Goal: Task Accomplishment & Management: Use online tool/utility

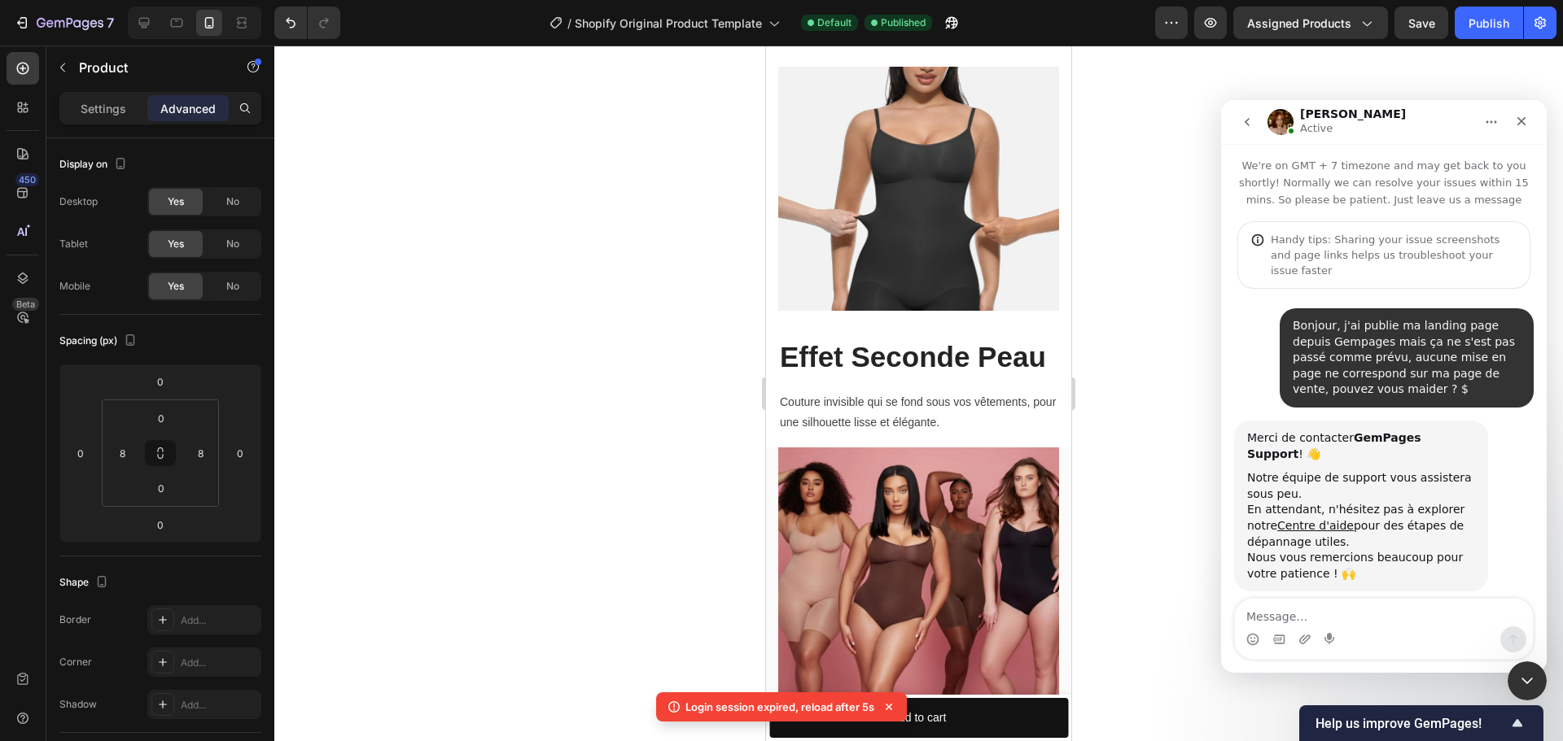
scroll to position [10349, 0]
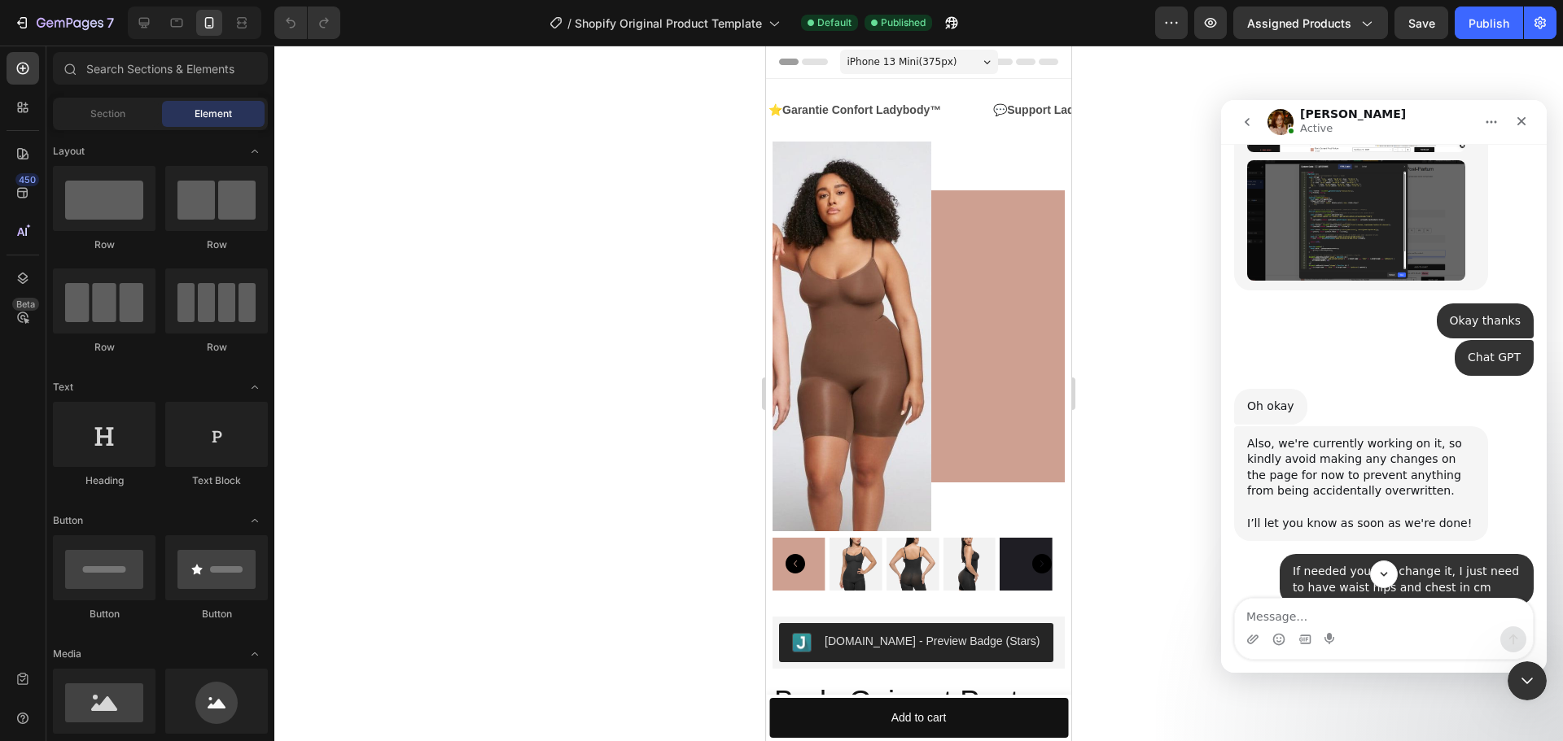
scroll to position [9616, 0]
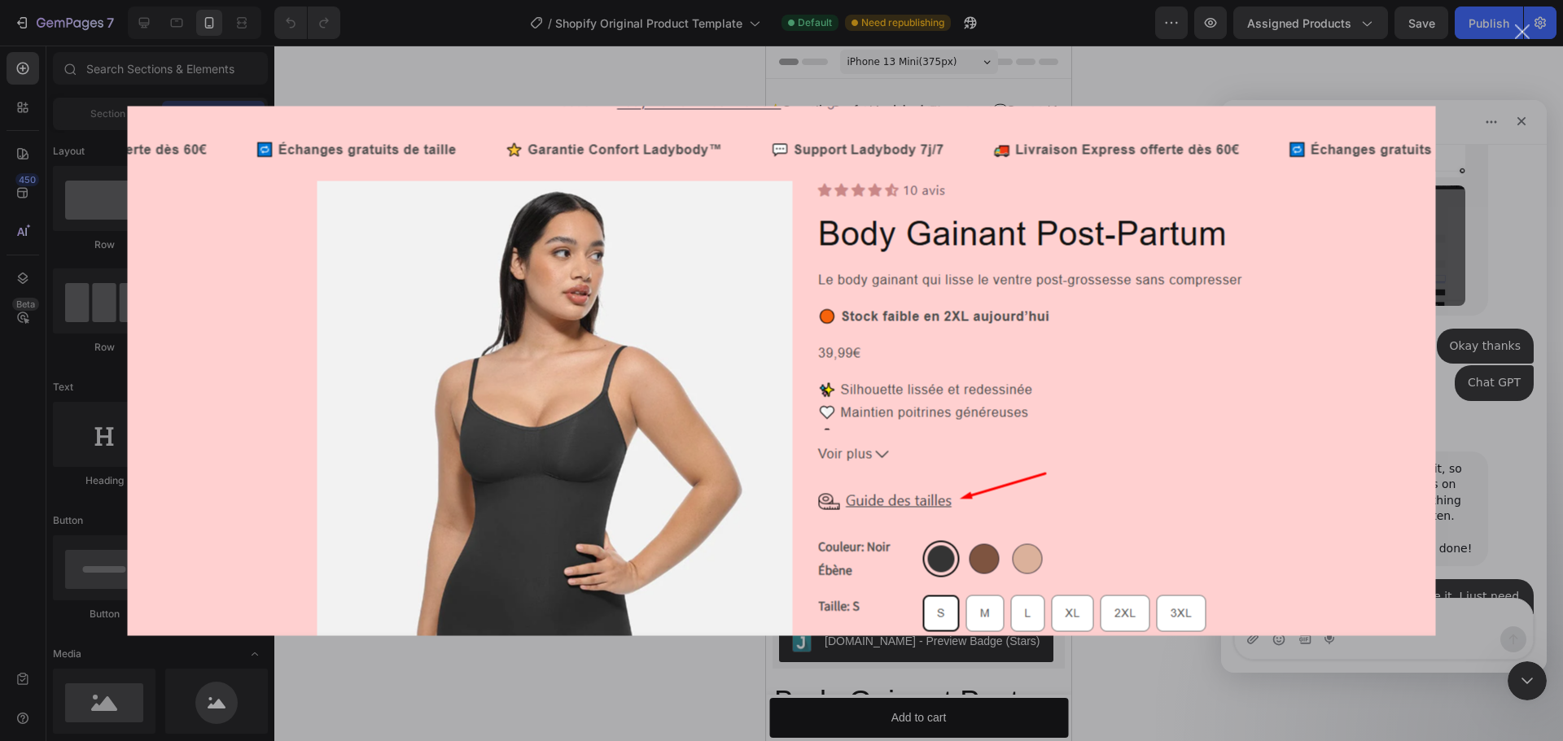
click at [1499, 349] on div "Intercom Messenger" at bounding box center [781, 370] width 1563 height 741
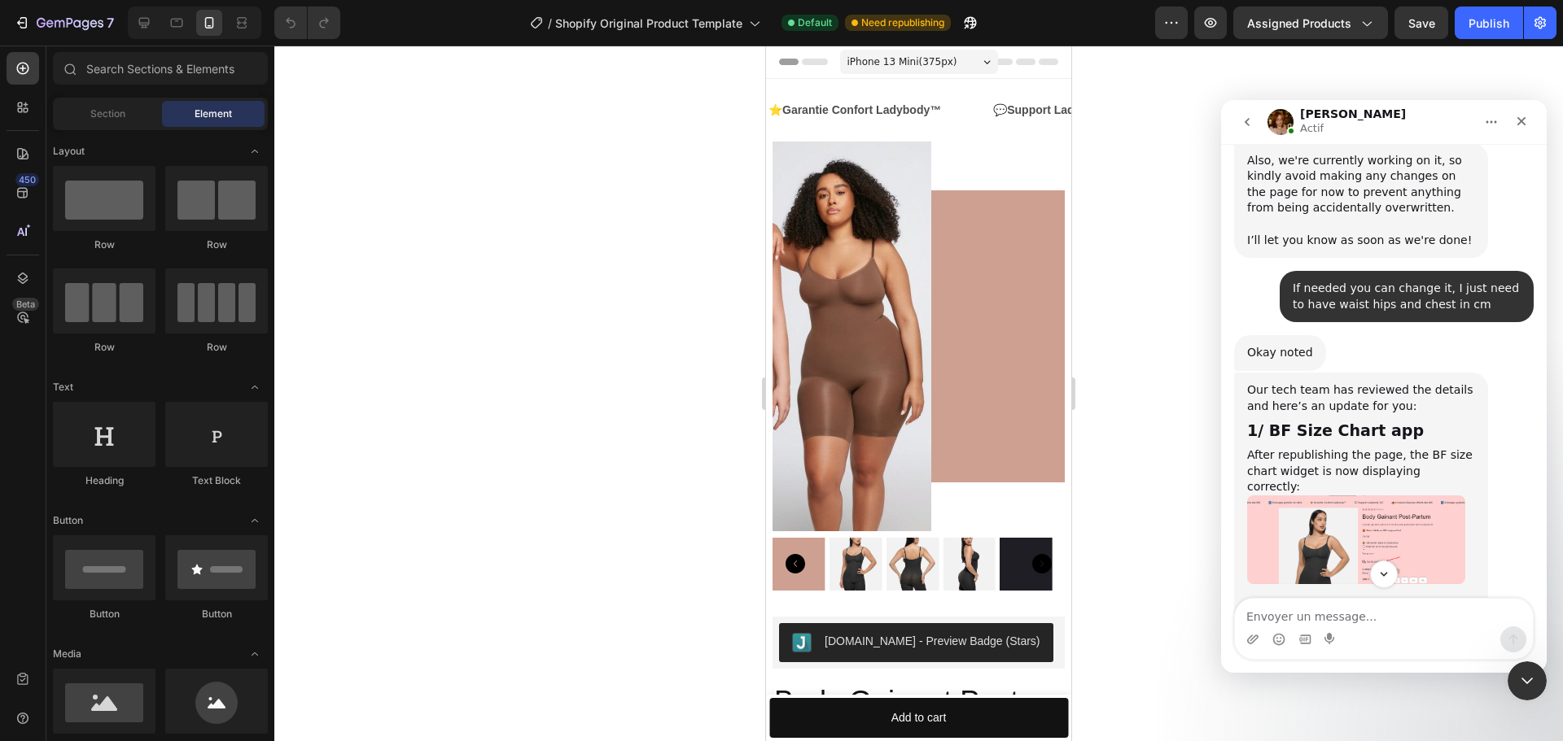
scroll to position [9796, 0]
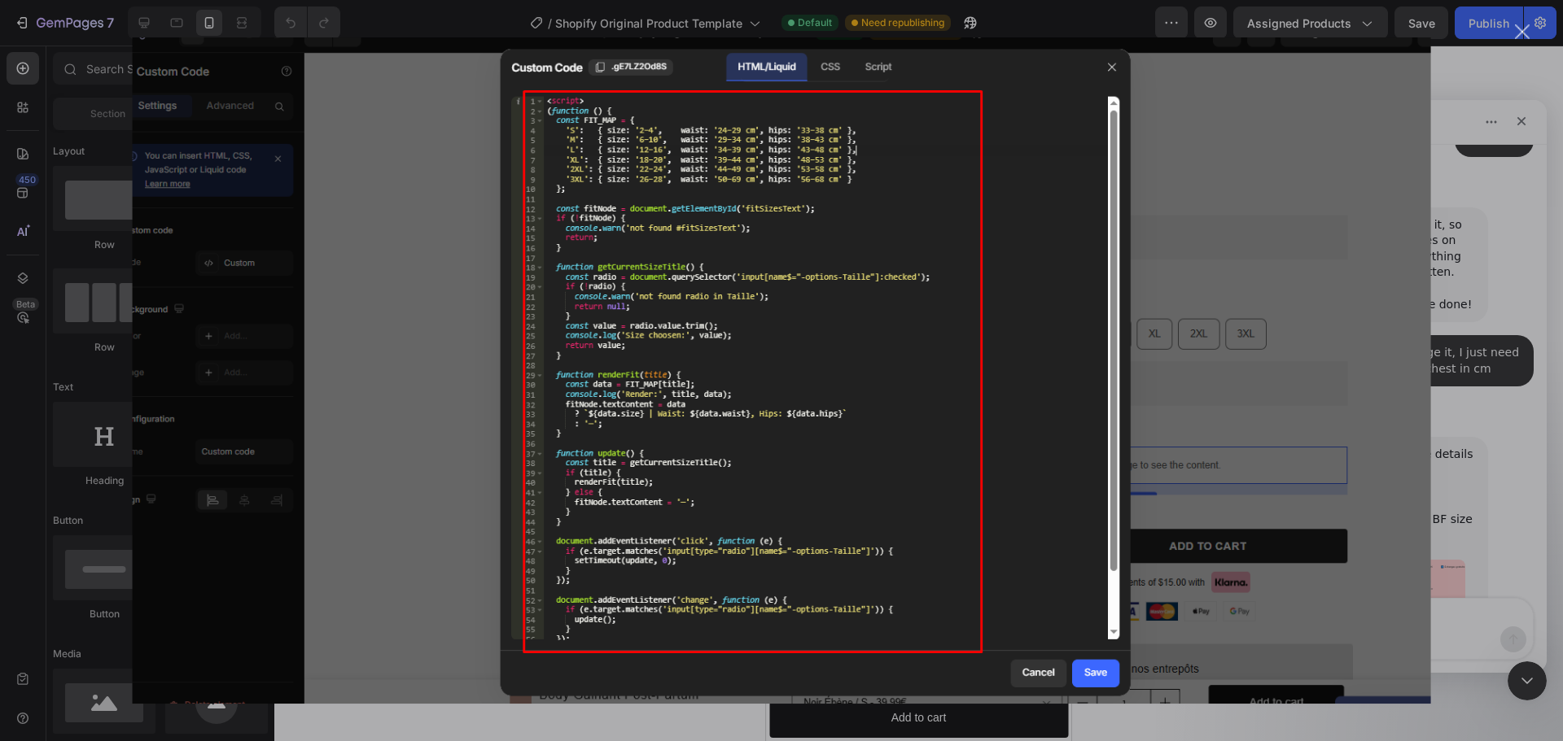
click at [1467, 319] on div "Intercom Messenger" at bounding box center [781, 370] width 1563 height 741
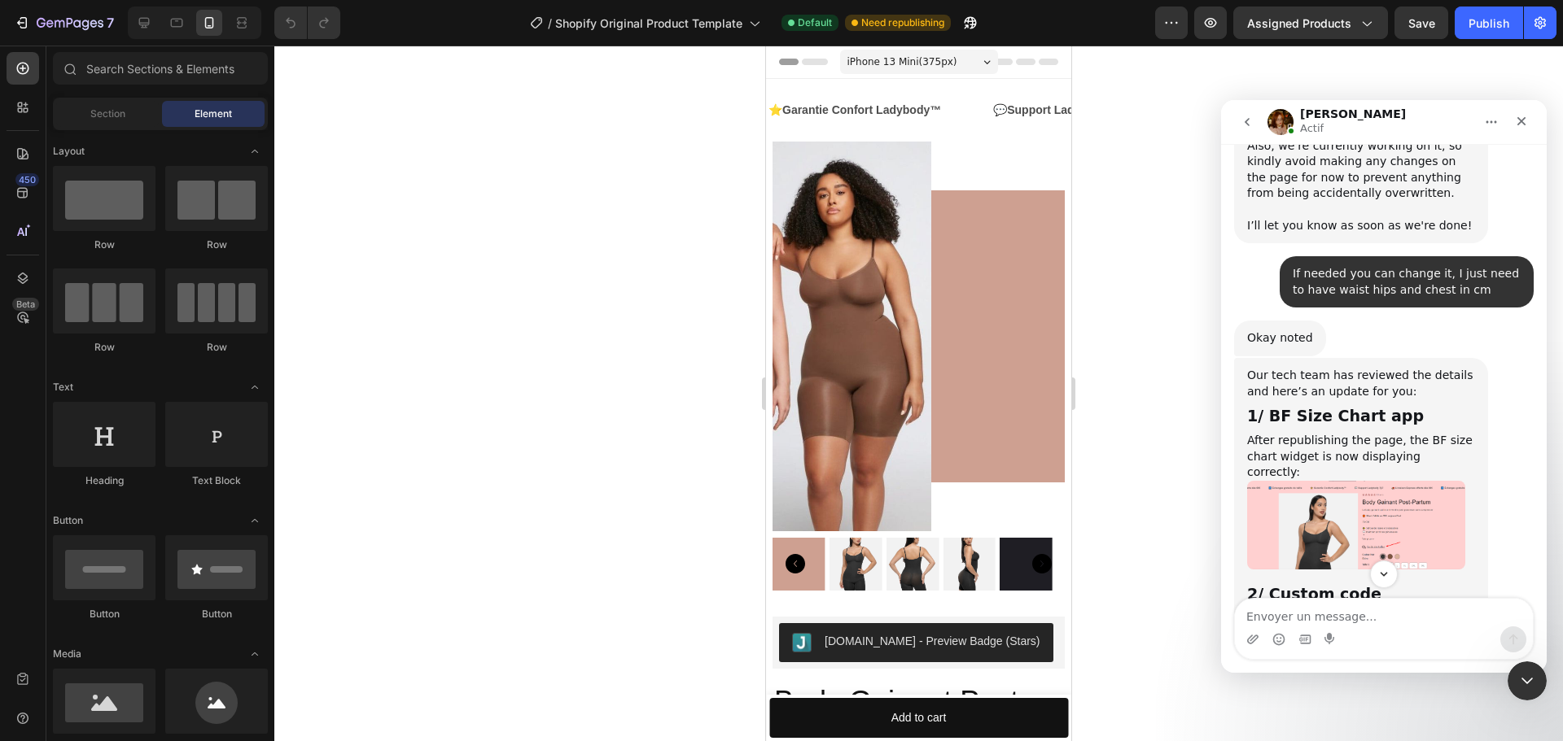
scroll to position [9959, 0]
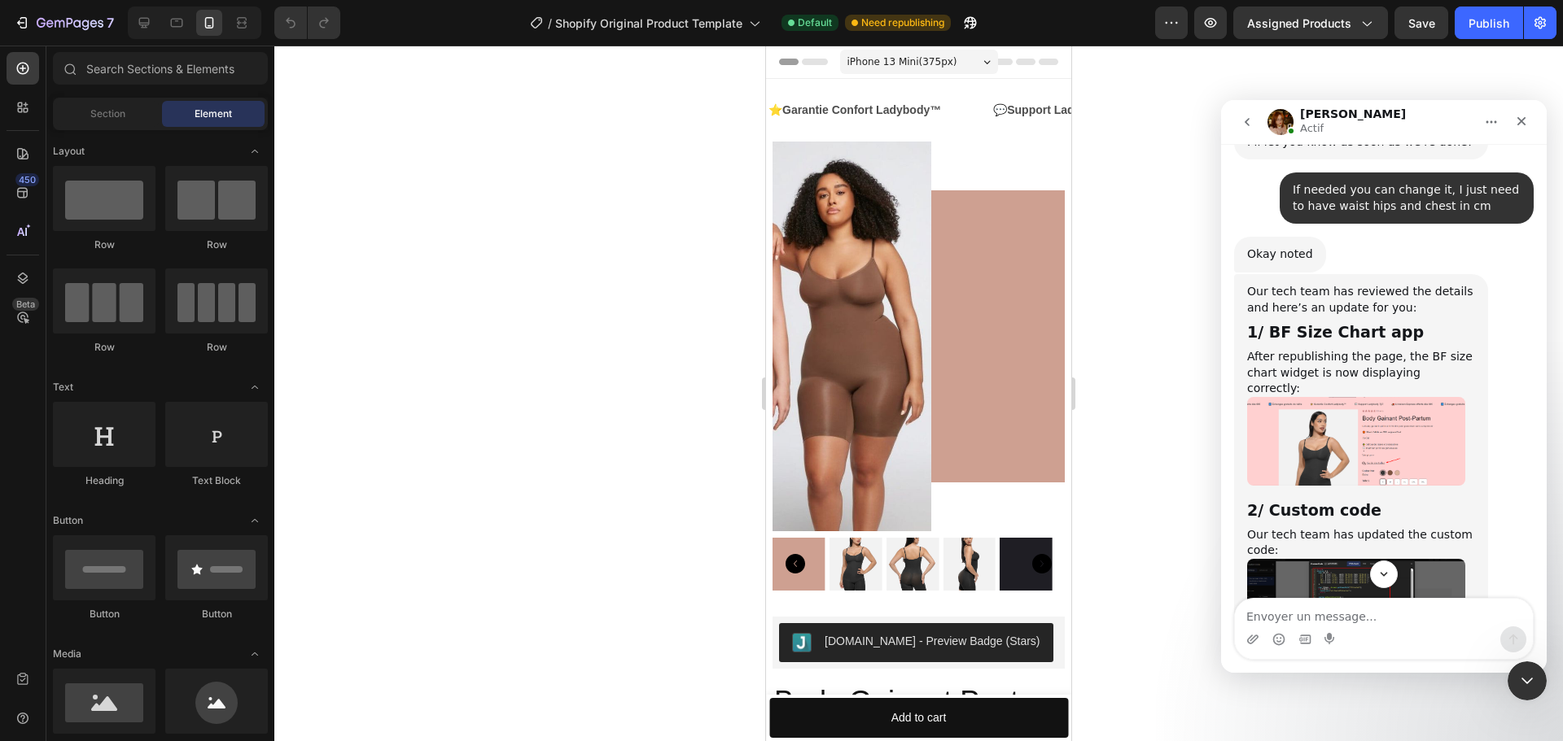
click at [1385, 695] on img "Jamie dit…" at bounding box center [1356, 752] width 218 height 114
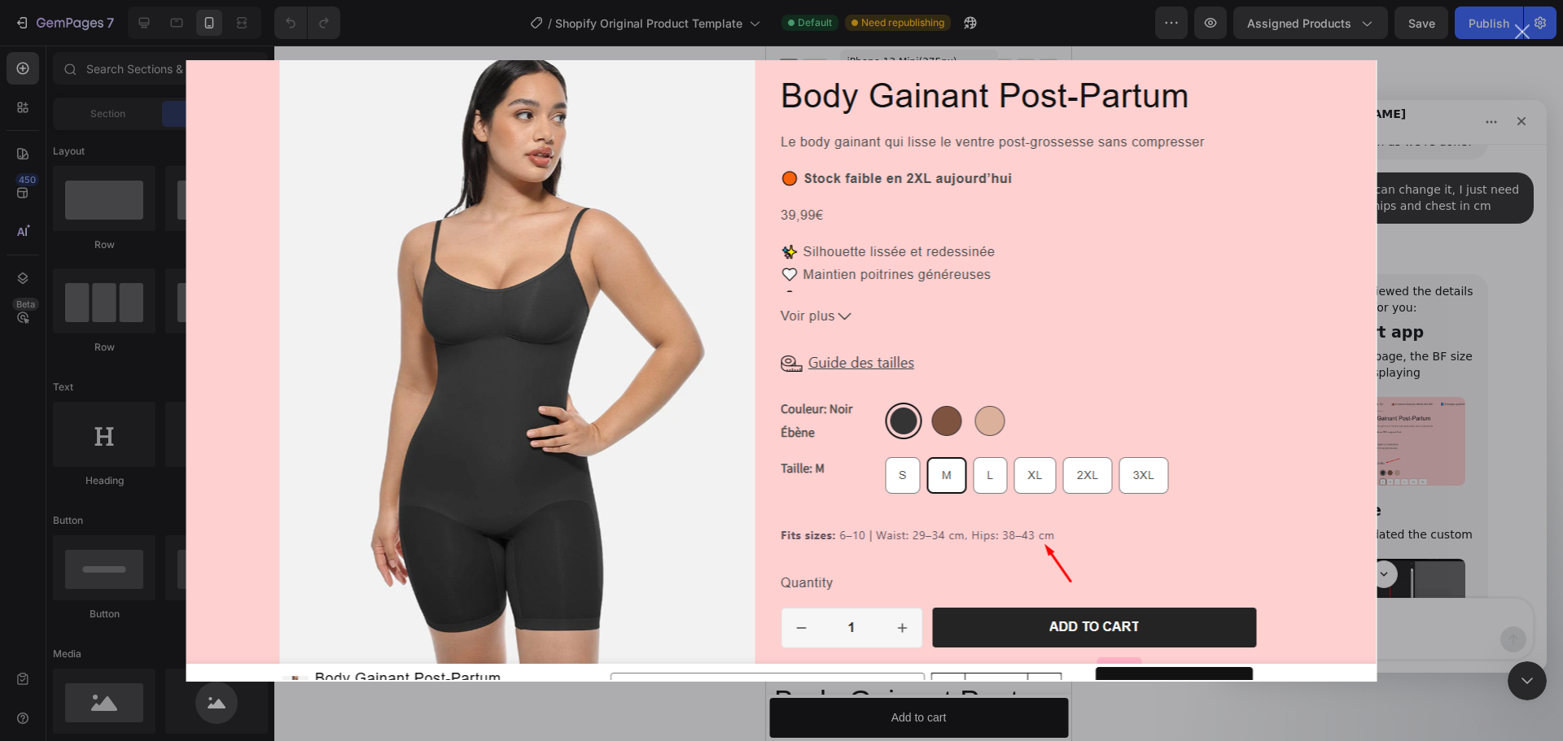
click at [1459, 349] on div "Intercom Messenger" at bounding box center [781, 370] width 1563 height 741
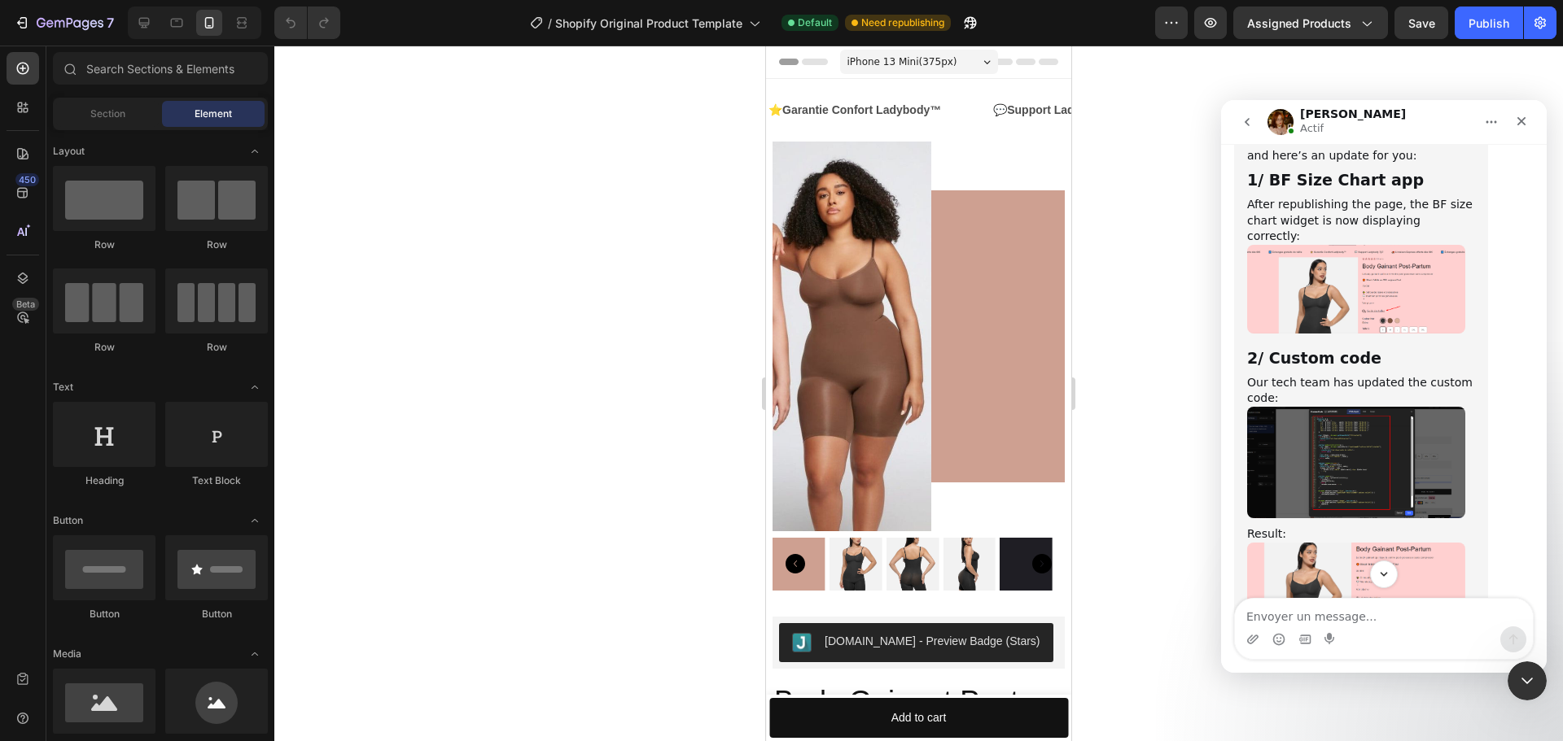
scroll to position [10122, 0]
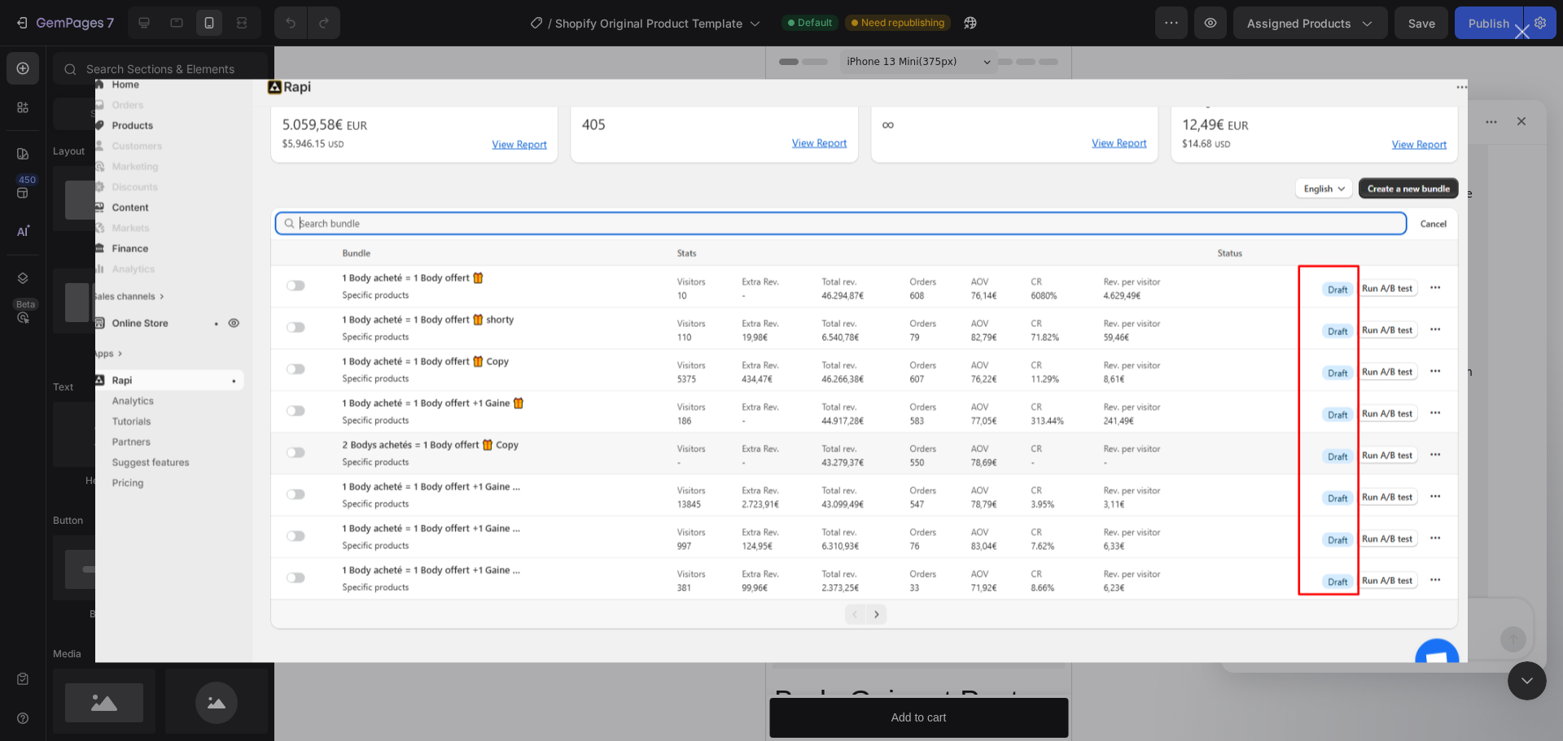
scroll to position [0, 0]
click at [1507, 365] on div "Intercom Messenger" at bounding box center [781, 370] width 1563 height 741
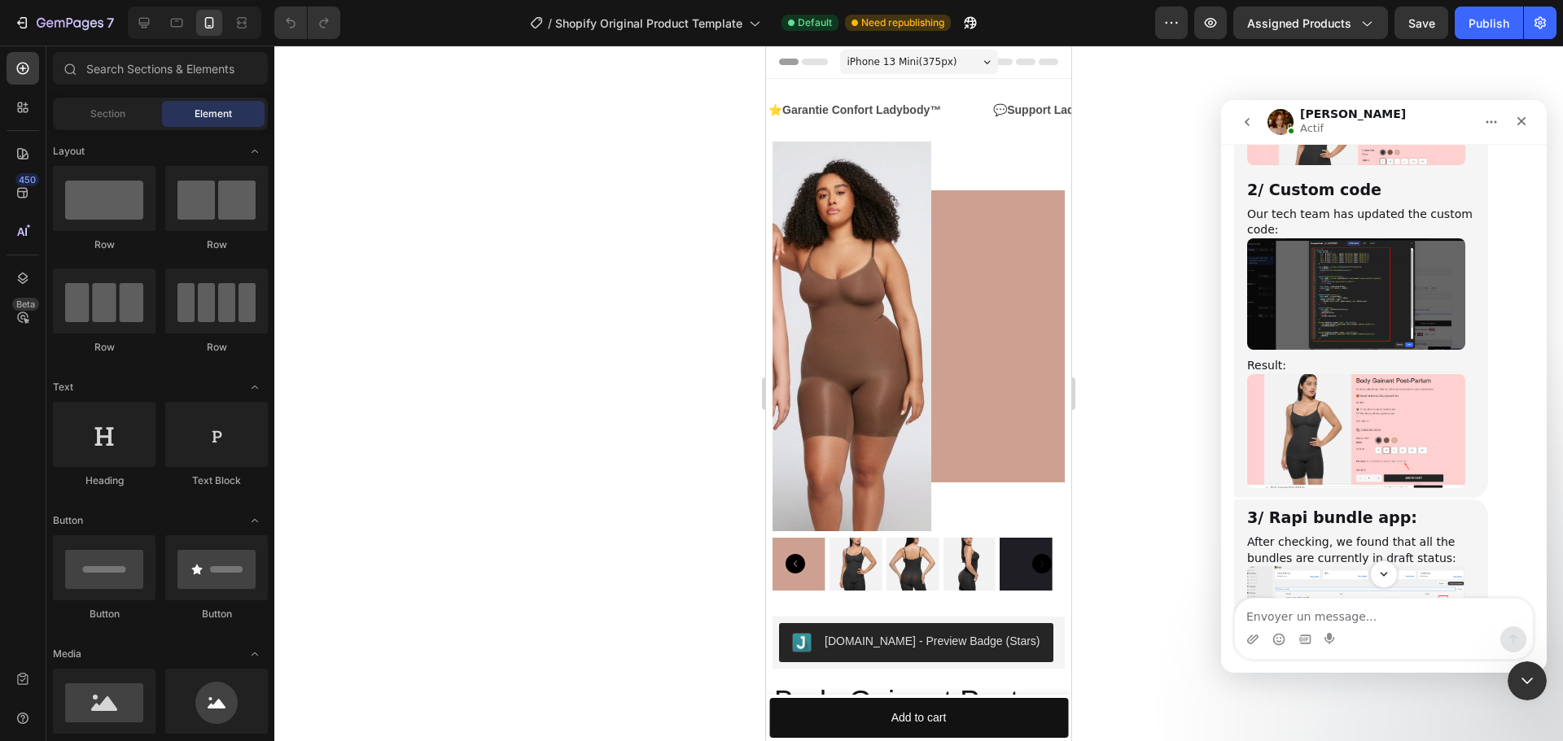
scroll to position [10285, 0]
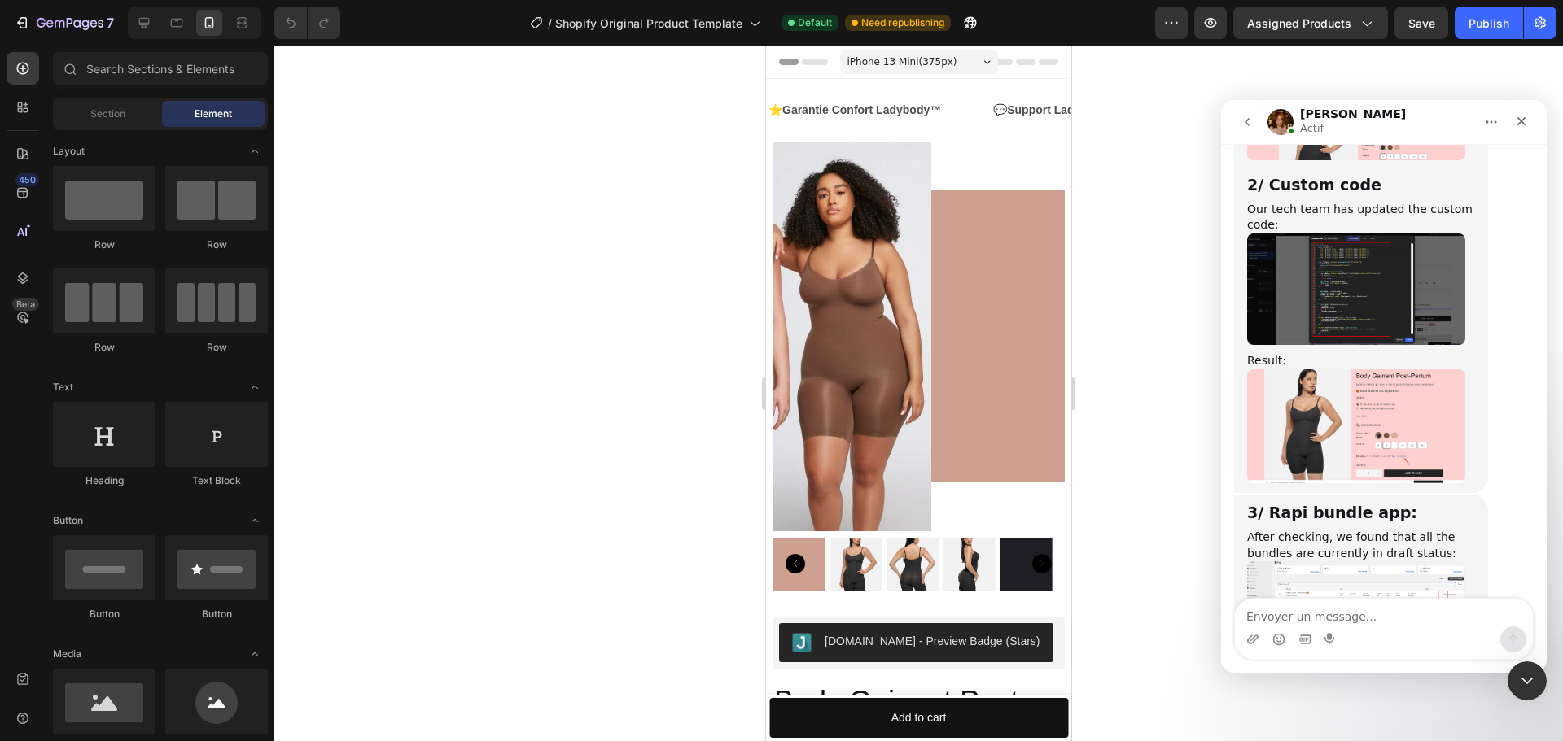
click at [1323, 716] on link "[URL][DOMAIN_NAME]" at bounding box center [1369, 722] width 127 height 13
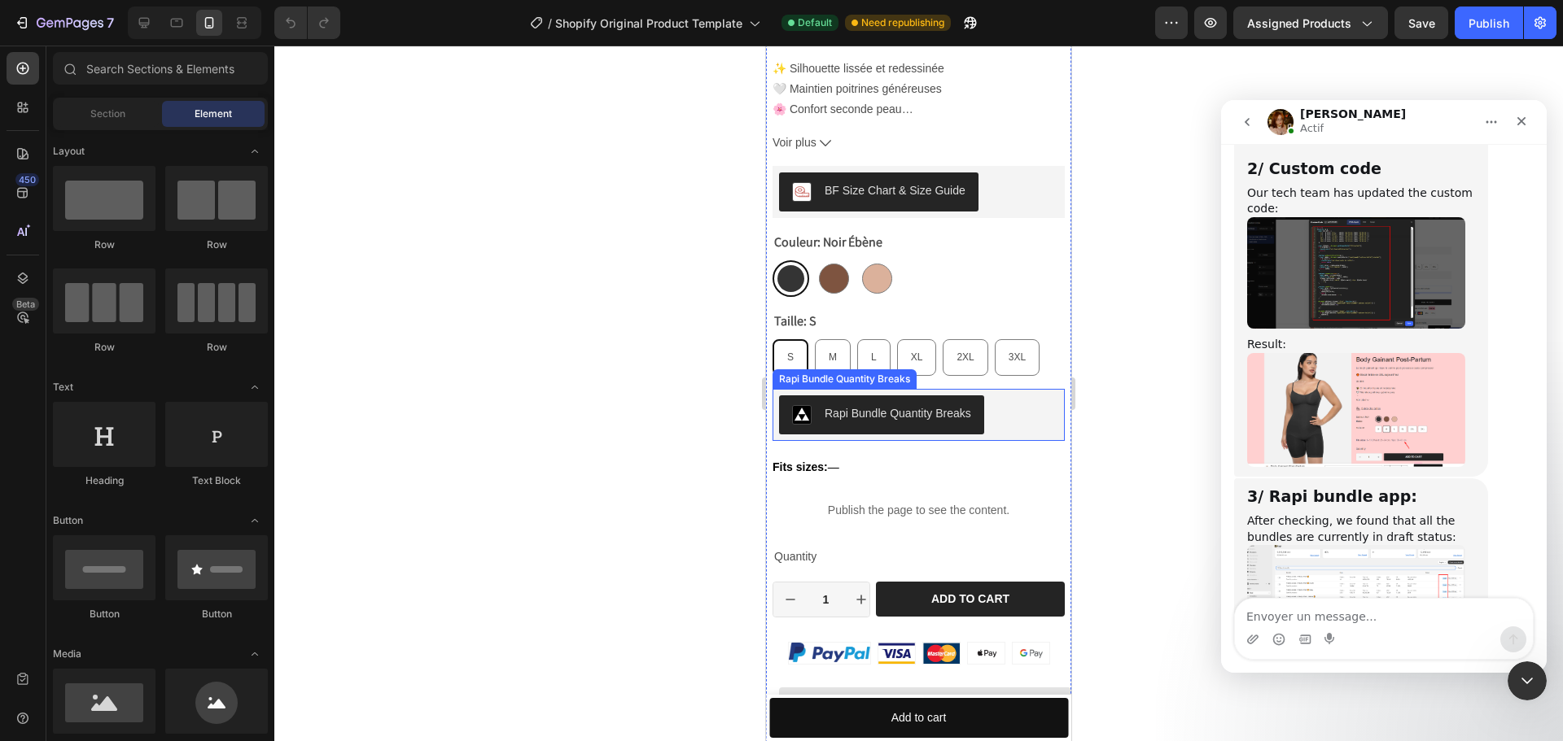
scroll to position [895, 0]
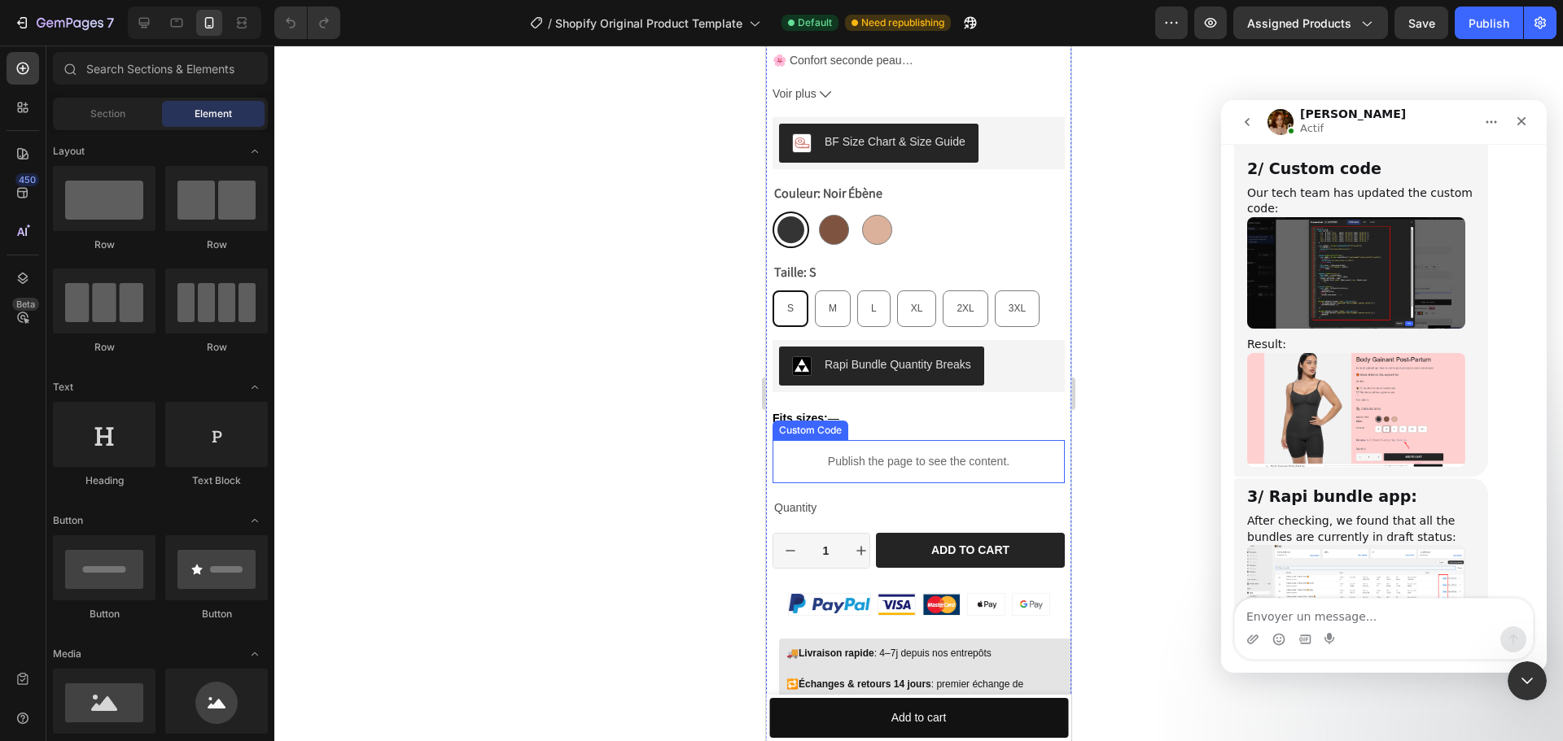
click at [1001, 453] on p "Publish the page to see the content." at bounding box center [918, 461] width 292 height 17
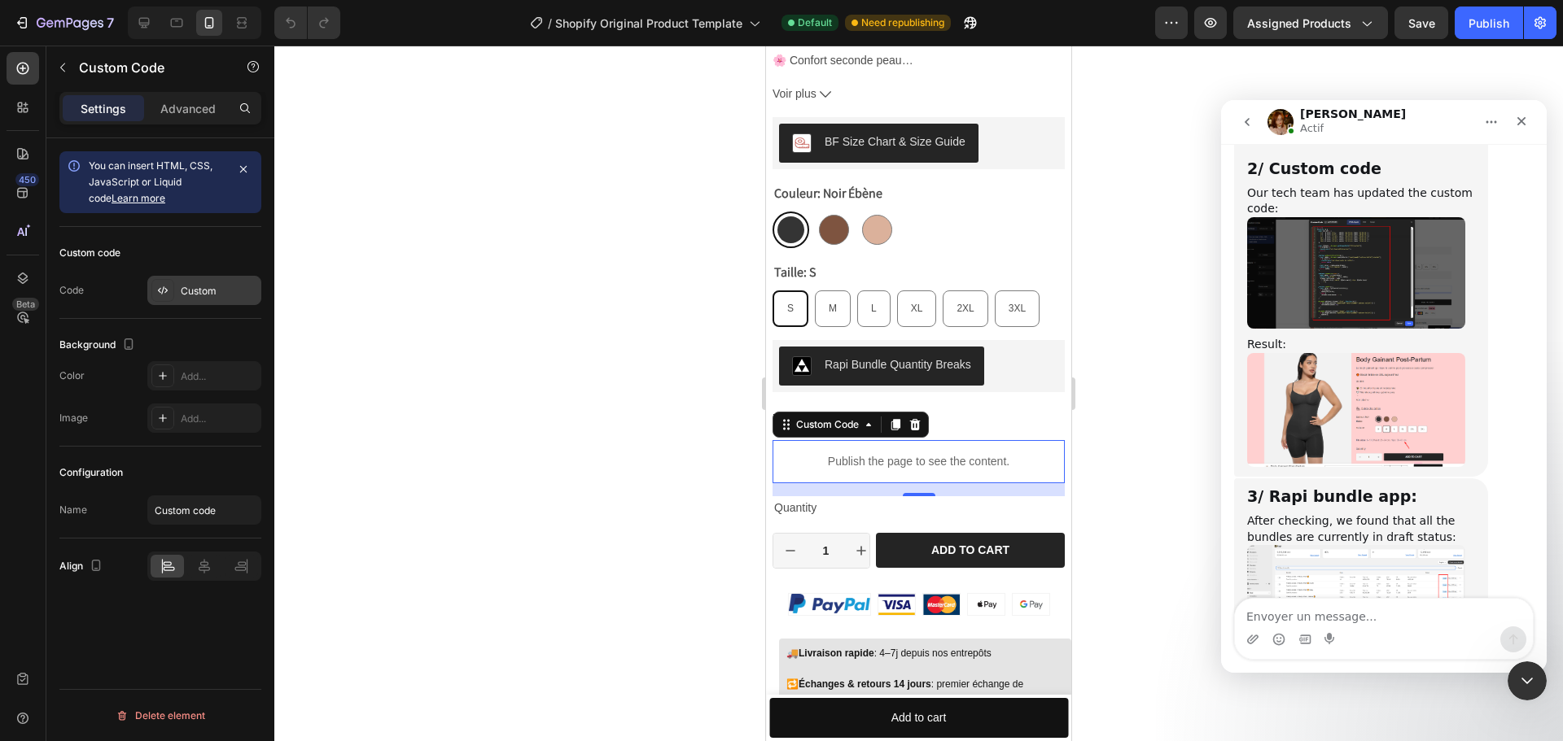
click at [201, 289] on div "Custom" at bounding box center [219, 291] width 77 height 15
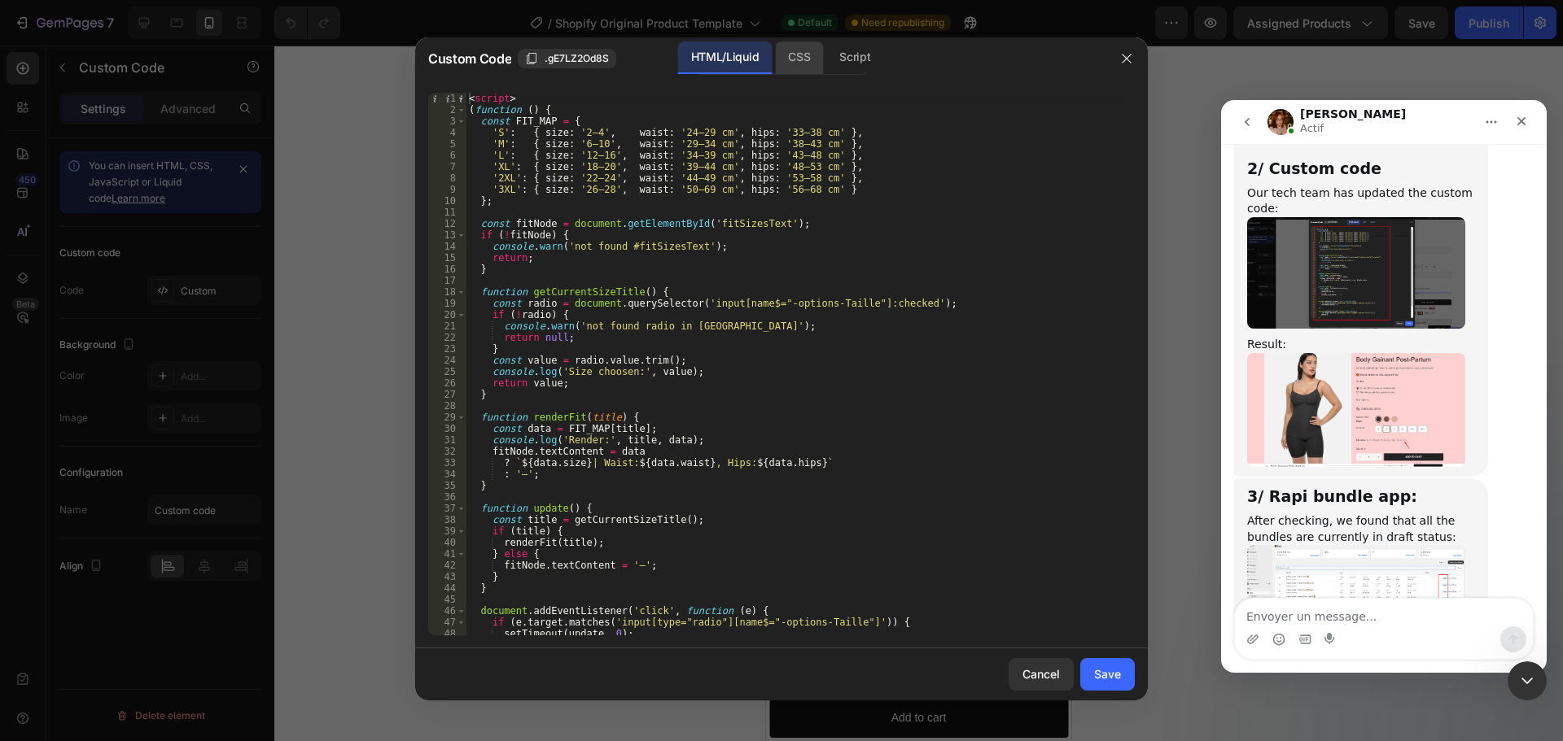
click at [811, 55] on div "CSS" at bounding box center [799, 58] width 48 height 33
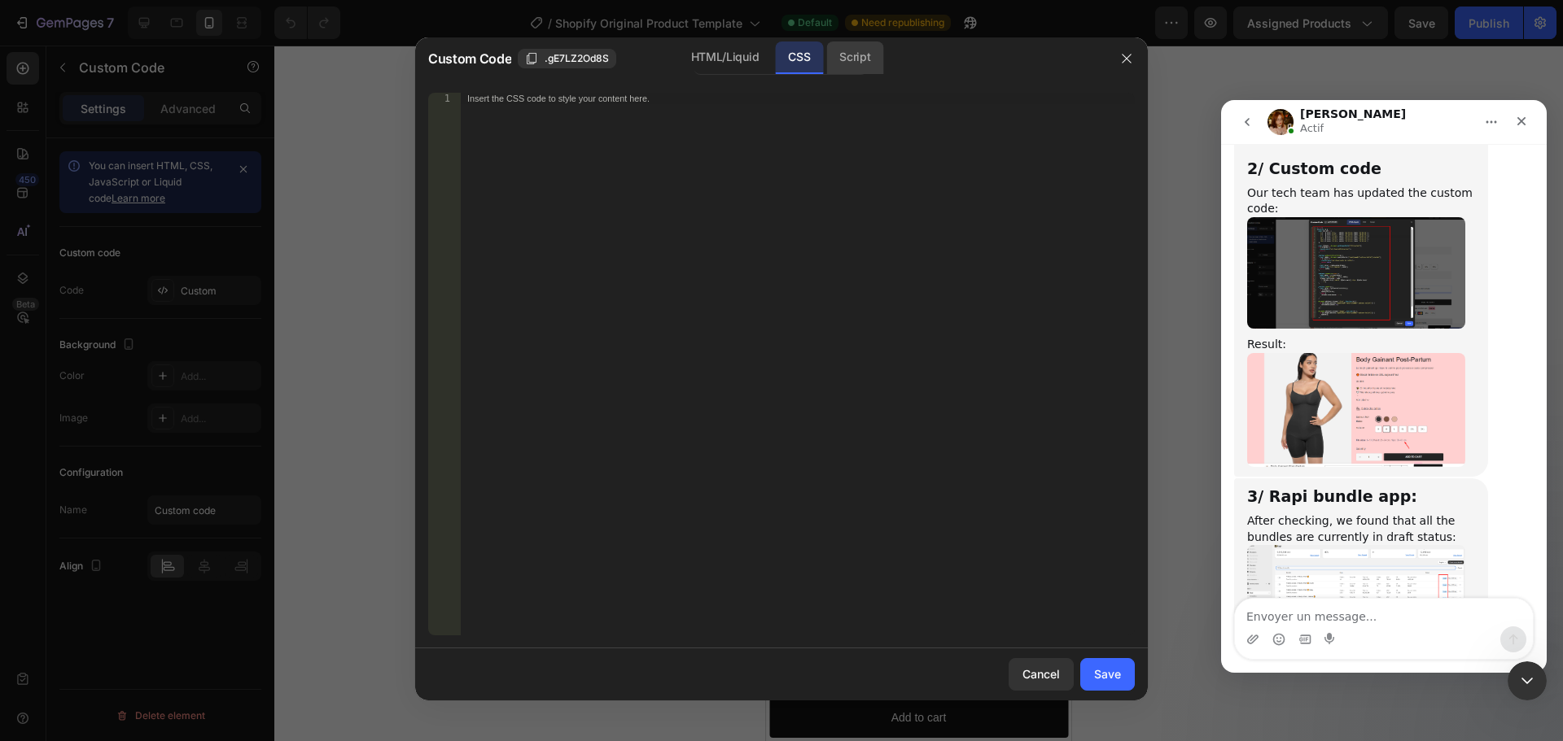
click at [841, 57] on div "Script" at bounding box center [854, 58] width 57 height 33
click at [739, 58] on div "HTML/Liquid" at bounding box center [725, 58] width 94 height 33
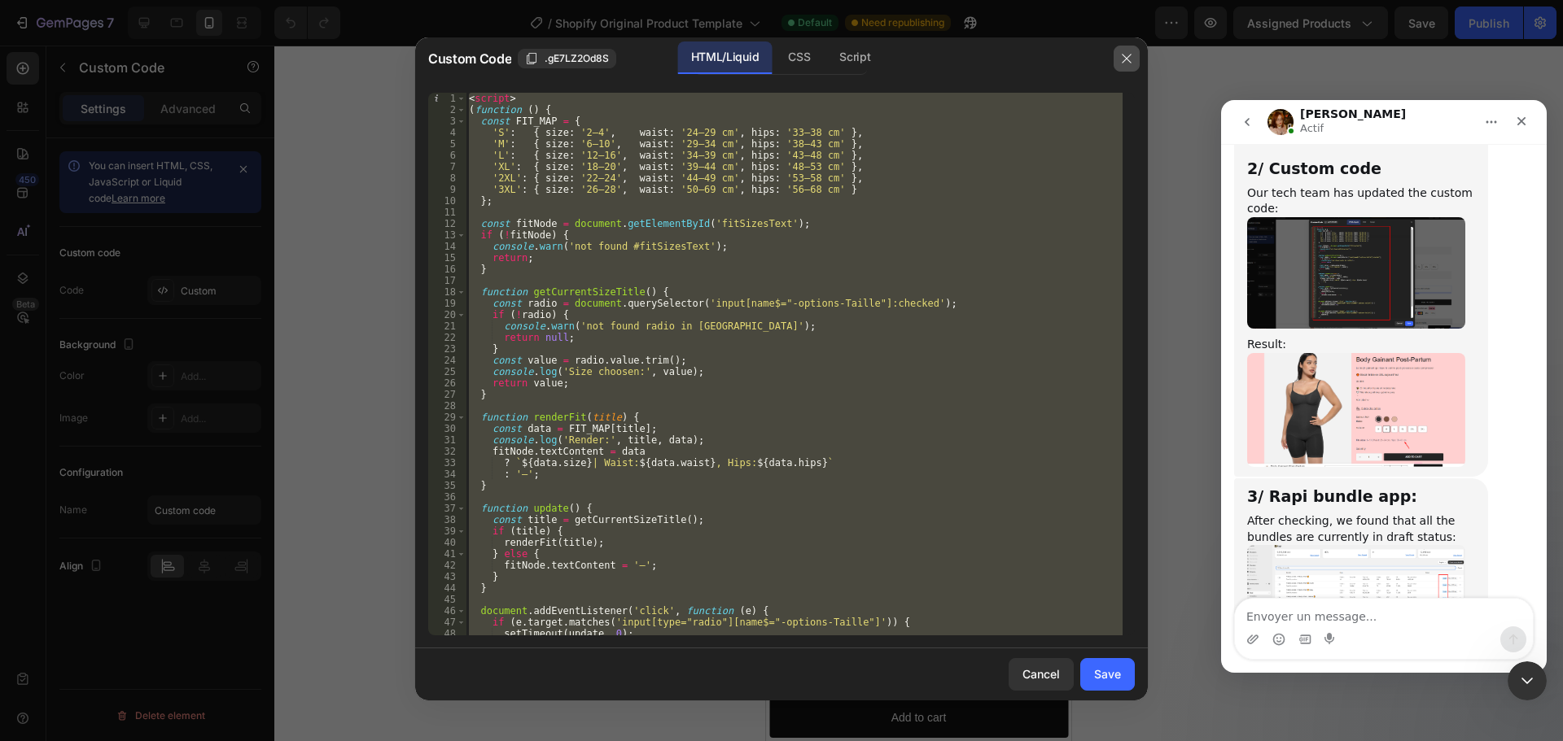
click at [1120, 59] on icon "button" at bounding box center [1126, 58] width 13 height 13
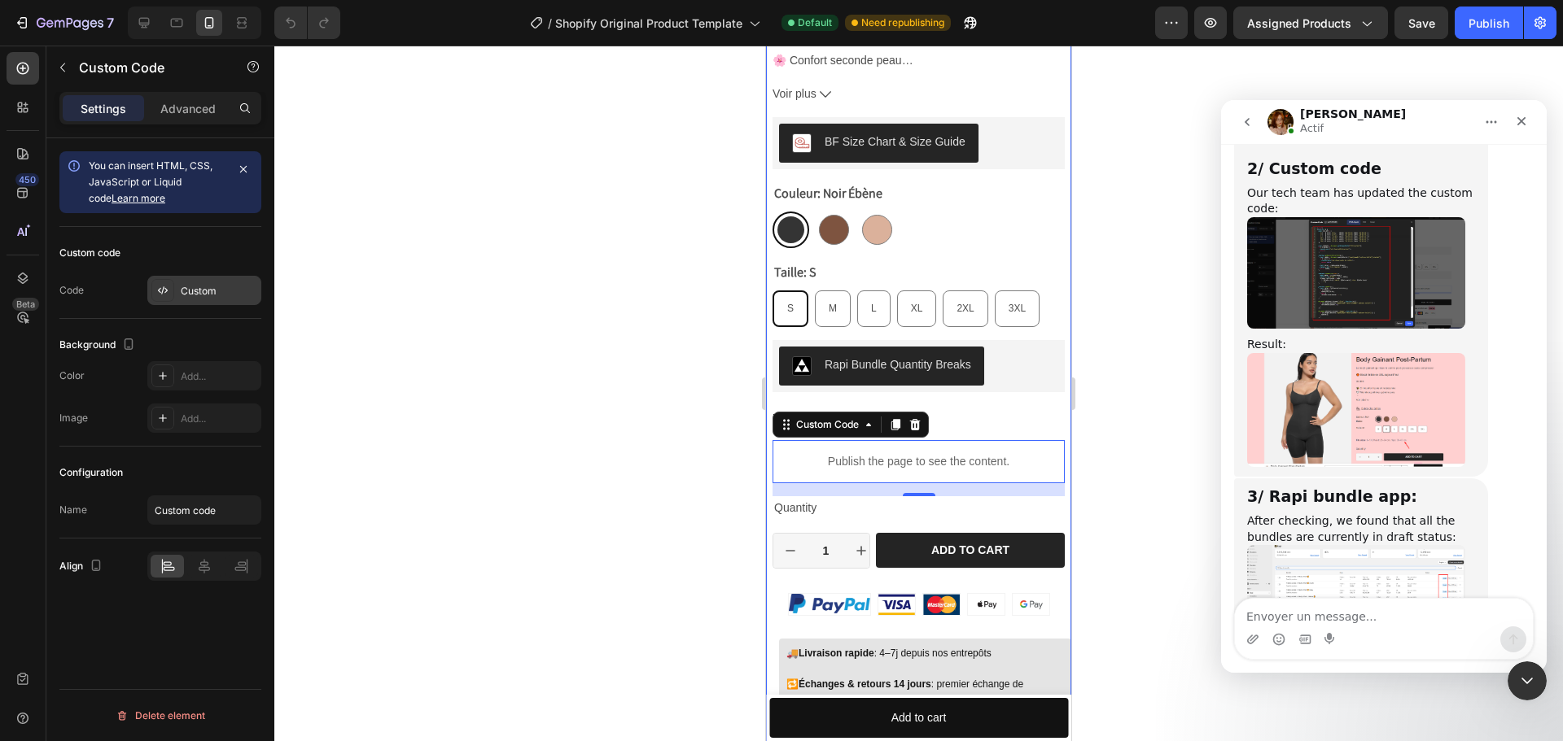
click at [183, 300] on div "Custom" at bounding box center [204, 290] width 114 height 29
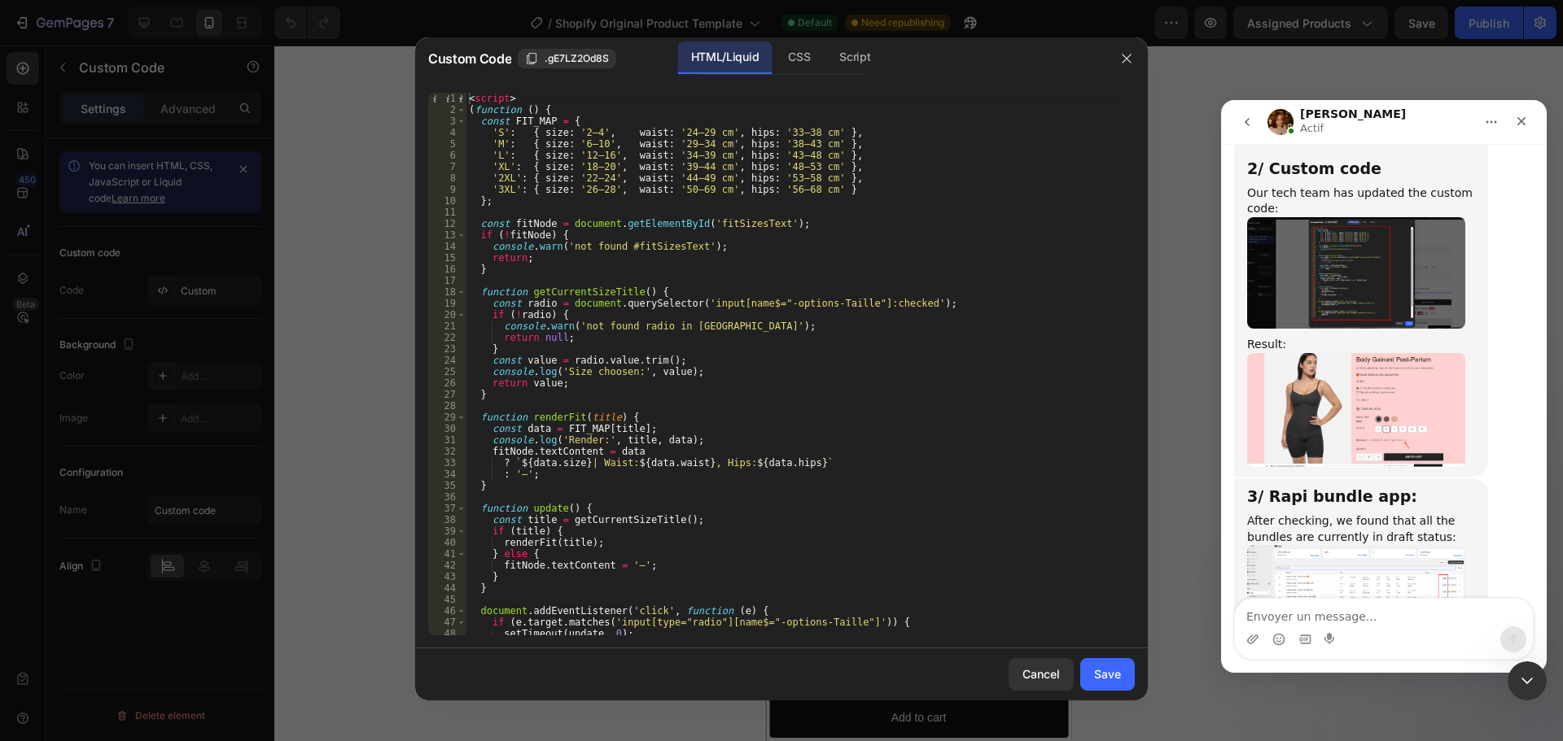
type textarea "'2XL': { size: '22–24', waist: '44–49 cm', hips: '53–58 cm' },"
click at [936, 182] on div "< script > ( function ( ) { const FIT_MAP = { 'S' : { size : '2–4' , waist : '2…" at bounding box center [794, 376] width 657 height 566
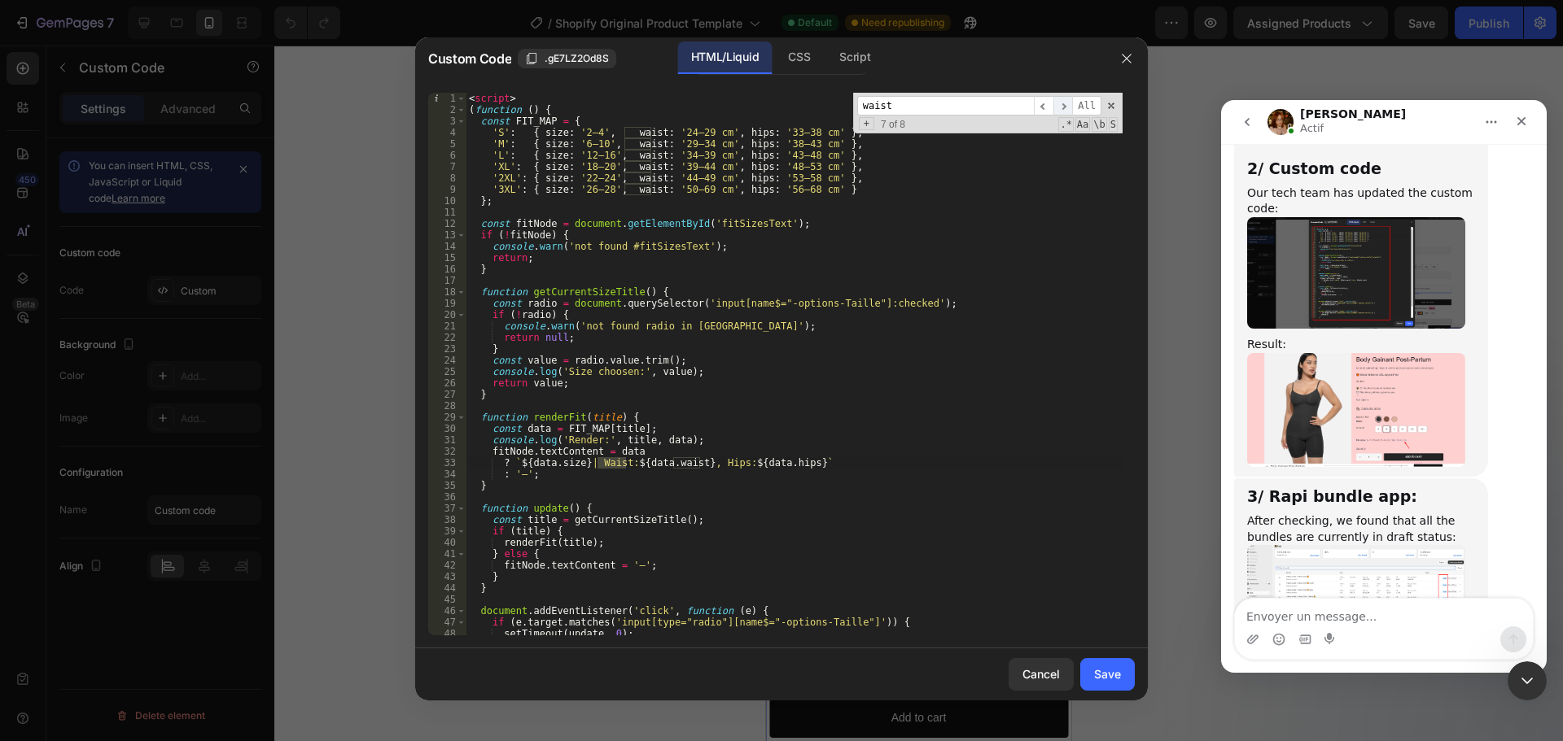
click at [1061, 112] on span "​" at bounding box center [1063, 106] width 20 height 20
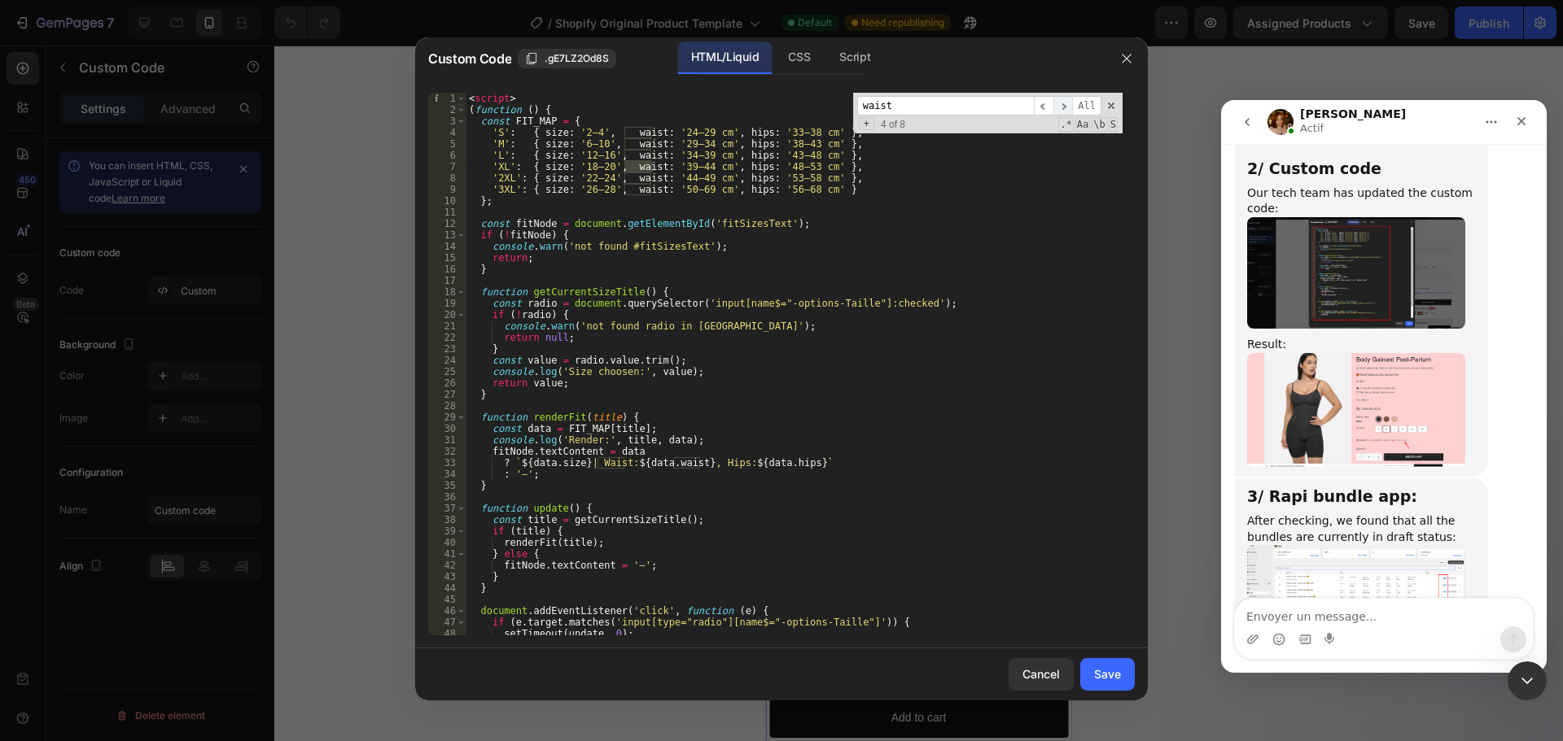
click at [1061, 112] on span "​" at bounding box center [1063, 106] width 20 height 20
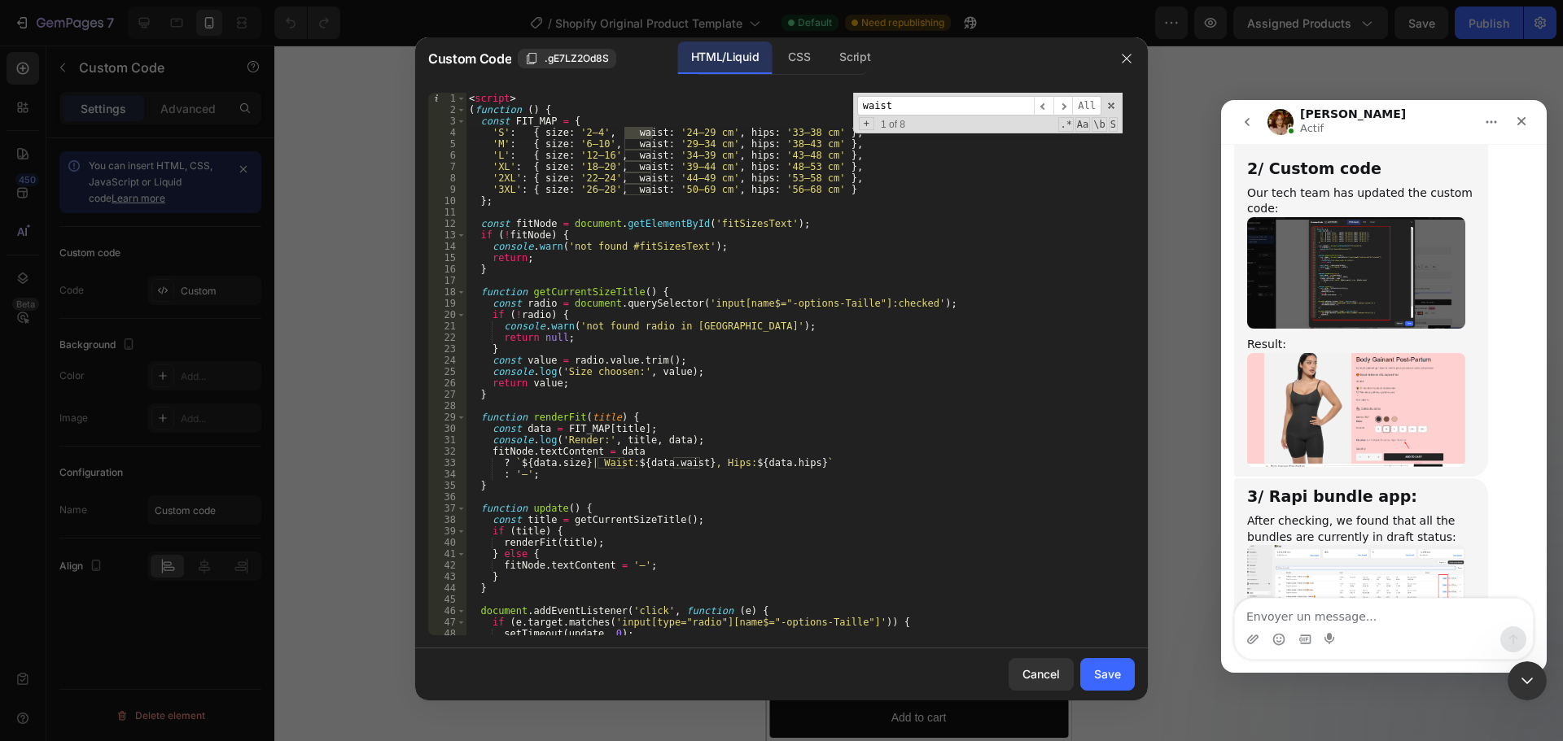
drag, startPoint x: 832, startPoint y: 106, endPoint x: 782, endPoint y: 102, distance: 49.8
click at [788, 103] on div "< script > ( function ( ) { const FIT_MAP = { 'S' : { size : '2–4' , waist : '2…" at bounding box center [794, 364] width 657 height 543
type input "size"
click at [1064, 109] on span "​" at bounding box center [1063, 106] width 20 height 20
click at [1039, 102] on span "​" at bounding box center [1044, 106] width 20 height 20
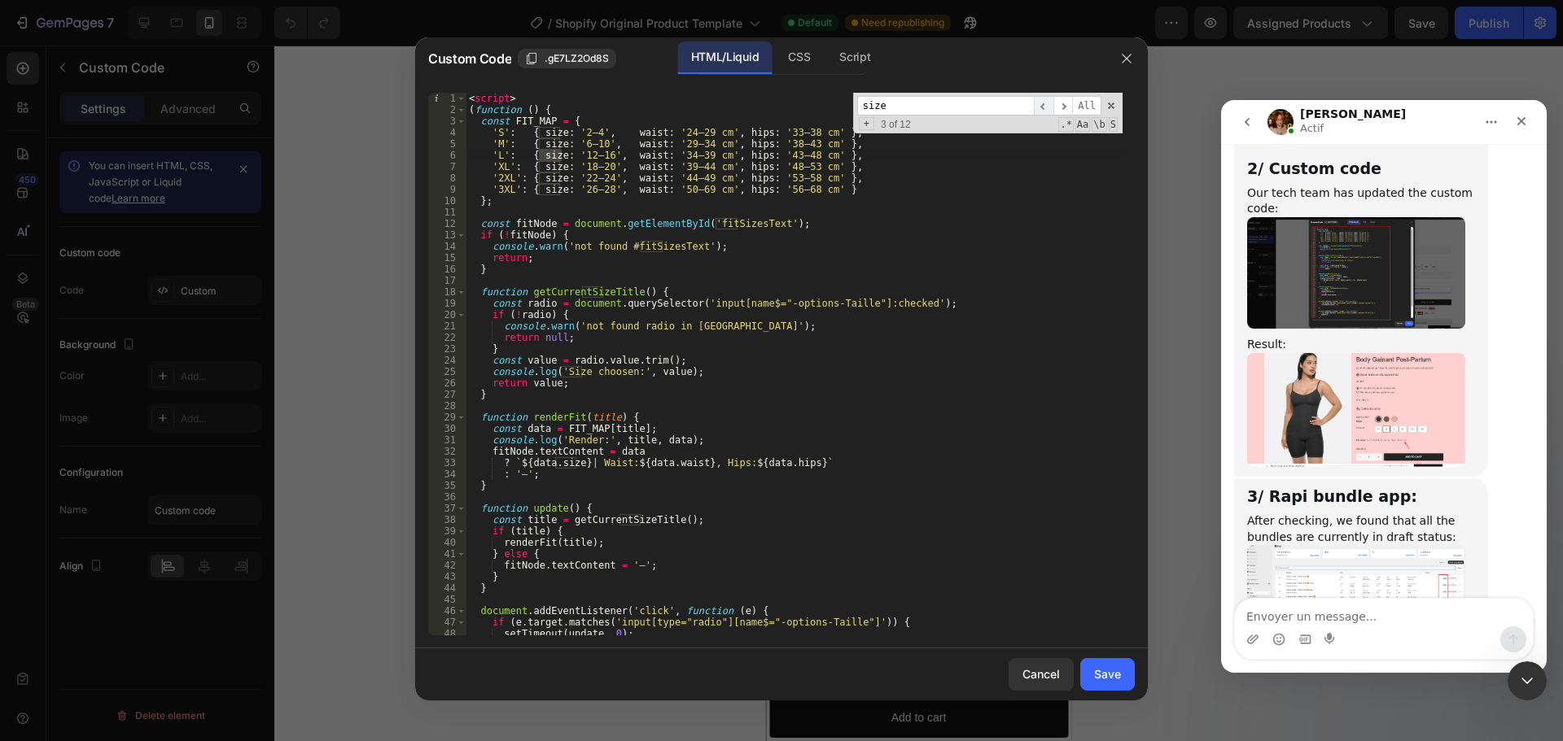
click at [1039, 102] on span "​" at bounding box center [1044, 106] width 20 height 20
click at [1043, 102] on span "​" at bounding box center [1044, 106] width 20 height 20
click at [1063, 105] on span "​" at bounding box center [1063, 106] width 20 height 20
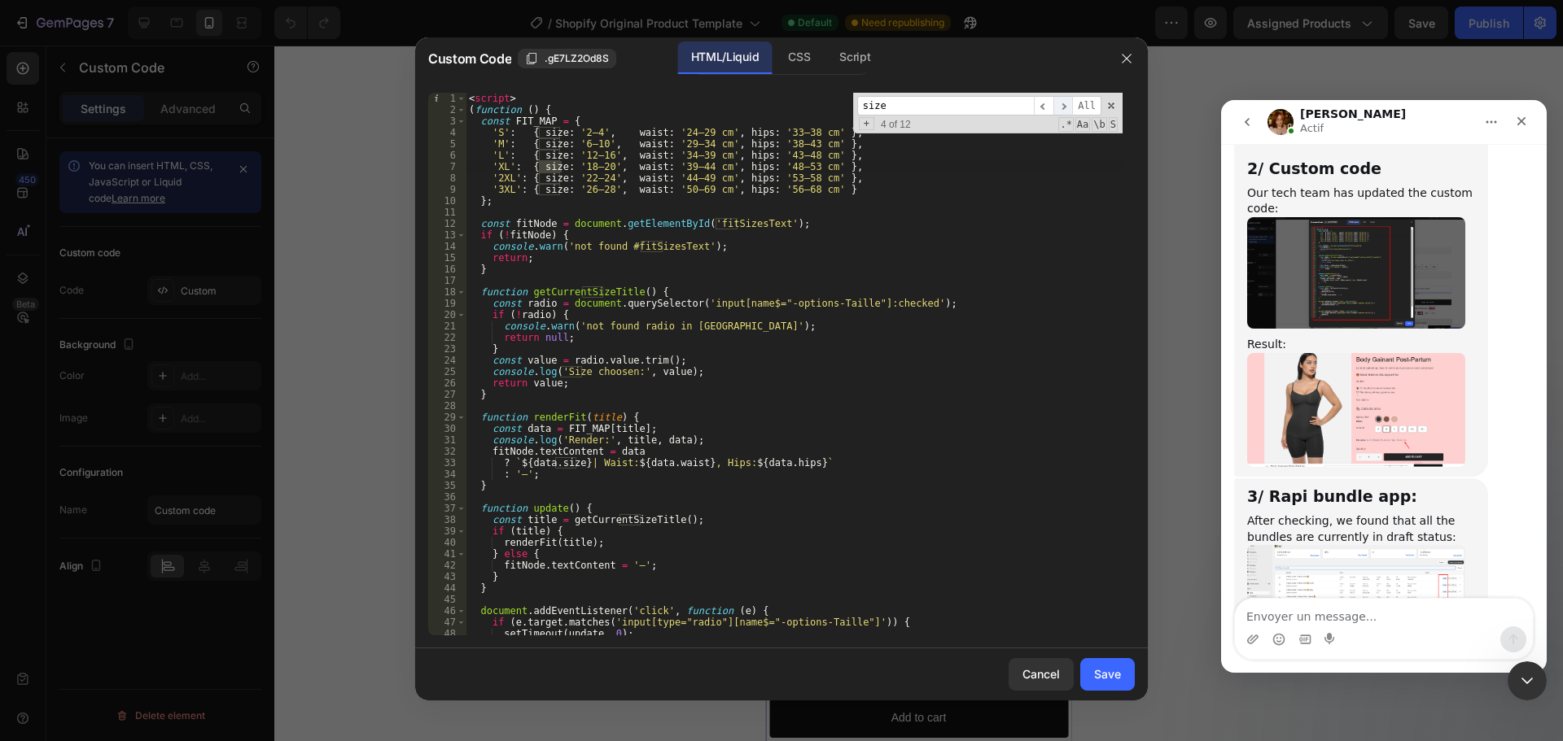
click at [1063, 105] on span "​" at bounding box center [1063, 106] width 20 height 20
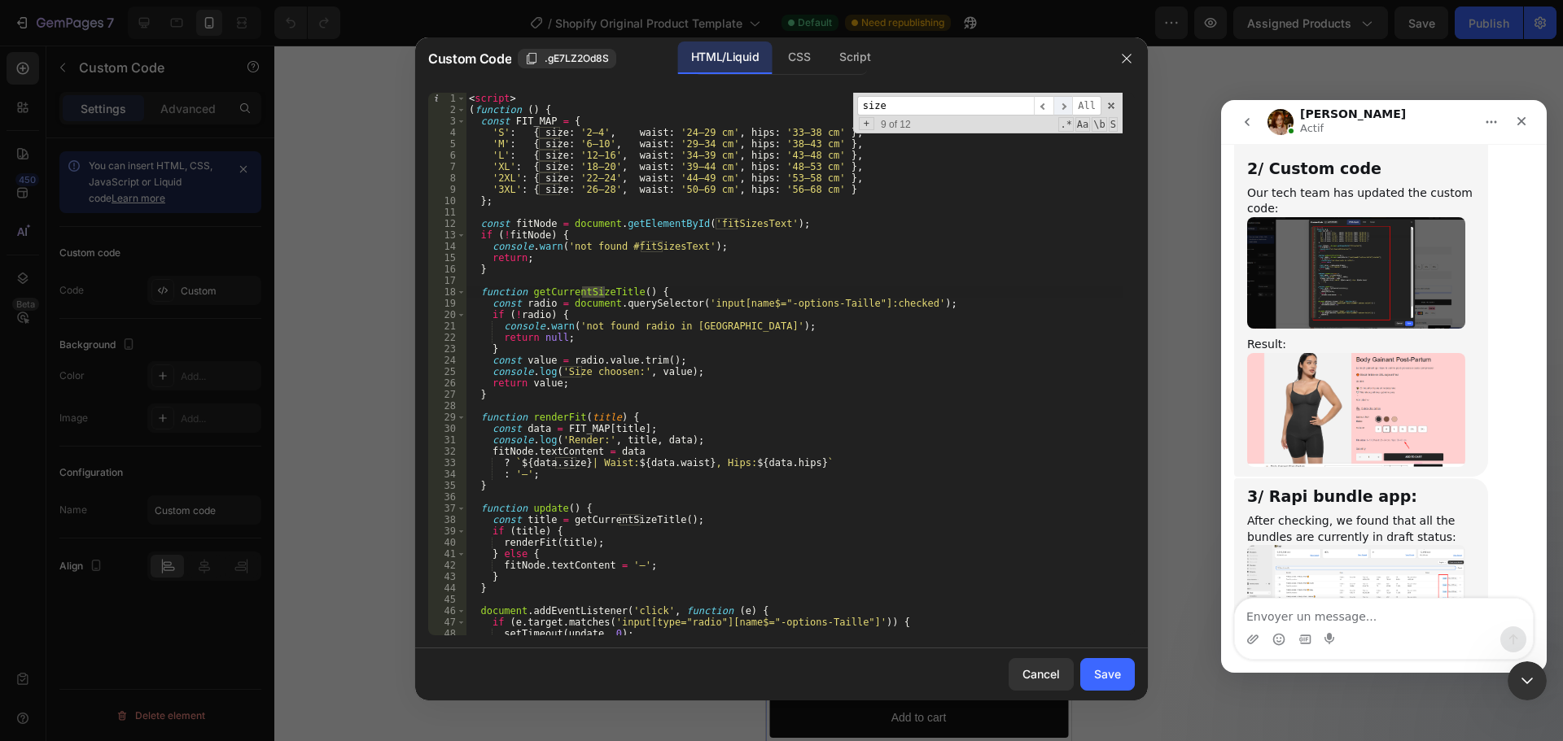
click at [1063, 105] on span "​" at bounding box center [1063, 106] width 20 height 20
drag, startPoint x: 576, startPoint y: 131, endPoint x: 590, endPoint y: 133, distance: 13.9
click at [590, 133] on div "< script > ( function ( ) { const FIT_MAP = { 'S' : { size : '2–4' , waist : '2…" at bounding box center [794, 376] width 657 height 566
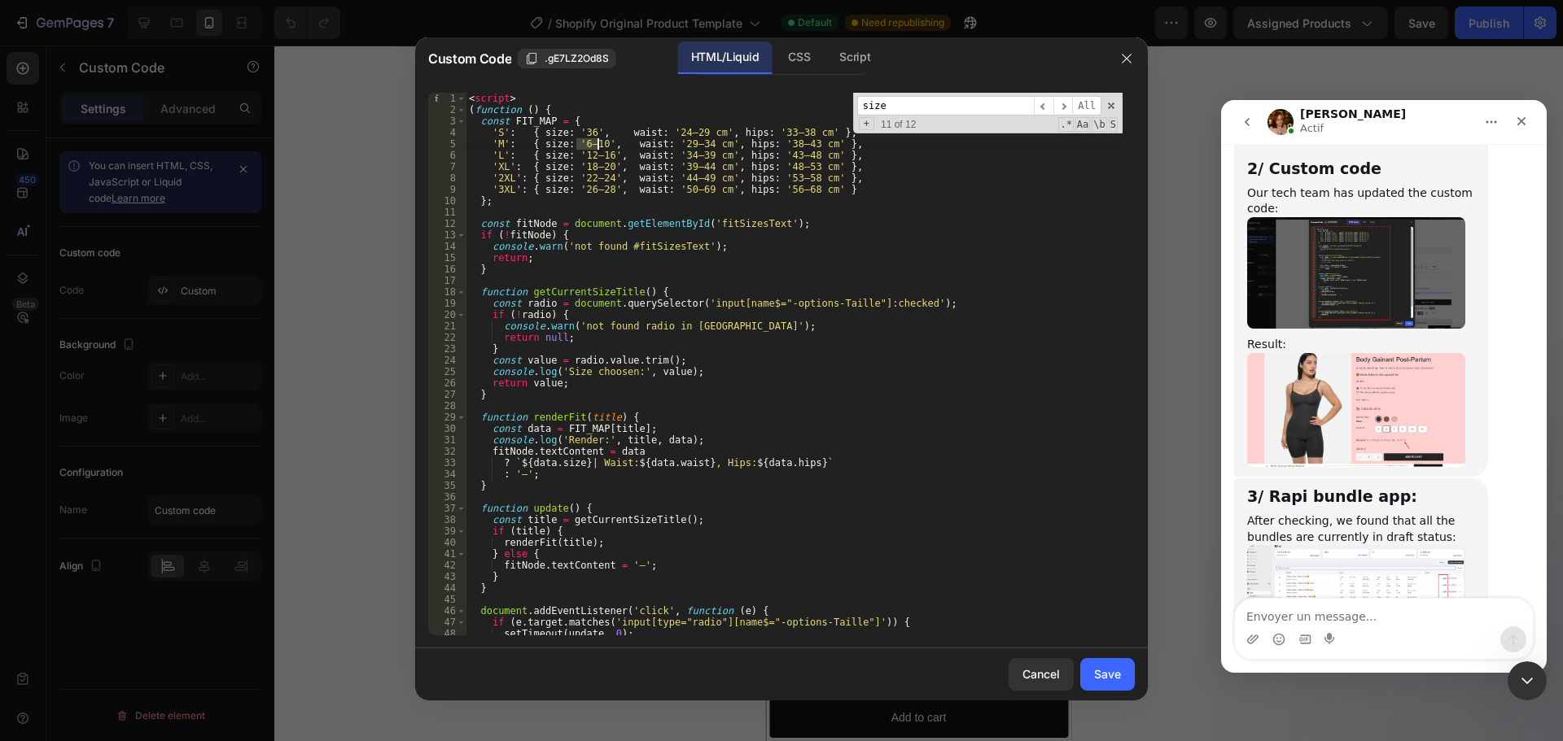
drag, startPoint x: 577, startPoint y: 143, endPoint x: 599, endPoint y: 145, distance: 22.0
click at [599, 145] on div "< script > ( function ( ) { const FIT_MAP = { 'S' : { size : '36' , waist : '24…" at bounding box center [794, 376] width 657 height 566
drag, startPoint x: 576, startPoint y: 155, endPoint x: 601, endPoint y: 154, distance: 25.2
click at [601, 154] on div "< script > ( function ( ) { const FIT_MAP = { 'S' : { size : '36' , waist : '24…" at bounding box center [794, 376] width 657 height 566
drag, startPoint x: 576, startPoint y: 166, endPoint x: 602, endPoint y: 167, distance: 26.1
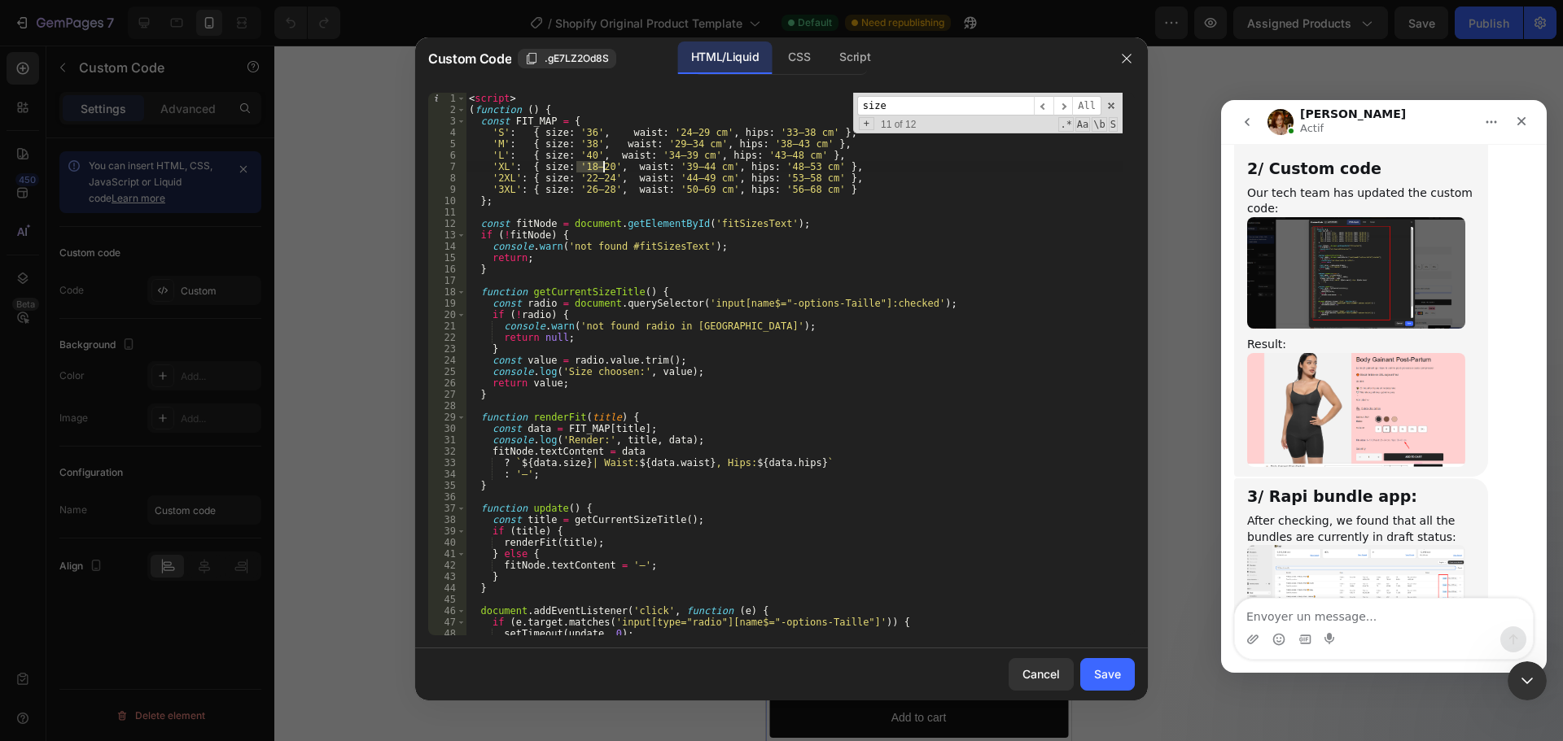
click at [602, 167] on div "< script > ( function ( ) { const FIT_MAP = { 'S' : { size : '36' , waist : '24…" at bounding box center [794, 376] width 657 height 566
drag, startPoint x: 590, startPoint y: 180, endPoint x: 614, endPoint y: 178, distance: 23.7
click at [591, 179] on div "< script > ( function ( ) { const FIT_MAP = { 'S' : { size : '36' , waist : '24…" at bounding box center [794, 376] width 657 height 566
click at [587, 179] on div "< script > ( function ( ) { const FIT_MAP = { 'S' : { size : '36' , waist : '24…" at bounding box center [794, 376] width 657 height 566
click at [588, 165] on div "< script > ( function ( ) { const FIT_MAP = { 'S' : { size : '36' , waist : '24…" at bounding box center [794, 376] width 657 height 566
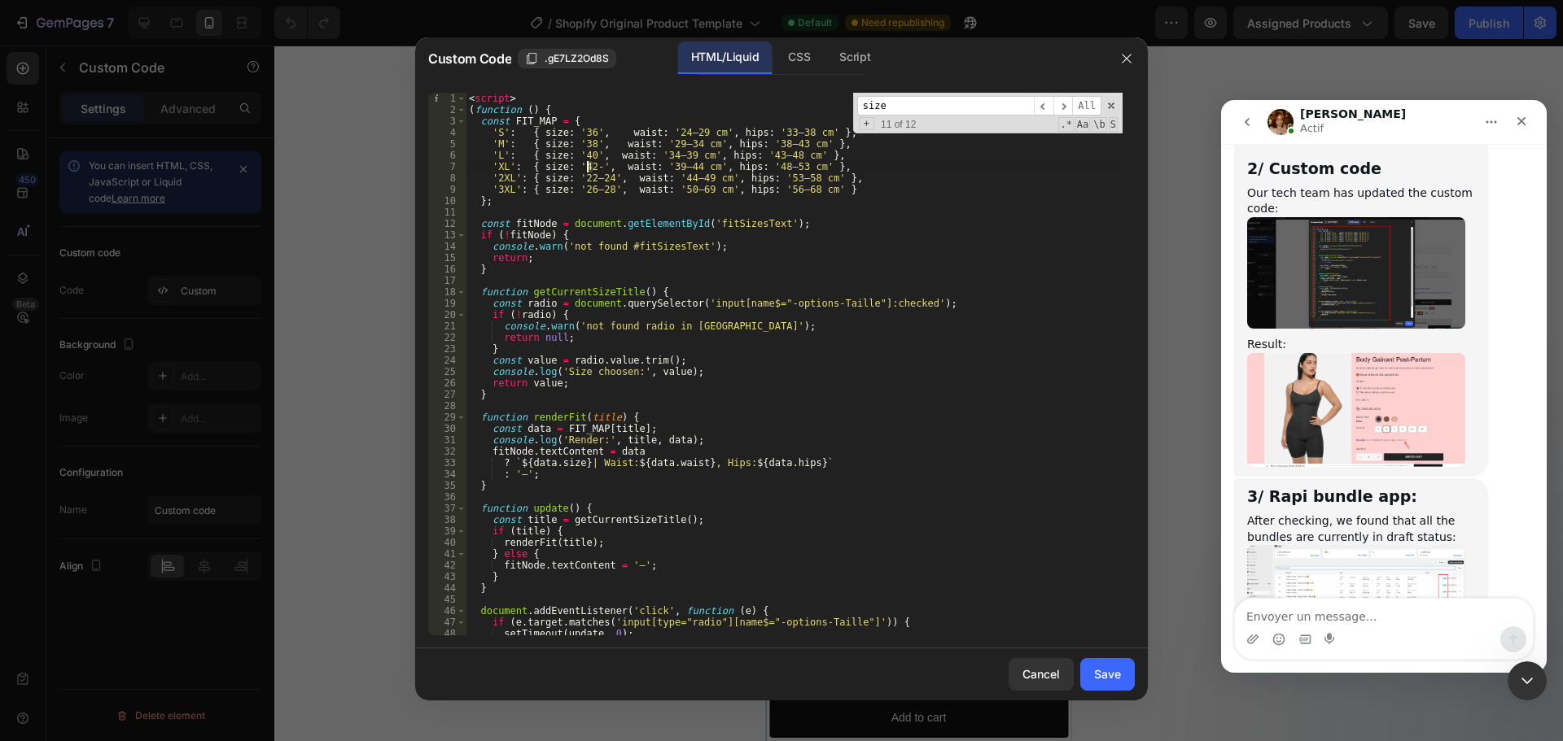
paste textarea "–"
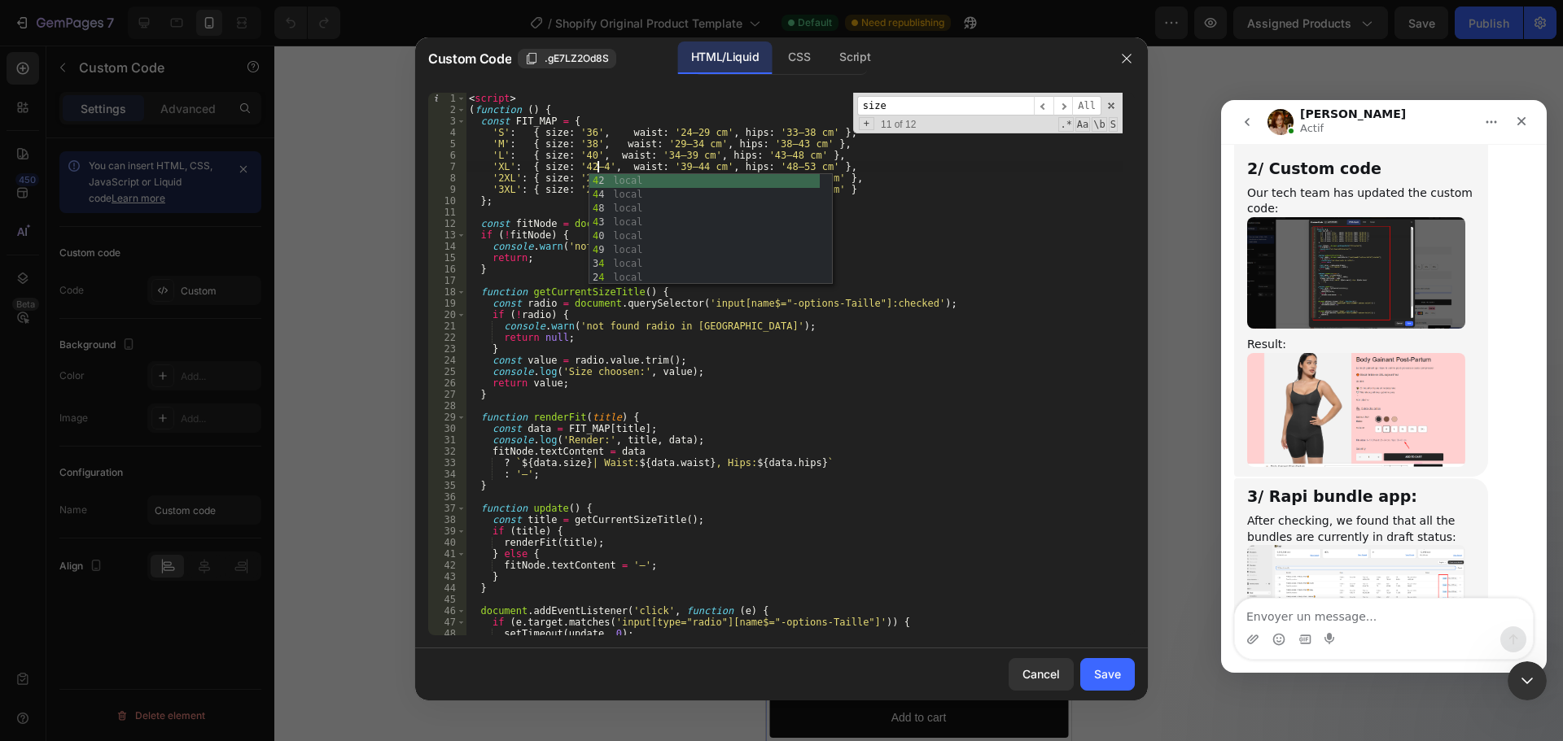
scroll to position [0, 11]
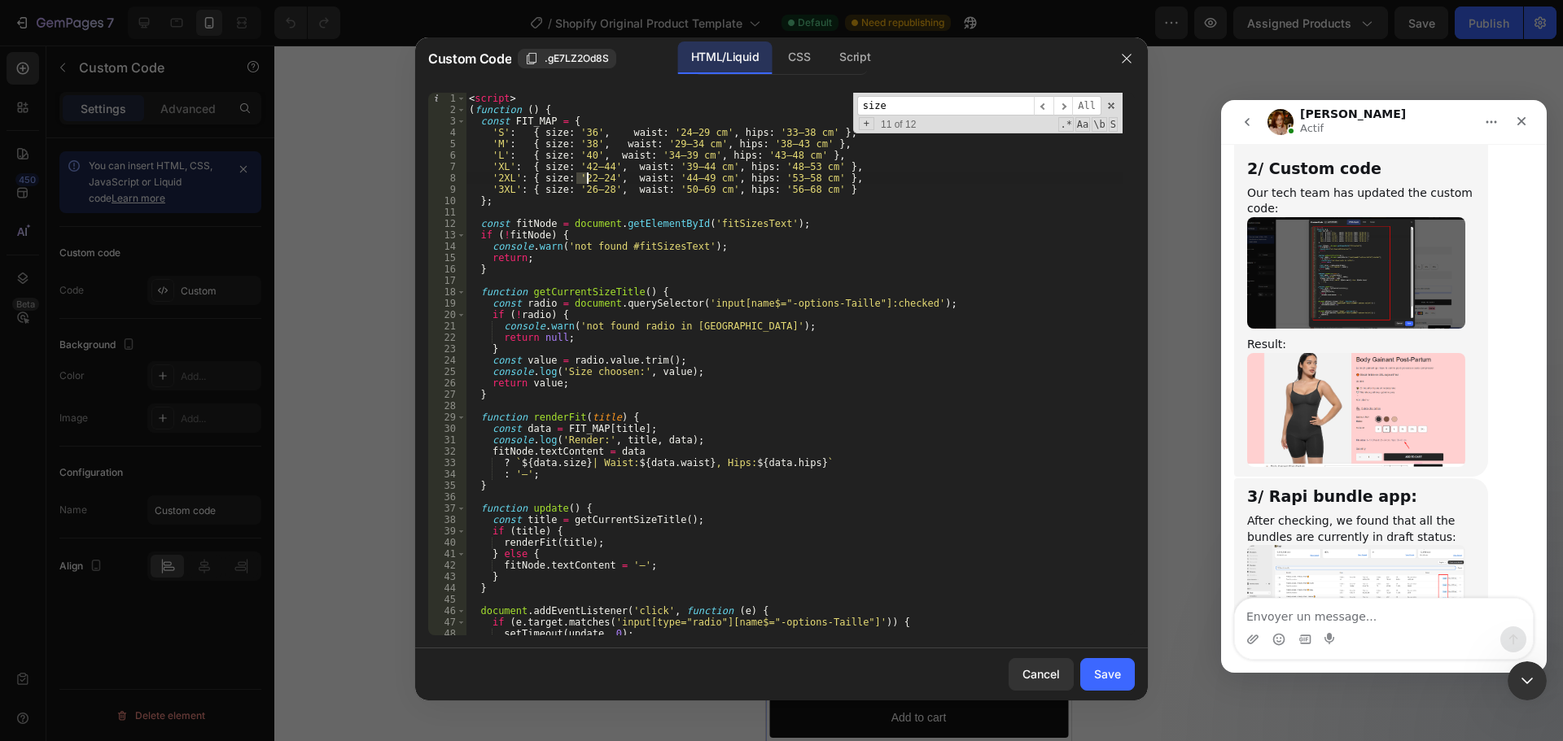
click at [585, 178] on div "< script > ( function ( ) { const FIT_MAP = { 'S' : { size : '36' , waist : '24…" at bounding box center [794, 376] width 657 height 566
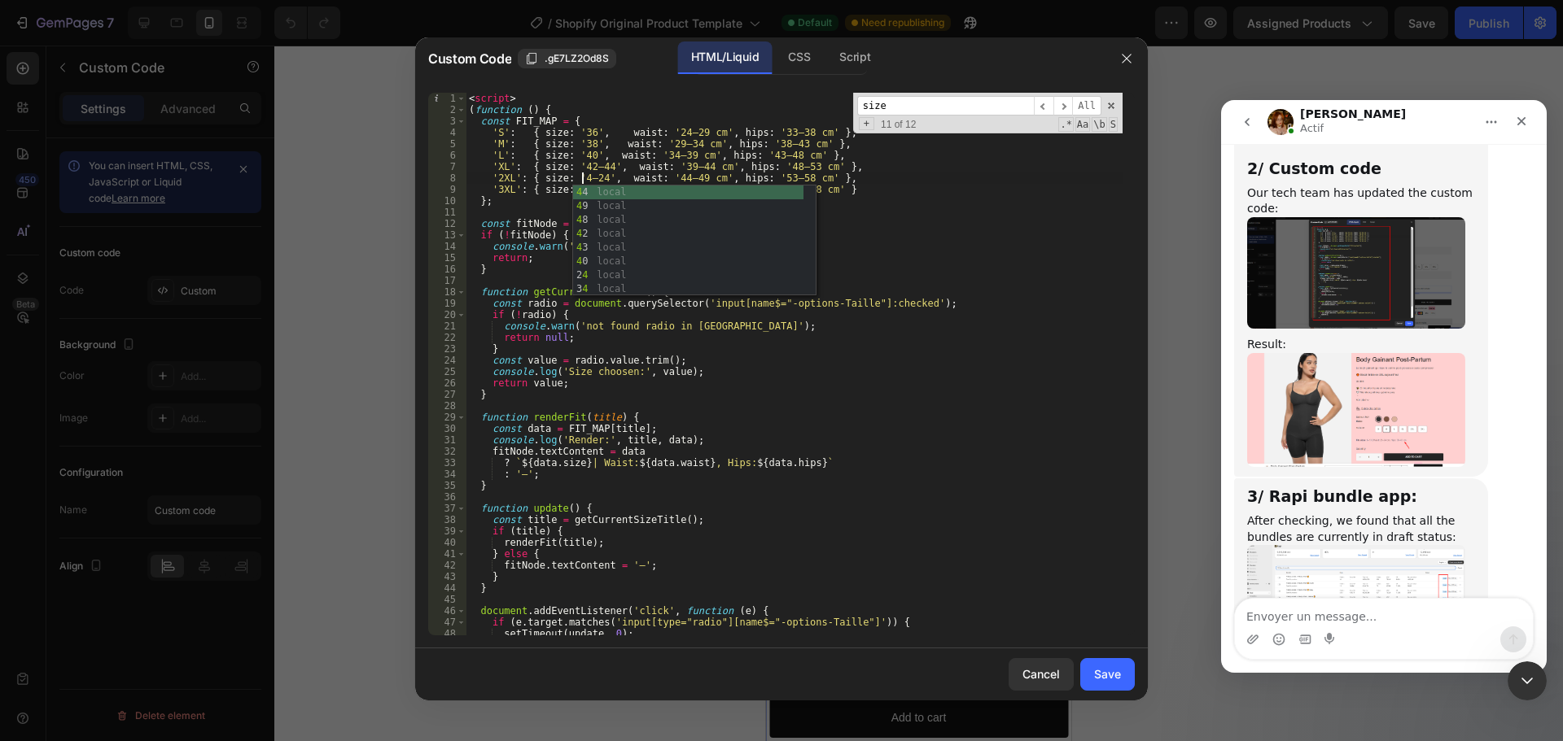
scroll to position [0, 10]
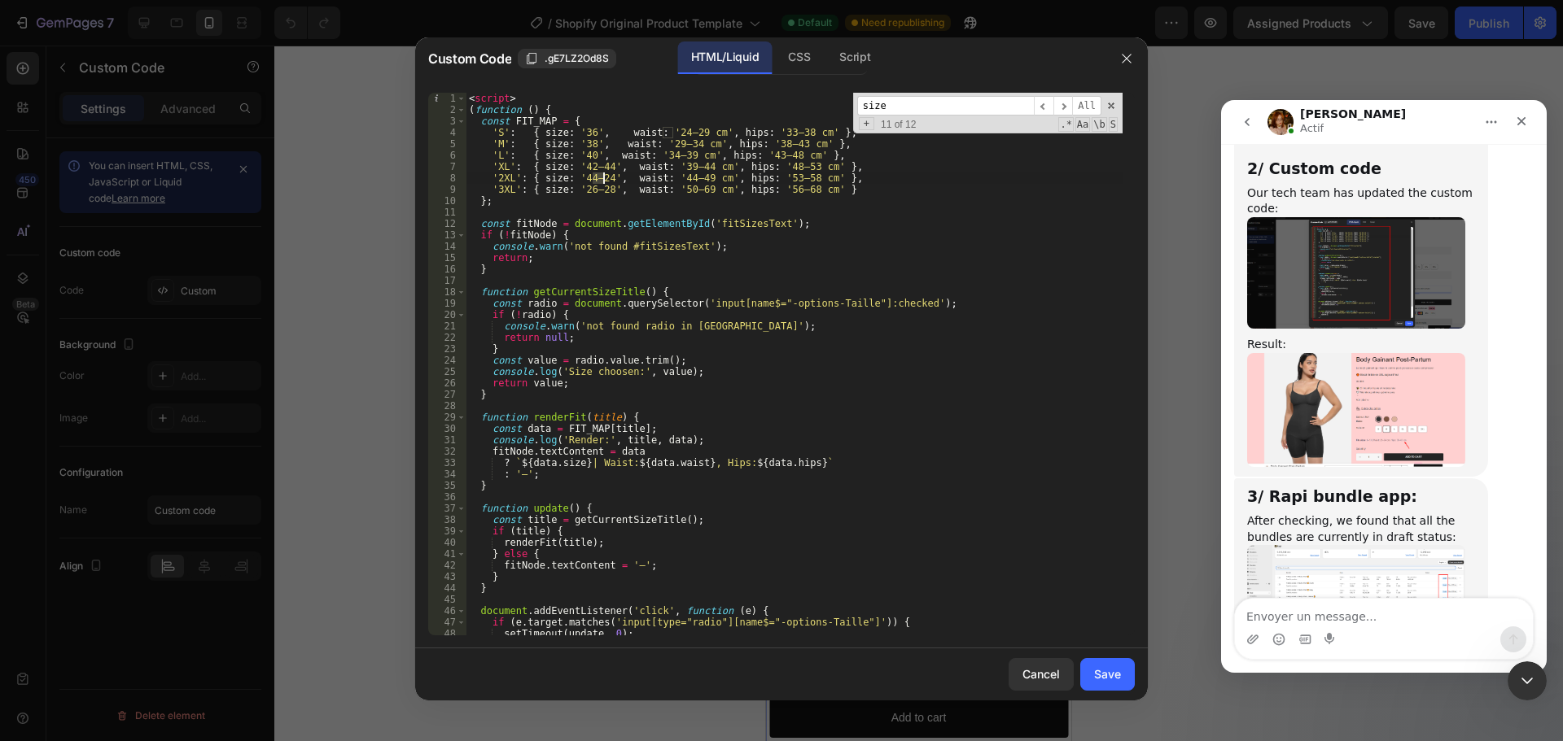
click at [602, 178] on div "< script > ( function ( ) { const FIT_MAP = { 'S' : { size : '36' , waist : '24…" at bounding box center [794, 376] width 657 height 566
click at [584, 179] on div "< script > ( function ( ) { const FIT_MAP = { 'S' : { size : '36' , waist : '24…" at bounding box center [794, 376] width 657 height 566
drag, startPoint x: 586, startPoint y: 191, endPoint x: 577, endPoint y: 189, distance: 9.3
click at [577, 189] on div "< script > ( function ( ) { const FIT_MAP = { 'S' : { size : '36' , waist : '24…" at bounding box center [794, 376] width 657 height 566
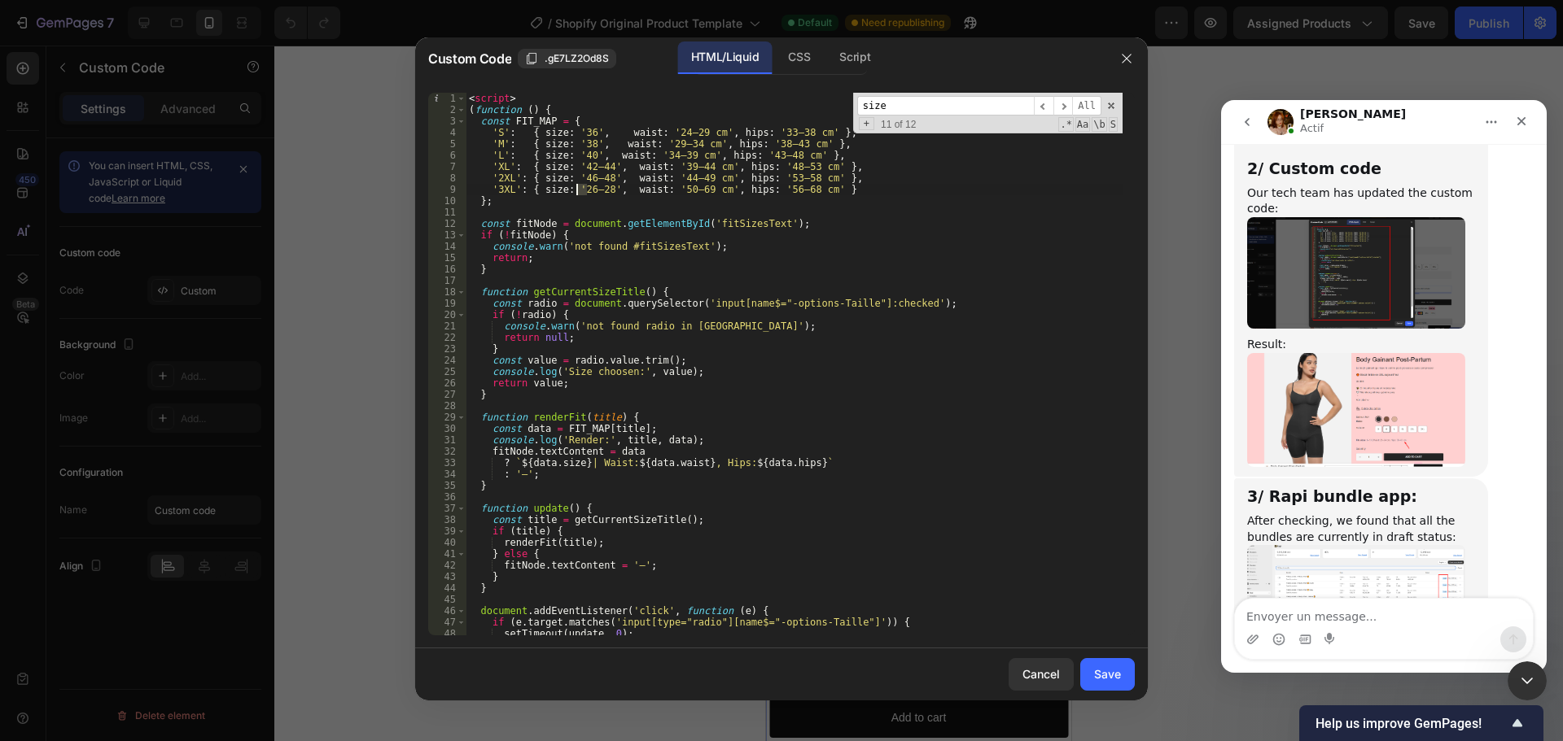
scroll to position [0, 10]
click at [601, 193] on div "< script > ( function ( ) { const FIT_MAP = { 'S' : { size : '36' , waist : '24…" at bounding box center [794, 376] width 657 height 566
drag, startPoint x: 663, startPoint y: 131, endPoint x: 673, endPoint y: 133, distance: 9.9
click at [673, 133] on div "< script > ( function ( ) { const FIT_MAP = { 'S' : { size : '36' , waist : '24…" at bounding box center [794, 376] width 657 height 566
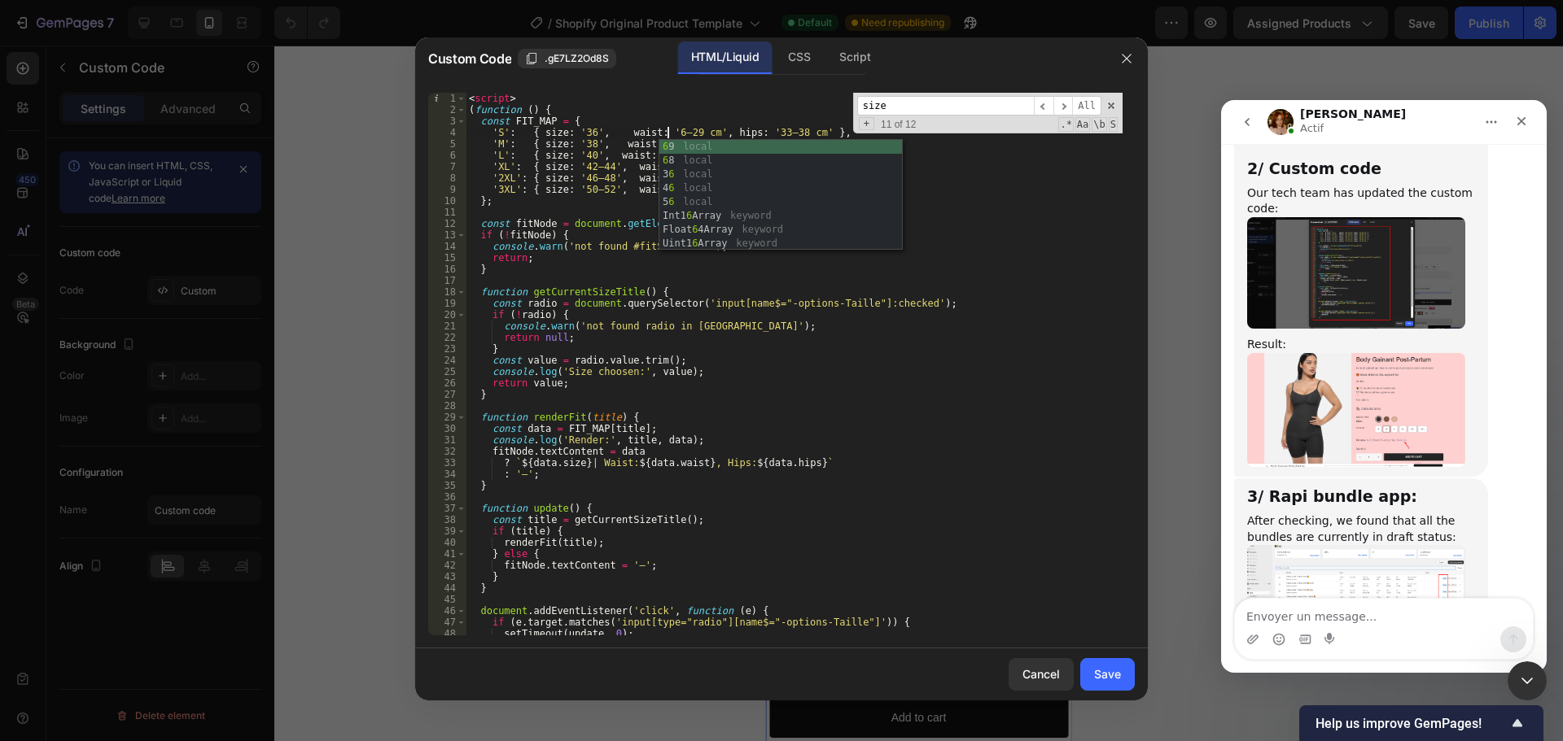
scroll to position [0, 16]
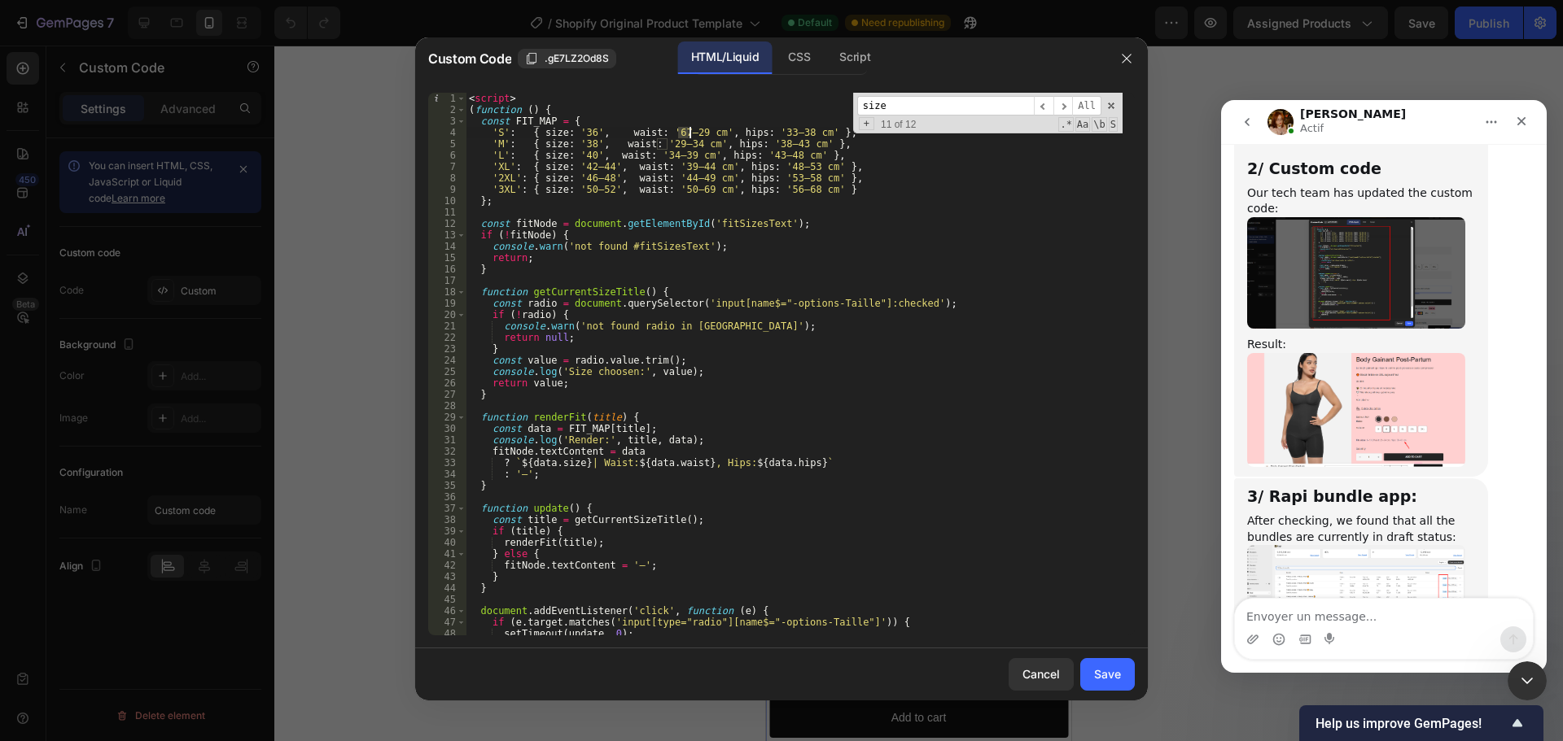
click at [687, 134] on div "< script > ( function ( ) { const FIT_MAP = { 'S' : { size : '36' , waist : '67…" at bounding box center [794, 376] width 657 height 566
drag, startPoint x: 659, startPoint y: 141, endPoint x: 667, endPoint y: 144, distance: 8.8
click at [667, 144] on div "< script > ( function ( ) { const FIT_MAP = { 'S' : { size : '36' , waist : '67…" at bounding box center [794, 376] width 657 height 566
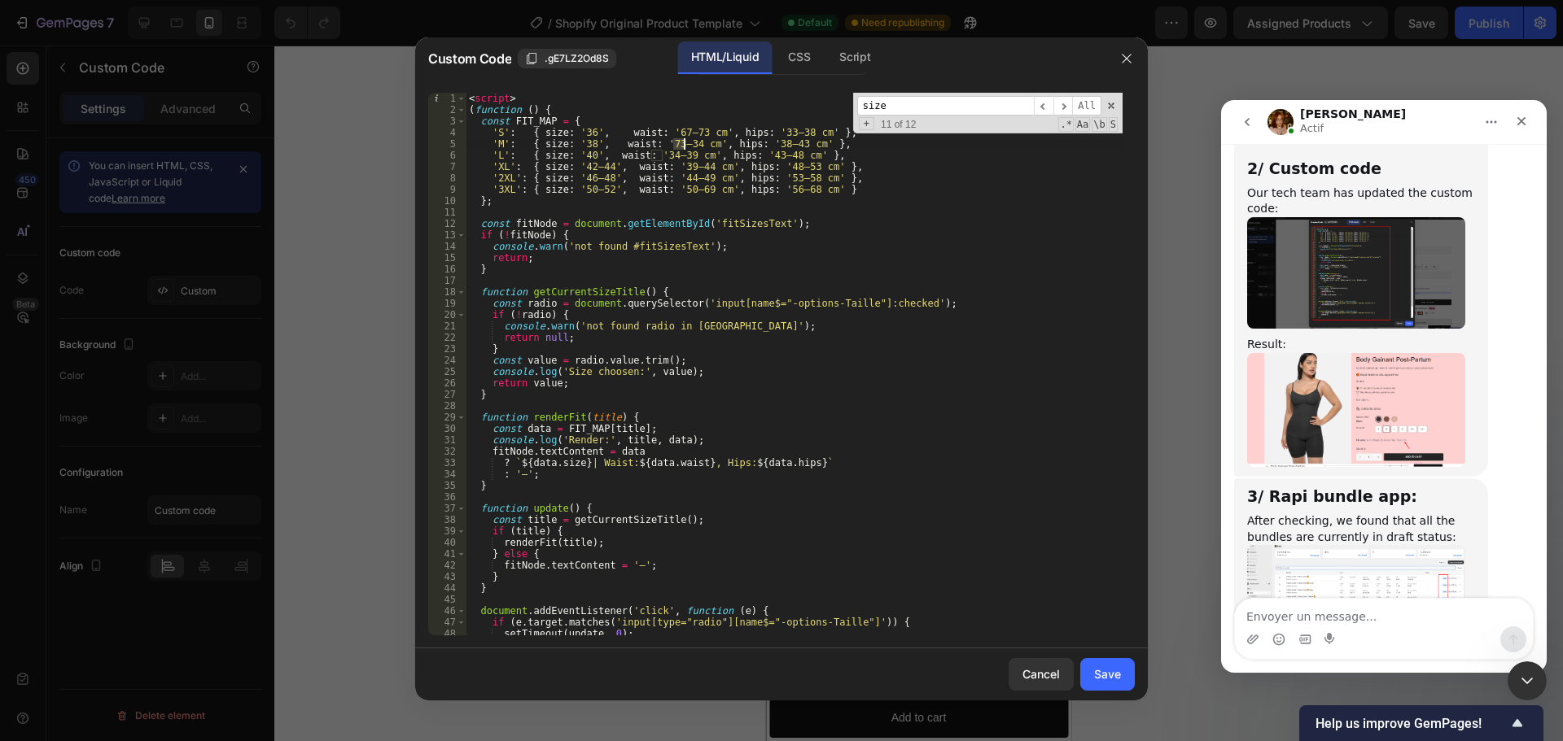
click at [682, 143] on div "< script > ( function ( ) { const FIT_MAP = { 'S' : { size : '36' , waist : '67…" at bounding box center [794, 376] width 657 height 566
click at [660, 154] on div "< script > ( function ( ) { const FIT_MAP = { 'S' : { size : '36' , waist : '67…" at bounding box center [794, 376] width 657 height 566
drag, startPoint x: 669, startPoint y: 154, endPoint x: 677, endPoint y: 155, distance: 8.2
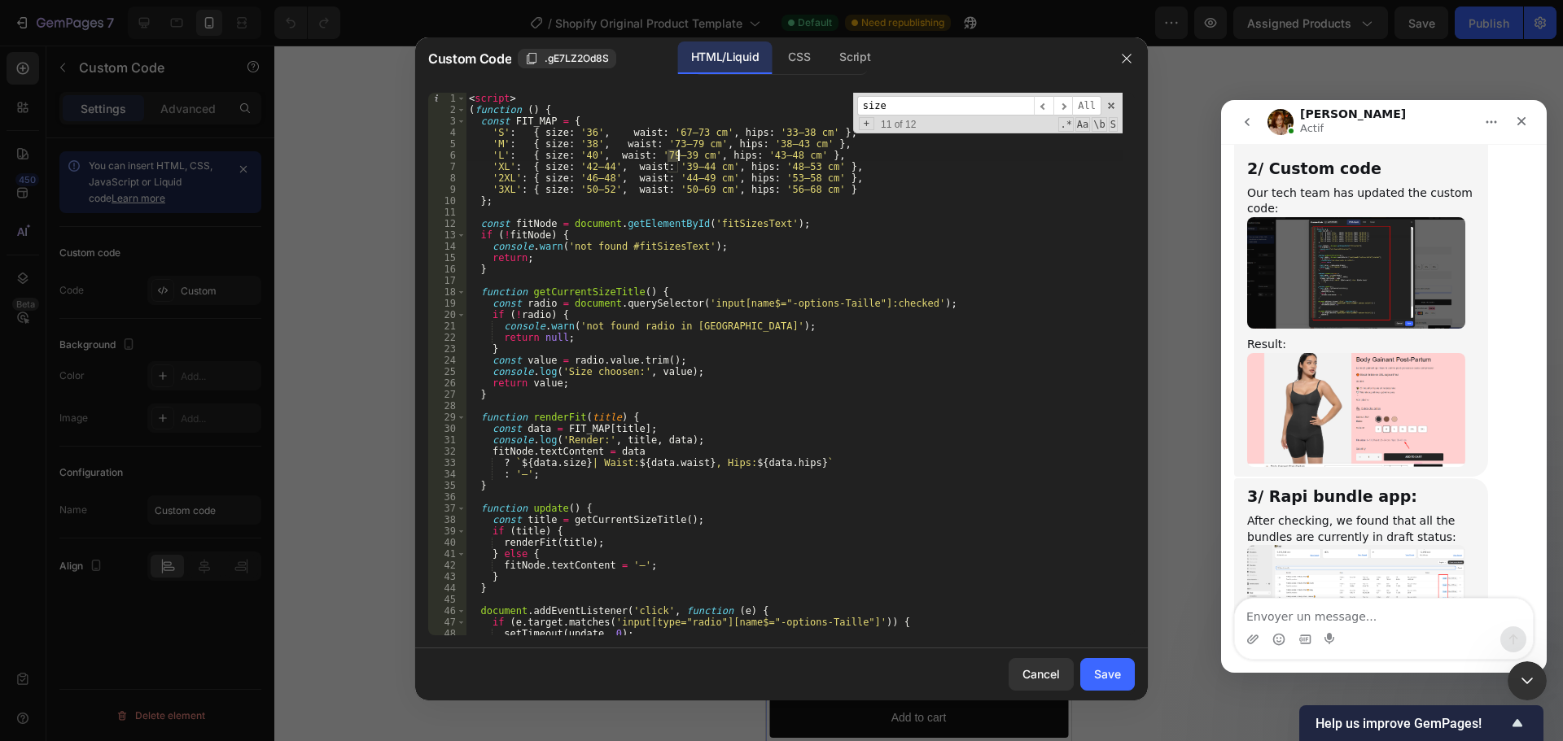
click at [677, 155] on div "< script > ( function ( ) { const FIT_MAP = { 'S' : { size : '36' , waist : '67…" at bounding box center [794, 376] width 657 height 566
drag, startPoint x: 668, startPoint y: 165, endPoint x: 678, endPoint y: 167, distance: 9.9
click at [678, 167] on div "< script > ( function ( ) { const FIT_MAP = { 'S' : { size : '36' , waist : '67…" at bounding box center [794, 376] width 657 height 566
click at [692, 169] on div "< script > ( function ( ) { const FIT_MAP = { 'S' : { size : '36' , waist : '67…" at bounding box center [794, 376] width 657 height 566
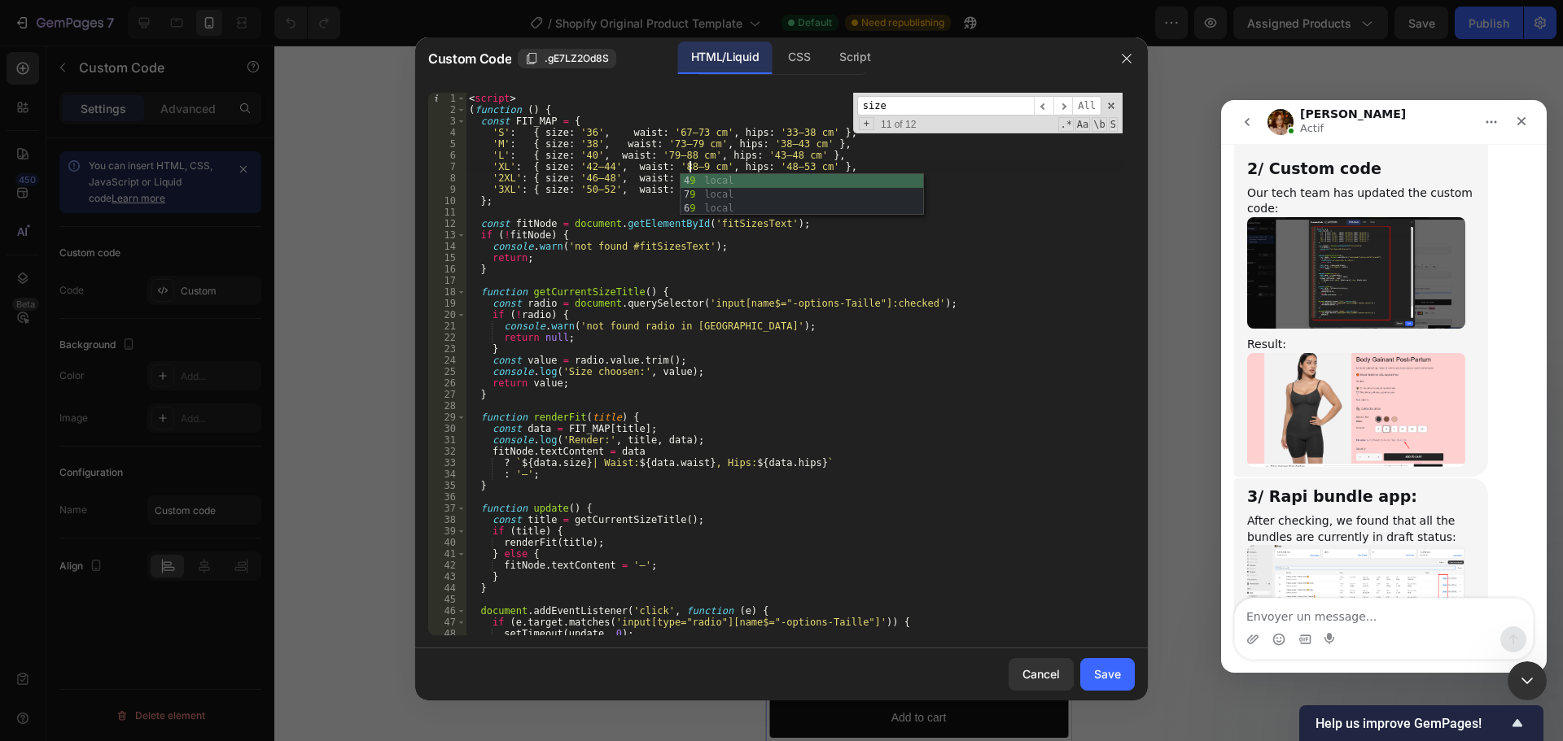
scroll to position [0, 19]
drag, startPoint x: 668, startPoint y: 177, endPoint x: 678, endPoint y: 179, distance: 9.9
click at [678, 179] on div "< script > ( function ( ) { const FIT_MAP = { 'S' : { size : '36' , waist : '67…" at bounding box center [794, 376] width 657 height 566
drag, startPoint x: 684, startPoint y: 179, endPoint x: 693, endPoint y: 180, distance: 9.0
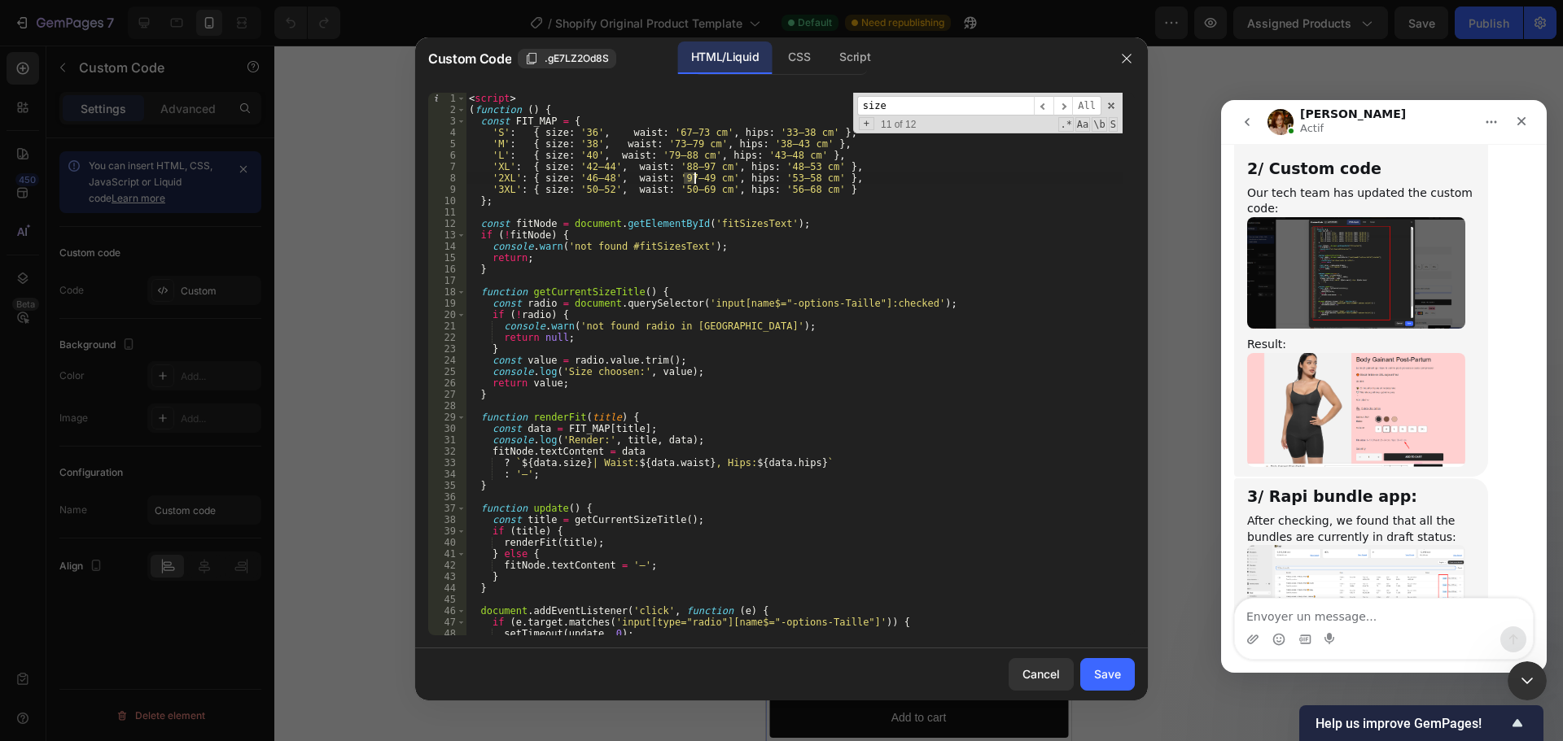
click at [693, 180] on div "< script > ( function ( ) { const FIT_MAP = { 'S' : { size : '36' , waist : '67…" at bounding box center [794, 376] width 657 height 566
click at [676, 192] on div "< script > ( function ( ) { const FIT_MAP = { 'S' : { size : '36' , waist : '67…" at bounding box center [794, 376] width 657 height 566
click at [696, 189] on div "< script > ( function ( ) { const FIT_MAP = { 'S' : { size : '36' , waist : '67…" at bounding box center [794, 376] width 657 height 566
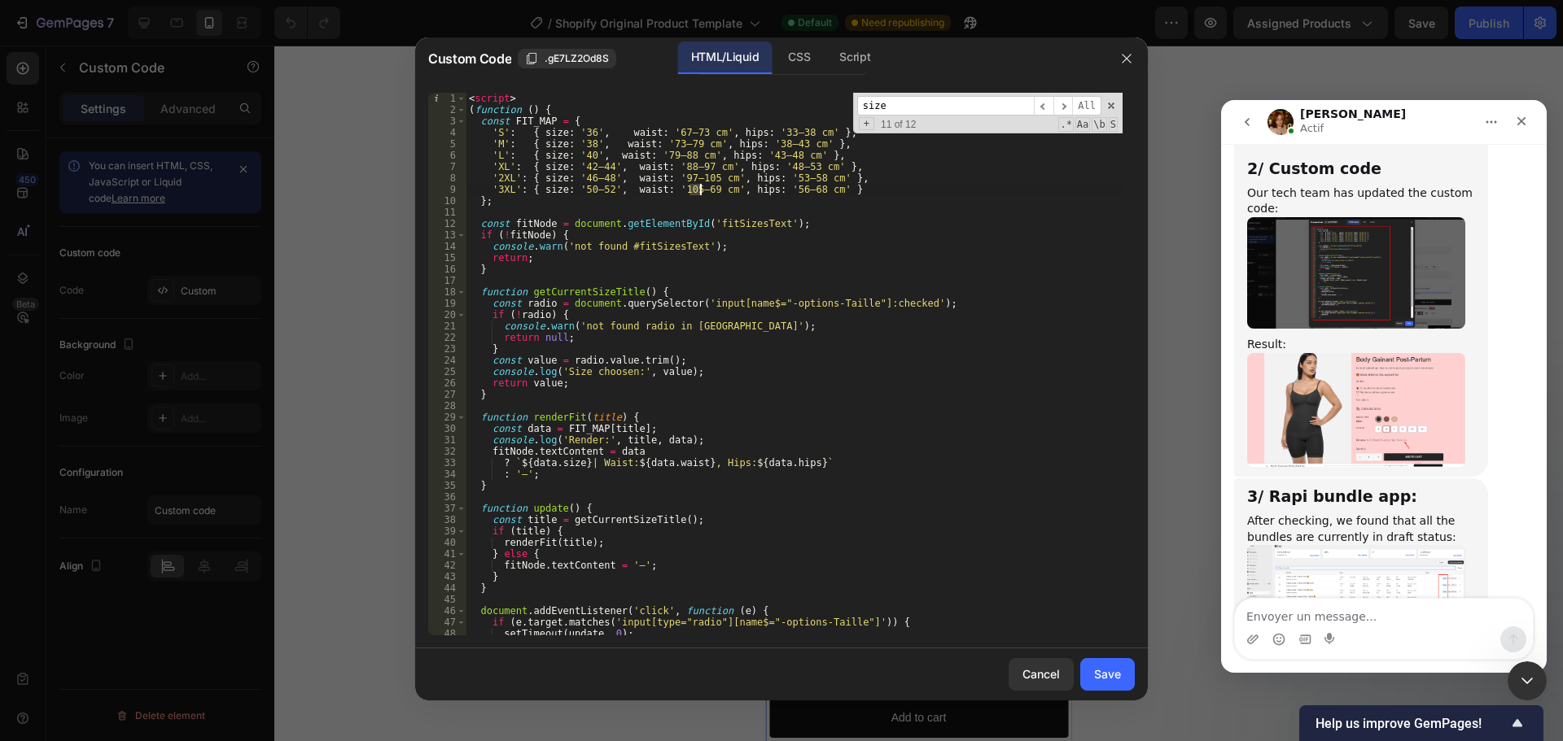
drag, startPoint x: 690, startPoint y: 189, endPoint x: 698, endPoint y: 190, distance: 8.2
click at [698, 190] on div "< script > ( function ( ) { const FIT_MAP = { 'S' : { size : '36' , waist : '67…" at bounding box center [794, 376] width 657 height 566
drag, startPoint x: 759, startPoint y: 131, endPoint x: 770, endPoint y: 132, distance: 10.6
click at [770, 132] on div "< script > ( function ( ) { const FIT_MAP = { 'S' : { size : '36' , waist : '67…" at bounding box center [794, 376] width 657 height 566
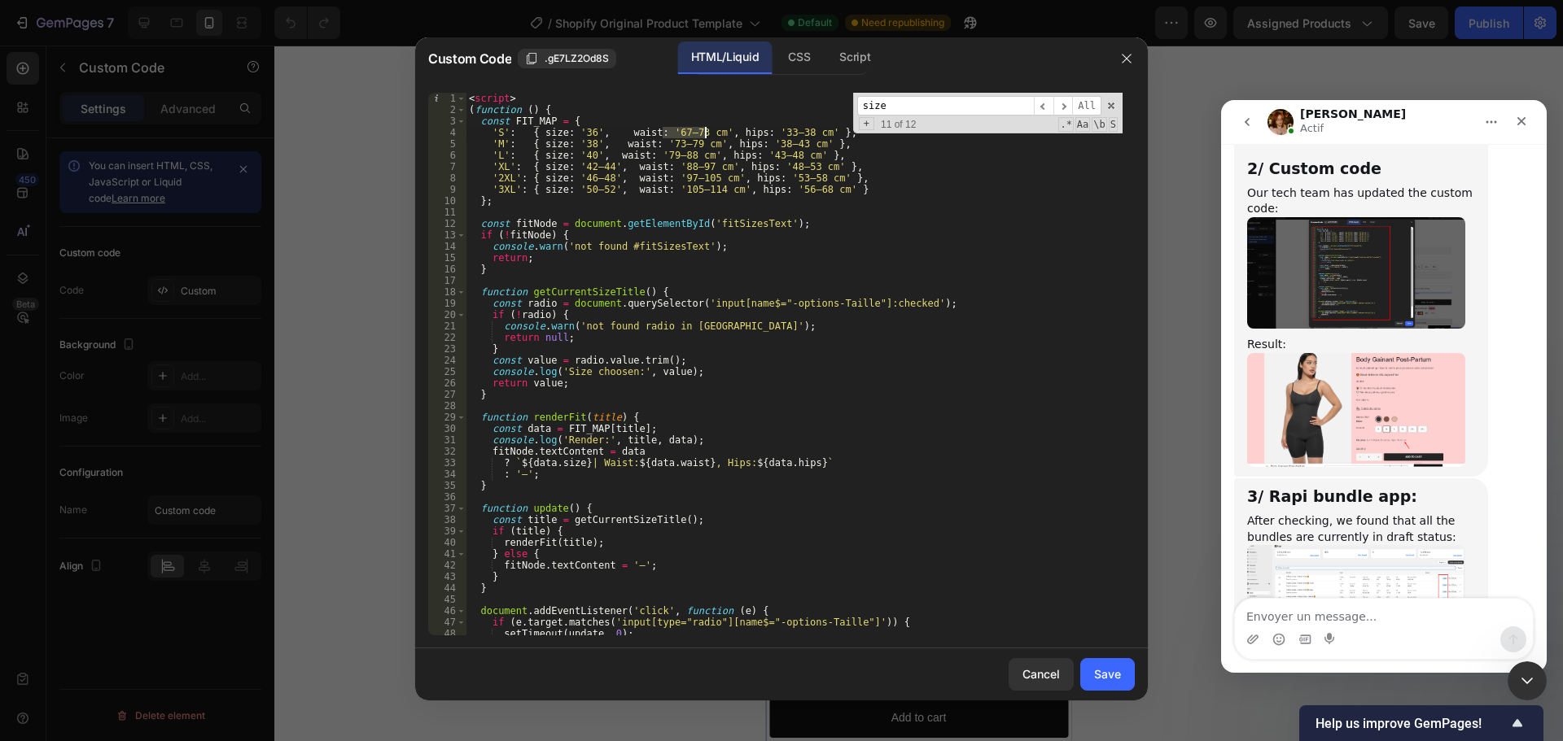
drag, startPoint x: 662, startPoint y: 133, endPoint x: 703, endPoint y: 134, distance: 41.5
click at [703, 134] on div "< script > ( function ( ) { const FIT_MAP = { 'S' : { size : '36' , waist : '67…" at bounding box center [794, 376] width 657 height 566
drag, startPoint x: 760, startPoint y: 130, endPoint x: 800, endPoint y: 134, distance: 40.1
click at [800, 134] on div "< script > ( function ( ) { const FIT_MAP = { 'S' : { size : '36' , waist : '67…" at bounding box center [794, 376] width 657 height 566
paste textarea "67–73"
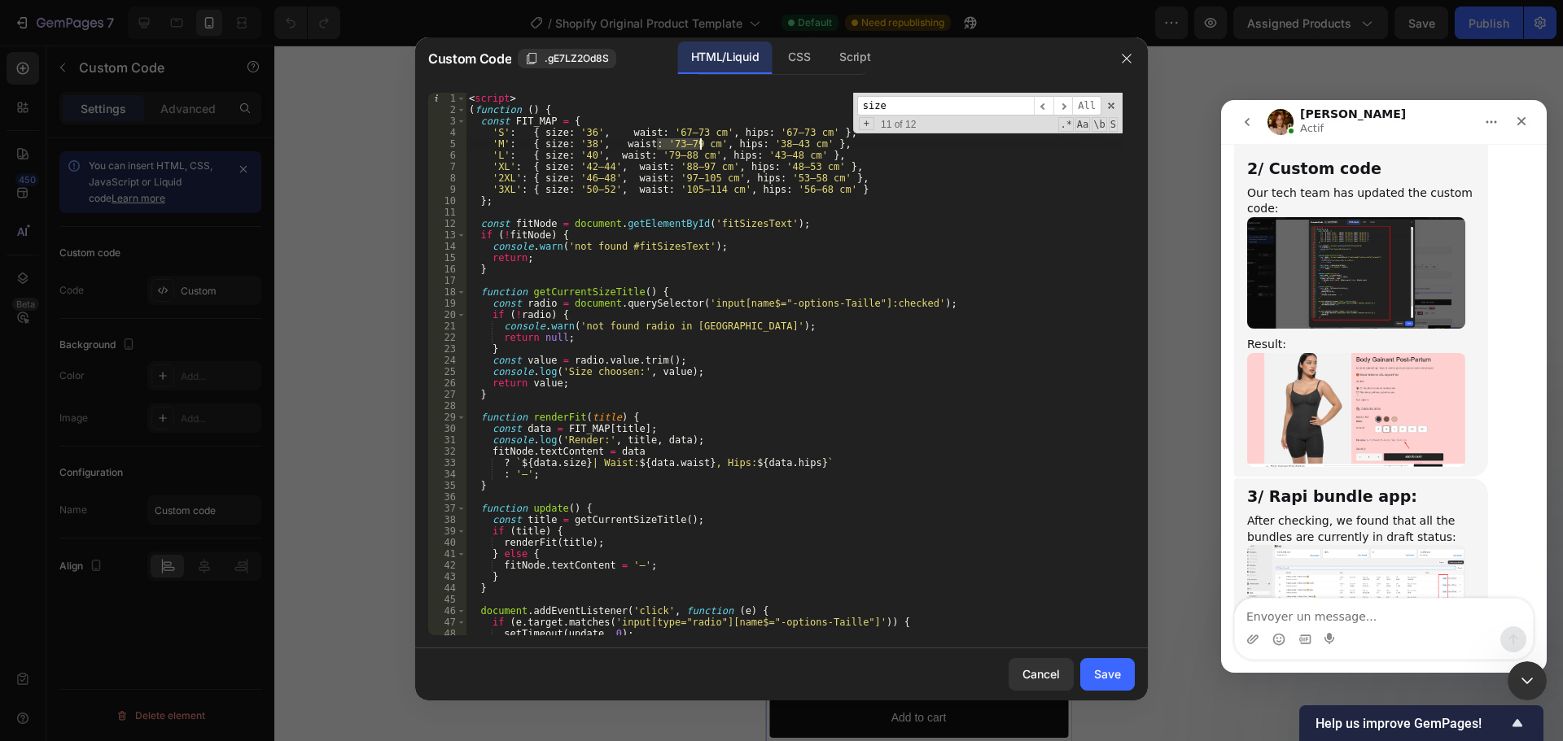
drag, startPoint x: 658, startPoint y: 141, endPoint x: 698, endPoint y: 144, distance: 40.0
click at [698, 144] on div "< script > ( function ( ) { const FIT_MAP = { 'S' : { size : '36' , waist : '67…" at bounding box center [794, 376] width 657 height 566
drag, startPoint x: 752, startPoint y: 143, endPoint x: 794, endPoint y: 144, distance: 42.3
click at [794, 144] on div "< script > ( function ( ) { const FIT_MAP = { 'S' : { size : '36' , waist : '67…" at bounding box center [794, 376] width 657 height 566
paste textarea "73–79"
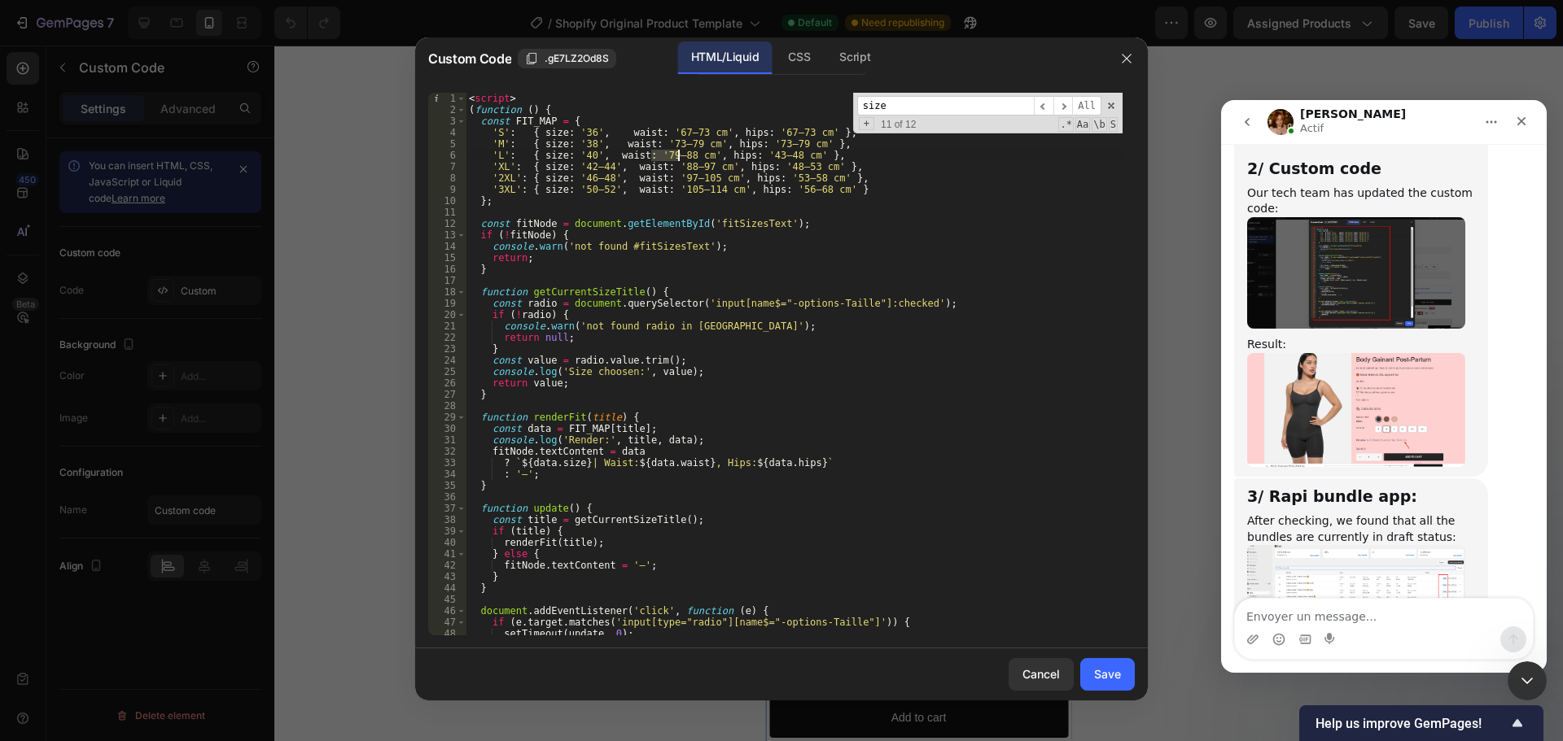
drag, startPoint x: 653, startPoint y: 157, endPoint x: 676, endPoint y: 157, distance: 23.6
click at [676, 157] on div "< script > ( function ( ) { const FIT_MAP = { 'S' : { size : '36' , waist : '67…" at bounding box center [794, 376] width 657 height 566
drag, startPoint x: 750, startPoint y: 155, endPoint x: 775, endPoint y: 155, distance: 24.4
click at [775, 155] on div "< script > ( function ( ) { const FIT_MAP = { 'S' : { size : '36' , waist : '67…" at bounding box center [794, 376] width 657 height 566
paste textarea "79–8"
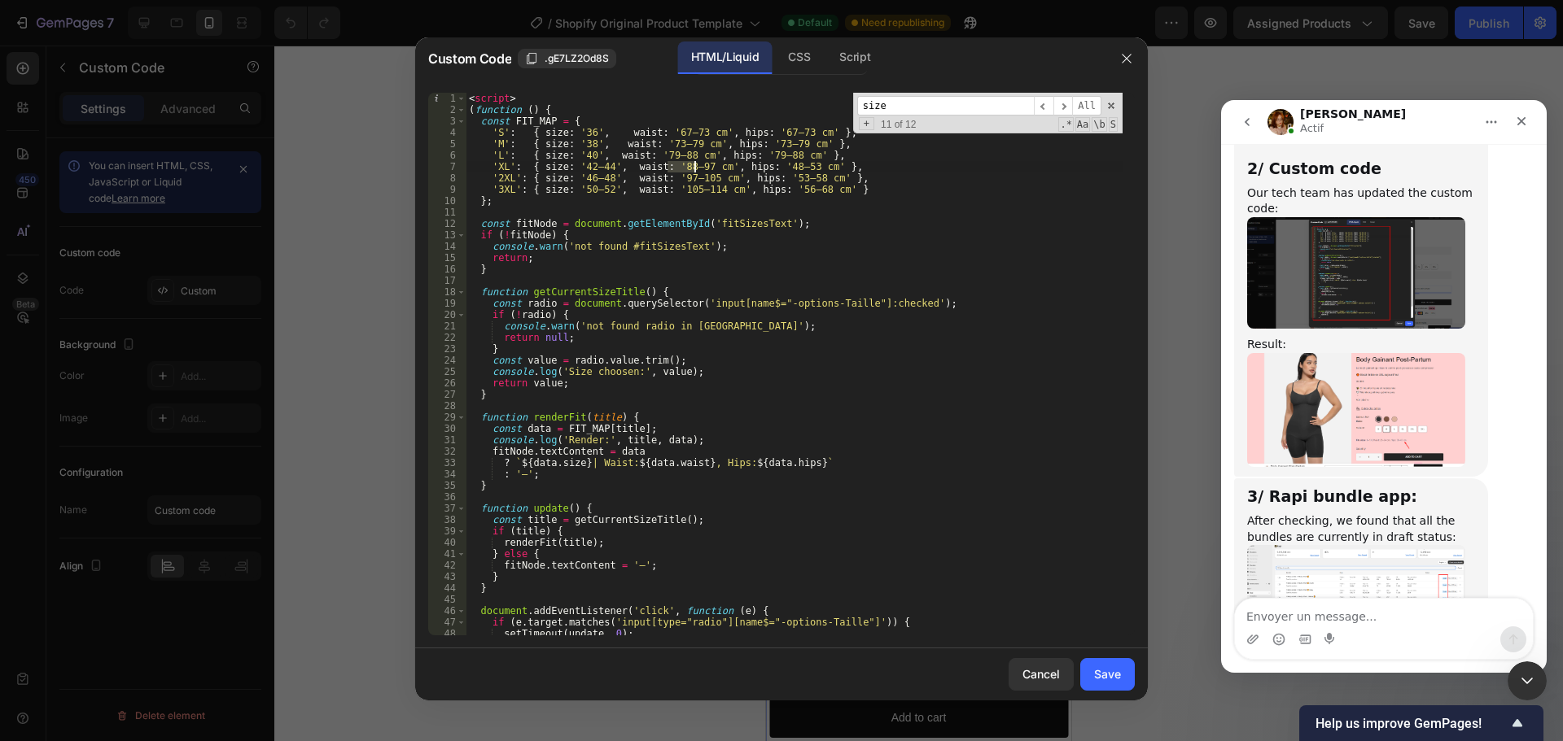
drag, startPoint x: 669, startPoint y: 169, endPoint x: 694, endPoint y: 167, distance: 25.3
click at [694, 167] on div "< script > ( function ( ) { const FIT_MAP = { 'S' : { size : '36' , waist : '67…" at bounding box center [794, 376] width 657 height 566
drag, startPoint x: 765, startPoint y: 165, endPoint x: 789, endPoint y: 167, distance: 24.5
click at [789, 167] on div "< script > ( function ( ) { const FIT_MAP = { 'S' : { size : '36' , waist : '67…" at bounding box center [794, 376] width 657 height 566
paste textarea "88–97"
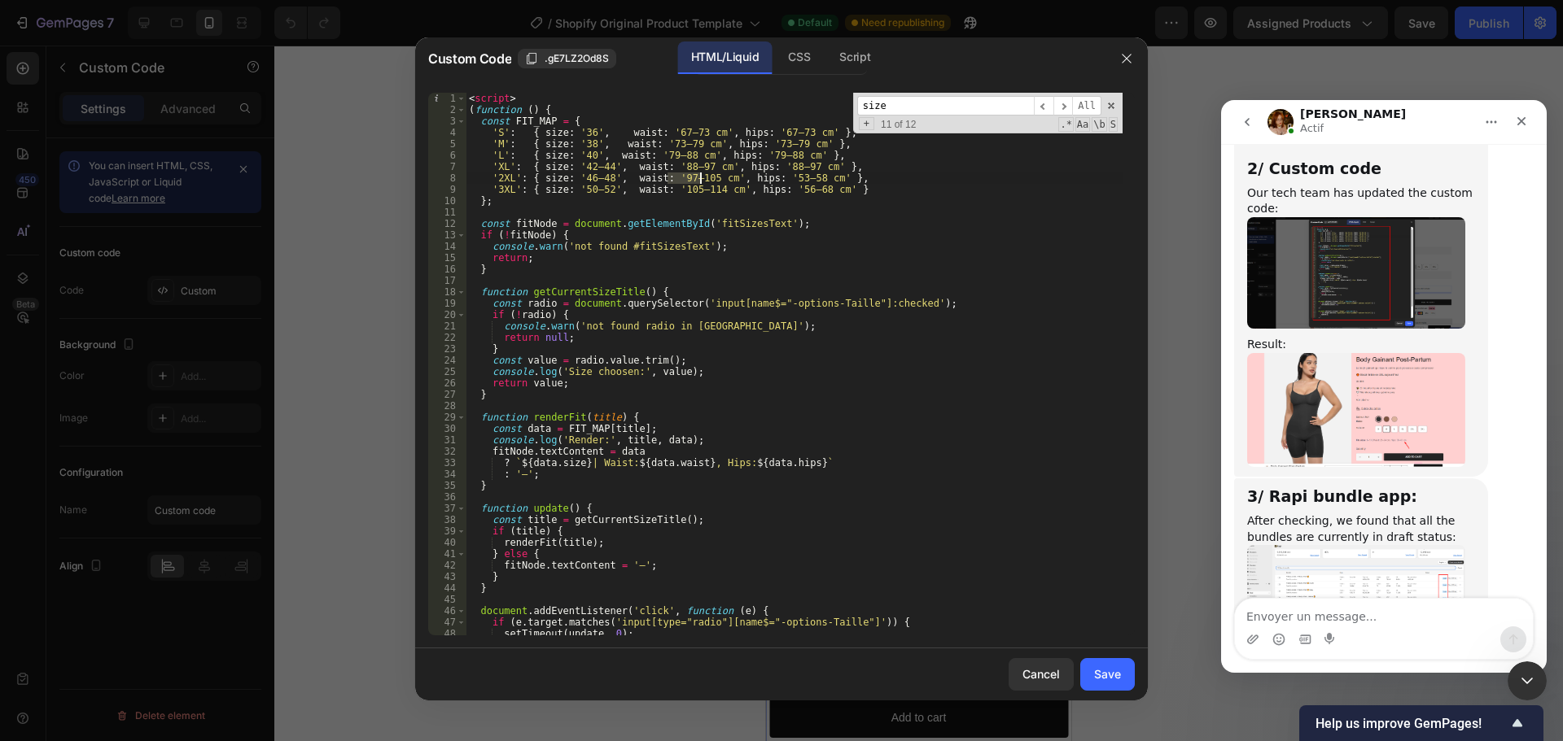
drag, startPoint x: 668, startPoint y: 175, endPoint x: 699, endPoint y: 175, distance: 30.9
click at [699, 175] on div "< script > ( function ( ) { const FIT_MAP = { 'S' : { size : '36' , waist : '67…" at bounding box center [794, 376] width 657 height 566
drag, startPoint x: 771, startPoint y: 177, endPoint x: 795, endPoint y: 178, distance: 24.4
click at [795, 178] on div "< script > ( function ( ) { const FIT_MAP = { 'S' : { size : '36' , waist : '67…" at bounding box center [794, 376] width 657 height 566
paste textarea "97–105"
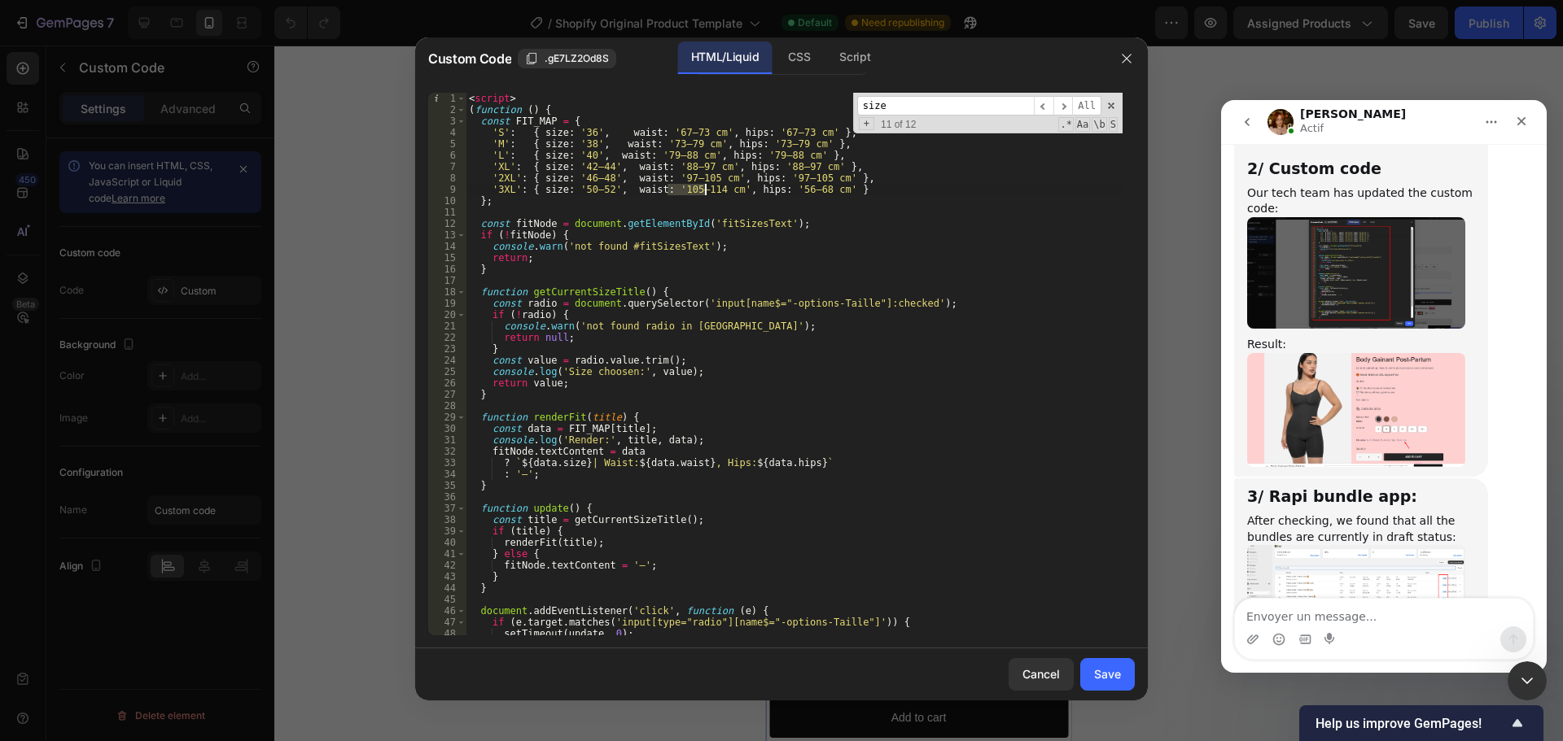
drag, startPoint x: 670, startPoint y: 190, endPoint x: 704, endPoint y: 189, distance: 34.2
click at [704, 189] on div "< script > ( function ( ) { const FIT_MAP = { 'S' : { size : '36' , waist : '67…" at bounding box center [794, 376] width 657 height 566
drag, startPoint x: 774, startPoint y: 190, endPoint x: 802, endPoint y: 192, distance: 27.7
click at [802, 192] on div "< script > ( function ( ) { const FIT_MAP = { 'S' : { size : '36' , waist : '67…" at bounding box center [794, 376] width 657 height 566
paste textarea "105–114"
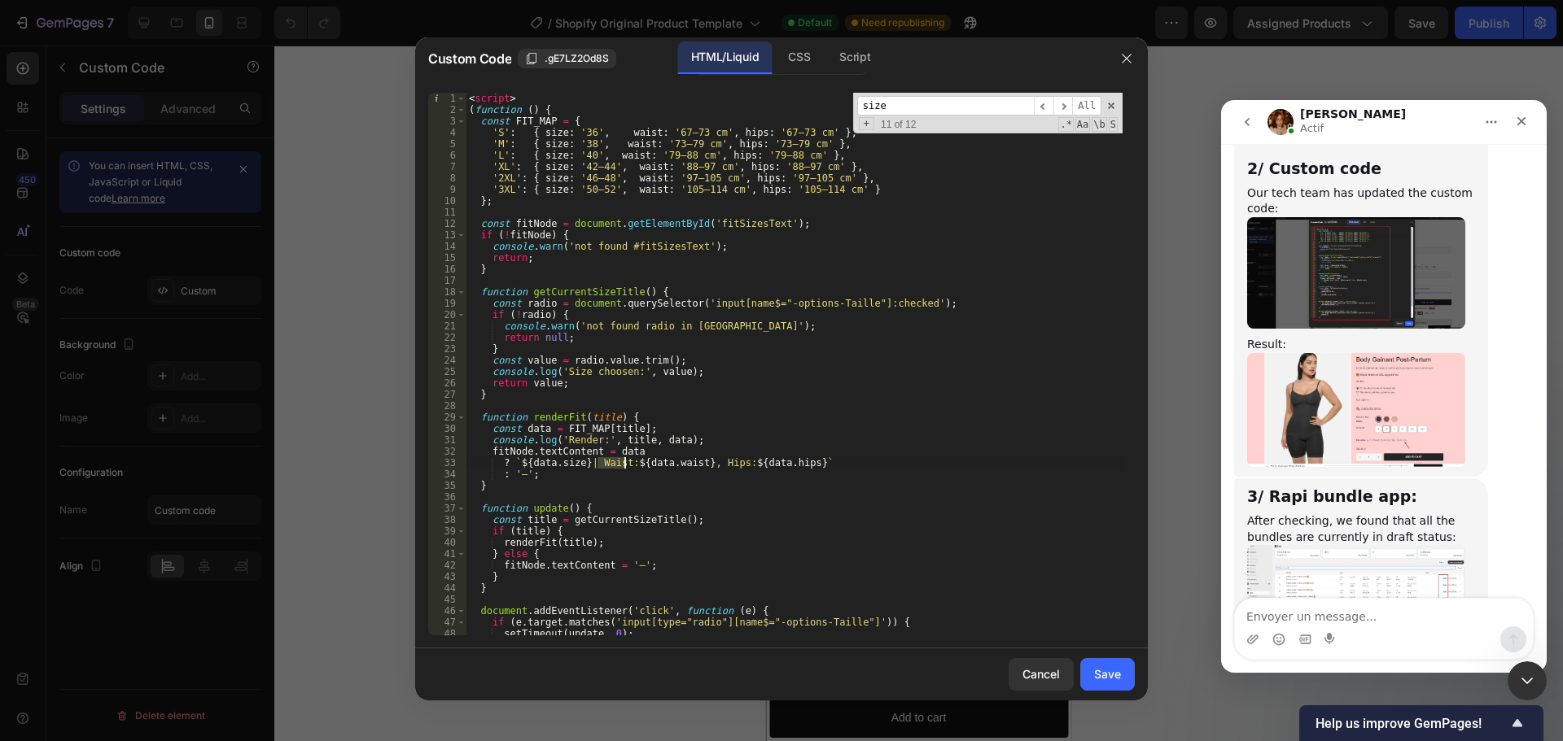
drag, startPoint x: 598, startPoint y: 466, endPoint x: 623, endPoint y: 467, distance: 24.5
click at [623, 467] on div "< script > ( function ( ) { const FIT_MAP = { 'S' : { size : '36' , waist : '67…" at bounding box center [794, 376] width 657 height 566
drag, startPoint x: 723, startPoint y: 460, endPoint x: 743, endPoint y: 463, distance: 20.6
click at [743, 463] on div "< script > ( function ( ) { const FIT_MAP = { 'S' : { size : '36' , waist : '67…" at bounding box center [794, 376] width 657 height 566
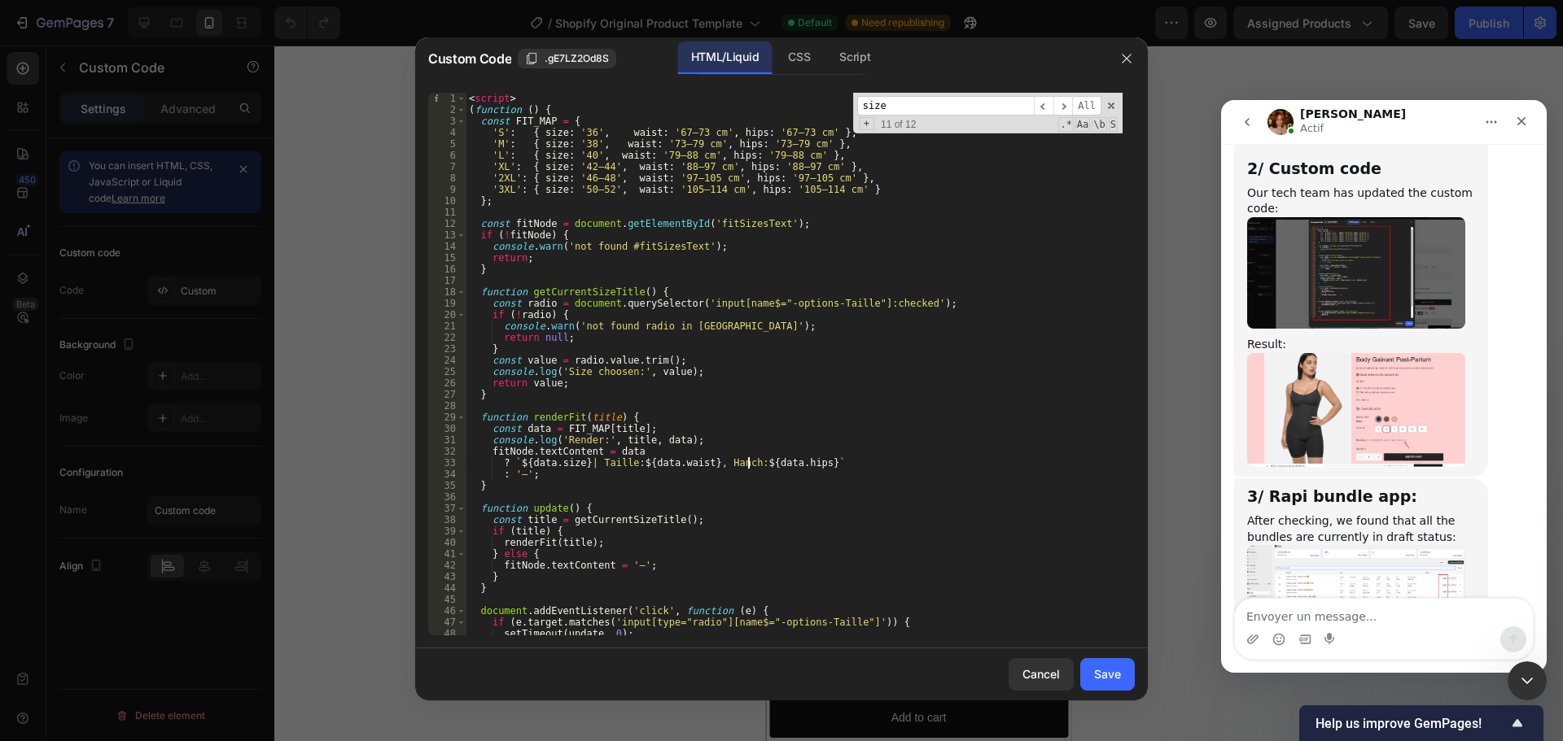
scroll to position [0, 24]
type textarea "? `${data.size} | Taille: ${data.waist}, Hanche: ${data.hips}`"
click at [1112, 668] on div "Save" at bounding box center [1107, 674] width 27 height 17
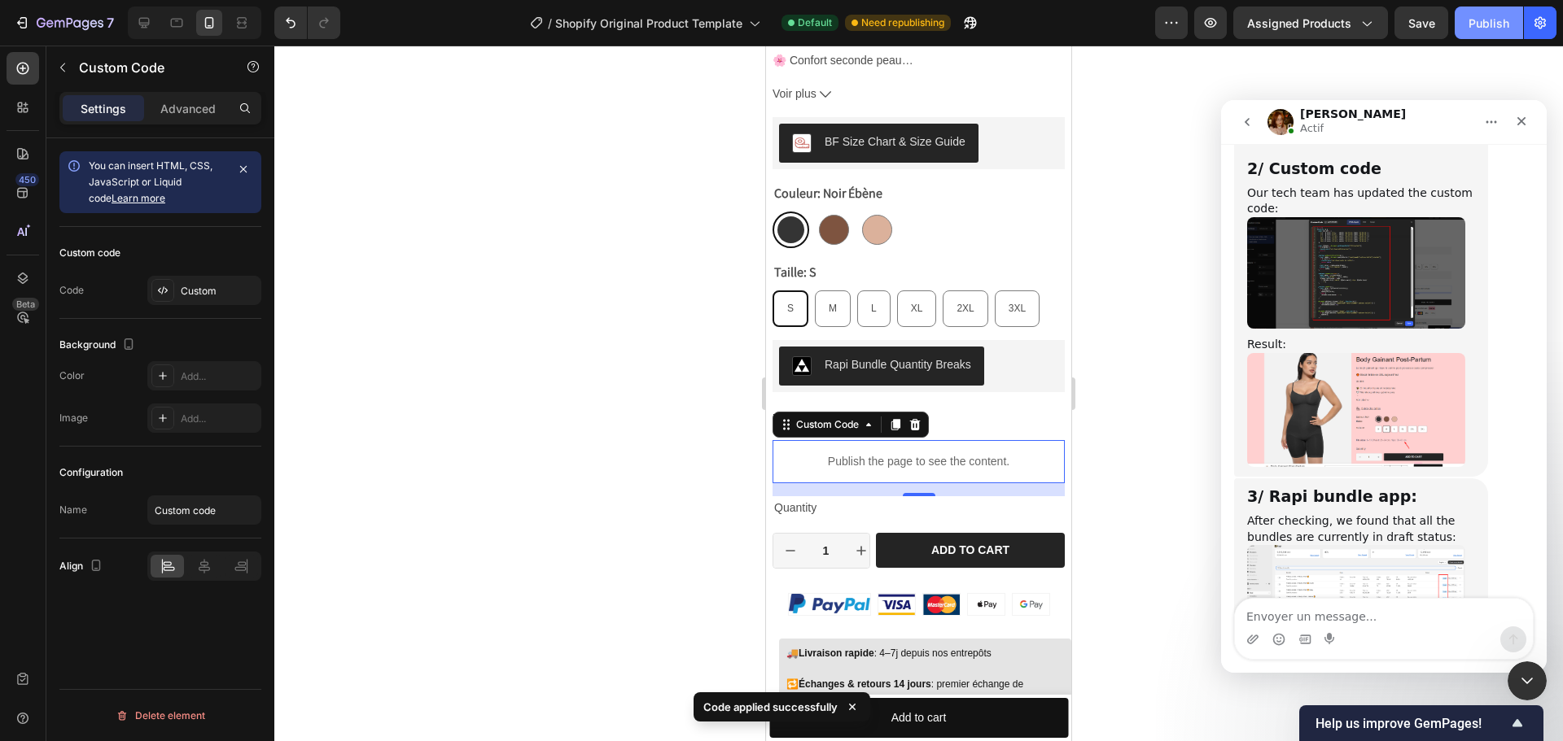
click at [1484, 22] on div "Publish" at bounding box center [1488, 23] width 41 height 17
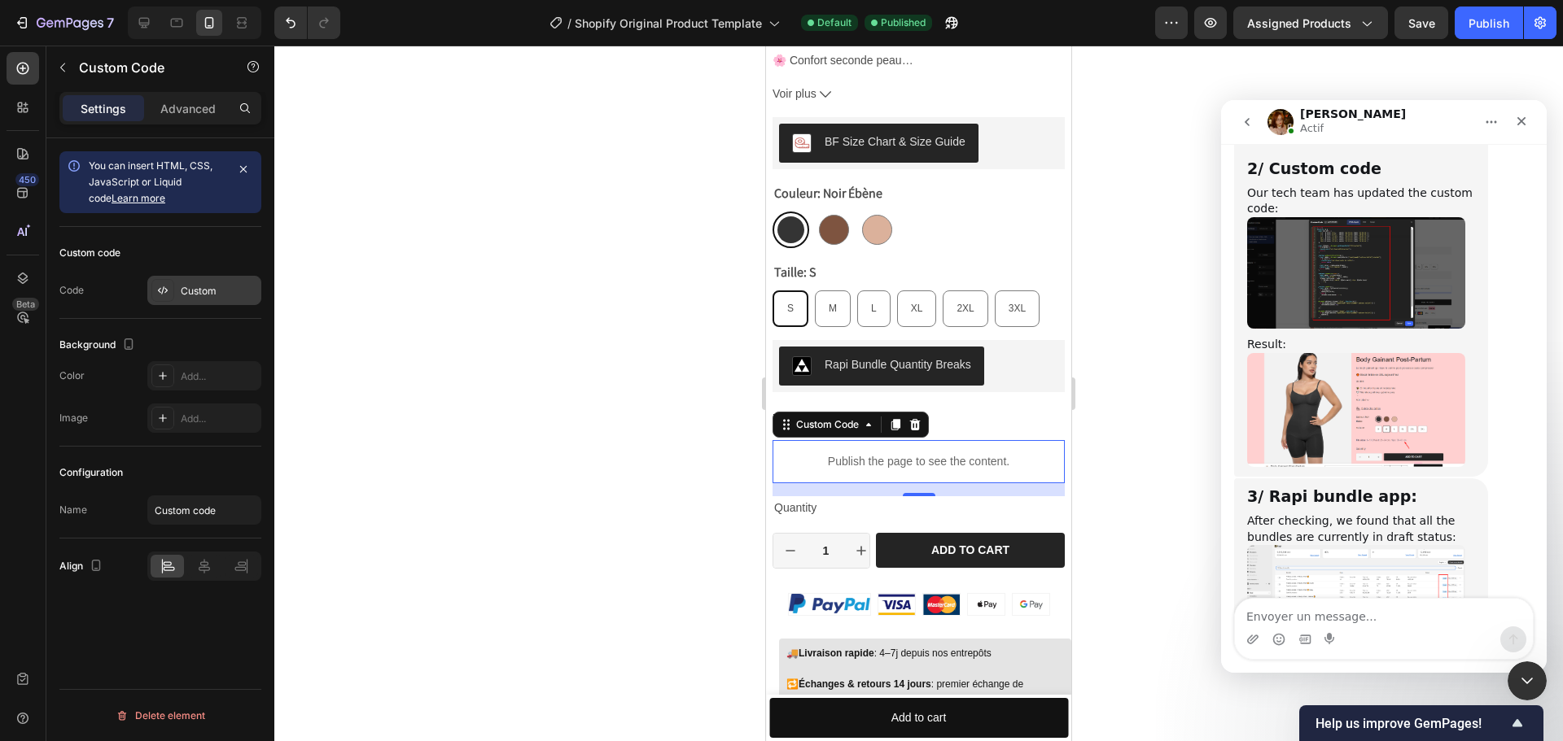
click at [199, 291] on div "Custom" at bounding box center [219, 291] width 77 height 15
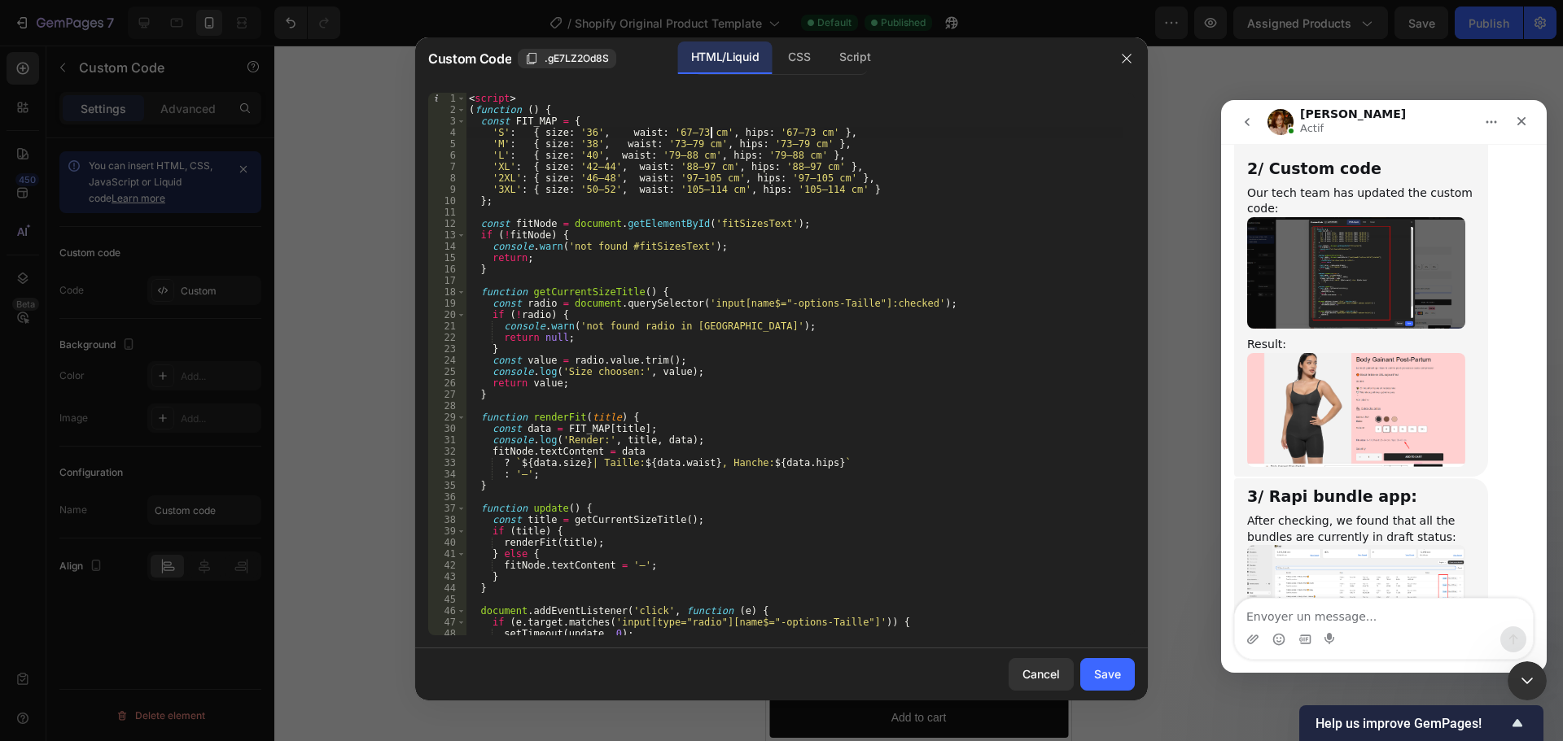
click at [709, 137] on div "< script > ( function ( ) { const FIT_MAP = { 'S' : { size : '36' , waist : '67…" at bounding box center [794, 376] width 657 height 566
click at [807, 129] on div "< script > ( function ( ) { const FIT_MAP = { 'S' : { size : '36' , waist : '67…" at bounding box center [794, 376] width 657 height 566
click at [846, 140] on div "< script > ( function ( ) { const FIT_MAP = { 'S' : { size : '36' , waist : '67…" at bounding box center [794, 376] width 657 height 566
type textarea "'M': { size: '38', waist: '73–79 cm', hips: '73–79 cm' },"
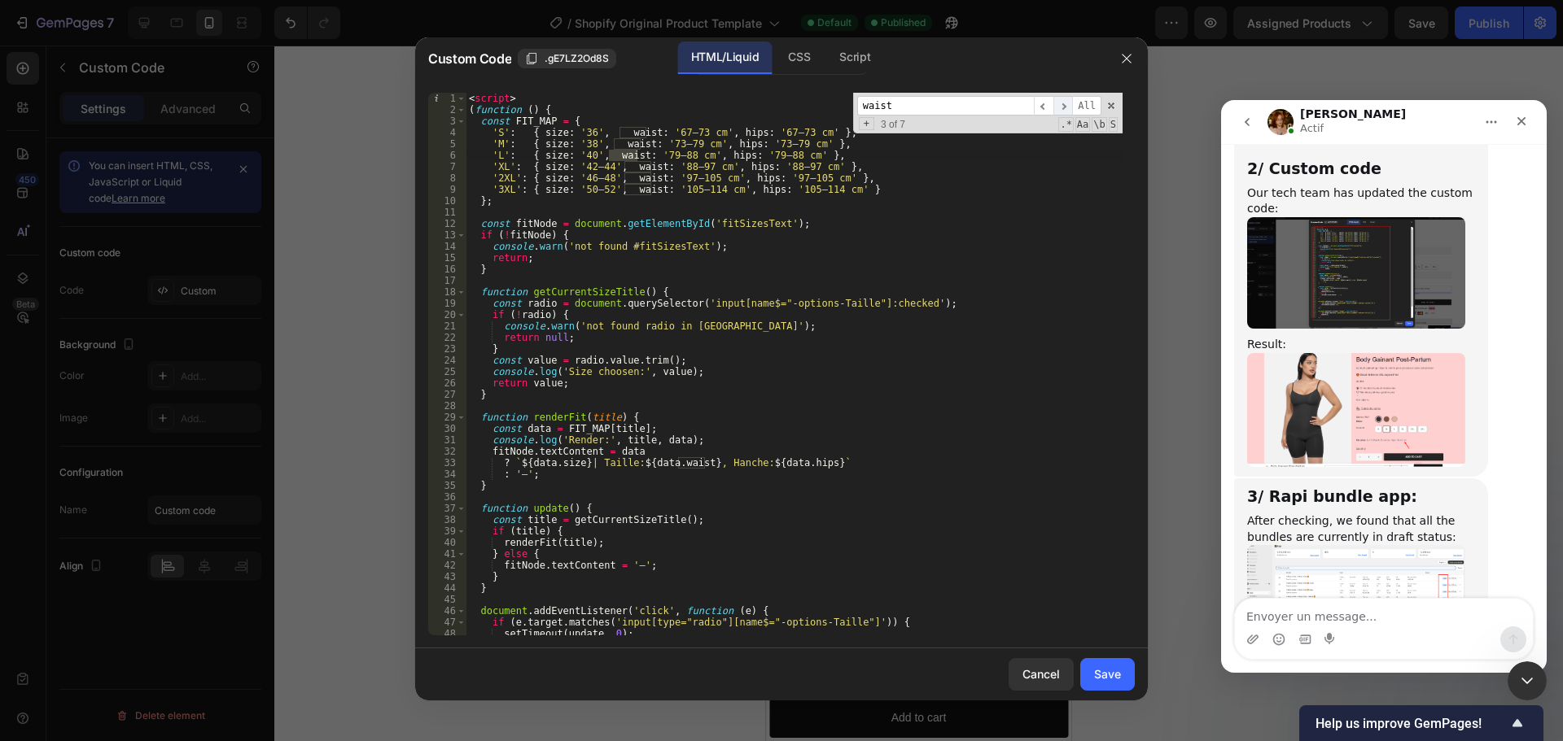
type input "waist"
click at [1061, 107] on span "​" at bounding box center [1063, 106] width 20 height 20
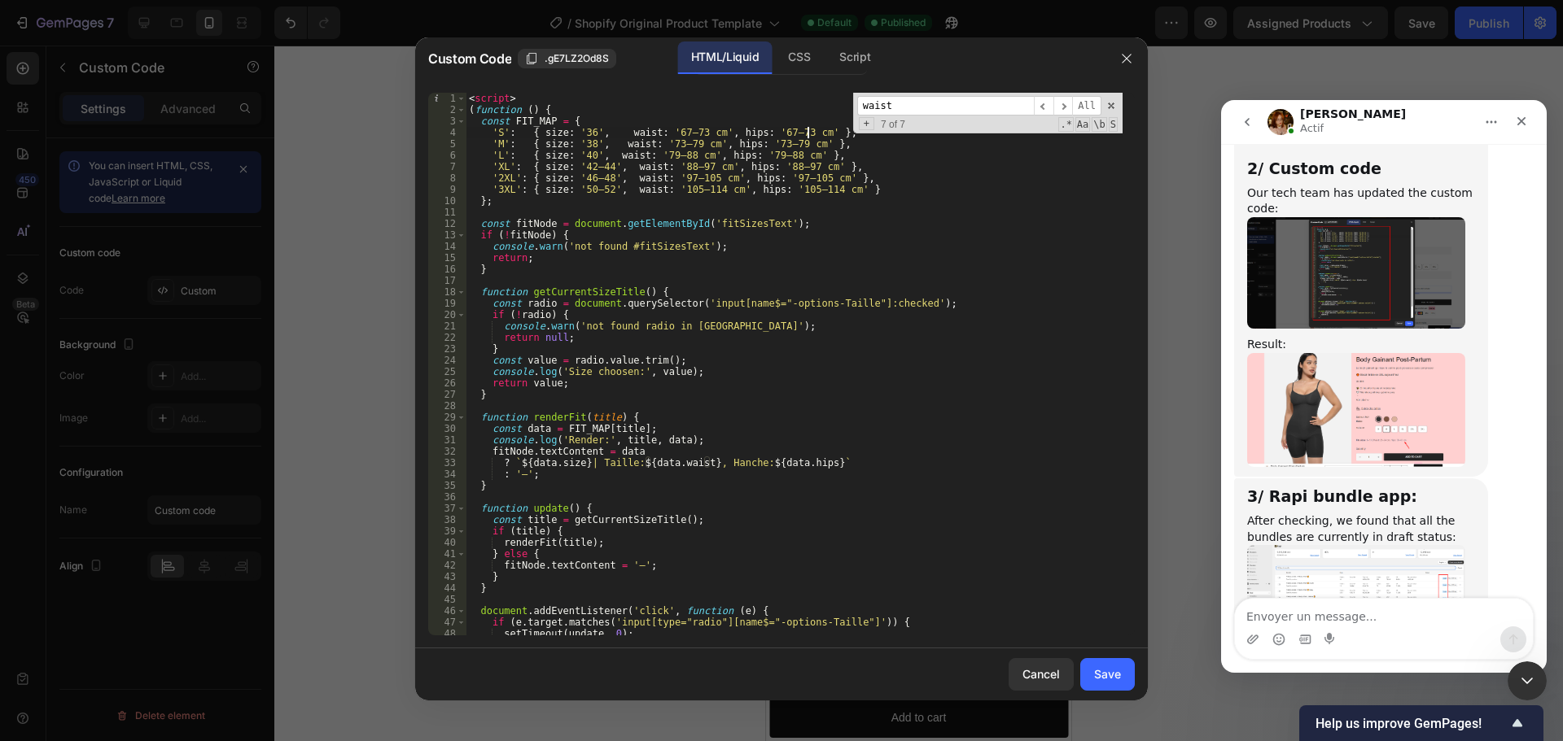
click at [807, 133] on div "< script > ( function ( ) { const FIT_MAP = { 'S' : { size : '36' , waist : '67…" at bounding box center [794, 376] width 657 height 566
click at [1109, 104] on span at bounding box center [1110, 105] width 11 height 11
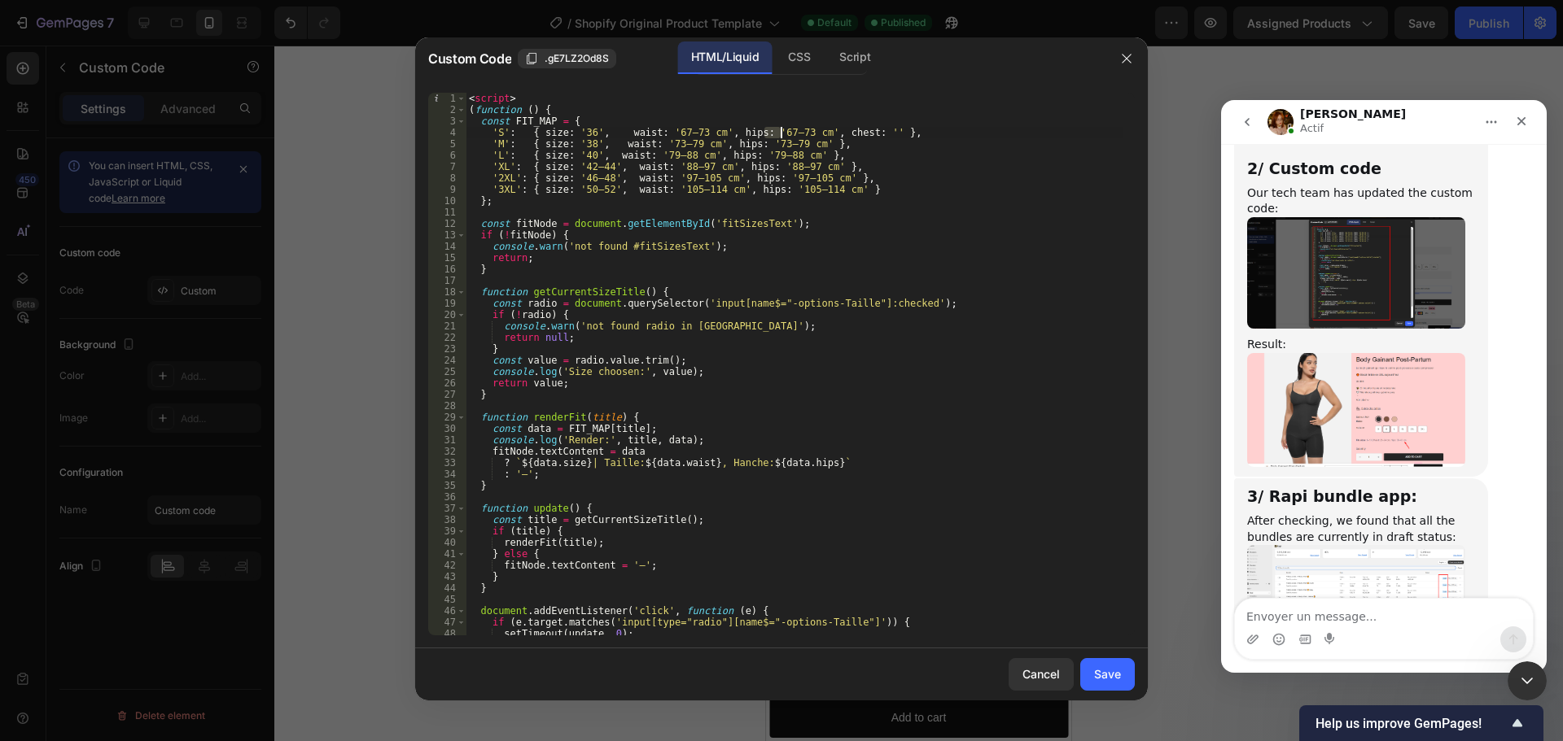
drag, startPoint x: 762, startPoint y: 133, endPoint x: 783, endPoint y: 133, distance: 21.2
click at [783, 133] on div "< script > ( function ( ) { const FIT_MAP = { 'S' : { size : '36' , waist : '67…" at bounding box center [794, 376] width 657 height 566
drag, startPoint x: 759, startPoint y: 132, endPoint x: 785, endPoint y: 132, distance: 26.9
click at [785, 132] on div "< script > ( function ( ) { const FIT_MAP = { 'S' : { size : '36' , waist : '67…" at bounding box center [794, 376] width 657 height 566
click at [861, 132] on div "< script > ( function ( ) { const FIT_MAP = { 'S' : { size : '36' , waist : '67…" at bounding box center [794, 376] width 657 height 566
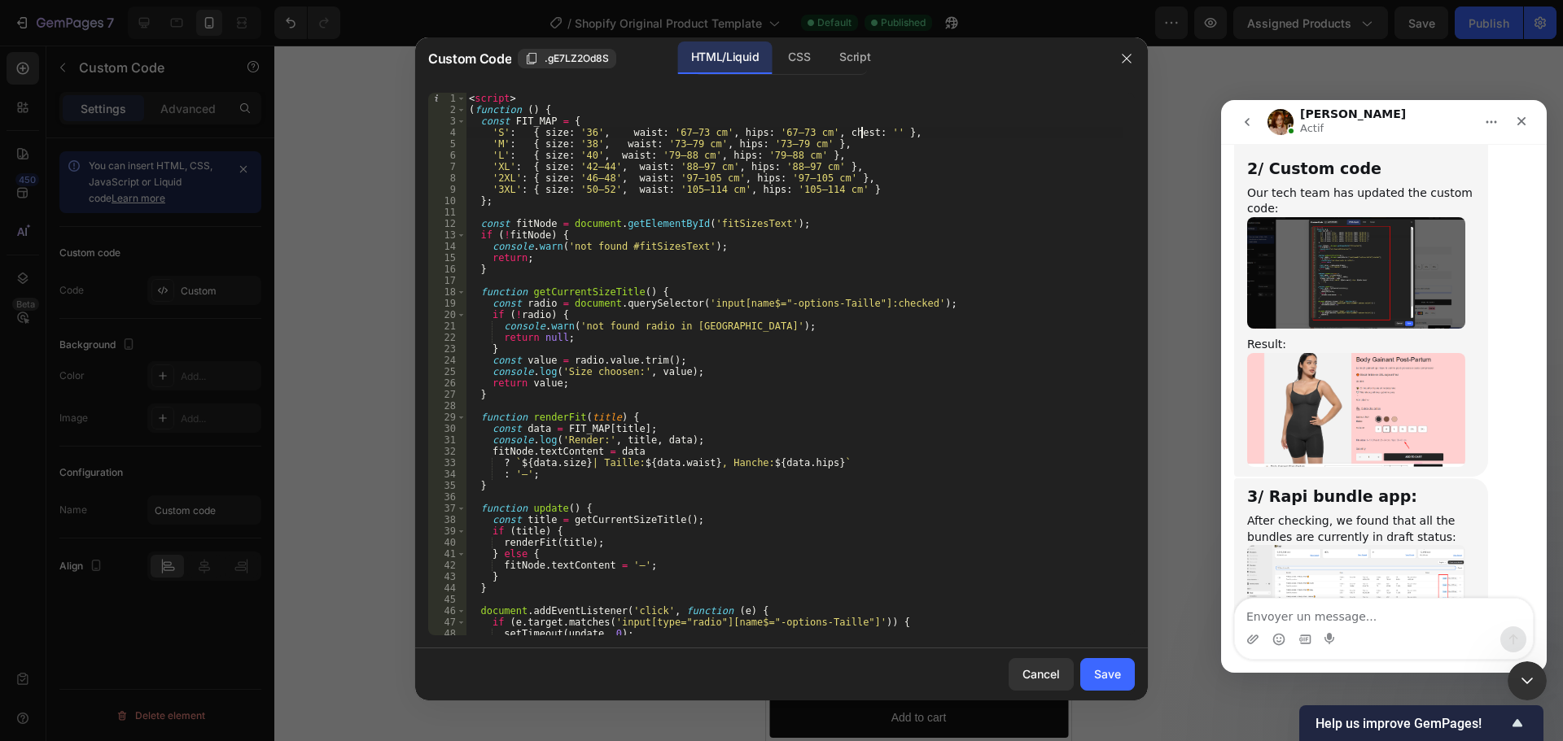
paste textarea "67–73"
drag, startPoint x: 711, startPoint y: 465, endPoint x: 826, endPoint y: 466, distance: 114.8
click at [826, 466] on div "< script > ( function ( ) { const FIT_MAP = { 'S' : { size : '36' , waist : '67…" at bounding box center [794, 376] width 657 height 566
click at [829, 466] on div "< script > ( function ( ) { const FIT_MAP = { 'S' : { size : '36' , waist : '67…" at bounding box center [794, 364] width 657 height 543
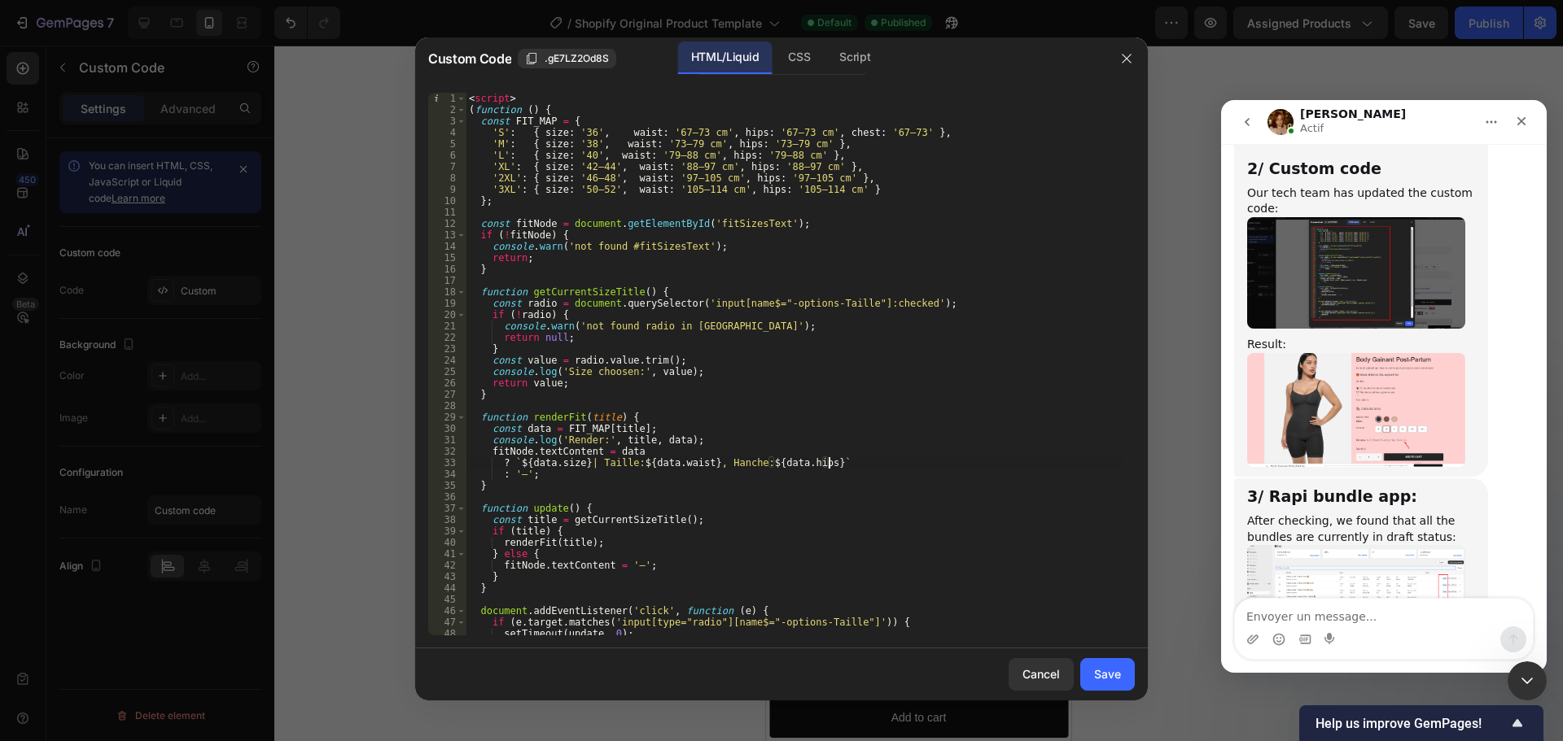
paste textarea ", Hanche: ${data.hips}"
drag, startPoint x: 839, startPoint y: 462, endPoint x: 870, endPoint y: 462, distance: 30.9
click at [870, 462] on div "< script > ( function ( ) { const FIT_MAP = { 'S' : { size : '36' , waist : '67…" at bounding box center [794, 376] width 657 height 566
drag, startPoint x: 932, startPoint y: 463, endPoint x: 952, endPoint y: 462, distance: 20.4
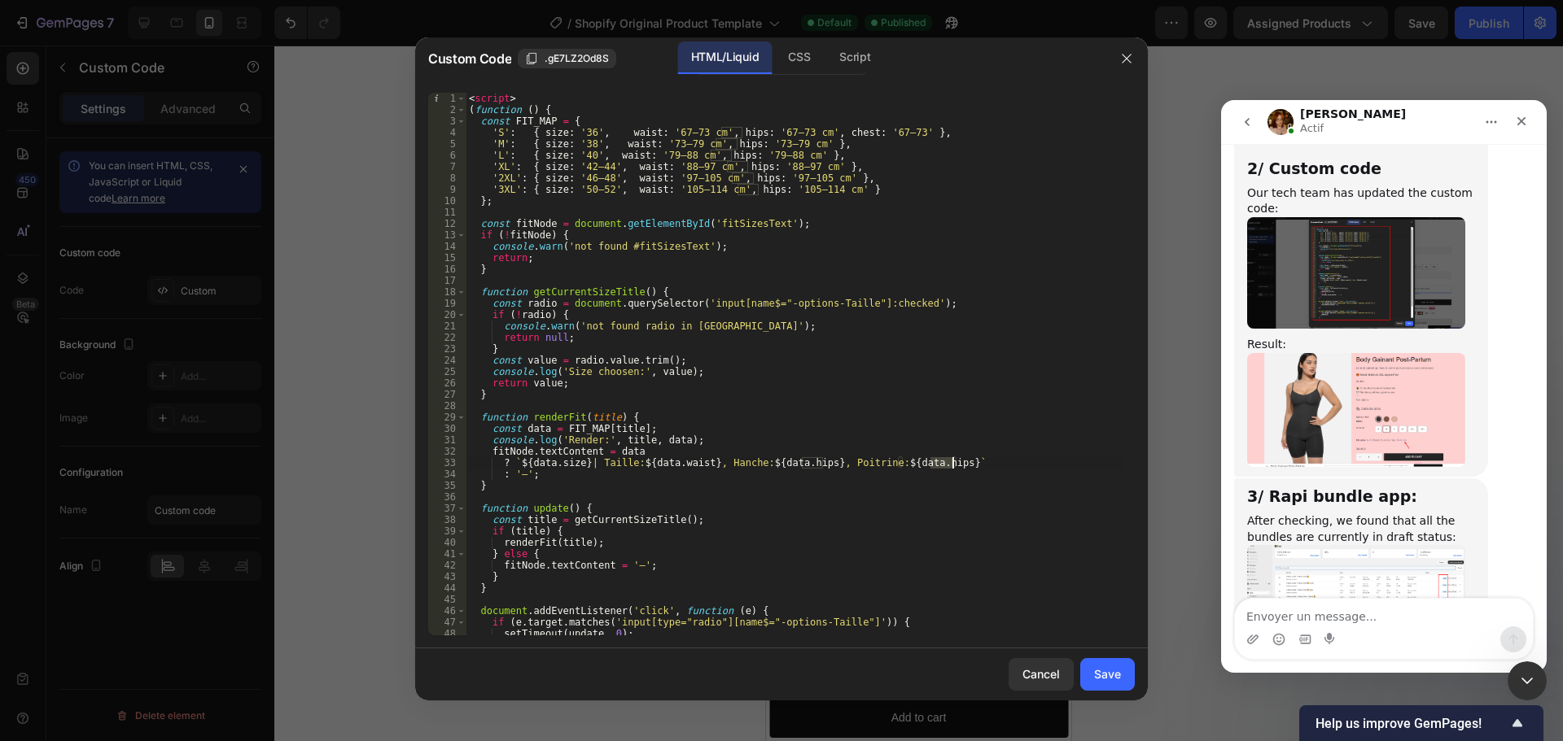
click at [952, 462] on div "< script > ( function ( ) { const FIT_MAP = { 'S' : { size : '36' , waist : '67…" at bounding box center [794, 376] width 657 height 566
type textarea "? `${data.size} | Taille: ${data.waist}, Hanche: ${data.hips}, Poitrine: ${data…"
click at [1103, 675] on div "Save" at bounding box center [1107, 674] width 27 height 17
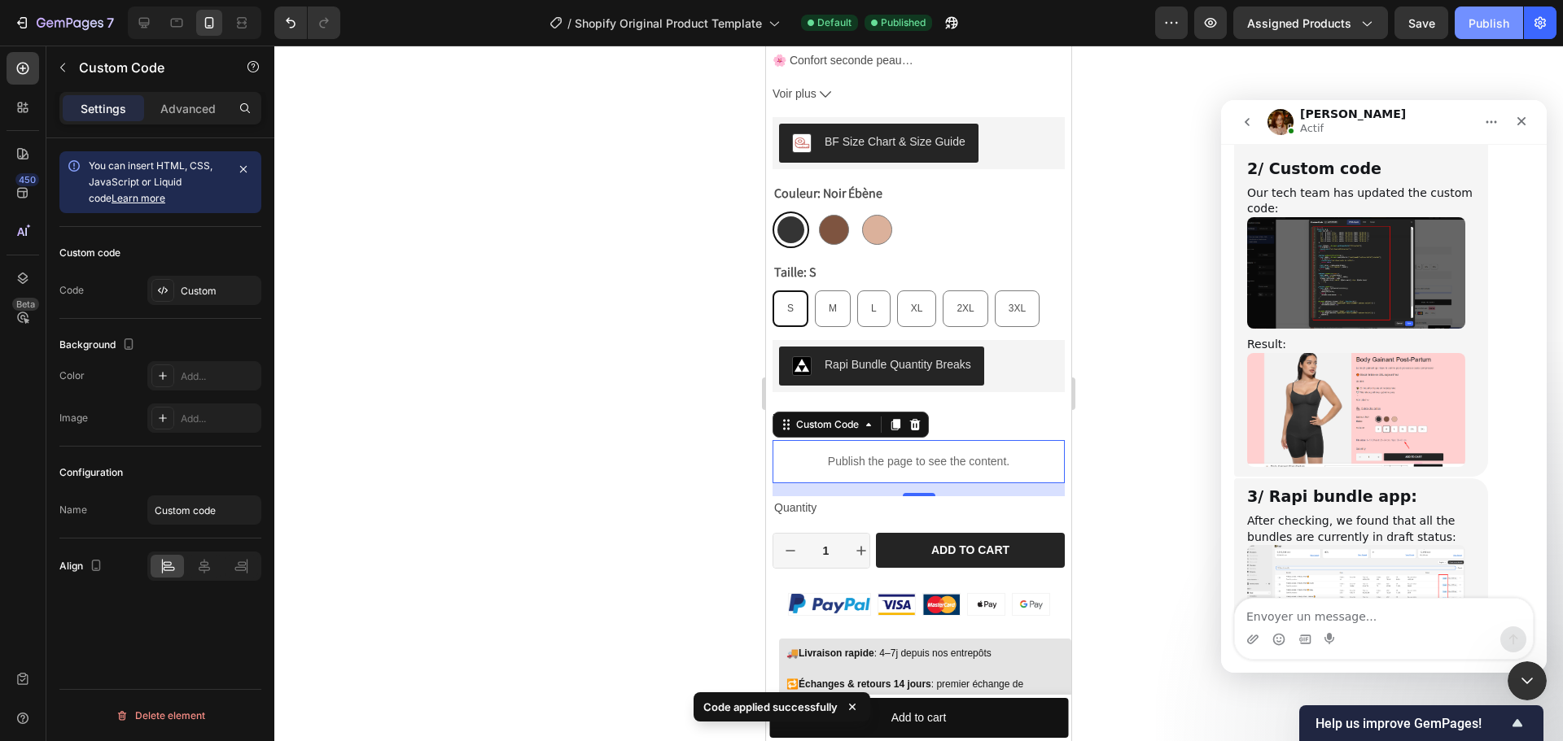
click at [1487, 28] on div "Publish" at bounding box center [1488, 23] width 41 height 17
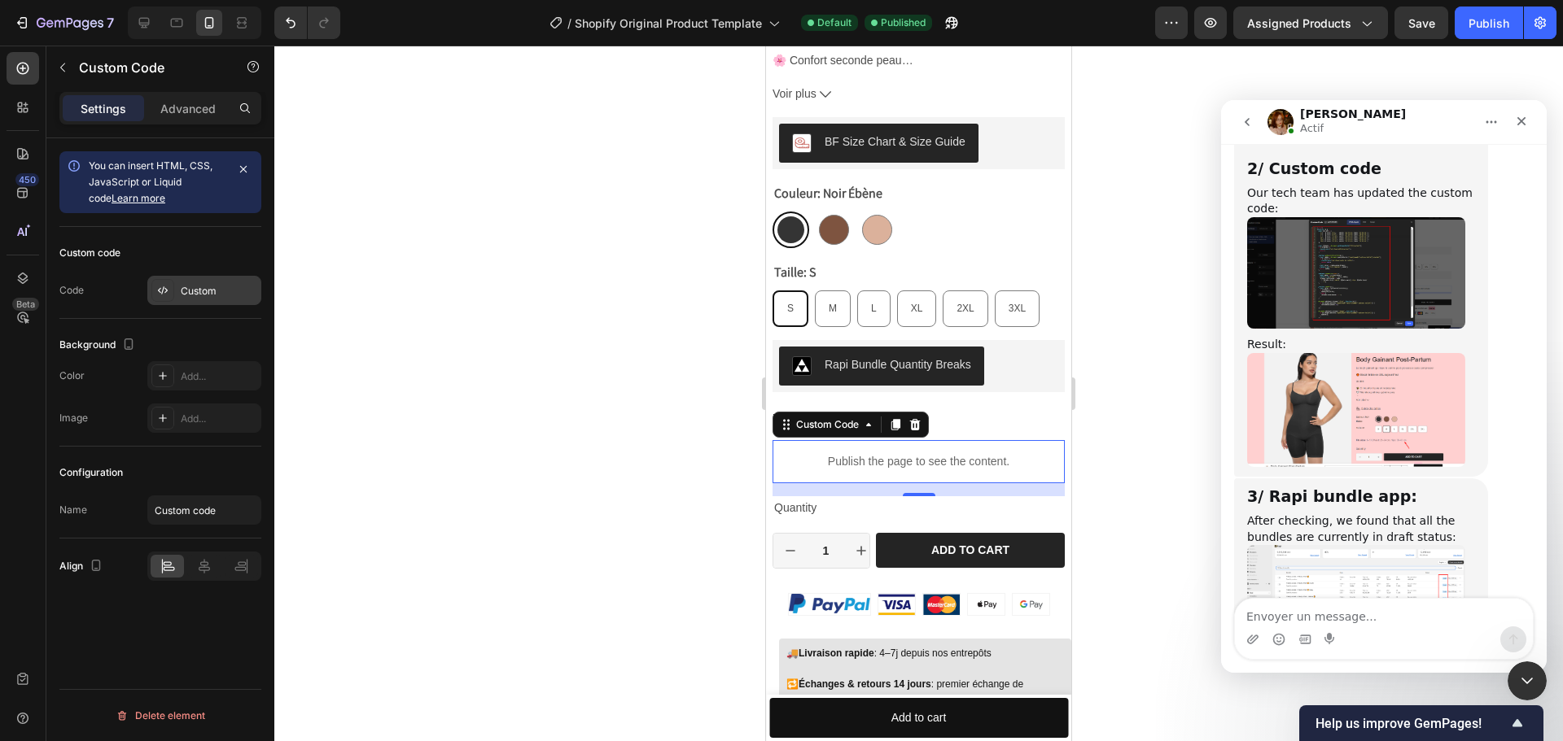
click at [203, 290] on div "Custom" at bounding box center [219, 291] width 77 height 15
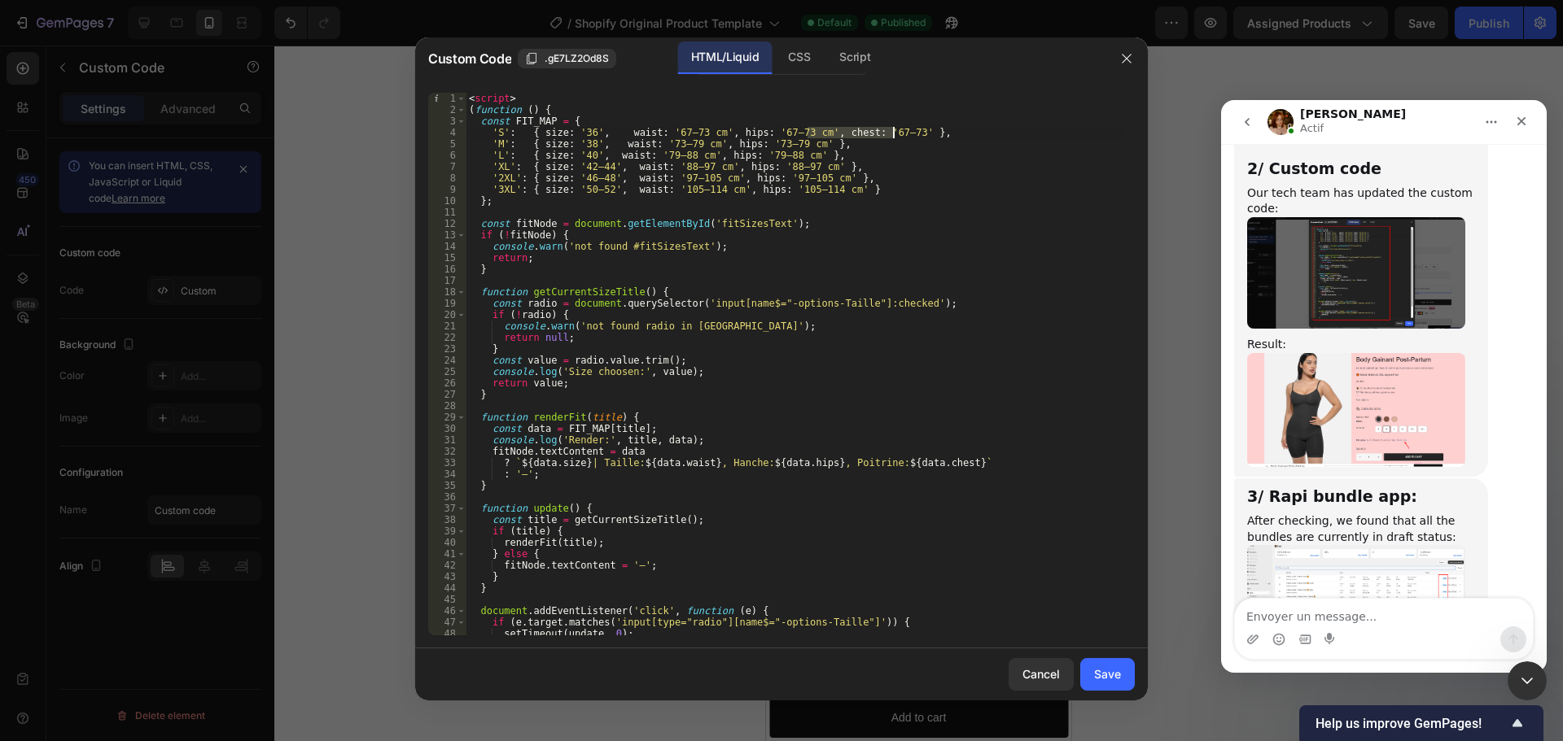
drag, startPoint x: 808, startPoint y: 131, endPoint x: 894, endPoint y: 138, distance: 86.5
click at [894, 138] on div "< script > ( function ( ) { const FIT_MAP = { 'S' : { size : '36' , waist : '67…" at bounding box center [794, 376] width 657 height 566
click at [801, 142] on div "< script > ( function ( ) { const FIT_MAP = { 'S' : { size : '36' , waist : '67…" at bounding box center [794, 376] width 657 height 566
paste textarea ", chest: '67–73'"
click at [796, 156] on div "< script > ( function ( ) { const FIT_MAP = { 'S' : { size : '36' , waist : '67…" at bounding box center [794, 376] width 657 height 566
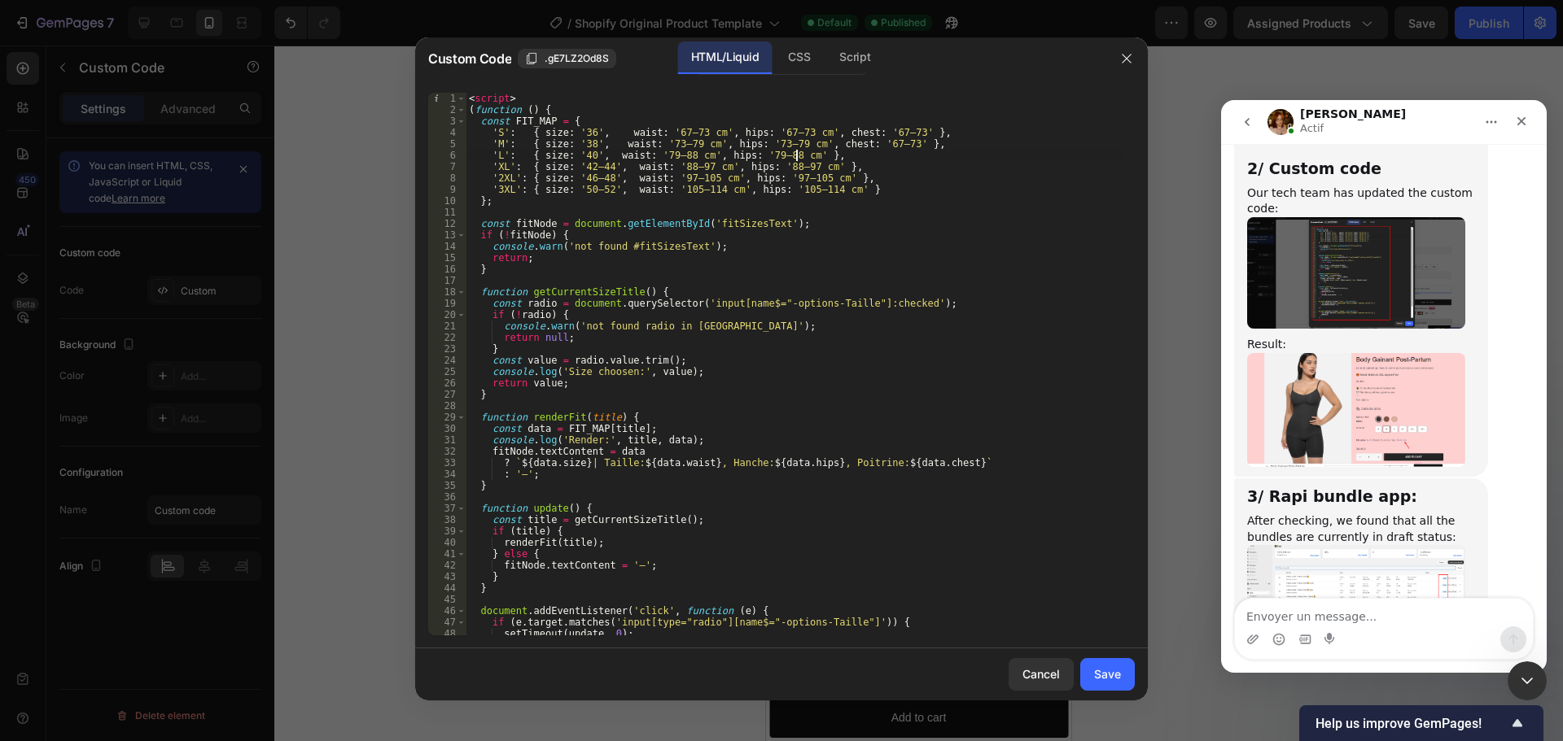
paste textarea ", chest: '67–73'"
click at [811, 168] on div "< script > ( function ( ) { const FIT_MAP = { 'S' : { size : '36' , waist : '67…" at bounding box center [794, 376] width 657 height 566
paste textarea ", chest: '67–73'"
click at [824, 178] on div "< script > ( function ( ) { const FIT_MAP = { 'S' : { size : '36' , waist : '67…" at bounding box center [794, 376] width 657 height 566
paste textarea ", chest: '67–73'"
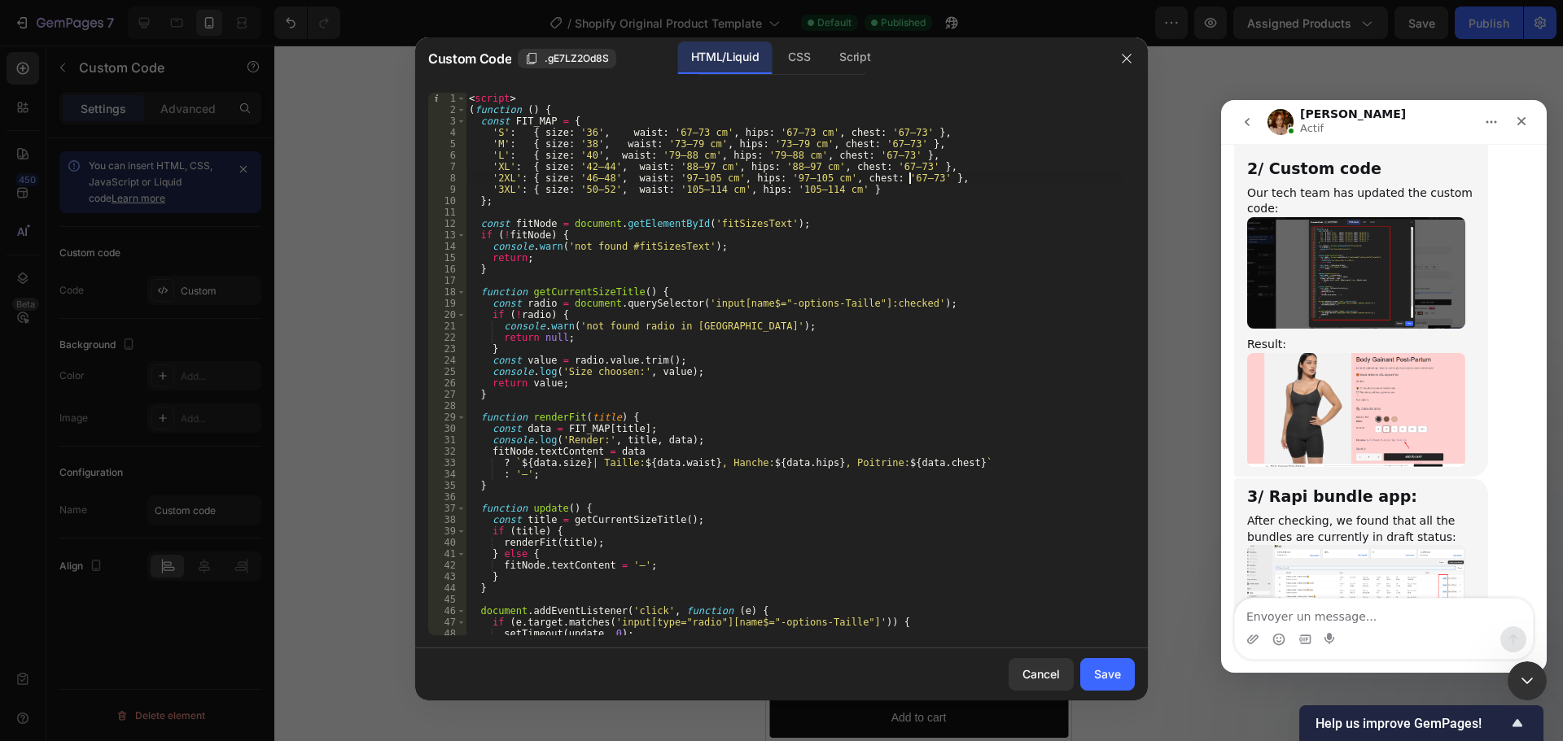
click at [834, 190] on div "< script > ( function ( ) { const FIT_MAP = { 'S' : { size : '36' , waist : '67…" at bounding box center [794, 376] width 657 height 566
paste textarea ", chest: '67–73'"
click at [768, 131] on div "< script > ( function ( ) { const FIT_MAP = { 'S' : { size : '36' , waist : '67…" at bounding box center [794, 376] width 657 height 566
click at [780, 133] on div "< script > ( function ( ) { const FIT_MAP = { 'S' : { size : '36' , waist : '67…" at bounding box center [794, 376] width 657 height 566
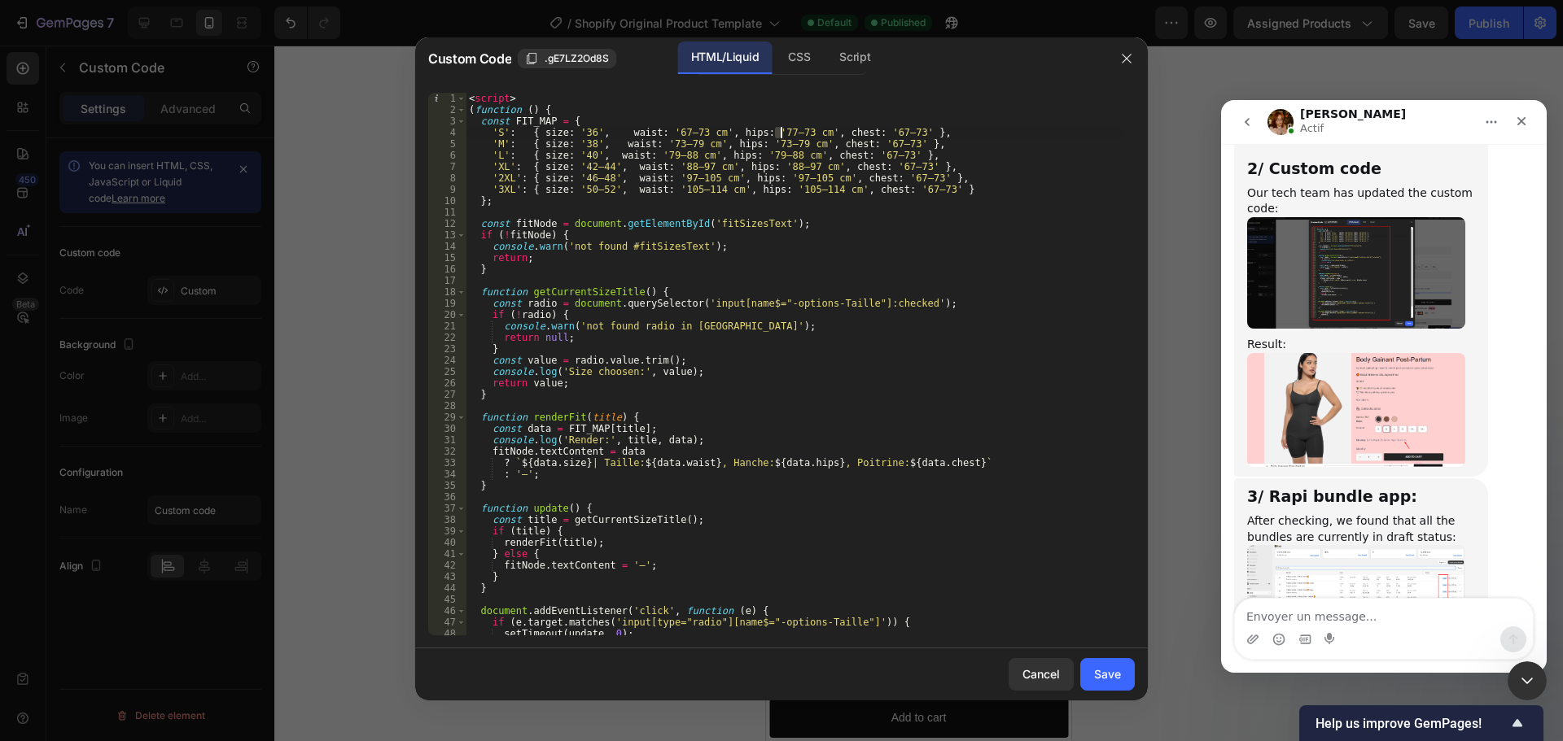
scroll to position [0, 25]
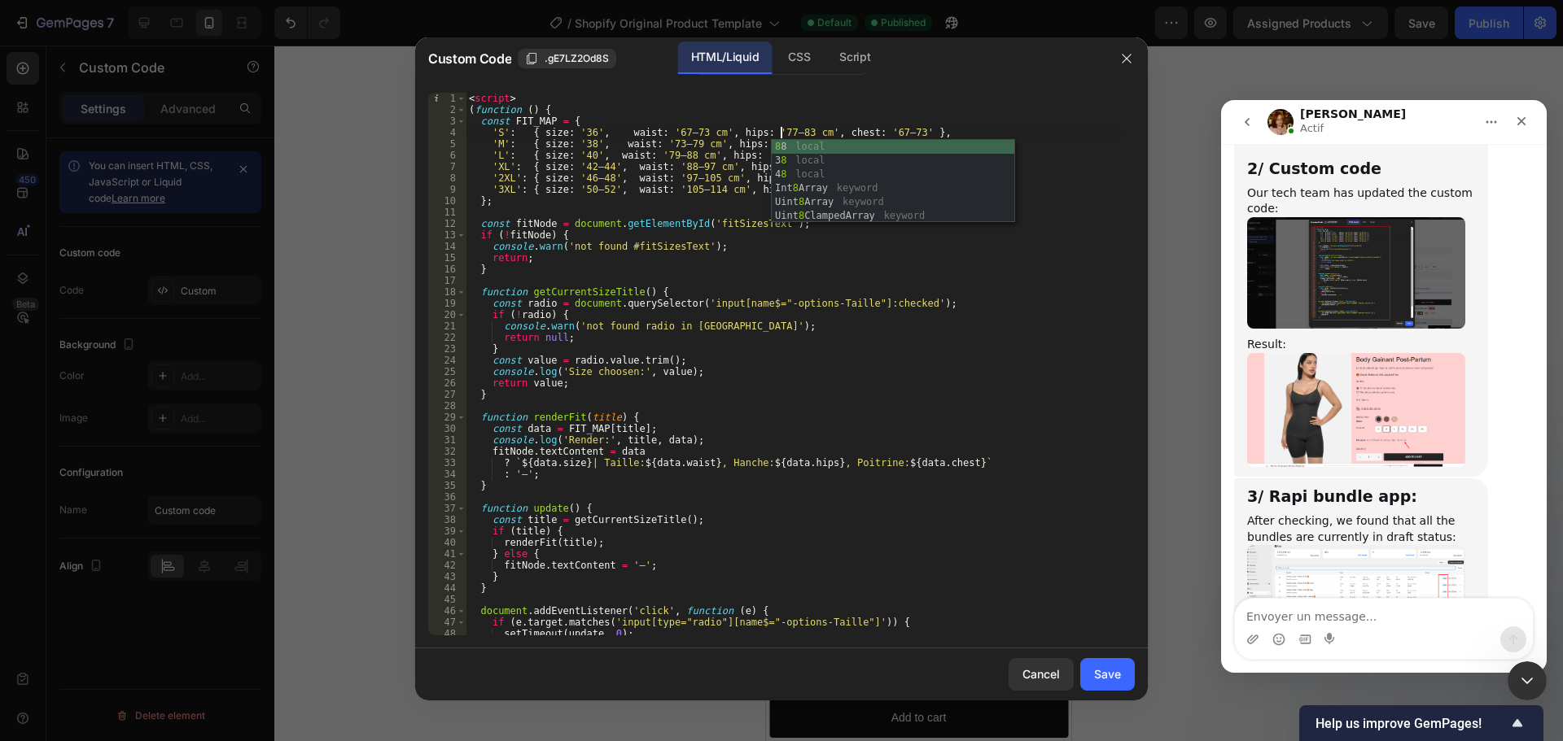
click at [760, 133] on div "< script > ( function ( ) { const FIT_MAP = { 'S' : { size : '36' , waist : '67…" at bounding box center [794, 376] width 657 height 566
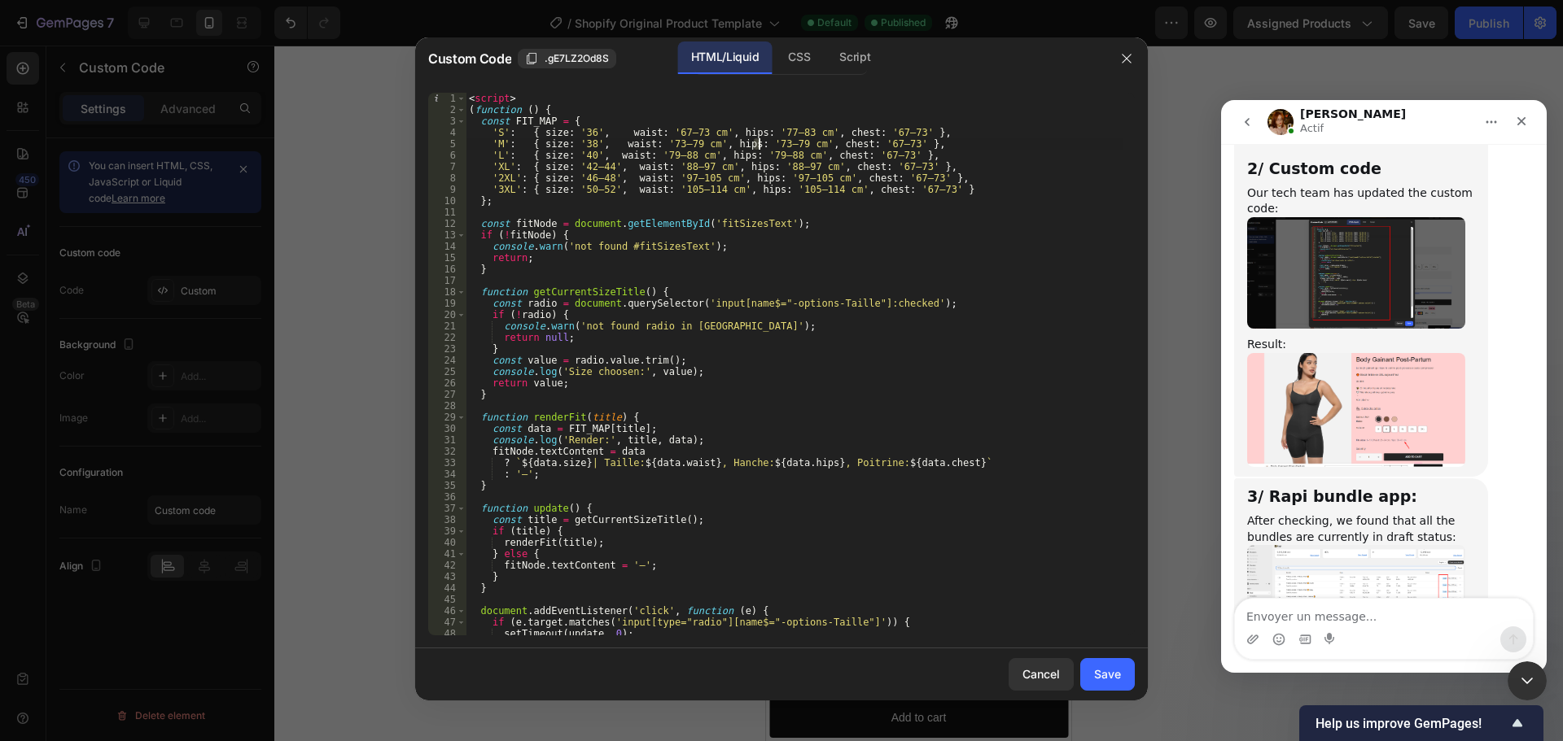
click at [758, 146] on div "< script > ( function ( ) { const FIT_MAP = { 'S' : { size : '36' , waist : '67…" at bounding box center [794, 376] width 657 height 566
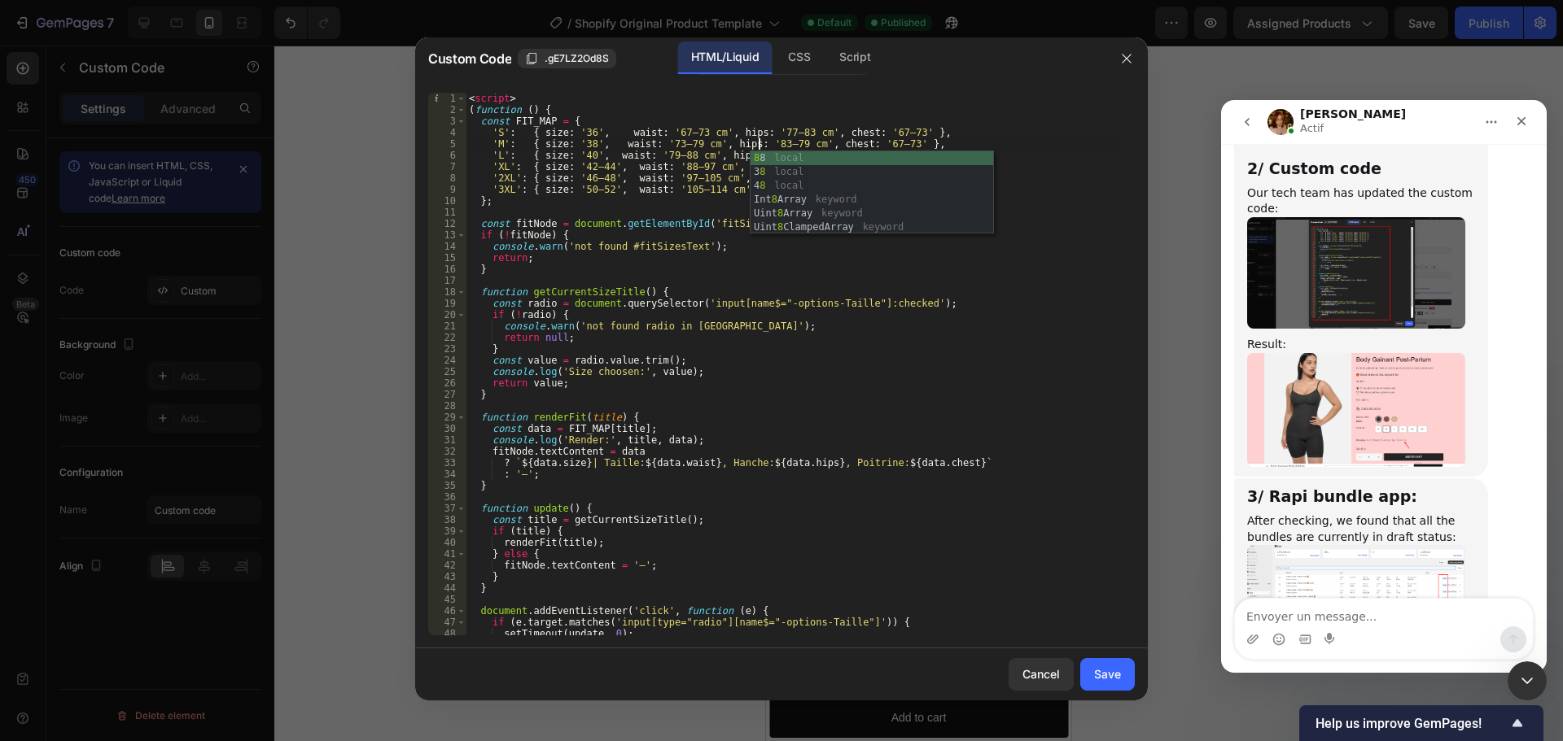
scroll to position [0, 24]
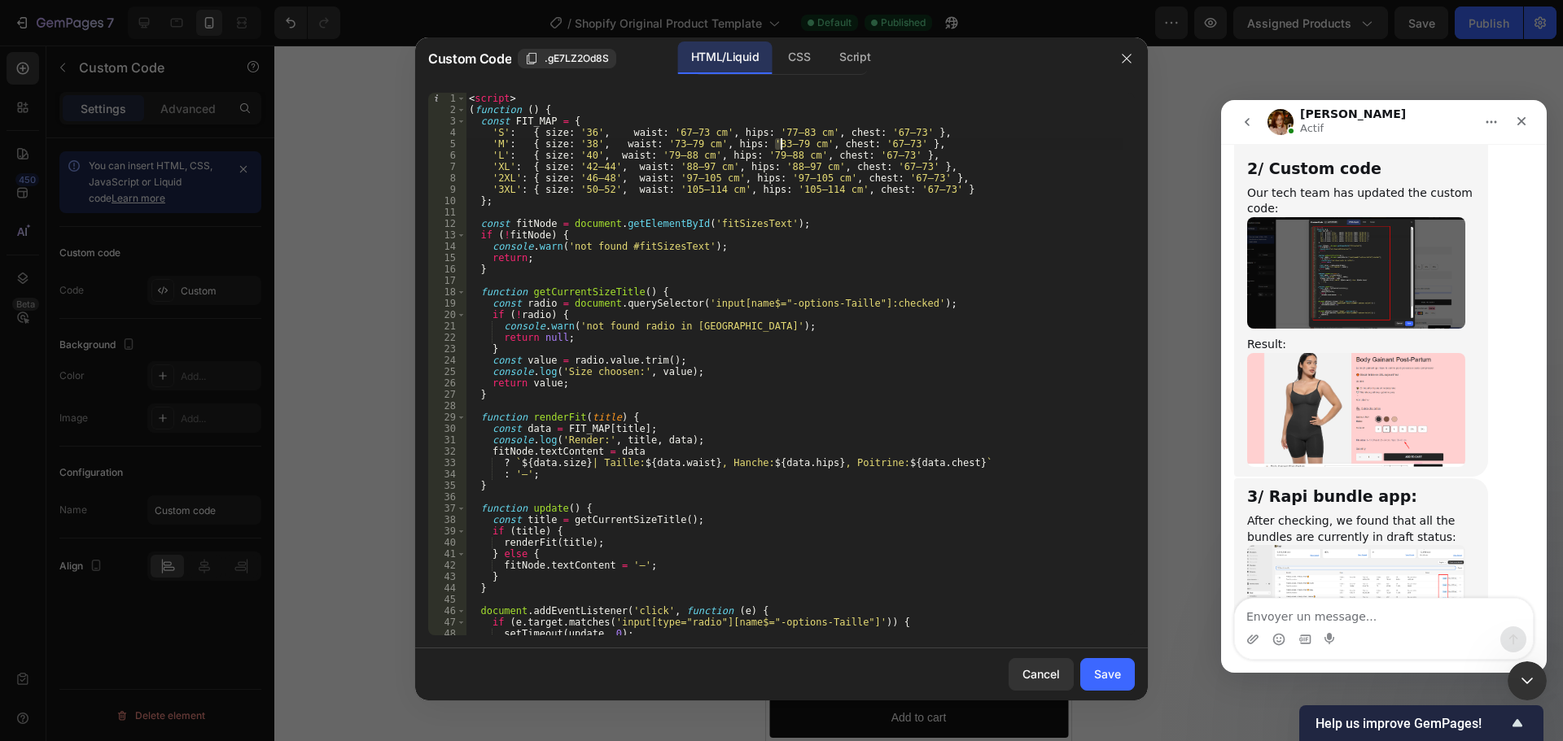
click at [778, 143] on div "< script > ( function ( ) { const FIT_MAP = { 'S' : { size : '36' , waist : '67…" at bounding box center [794, 376] width 657 height 566
click at [773, 142] on div "< script > ( function ( ) { const FIT_MAP = { 'S' : { size : '36' , waist : '67…" at bounding box center [794, 376] width 657 height 566
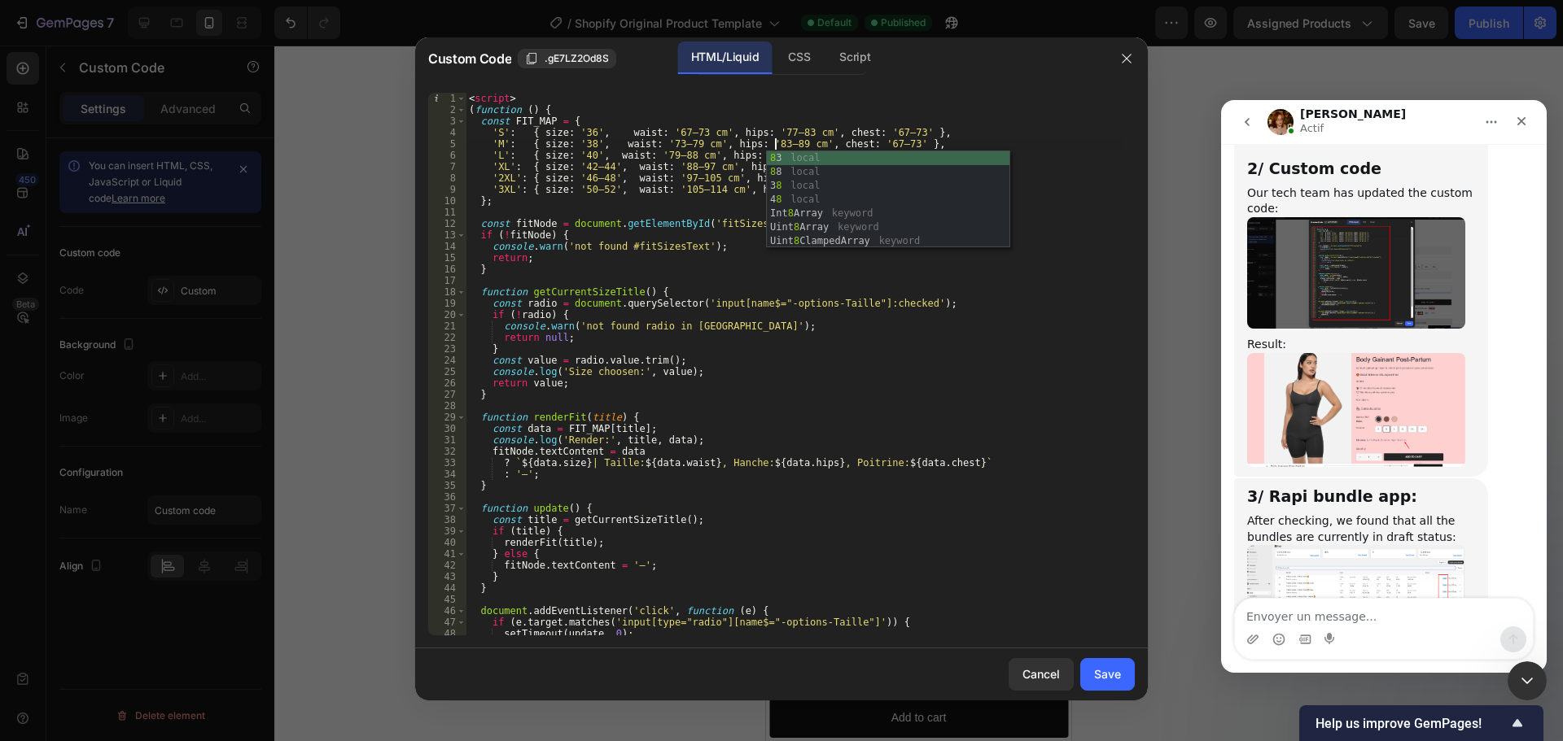
scroll to position [0, 25]
click at [749, 154] on div "< script > ( function ( ) { const FIT_MAP = { 'S' : { size : '36' , waist : '67…" at bounding box center [794, 376] width 657 height 566
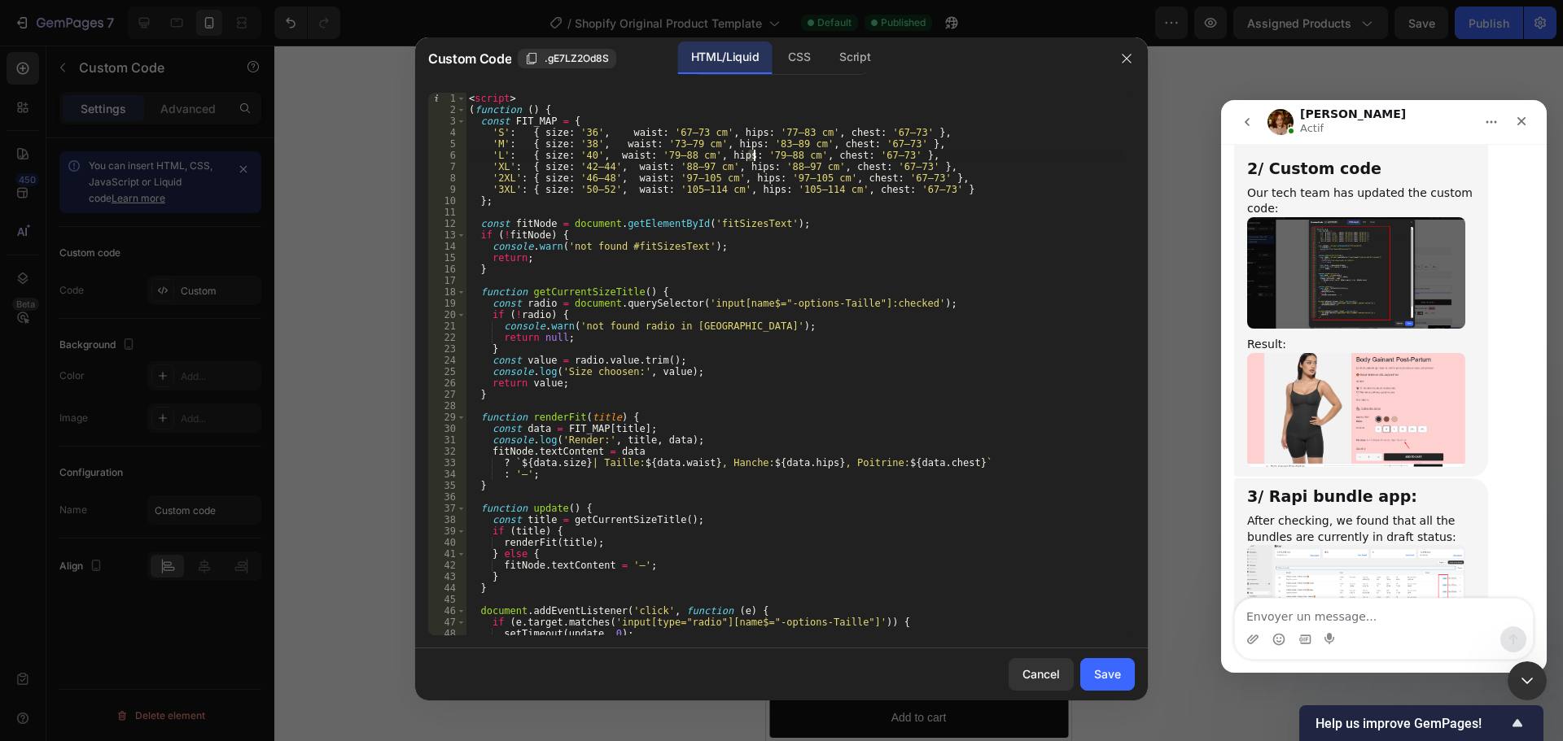
click at [751, 154] on div "< script > ( function ( ) { const FIT_MAP = { 'S' : { size : '36' , waist : '67…" at bounding box center [794, 376] width 657 height 566
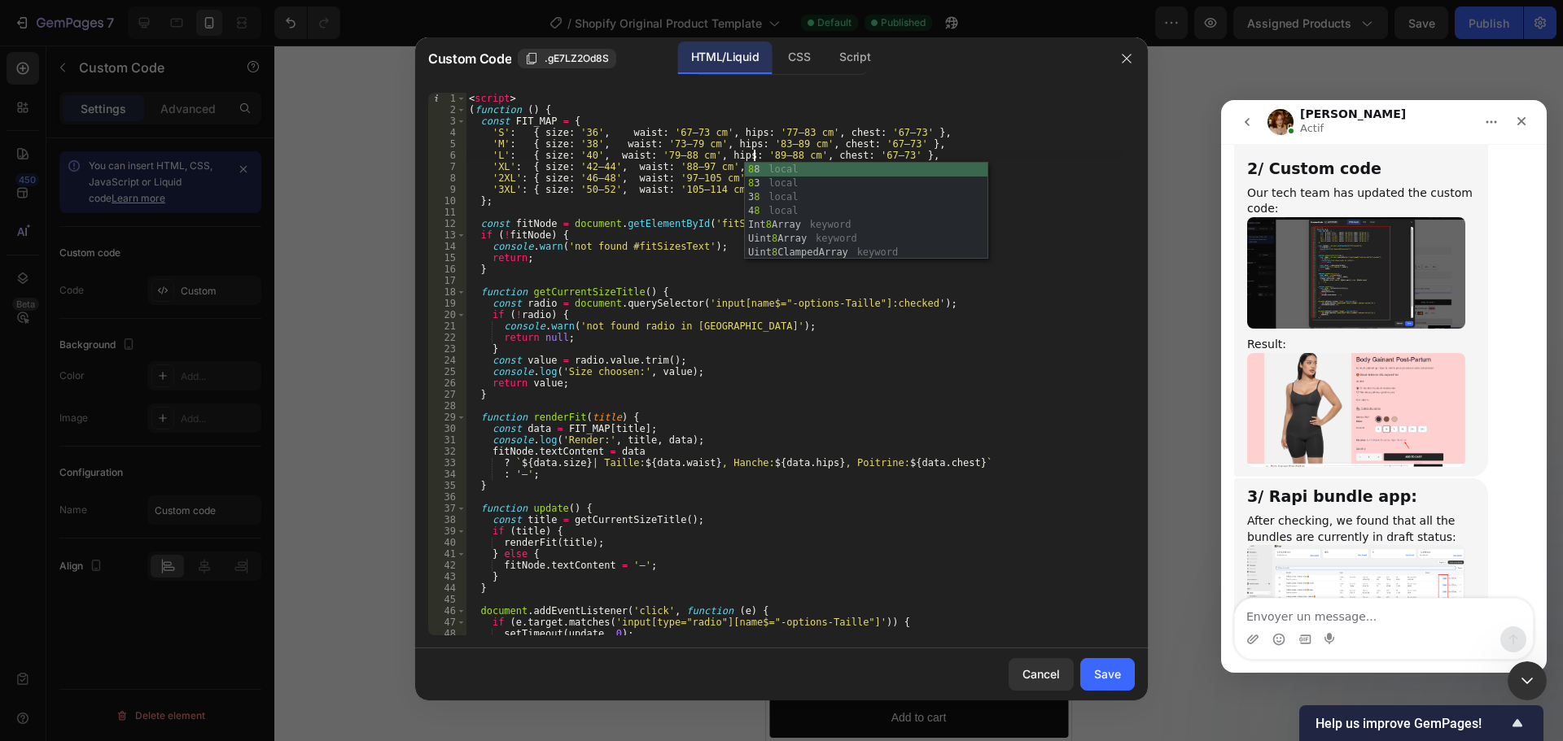
scroll to position [0, 24]
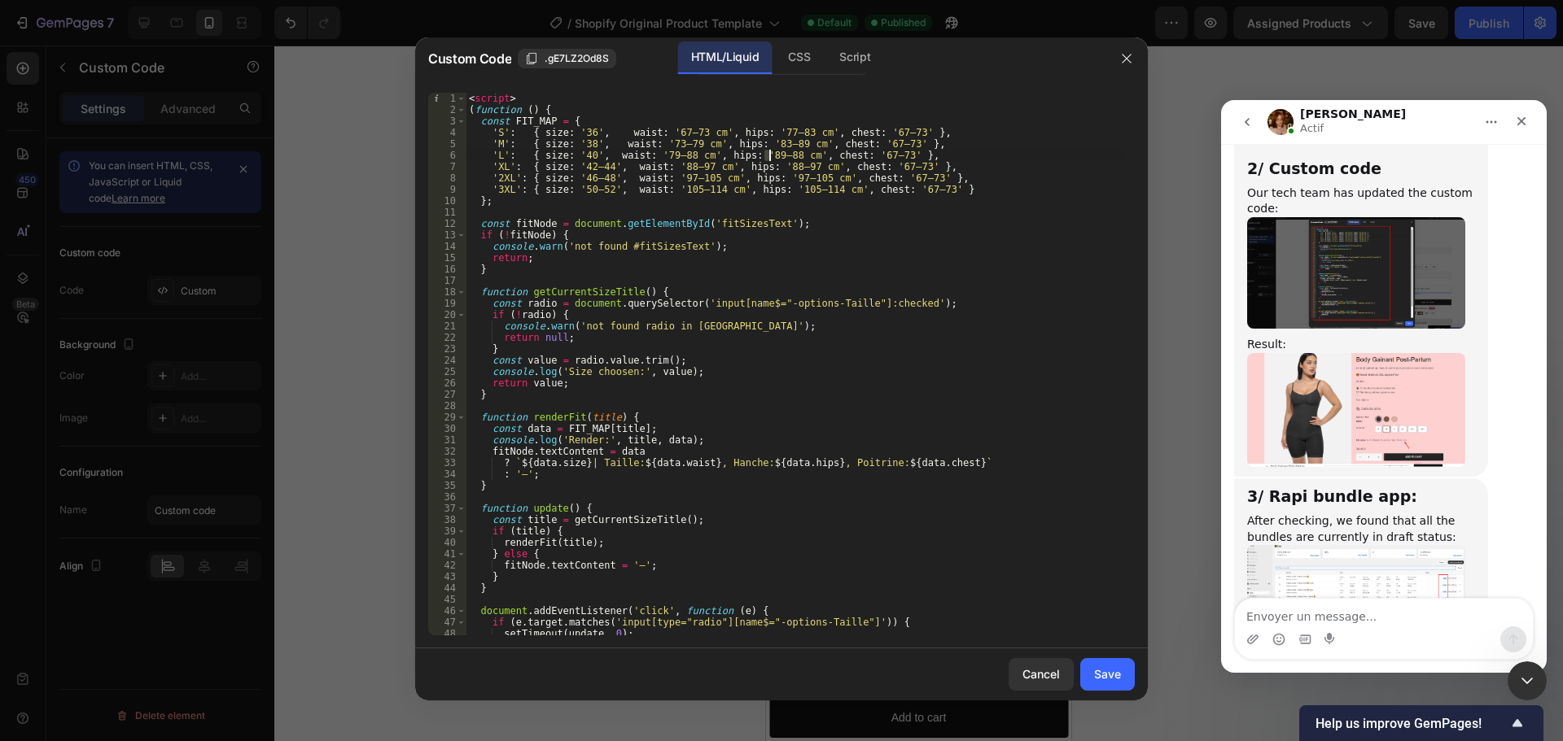
click at [768, 155] on div "< script > ( function ( ) { const FIT_MAP = { 'S' : { size : '36' , waist : '67…" at bounding box center [794, 376] width 657 height 566
click at [741, 159] on div "< script > ( function ( ) { const FIT_MAP = { 'S' : { size : '36' , waist : '67…" at bounding box center [794, 376] width 657 height 566
click at [768, 168] on div "< script > ( function ( ) { const FIT_MAP = { 'S' : { size : '36' , waist : '67…" at bounding box center [794, 376] width 657 height 566
drag, startPoint x: 781, startPoint y: 163, endPoint x: 789, endPoint y: 164, distance: 8.2
click at [789, 164] on div "< script > ( function ( ) { const FIT_MAP = { 'S' : { size : '36' , waist : '67…" at bounding box center [794, 376] width 657 height 566
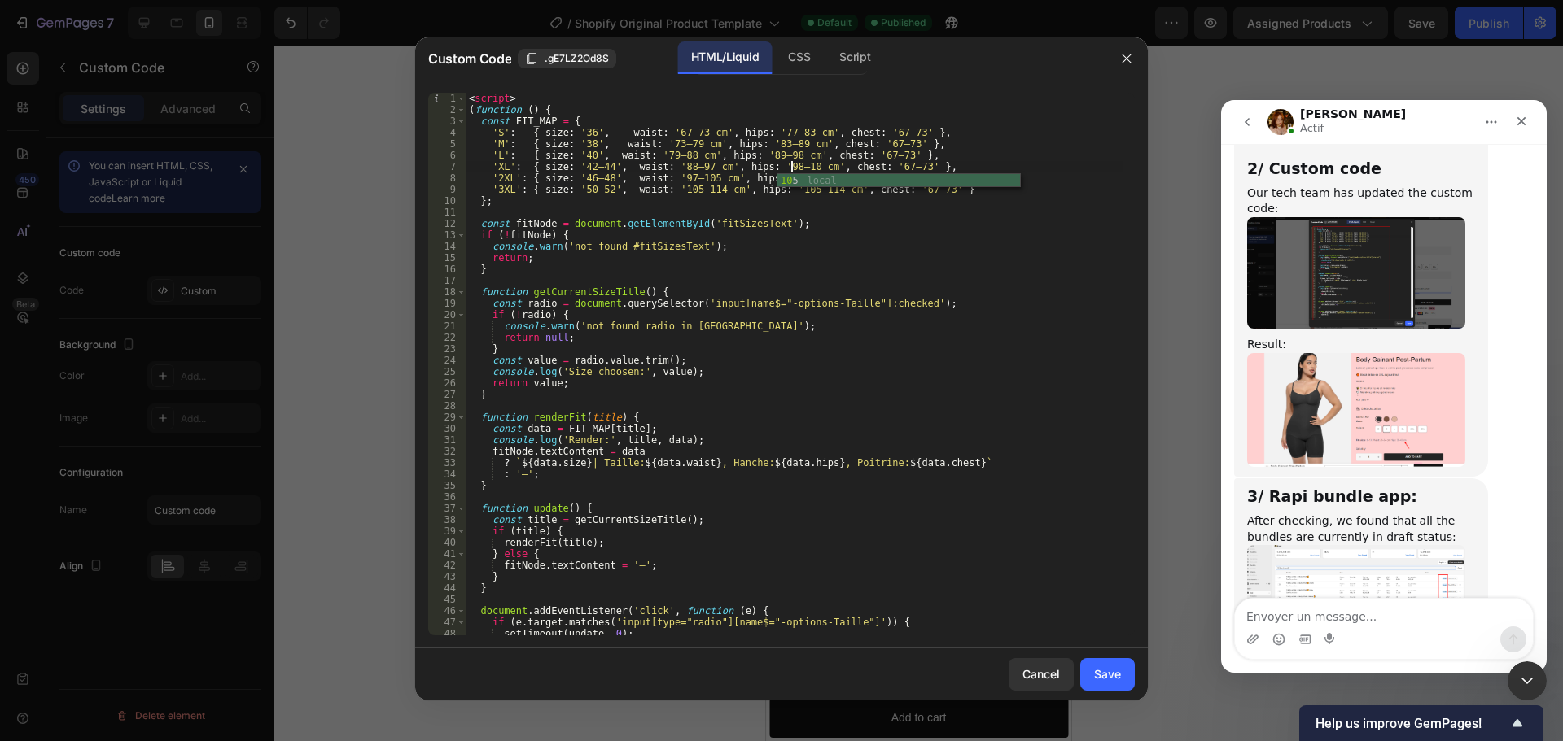
scroll to position [0, 27]
click at [776, 177] on div "< script > ( function ( ) { const FIT_MAP = { 'S' : { size : '36' , waist : '67…" at bounding box center [794, 376] width 657 height 566
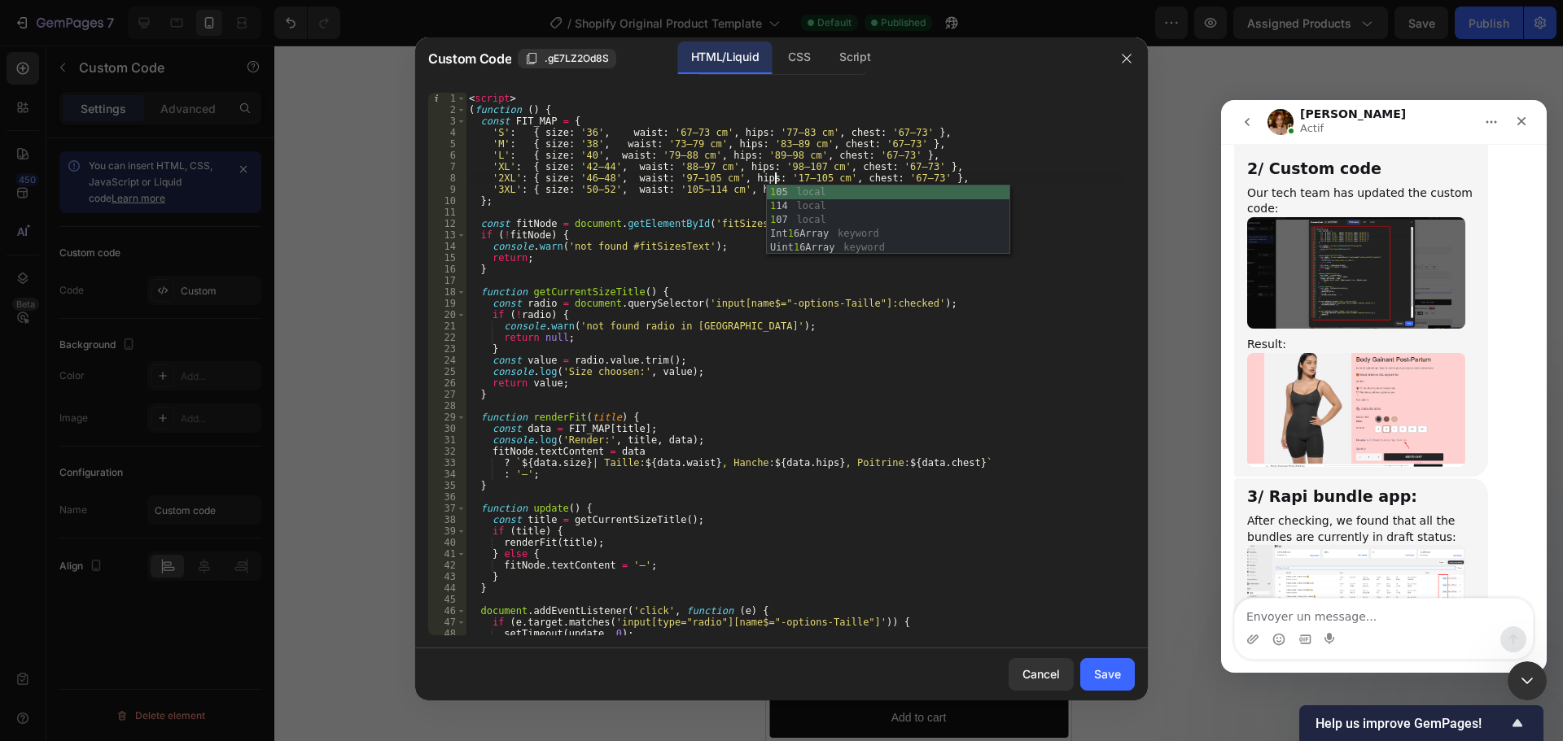
scroll to position [0, 26]
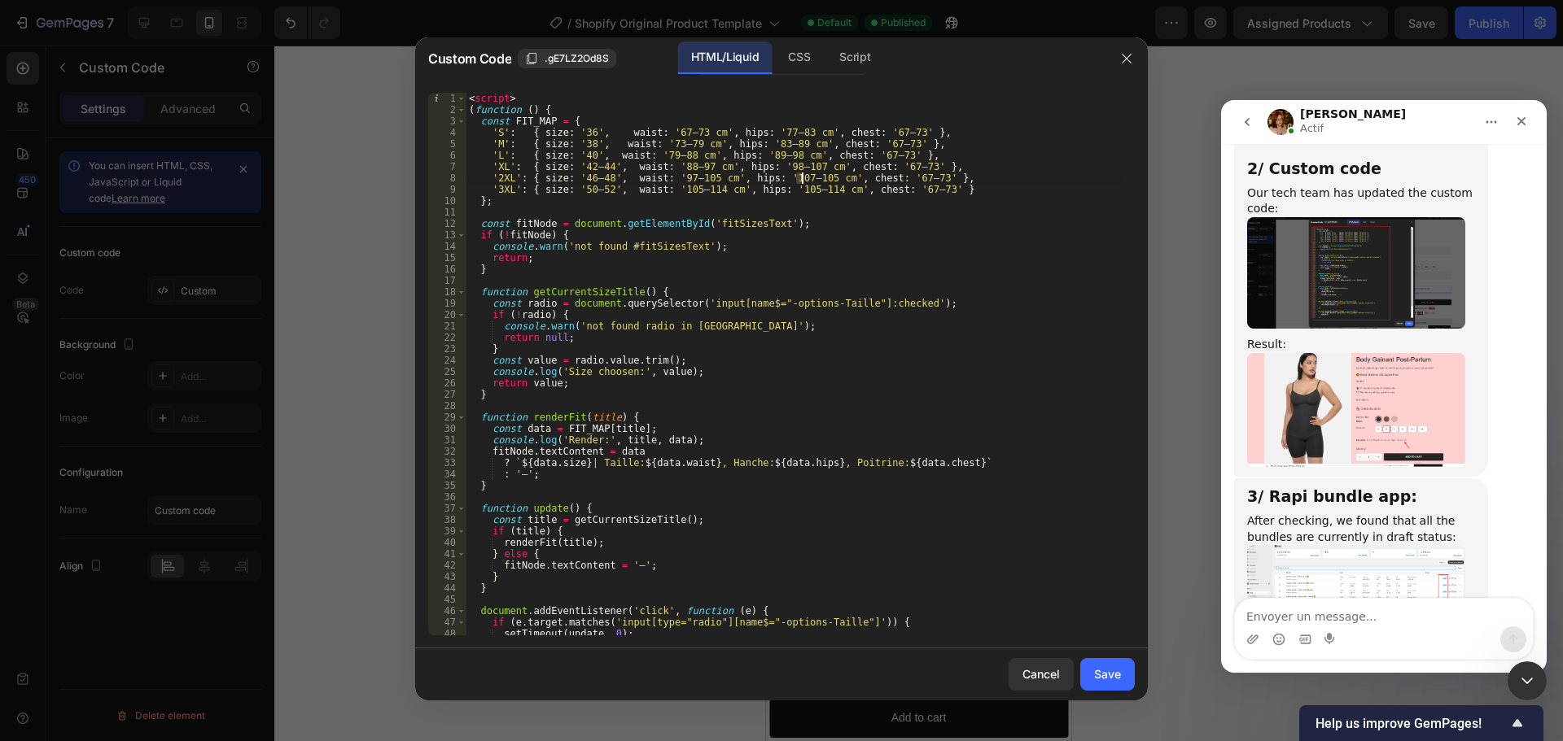
click at [802, 178] on div "< script > ( function ( ) { const FIT_MAP = { 'S' : { size : '36' , waist : '67…" at bounding box center [794, 376] width 657 height 566
click at [780, 167] on div "< script > ( function ( ) { const FIT_MAP = { 'S' : { size : '36' , waist : '67…" at bounding box center [794, 376] width 657 height 566
click at [789, 189] on div "< script > ( function ( ) { const FIT_MAP = { 'S' : { size : '36' , waist : '67…" at bounding box center [794, 376] width 657 height 566
click at [784, 189] on div "< script > ( function ( ) { const FIT_MAP = { 'S' : { size : '36' , waist : '67…" at bounding box center [794, 376] width 657 height 566
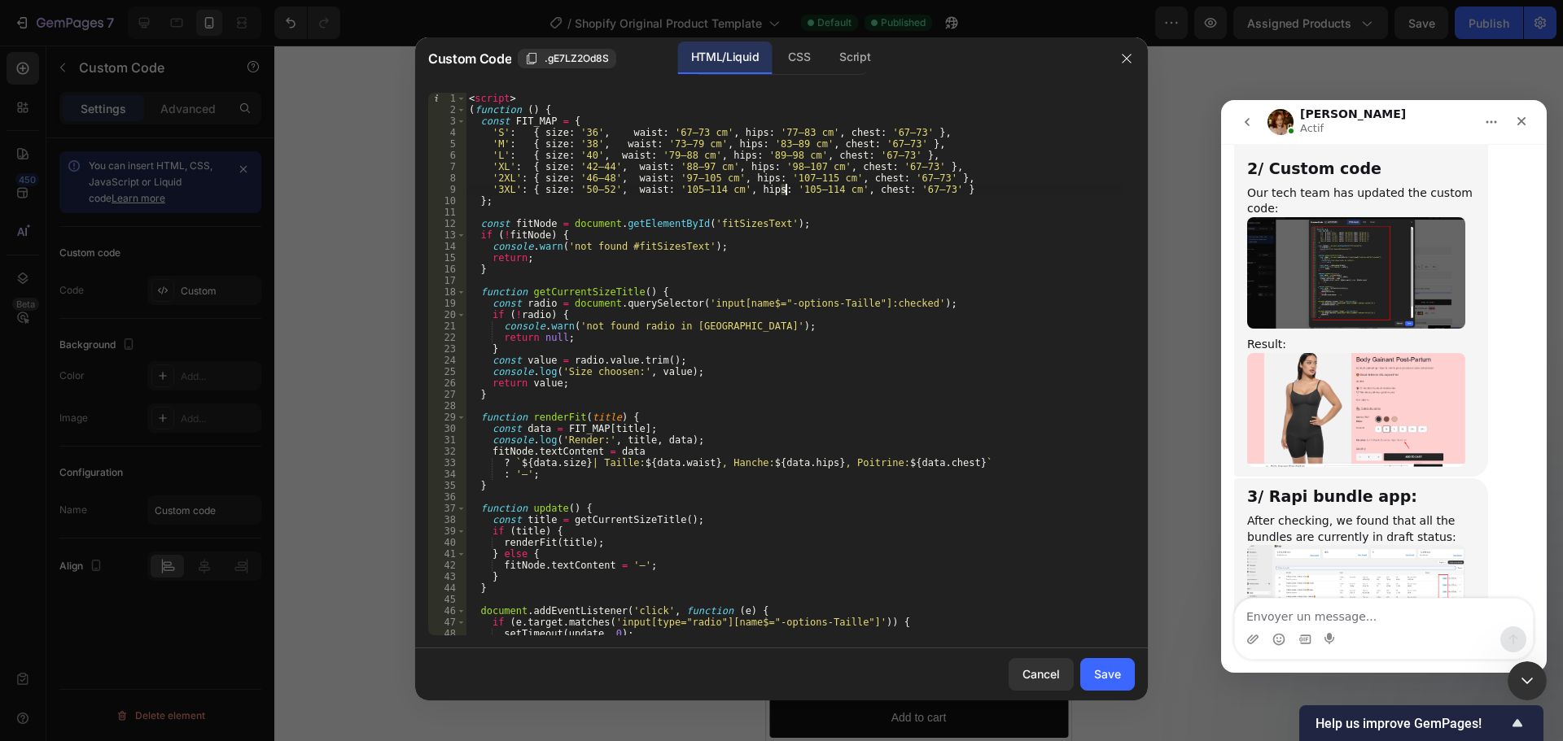
scroll to position [0, 27]
click at [810, 186] on div "< script > ( function ( ) { const FIT_MAP = { 'S' : { size : '36' , waist : '67…" at bounding box center [794, 376] width 657 height 566
drag, startPoint x: 802, startPoint y: 186, endPoint x: 811, endPoint y: 187, distance: 9.1
click at [811, 187] on div "< script > ( function ( ) { const FIT_MAP = { 'S' : { size : '36' , waist : '67…" at bounding box center [794, 376] width 657 height 566
click at [806, 187] on div "< script > ( function ( ) { const FIT_MAP = { 'S' : { size : '36' , waist : '67…" at bounding box center [794, 364] width 657 height 543
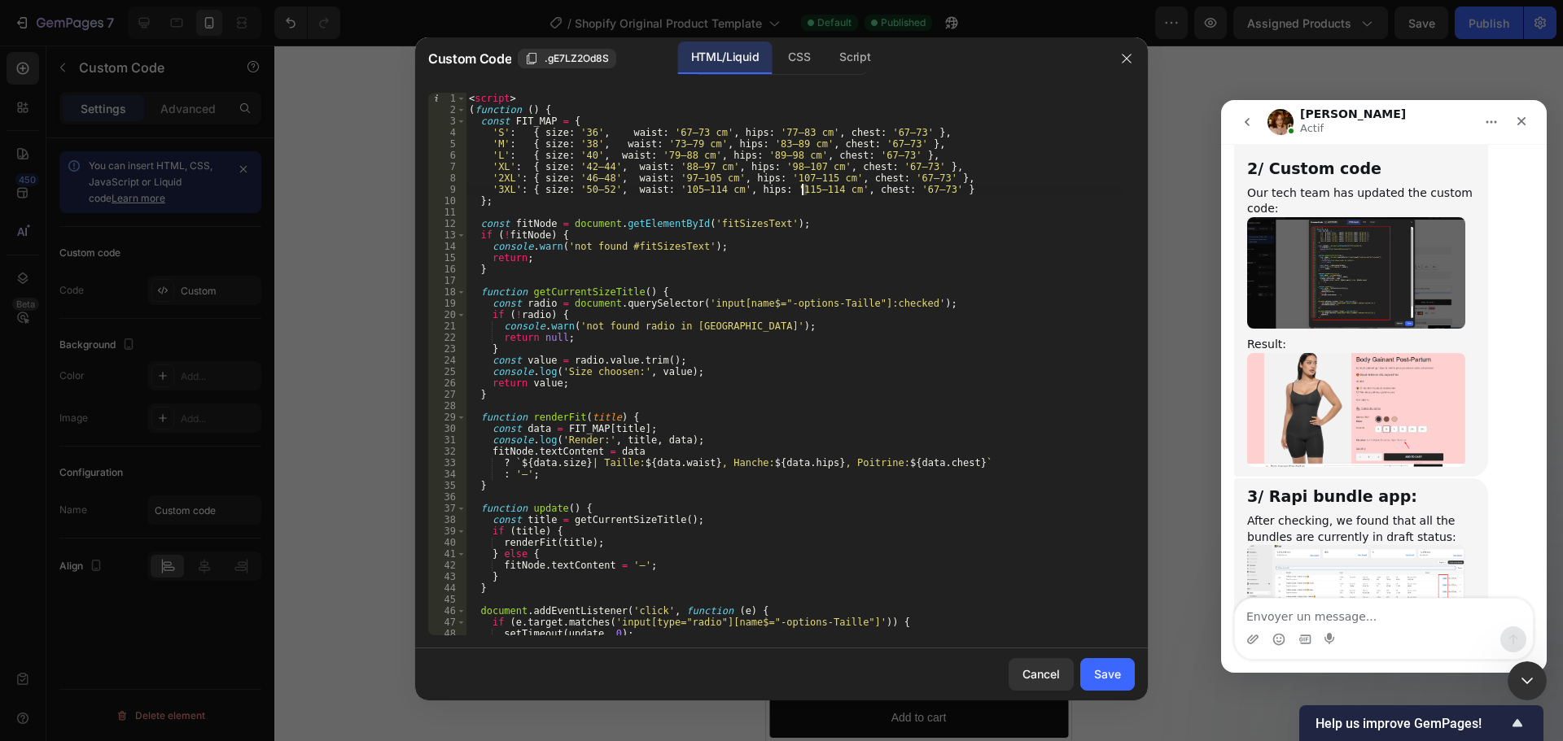
click at [803, 187] on div "< script > ( function ( ) { const FIT_MAP = { 'S' : { size : '36' , waist : '67…" at bounding box center [794, 376] width 657 height 566
drag, startPoint x: 759, startPoint y: 130, endPoint x: 784, endPoint y: 130, distance: 24.4
click at [784, 130] on div "< script > ( function ( ) { const FIT_MAP = { 'S' : { size : '36' , waist : '67…" at bounding box center [794, 376] width 657 height 566
click at [768, 131] on div "< script > ( function ( ) { const FIT_MAP = { 'S' : { size : '36' , waist : '67…" at bounding box center [794, 364] width 657 height 543
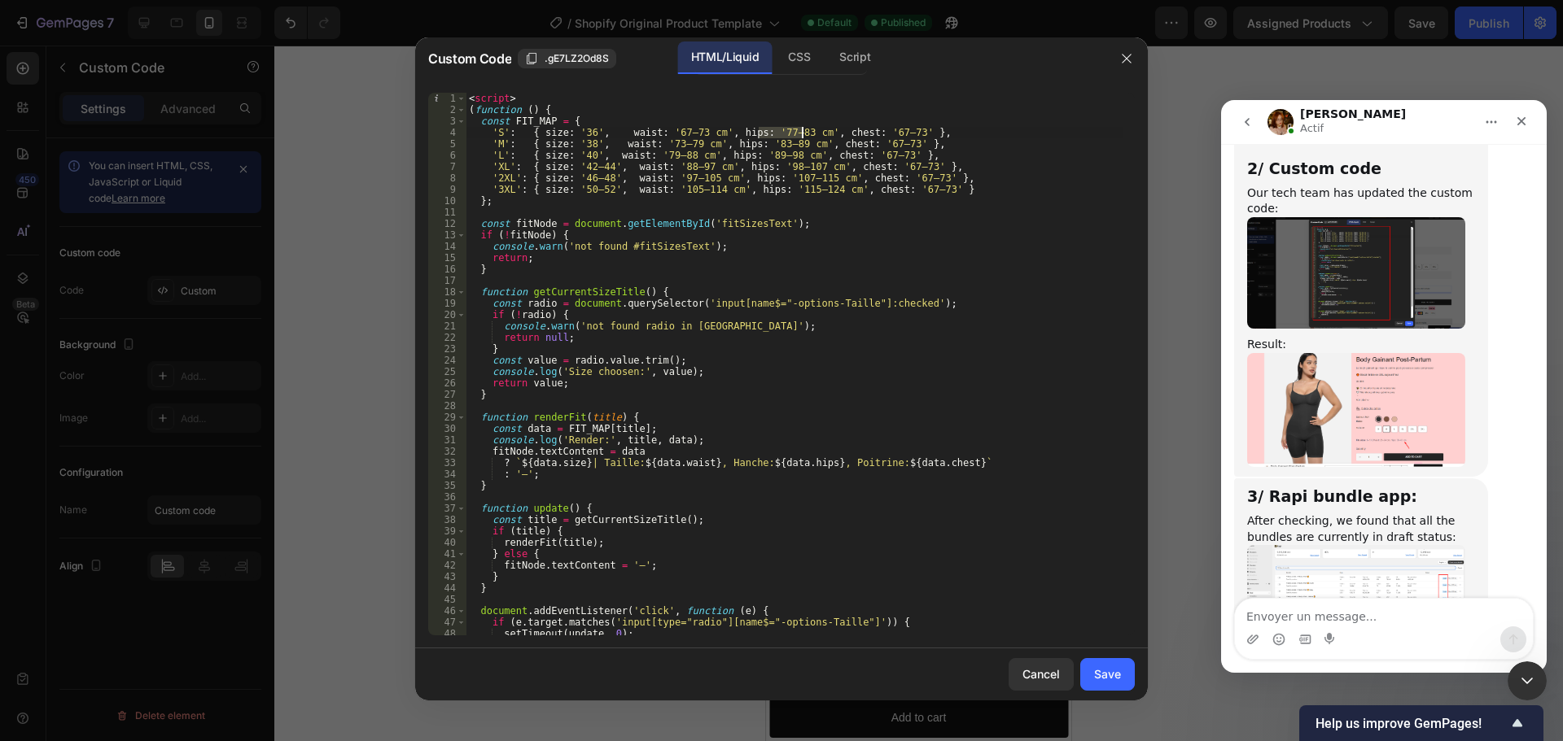
drag, startPoint x: 759, startPoint y: 131, endPoint x: 800, endPoint y: 131, distance: 40.7
click at [800, 131] on div "< script > ( function ( ) { const FIT_MAP = { 'S' : { size : '36' , waist : '67…" at bounding box center [794, 376] width 657 height 566
drag, startPoint x: 863, startPoint y: 131, endPoint x: 886, endPoint y: 132, distance: 23.6
click at [886, 132] on div "< script > ( function ( ) { const FIT_MAP = { 'S' : { size : '36' , waist : '67…" at bounding box center [794, 376] width 657 height 566
paste textarea "77–83 cm"
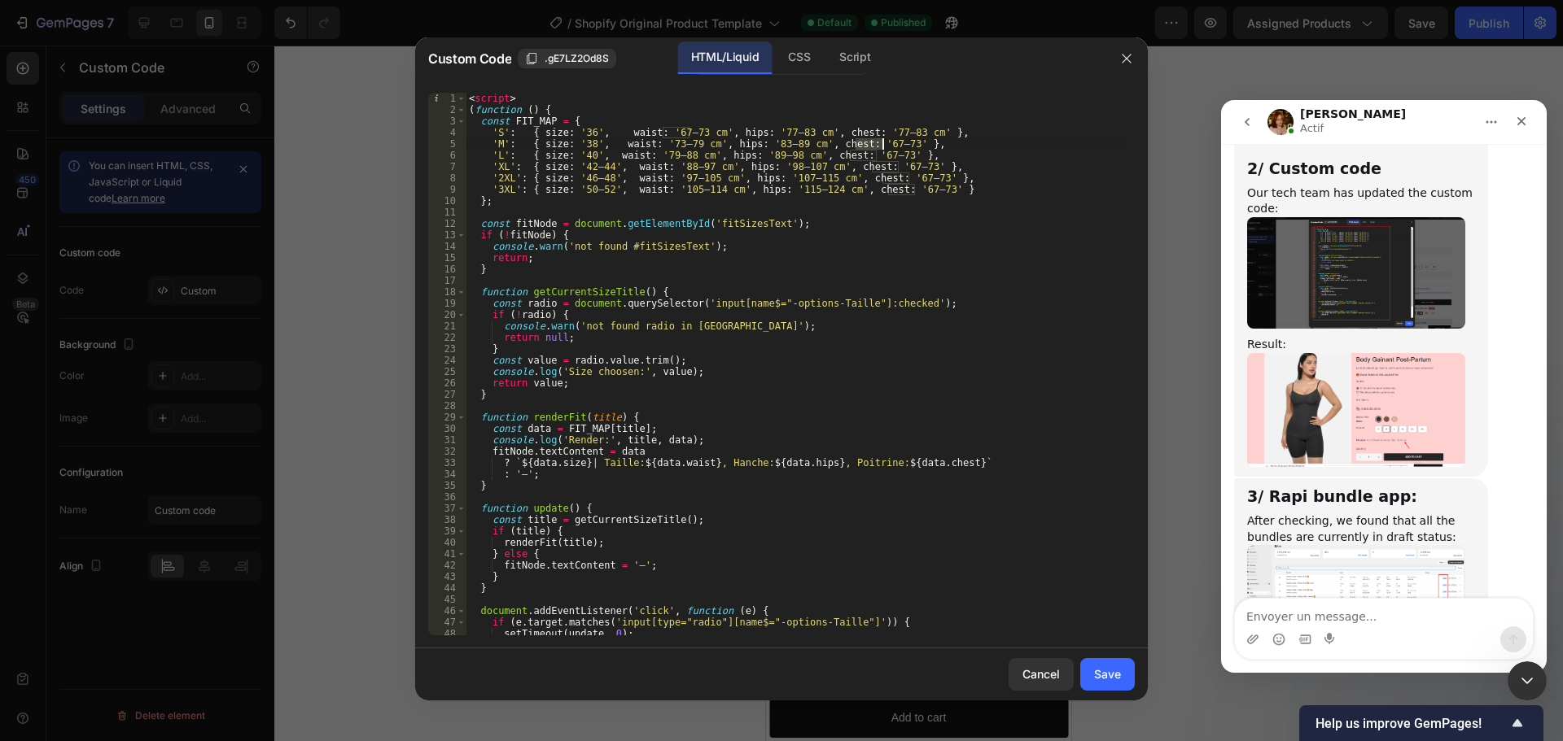
drag, startPoint x: 856, startPoint y: 143, endPoint x: 881, endPoint y: 144, distance: 25.2
click at [881, 144] on div "< script > ( function ( ) { const FIT_MAP = { 'S' : { size : '36' , waist : '67…" at bounding box center [794, 376] width 657 height 566
paste textarea "77–83 cm"
drag, startPoint x: 753, startPoint y: 142, endPoint x: 795, endPoint y: 147, distance: 42.6
click at [795, 147] on div "< script > ( function ( ) { const FIT_MAP = { 'S' : { size : '36' , waist : '67…" at bounding box center [794, 376] width 657 height 566
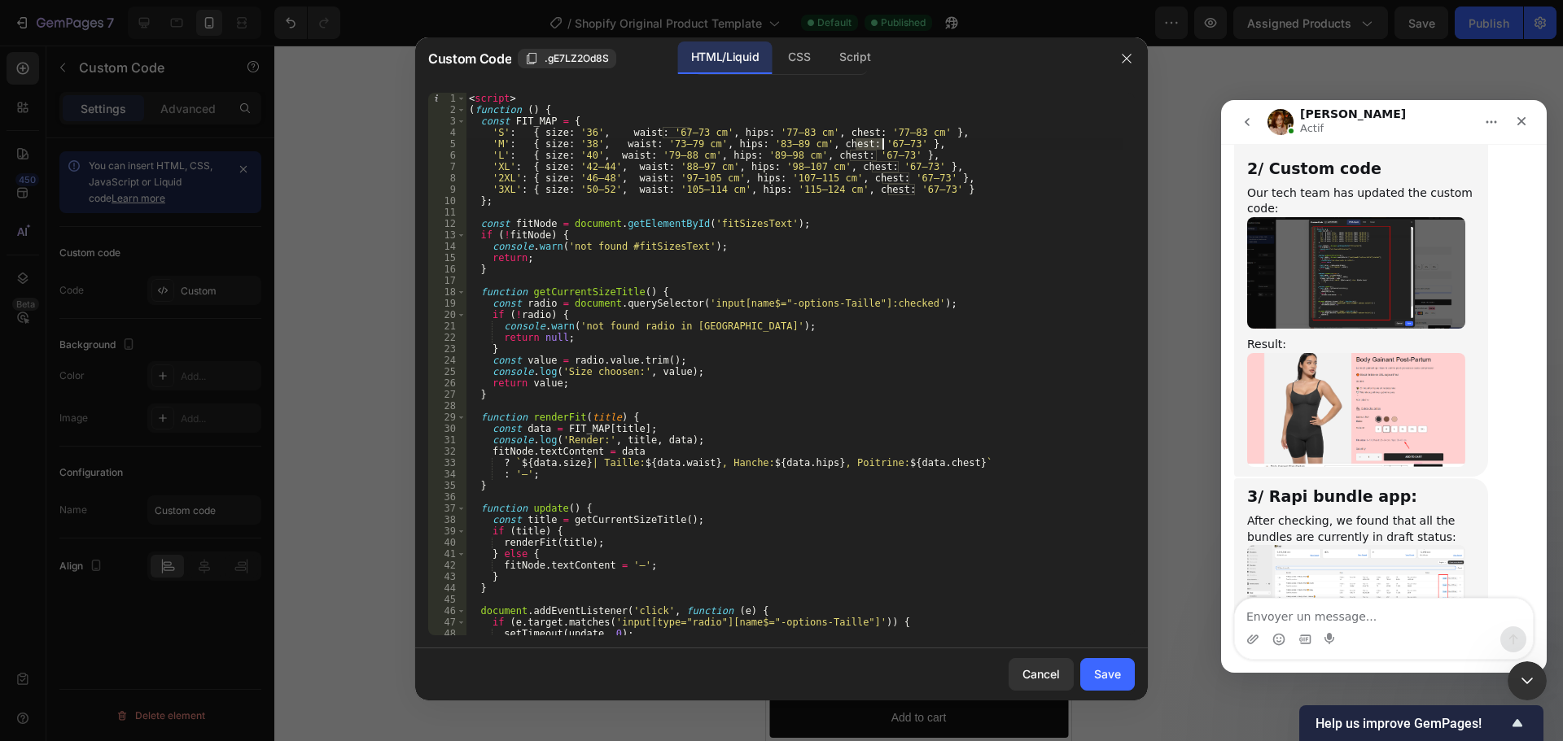
drag, startPoint x: 856, startPoint y: 142, endPoint x: 880, endPoint y: 143, distance: 23.6
click at [880, 143] on div "< script > ( function ( ) { const FIT_MAP = { 'S' : { size : '36' , waist : '67…" at bounding box center [794, 376] width 657 height 566
paste textarea "83–89 cm"
drag, startPoint x: 749, startPoint y: 155, endPoint x: 791, endPoint y: 157, distance: 42.4
click at [791, 157] on div "< script > ( function ( ) { const FIT_MAP = { 'S' : { size : '36' , waist : '67…" at bounding box center [794, 376] width 657 height 566
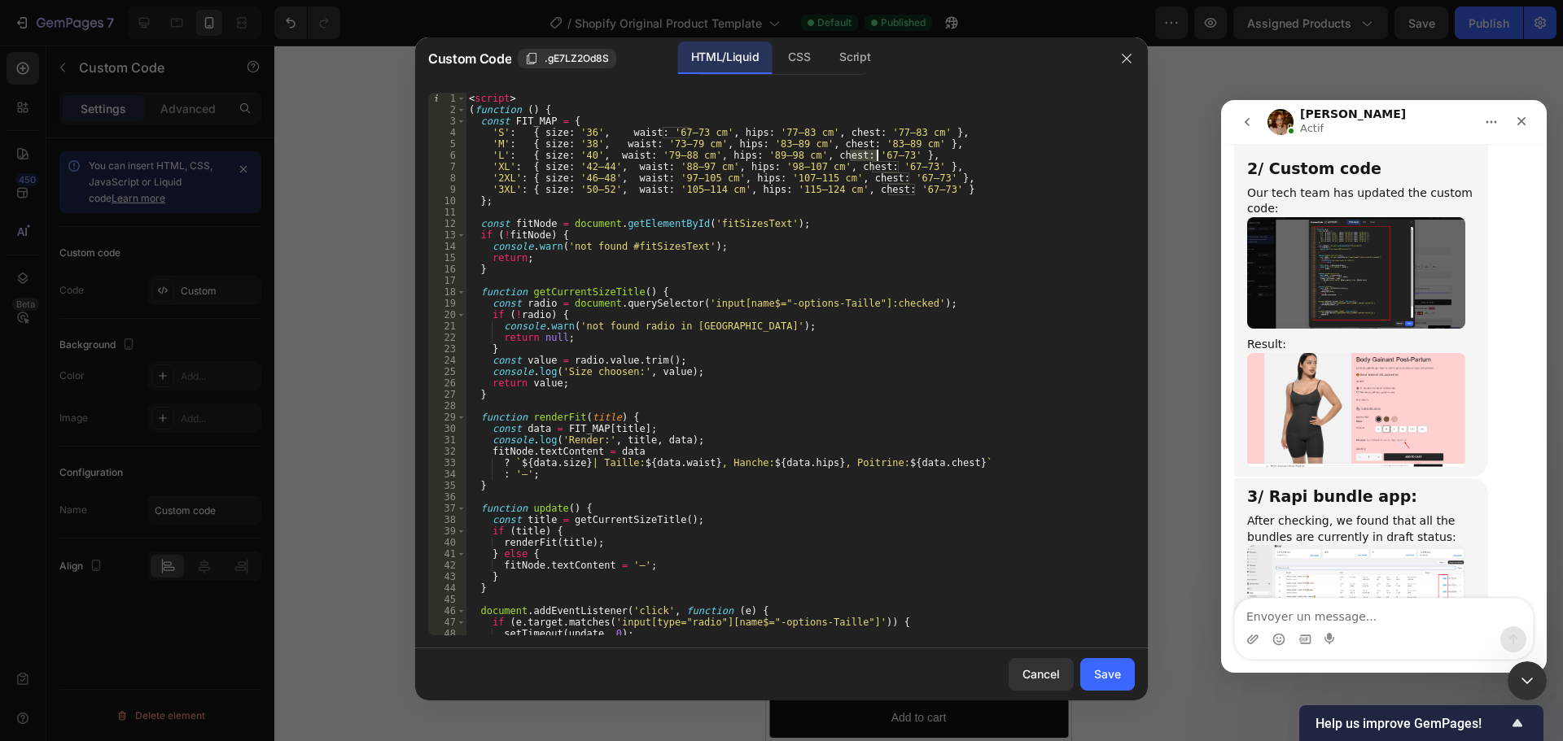
drag, startPoint x: 851, startPoint y: 155, endPoint x: 877, endPoint y: 156, distance: 26.1
click at [877, 156] on div "< script > ( function ( ) { const FIT_MAP = { 'S' : { size : '36' , waist : '67…" at bounding box center [794, 376] width 657 height 566
paste textarea "89–98 cm"
drag, startPoint x: 765, startPoint y: 168, endPoint x: 811, endPoint y: 167, distance: 45.6
click at [811, 167] on div "< script > ( function ( ) { const FIT_MAP = { 'S' : { size : '36' , waist : '67…" at bounding box center [794, 376] width 657 height 566
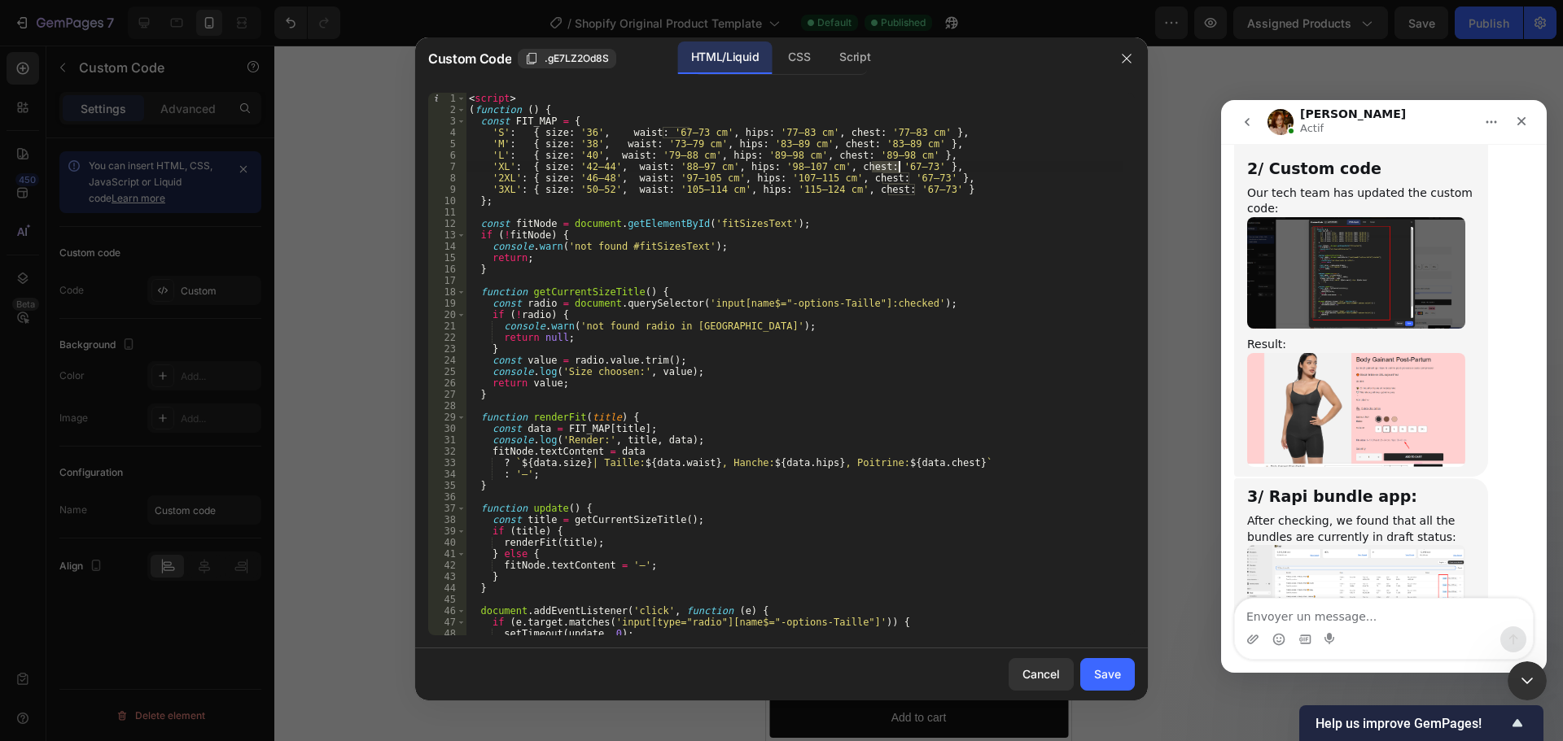
drag, startPoint x: 870, startPoint y: 166, endPoint x: 897, endPoint y: 166, distance: 26.9
click at [897, 166] on div "< script > ( function ( ) { const FIT_MAP = { 'S' : { size : '36' , waist : '67…" at bounding box center [794, 376] width 657 height 566
paste textarea "98–107 cm"
drag, startPoint x: 770, startPoint y: 177, endPoint x: 823, endPoint y: 177, distance: 52.9
click at [823, 177] on div "< script > ( function ( ) { const FIT_MAP = { 'S' : { size : '36' , waist : '67…" at bounding box center [794, 376] width 657 height 566
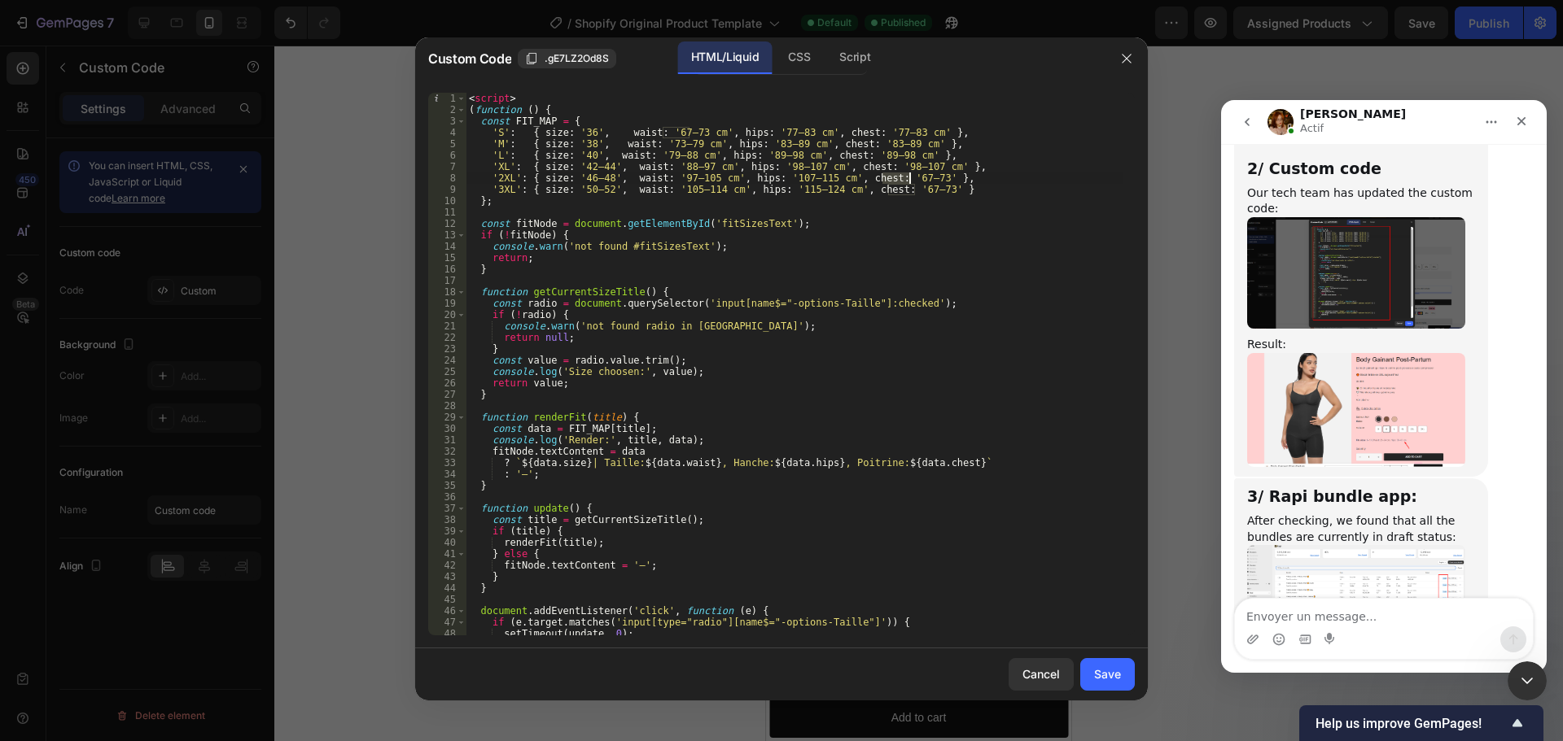
drag, startPoint x: 884, startPoint y: 176, endPoint x: 907, endPoint y: 177, distance: 22.8
click at [907, 177] on div "< script > ( function ( ) { const FIT_MAP = { 'S' : { size : '36' , waist : '67…" at bounding box center [794, 376] width 657 height 566
paste textarea "107–115 cm"
drag, startPoint x: 774, startPoint y: 188, endPoint x: 826, endPoint y: 187, distance: 52.1
click at [826, 187] on div "< script > ( function ( ) { const FIT_MAP = { 'S' : { size : '36' , waist : '67…" at bounding box center [794, 376] width 657 height 566
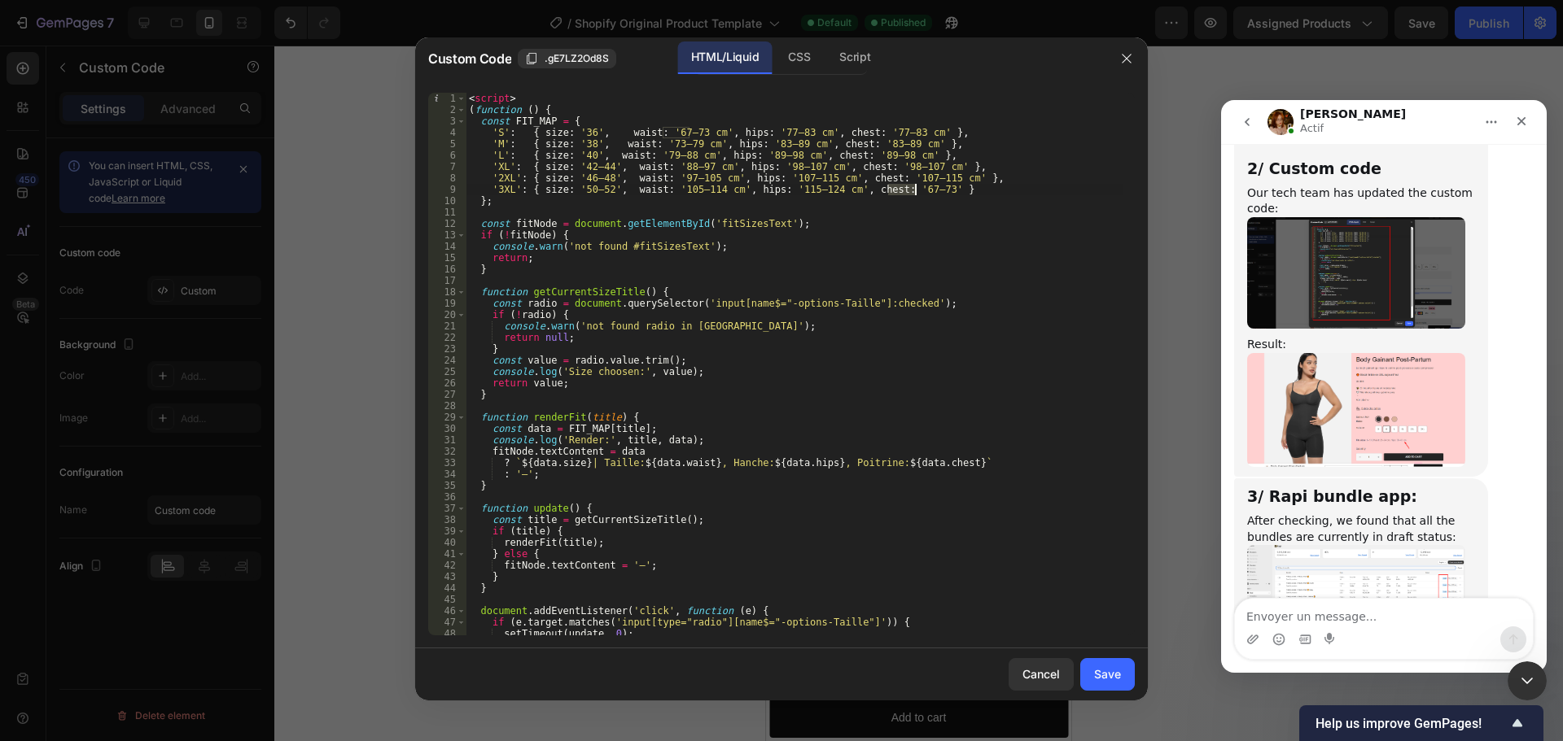
drag, startPoint x: 888, startPoint y: 190, endPoint x: 912, endPoint y: 190, distance: 24.4
click at [912, 190] on div "< script > ( function ( ) { const FIT_MAP = { 'S' : { size : '36' , waist : '67…" at bounding box center [794, 376] width 657 height 566
paste textarea "115–124 cm"
type textarea "'3XL': { size: '50–52', waist: '105–114 cm', hips: '115–124 cm', chest: '115–12…"
click at [1101, 675] on div "Save" at bounding box center [1107, 674] width 27 height 17
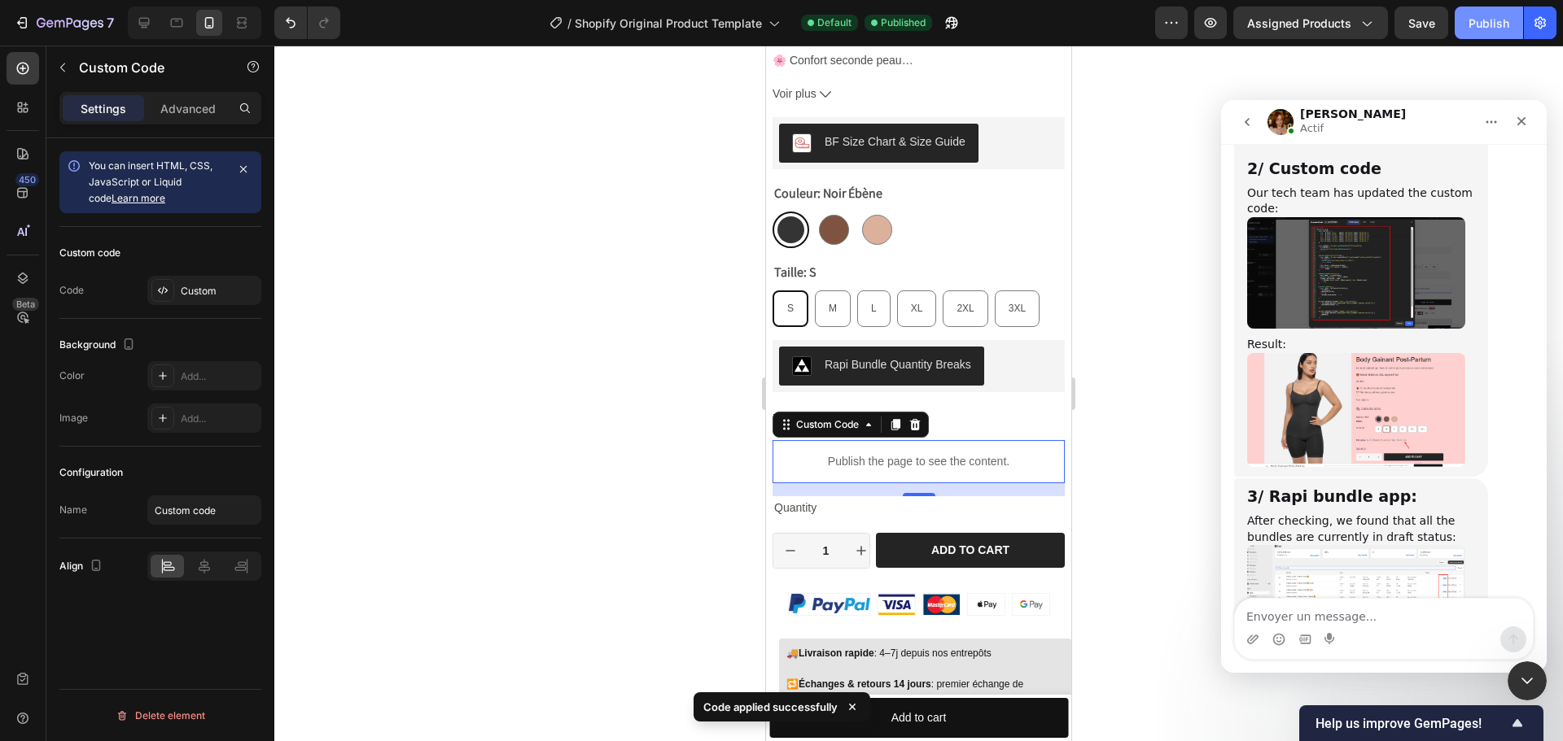
click at [1481, 28] on div "Publish" at bounding box center [1488, 23] width 41 height 17
click at [195, 293] on div "Custom" at bounding box center [219, 291] width 77 height 15
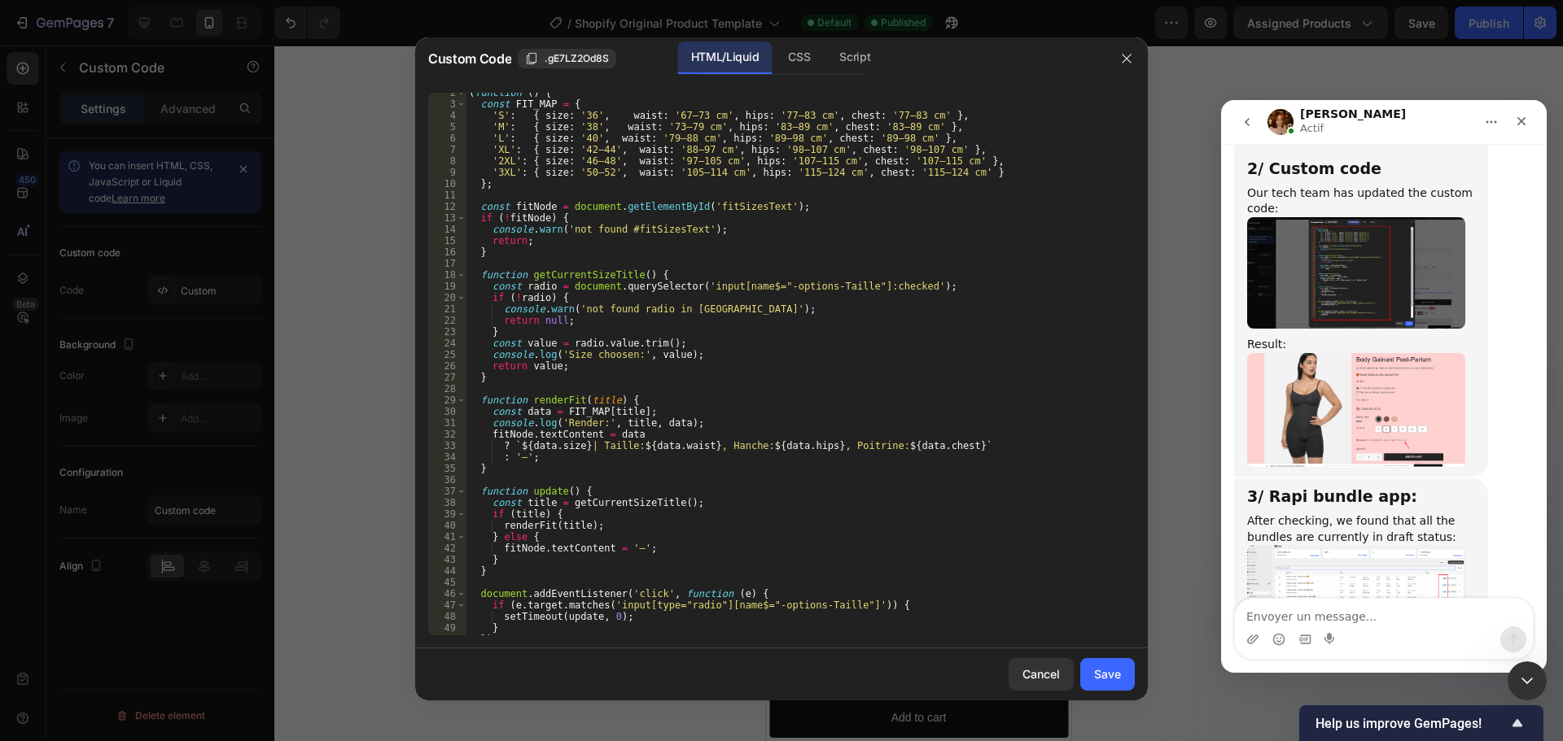
scroll to position [0, 0]
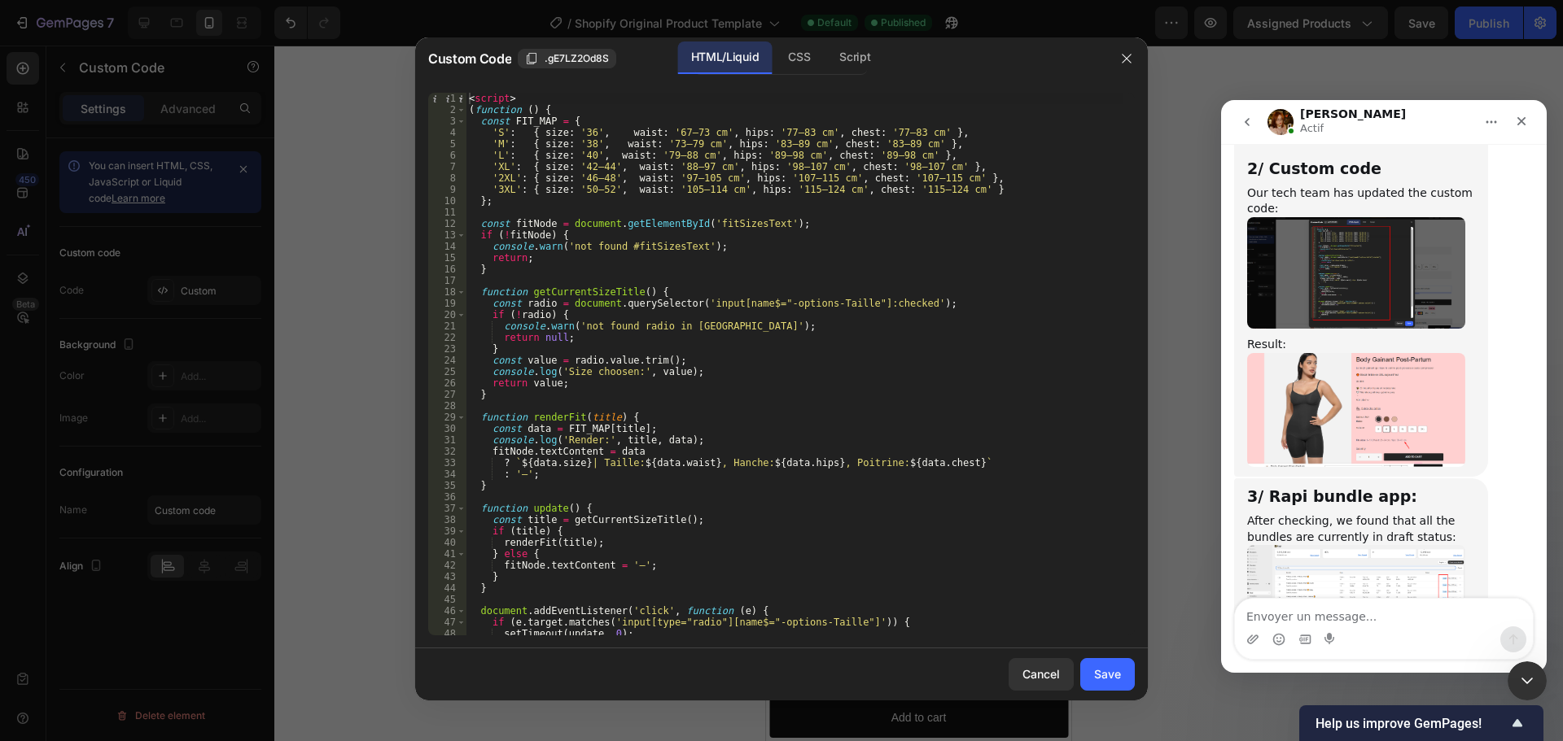
type textarea "'2XL': { size: '46–48', waist: '97–105 cm', hips: '107–115 cm', chest: '107–115…"
click at [948, 177] on div "< script > ( function ( ) { const FIT_MAP = { 'S' : { size : '36' , waist : '67…" at bounding box center [794, 376] width 657 height 566
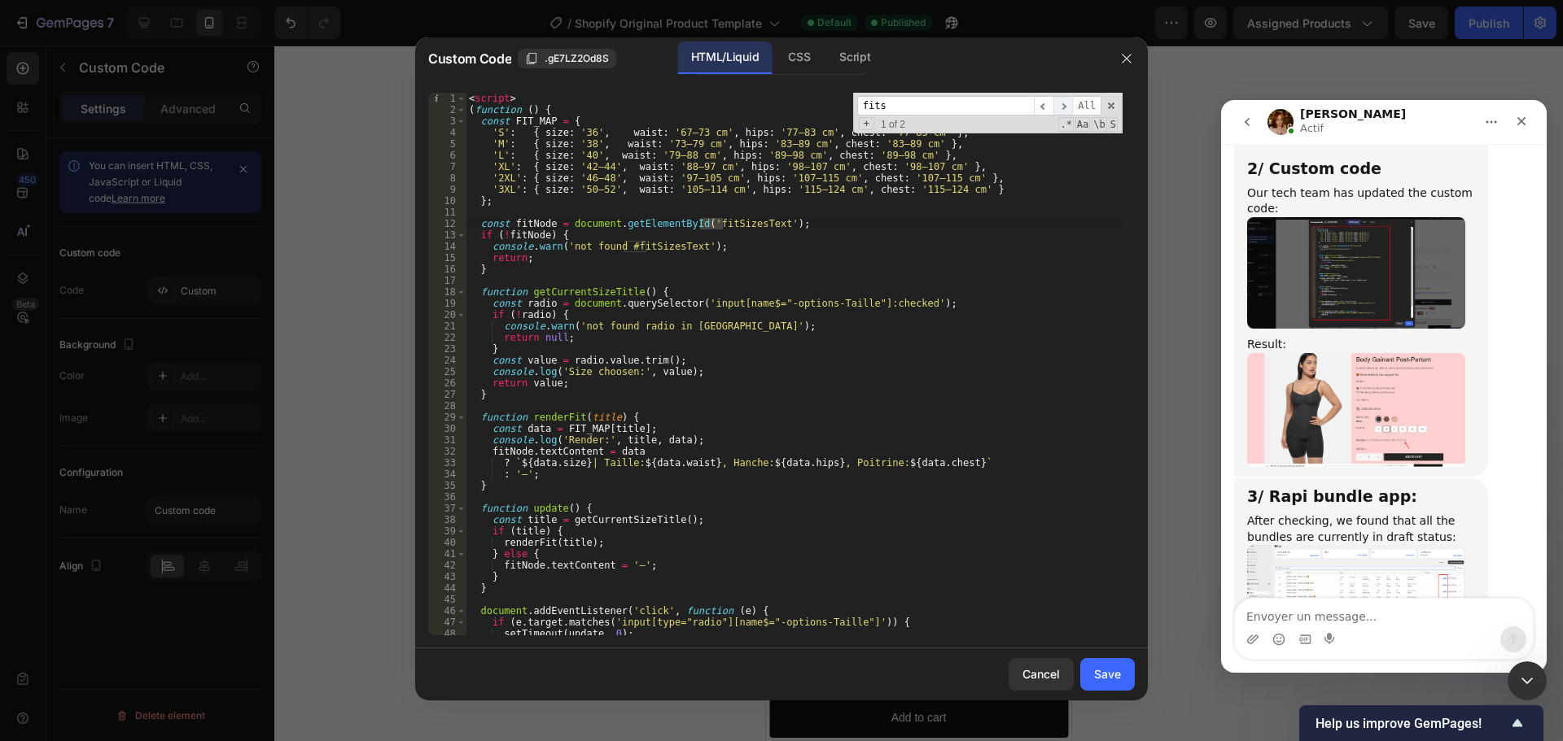
click at [1068, 107] on span "​" at bounding box center [1063, 106] width 20 height 20
drag, startPoint x: 905, startPoint y: 110, endPoint x: 788, endPoint y: 110, distance: 117.2
click at [789, 110] on div "< script > ( function ( ) { const FIT_MAP = { 'S' : { size : '36' , waist : '67…" at bounding box center [794, 364] width 657 height 543
type input "size"
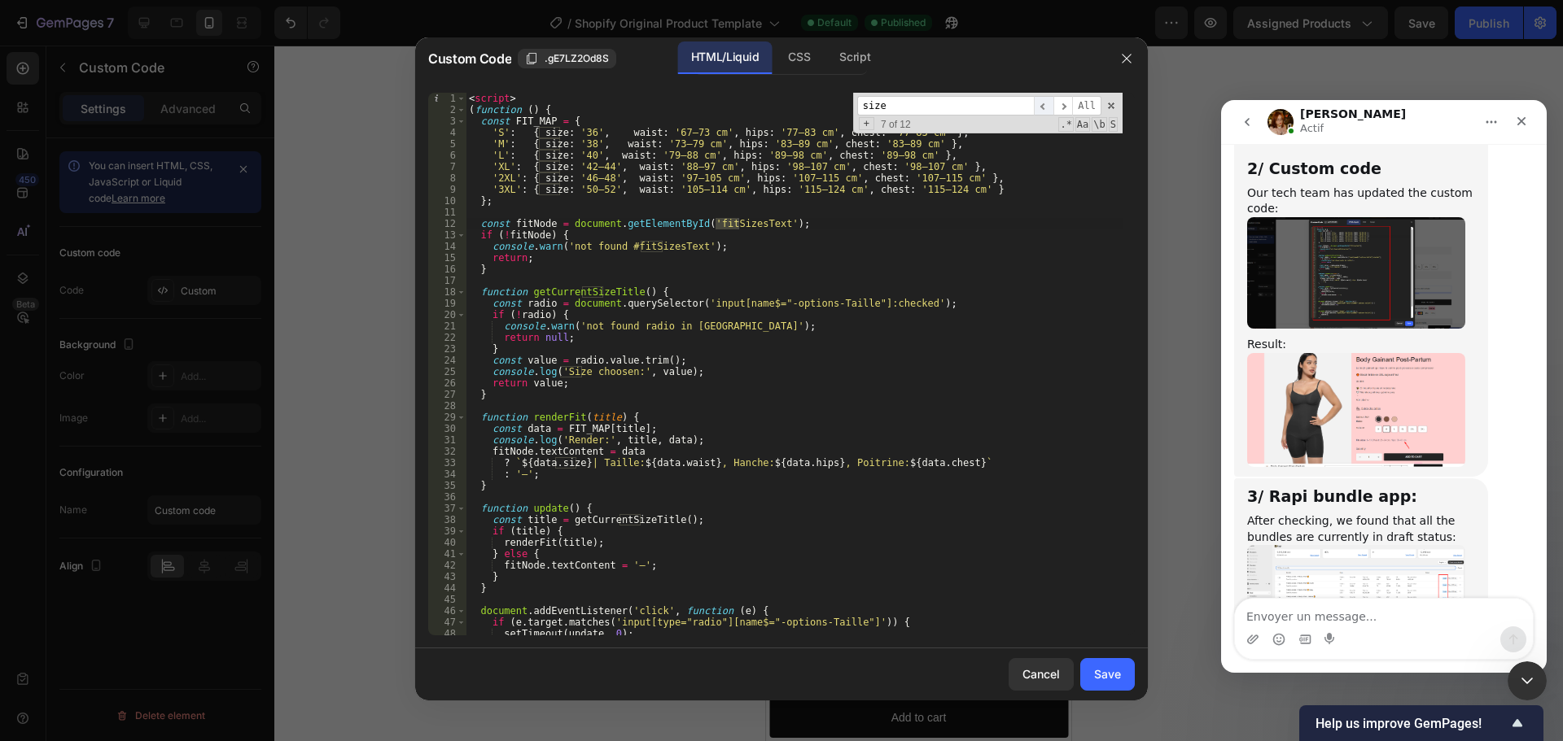
click at [1042, 103] on span "​" at bounding box center [1044, 106] width 20 height 20
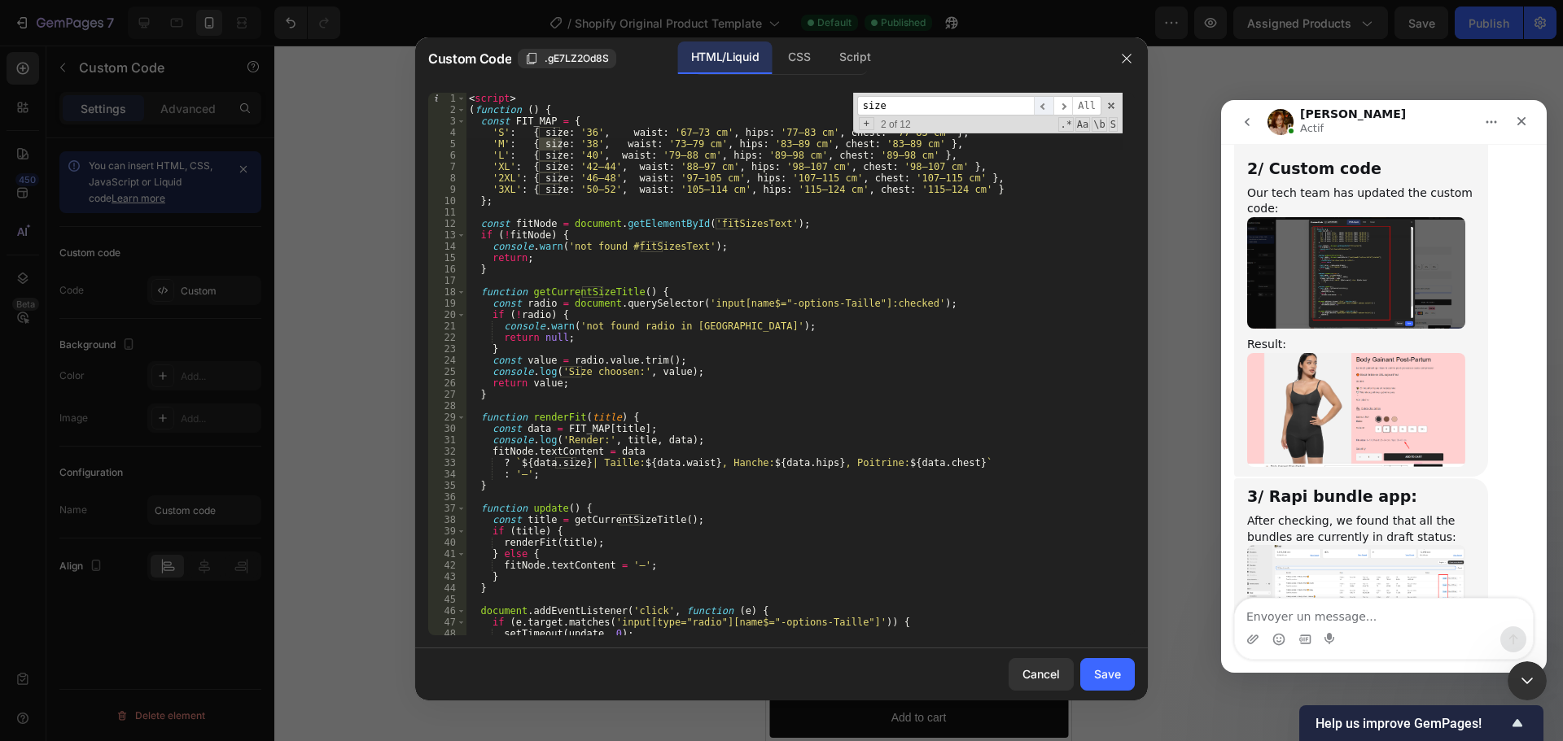
click at [1042, 103] on span "​" at bounding box center [1044, 106] width 20 height 20
click at [1061, 106] on span "​" at bounding box center [1063, 106] width 20 height 20
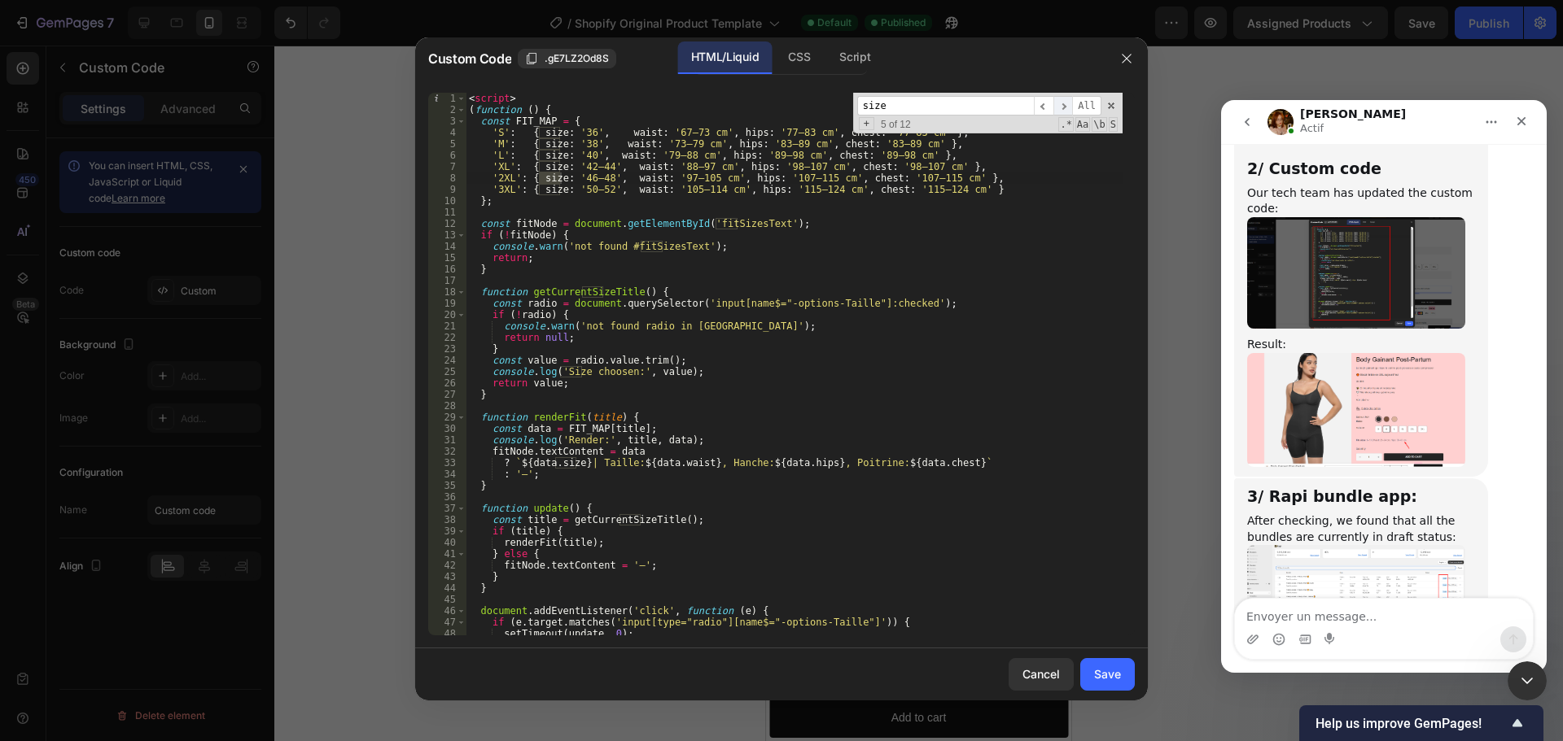
click at [1061, 106] on span "​" at bounding box center [1063, 106] width 20 height 20
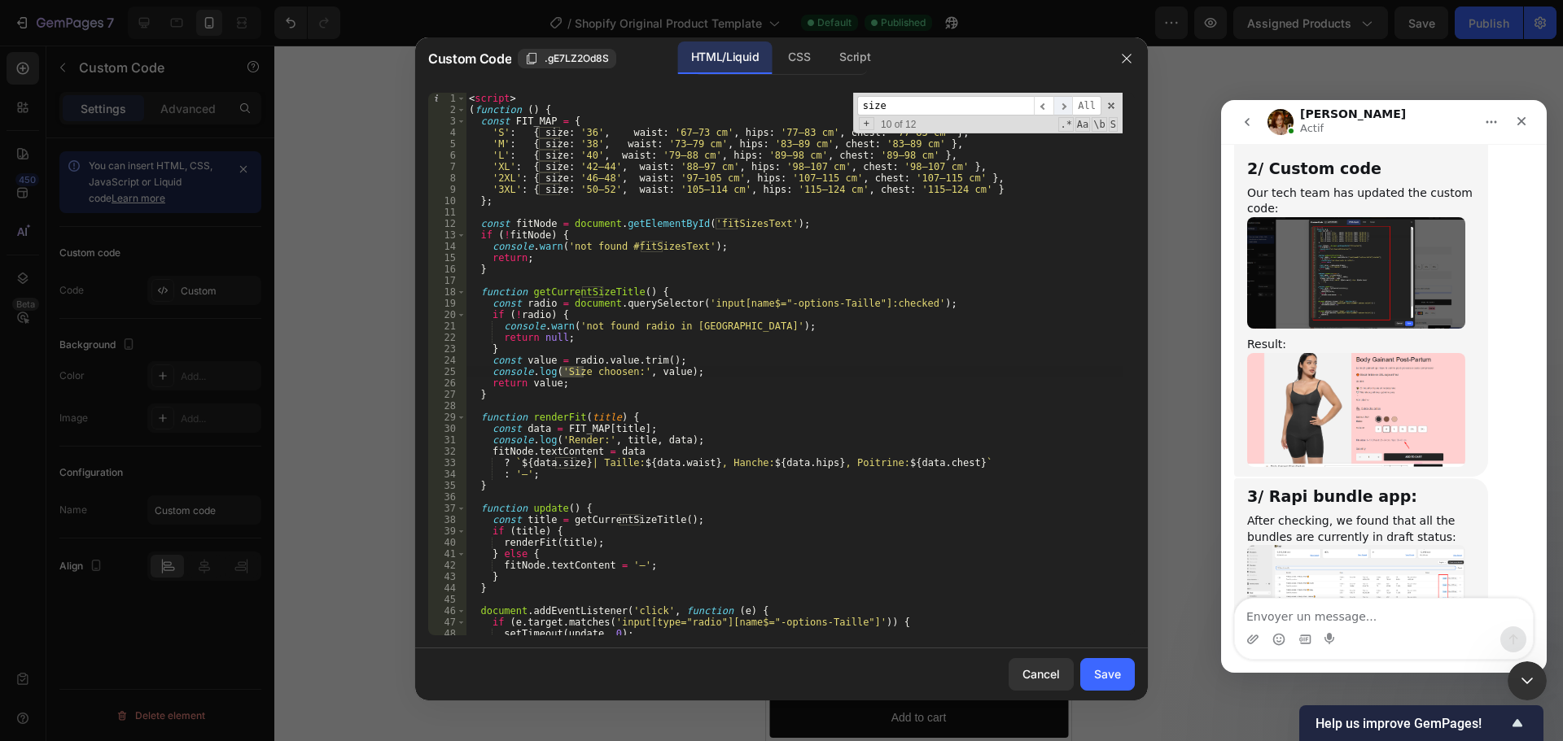
click at [1061, 106] on span "​" at bounding box center [1063, 106] width 20 height 20
click at [1045, 107] on span "​" at bounding box center [1044, 106] width 20 height 20
click at [1103, 678] on div "Save" at bounding box center [1107, 674] width 27 height 17
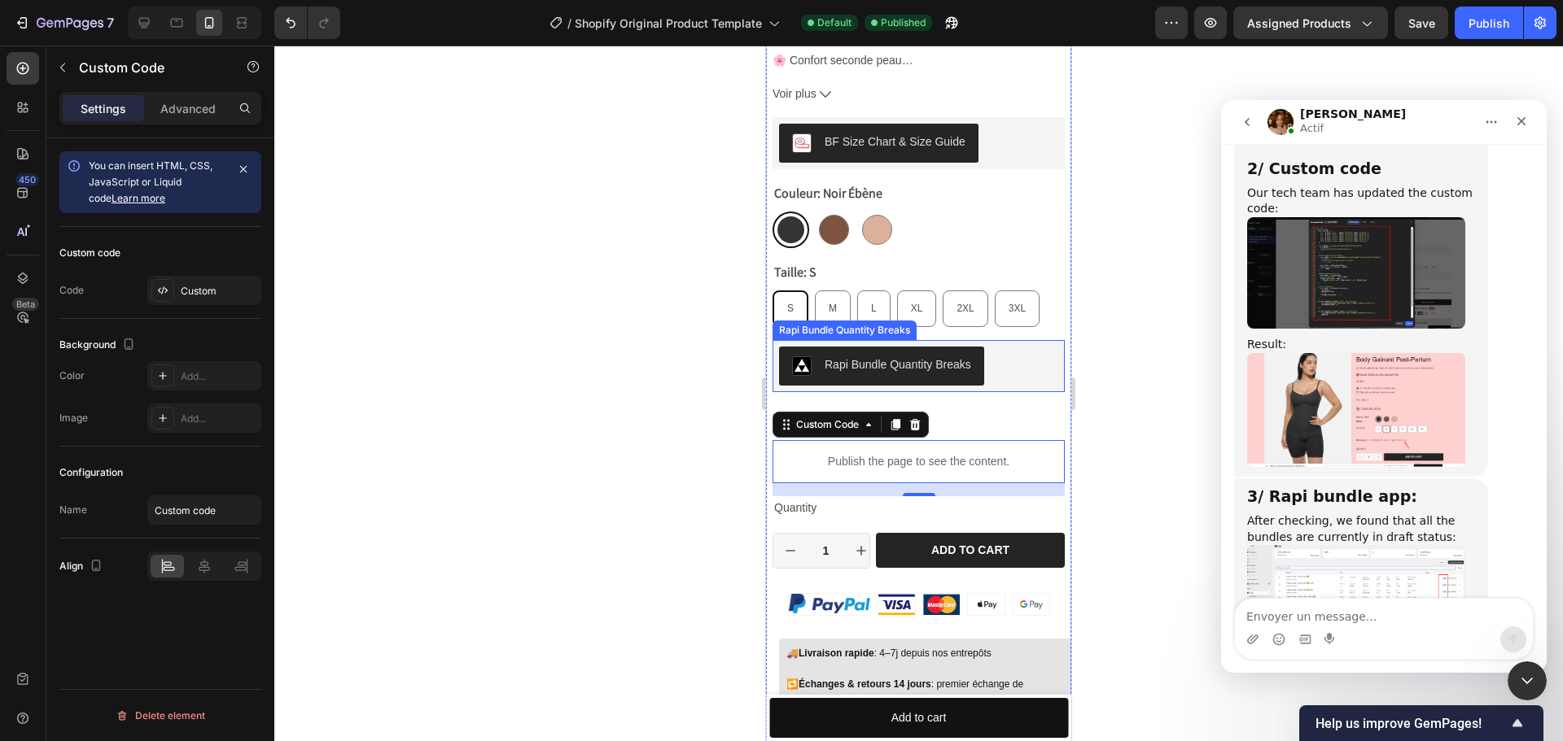
click at [1019, 349] on div "Rapi Bundle Quantity Breaks" at bounding box center [918, 366] width 279 height 39
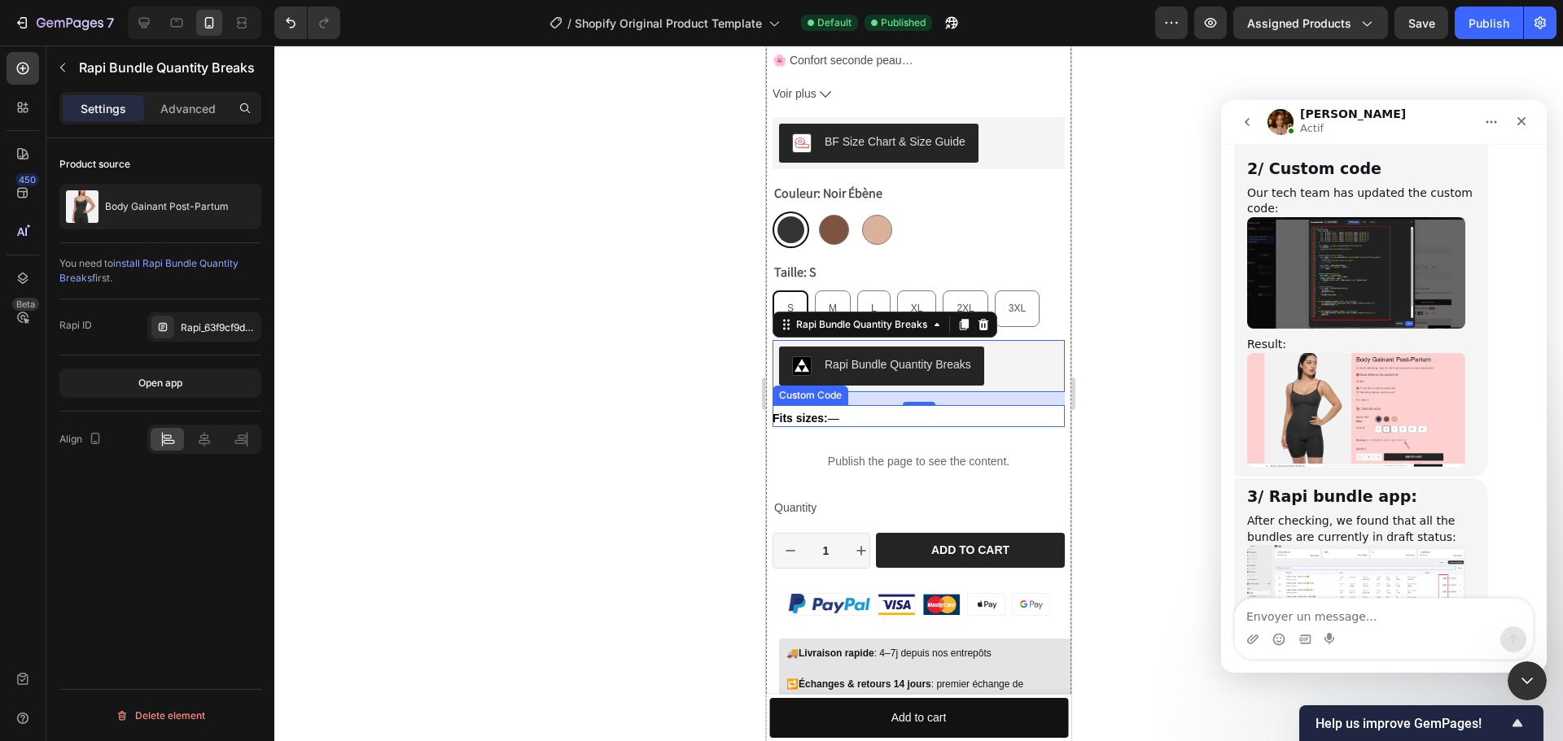
click at [807, 412] on strong "Fits sizes:" at bounding box center [799, 418] width 55 height 13
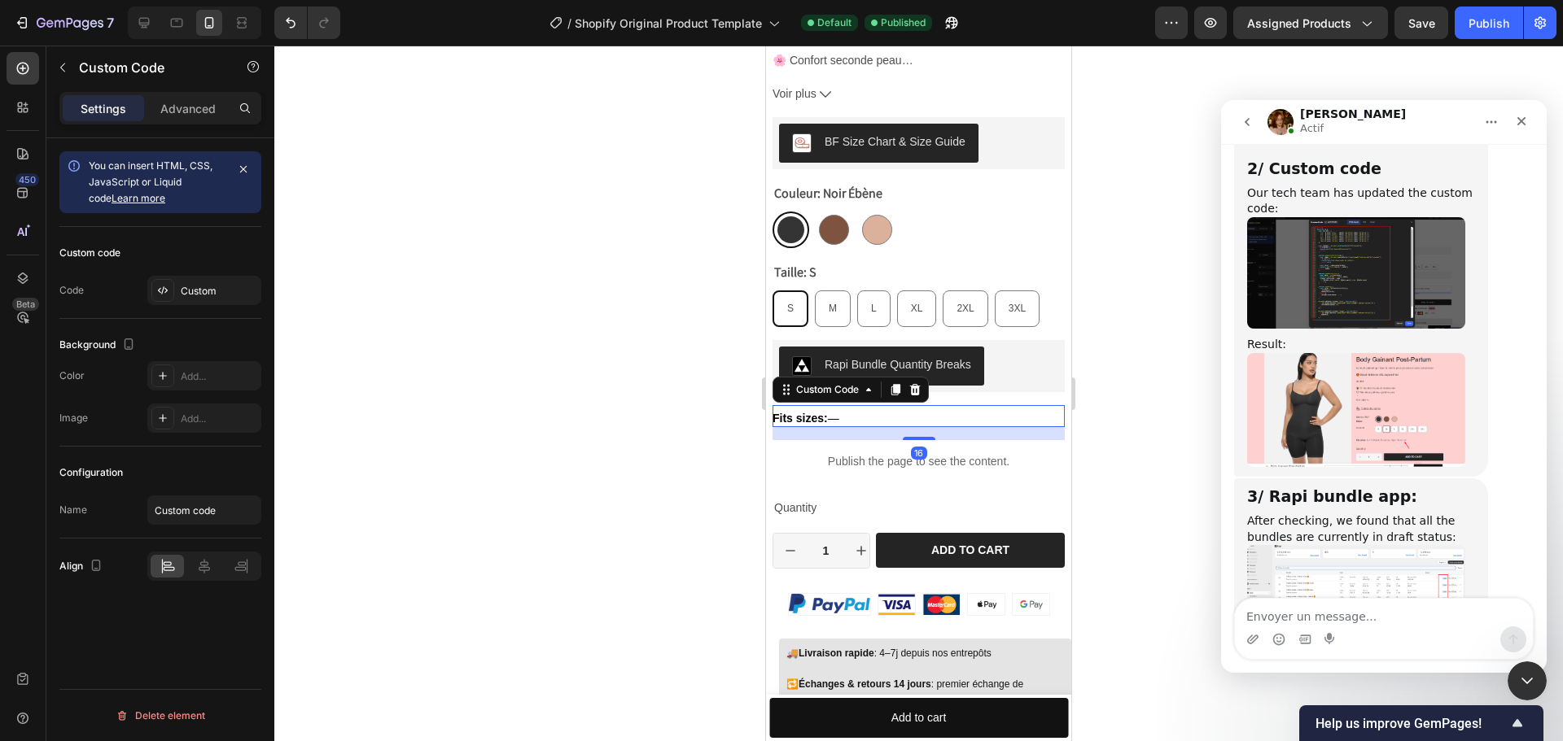
click at [807, 412] on strong "Fits sizes:" at bounding box center [799, 418] width 55 height 13
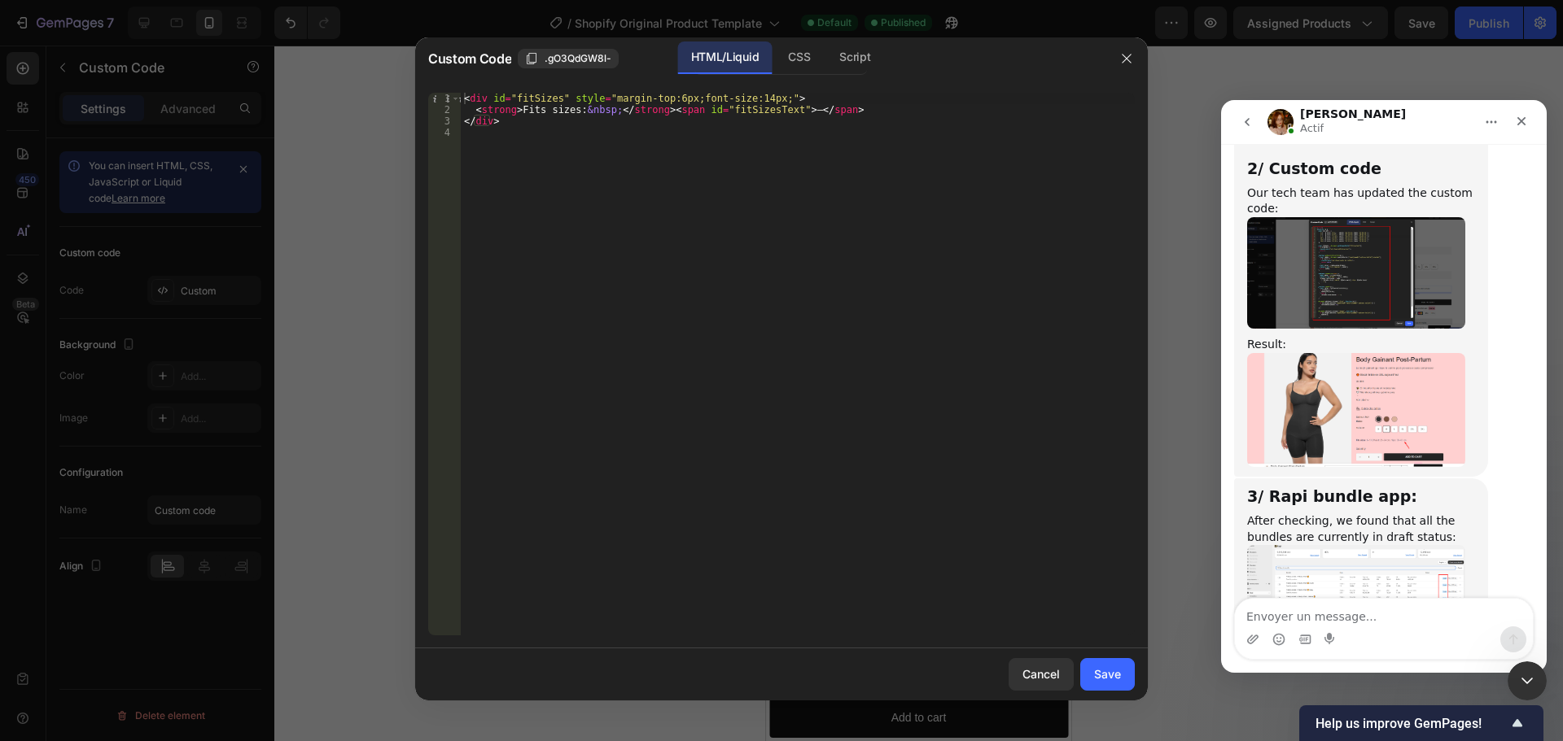
type textarea "<strong>Fits sizes:&nbsp;</strong><span id="fitSizesText">—</span>"
drag, startPoint x: 518, startPoint y: 112, endPoint x: 573, endPoint y: 116, distance: 54.8
click at [570, 114] on div "< div id = "fitSizes" style = "margin-top:6px;font-size:14px;" > < strong > Fit…" at bounding box center [798, 376] width 674 height 566
click at [1116, 55] on button "button" at bounding box center [1126, 59] width 26 height 26
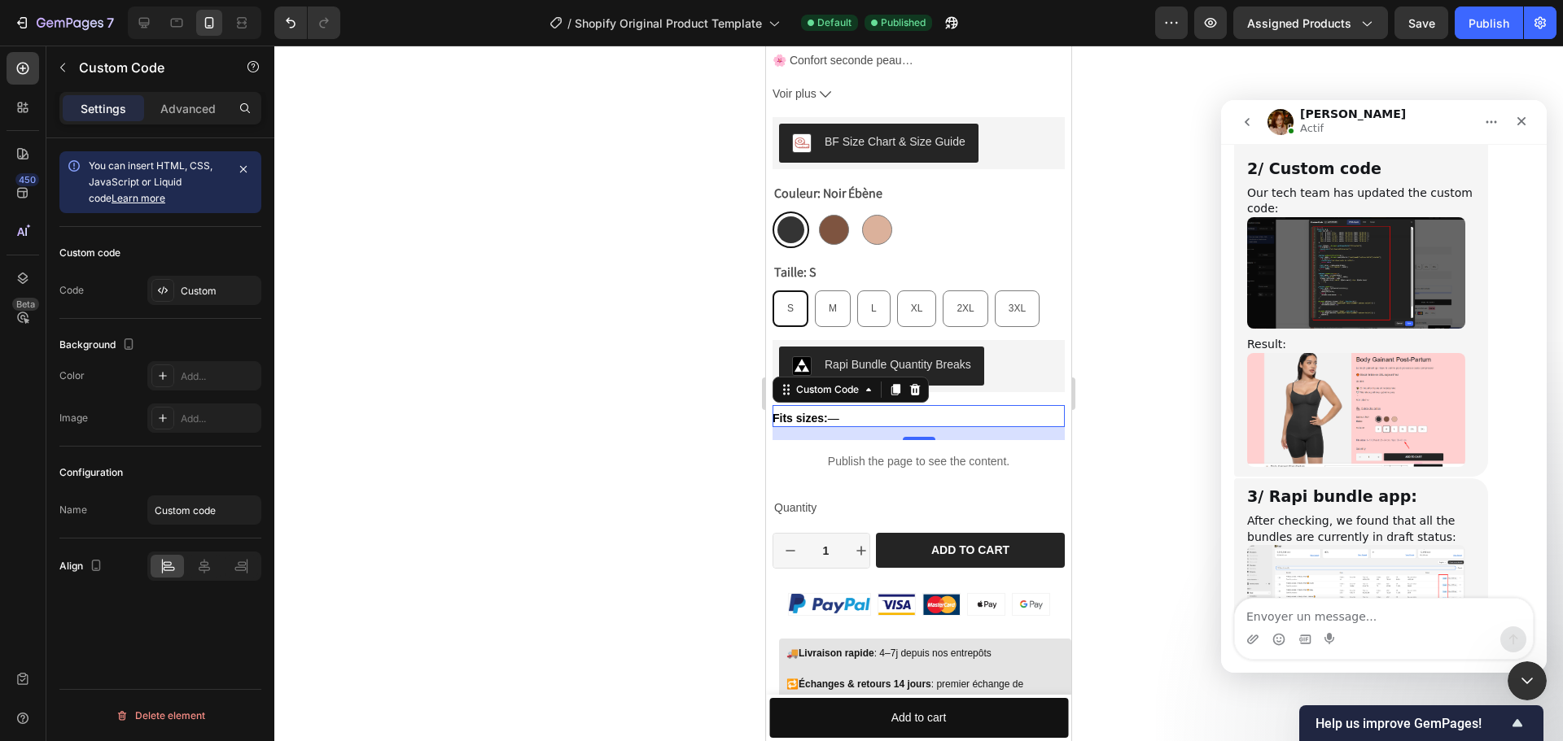
click at [881, 410] on div "Fits sizes: —" at bounding box center [918, 418] width 292 height 17
click at [846, 410] on div "Fits sizes: —" at bounding box center [918, 418] width 292 height 17
click at [847, 410] on div "Fits sizes: —" at bounding box center [918, 418] width 292 height 17
click at [848, 410] on div "Fits sizes: —" at bounding box center [918, 418] width 292 height 17
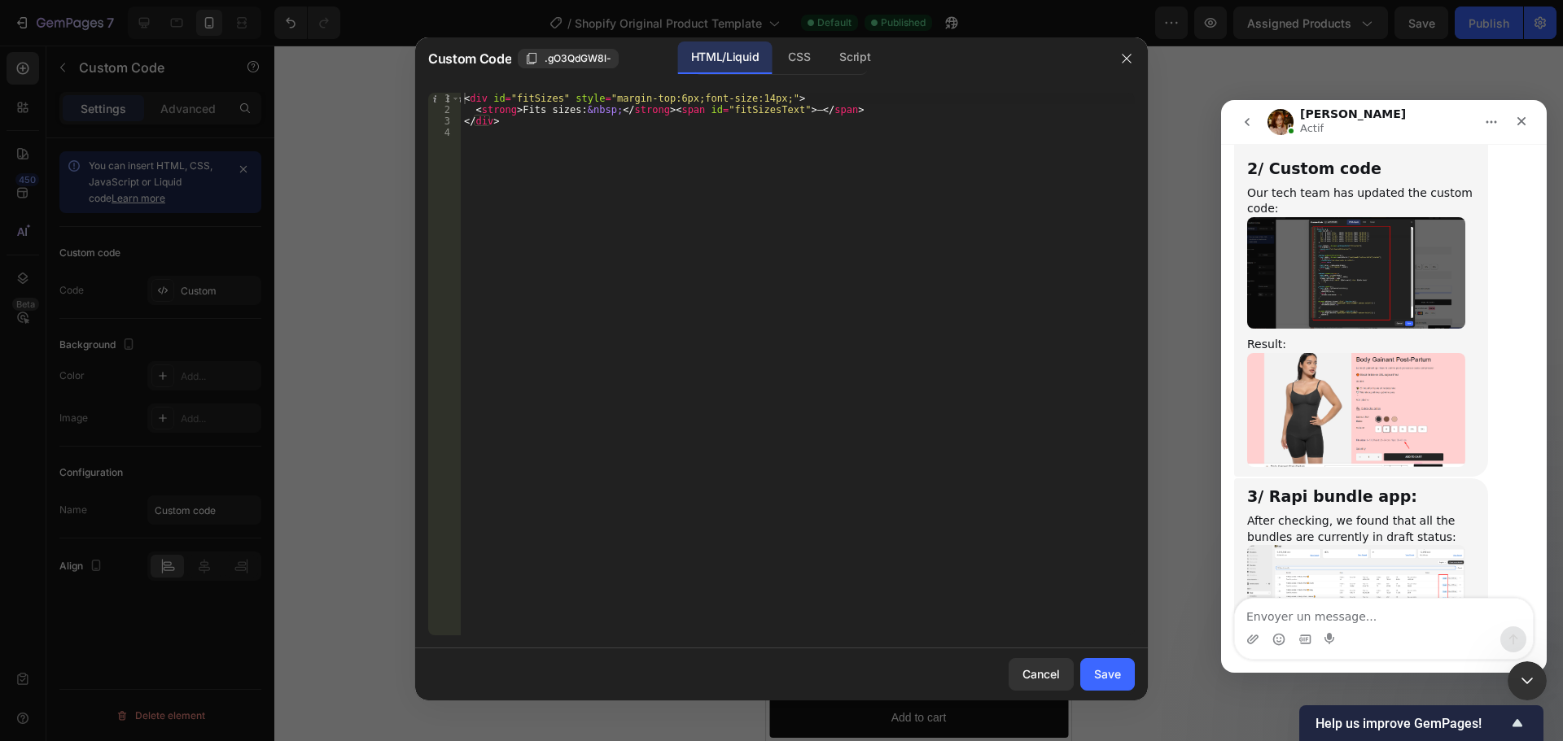
click at [1343, 627] on div "Intercom Messenger" at bounding box center [1384, 640] width 298 height 26
click at [1347, 619] on textarea "Envoyer un message..." at bounding box center [1384, 613] width 298 height 28
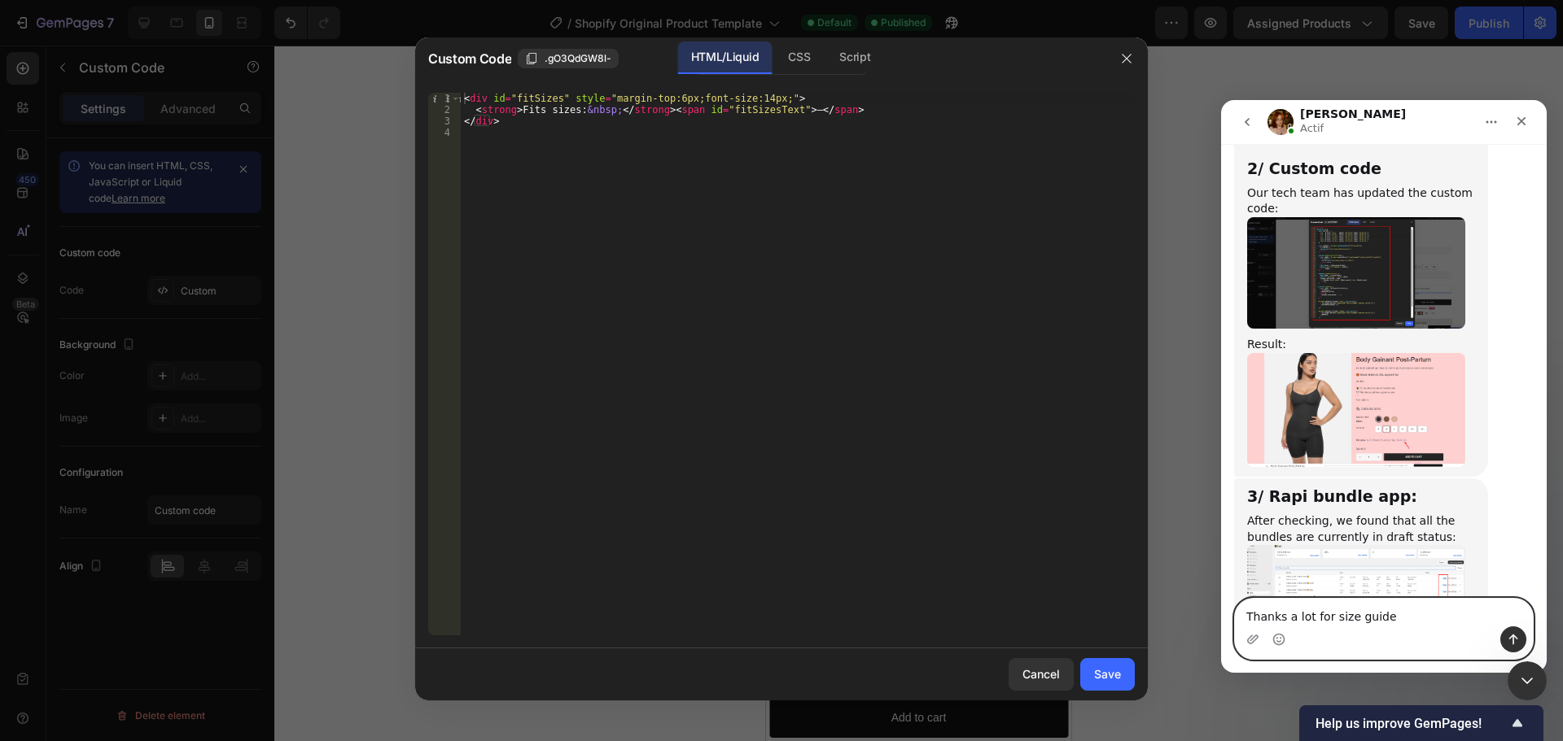
type textarea "Thanks a lot for size guide"
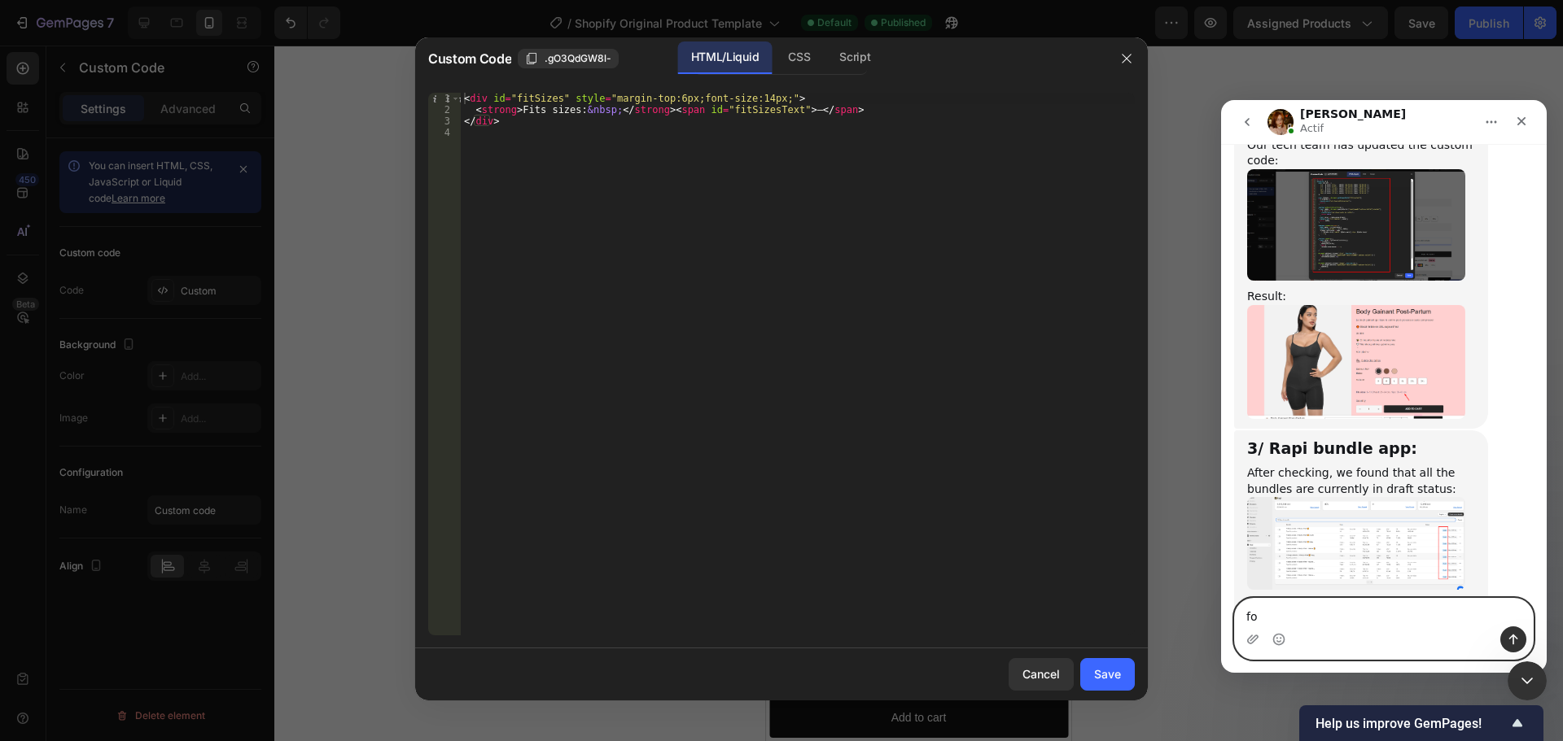
type textarea "f"
type textarea "For rapi bundle, it's already actvated"
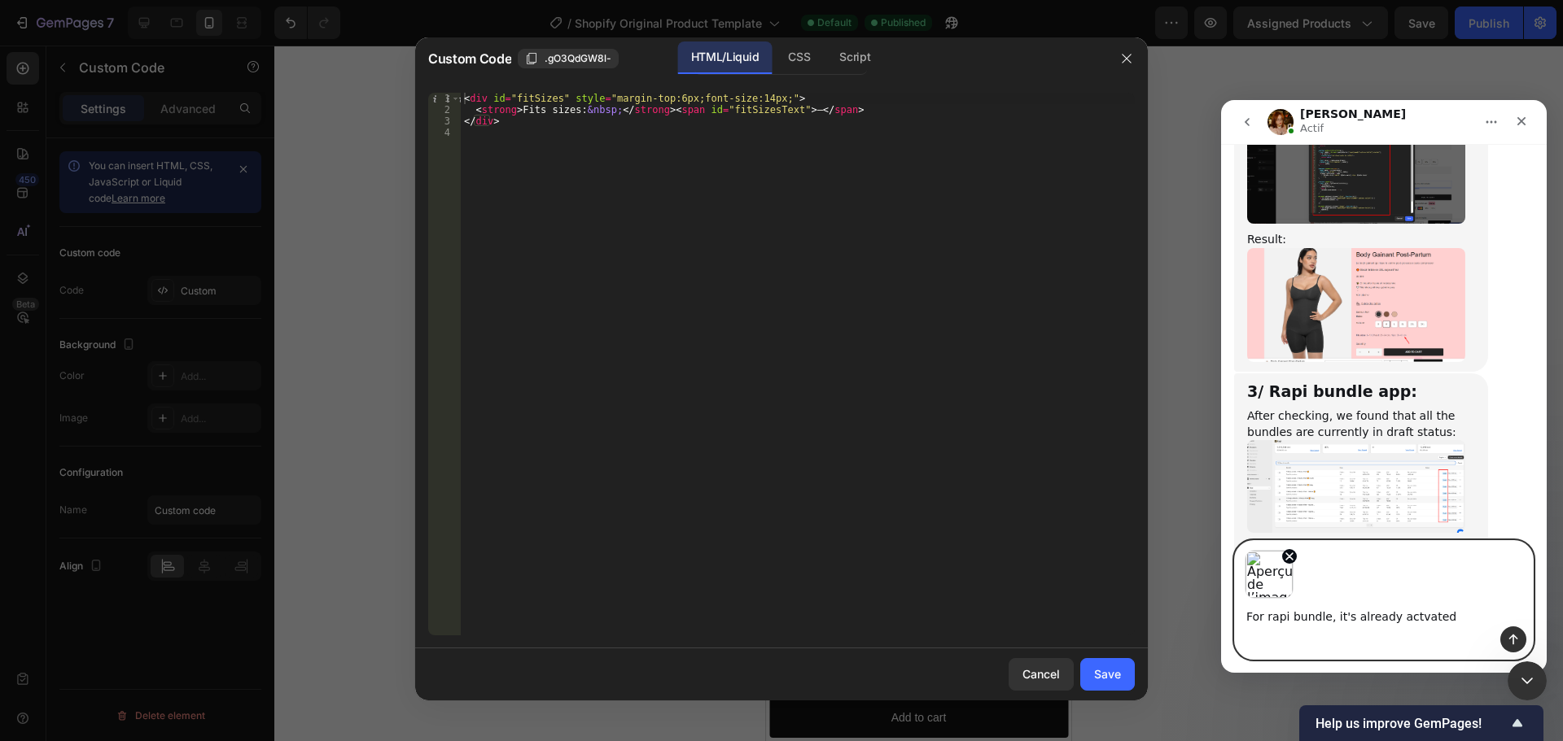
scroll to position [10407, 0]
click at [1402, 618] on textarea "For rapi bundle, it's already actvated" at bounding box center [1384, 613] width 298 height 28
type textarea "For rapi bundle, it's already activated"
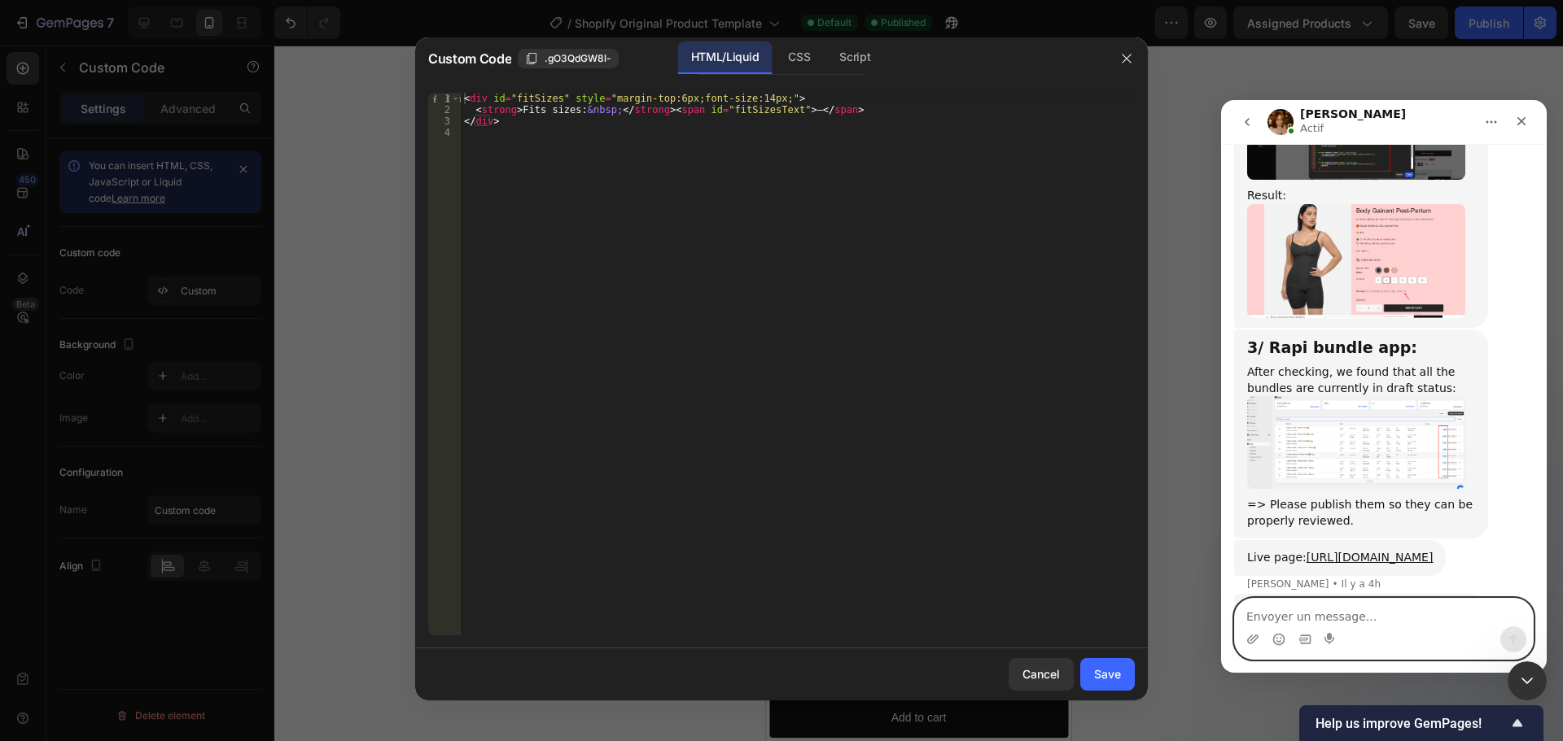
scroll to position [10448, 0]
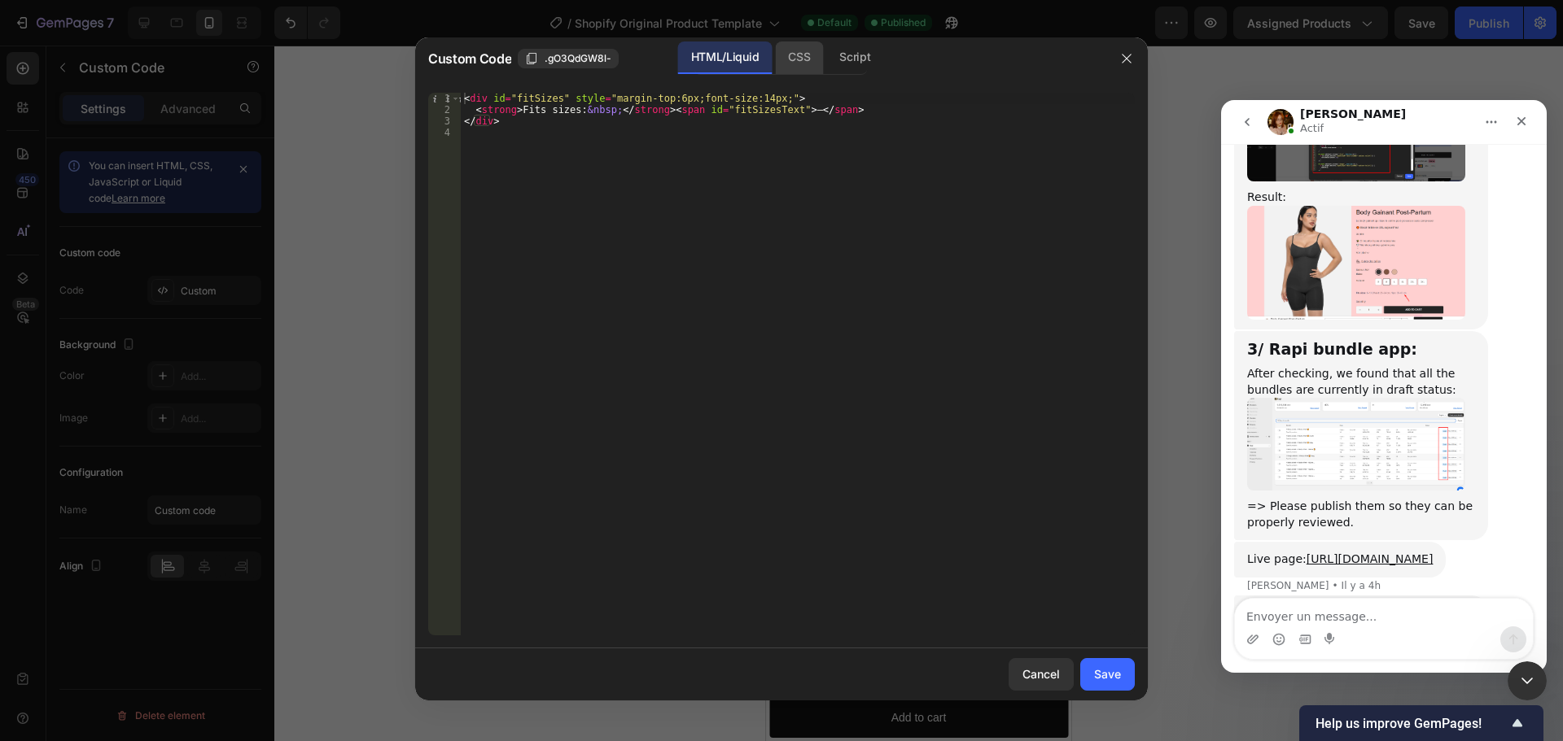
drag, startPoint x: 792, startPoint y: 61, endPoint x: 815, endPoint y: 61, distance: 22.8
click at [792, 61] on div "CSS" at bounding box center [799, 58] width 48 height 33
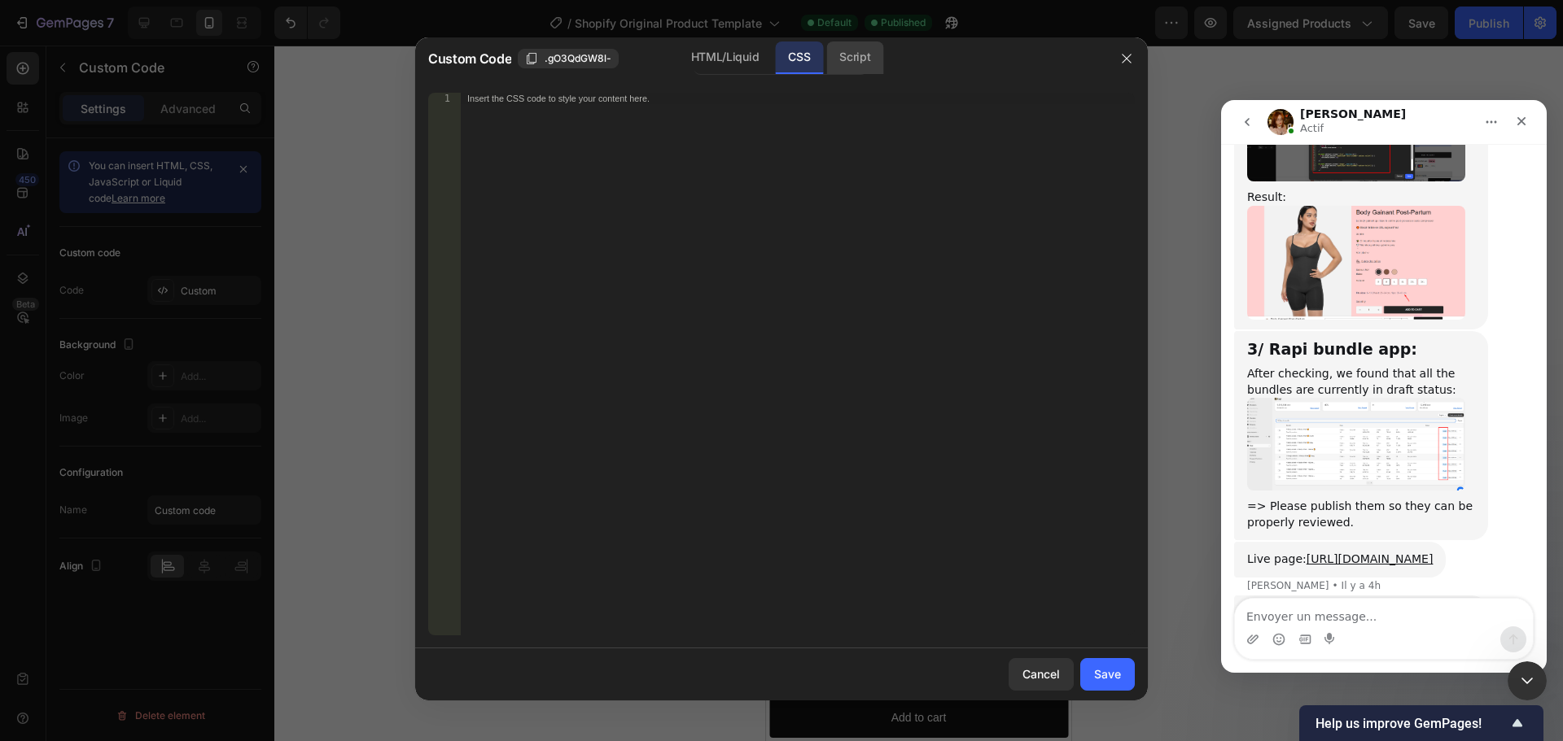
click at [848, 61] on div "Script" at bounding box center [854, 58] width 57 height 33
click at [732, 56] on div "HTML/Liquid" at bounding box center [725, 58] width 94 height 33
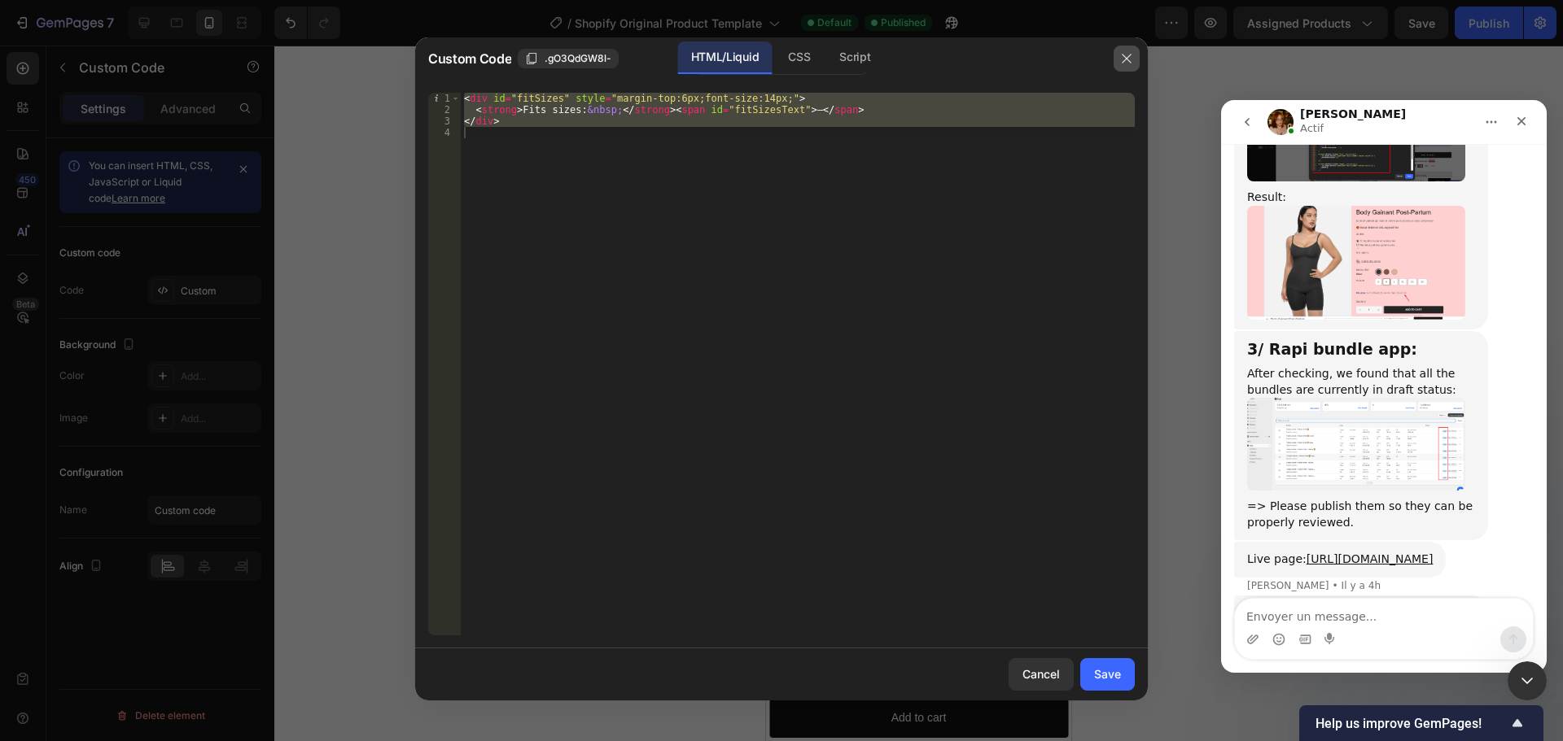
click at [1129, 61] on icon "button" at bounding box center [1126, 58] width 9 height 9
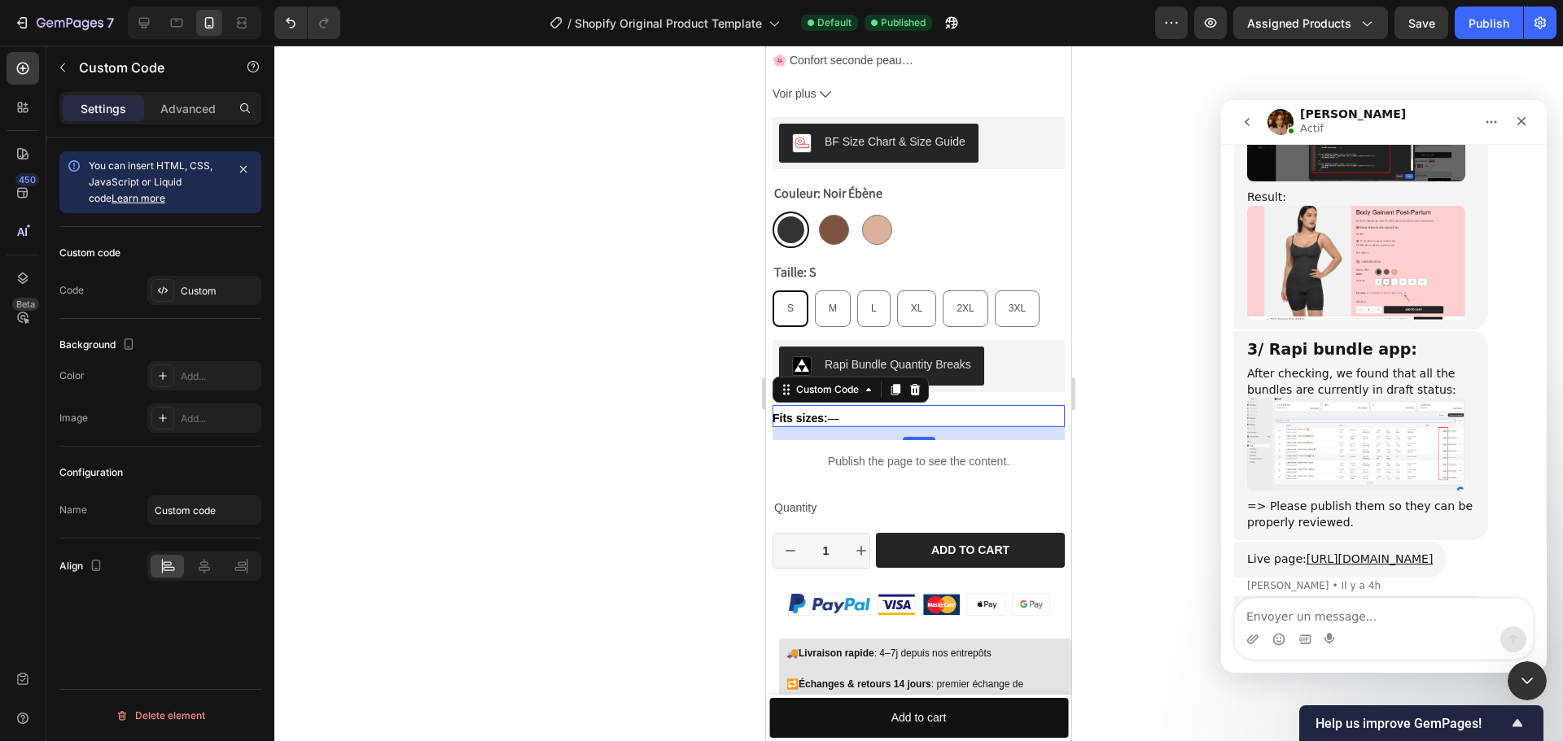
drag, startPoint x: 56, startPoint y: 68, endPoint x: 174, endPoint y: 230, distance: 201.1
click at [174, 230] on div "Sections(18) Elements(84) Section Element Hero Section Product Detail Brands Tr…" at bounding box center [160, 394] width 228 height 696
click at [57, 73] on icon "button" at bounding box center [62, 67] width 13 height 13
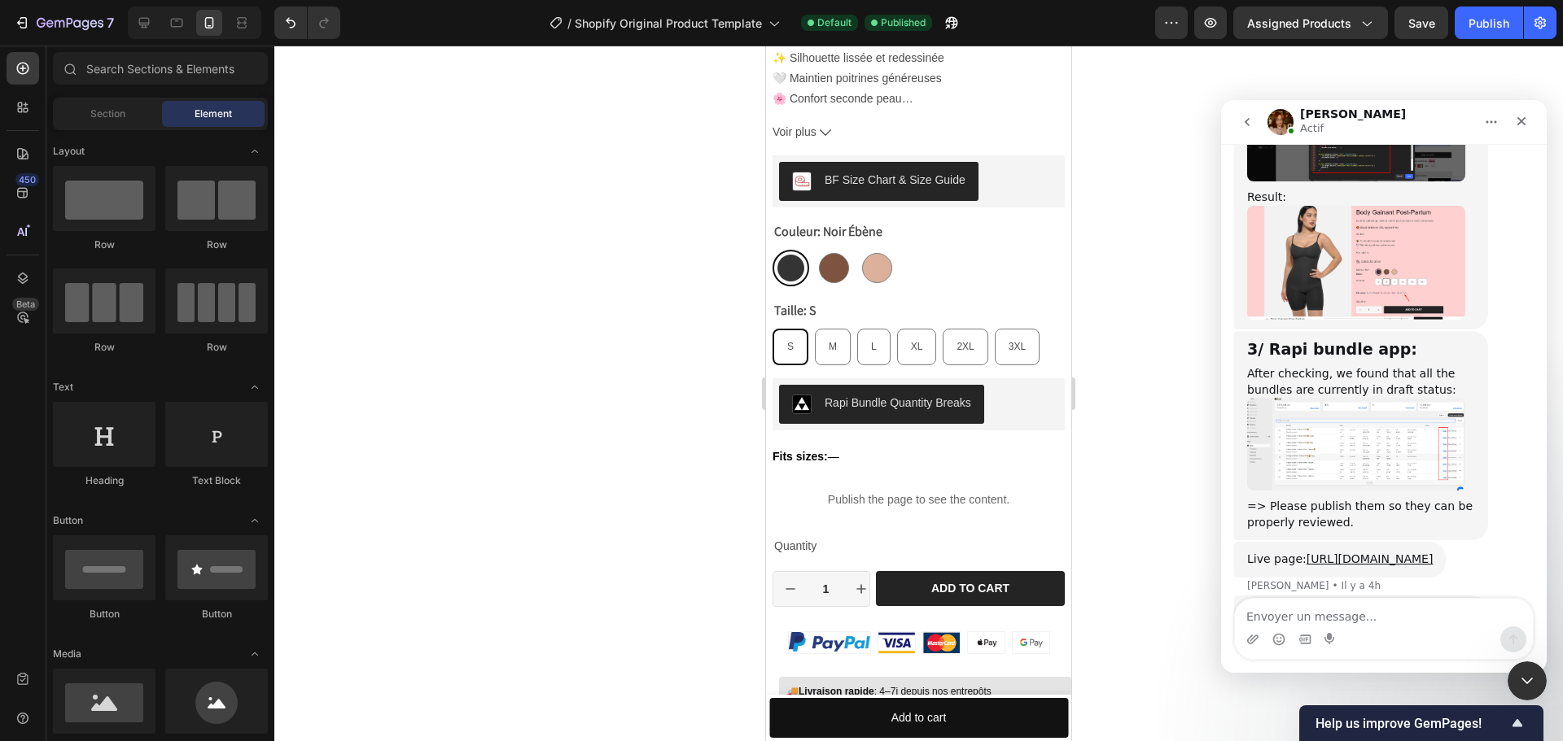
scroll to position [924, 0]
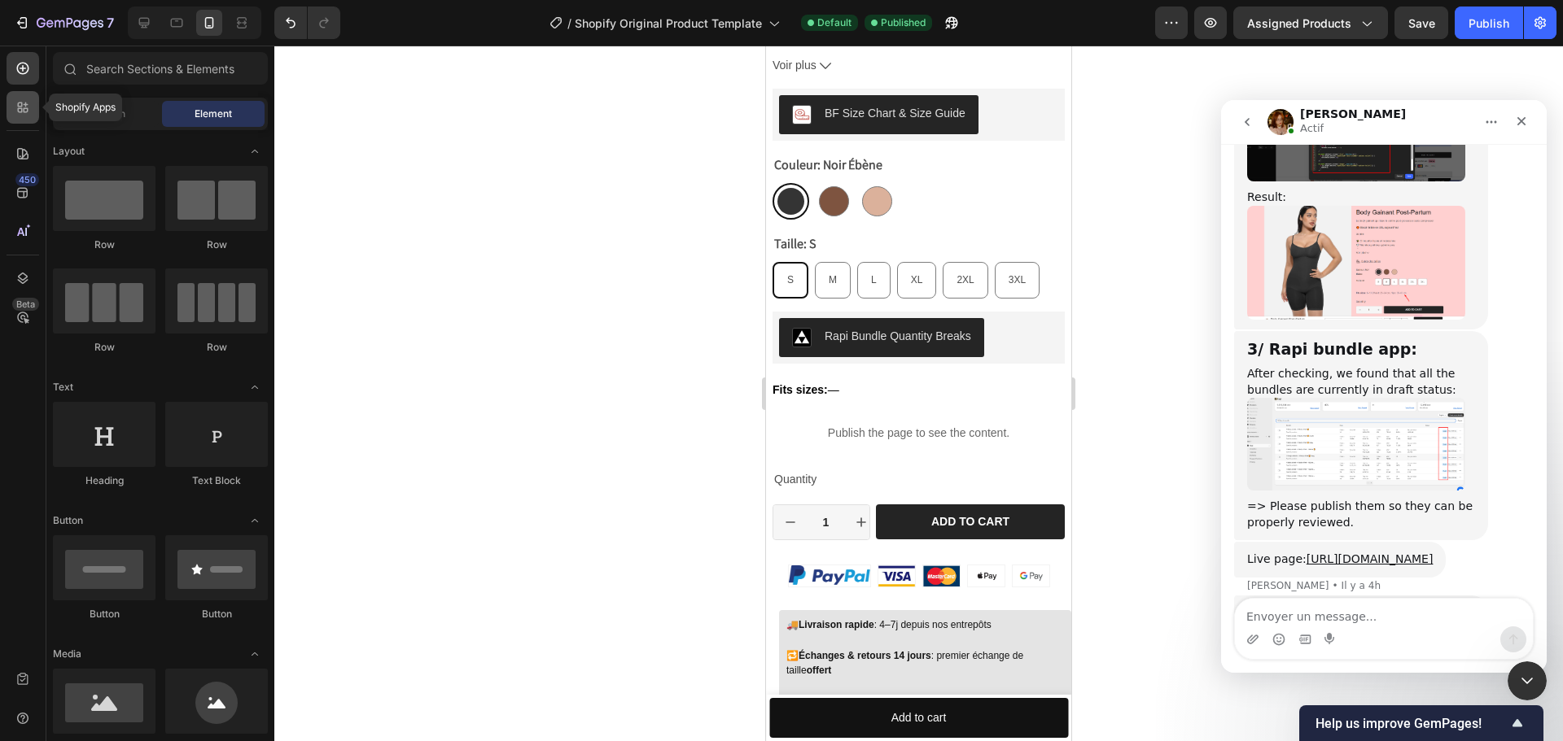
click at [29, 107] on icon at bounding box center [23, 107] width 16 height 16
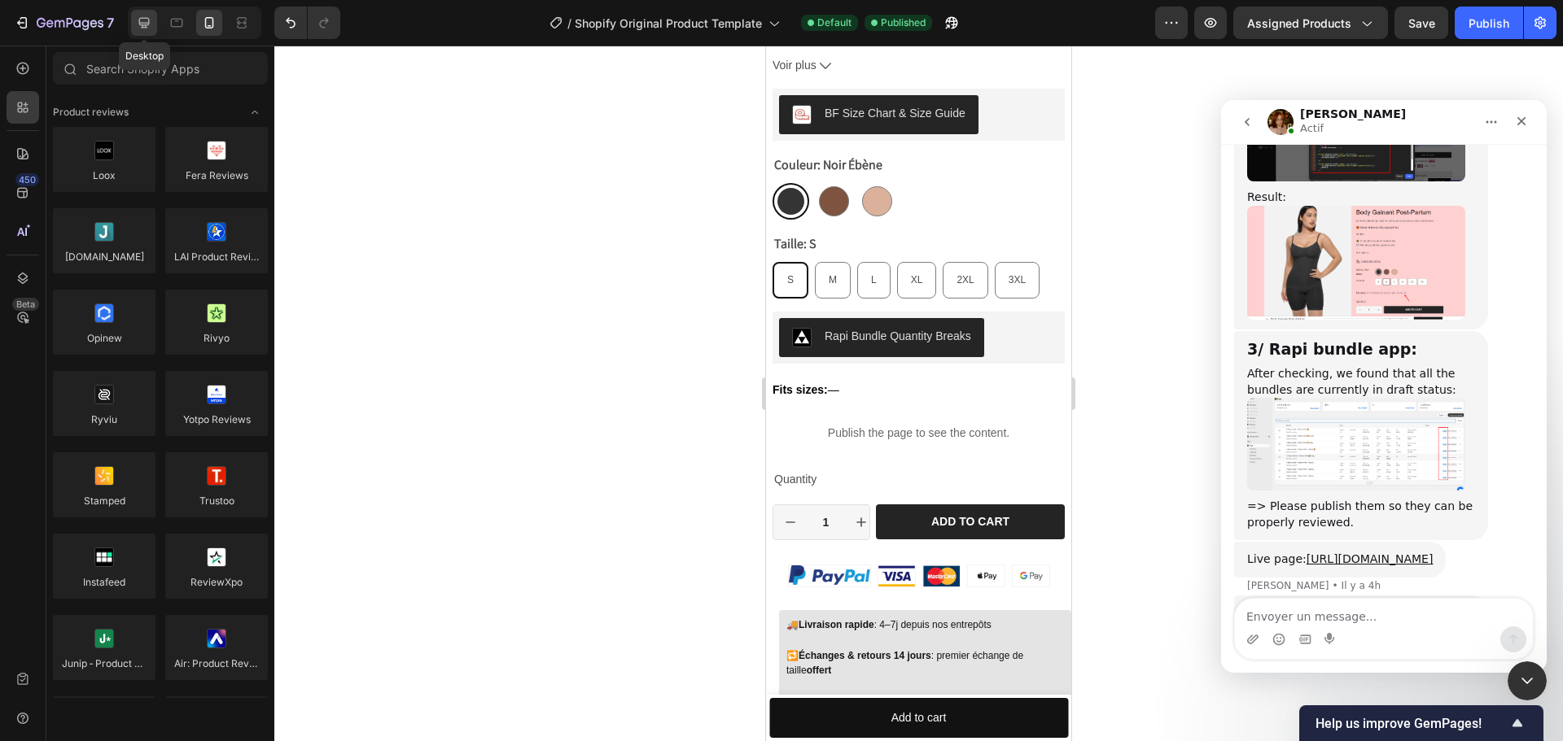
click at [135, 24] on div at bounding box center [144, 23] width 26 height 26
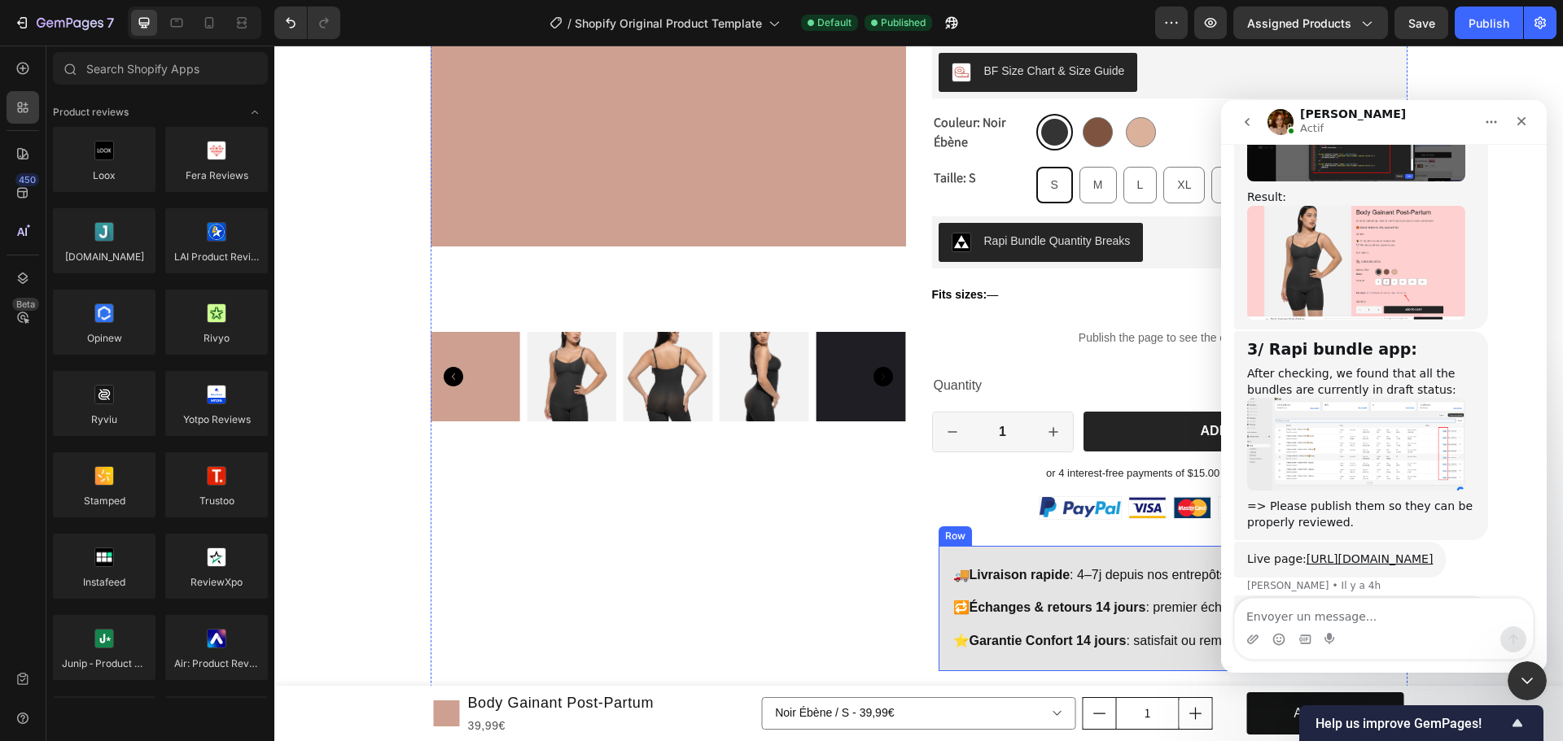
scroll to position [435, 0]
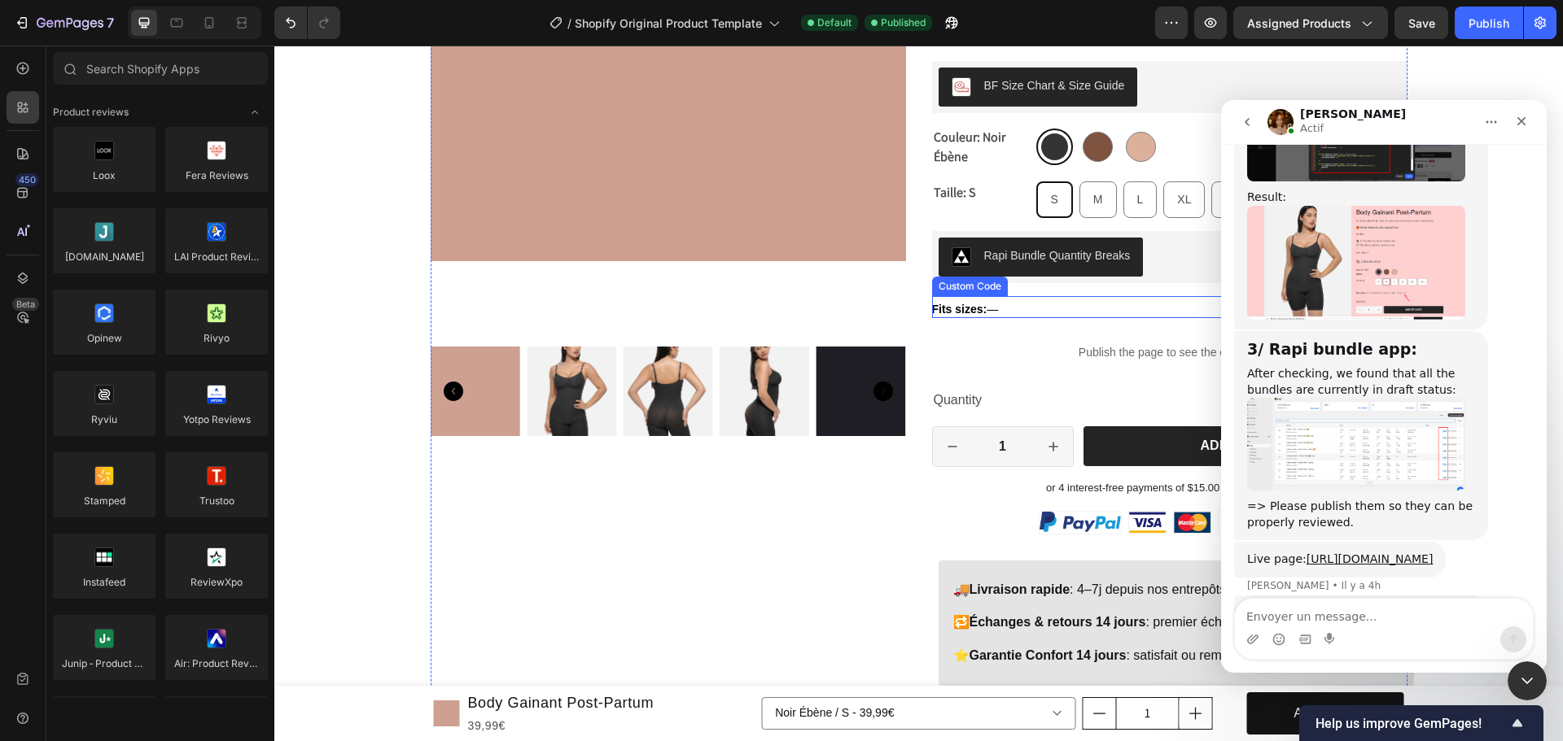
click at [1015, 313] on div "Fits sizes: —" at bounding box center [1169, 309] width 475 height 17
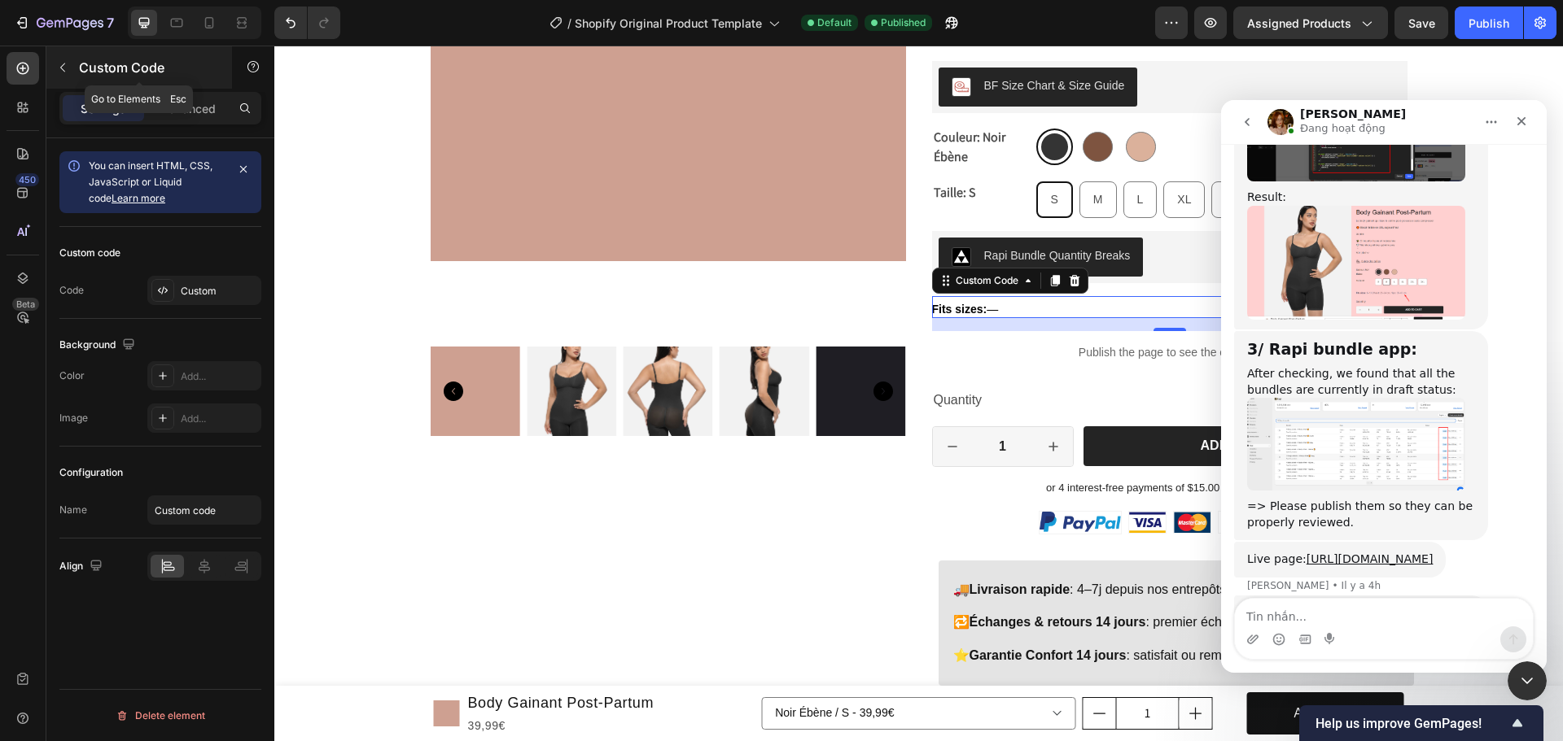
click at [64, 65] on icon "button" at bounding box center [62, 67] width 13 height 13
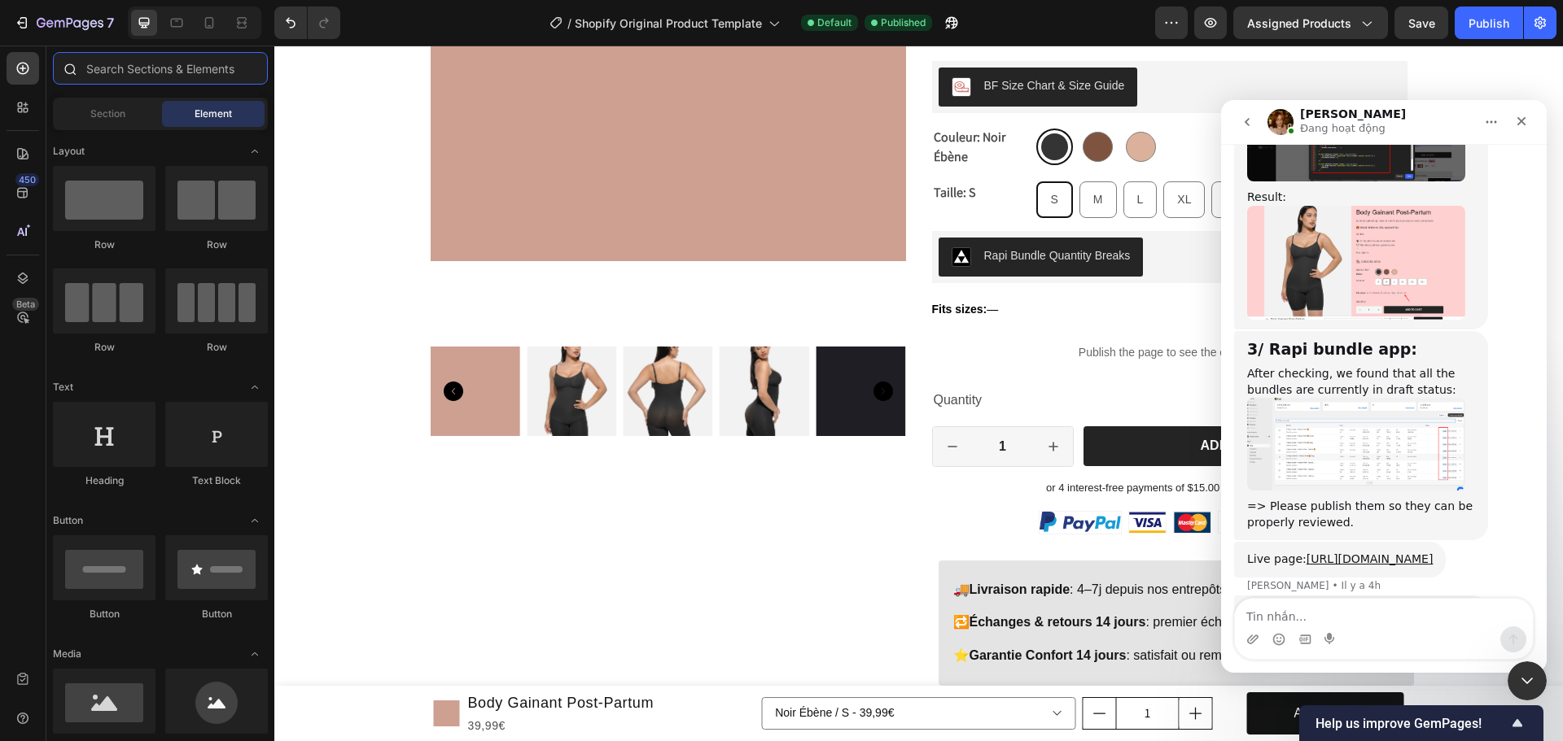
click at [144, 74] on input "text" at bounding box center [160, 68] width 215 height 33
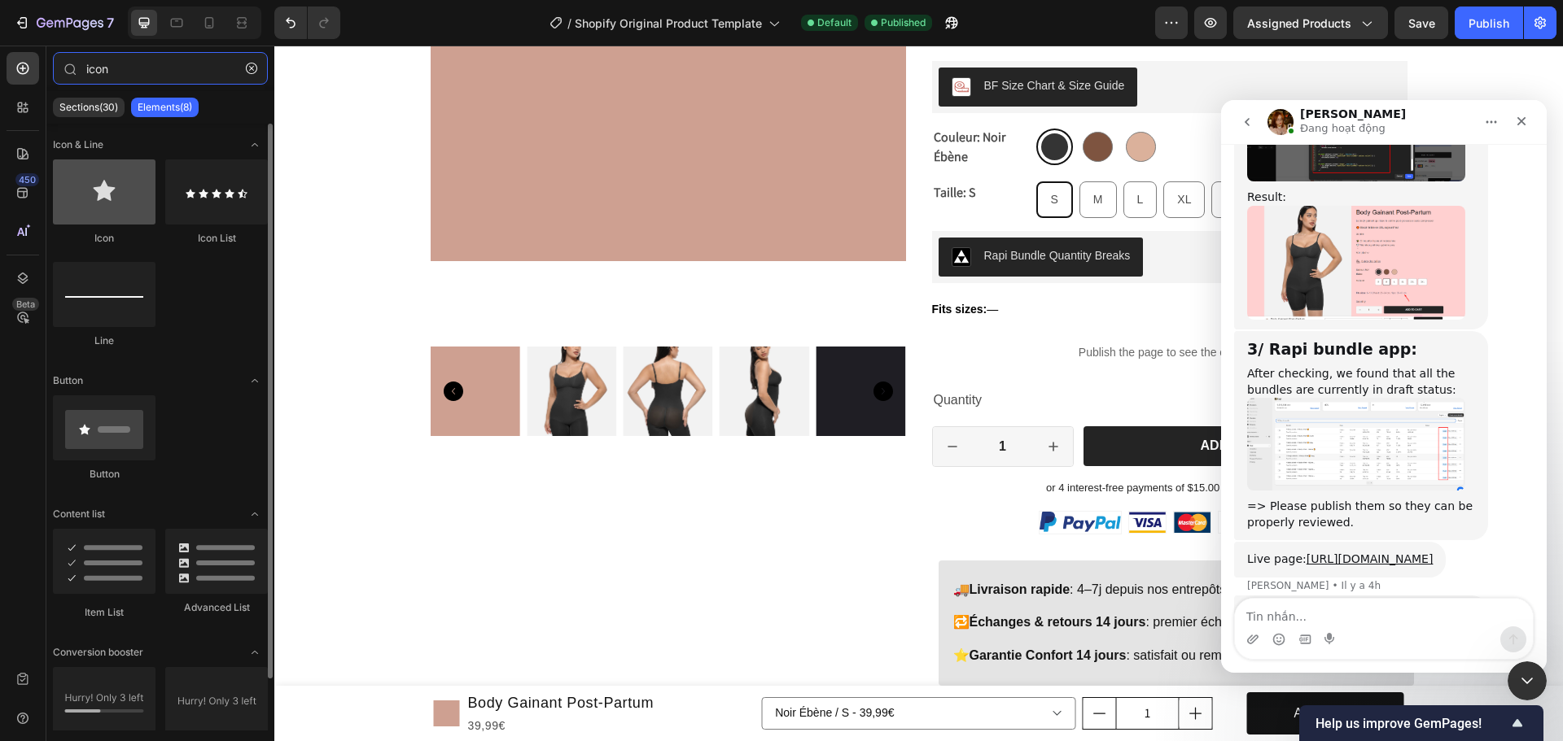
type input "icon"
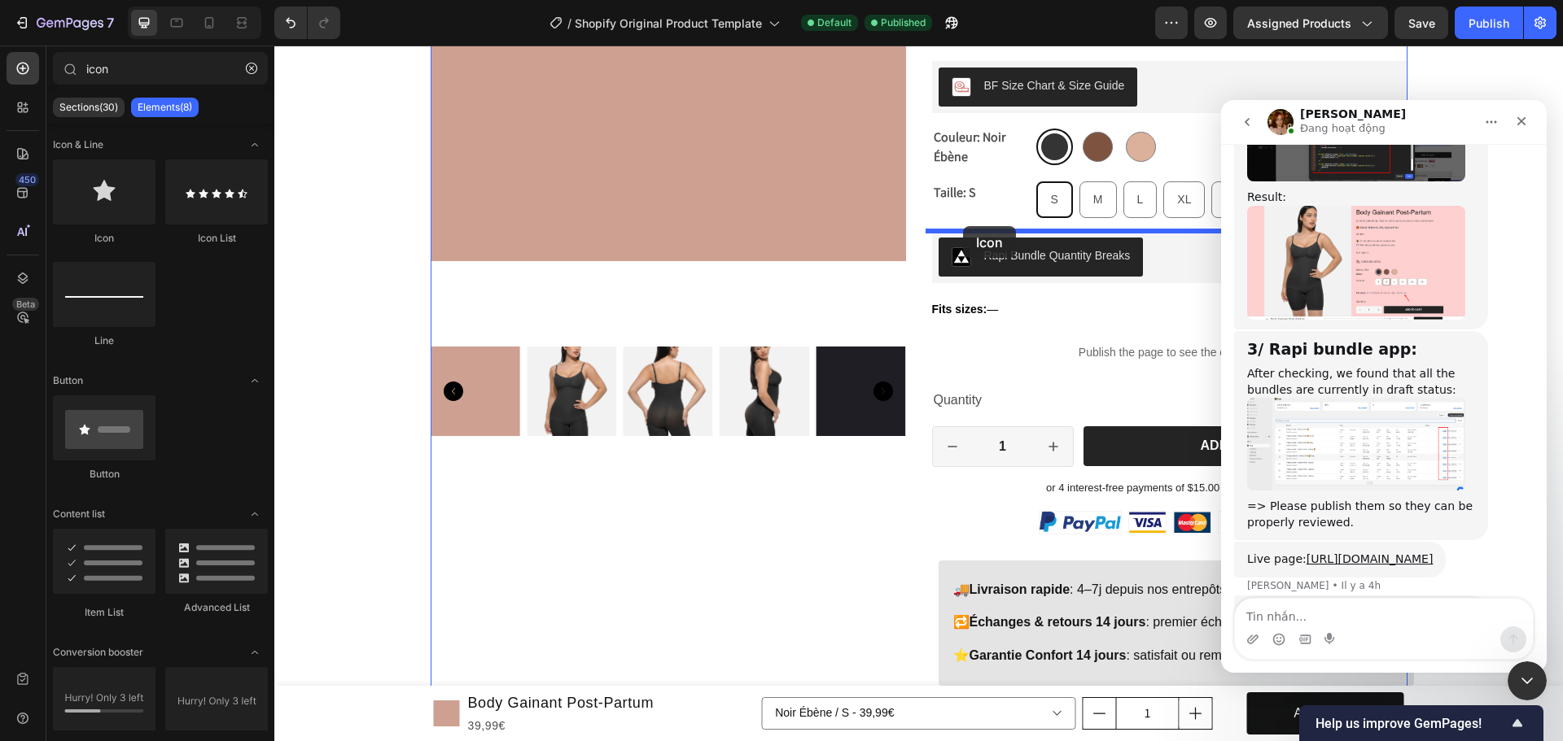
drag, startPoint x: 387, startPoint y: 242, endPoint x: 963, endPoint y: 226, distance: 575.6
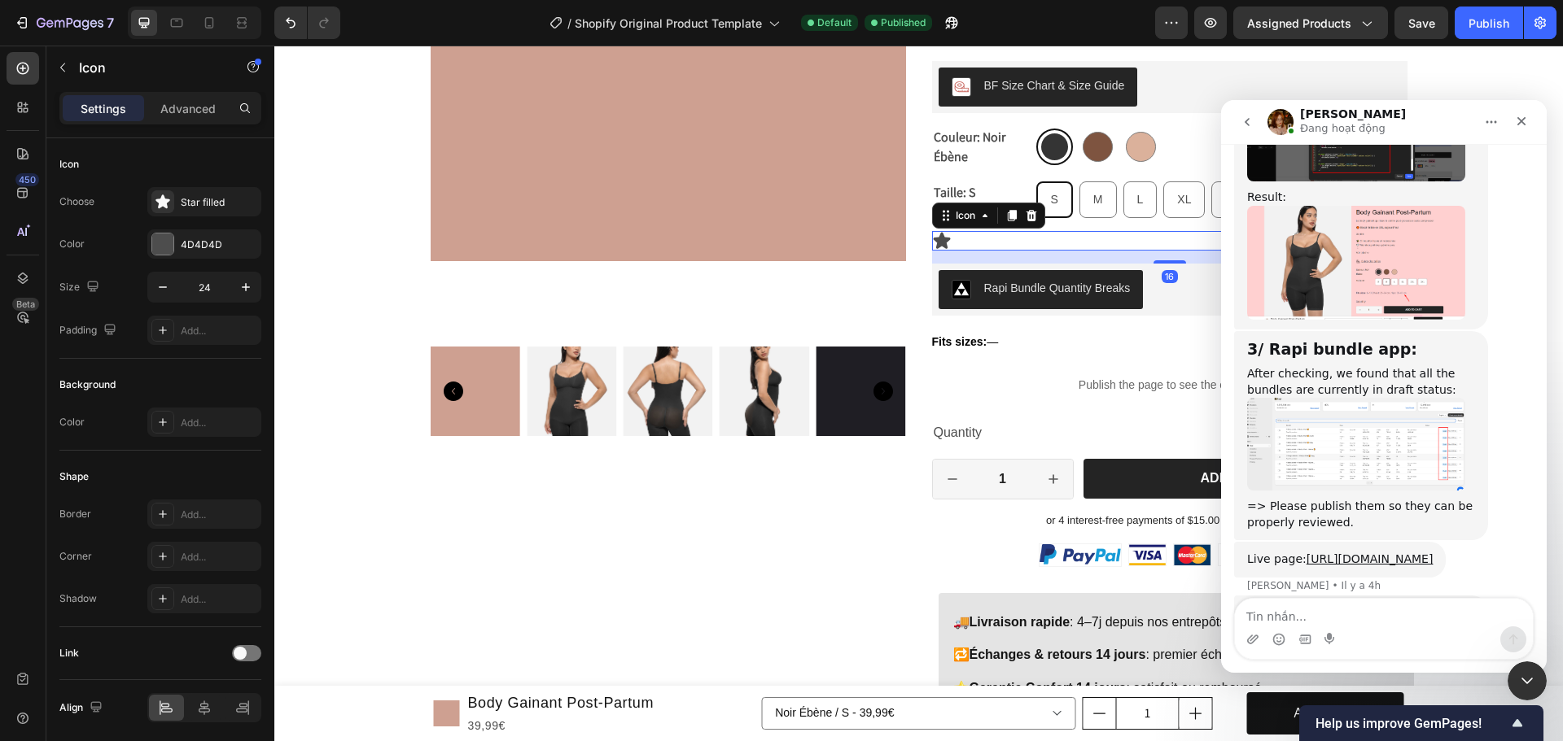
click at [936, 238] on icon at bounding box center [941, 240] width 17 height 16
click at [192, 203] on div "Star filled" at bounding box center [219, 202] width 77 height 15
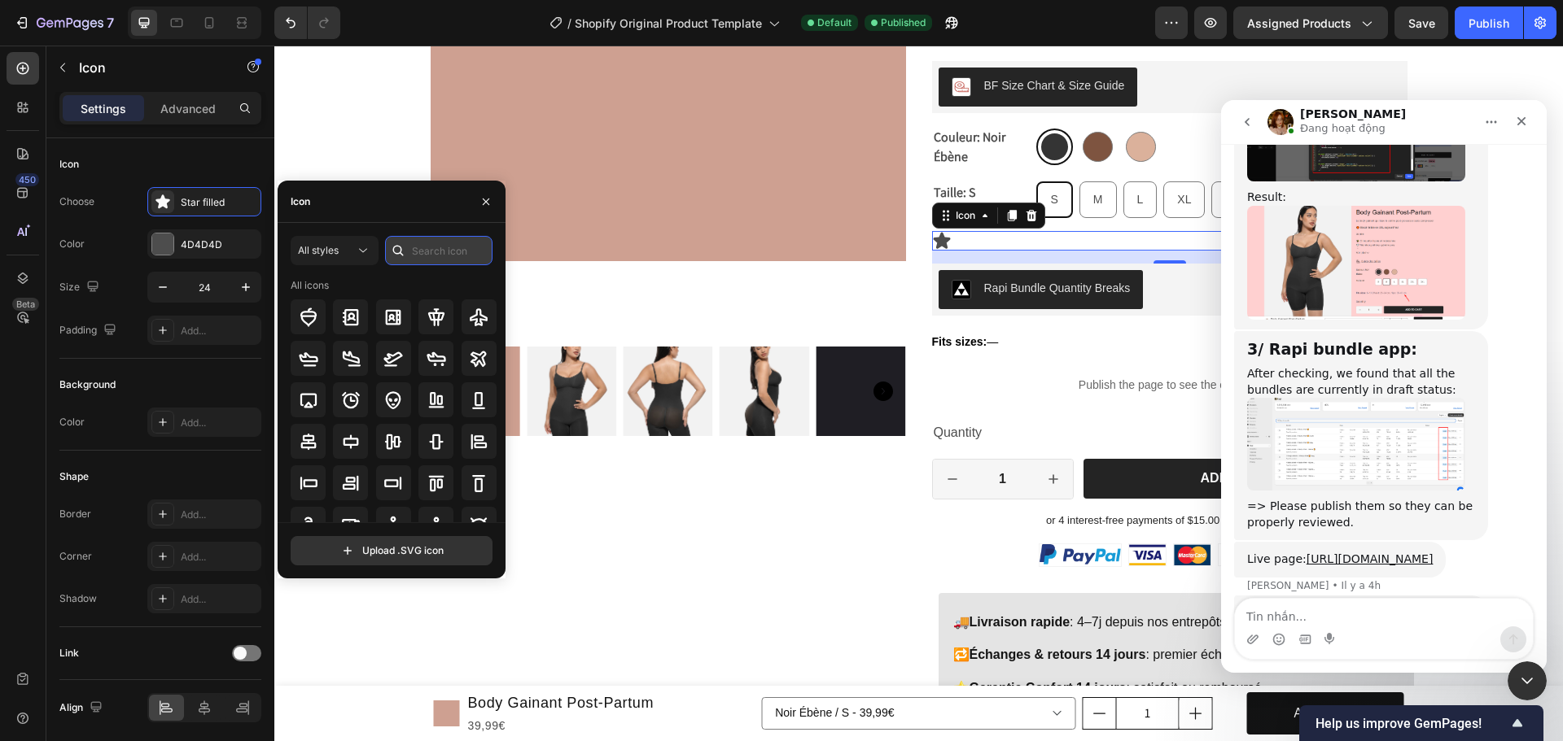
click at [431, 256] on input "text" at bounding box center [438, 250] width 107 height 29
type input "v"
type input "b"
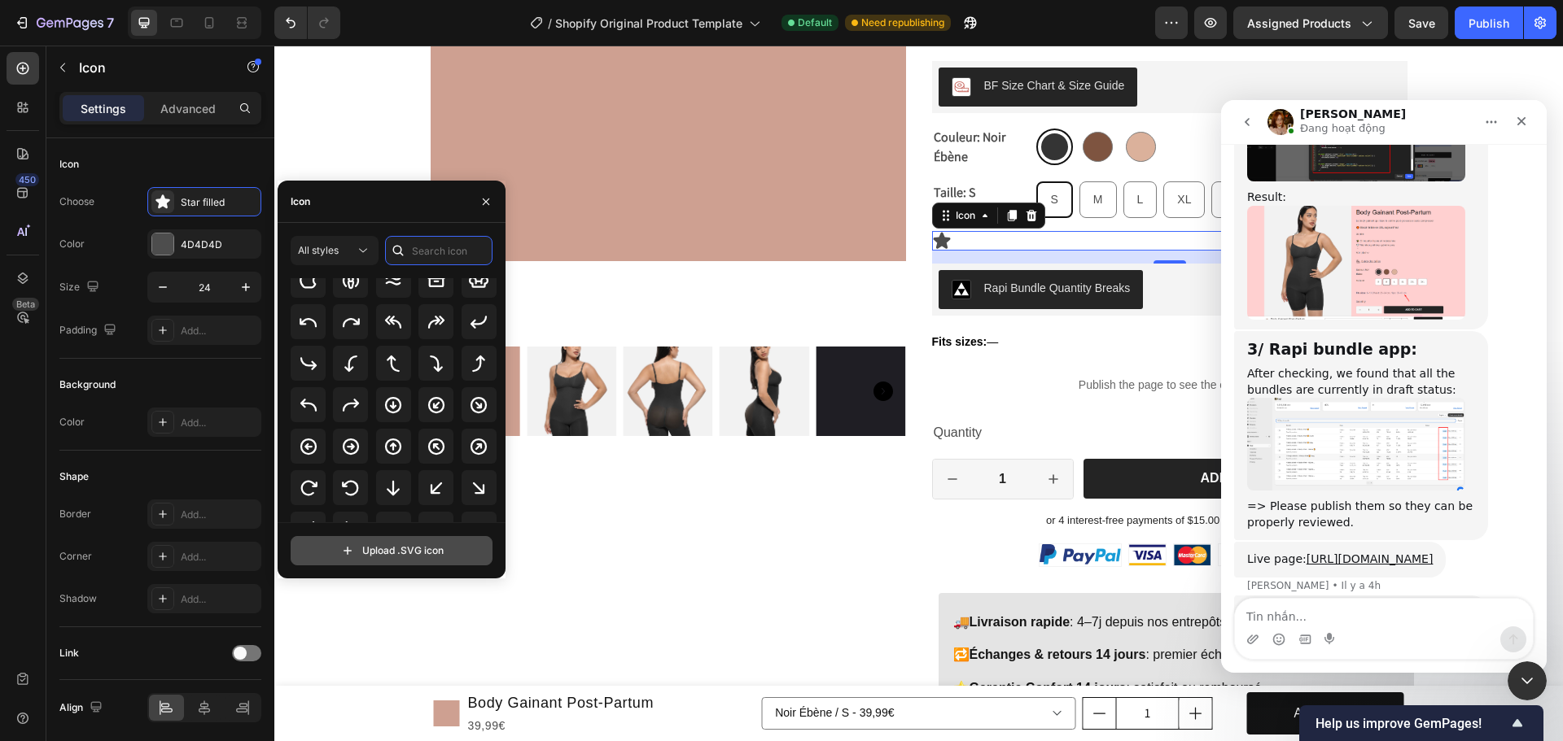
scroll to position [342, 0]
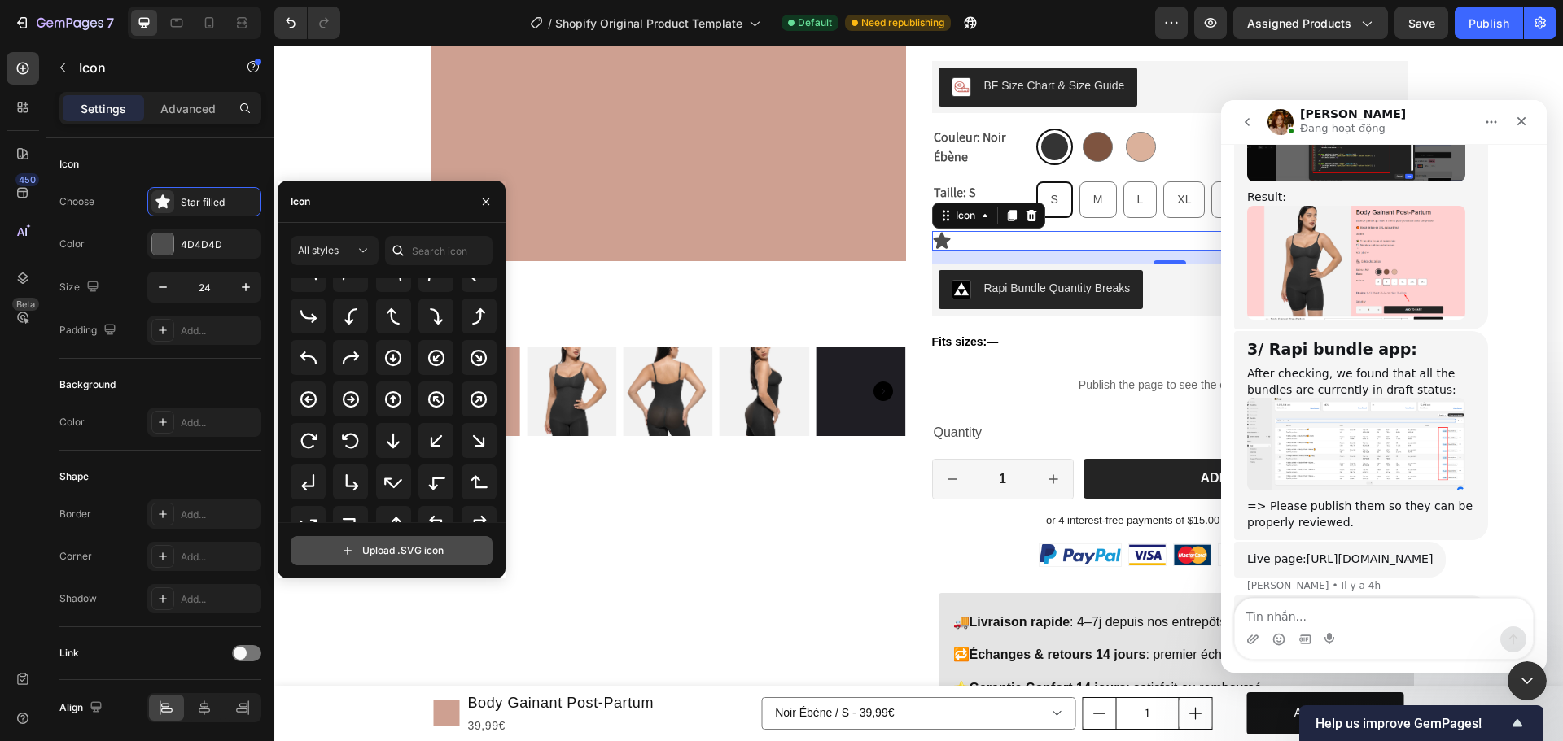
click at [444, 551] on input "file" at bounding box center [391, 551] width 200 height 28
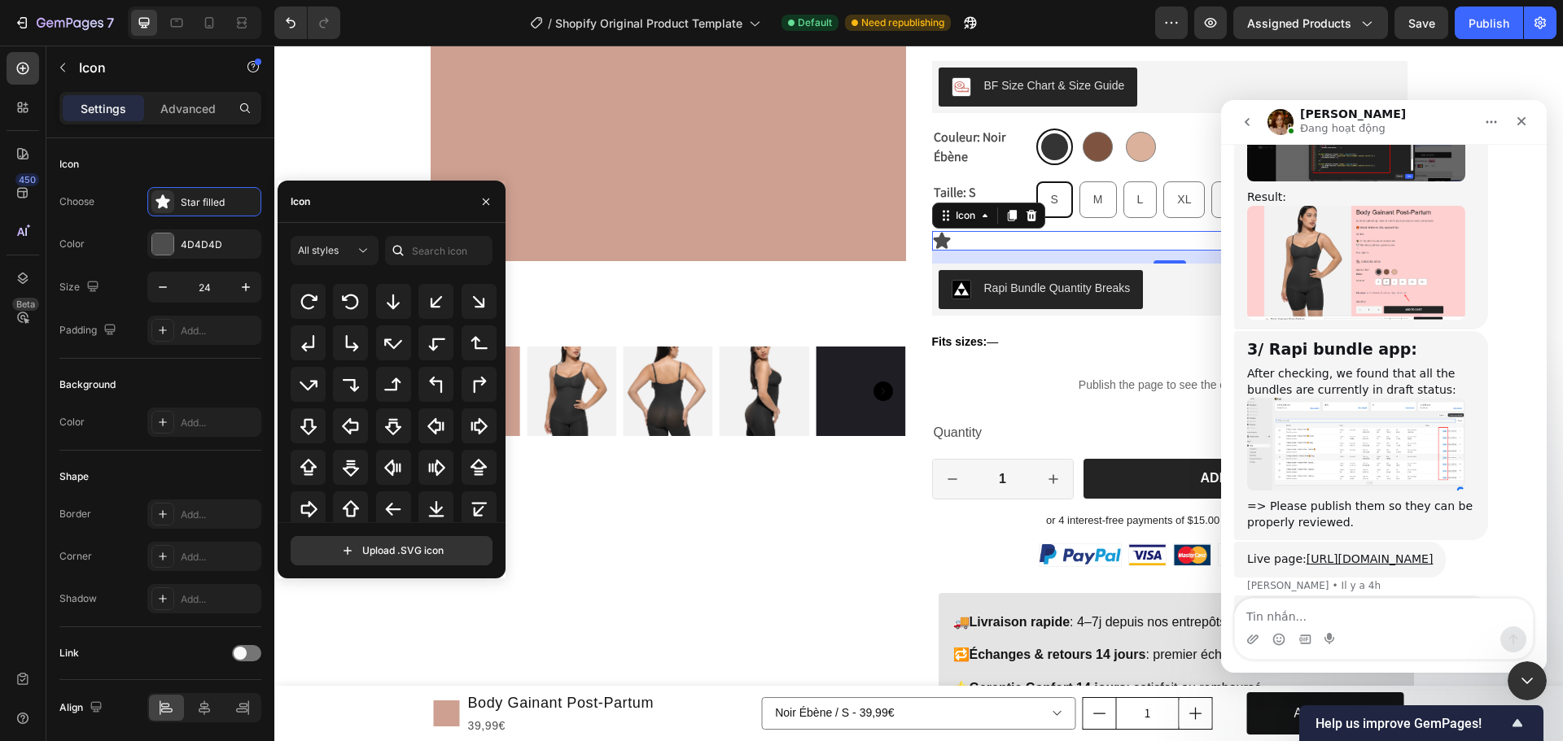
scroll to position [529, 0]
click at [398, 552] on input "file" at bounding box center [391, 551] width 200 height 28
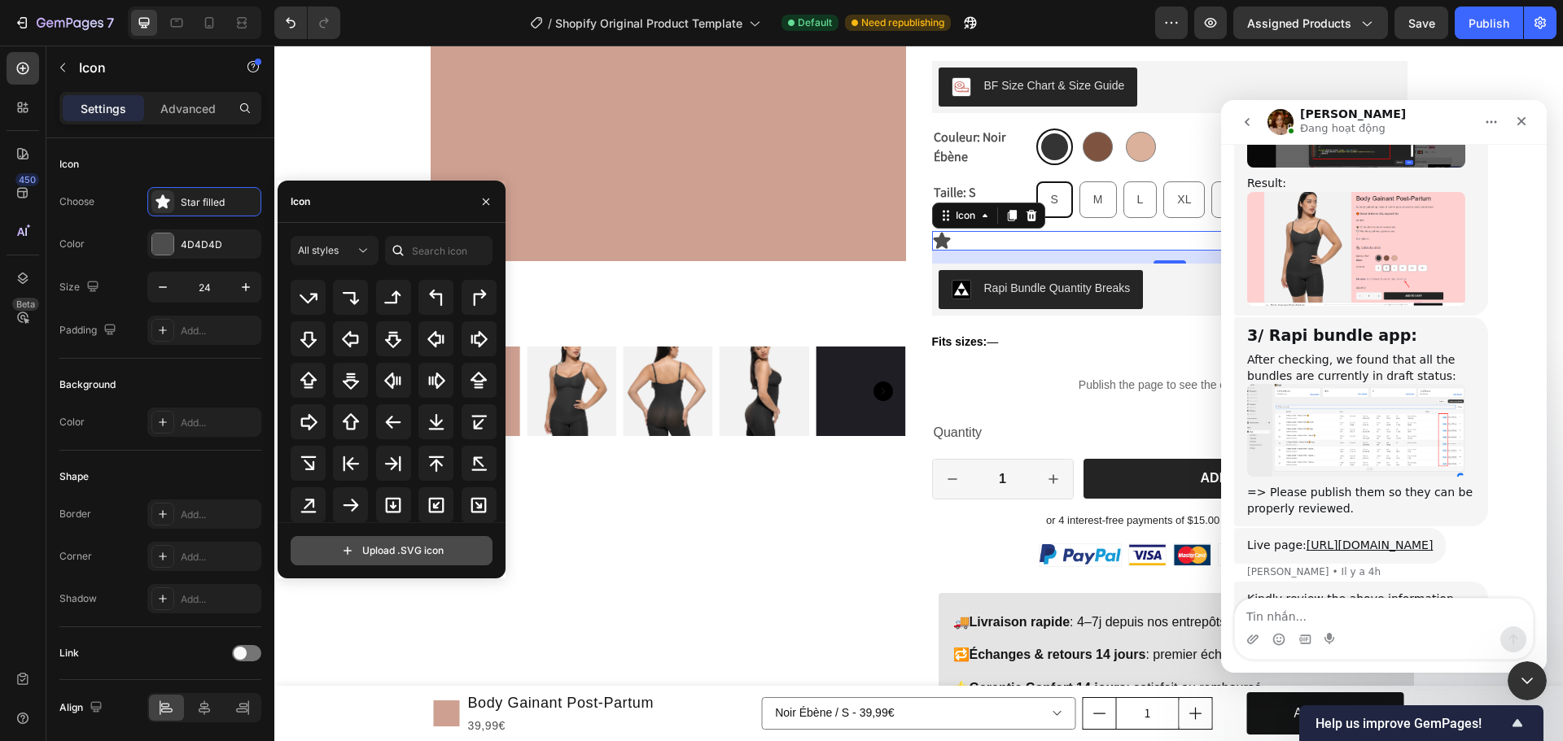
type input "C:\fakepath\abdominal-svgrepo-com.svg"
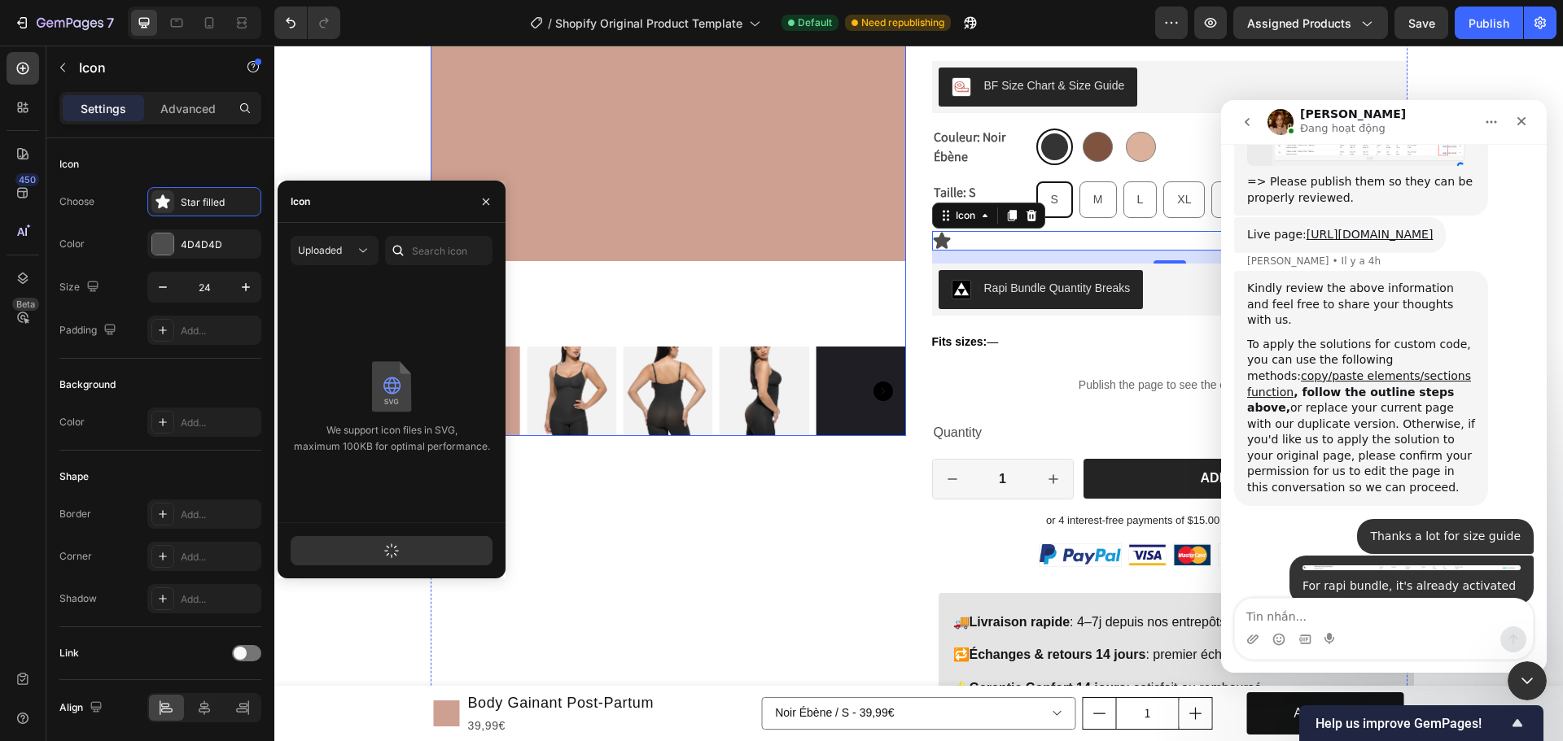
scroll to position [10780, 0]
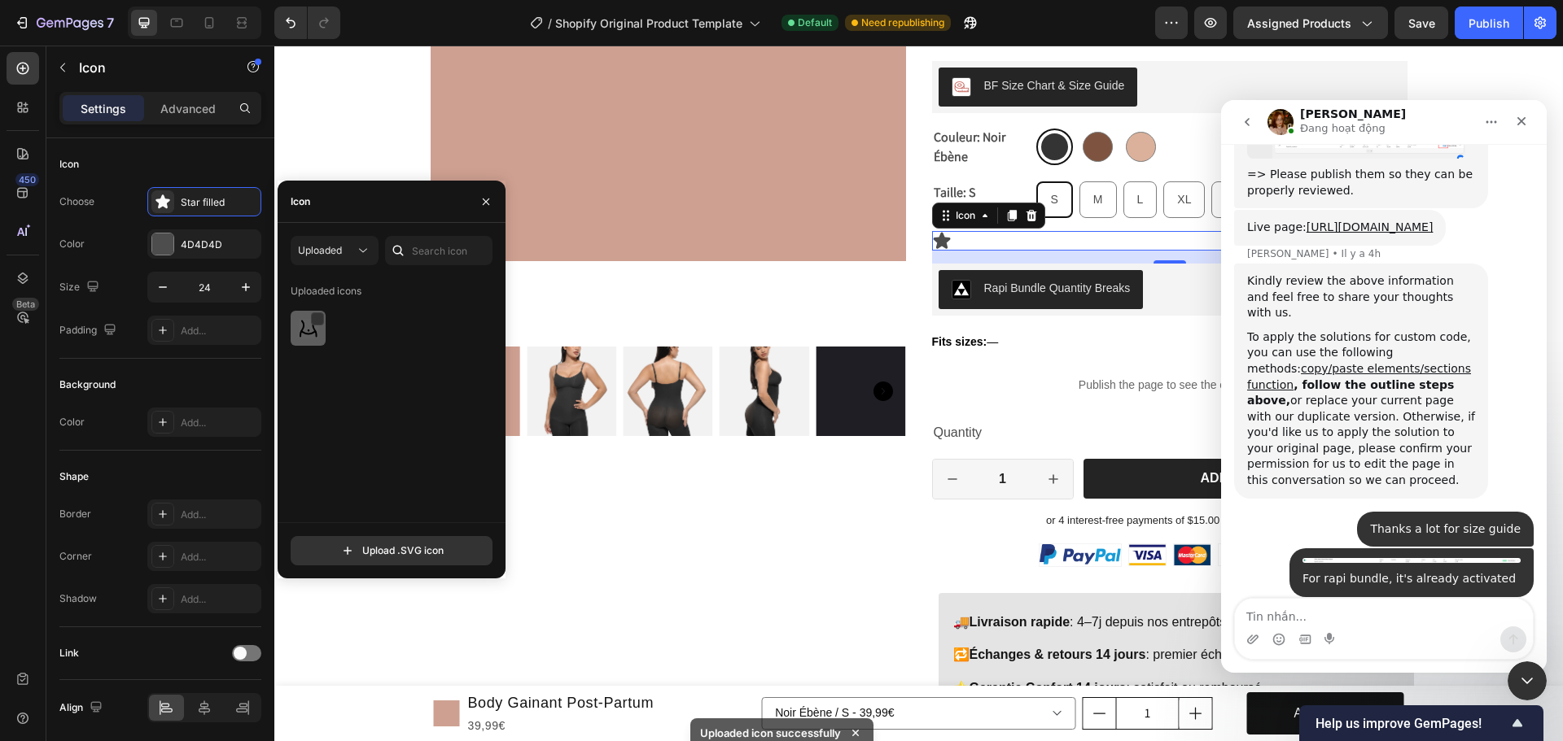
click at [299, 333] on img at bounding box center [309, 329] width 20 height 20
click at [1490, 26] on div "Publish" at bounding box center [1488, 23] width 41 height 17
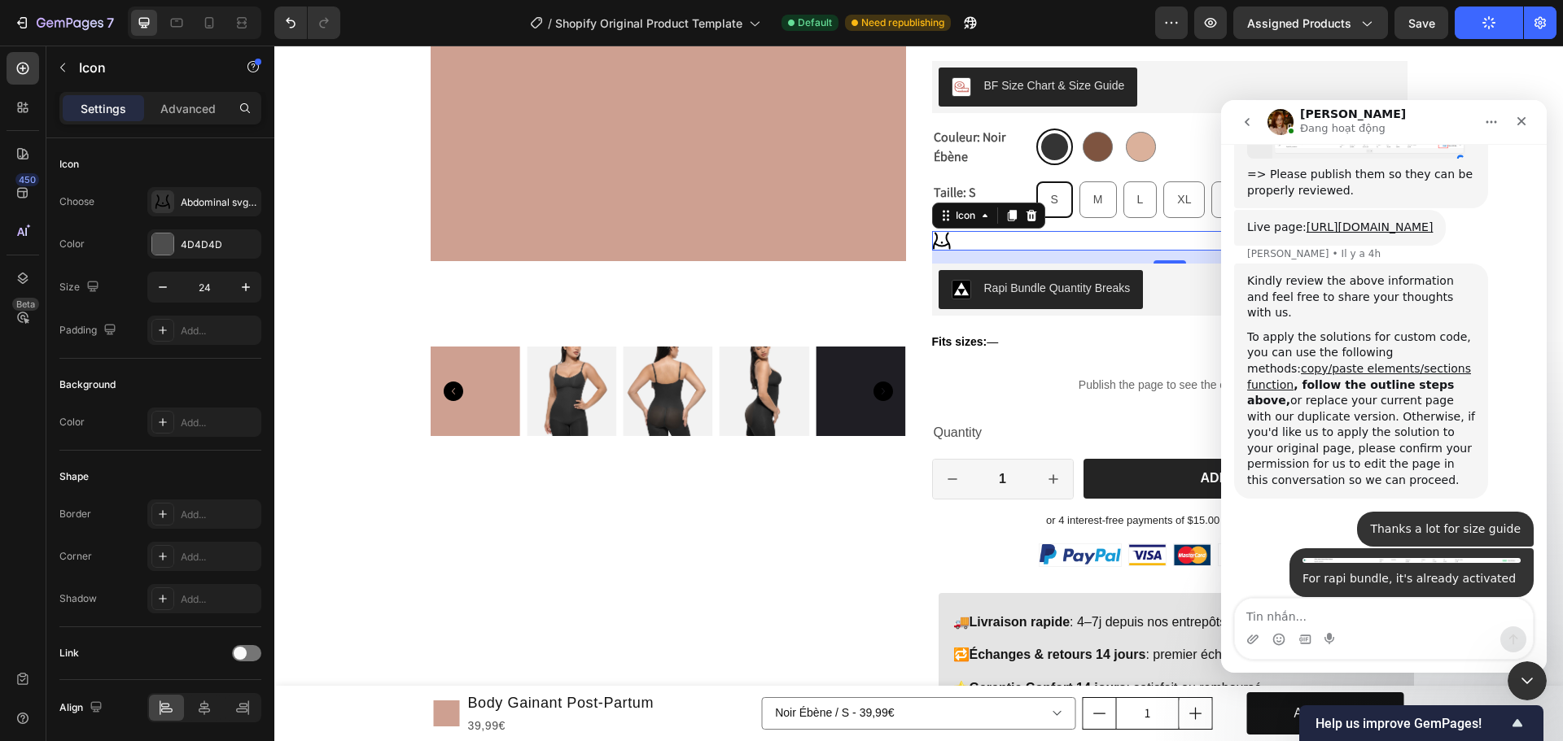
click at [1406, 689] on img "Jamie dit…" at bounding box center [1356, 742] width 218 height 107
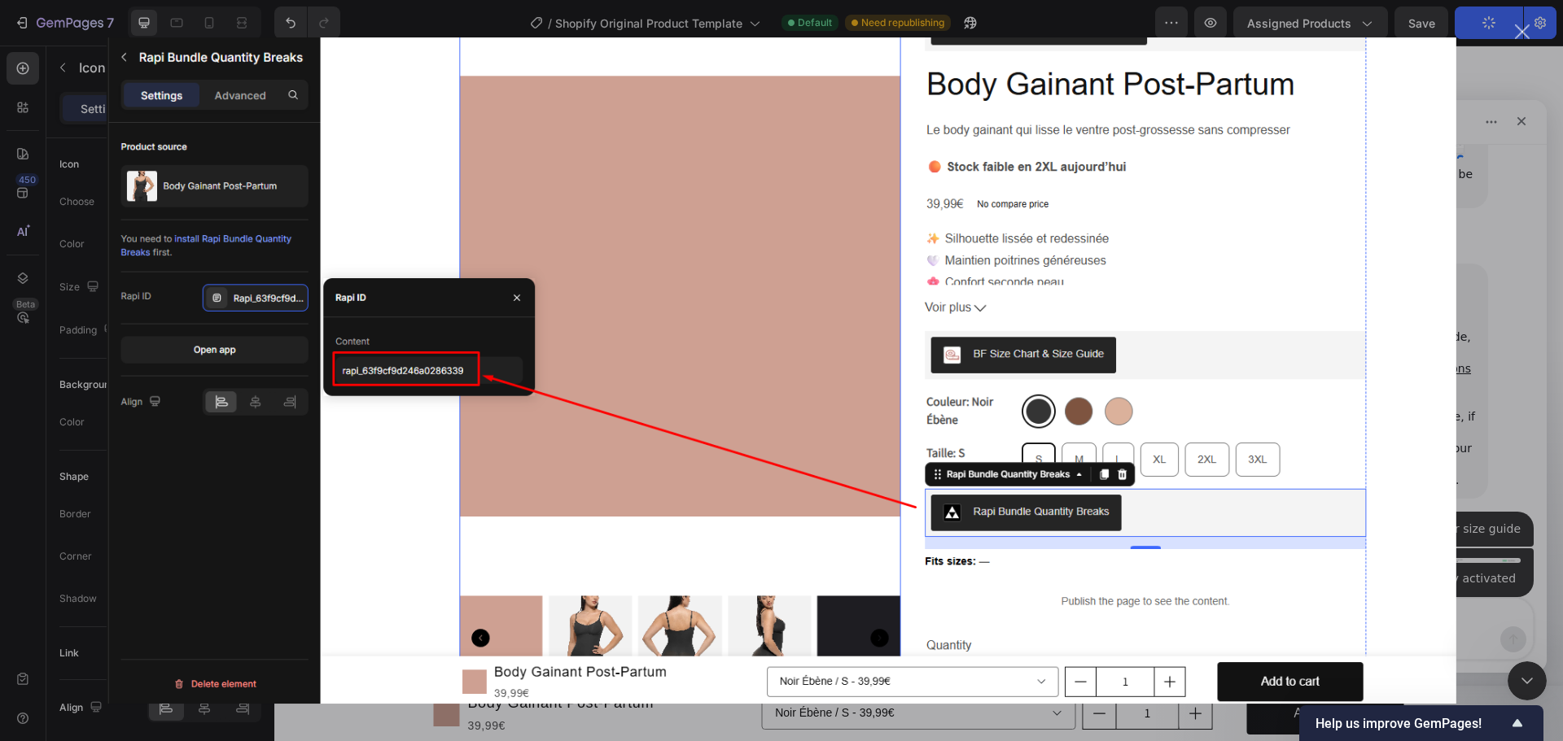
scroll to position [0, 0]
click at [1484, 378] on div "Intercom Messenger" at bounding box center [781, 370] width 1563 height 741
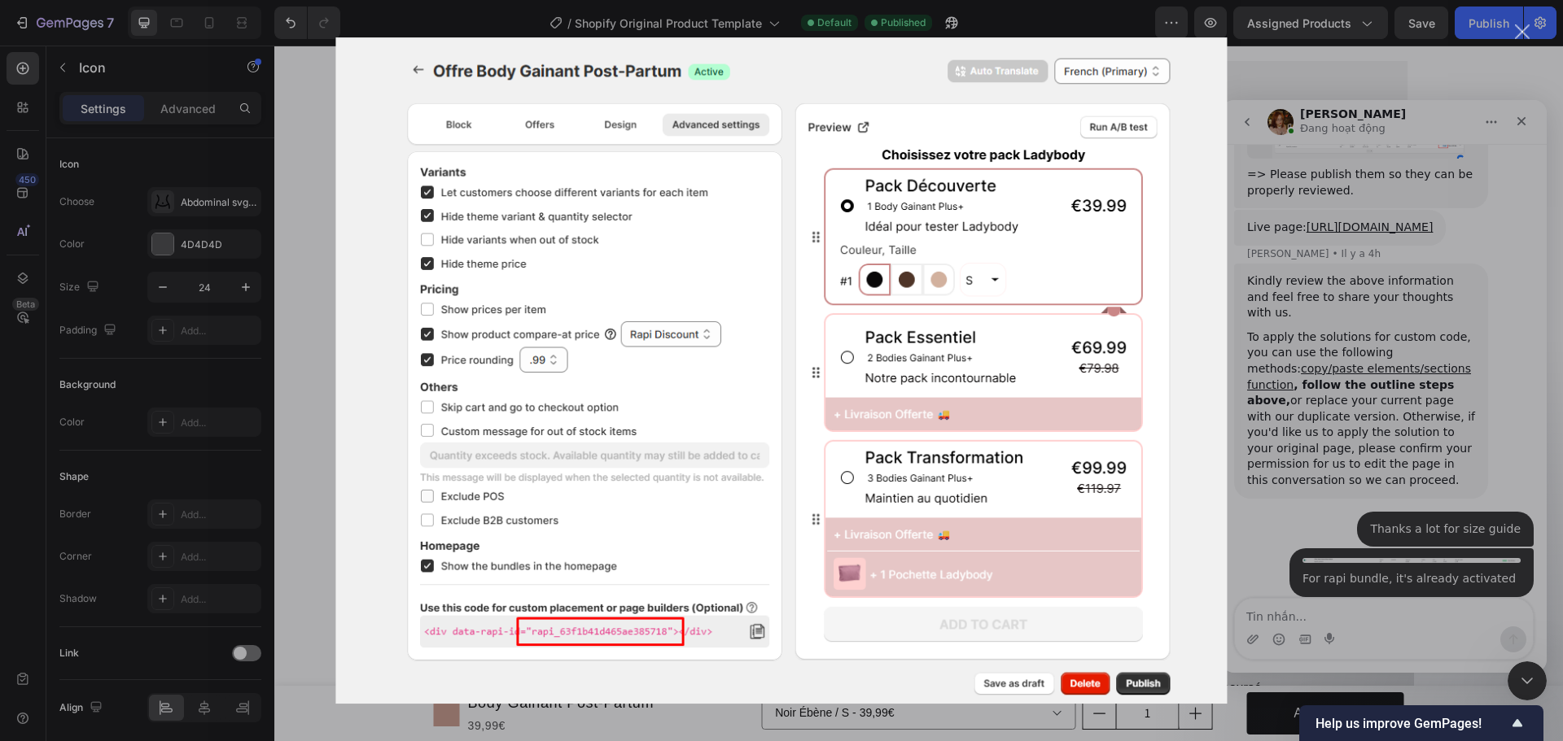
click at [1277, 78] on div "Intercom Messenger" at bounding box center [781, 370] width 1563 height 741
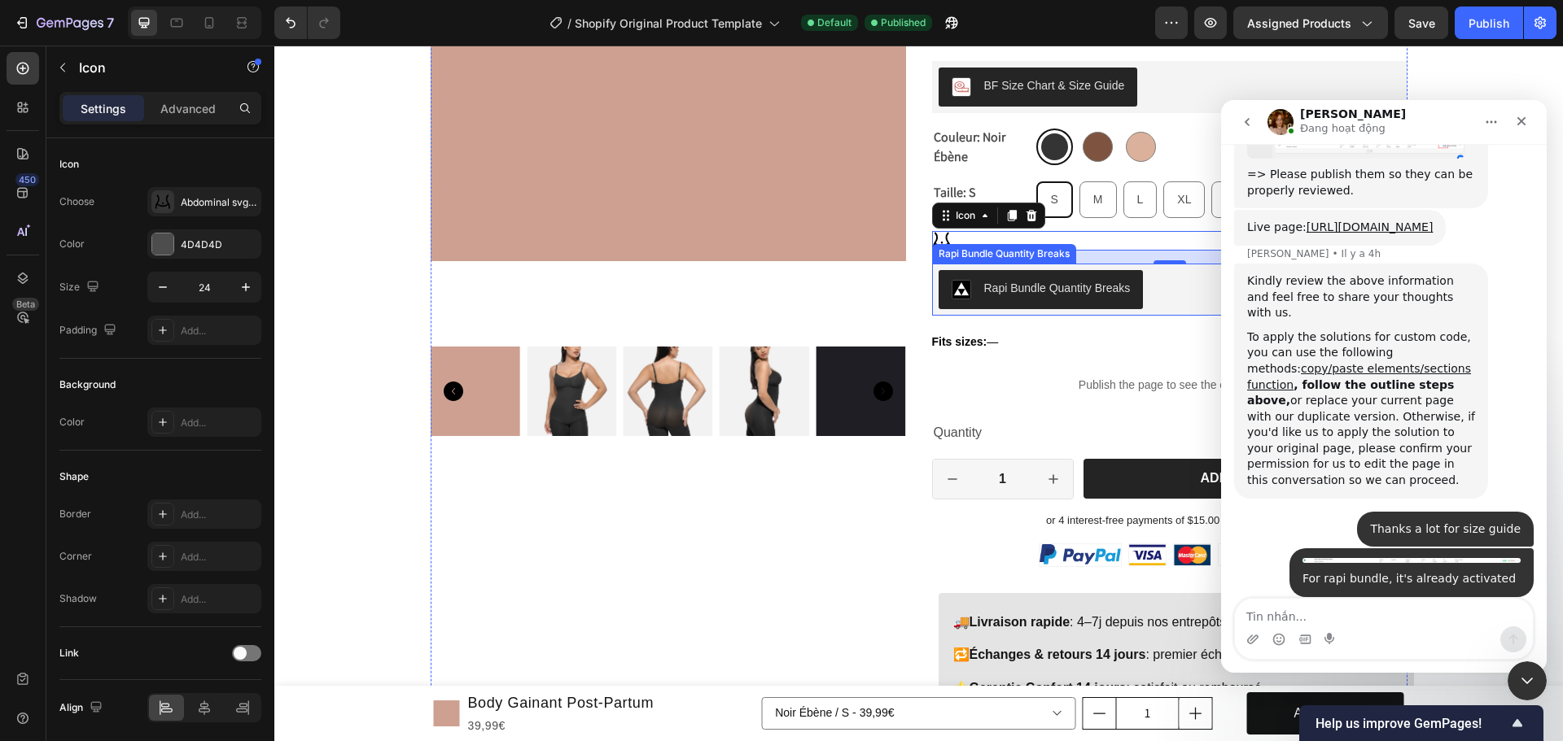
click at [1146, 284] on div "Rapi Bundle Quantity Breaks" at bounding box center [1169, 289] width 462 height 39
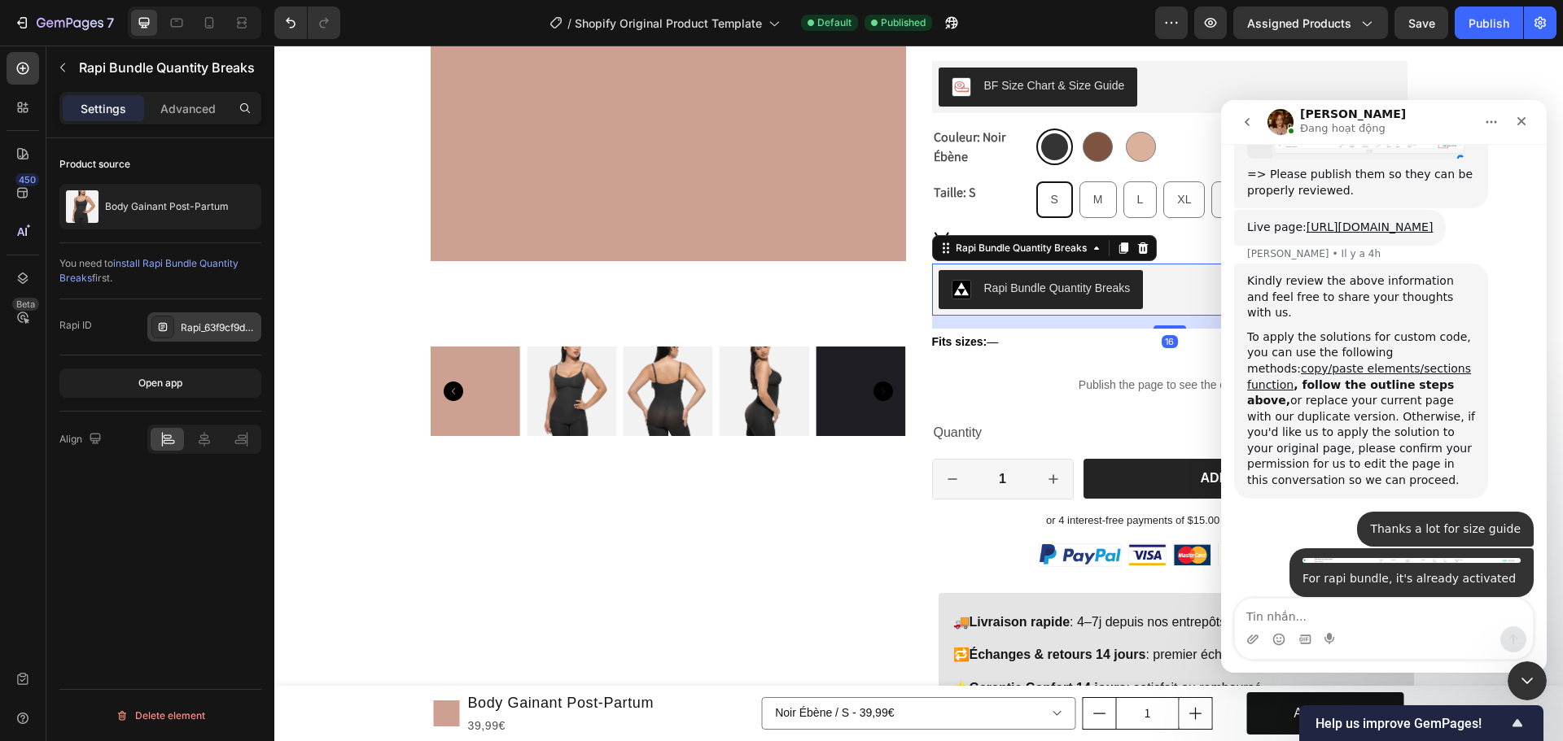
click at [215, 321] on div "Rapi_63f9cf9d246a0286339" at bounding box center [219, 328] width 77 height 15
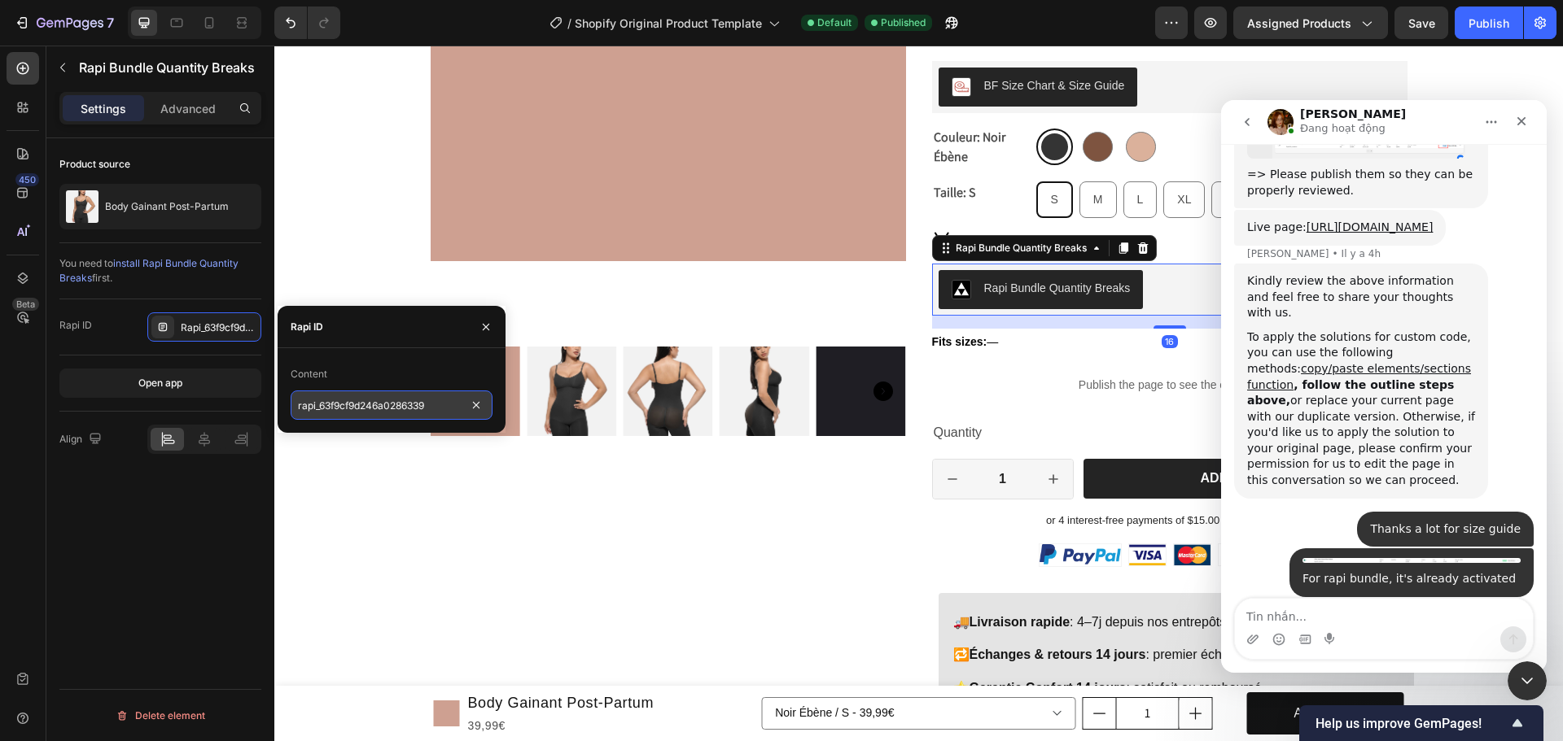
click at [439, 409] on input "rapi_63f9cf9d246a0286339" at bounding box center [392, 405] width 202 height 29
paste input "1b41d465ae385718"
type input "rapi_63f1b41d465ae385718"
click at [214, 527] on div "Product source Body Gainant Post-Partum You need to install Rapi Bundle Quantit…" at bounding box center [160, 463] width 228 height 650
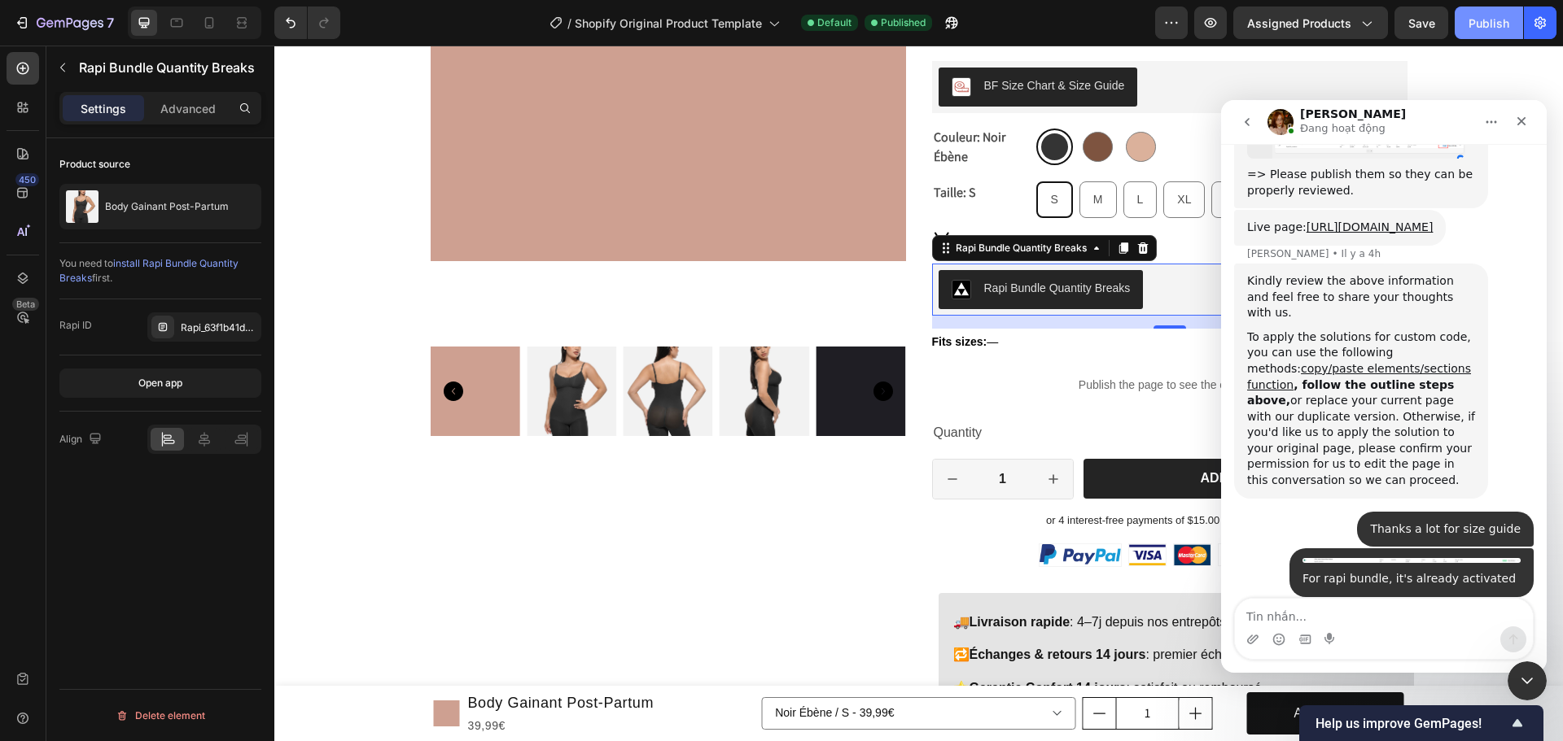
click at [1466, 17] on button "Publish" at bounding box center [1488, 23] width 68 height 33
click at [1173, 247] on div "Icon" at bounding box center [1169, 241] width 475 height 20
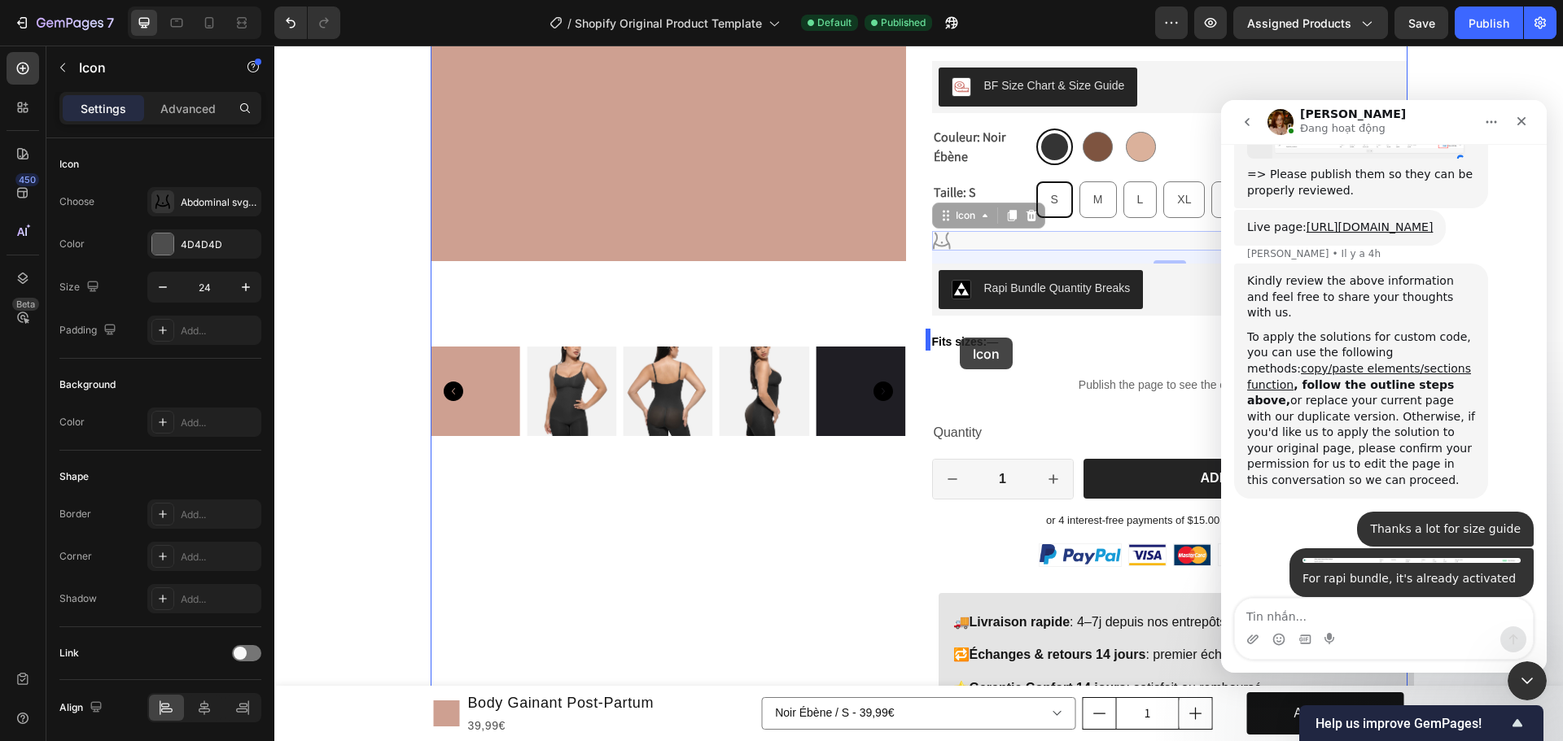
drag, startPoint x: 965, startPoint y: 239, endPoint x: 960, endPoint y: 338, distance: 98.6
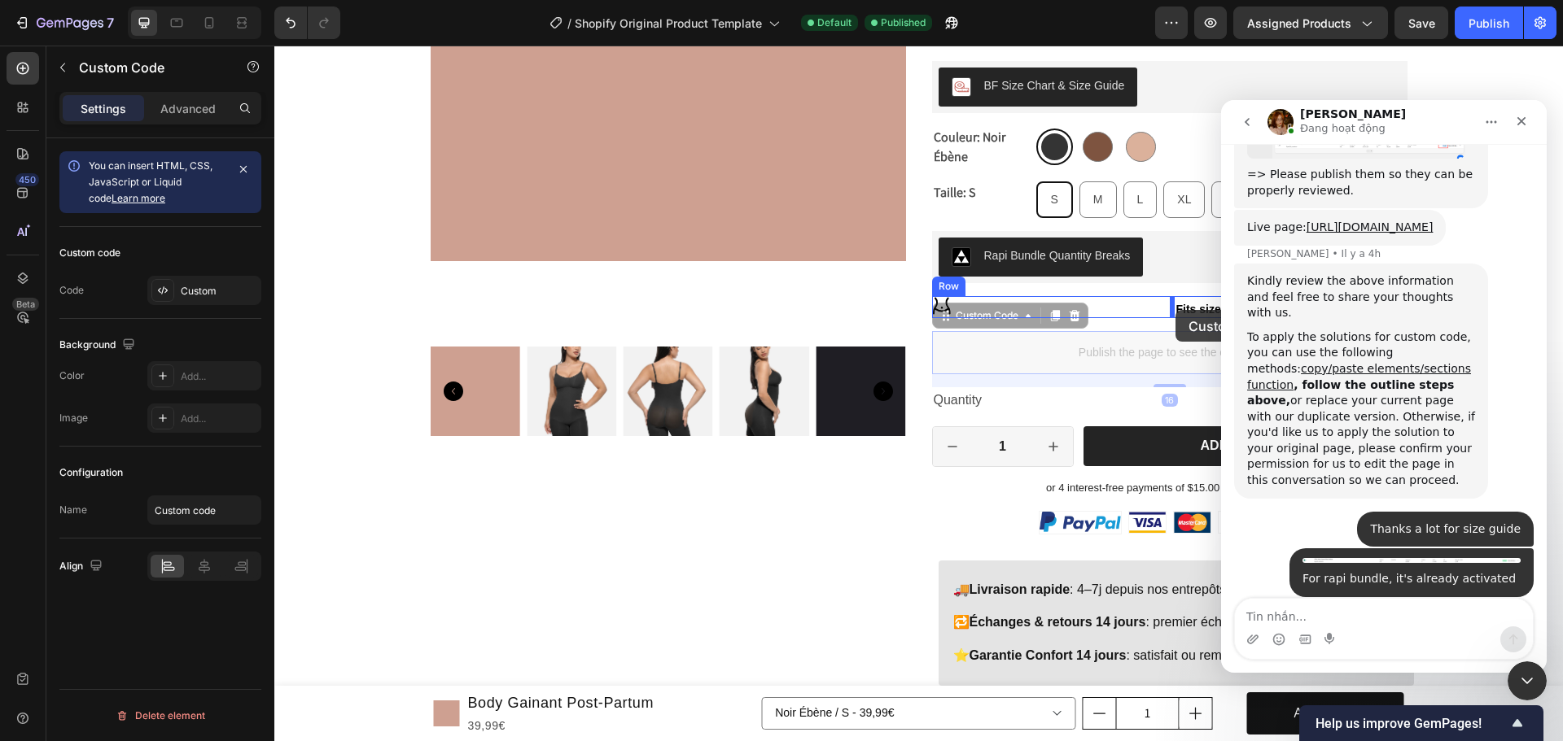
drag, startPoint x: 1124, startPoint y: 349, endPoint x: 1179, endPoint y: 310, distance: 67.1
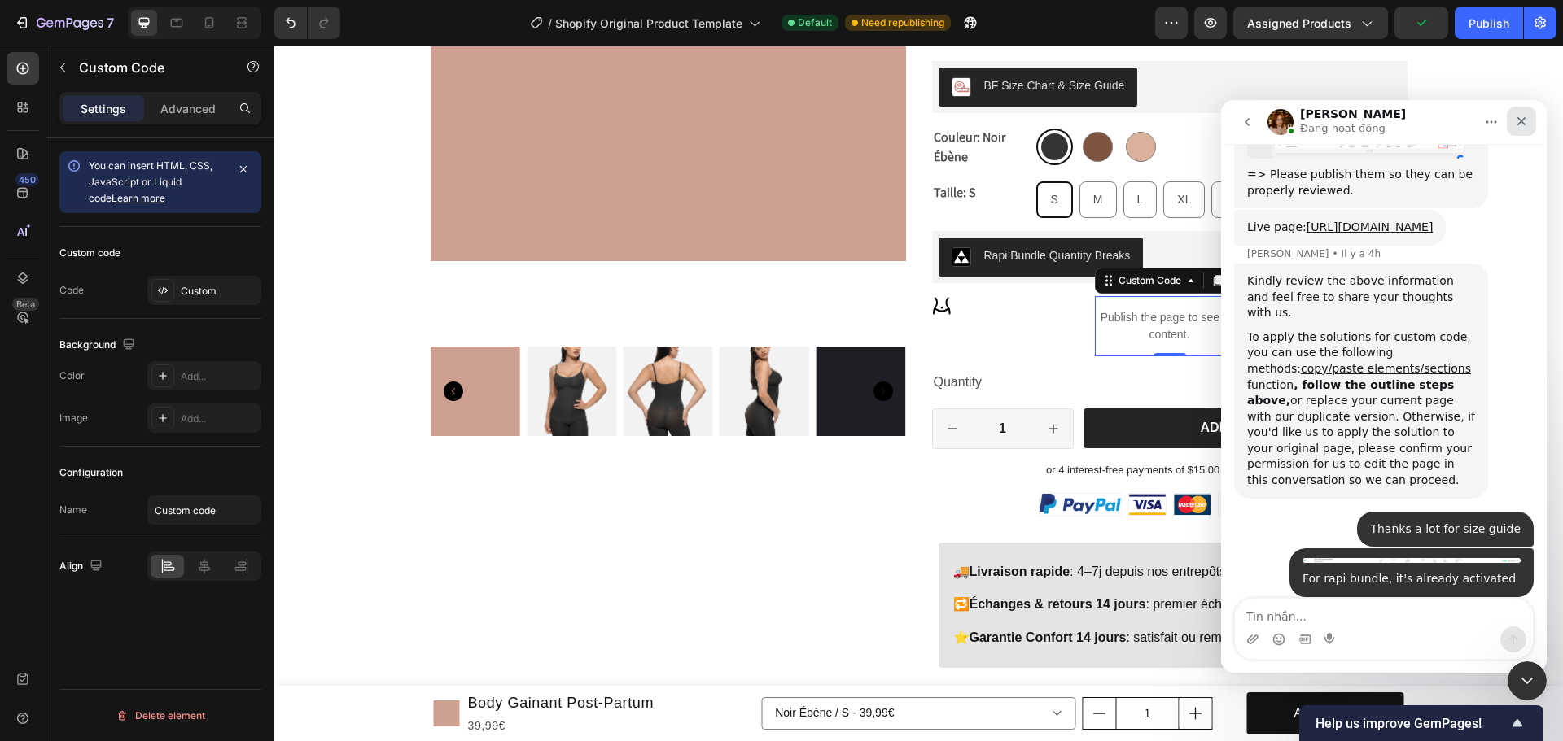
click at [1529, 122] on div "Fermer" at bounding box center [1521, 121] width 29 height 29
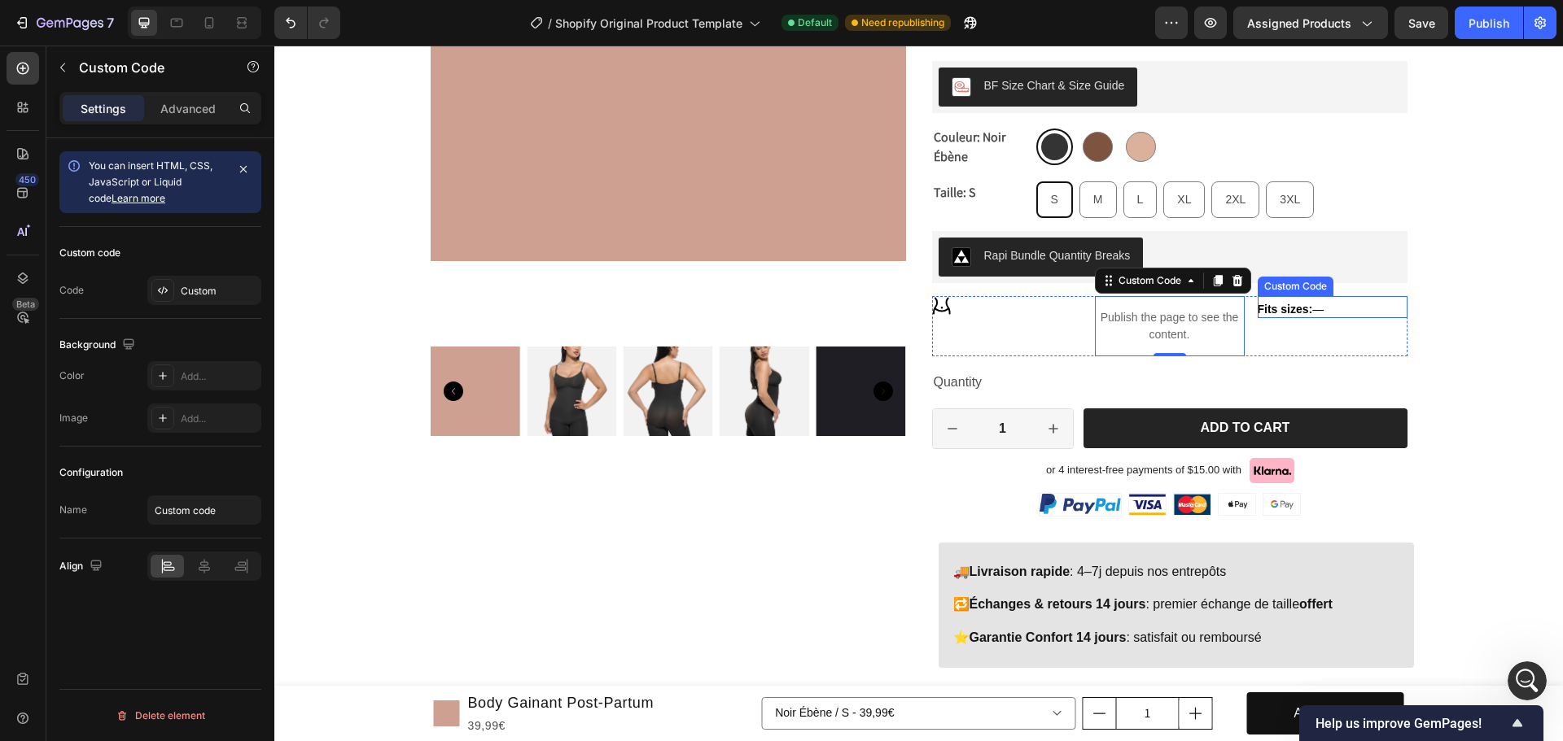
scroll to position [10764, 0]
click at [1326, 312] on div "Fits sizes: —" at bounding box center [1332, 309] width 150 height 17
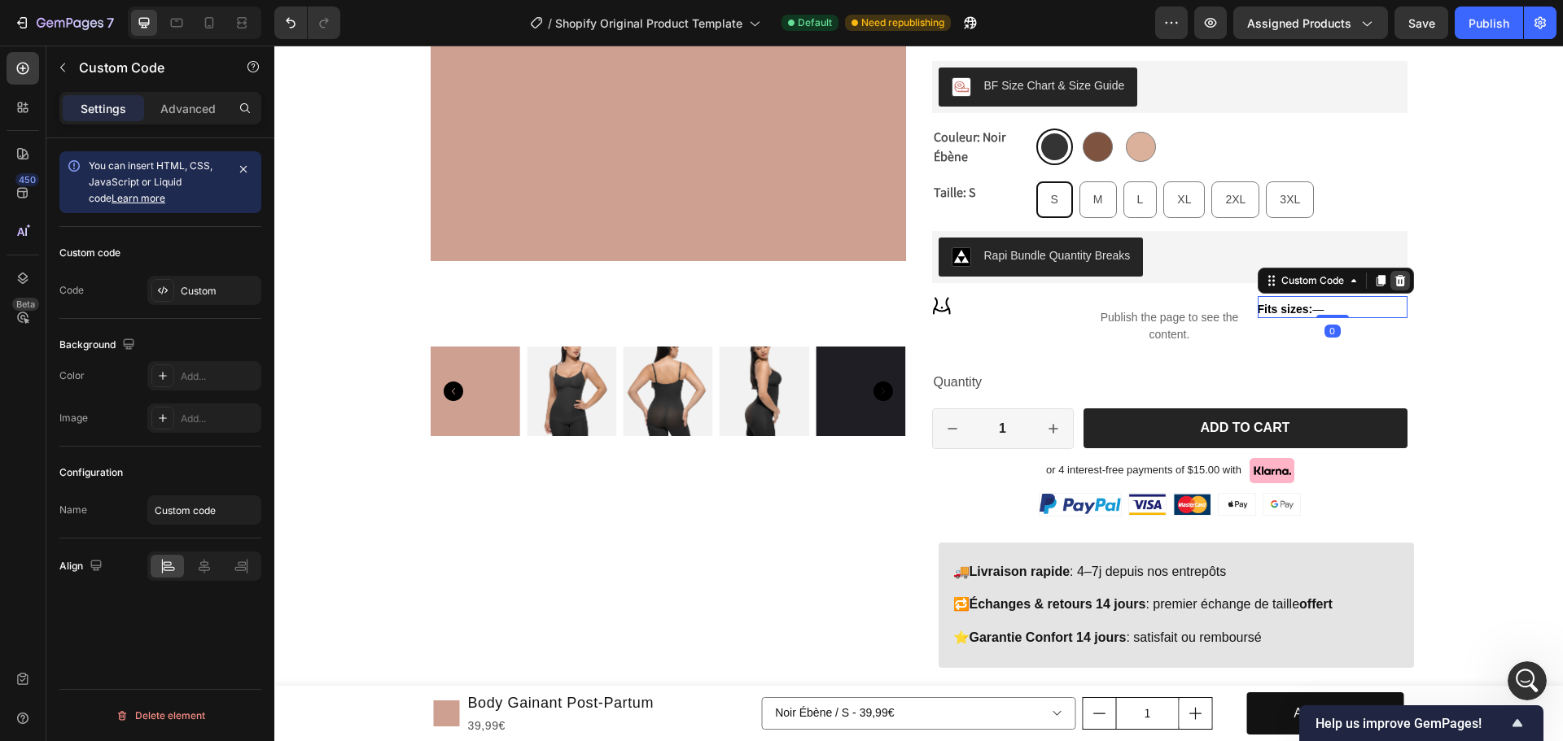
click at [1397, 278] on icon at bounding box center [1399, 280] width 11 height 11
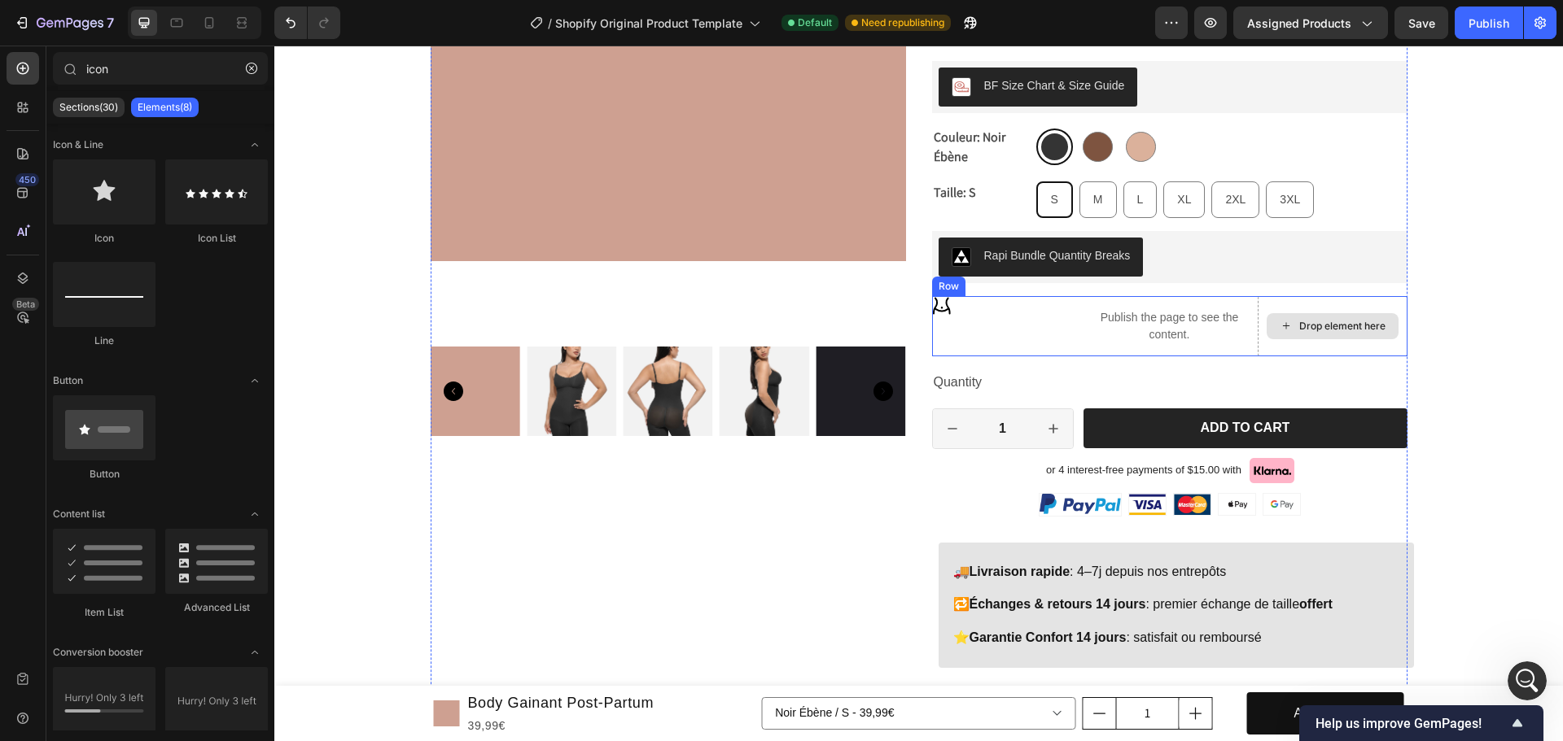
click at [1380, 348] on div "Drop element here" at bounding box center [1332, 326] width 150 height 60
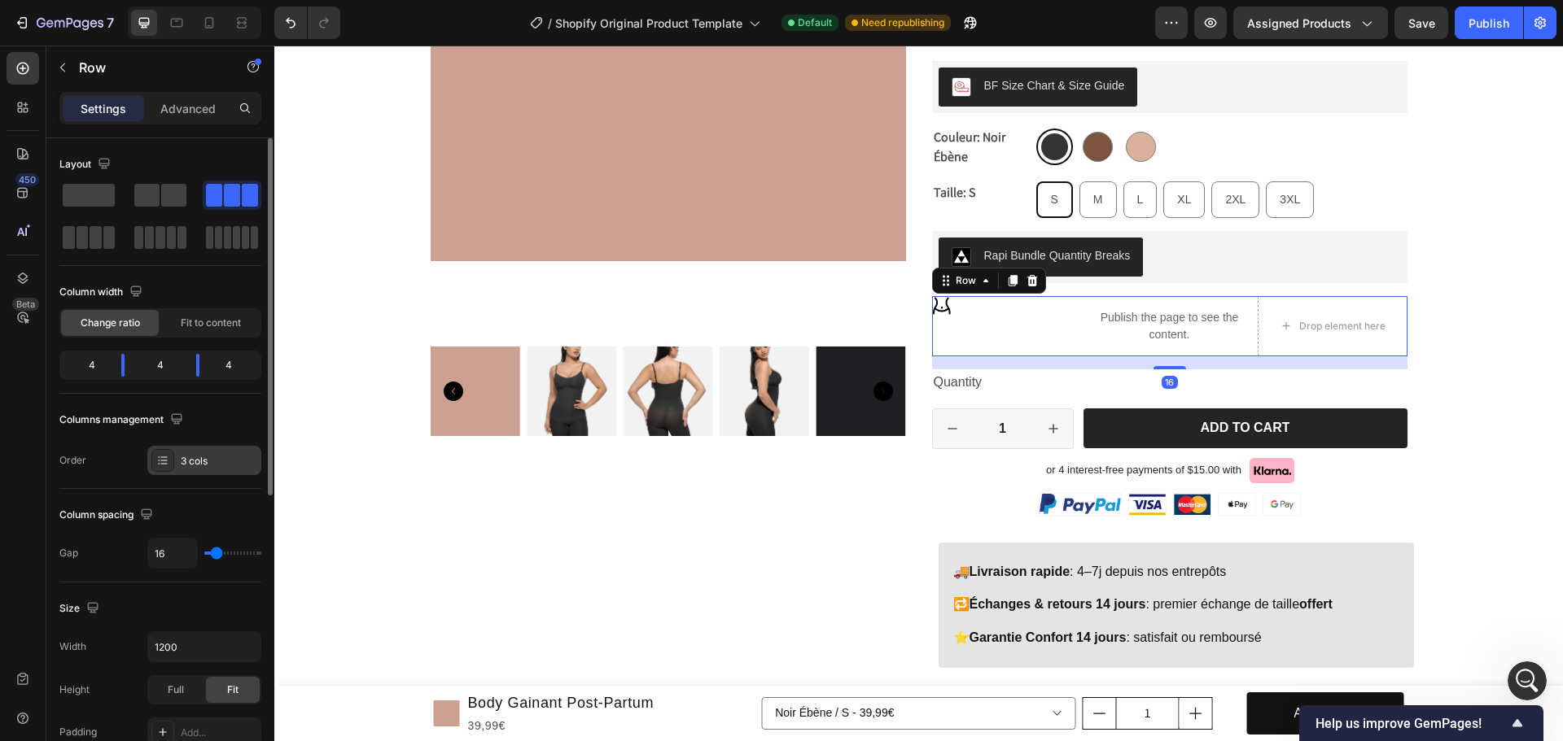
click at [219, 470] on div "3 cols" at bounding box center [204, 460] width 114 height 29
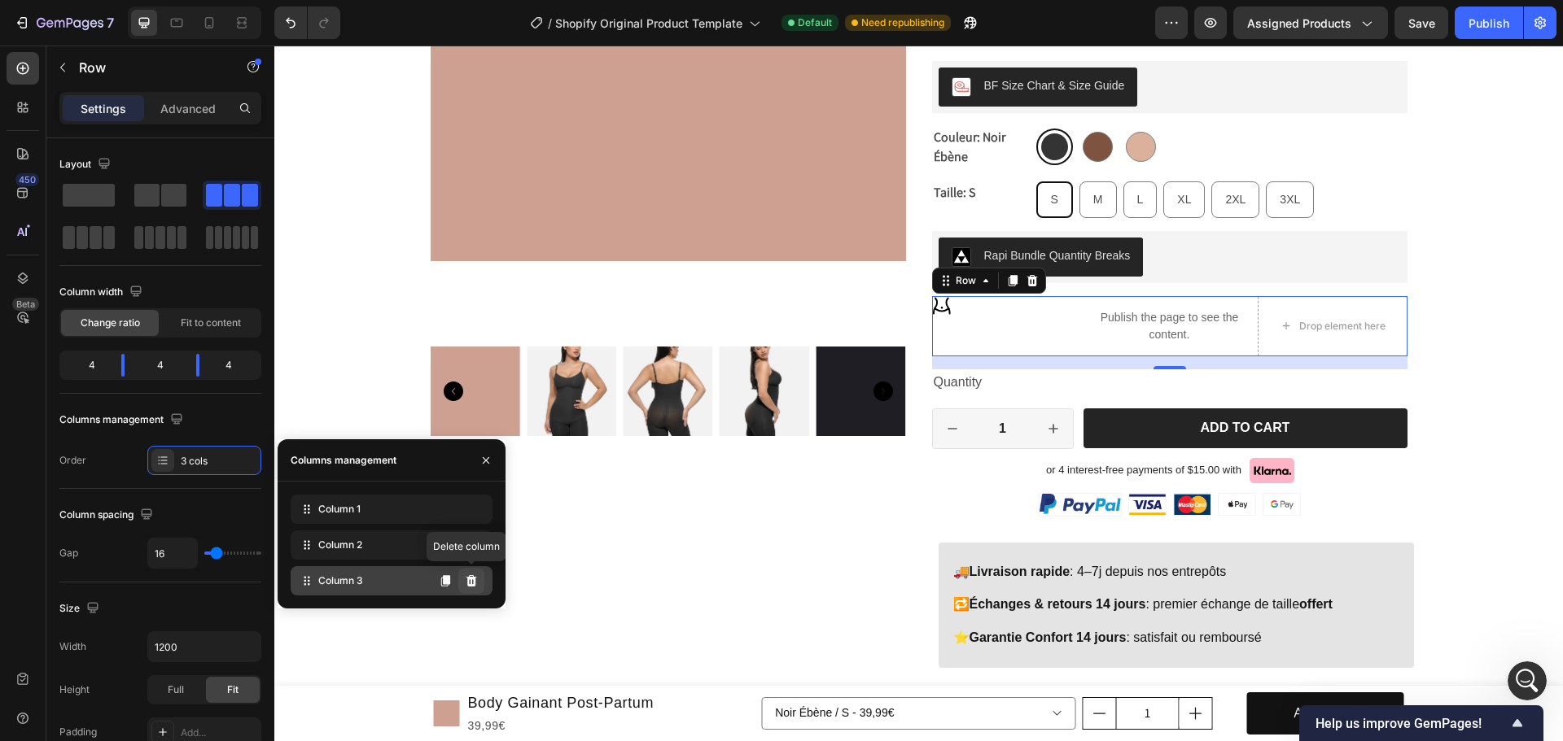
click at [475, 578] on icon at bounding box center [471, 580] width 11 height 11
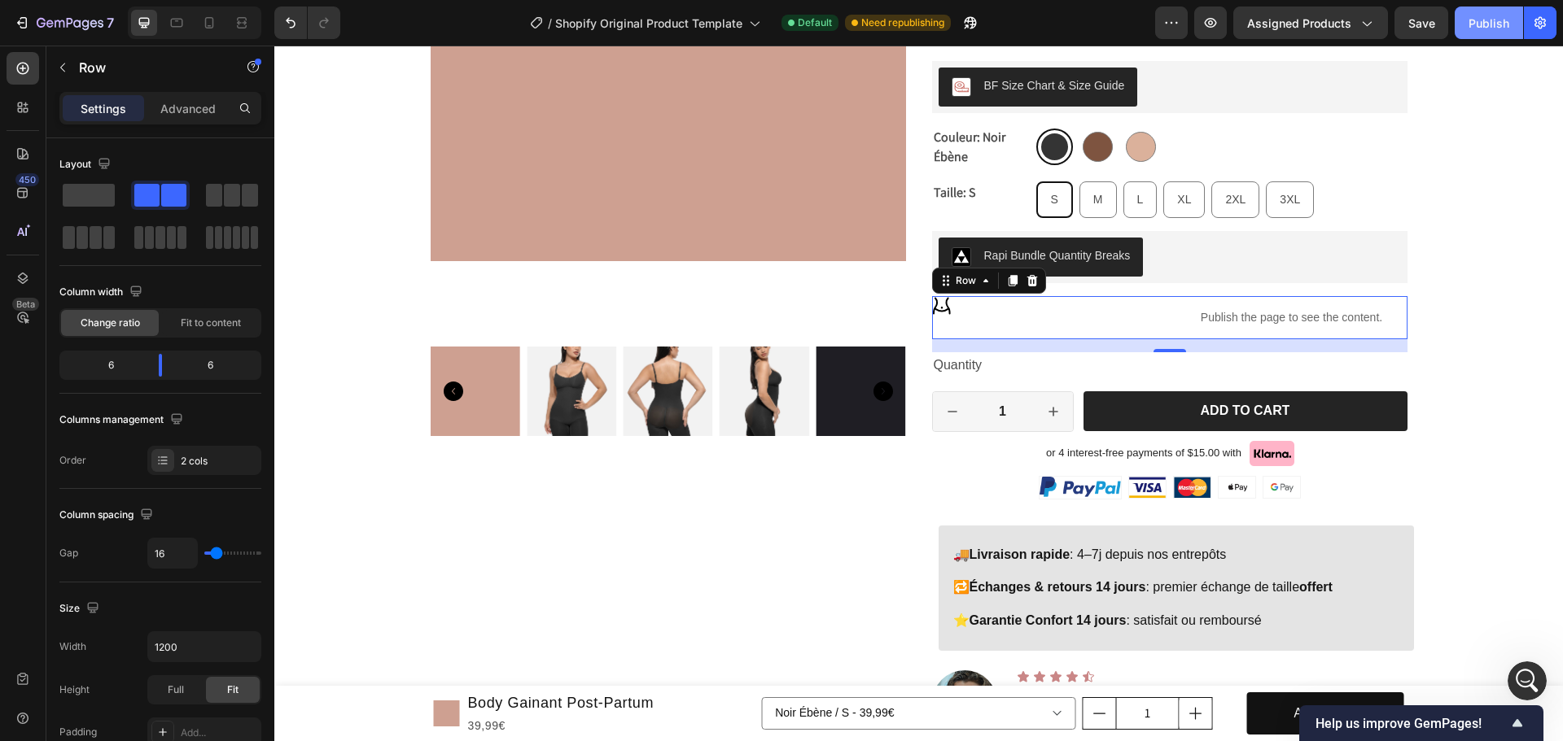
click at [1476, 33] on button "Publish" at bounding box center [1488, 23] width 68 height 33
click at [1365, 326] on div "Publish the page to see the content." at bounding box center [1291, 317] width 231 height 43
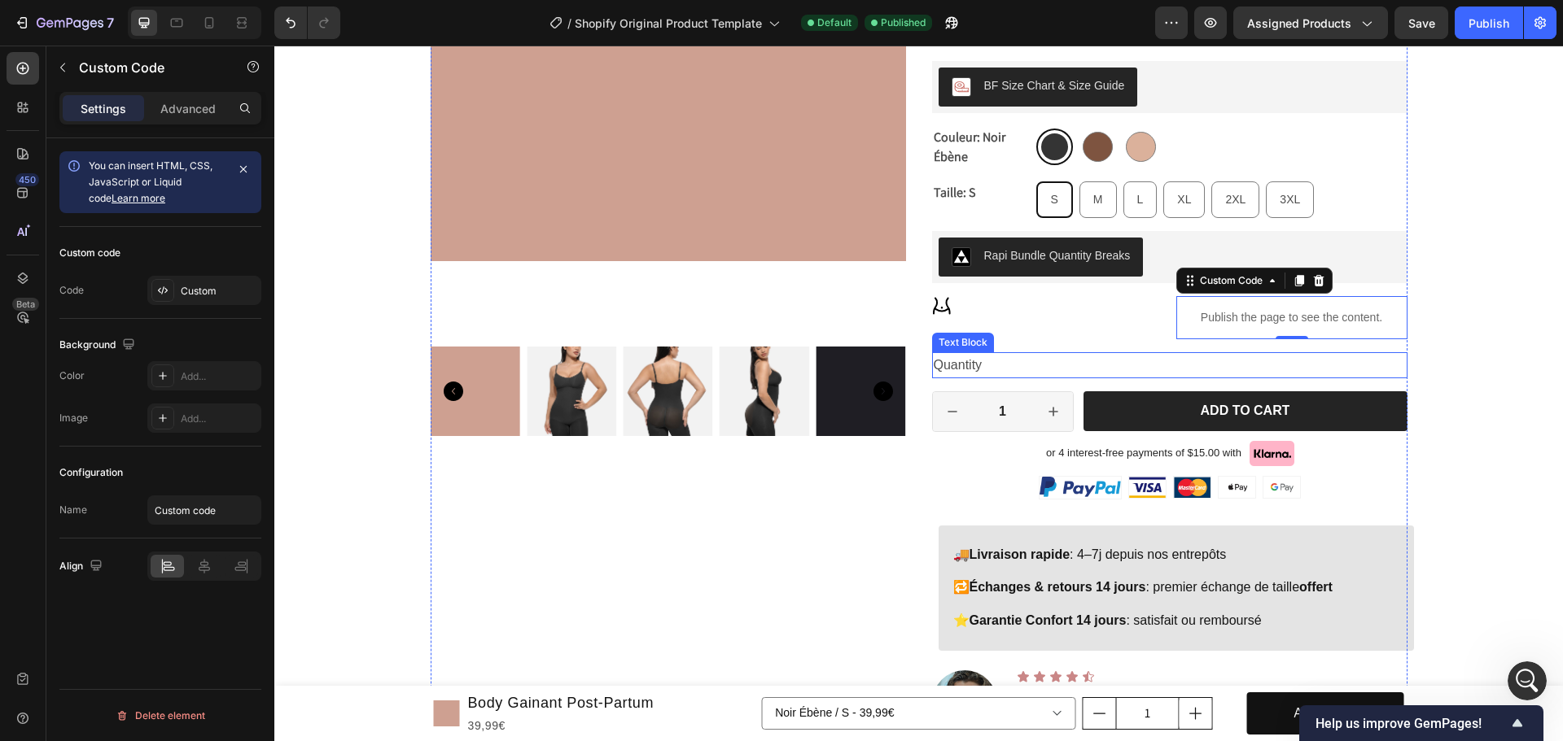
click at [1040, 362] on div "Quantity" at bounding box center [1169, 365] width 475 height 27
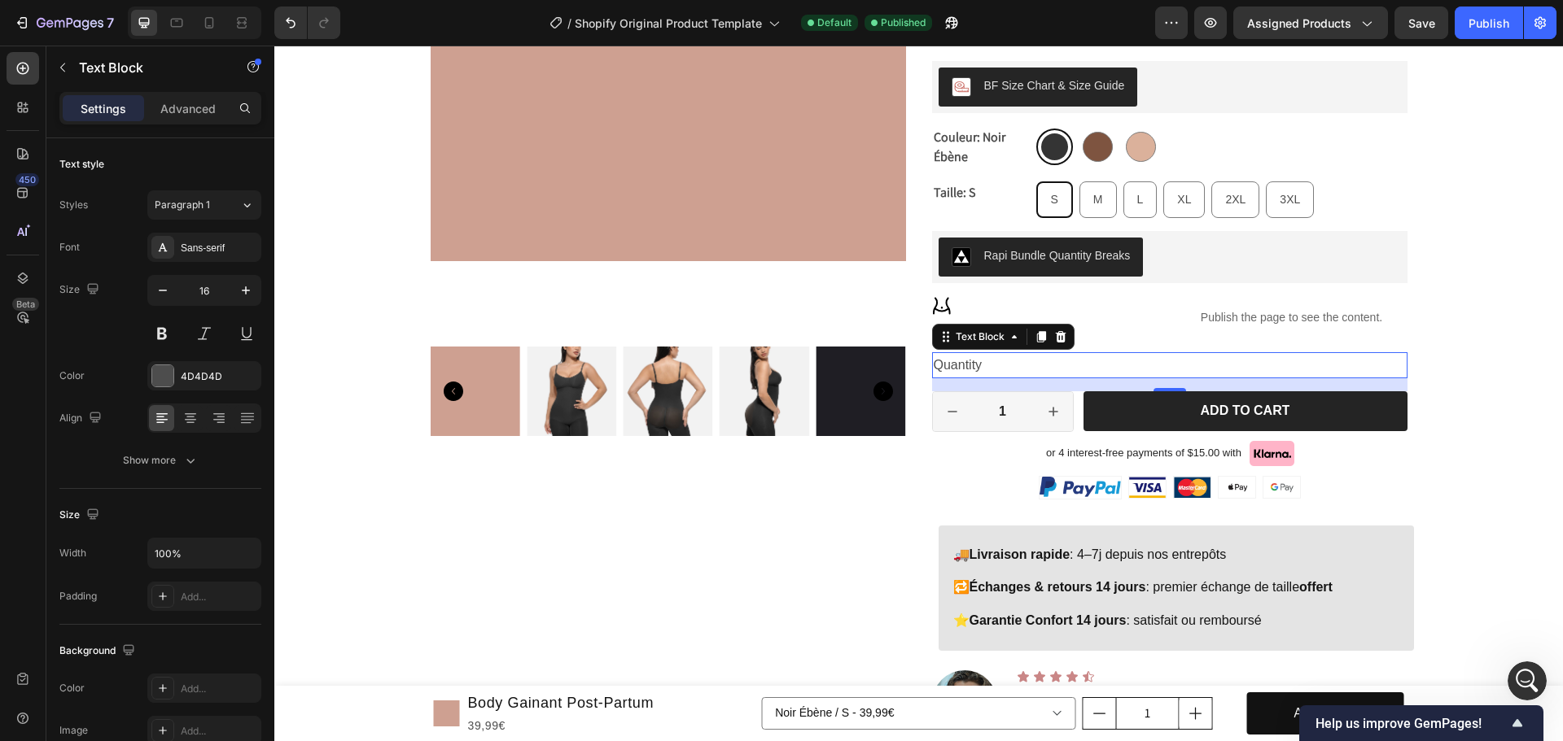
click at [1043, 357] on div "Quantity" at bounding box center [1169, 365] width 475 height 27
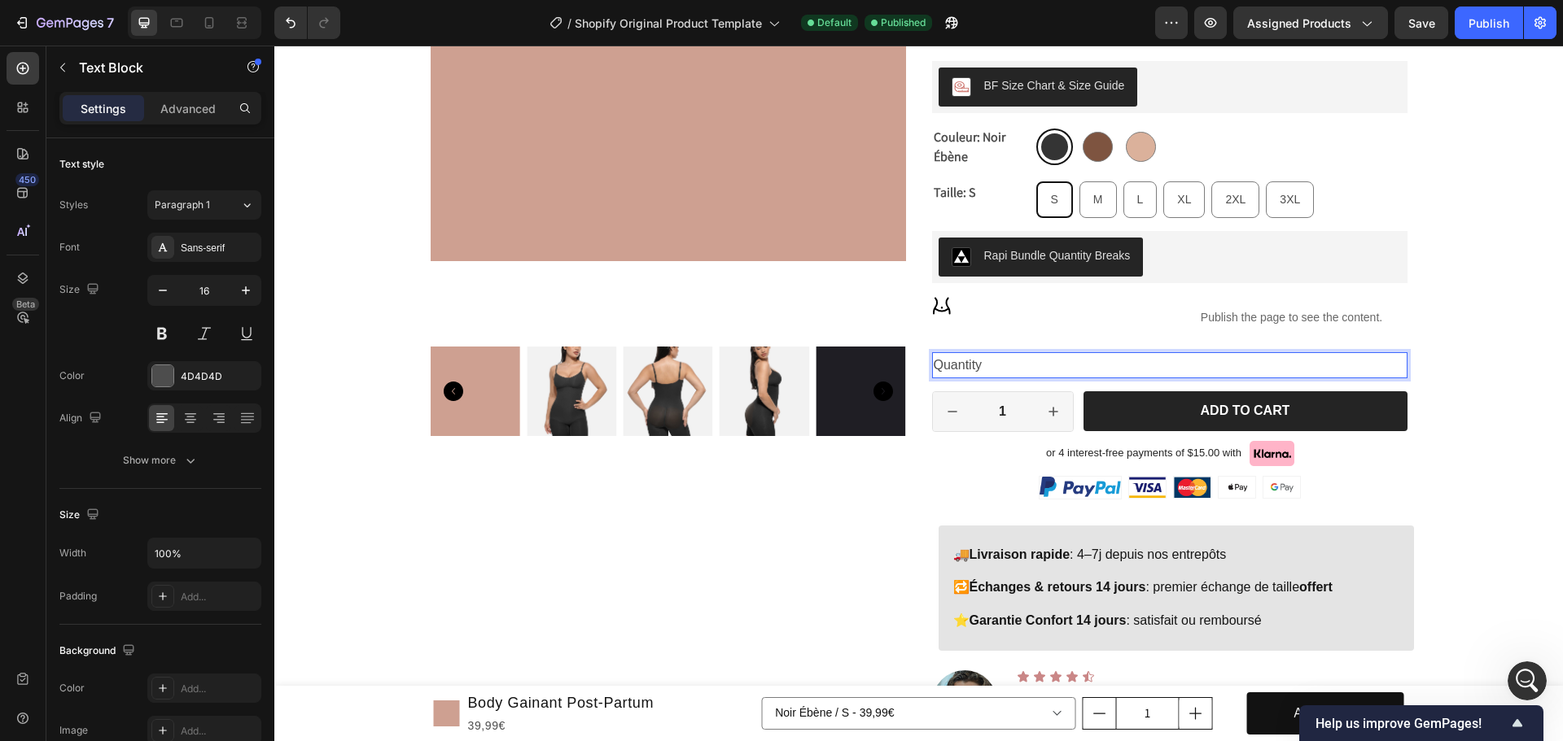
click at [1021, 355] on p "Quantity" at bounding box center [1170, 366] width 472 height 24
click at [1021, 316] on div "Icon" at bounding box center [1047, 317] width 231 height 43
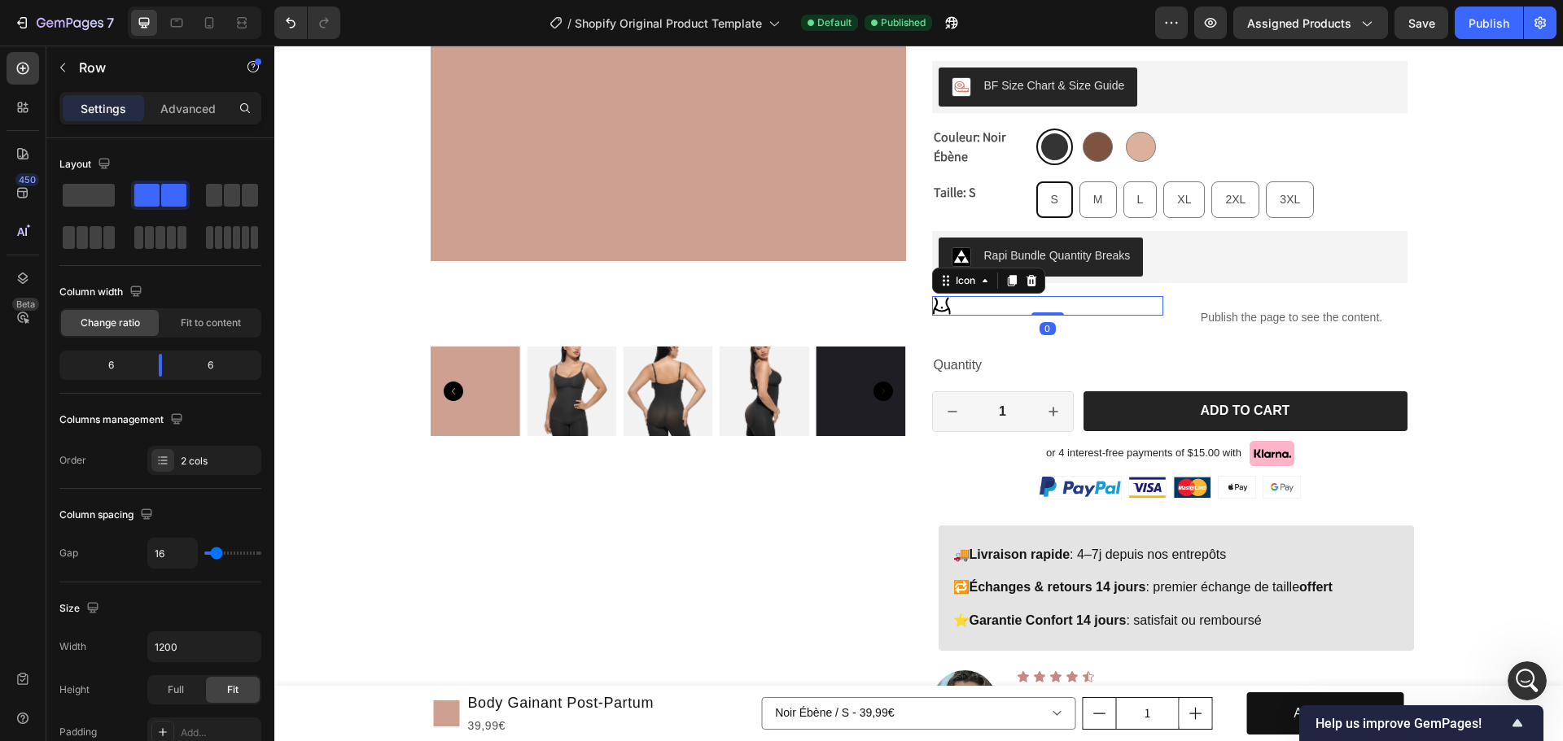
click at [954, 308] on div "Icon 0" at bounding box center [1047, 306] width 231 height 20
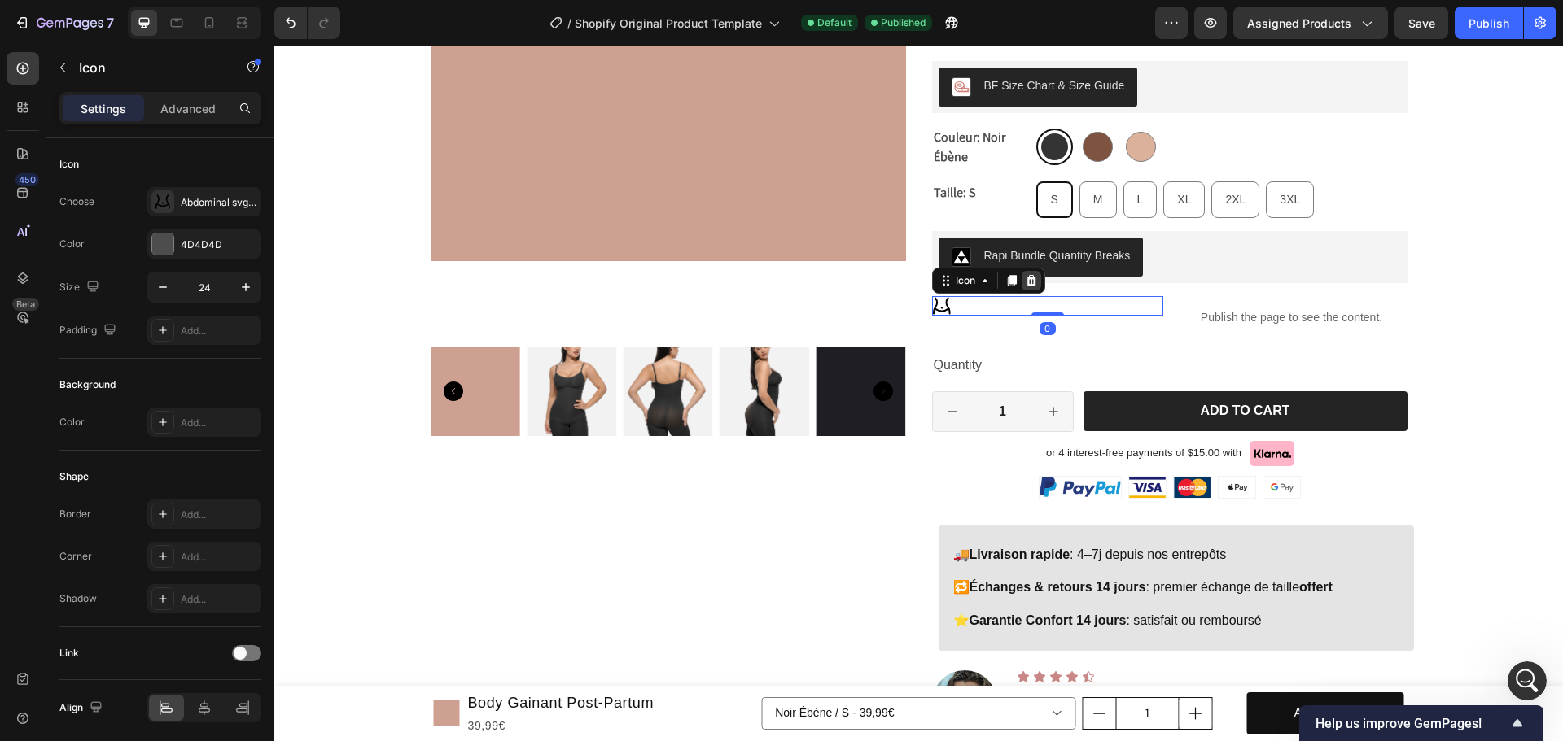
click at [1033, 285] on div at bounding box center [1031, 281] width 20 height 20
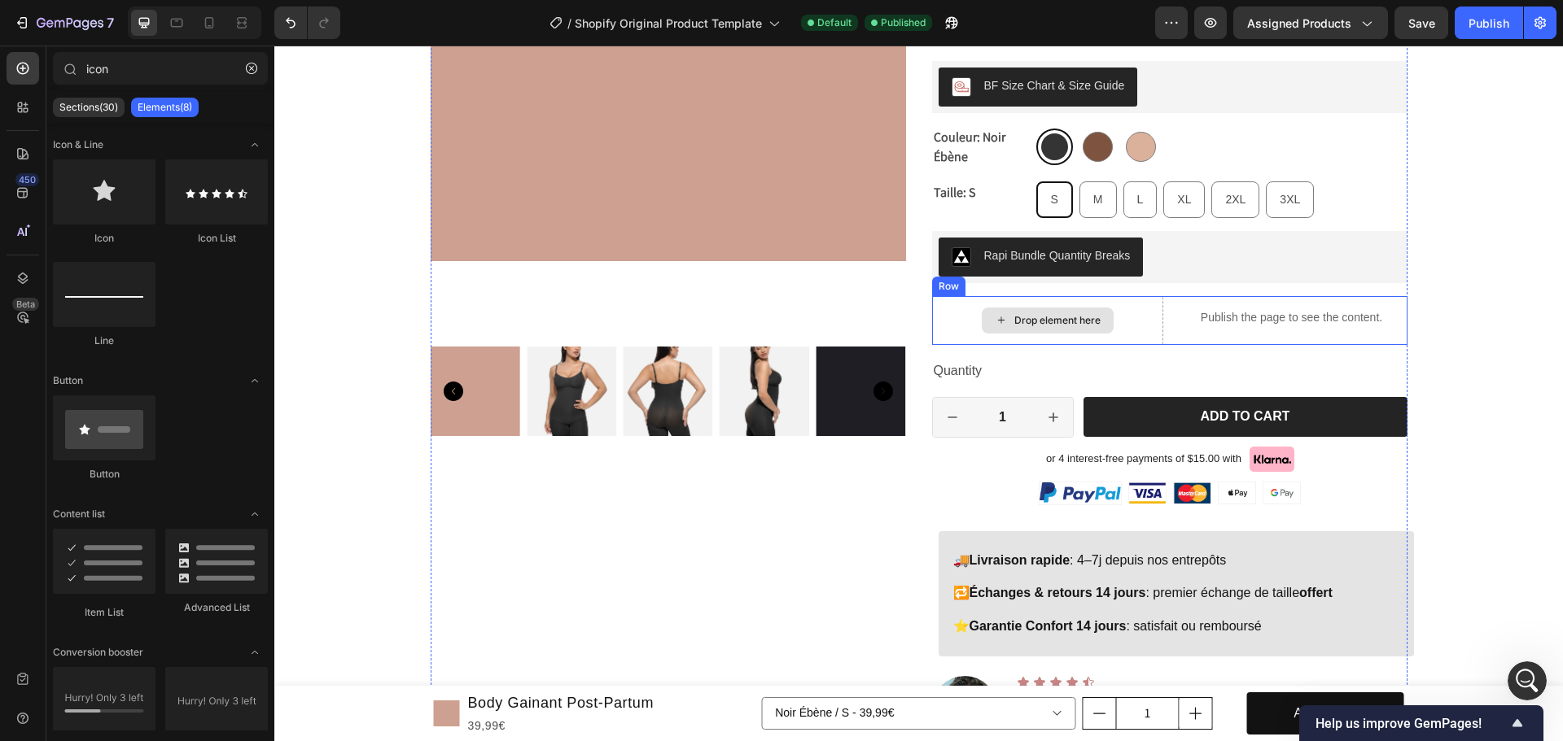
click at [1135, 326] on div "Drop element here" at bounding box center [1047, 320] width 231 height 49
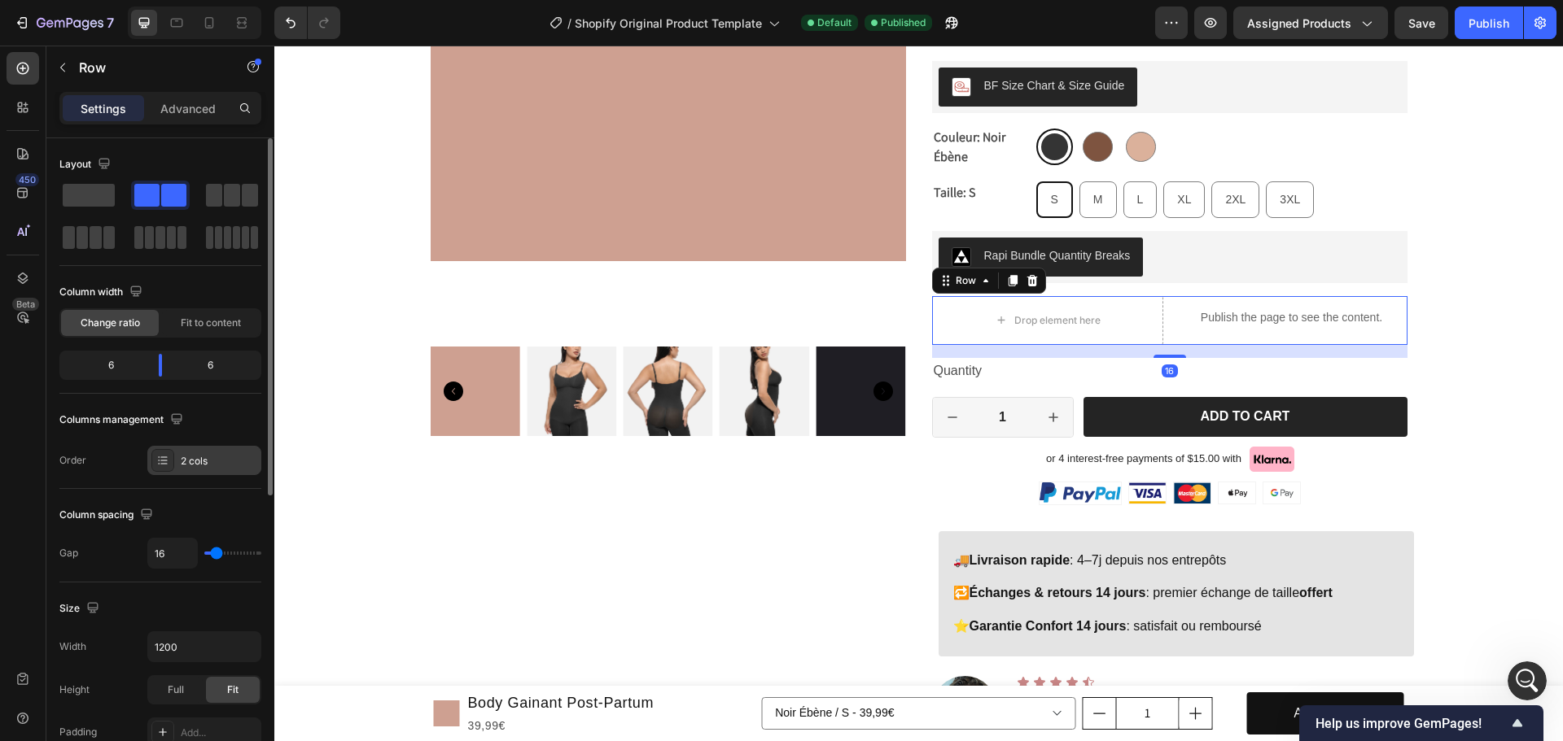
click at [192, 464] on div "2 cols" at bounding box center [219, 461] width 77 height 15
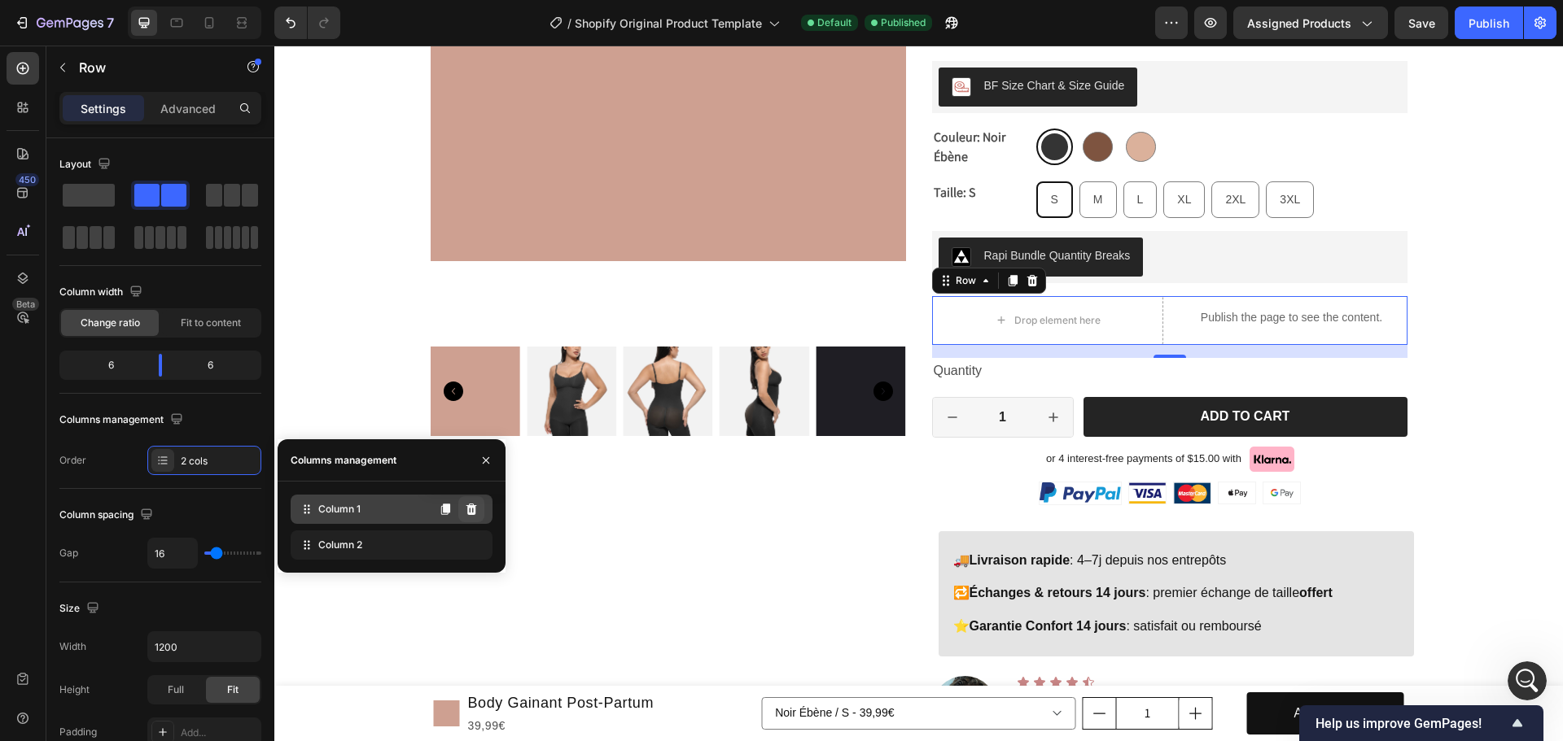
click at [470, 508] on icon at bounding box center [471, 509] width 11 height 11
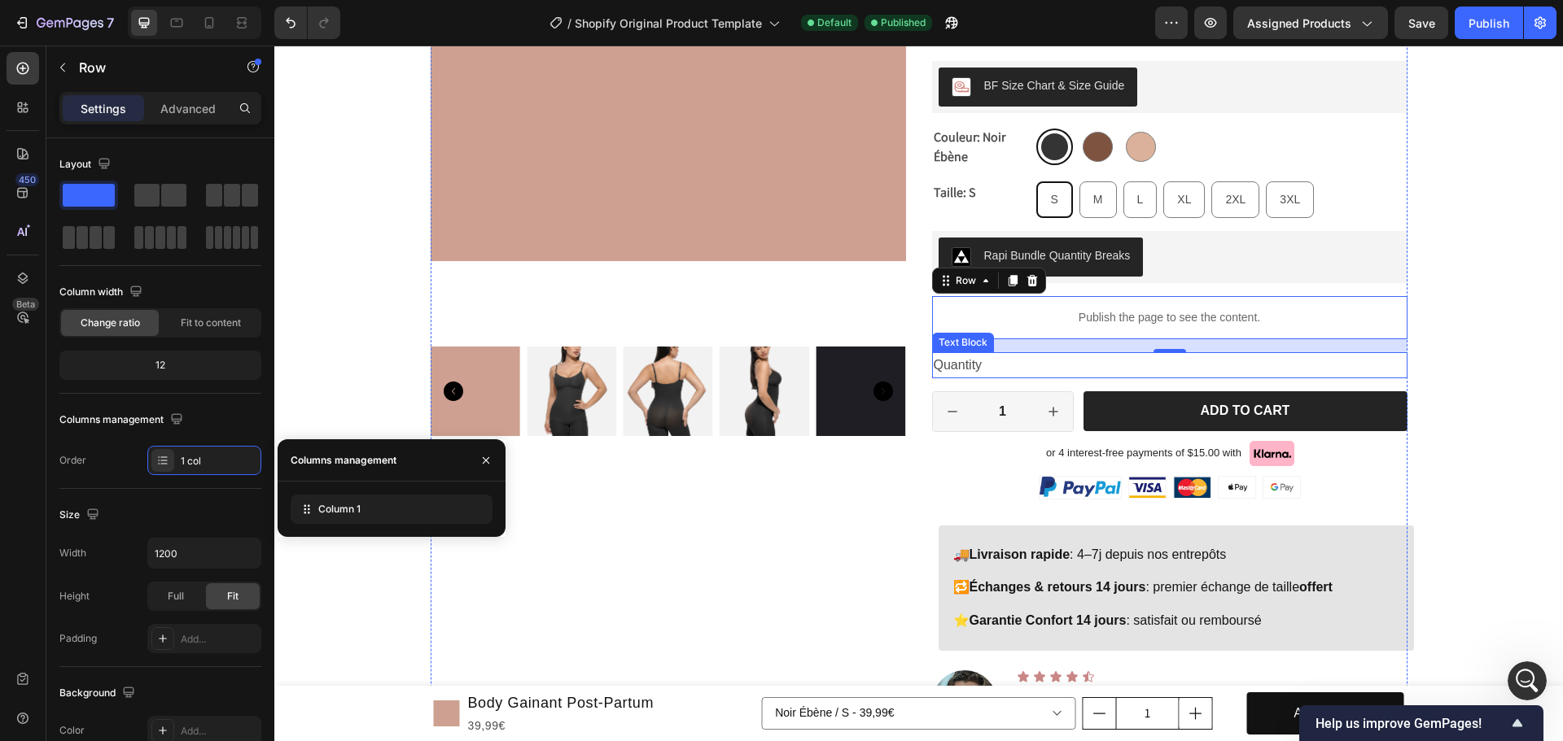
click at [1006, 365] on p "Quantity" at bounding box center [1170, 366] width 472 height 24
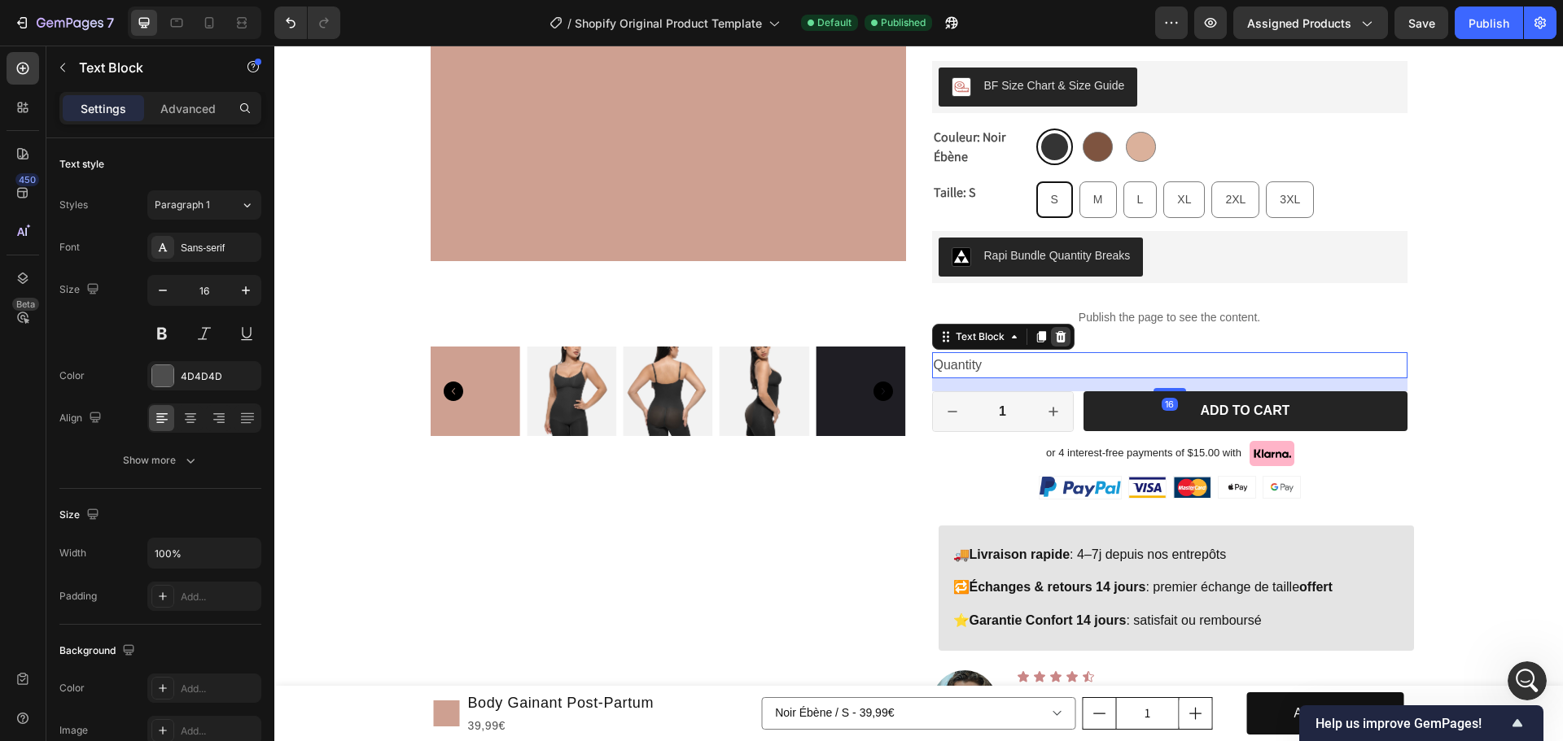
click at [1061, 339] on div at bounding box center [1061, 337] width 20 height 20
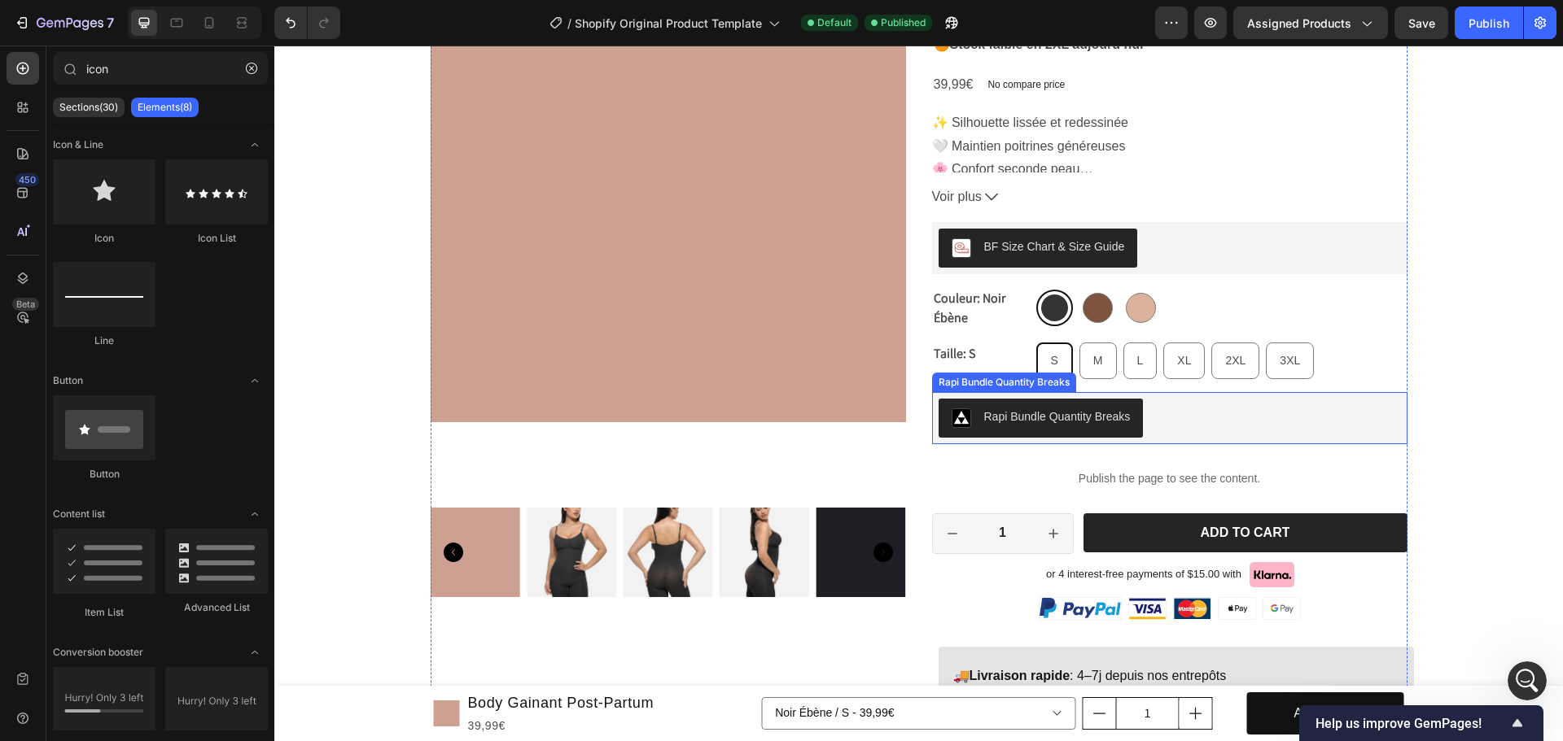
scroll to position [273, 0]
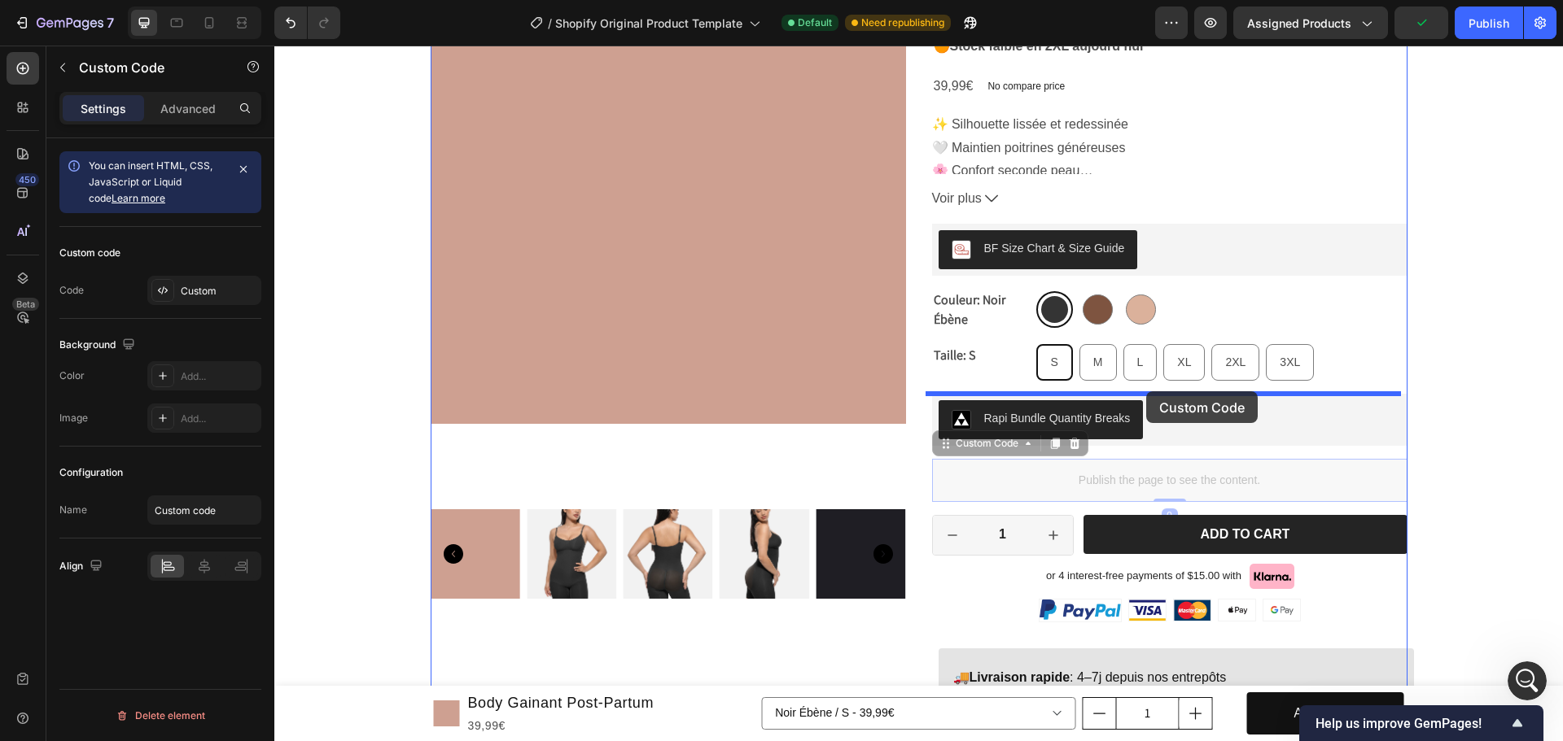
drag, startPoint x: 1147, startPoint y: 483, endPoint x: 1146, endPoint y: 391, distance: 92.0
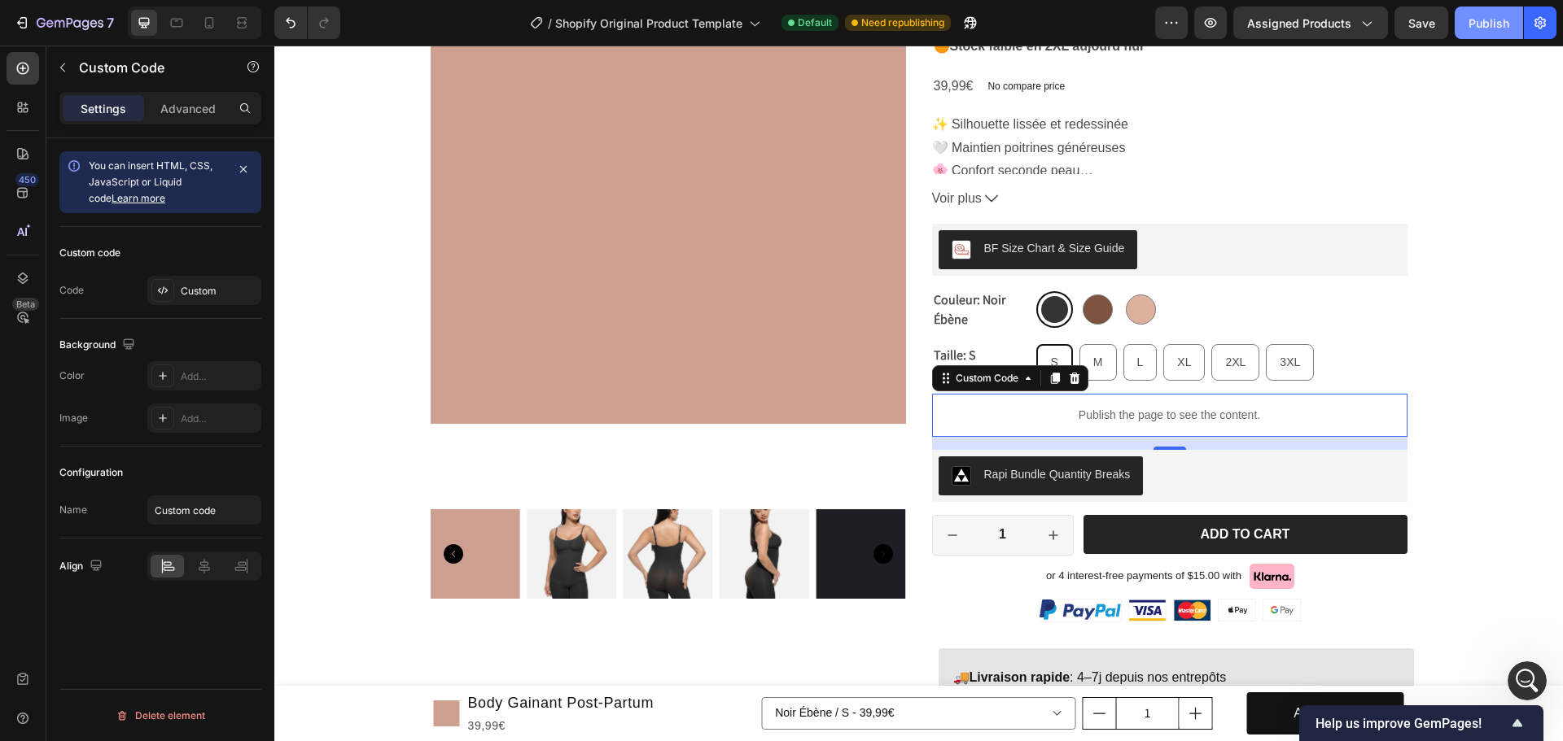
click at [1466, 28] on button "Publish" at bounding box center [1488, 23] width 68 height 33
click at [1112, 411] on p "Publish the page to see the content." at bounding box center [1169, 415] width 475 height 17
click at [1098, 409] on p "Publish the page to see the content." at bounding box center [1169, 415] width 475 height 17
click at [160, 285] on icon at bounding box center [162, 290] width 13 height 13
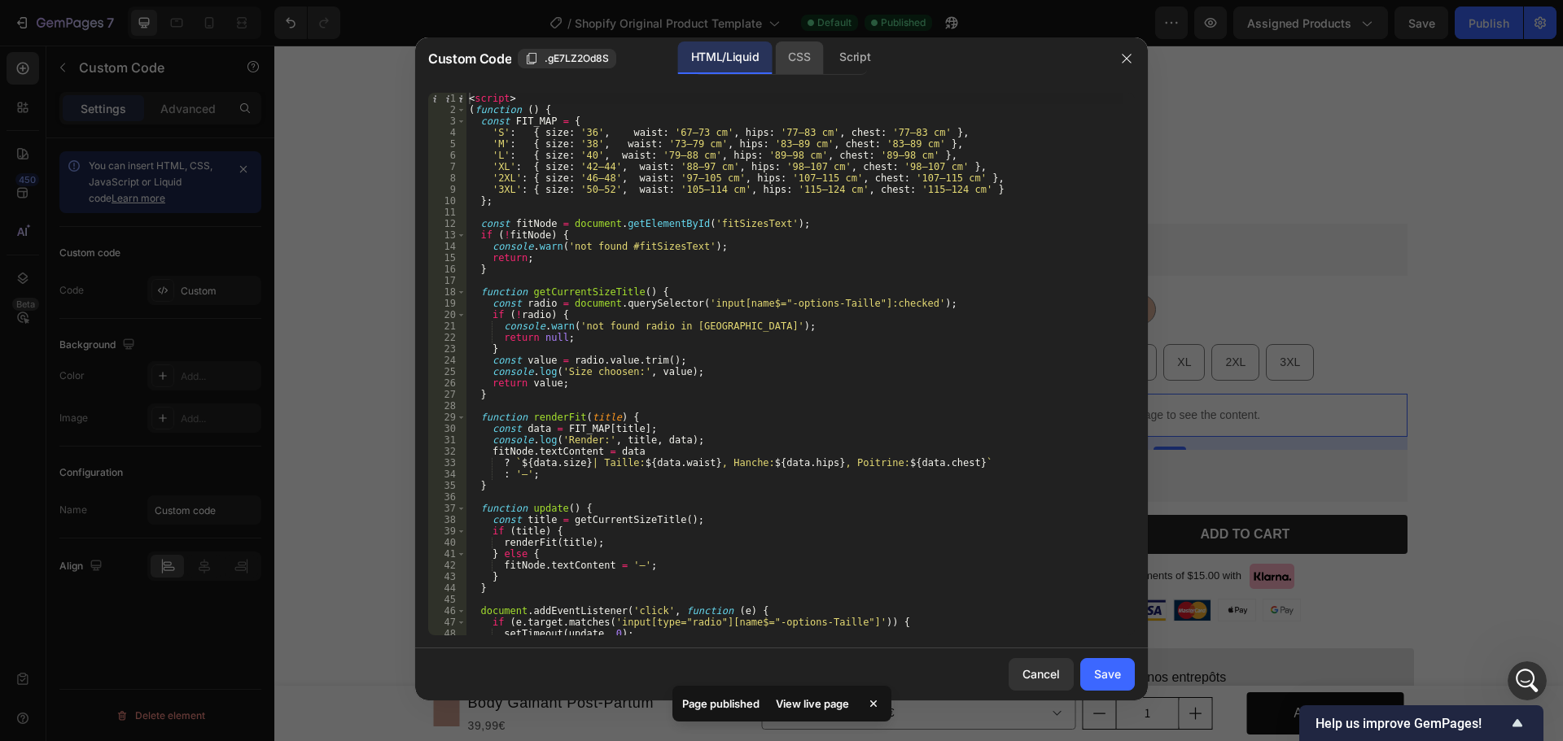
click at [793, 73] on div "CSS" at bounding box center [799, 58] width 48 height 33
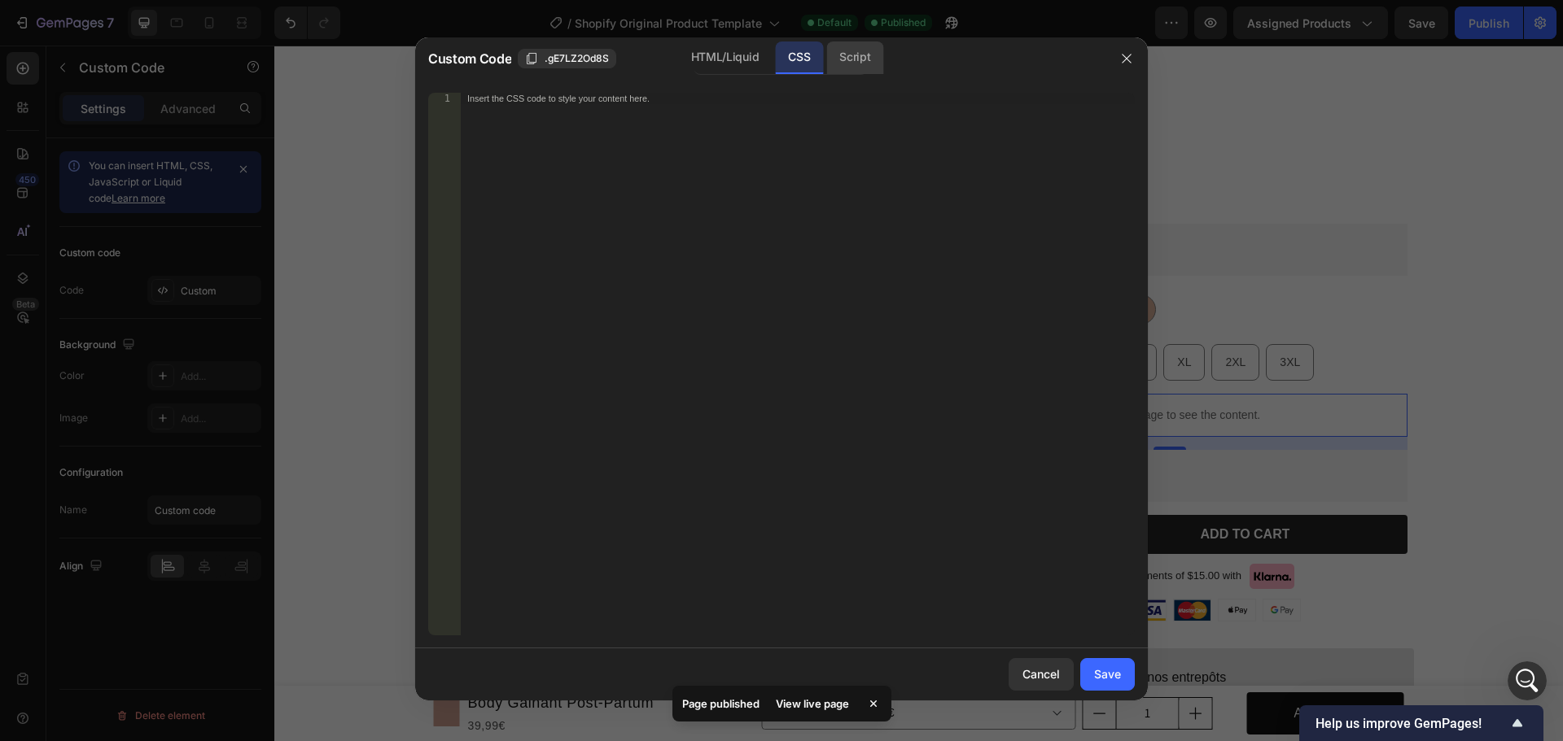
click at [842, 71] on div "Script" at bounding box center [854, 58] width 57 height 33
click at [718, 63] on div "HTML/Liquid" at bounding box center [725, 58] width 94 height 33
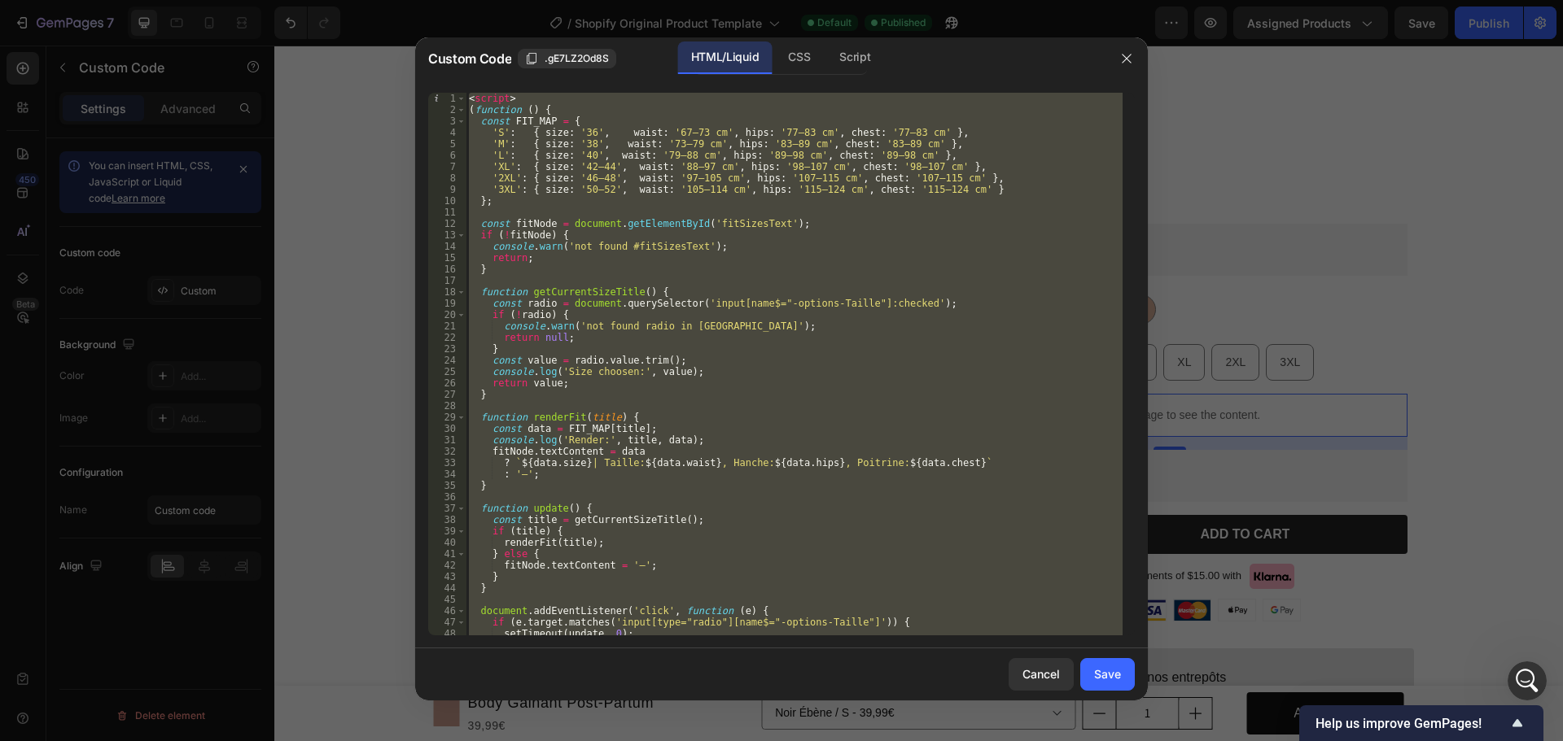
click at [947, 66] on div "HTML/Liquid CSS Script" at bounding box center [936, 58] width 339 height 33
click at [943, 115] on div "< script > ( function ( ) { const FIT_MAP = { 'S' : { size : '36' , waist : '67…" at bounding box center [794, 364] width 657 height 543
type textarea "(function () {"
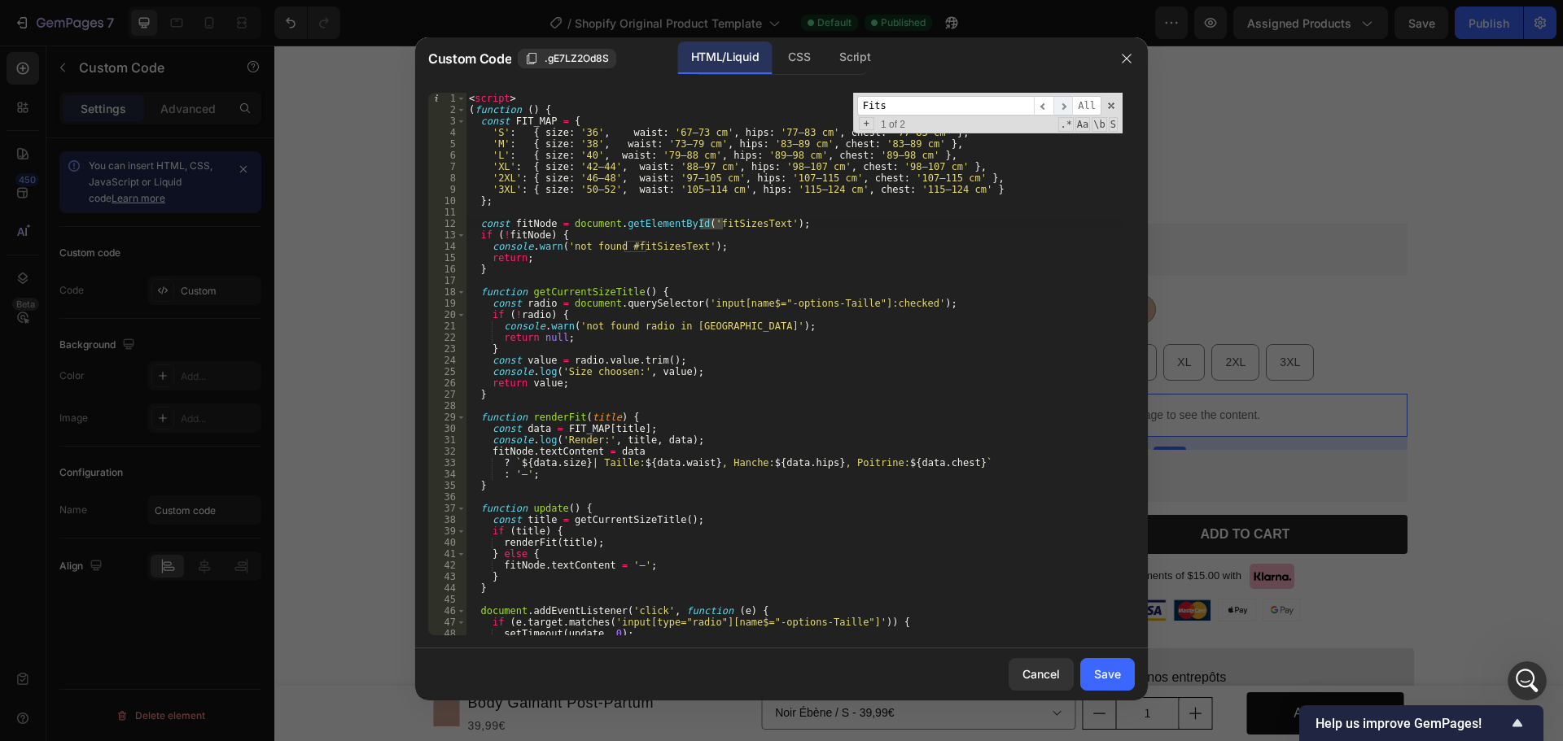
type input "Fits"
click at [1069, 106] on span "​" at bounding box center [1063, 106] width 20 height 20
click at [1126, 68] on button "button" at bounding box center [1126, 59] width 26 height 26
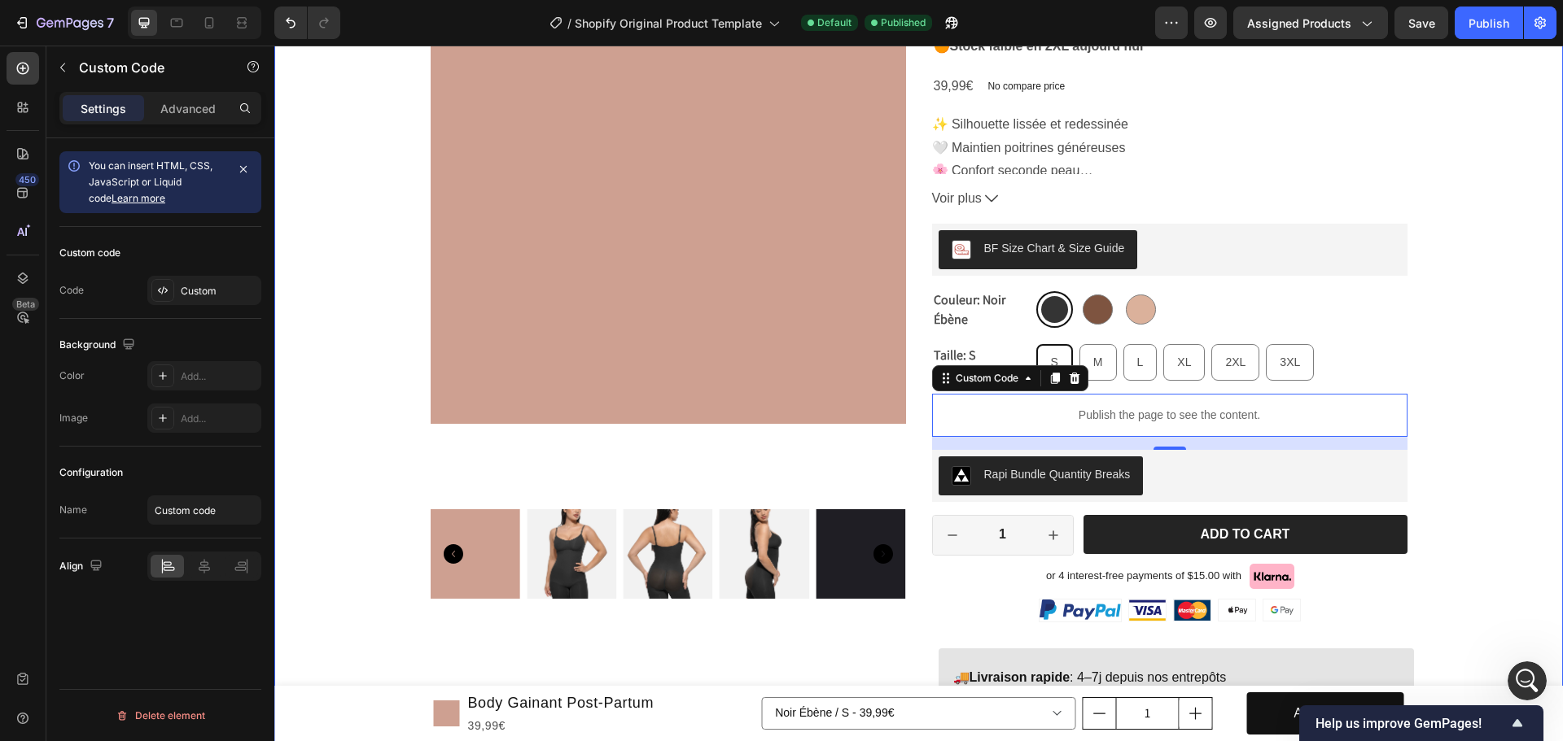
click at [1453, 221] on div "Product Images [DOMAIN_NAME] - Preview Badge (Stars) [DOMAIN_NAME] Body Gainant…" at bounding box center [918, 494] width 1288 height 1251
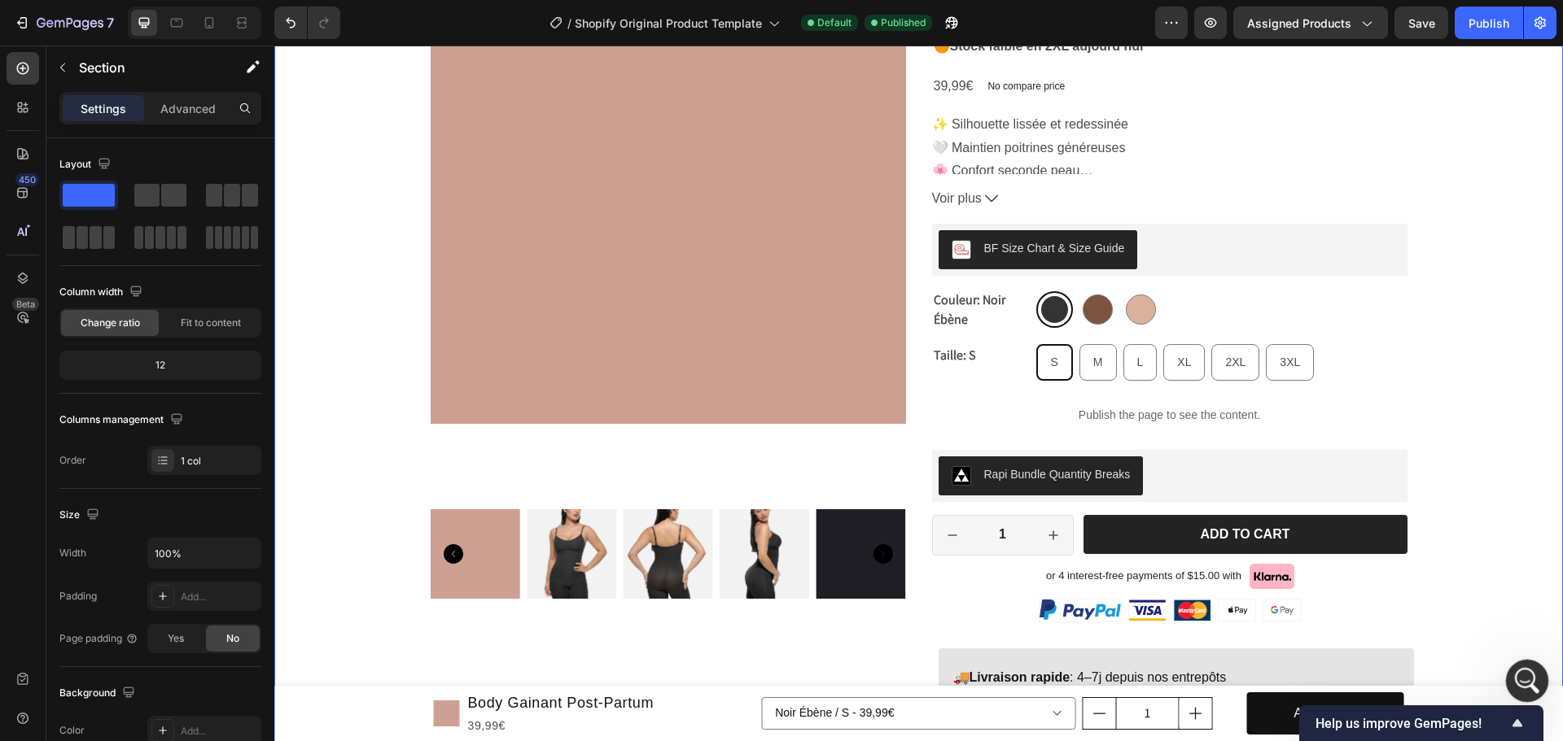
click at [1519, 676] on icon "Ouvrir le Messenger Intercom" at bounding box center [1524, 679] width 27 height 27
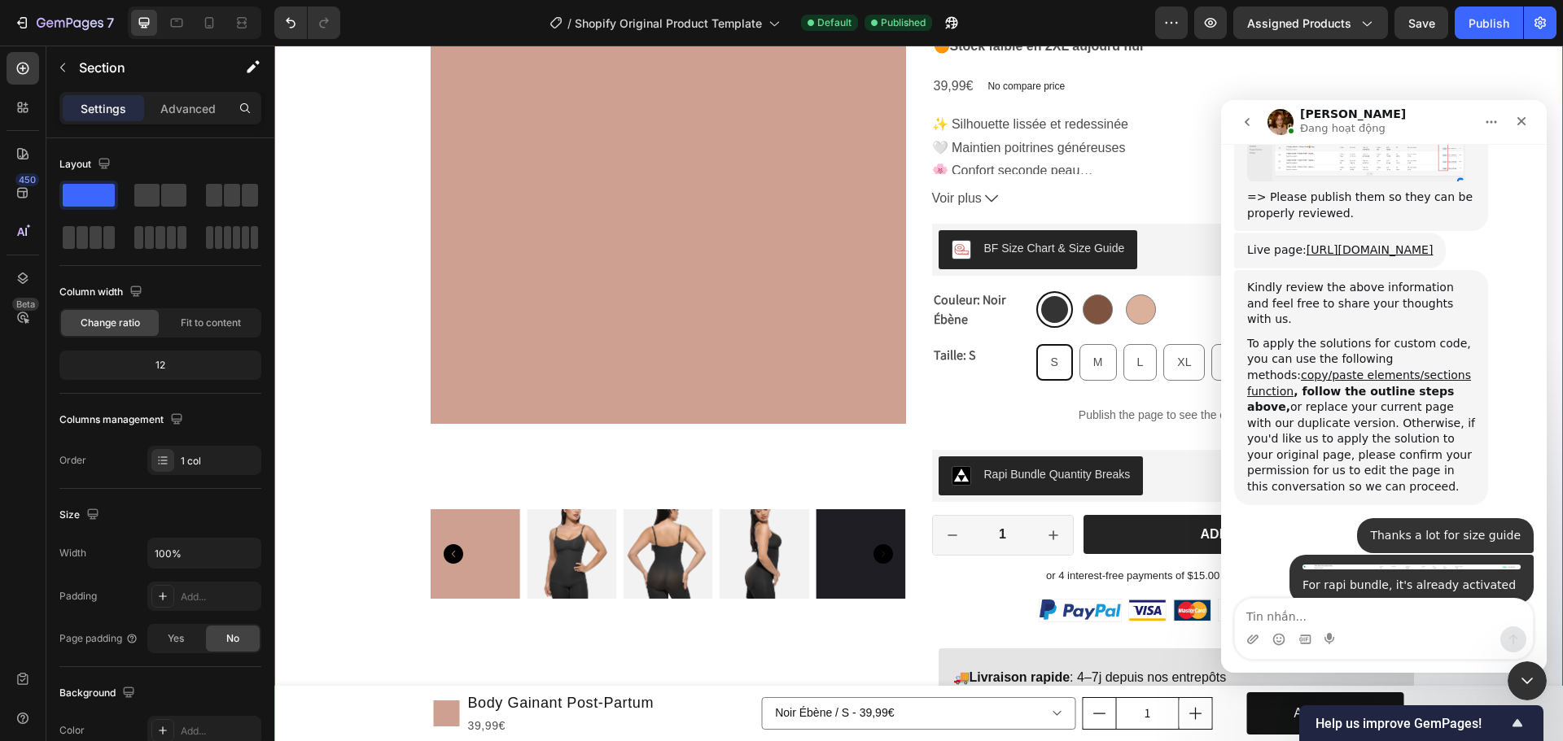
scroll to position [10764, 0]
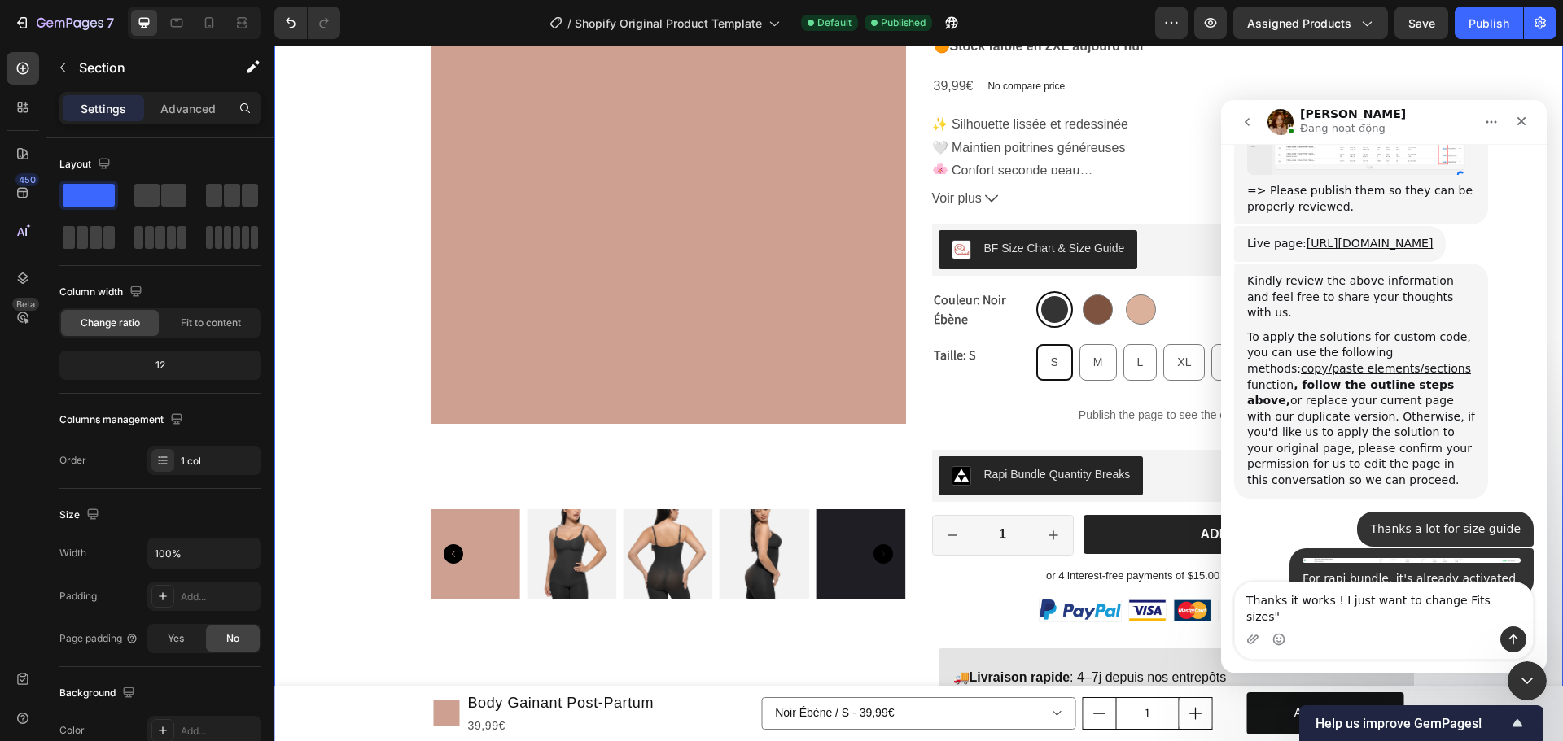
click at [1441, 619] on textarea "Thanks it works ! I just want to change Fits sizes"" at bounding box center [1384, 605] width 298 height 44
click at [1498, 619] on textarea "Thanks it works ! I just want to change "Fits sizes"" at bounding box center [1384, 605] width 298 height 44
click at [203, 20] on icon at bounding box center [209, 23] width 16 height 16
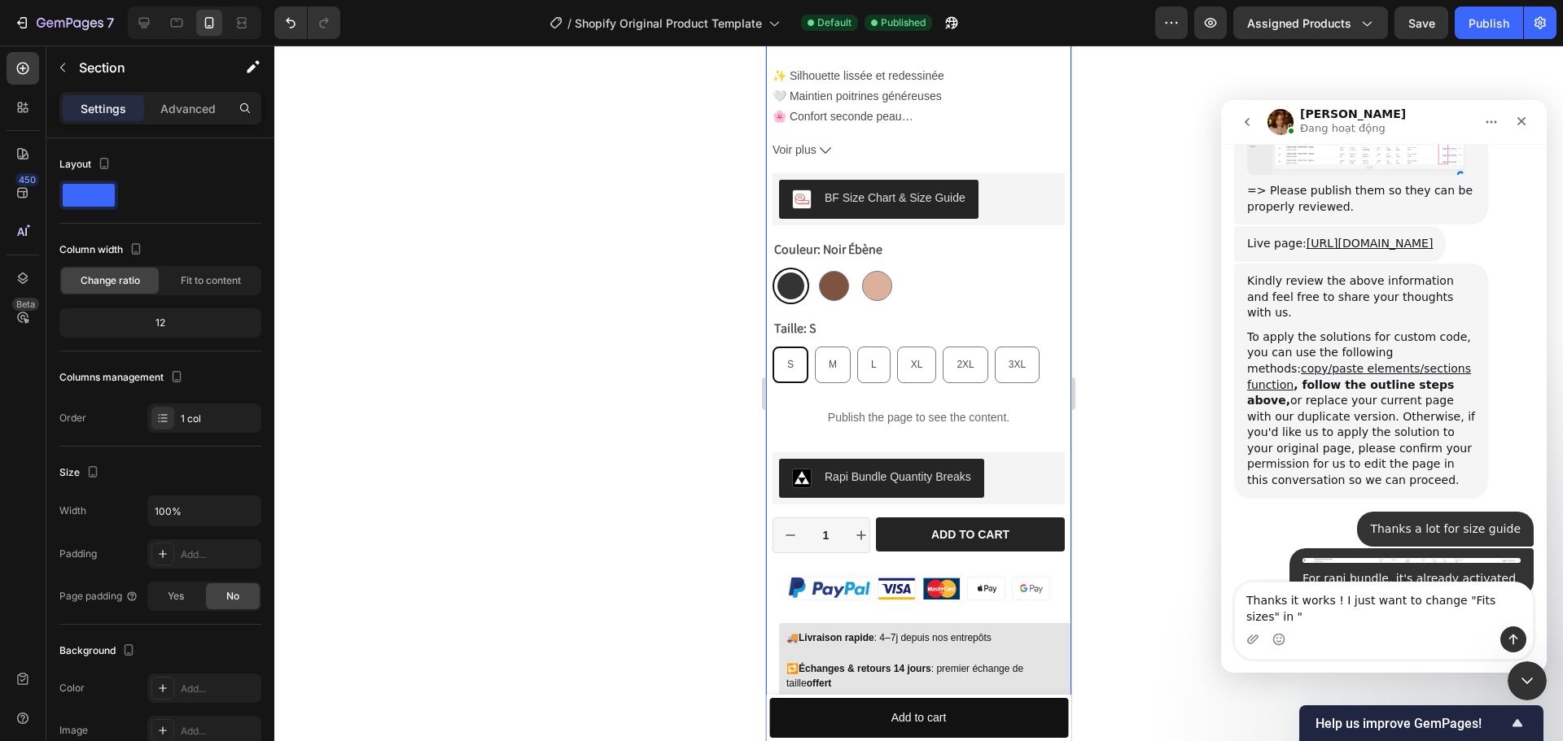
scroll to position [853, 0]
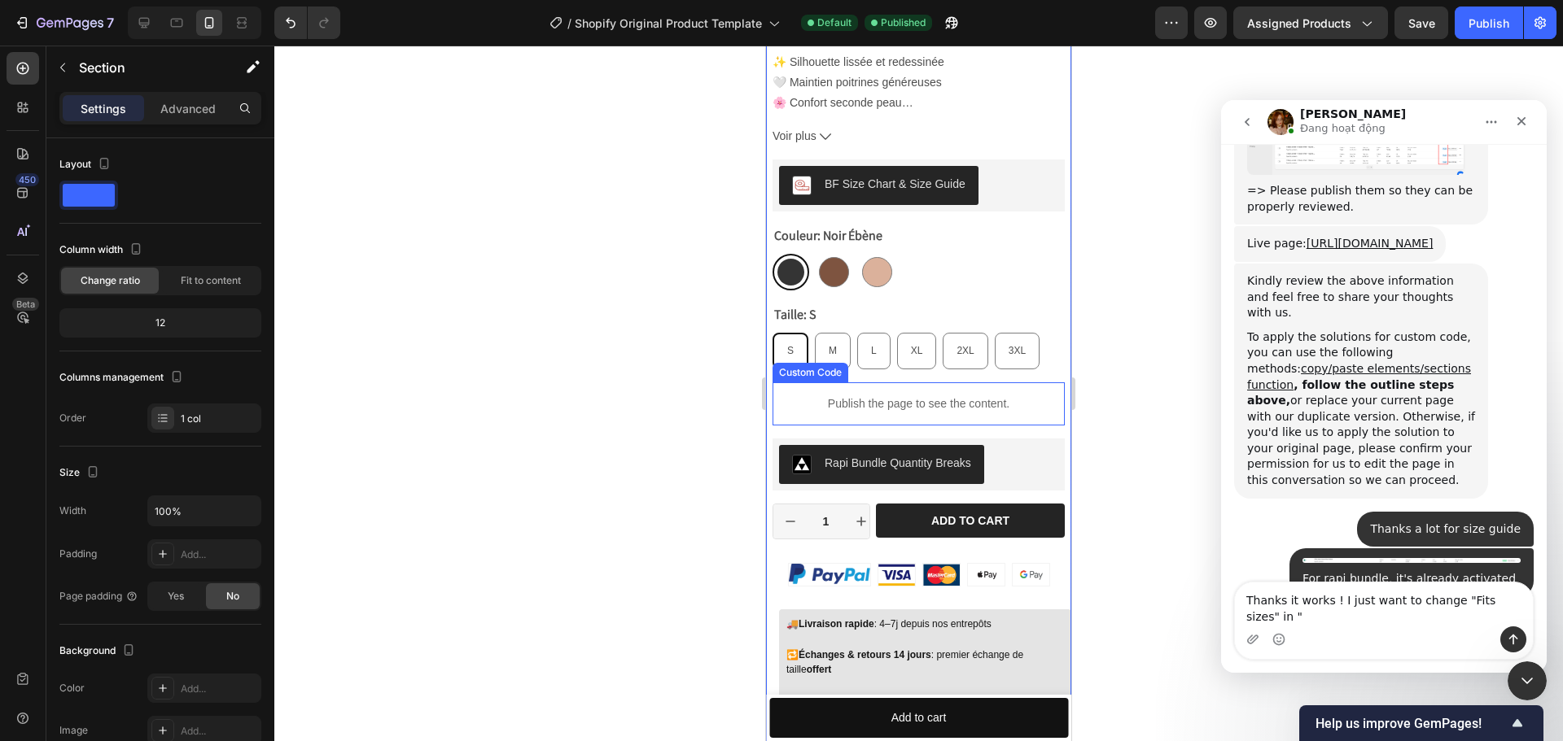
click at [1032, 383] on div "Publish the page to see the content." at bounding box center [918, 404] width 292 height 43
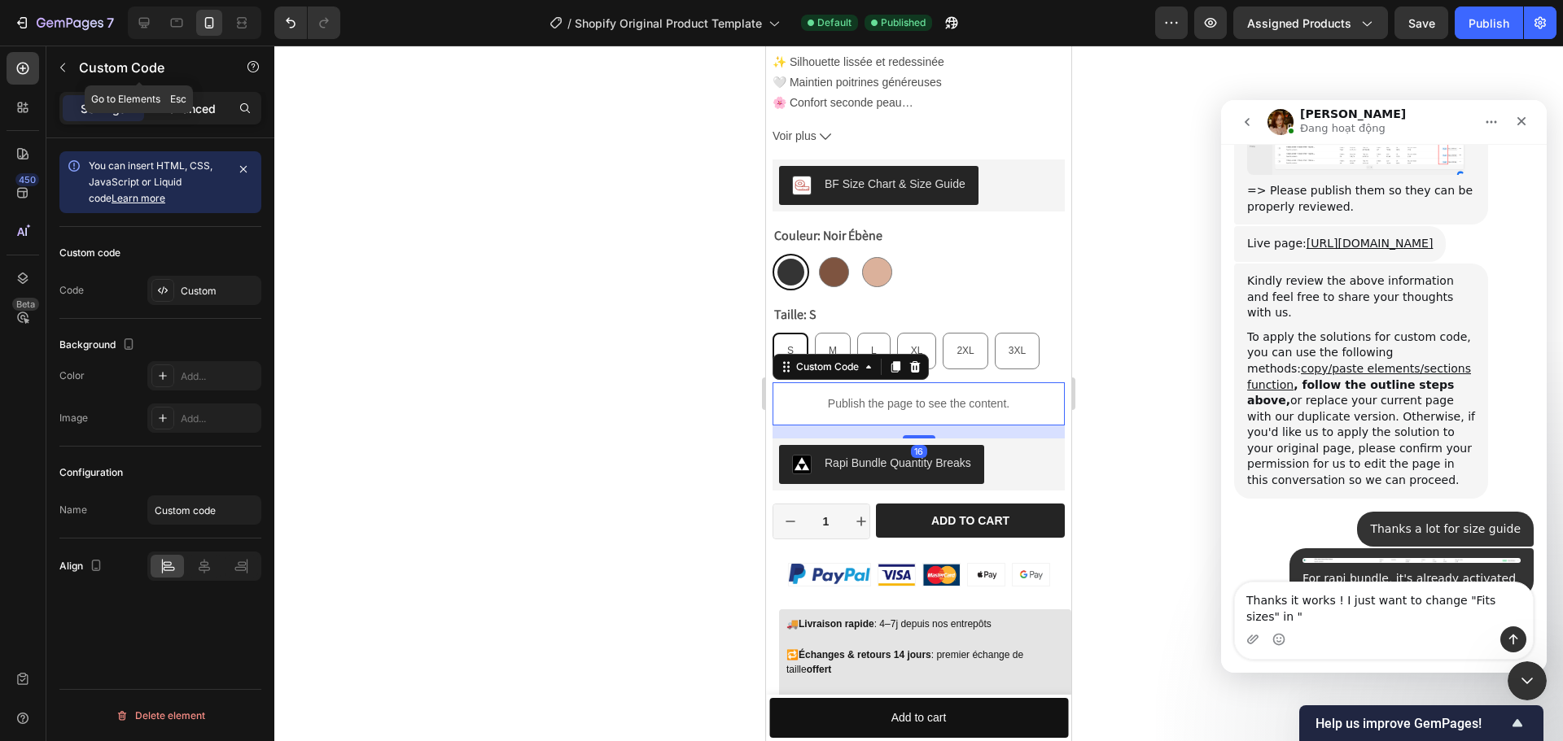
click at [177, 101] on p "Advanced" at bounding box center [187, 108] width 55 height 17
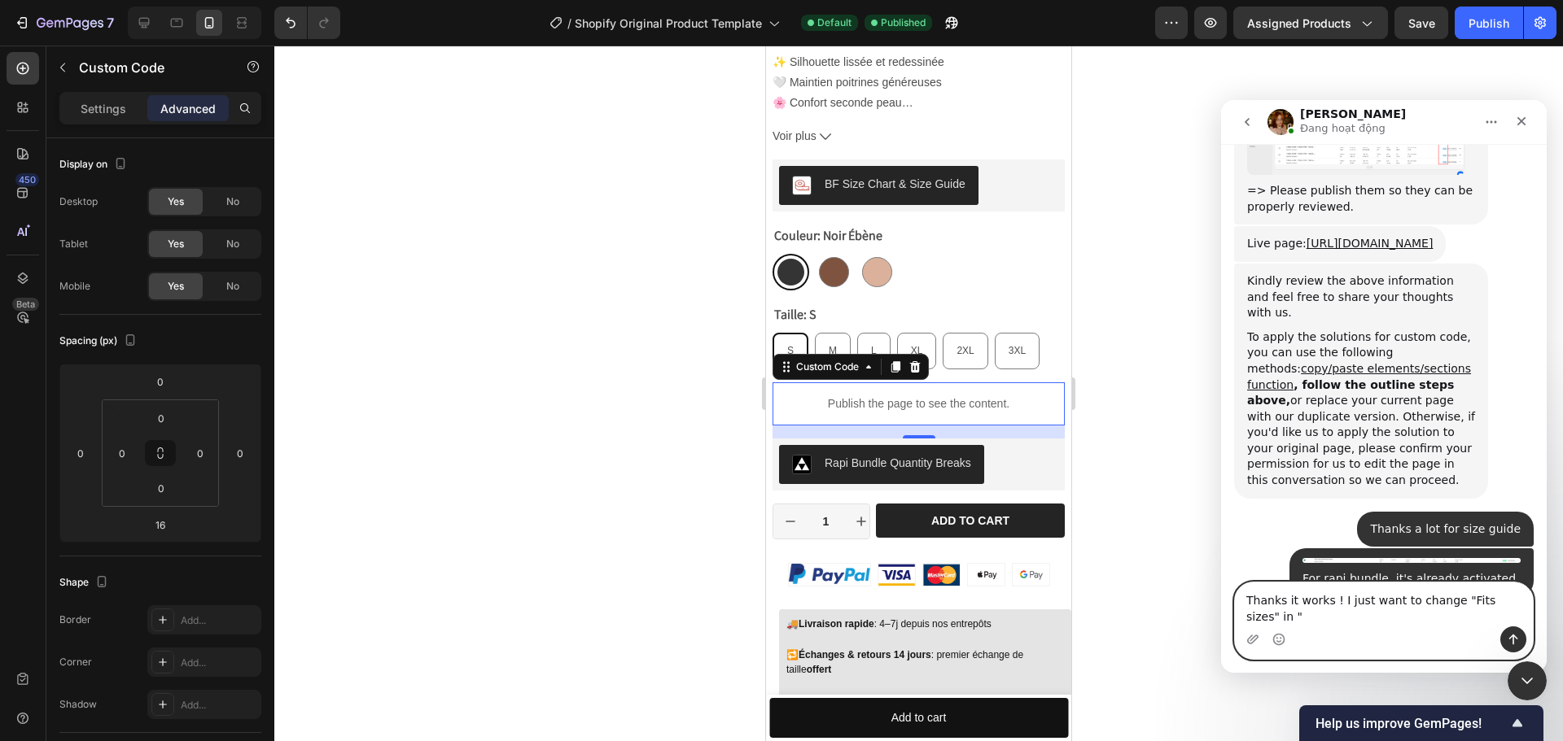
click at [1326, 621] on textarea "Thanks it works ! I just want to change "Fits sizes" in "" at bounding box center [1384, 605] width 298 height 44
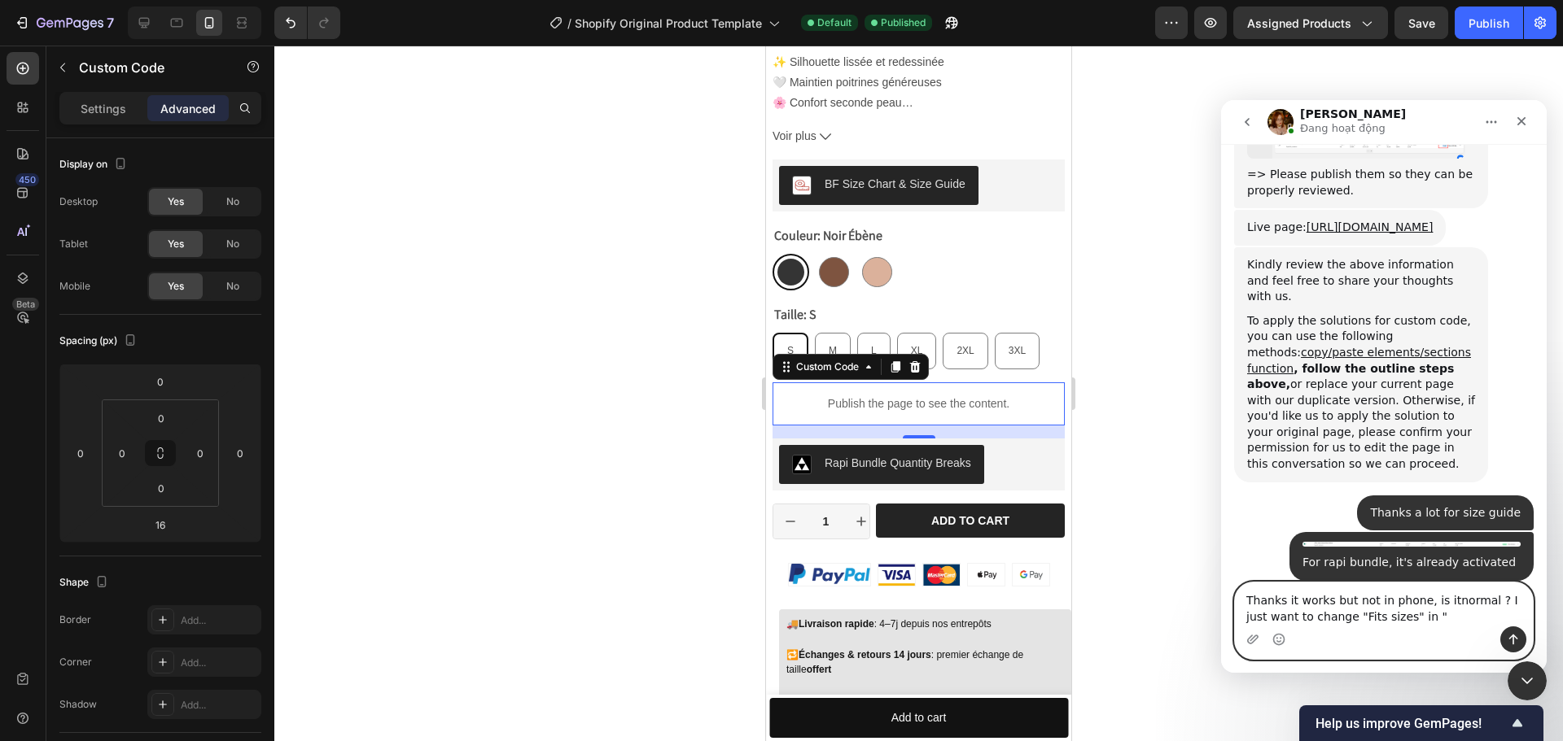
click at [1405, 618] on textarea "Thanks it works but not in phone, is itnormal ? I just want to change "Fits siz…" at bounding box center [1384, 605] width 298 height 44
drag, startPoint x: 1399, startPoint y: 618, endPoint x: 1439, endPoint y: 631, distance: 42.0
click at [1400, 618] on textarea "Thanks it works but not in phone, is itnormal ? I just want to change "Fits siz…" at bounding box center [1384, 605] width 298 height 44
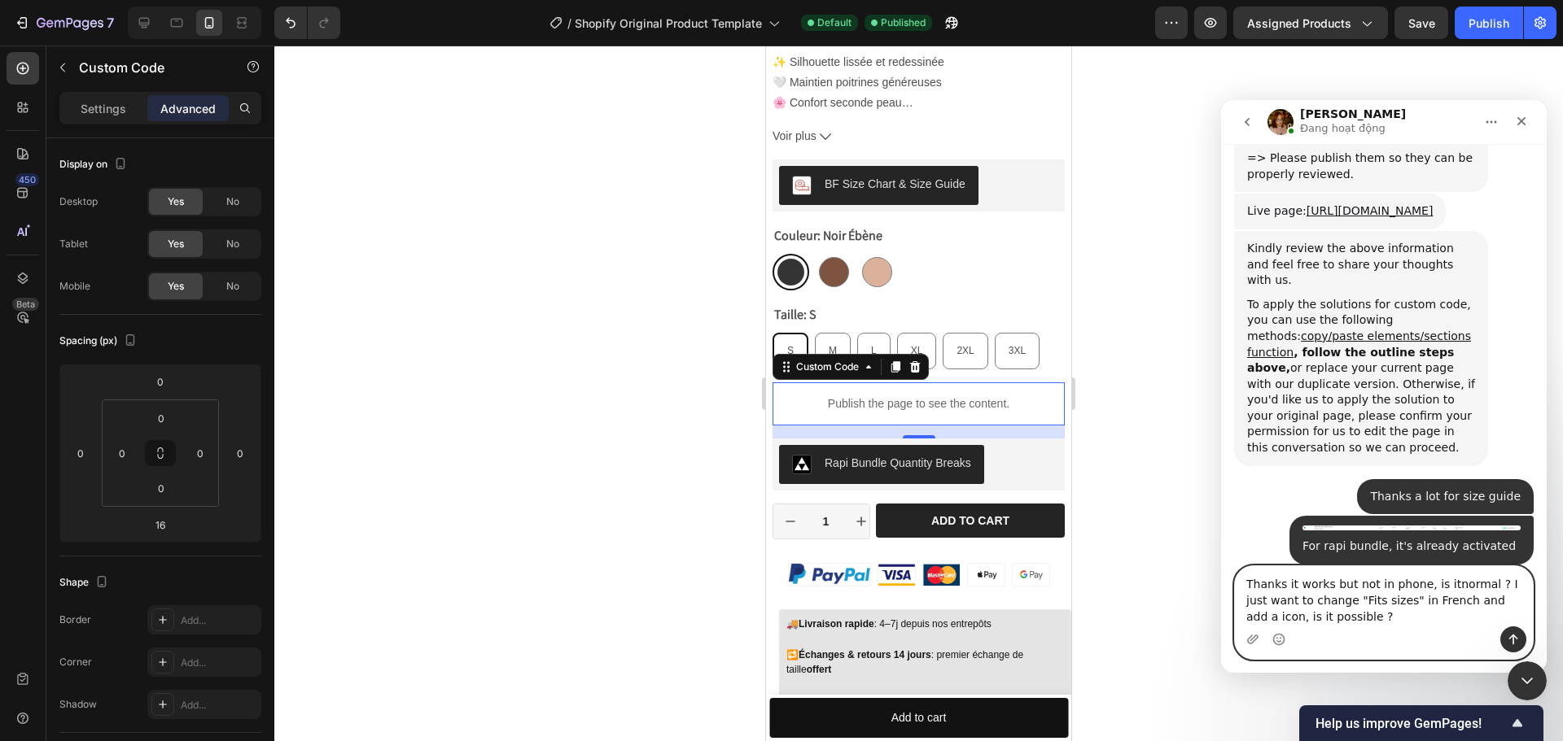
type textarea "Thanks it works but not in phone, is itnormal ? I just want to change "Fits siz…"
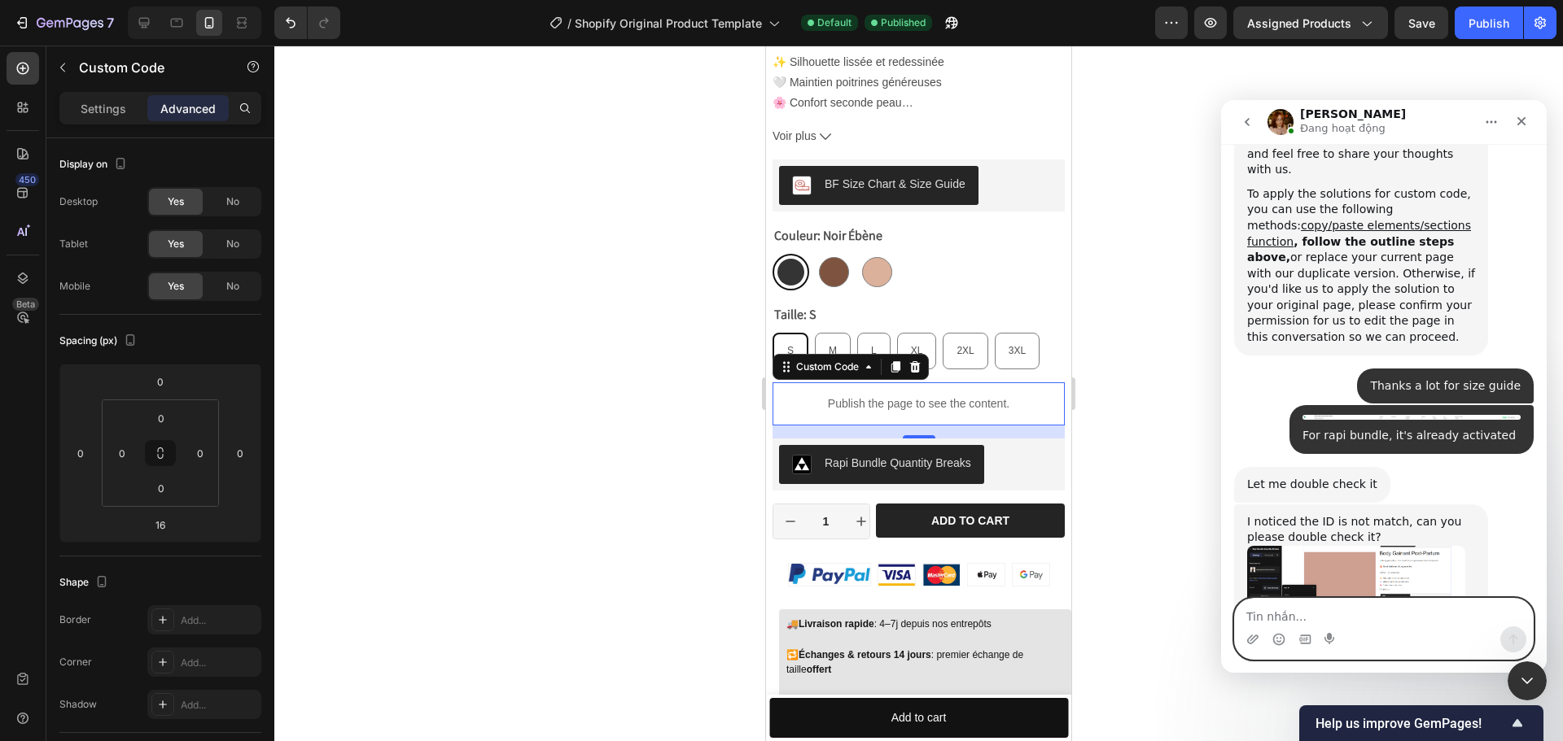
scroll to position [10893, 0]
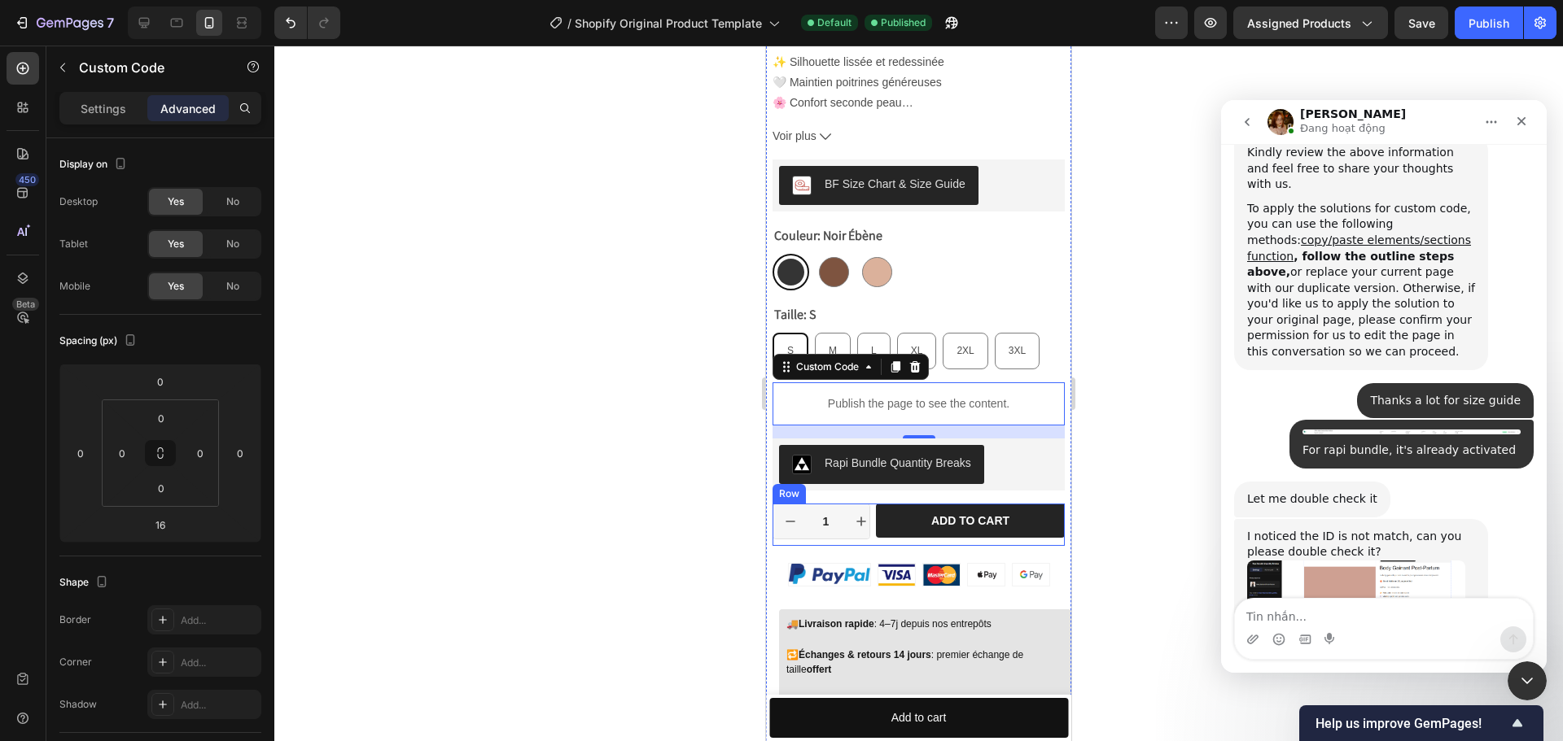
click at [873, 523] on div "1 Product Quantity Row Add to cart Add to Cart Row" at bounding box center [918, 525] width 292 height 42
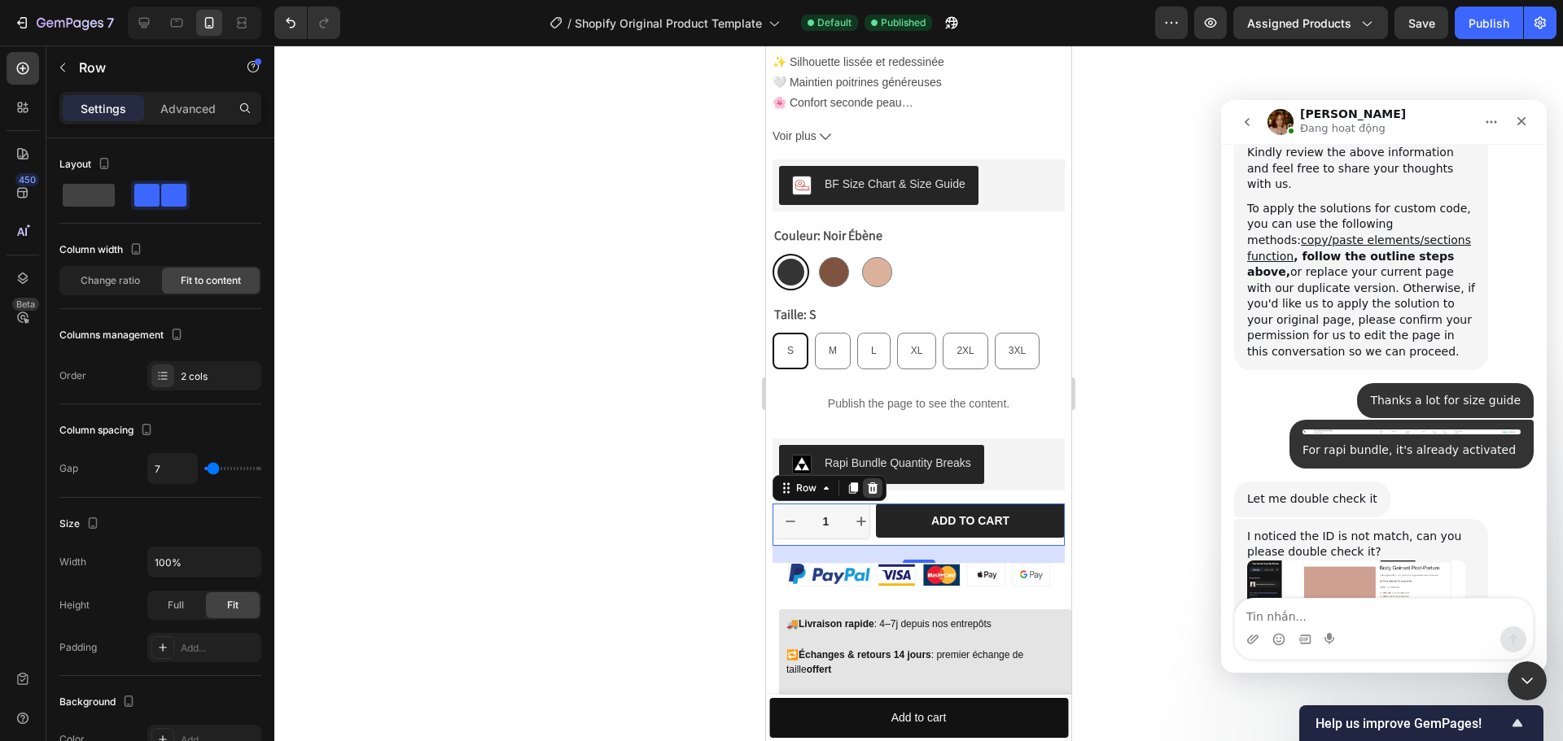
click at [874, 482] on icon at bounding box center [872, 488] width 13 height 13
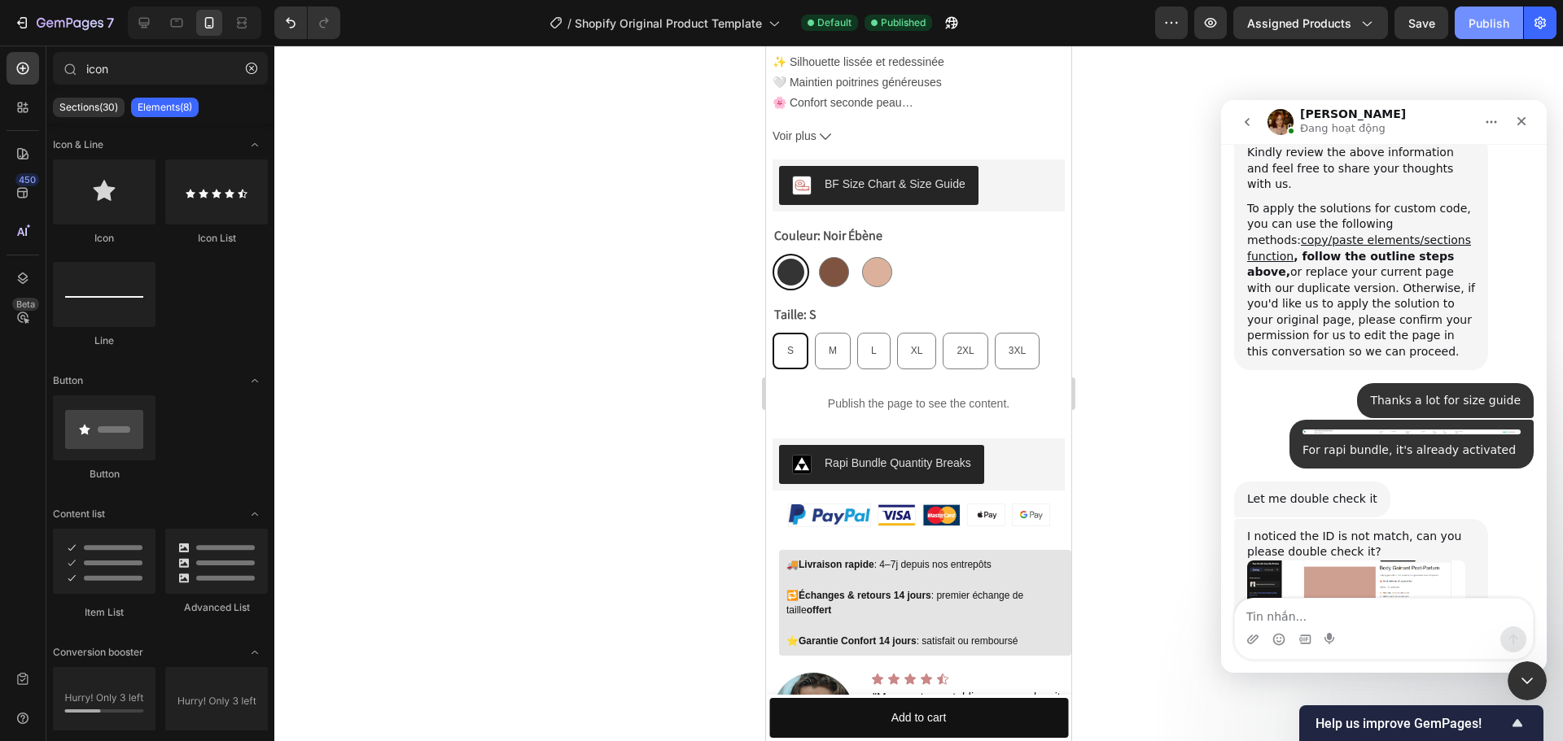
click at [1476, 24] on div "Publish" at bounding box center [1488, 23] width 41 height 17
click at [293, 20] on icon "Undo/Redo" at bounding box center [291, 23] width 10 height 11
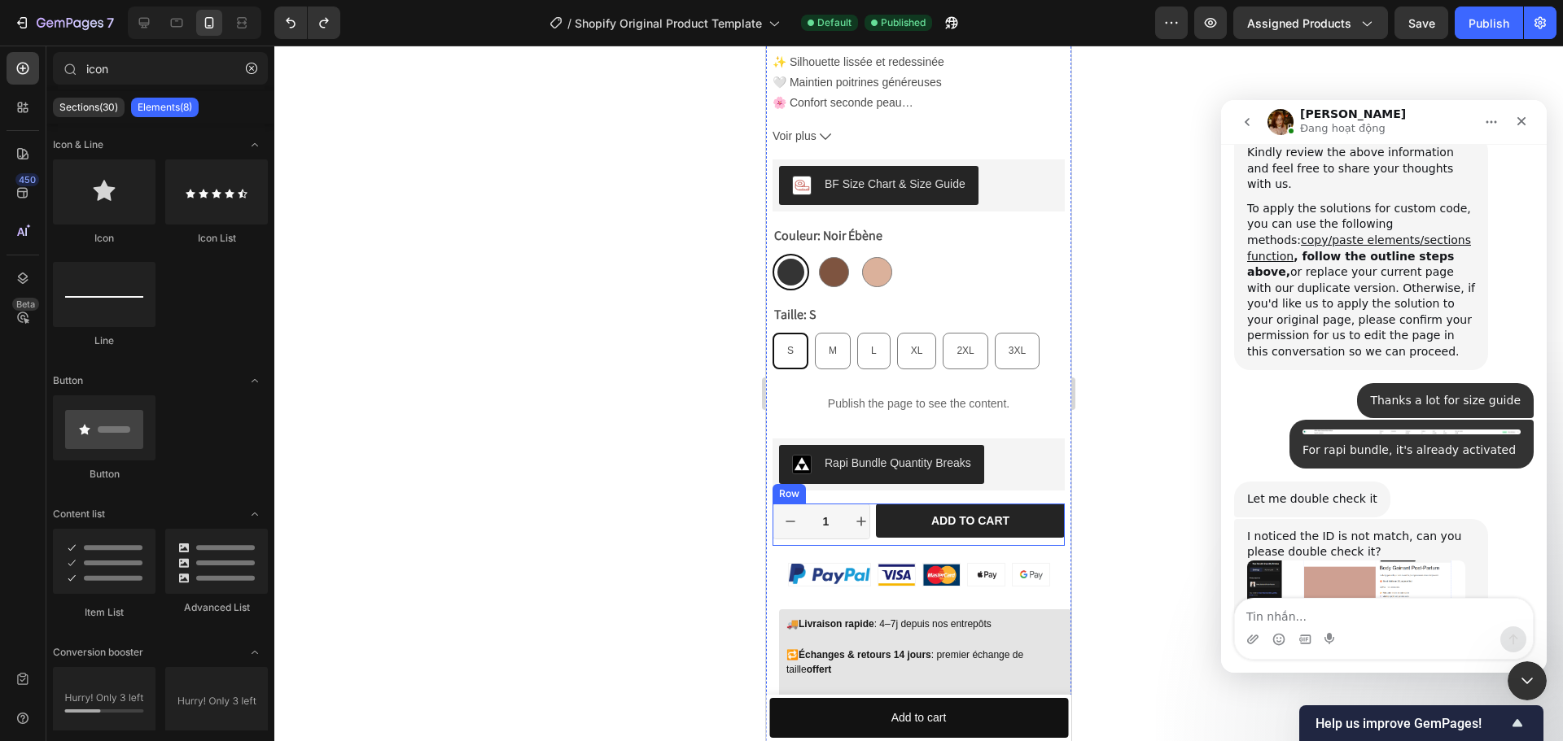
click at [1033, 523] on div "Add to cart Add to Cart" at bounding box center [970, 525] width 189 height 42
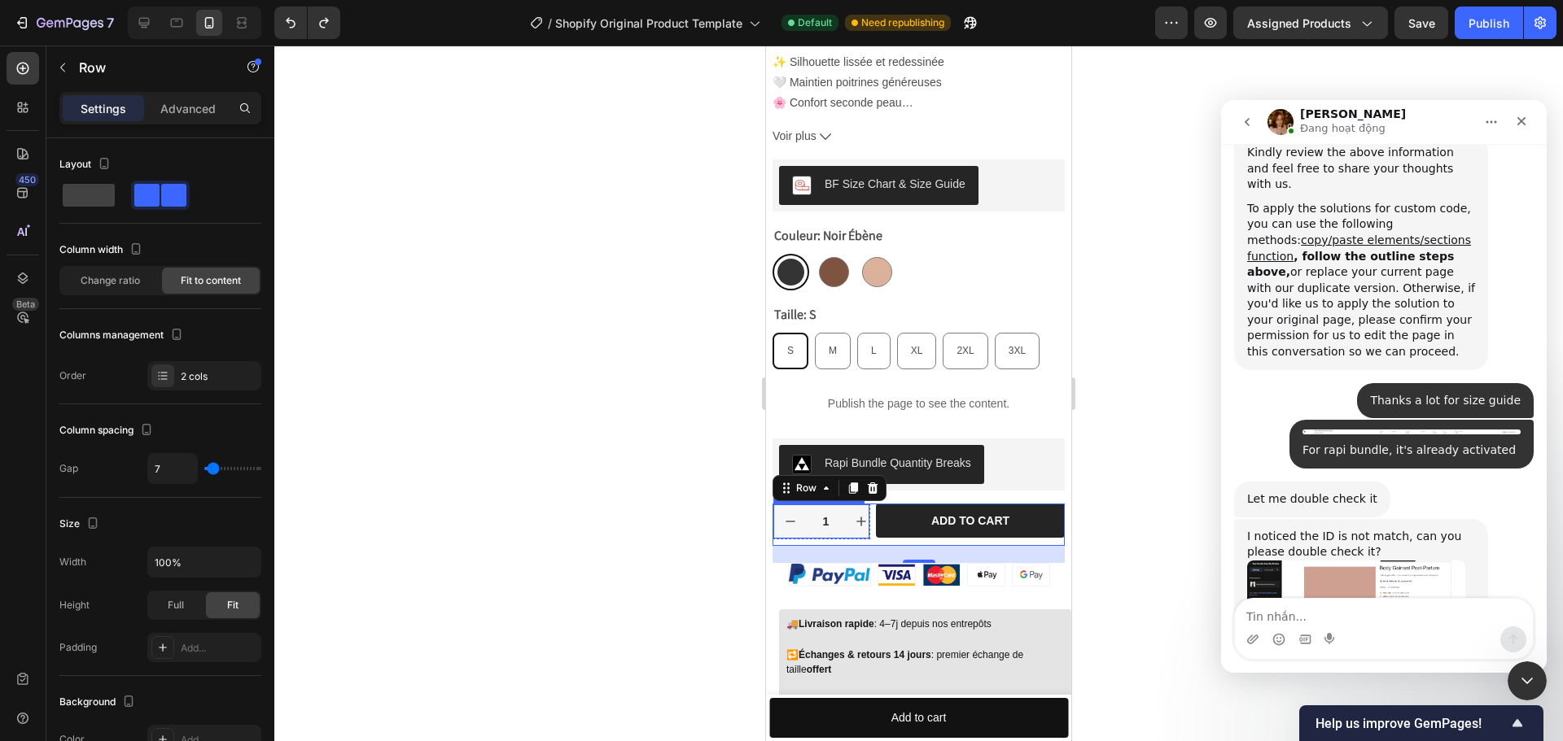
click at [857, 514] on icon "increment" at bounding box center [861, 522] width 16 height 16
type input "2"
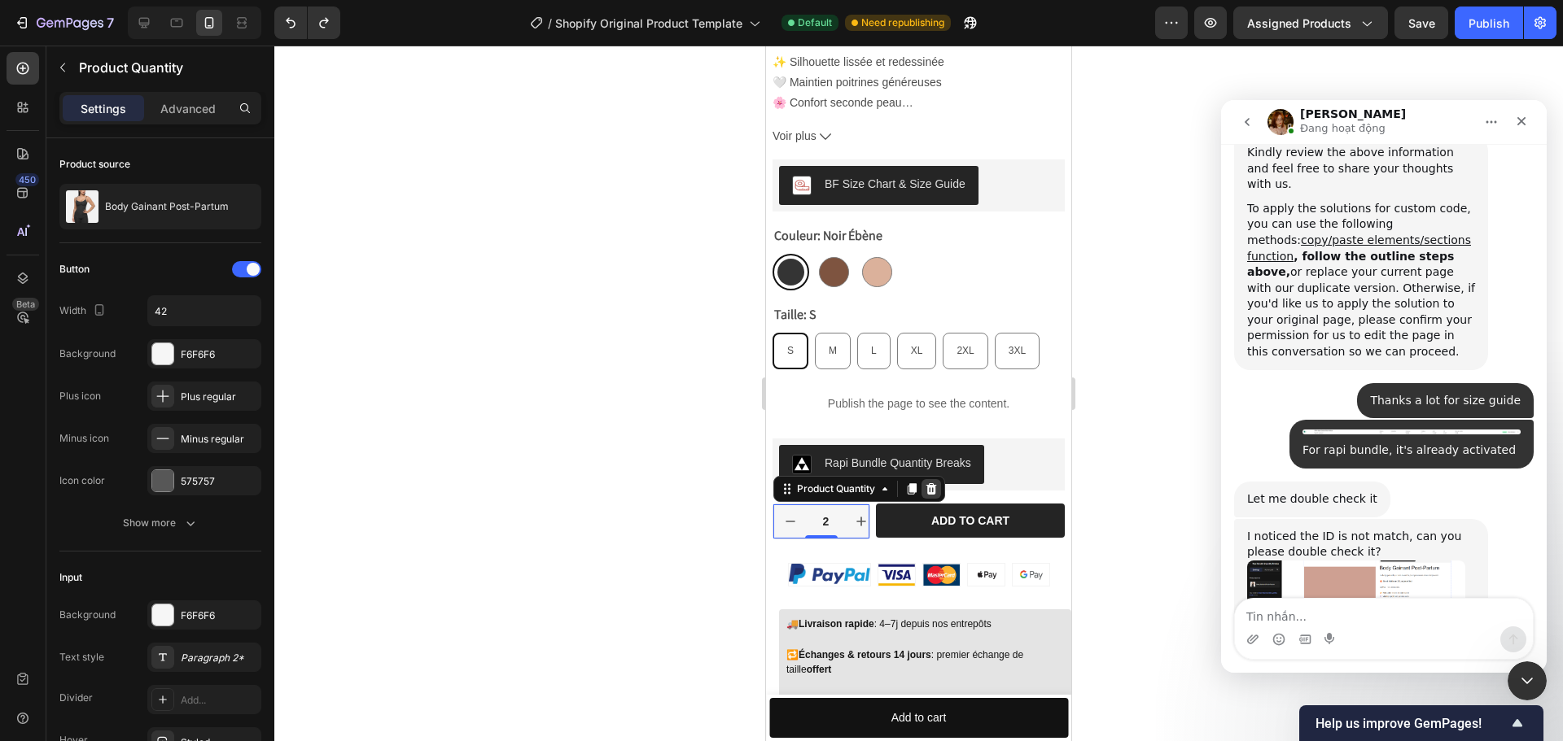
click at [936, 483] on icon at bounding box center [931, 489] width 13 height 13
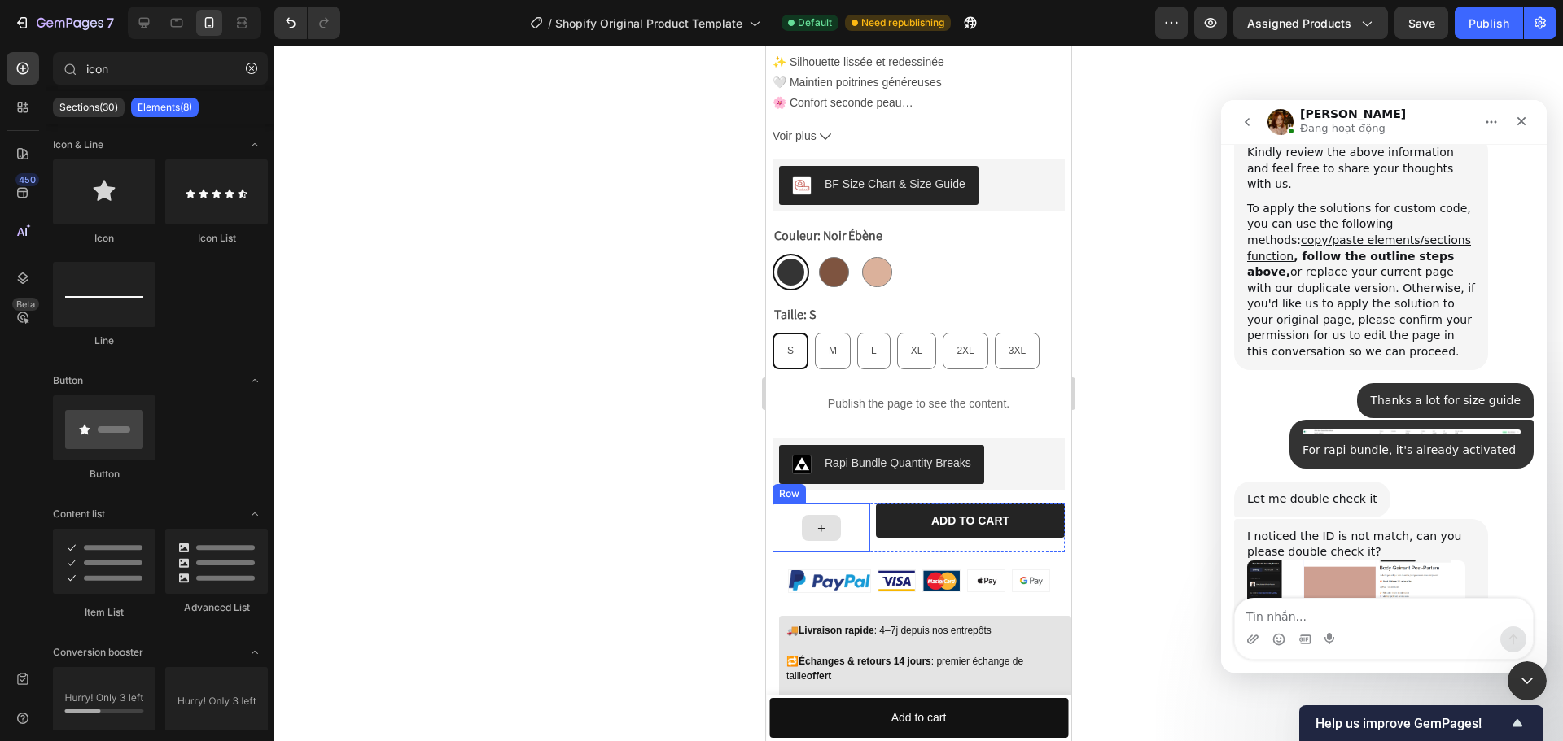
click at [859, 524] on div at bounding box center [821, 528] width 98 height 49
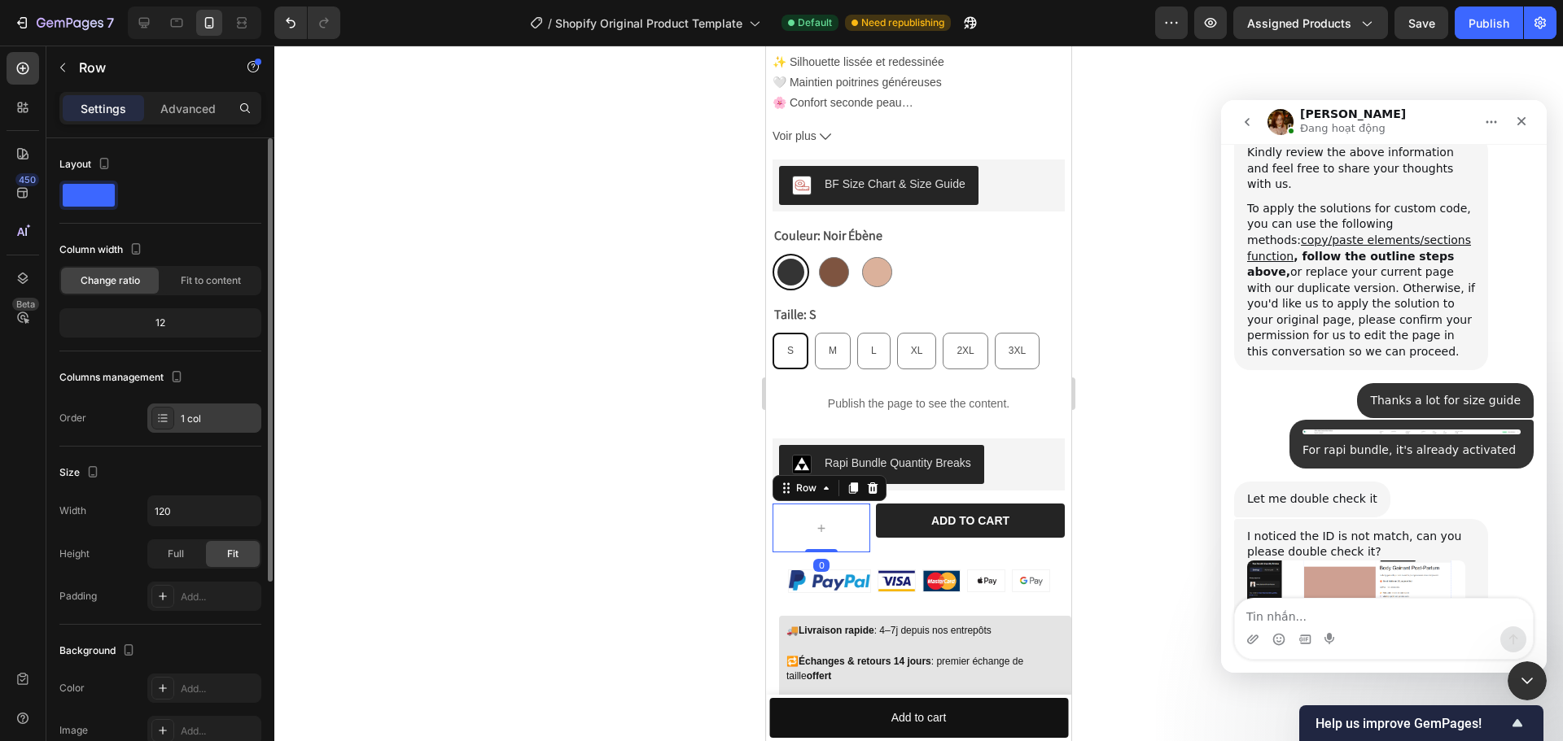
click at [230, 419] on div "1 col" at bounding box center [219, 419] width 77 height 15
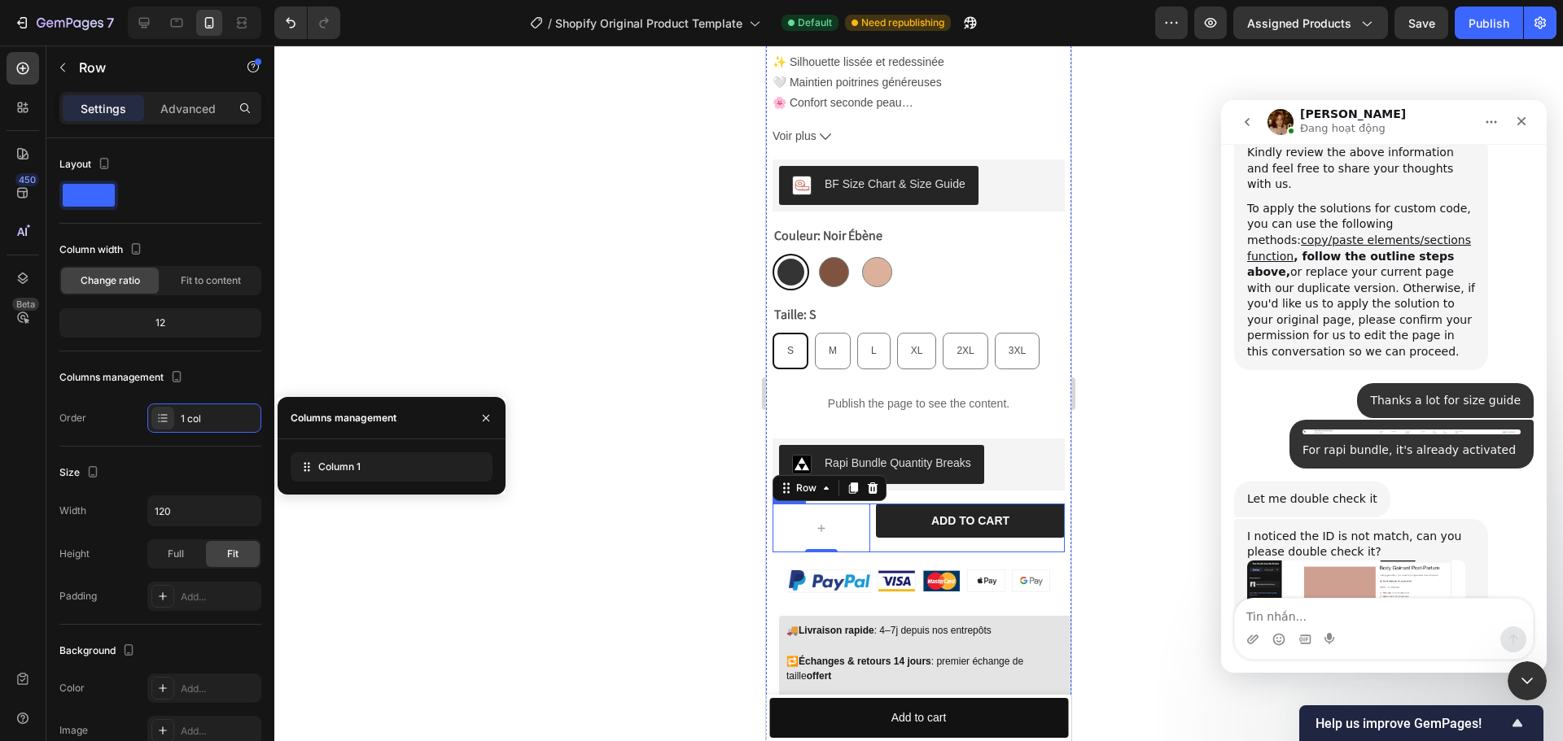
click at [873, 531] on div "Row 0 Add to cart Add to Cart Row" at bounding box center [918, 528] width 292 height 49
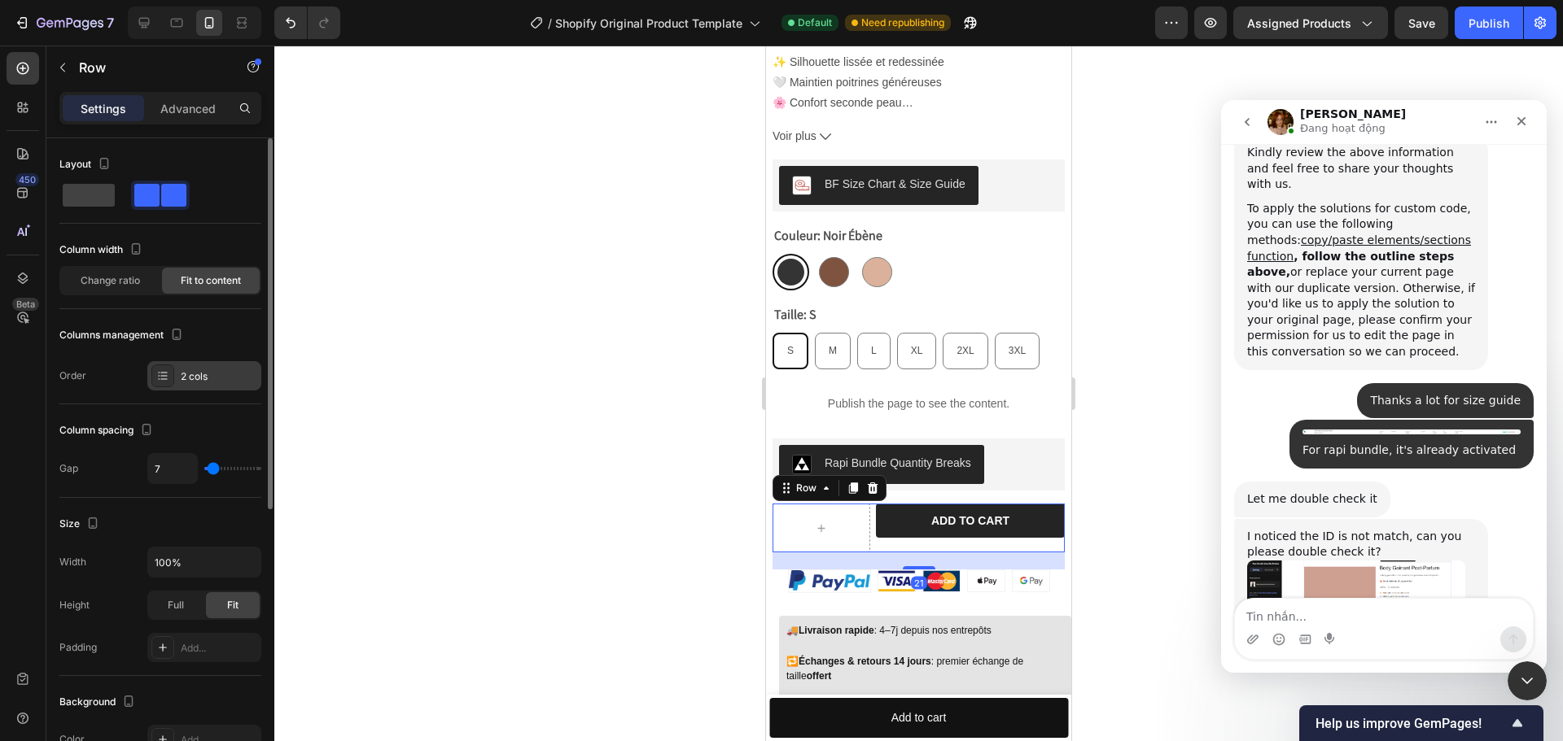
click at [204, 374] on div "2 cols" at bounding box center [219, 377] width 77 height 15
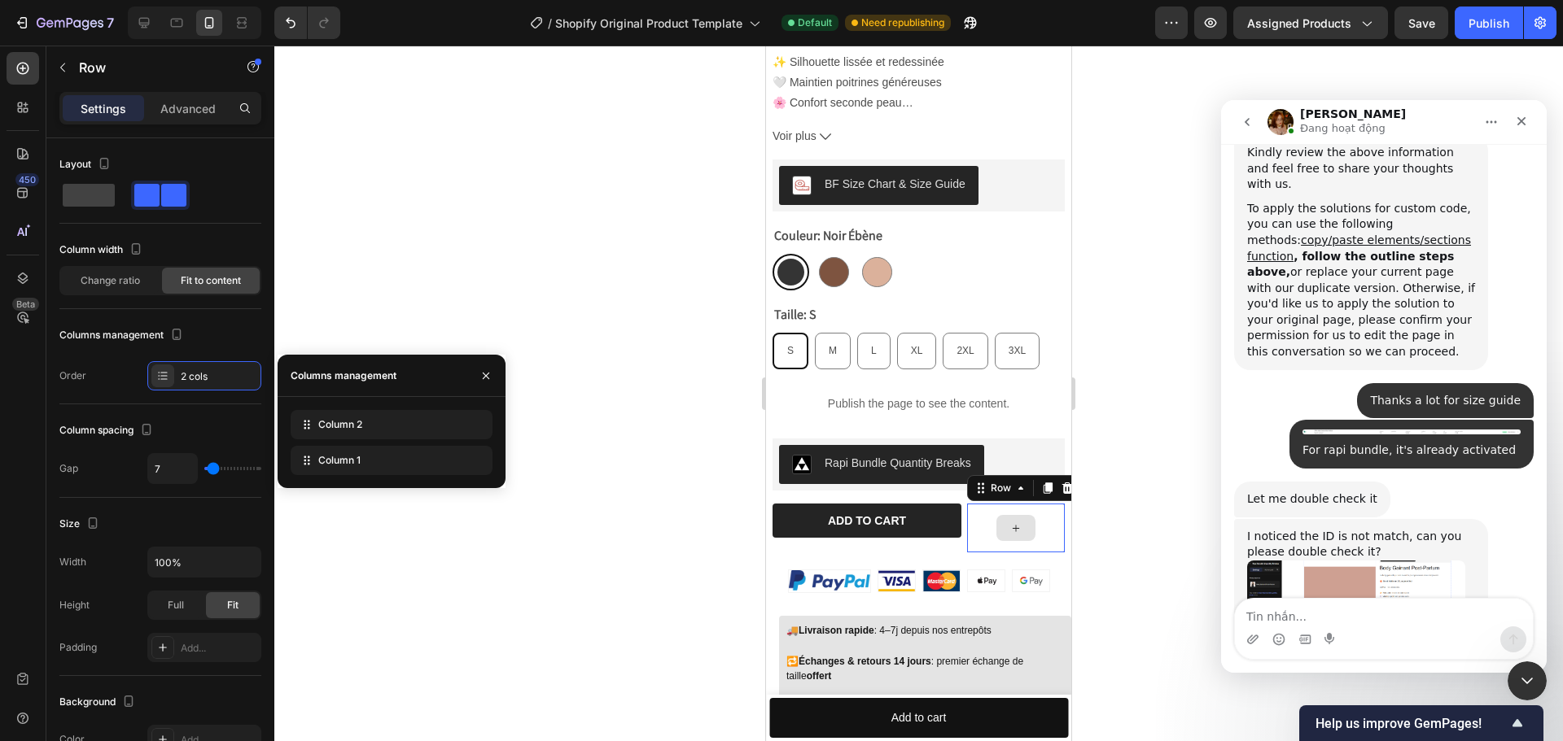
click at [970, 513] on div at bounding box center [1016, 528] width 98 height 49
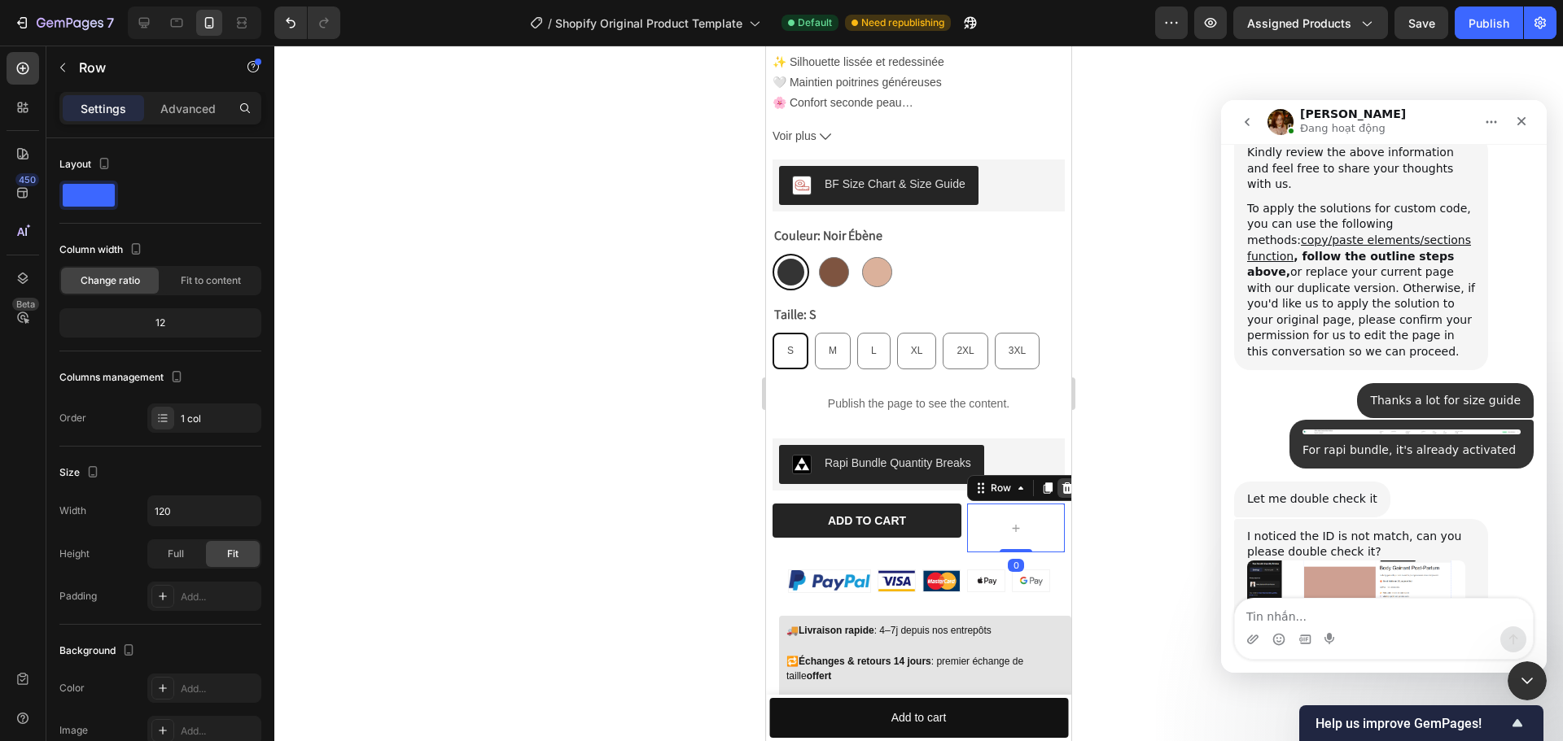
click at [1062, 483] on icon at bounding box center [1067, 488] width 11 height 11
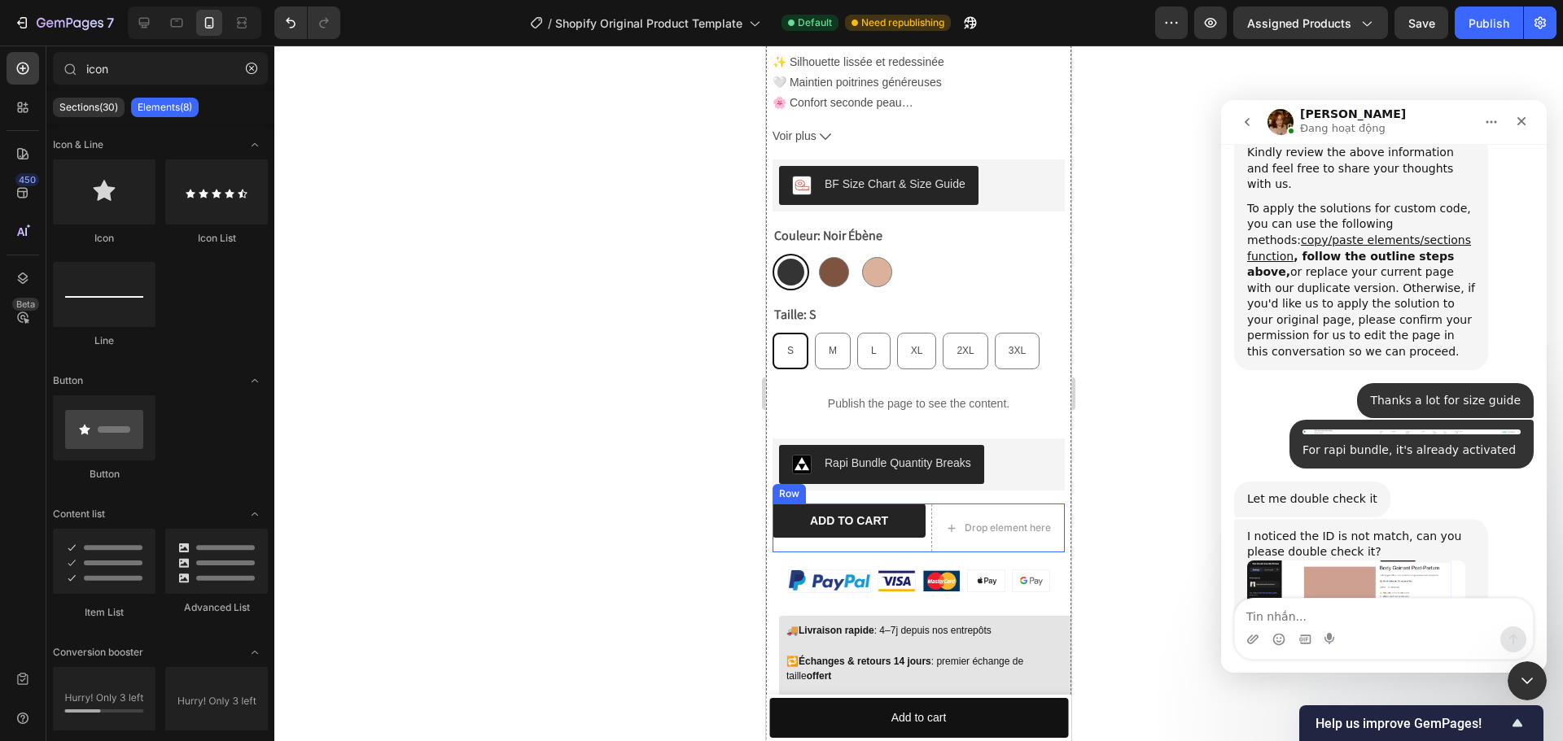
click at [916, 529] on div "Drop element here Add to cart Add to Cart Row" at bounding box center [918, 528] width 292 height 49
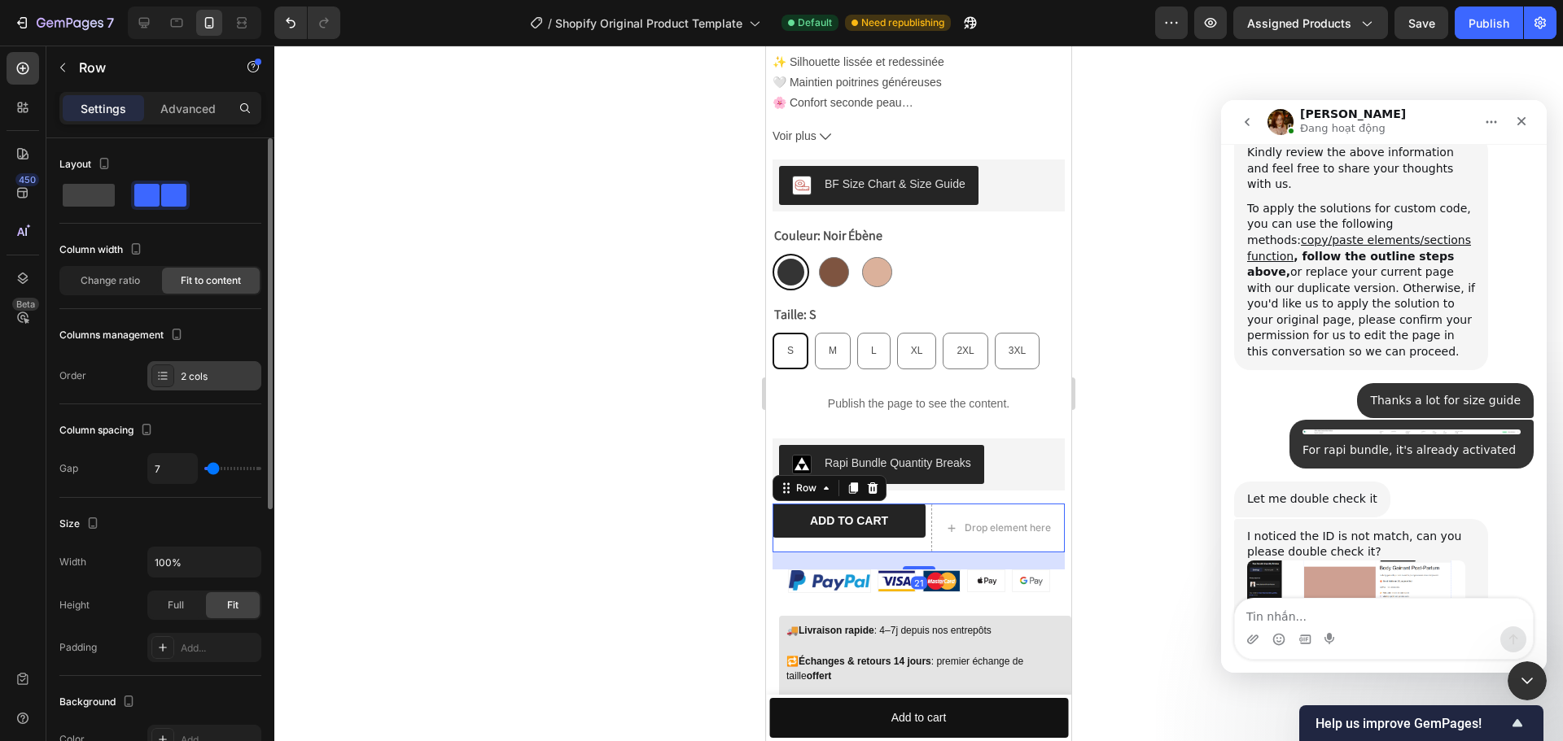
click at [216, 382] on div "2 cols" at bounding box center [219, 377] width 77 height 15
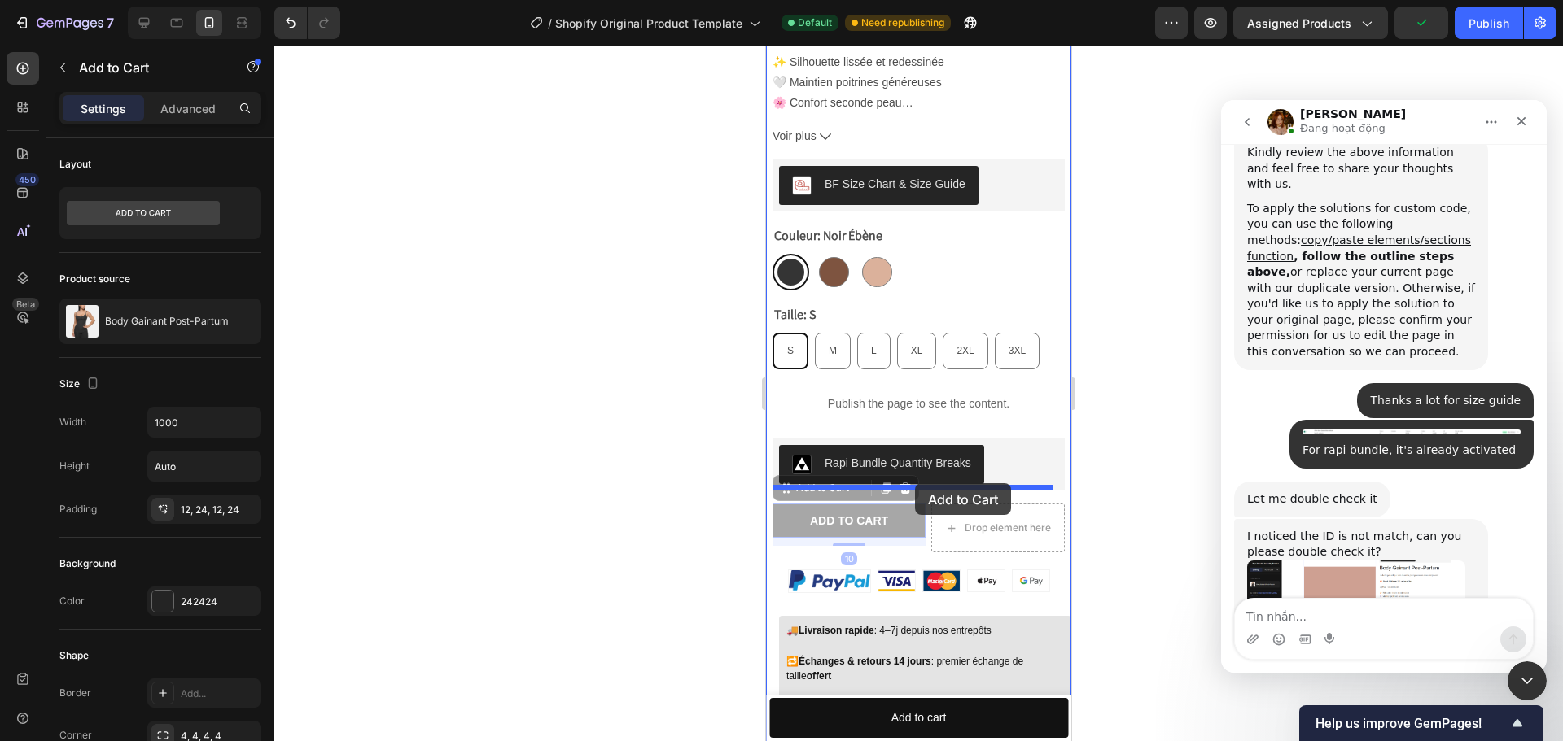
drag, startPoint x: 900, startPoint y: 513, endPoint x: 915, endPoint y: 483, distance: 32.8
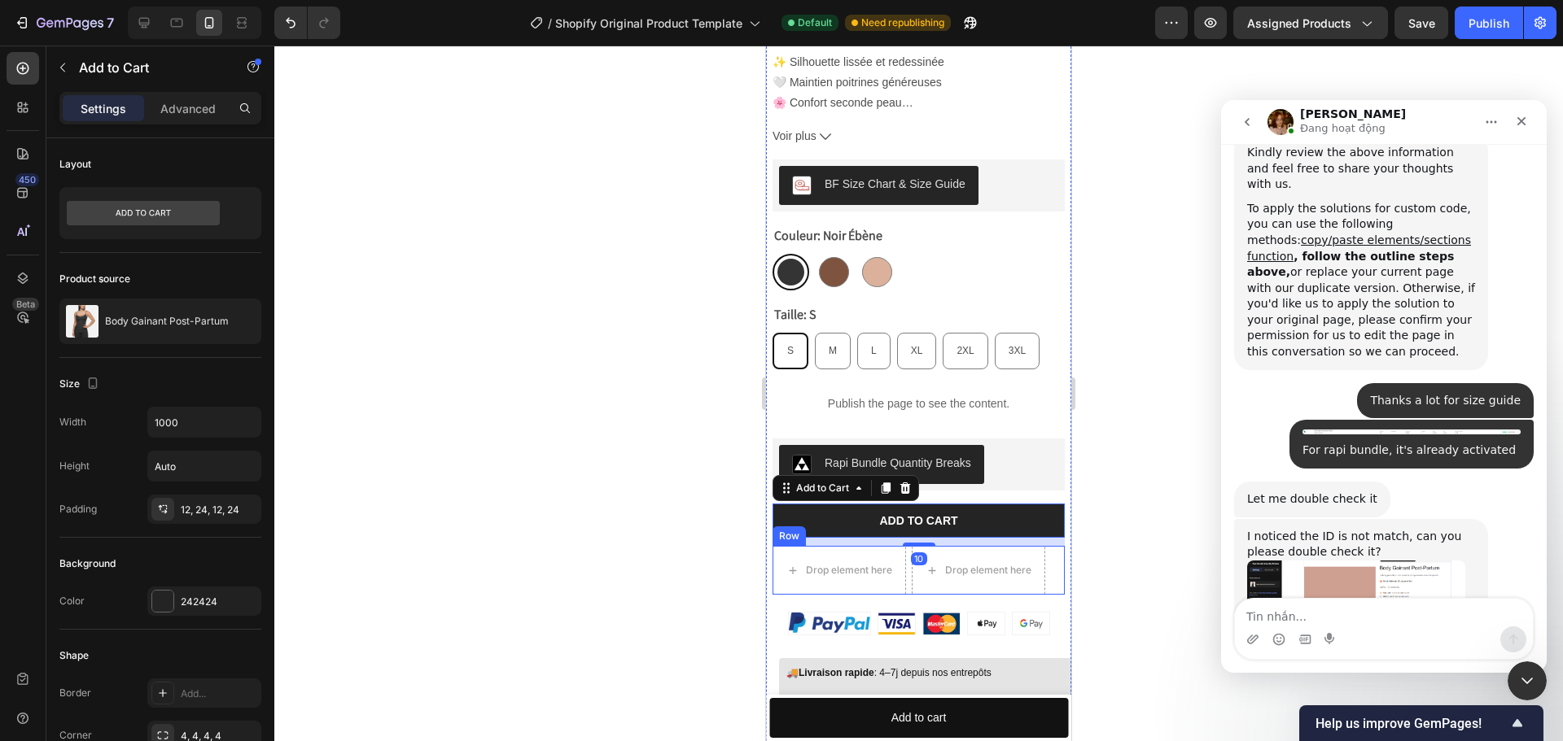
click at [907, 557] on div "Drop element here Drop element here Row" at bounding box center [918, 570] width 292 height 49
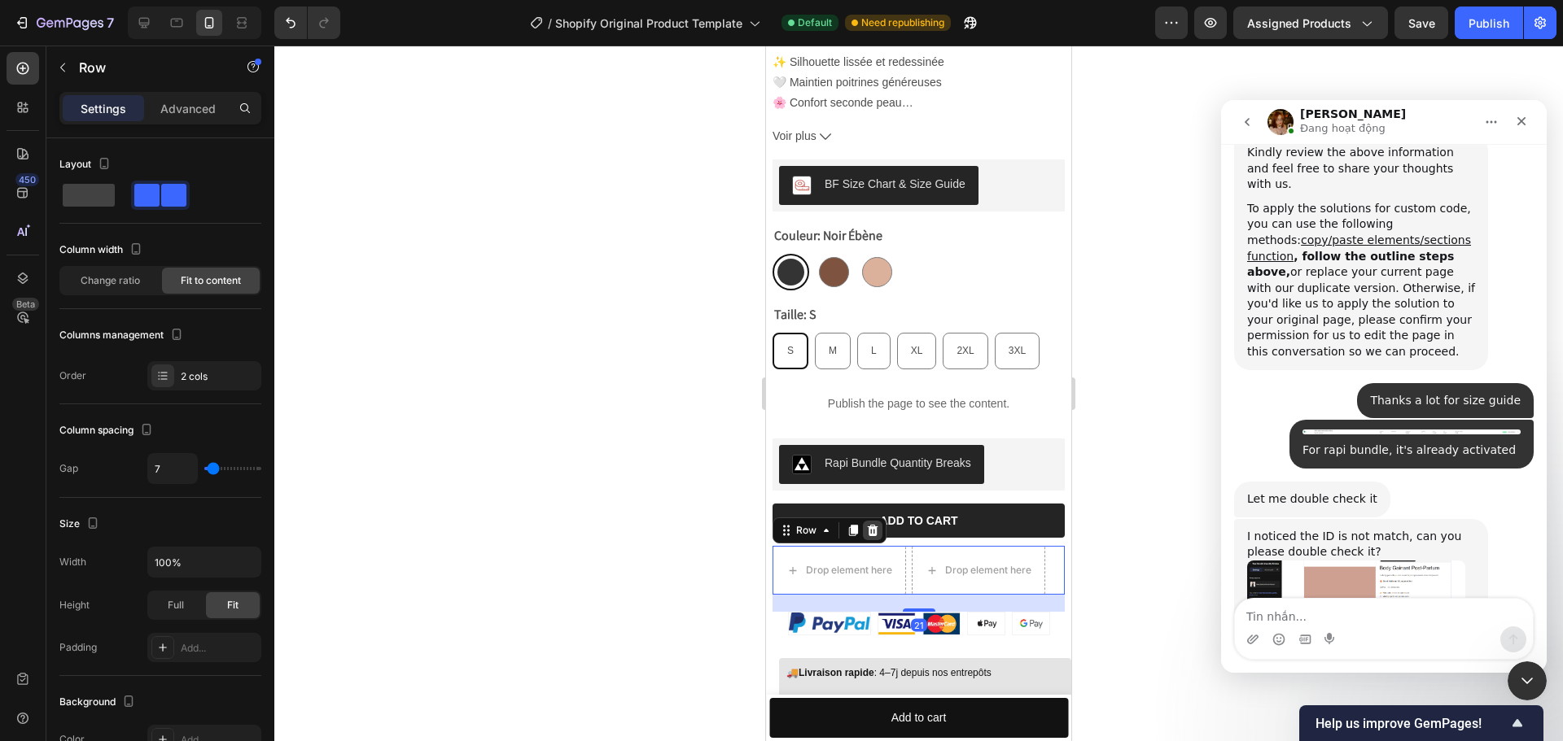
click at [876, 525] on icon at bounding box center [873, 530] width 11 height 11
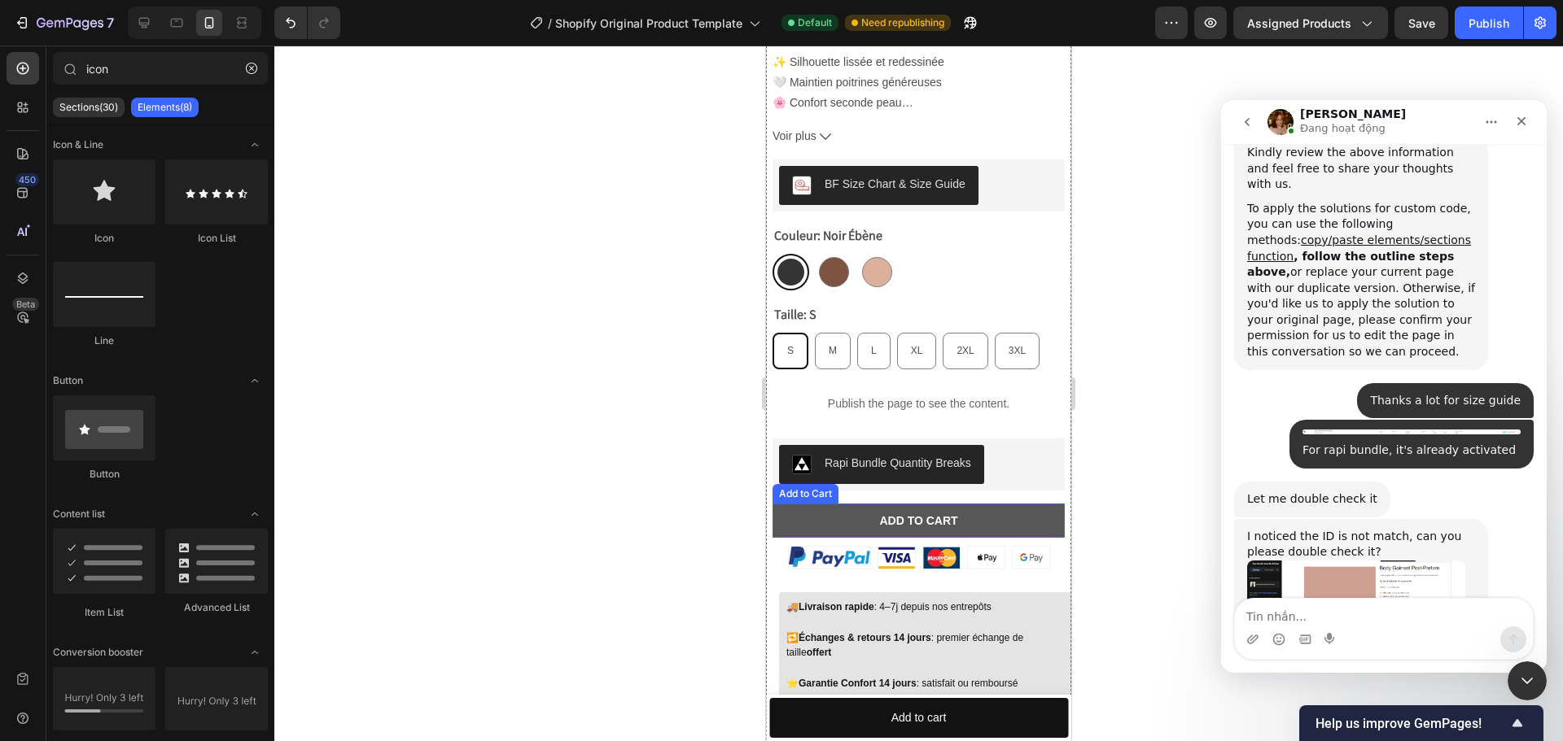
click at [1035, 504] on button "Add to cart" at bounding box center [918, 521] width 292 height 34
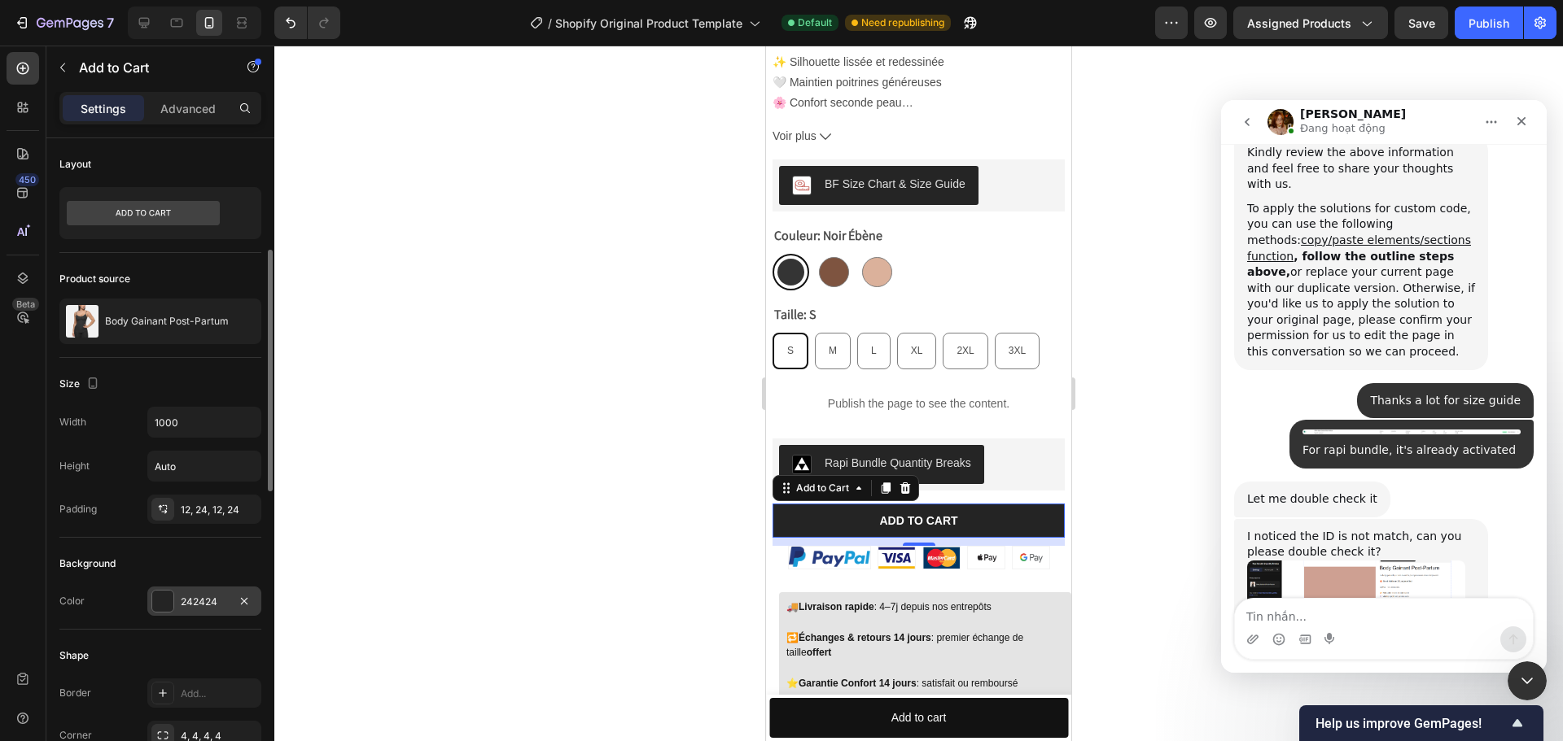
scroll to position [81, 0]
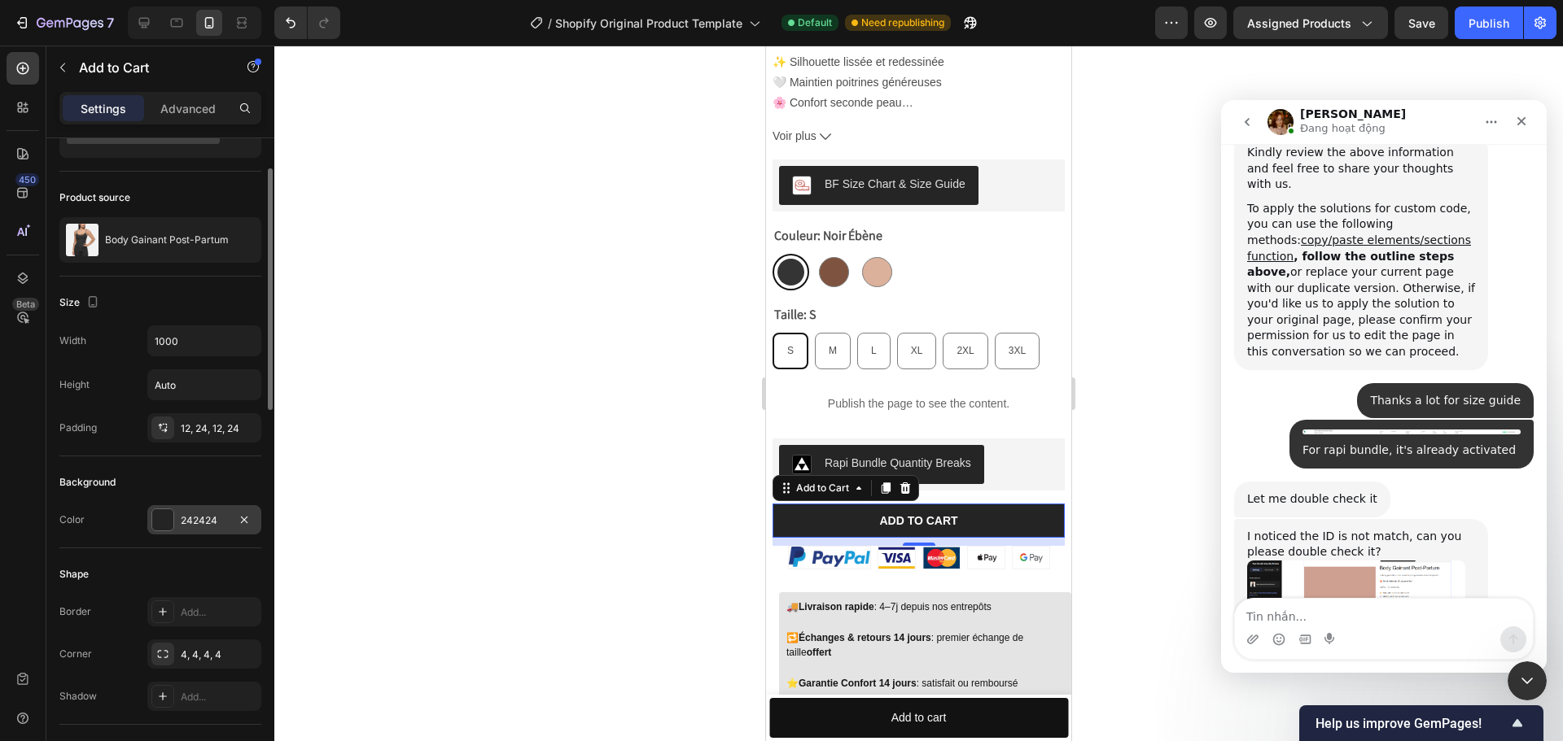
click at [165, 517] on div at bounding box center [162, 520] width 21 height 21
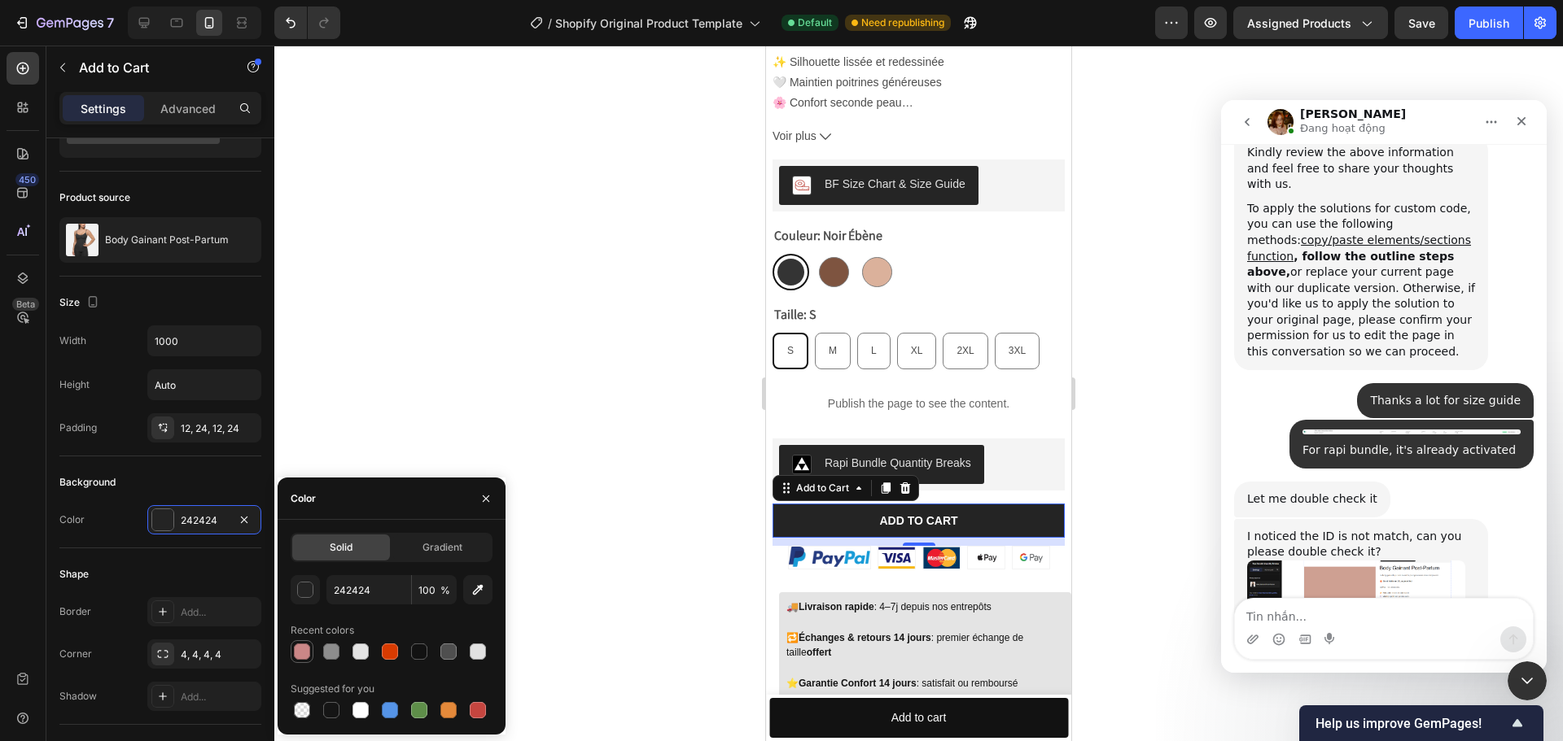
click at [304, 650] on div at bounding box center [302, 652] width 16 height 16
type input "CA8787"
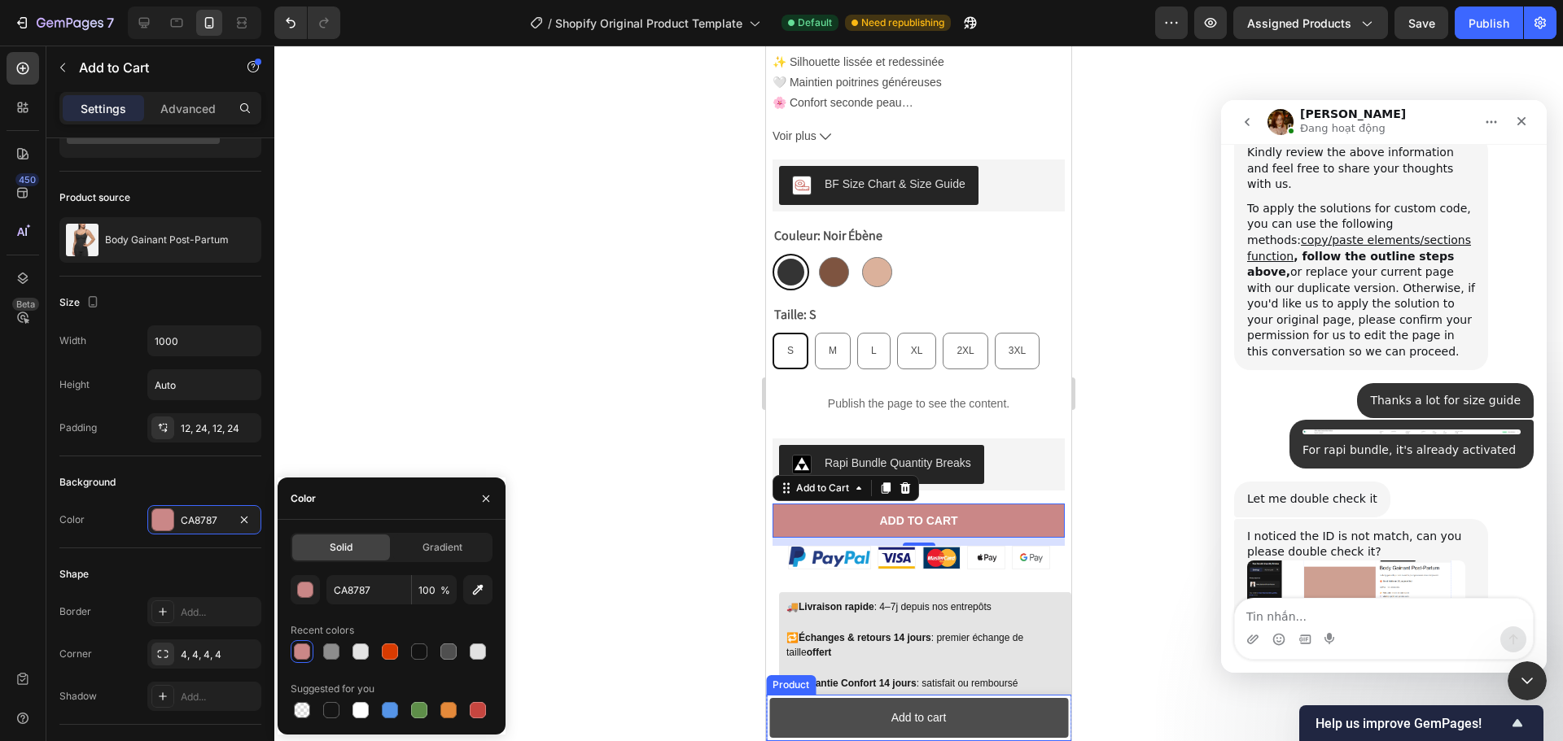
click at [1054, 712] on button "Add to cart" at bounding box center [918, 718] width 299 height 40
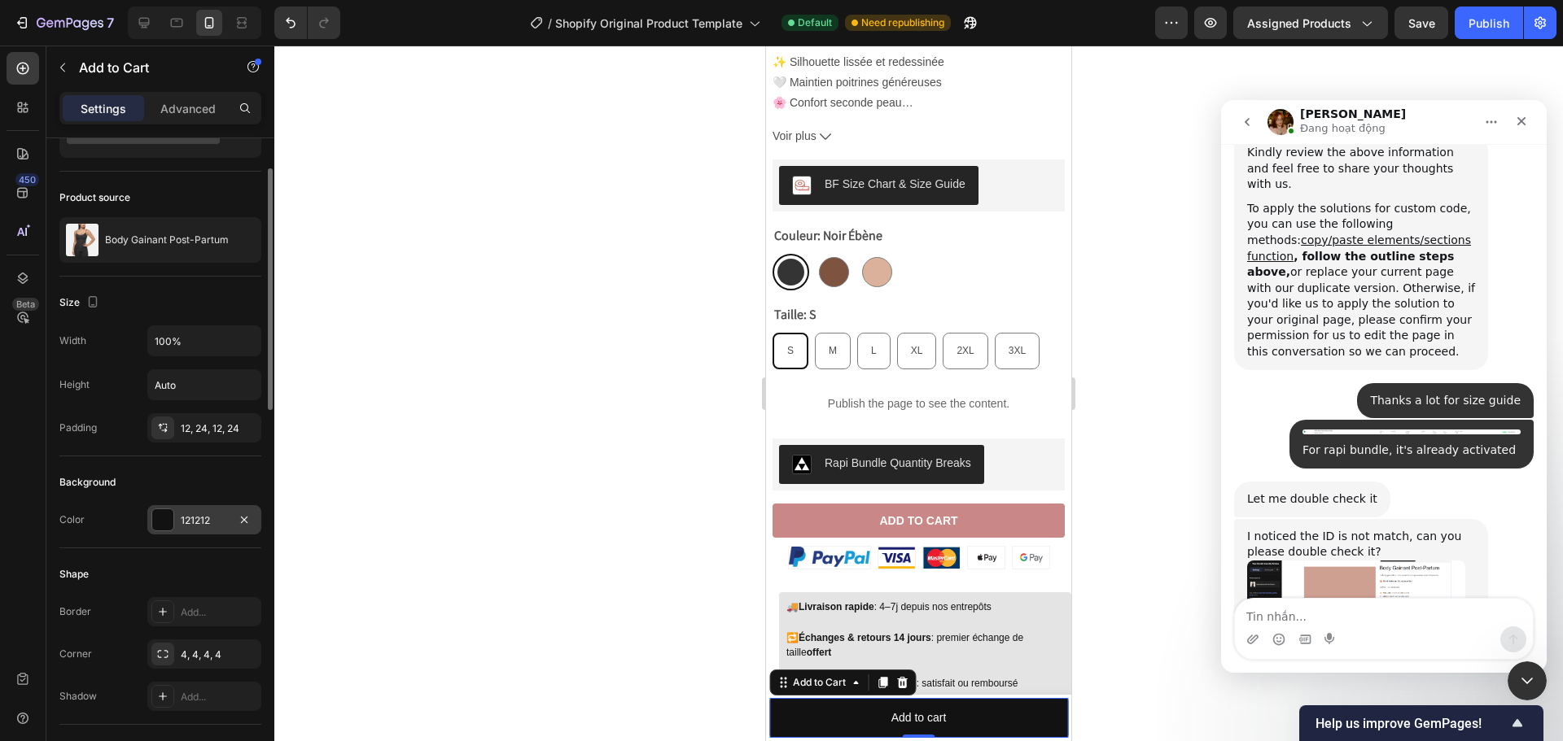
click at [201, 519] on div "121212" at bounding box center [204, 521] width 47 height 15
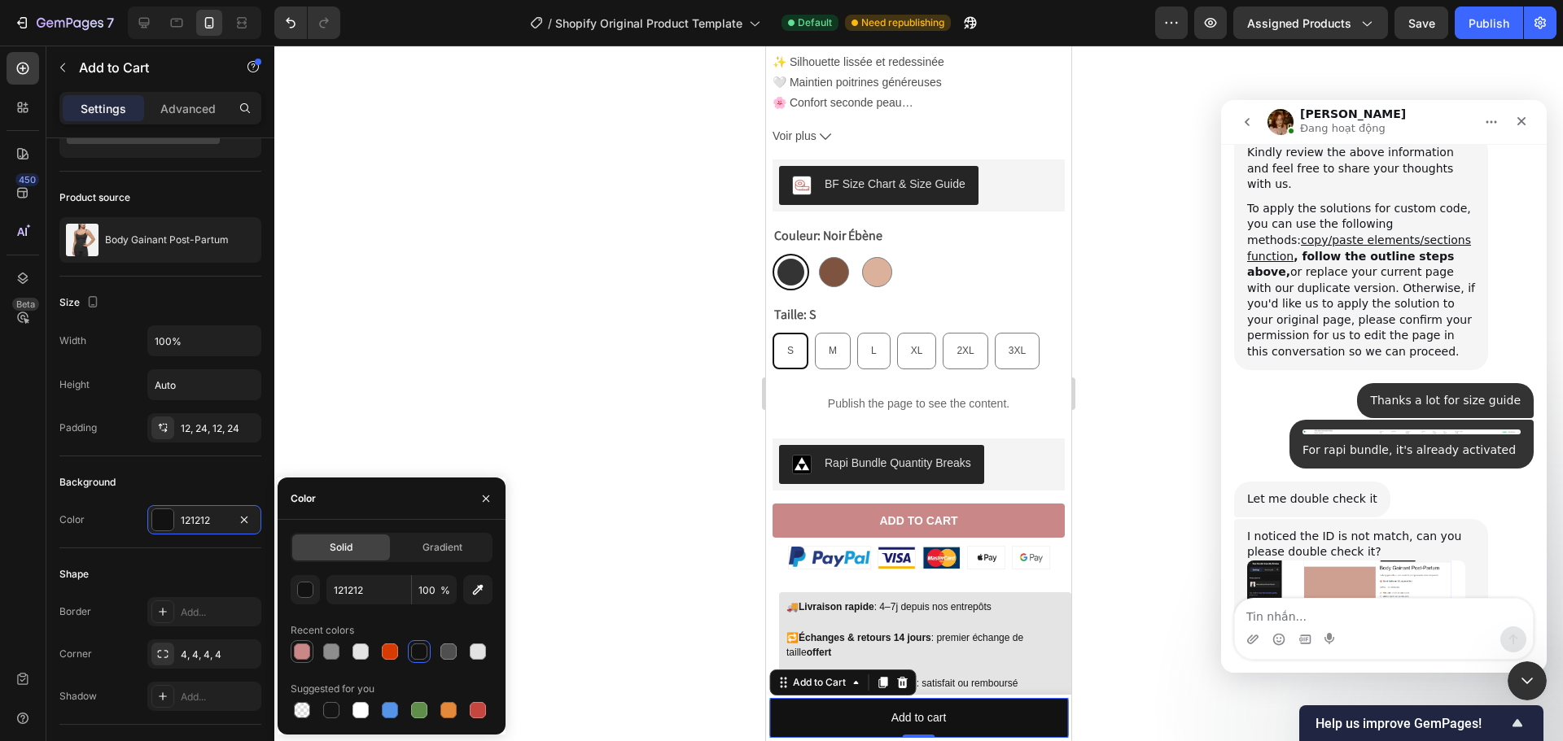
click at [308, 646] on div at bounding box center [302, 652] width 16 height 16
type input "CA8787"
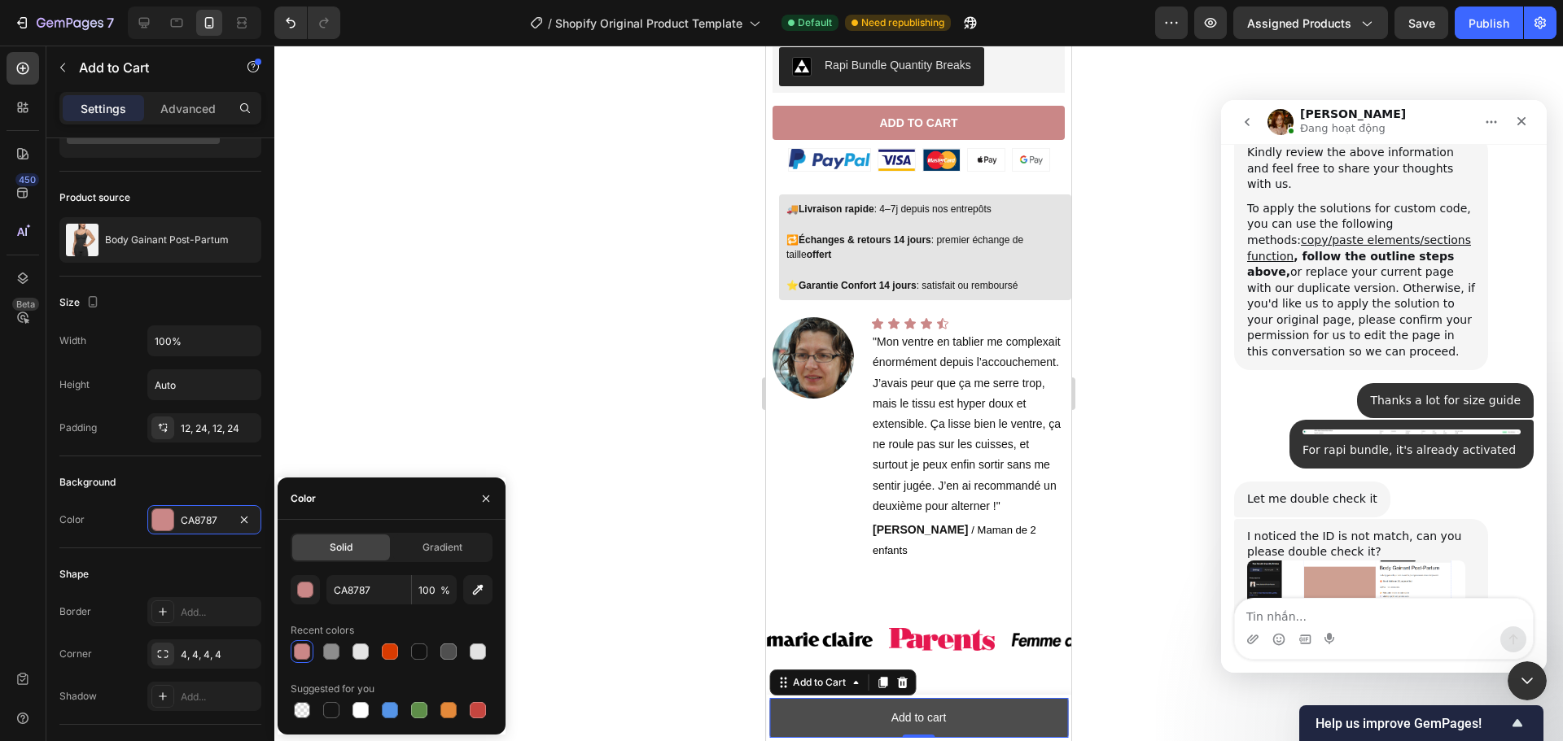
scroll to position [1260, 0]
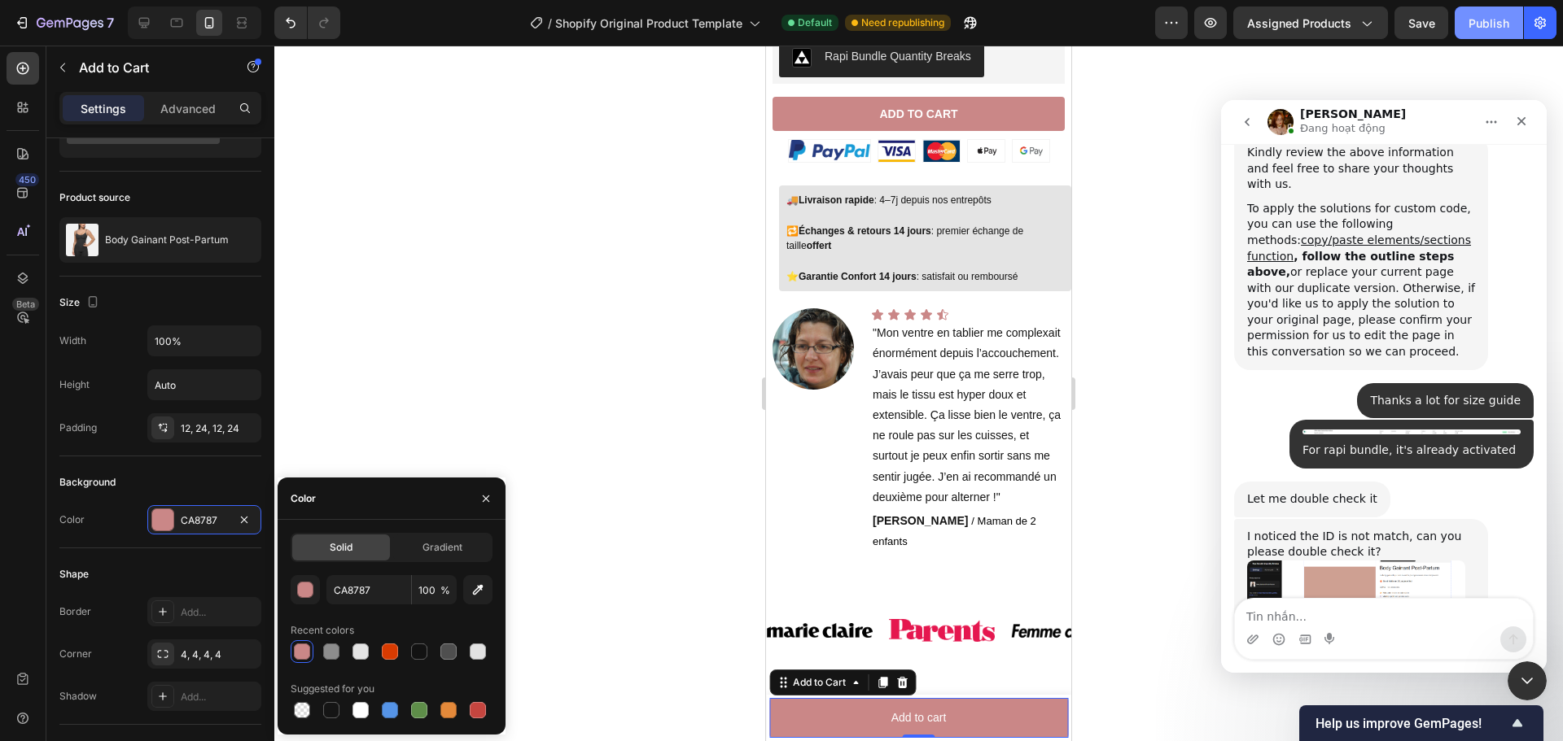
click at [1479, 11] on button "Publish" at bounding box center [1488, 23] width 68 height 33
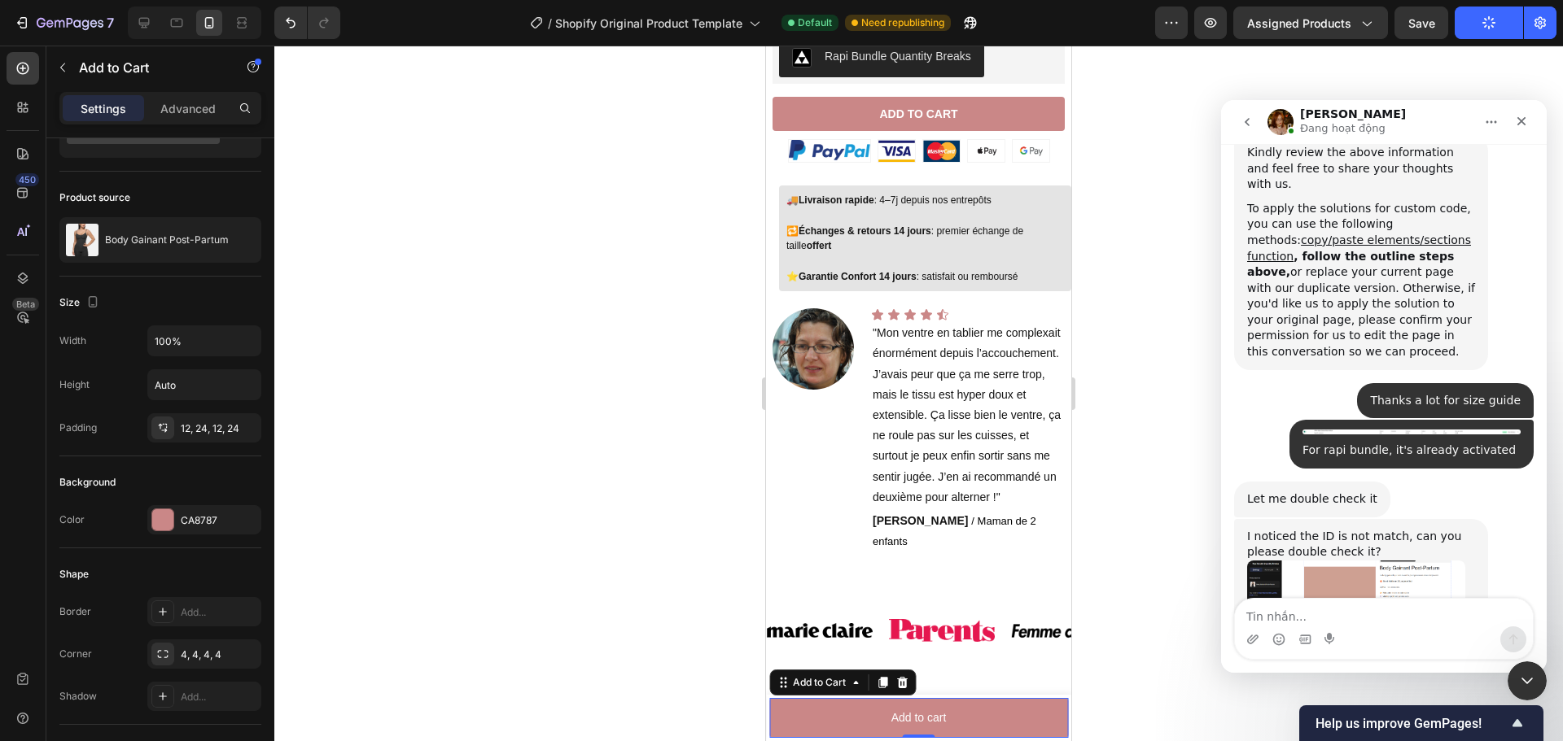
scroll to position [10893, 0]
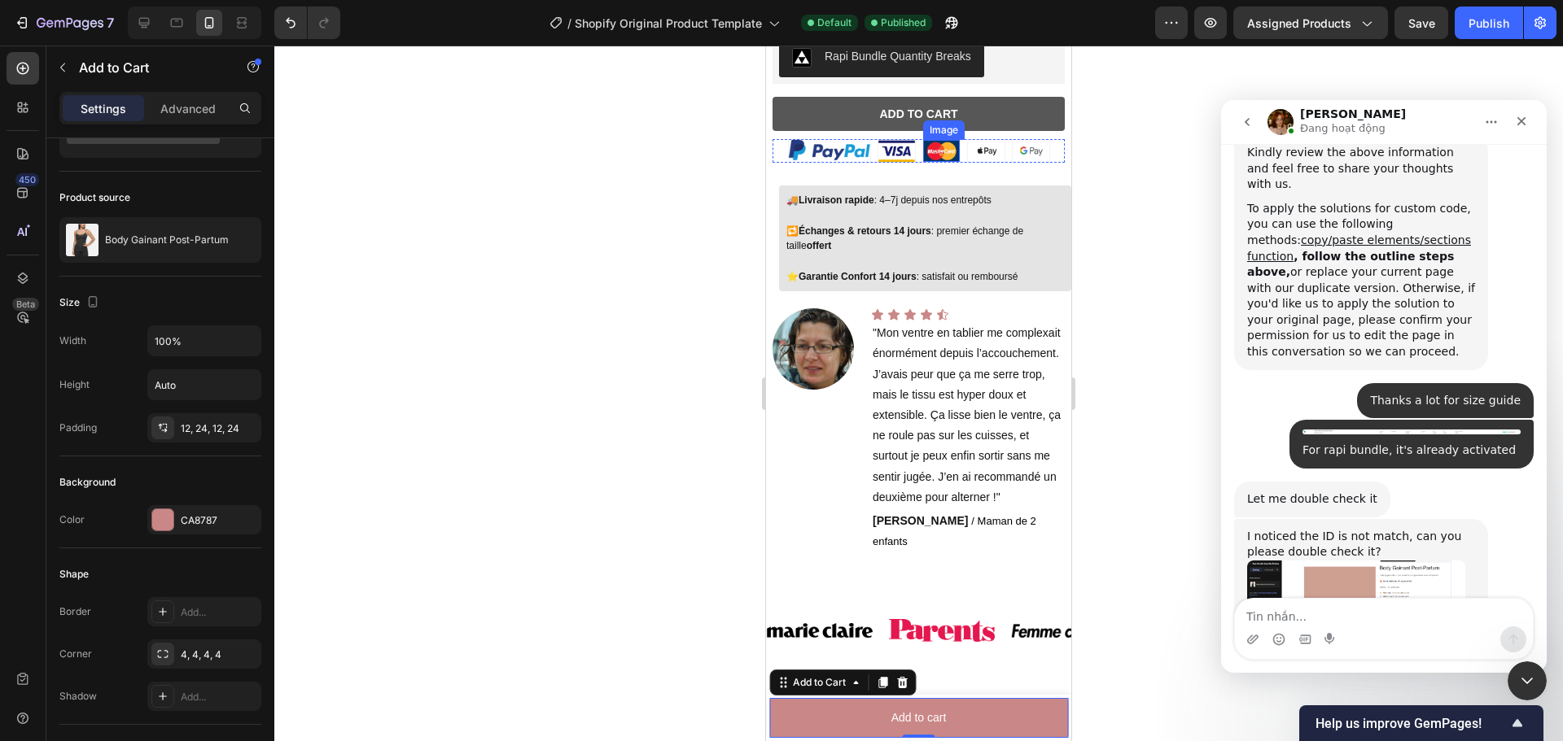
click at [999, 98] on button "Add to cart" at bounding box center [918, 114] width 292 height 34
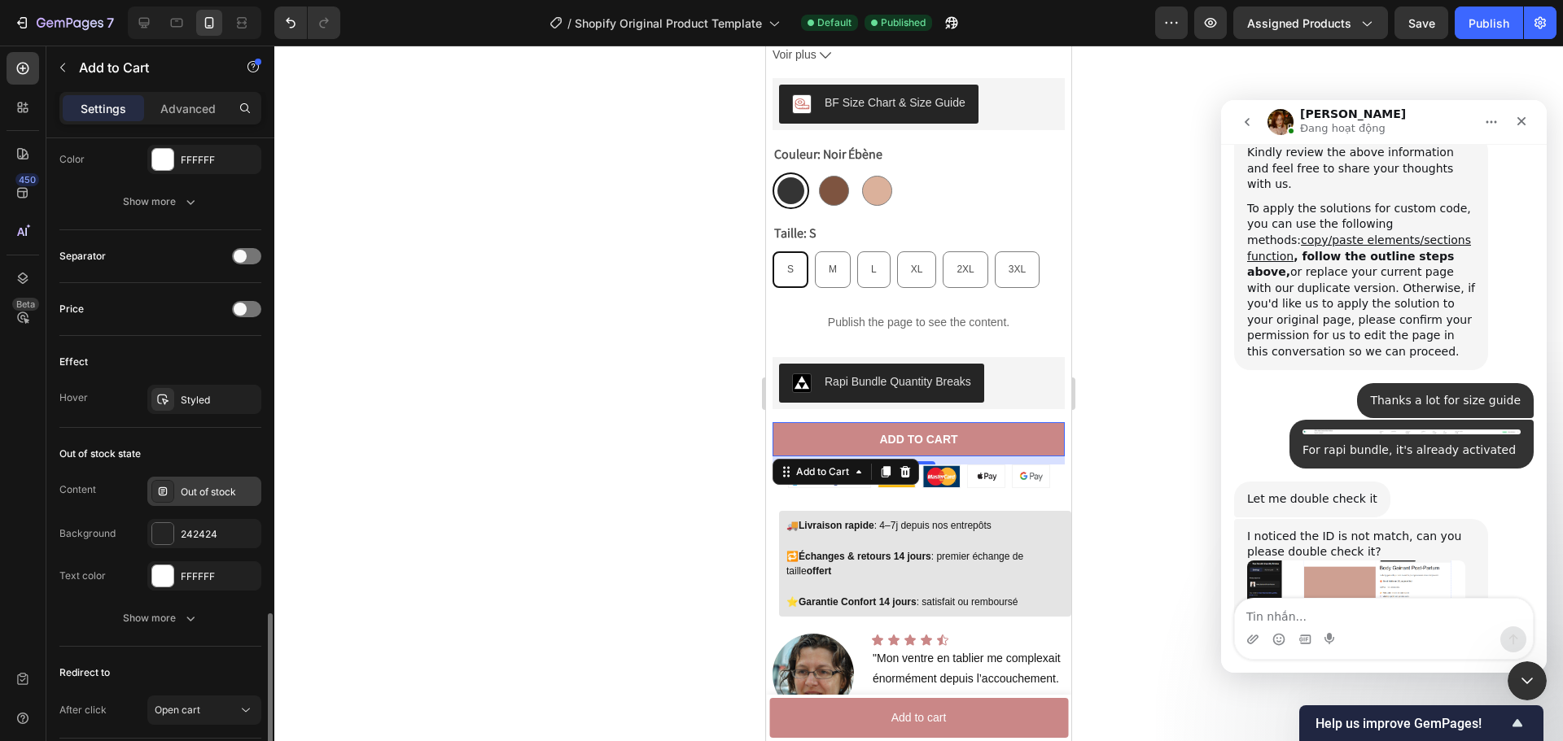
scroll to position [1095, 0]
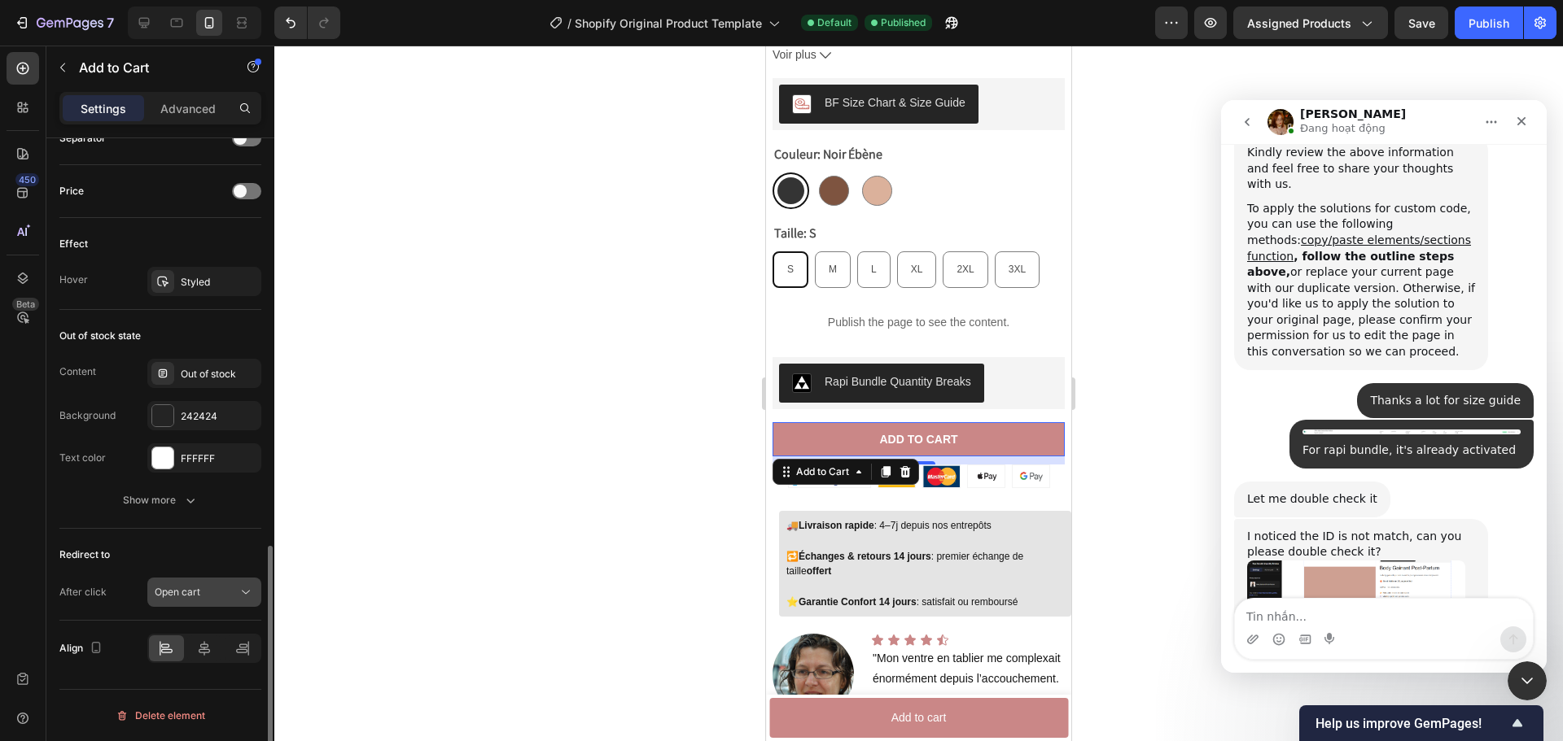
click at [230, 593] on div "Open cart" at bounding box center [196, 592] width 83 height 15
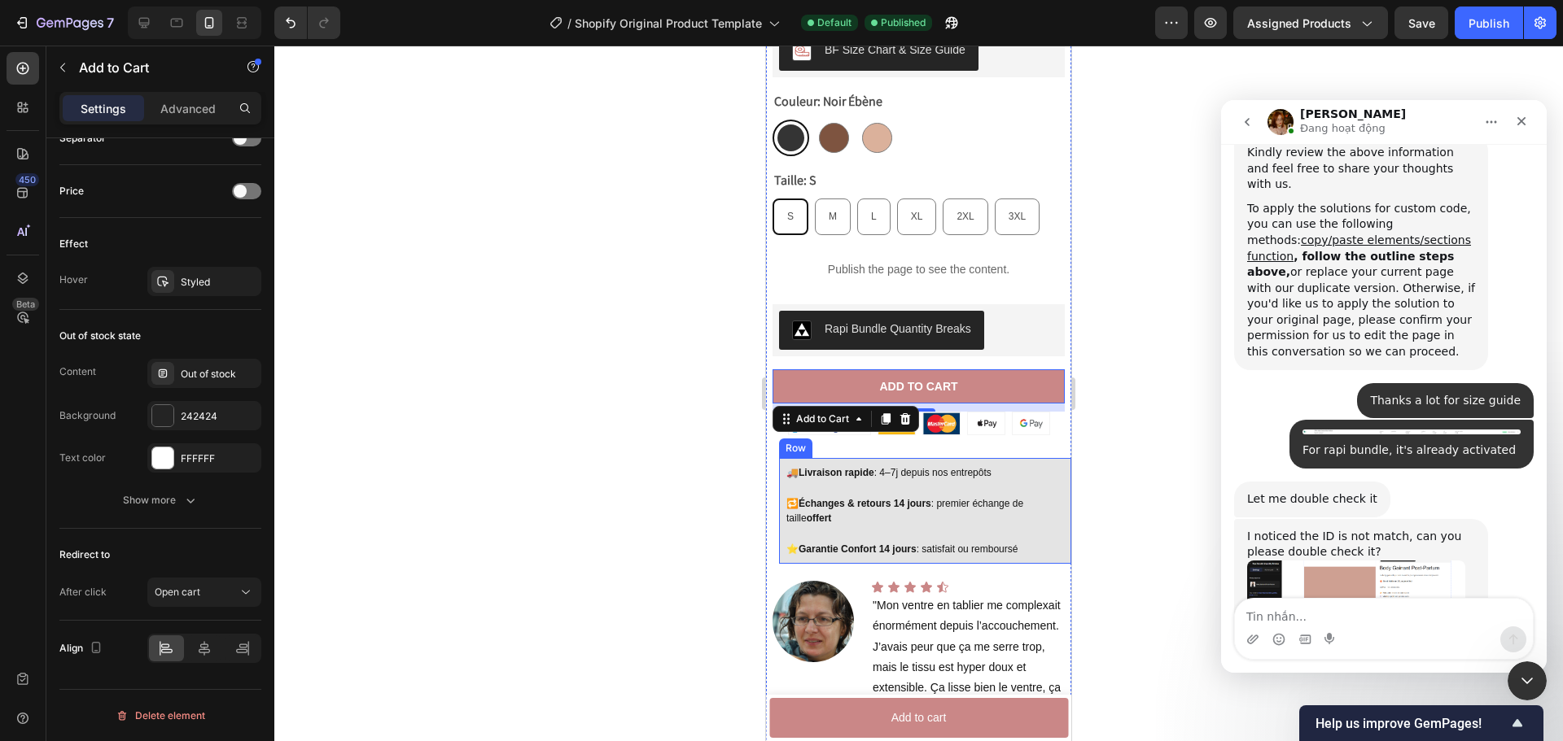
scroll to position [1016, 0]
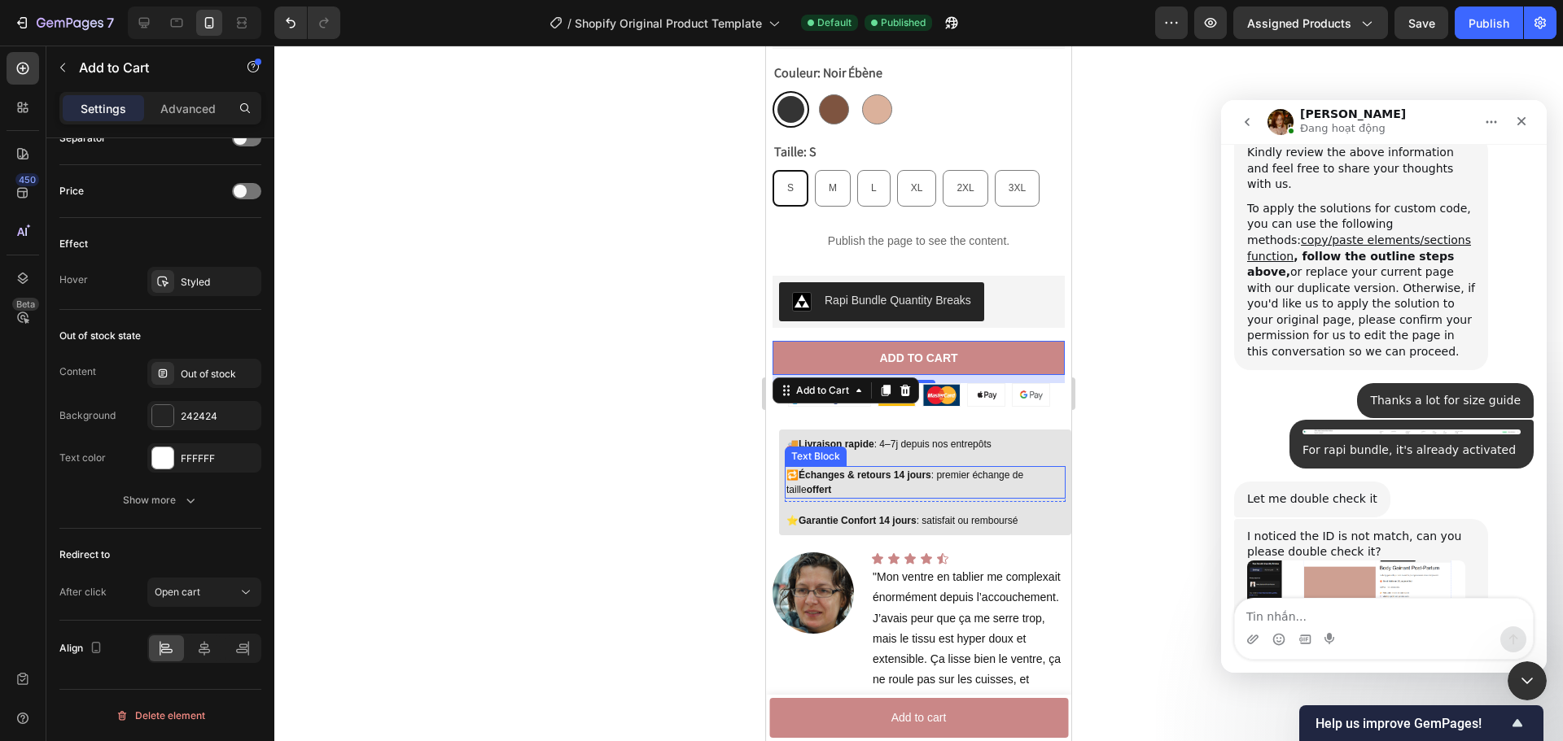
click at [1052, 466] on div "🔁 Échanges & retours 14 jours : premier échange de taille offert" at bounding box center [925, 482] width 281 height 33
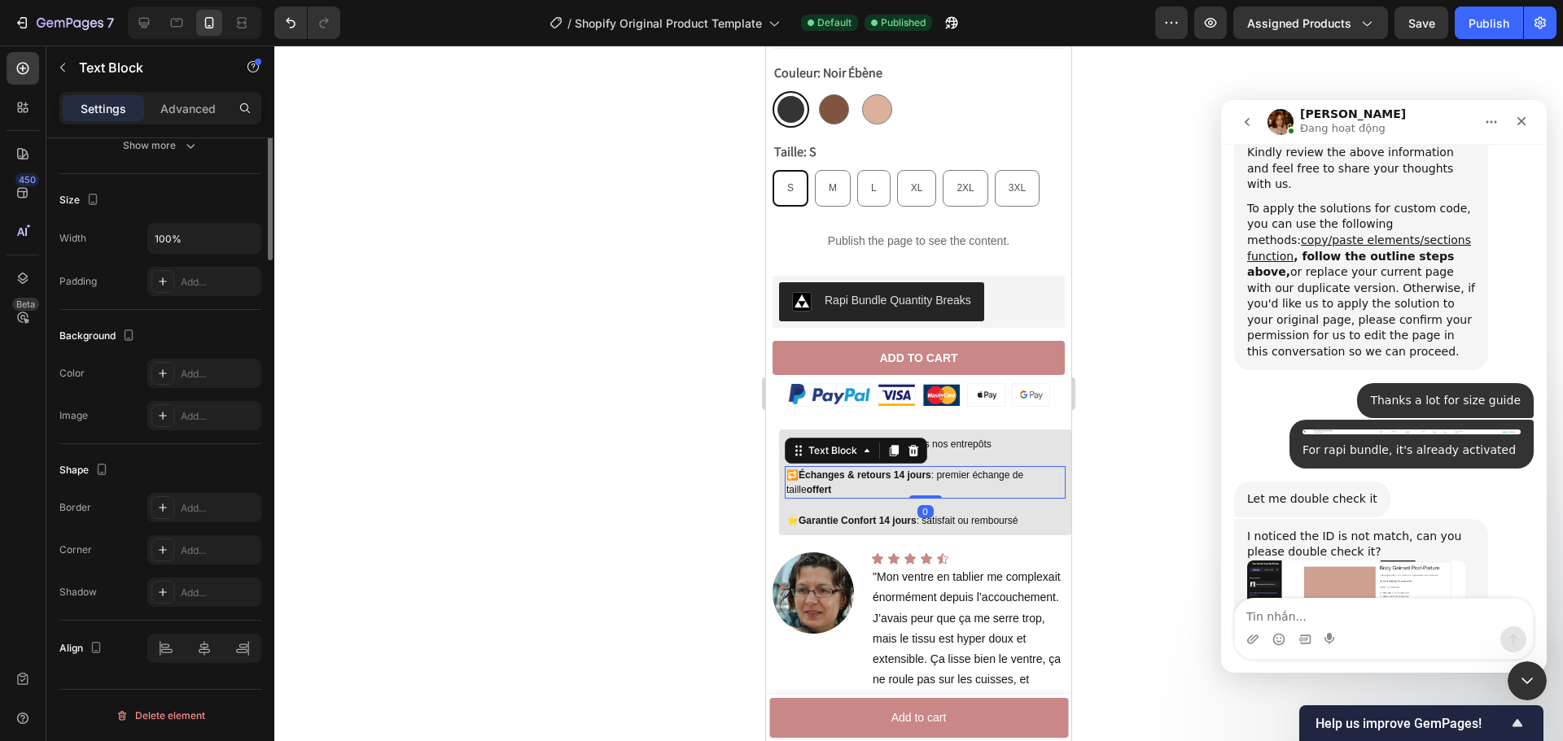
scroll to position [0, 0]
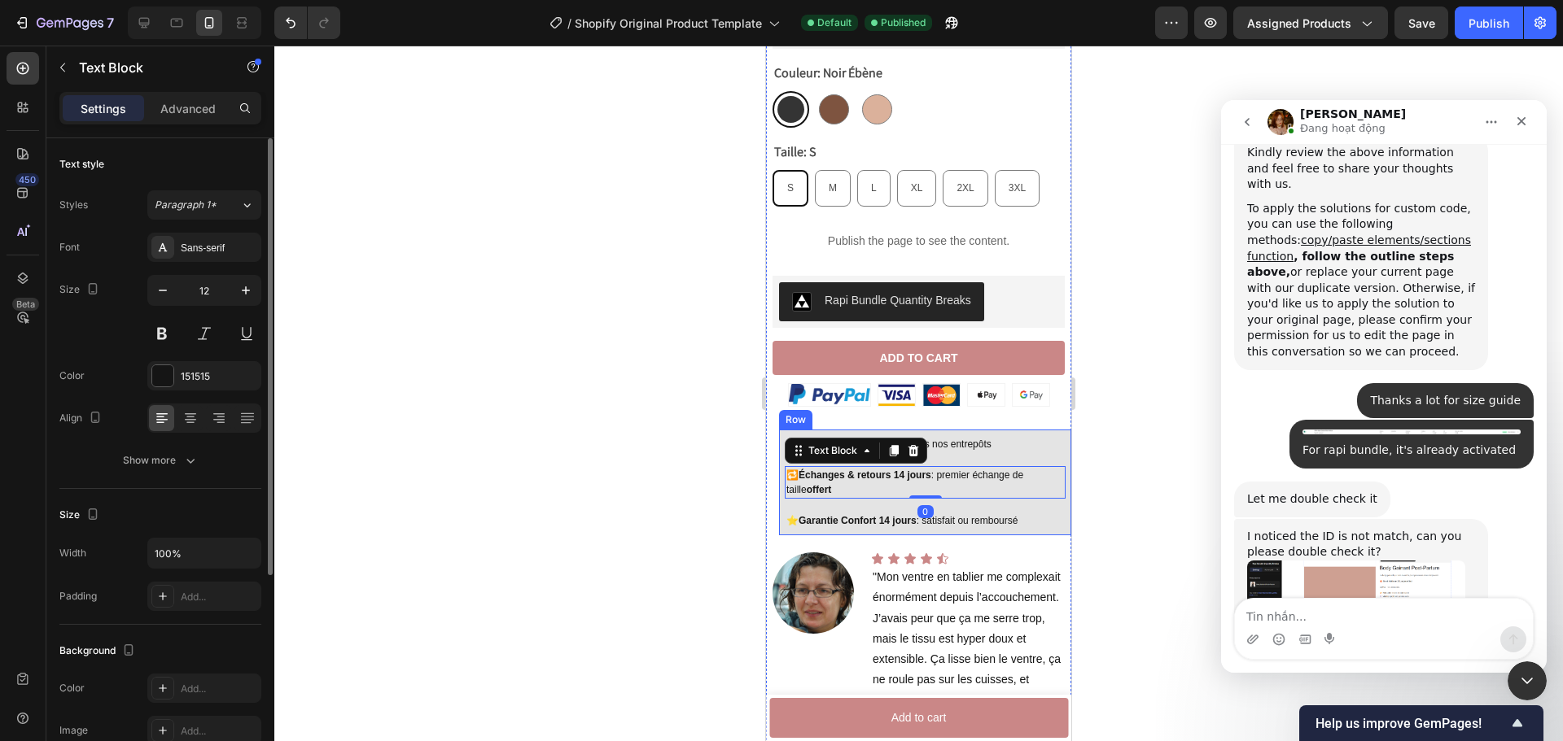
click at [1058, 437] on div "🚚 Livraison rapide : 4–7j depuis nos entrepôts Text Block Row 🔁 Échanges & reto…" at bounding box center [925, 483] width 292 height 106
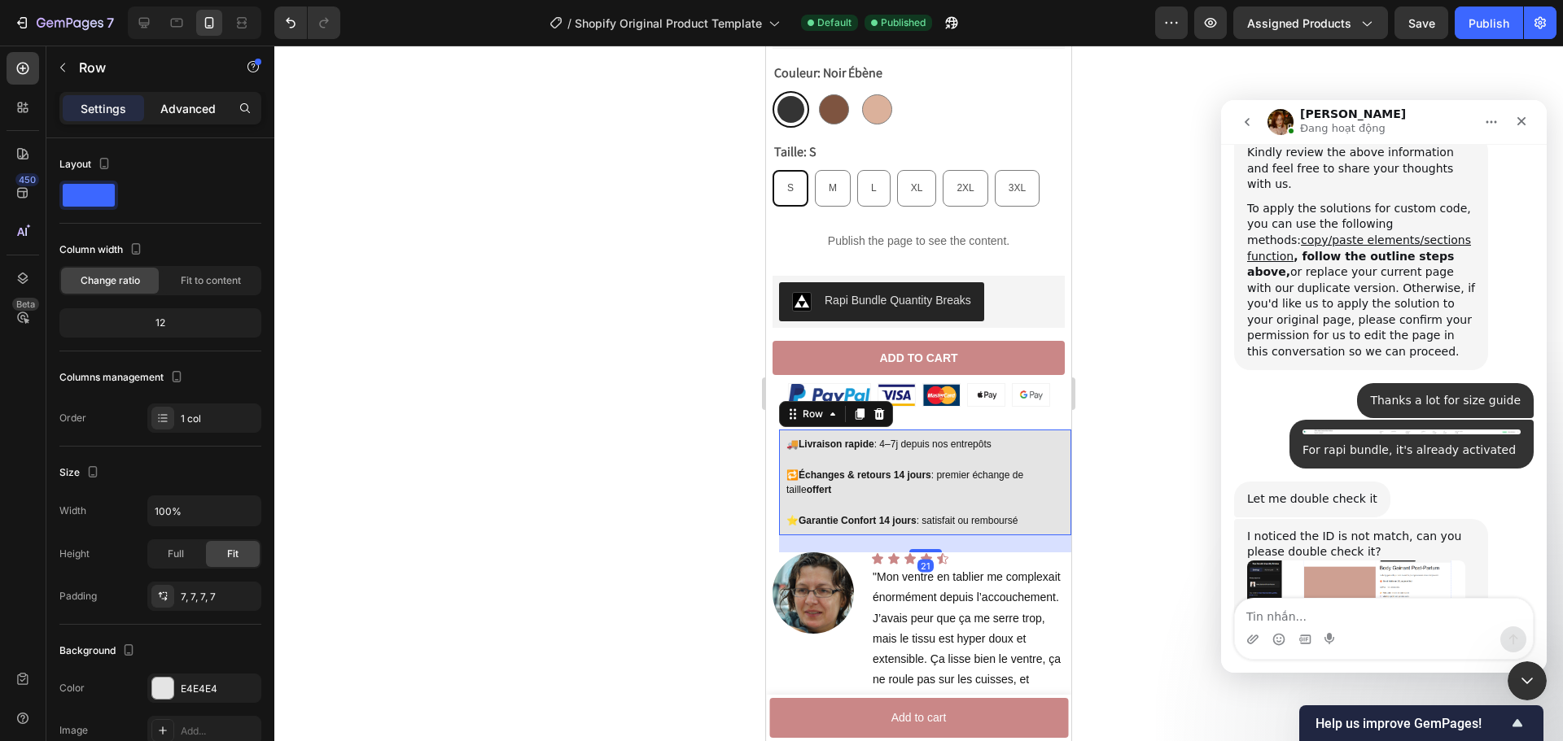
click at [201, 100] on p "Advanced" at bounding box center [187, 108] width 55 height 17
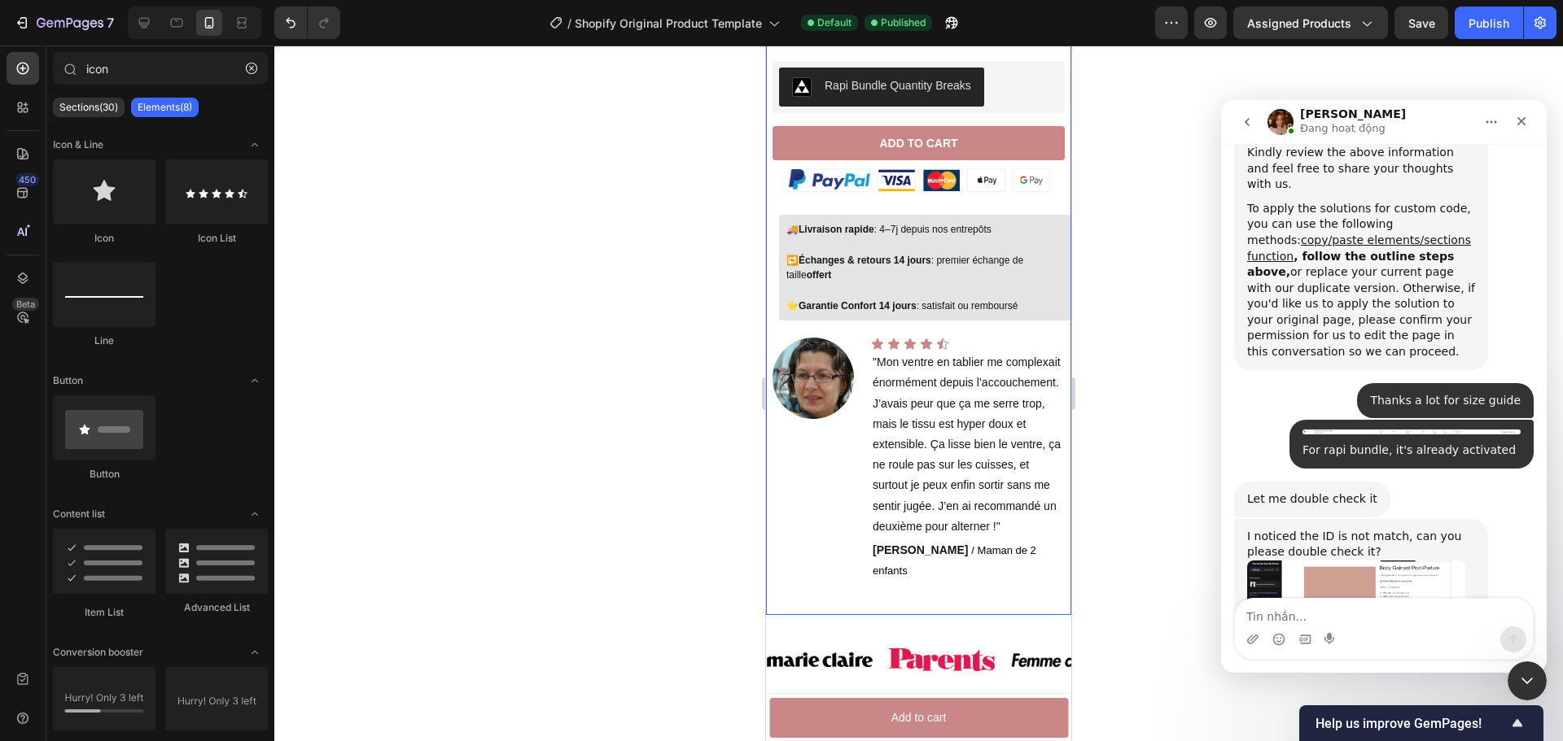
scroll to position [1136, 0]
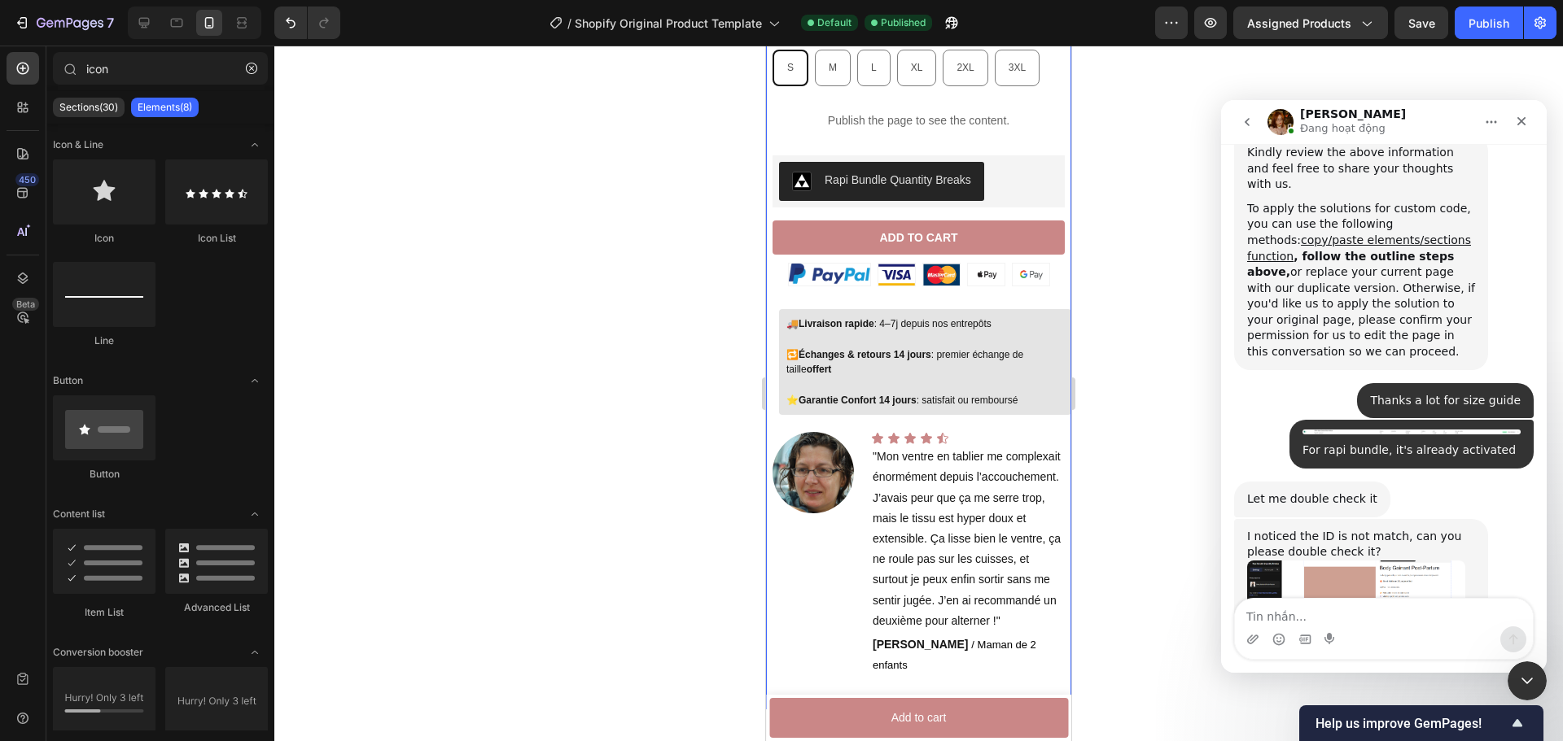
click at [776, 348] on div "[DOMAIN_NAME] - Preview Badge (Stars) [DOMAIN_NAME] Body Gainant Post-Partum Pr…" at bounding box center [918, 96] width 292 height 1230
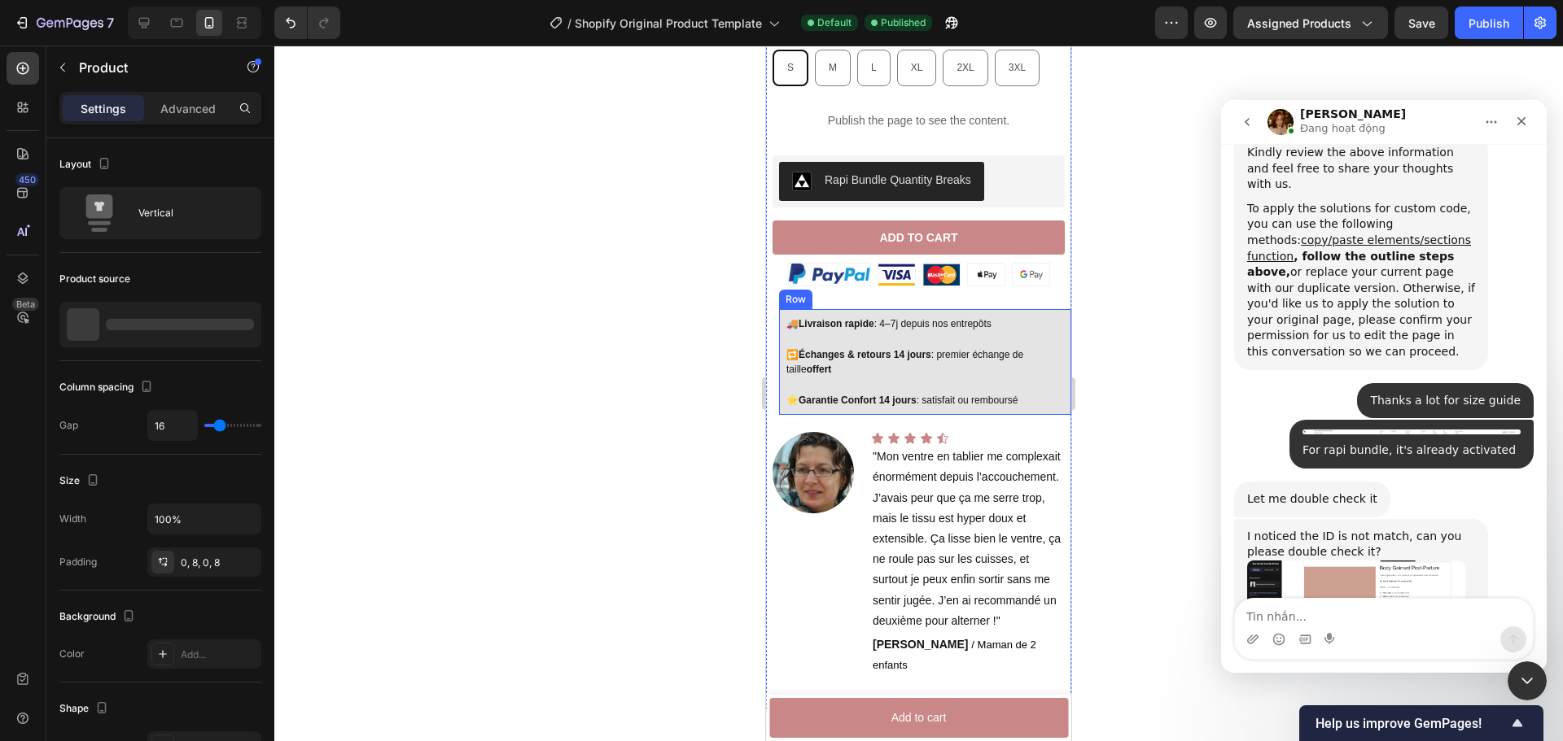
click at [782, 348] on div "🚚 Livraison rapide : 4–7j depuis nos entrepôts Text Block Row 🔁 Échanges & reto…" at bounding box center [925, 362] width 292 height 106
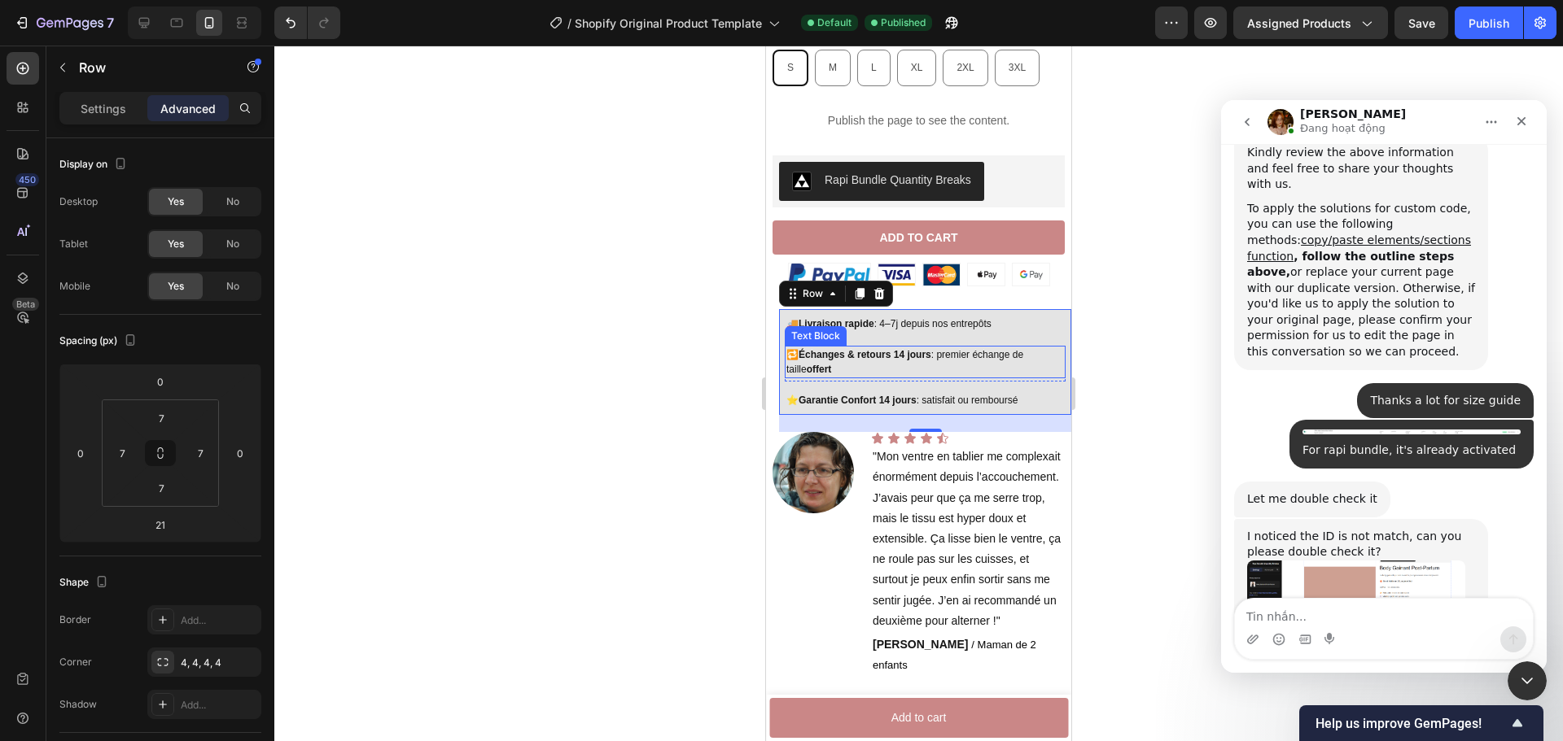
click at [797, 348] on p "🔁 Échanges & retours 14 jours : premier échange de taille offert" at bounding box center [925, 362] width 278 height 29
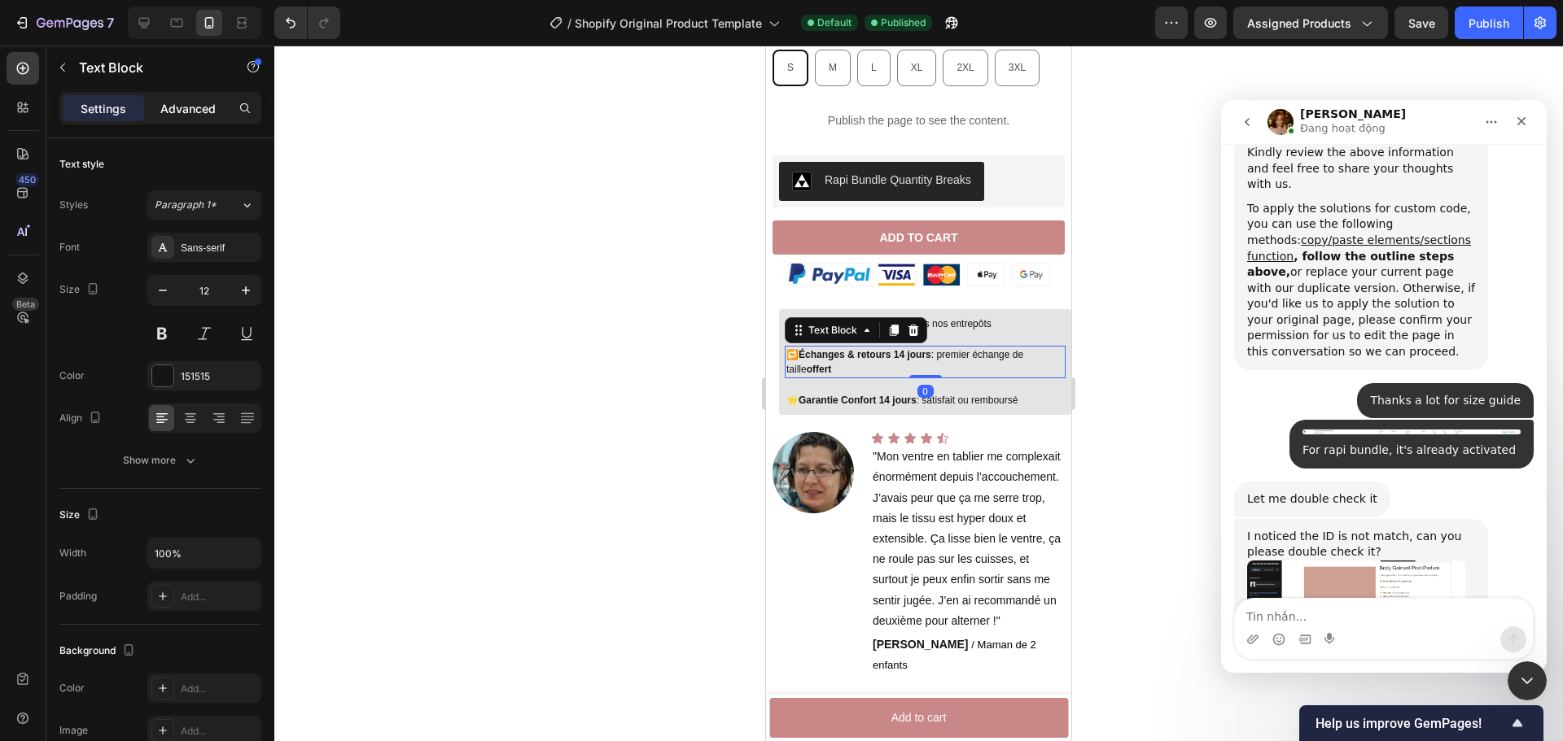
click at [194, 106] on p "Advanced" at bounding box center [187, 108] width 55 height 17
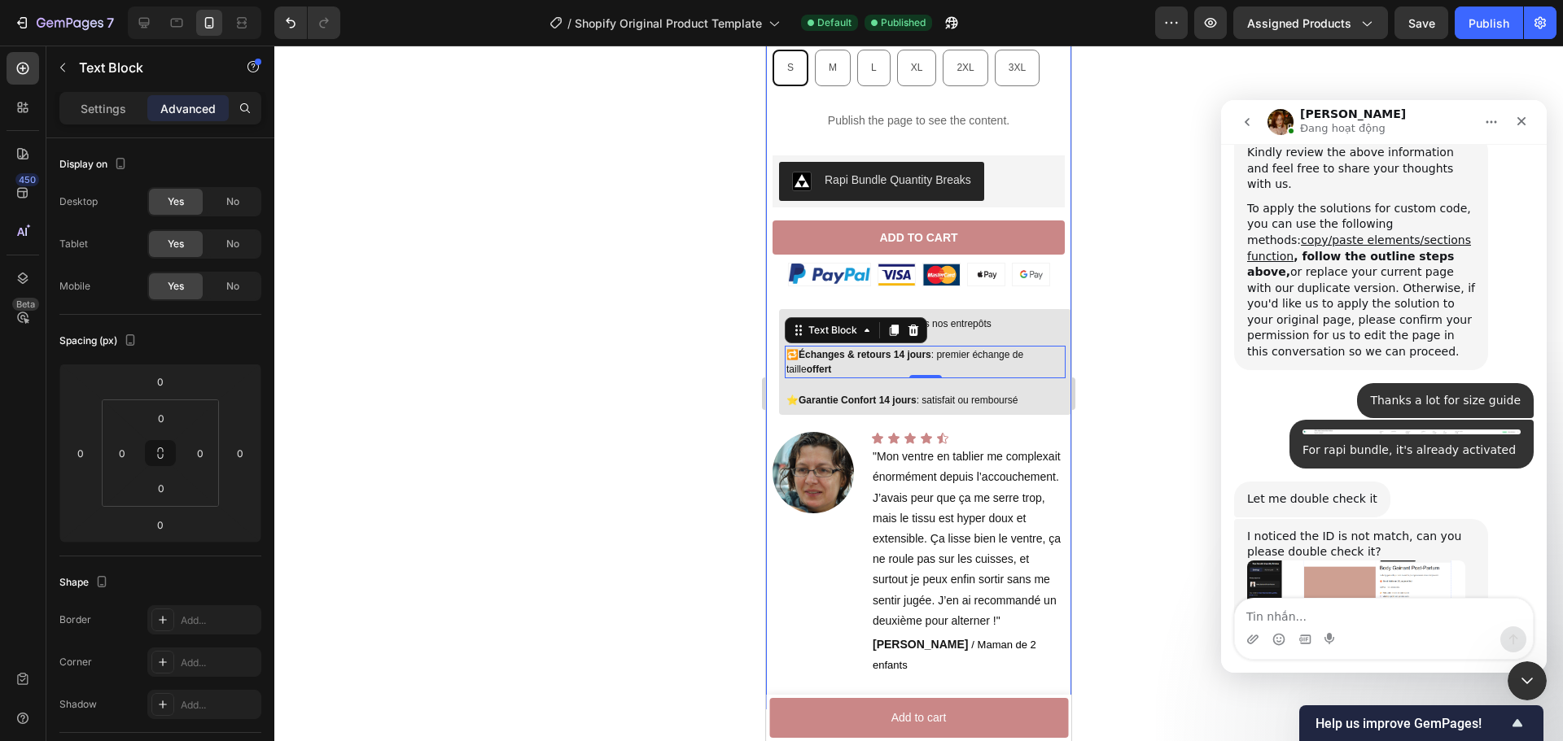
click at [772, 325] on div "[DOMAIN_NAME] - Preview Badge (Stars) [DOMAIN_NAME] Body Gainant Post-Partum Pr…" at bounding box center [918, 96] width 292 height 1230
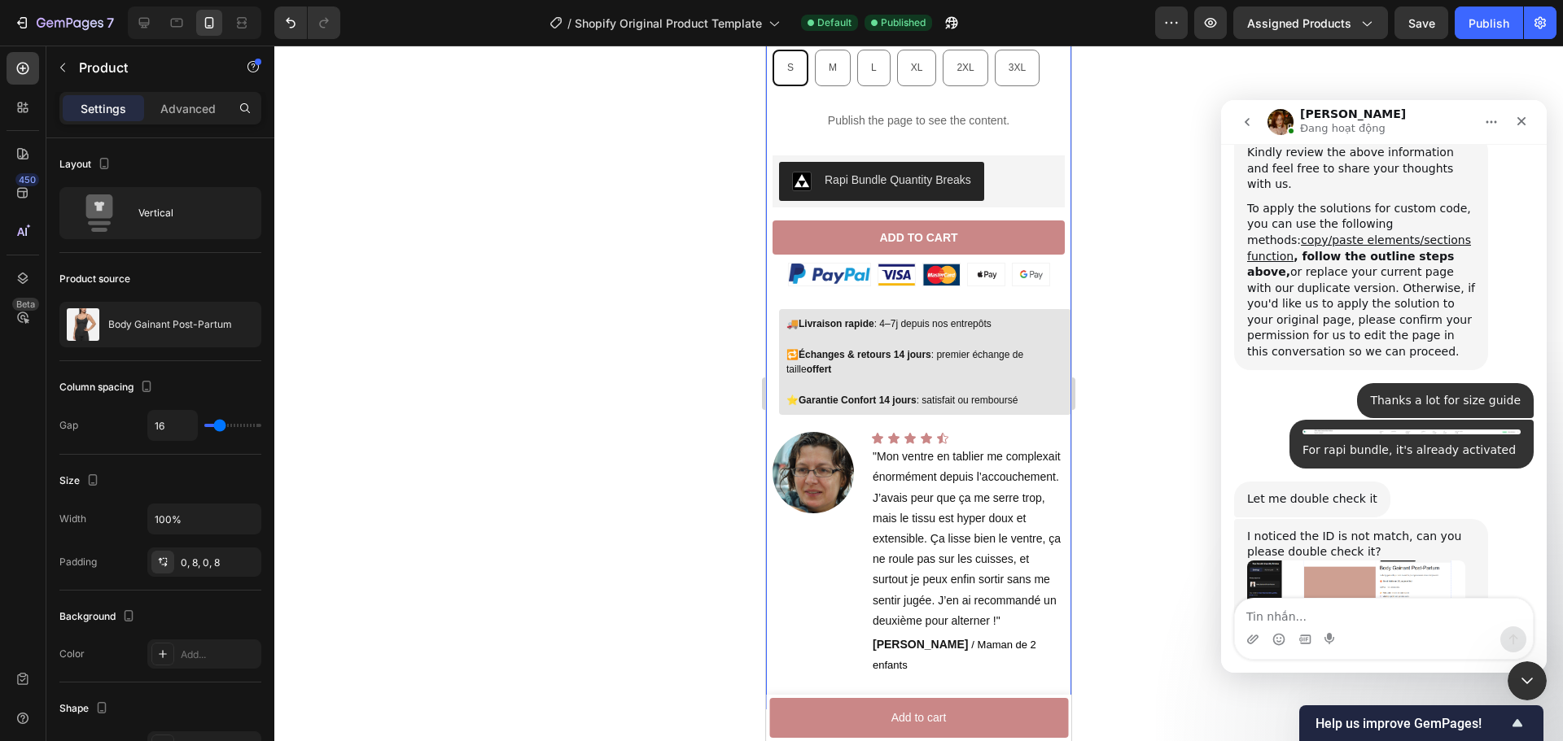
click at [789, 327] on div "🚚 Livraison rapide : 4–7j depuis nos entrepôts Text Block Row 🔁 Échanges & reto…" at bounding box center [925, 362] width 281 height 94
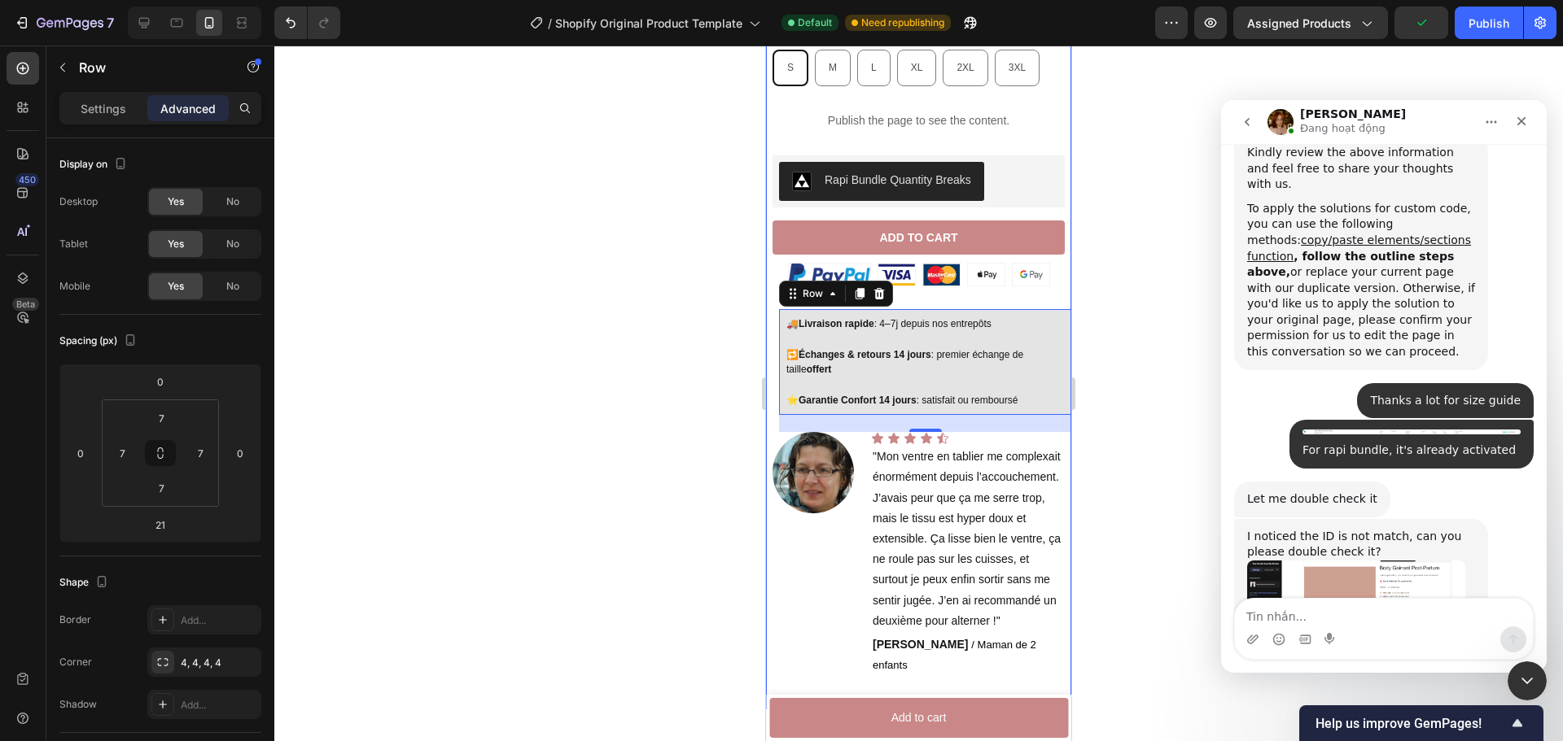
click at [1037, 286] on div "[DOMAIN_NAME] - Preview Badge (Stars) [DOMAIN_NAME] Body Gainant Post-Partum Pr…" at bounding box center [918, 96] width 292 height 1230
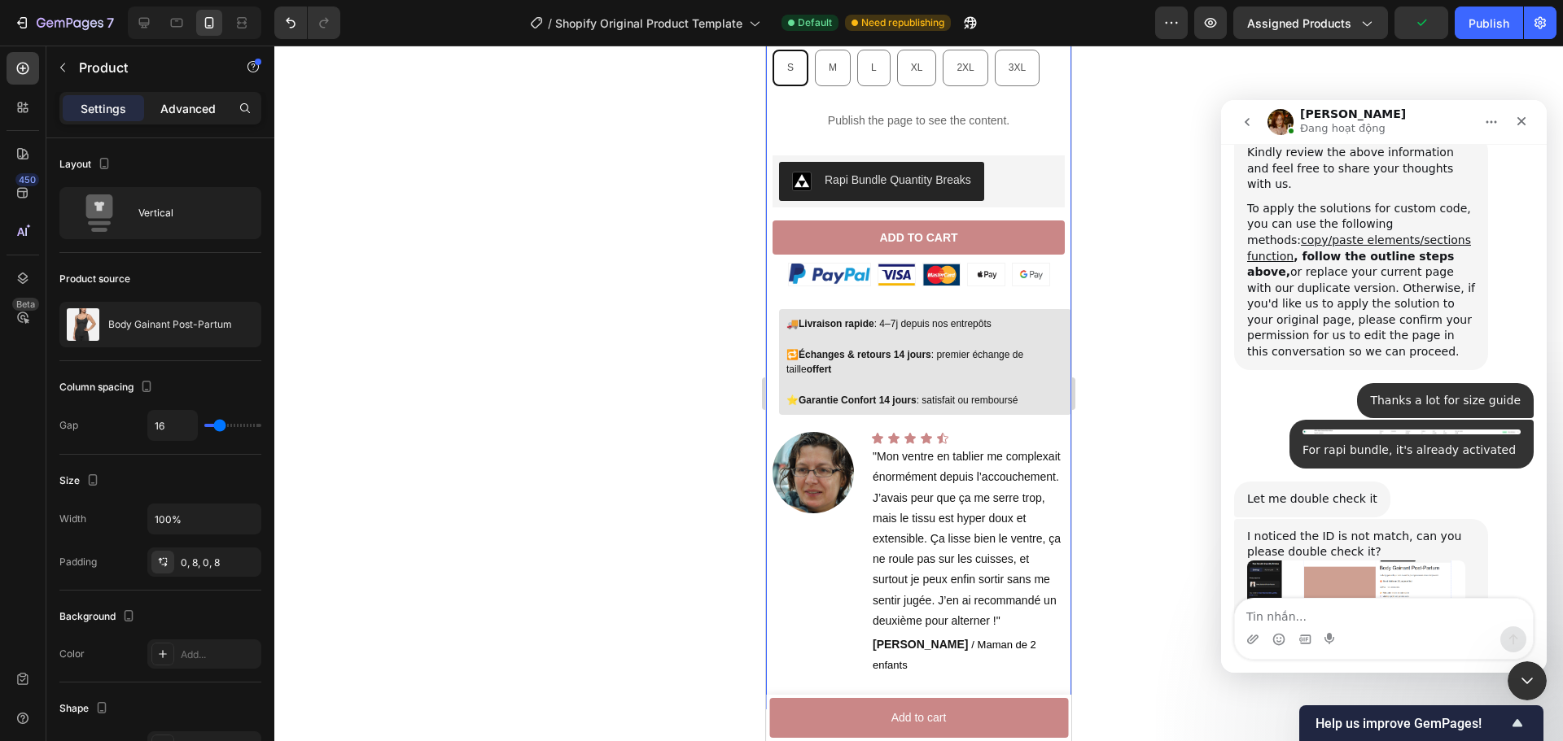
click at [177, 114] on p "Advanced" at bounding box center [187, 108] width 55 height 17
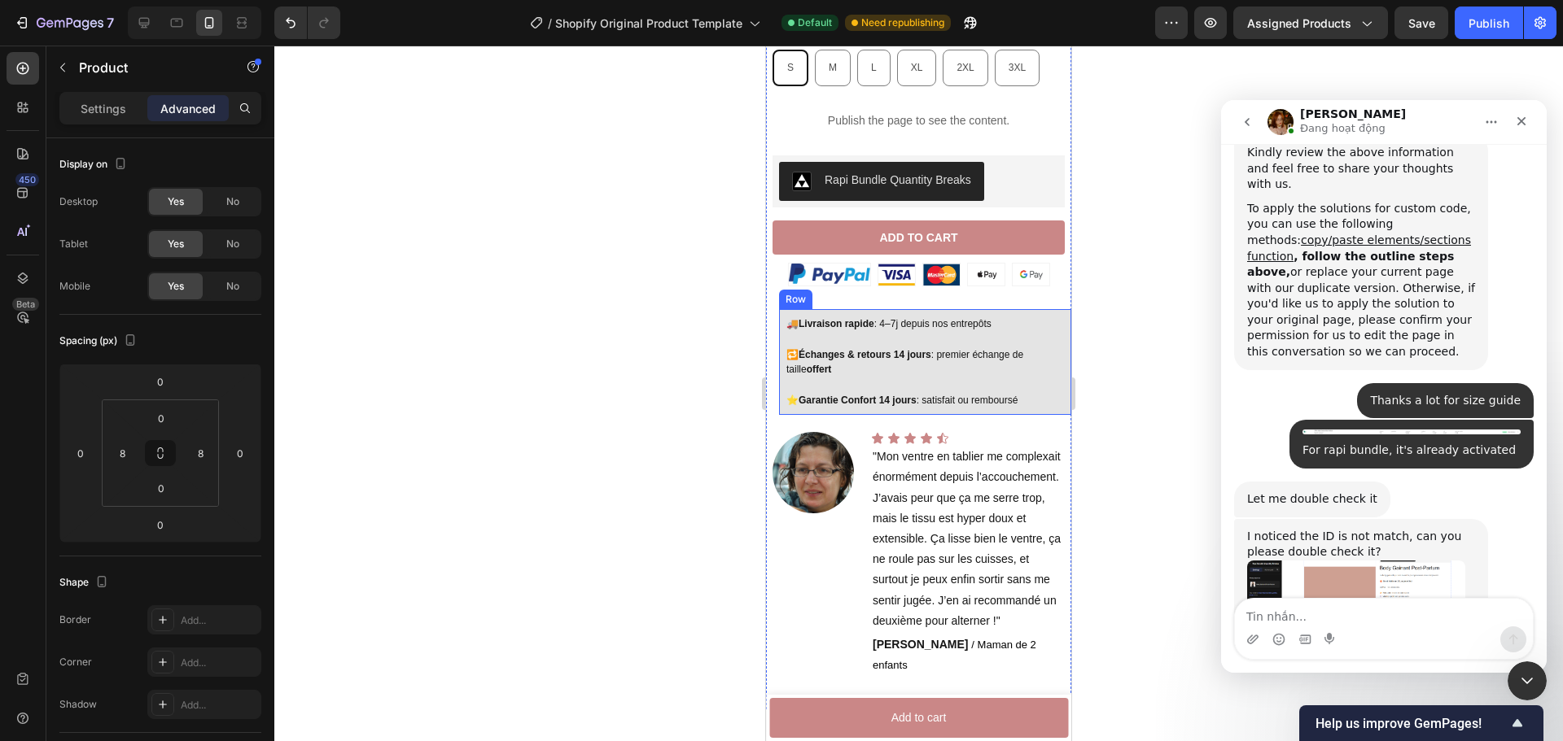
click at [1053, 320] on div "🚚 Livraison rapide : 4–7j depuis nos entrepôts Text Block Row 🔁 Échanges & reto…" at bounding box center [925, 362] width 292 height 106
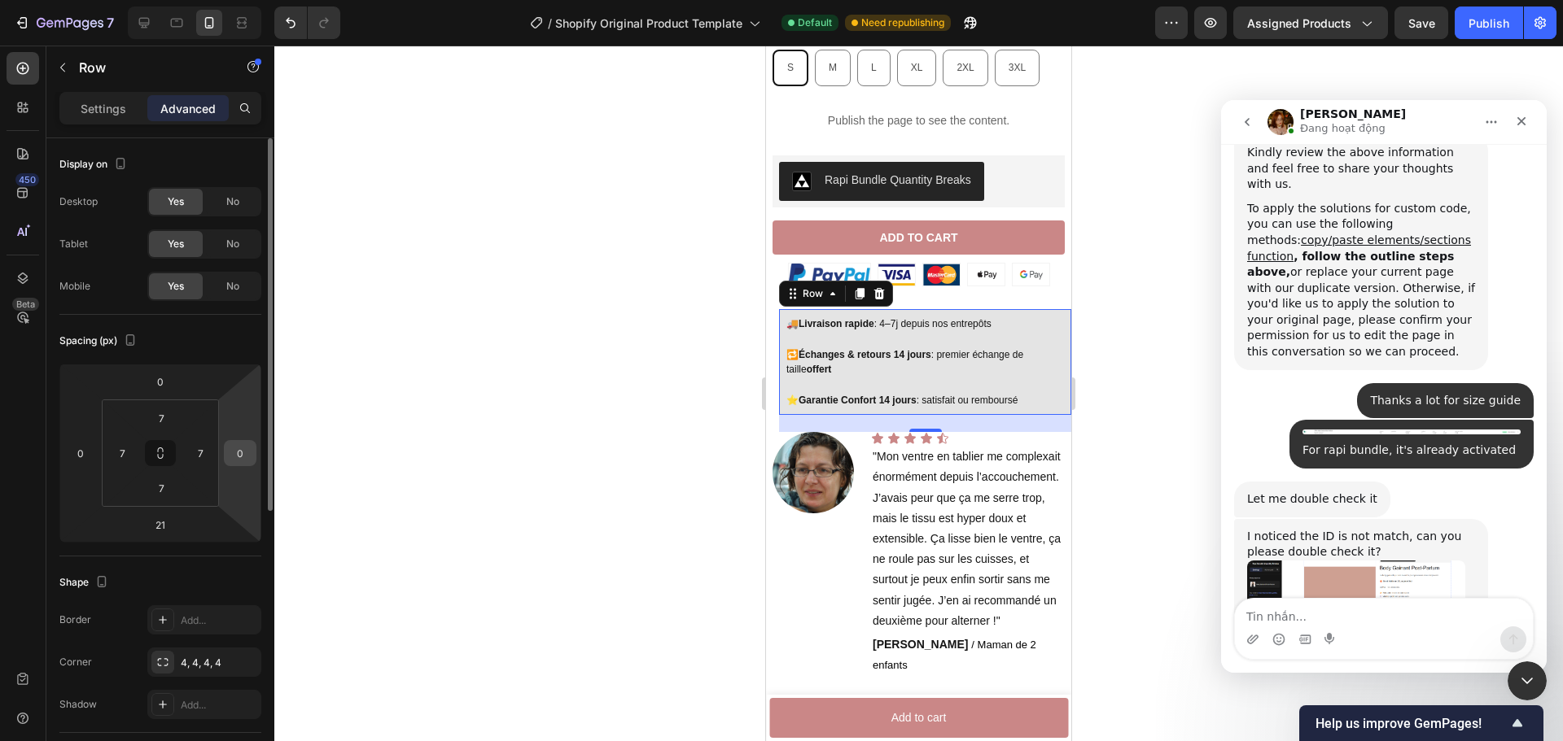
click at [245, 457] on input "0" at bounding box center [240, 453] width 24 height 24
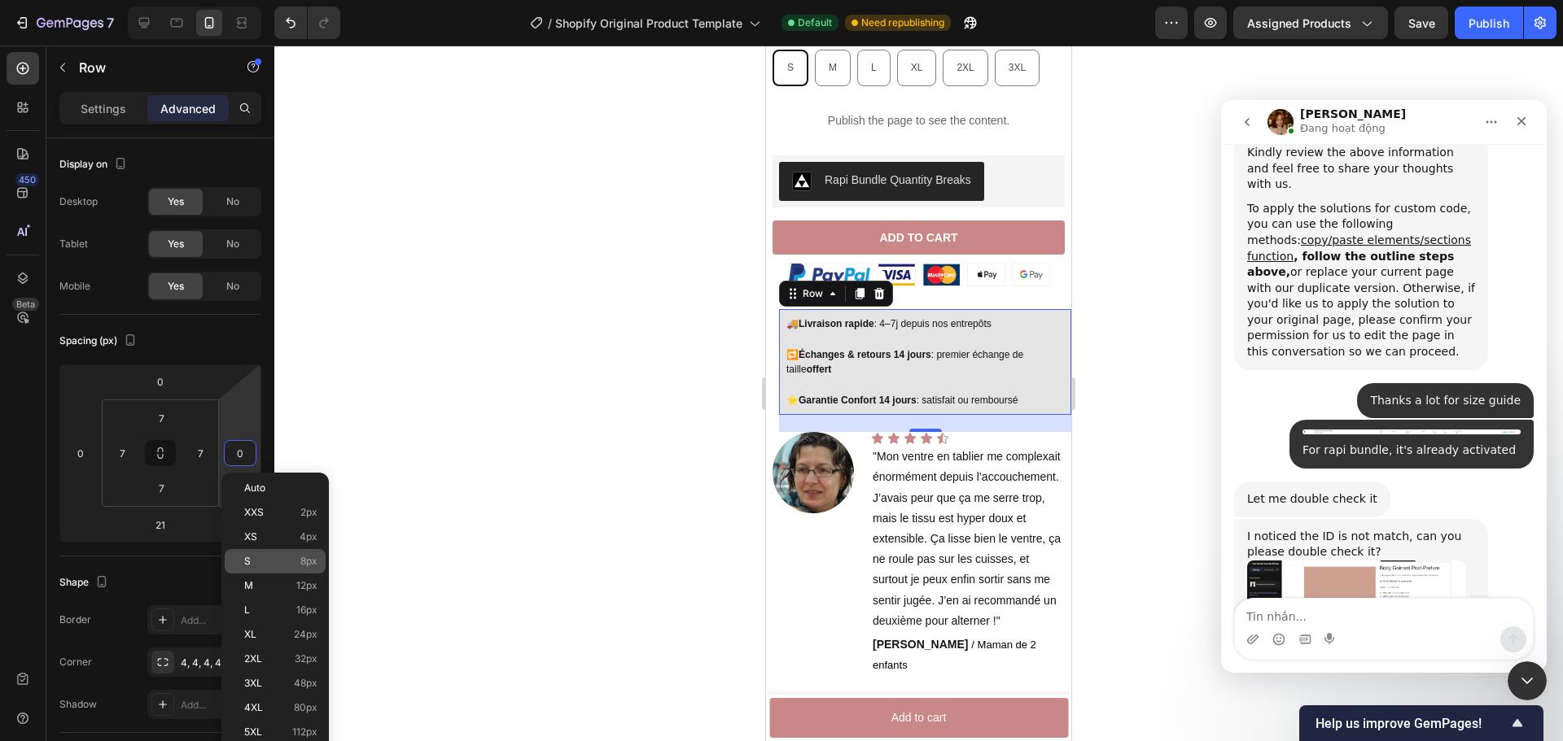
click at [297, 565] on p "S 8px" at bounding box center [280, 561] width 73 height 11
type input "8"
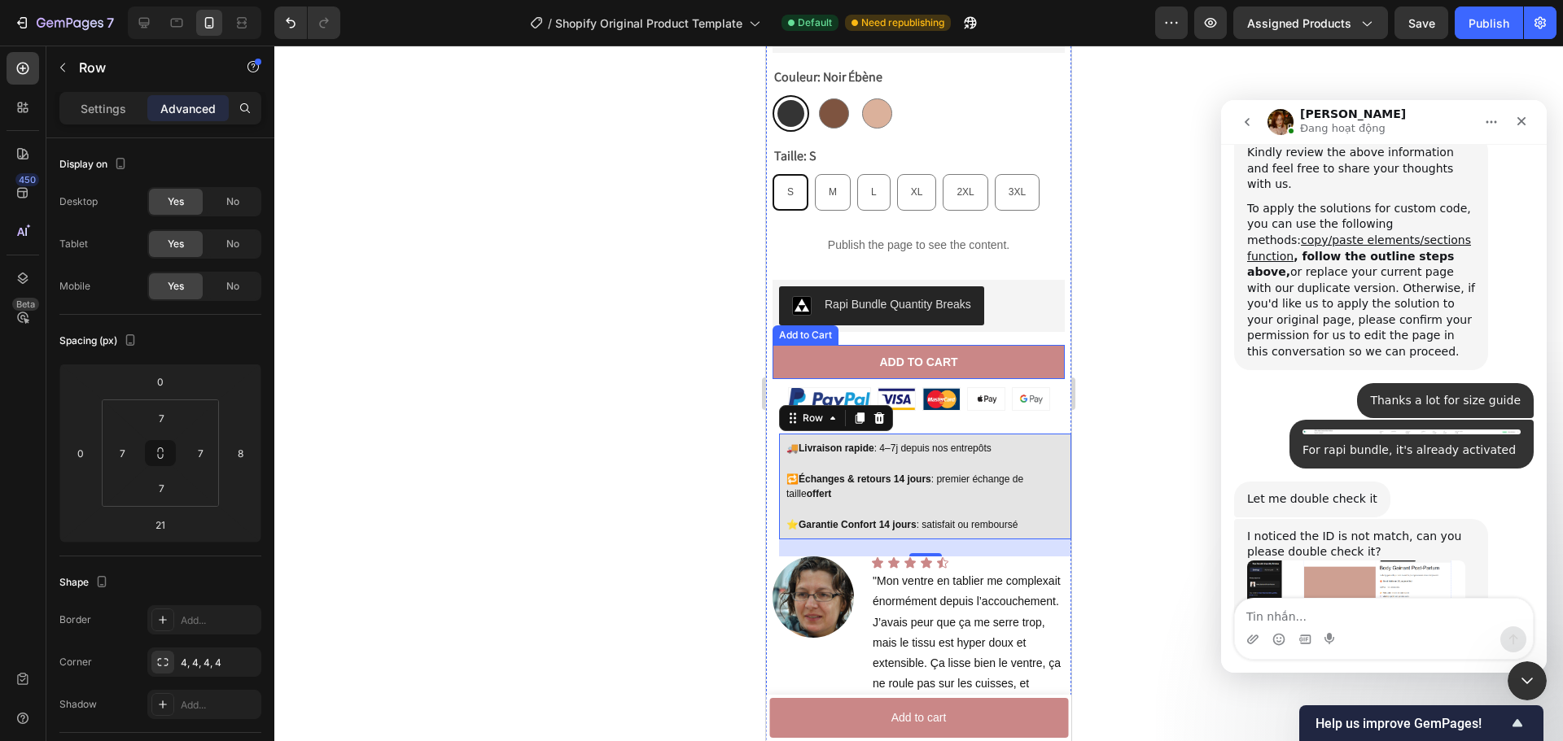
scroll to position [973, 0]
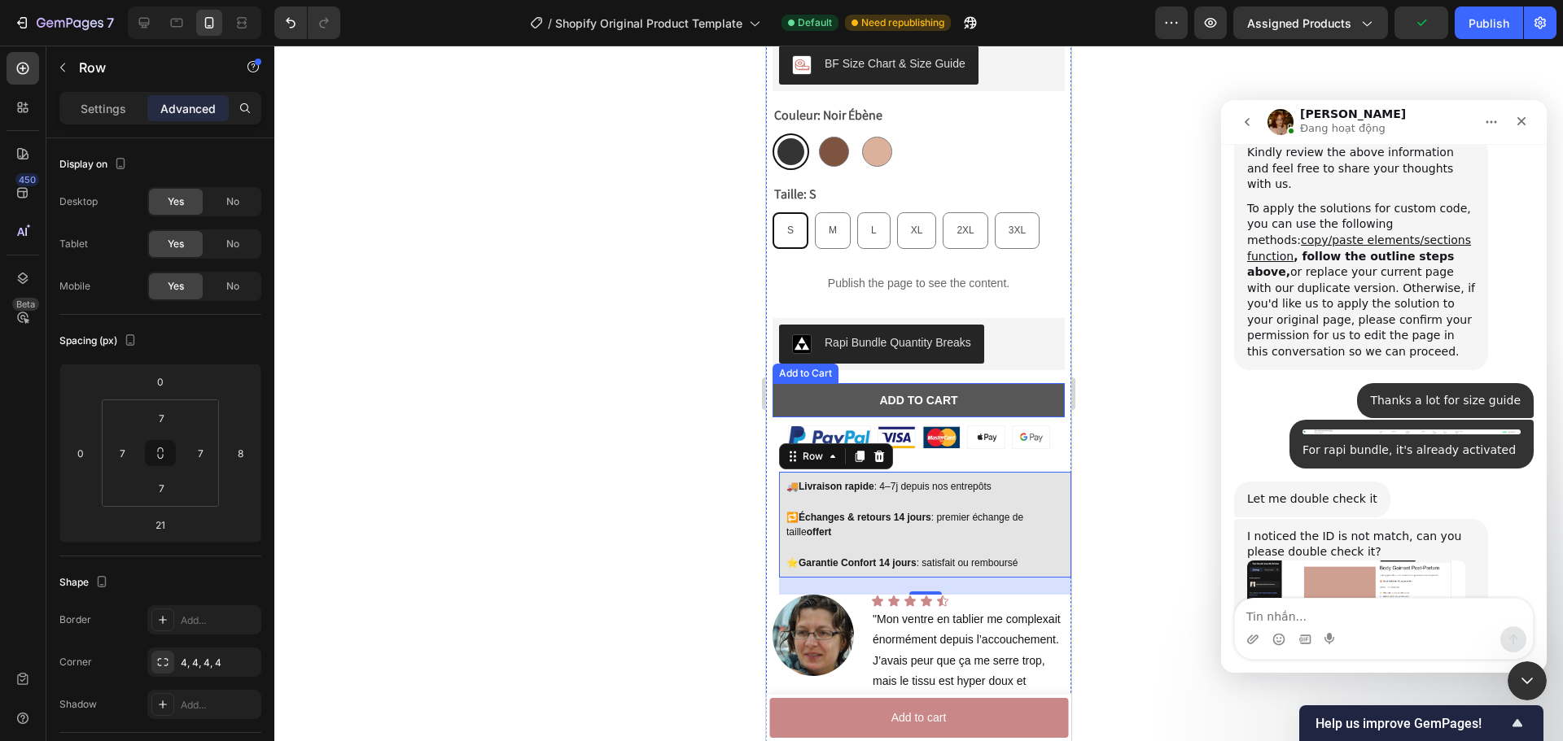
click at [990, 383] on button "Add to cart" at bounding box center [918, 400] width 292 height 34
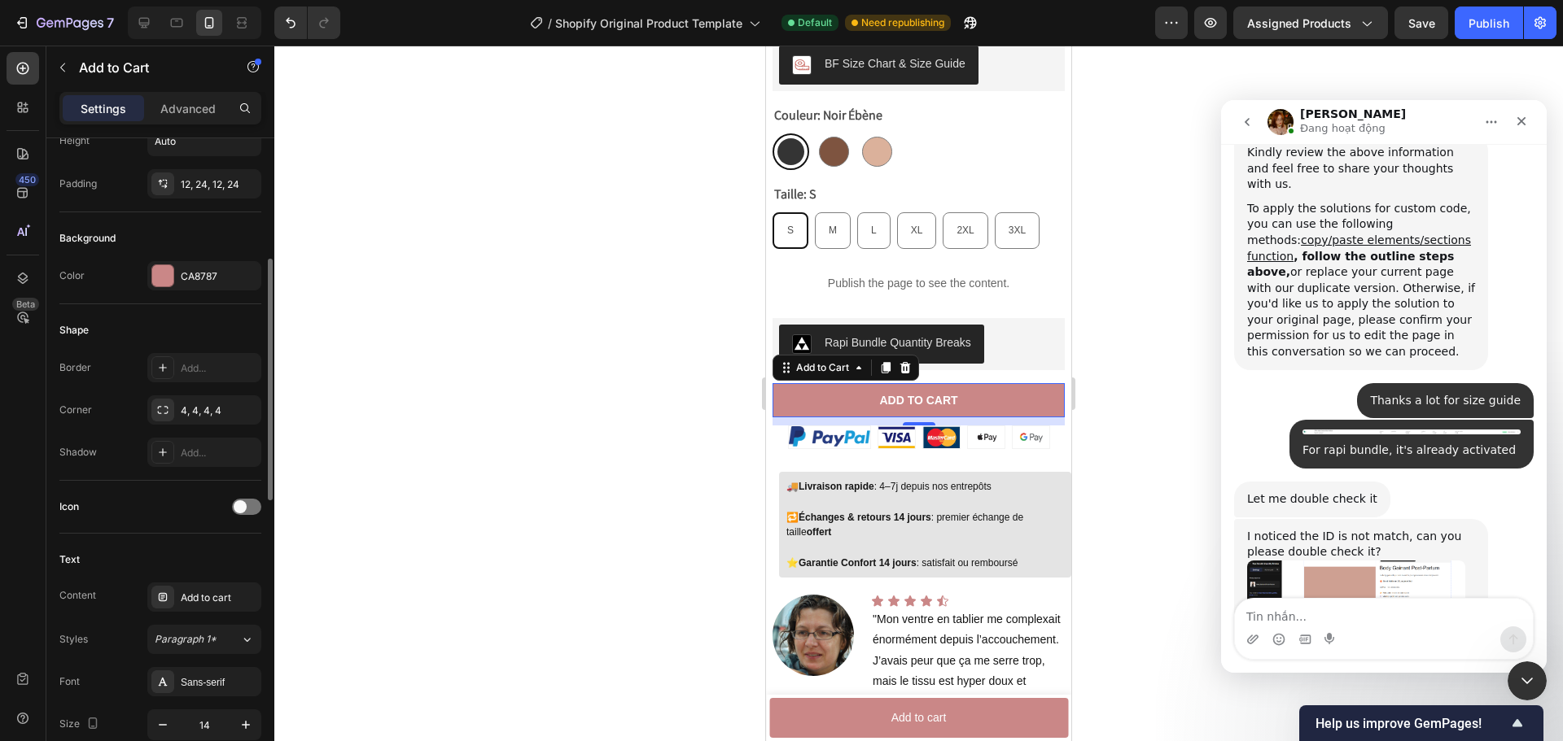
scroll to position [407, 0]
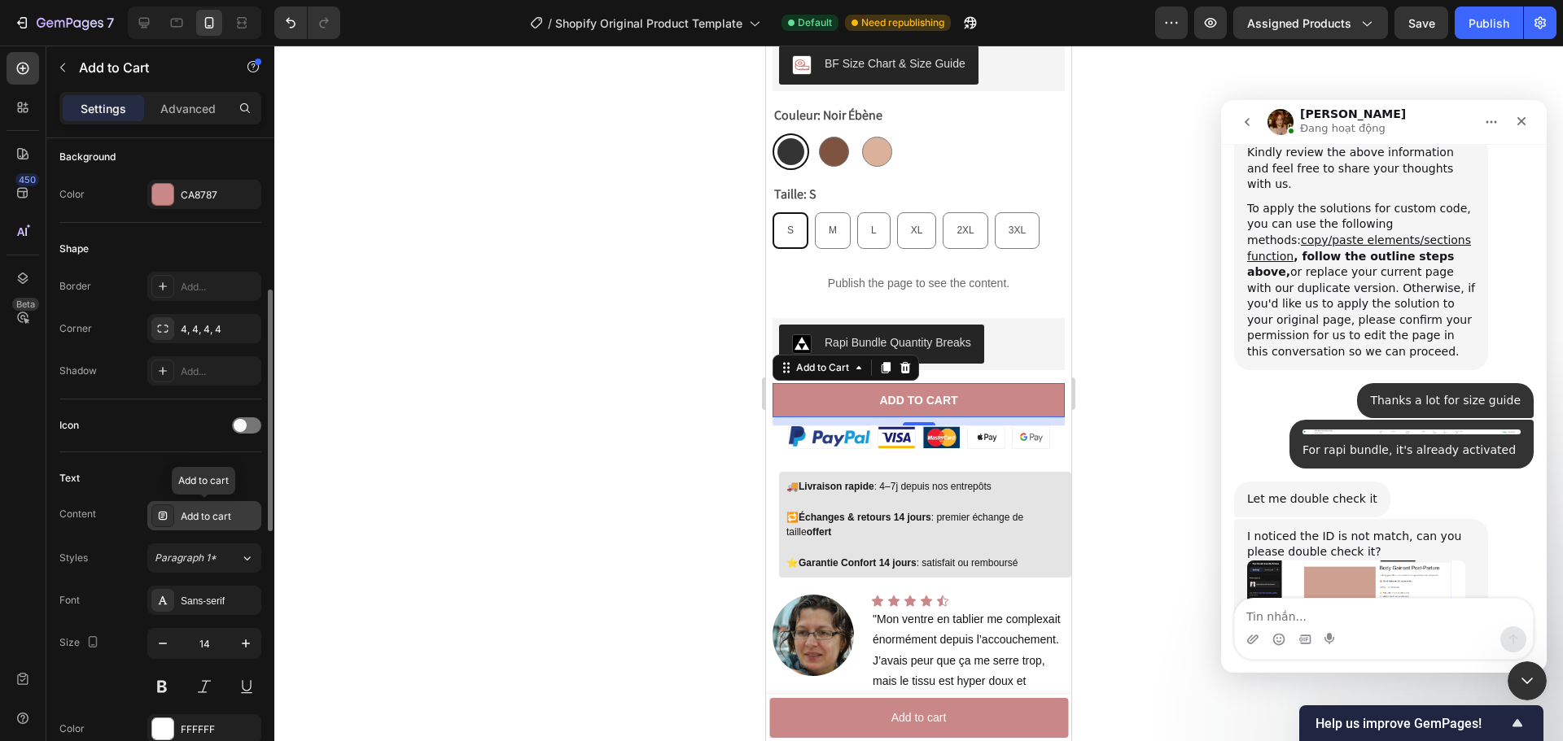
click at [202, 516] on div "Add to cart" at bounding box center [219, 517] width 77 height 15
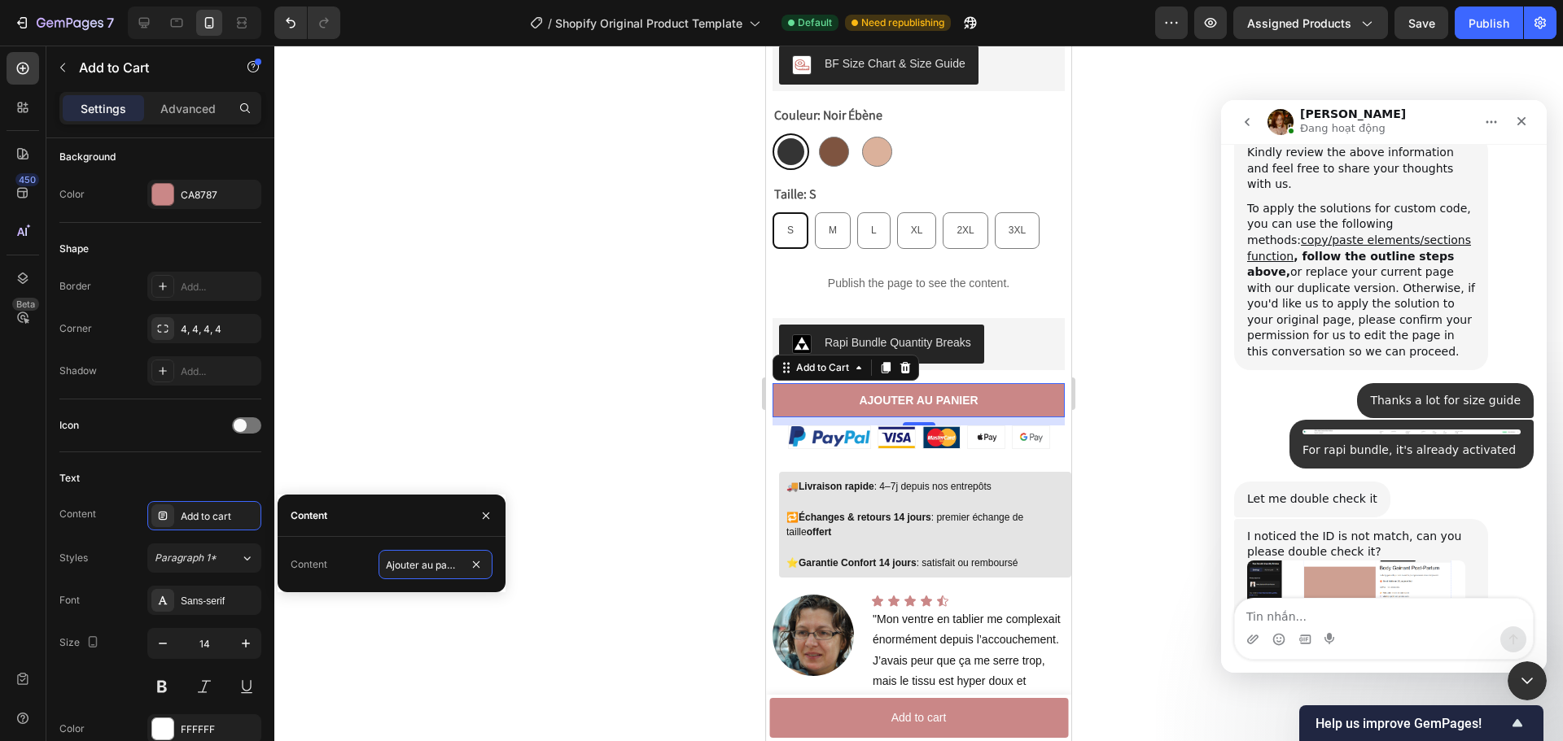
scroll to position [0, 8]
type input "Ajouter au panier"
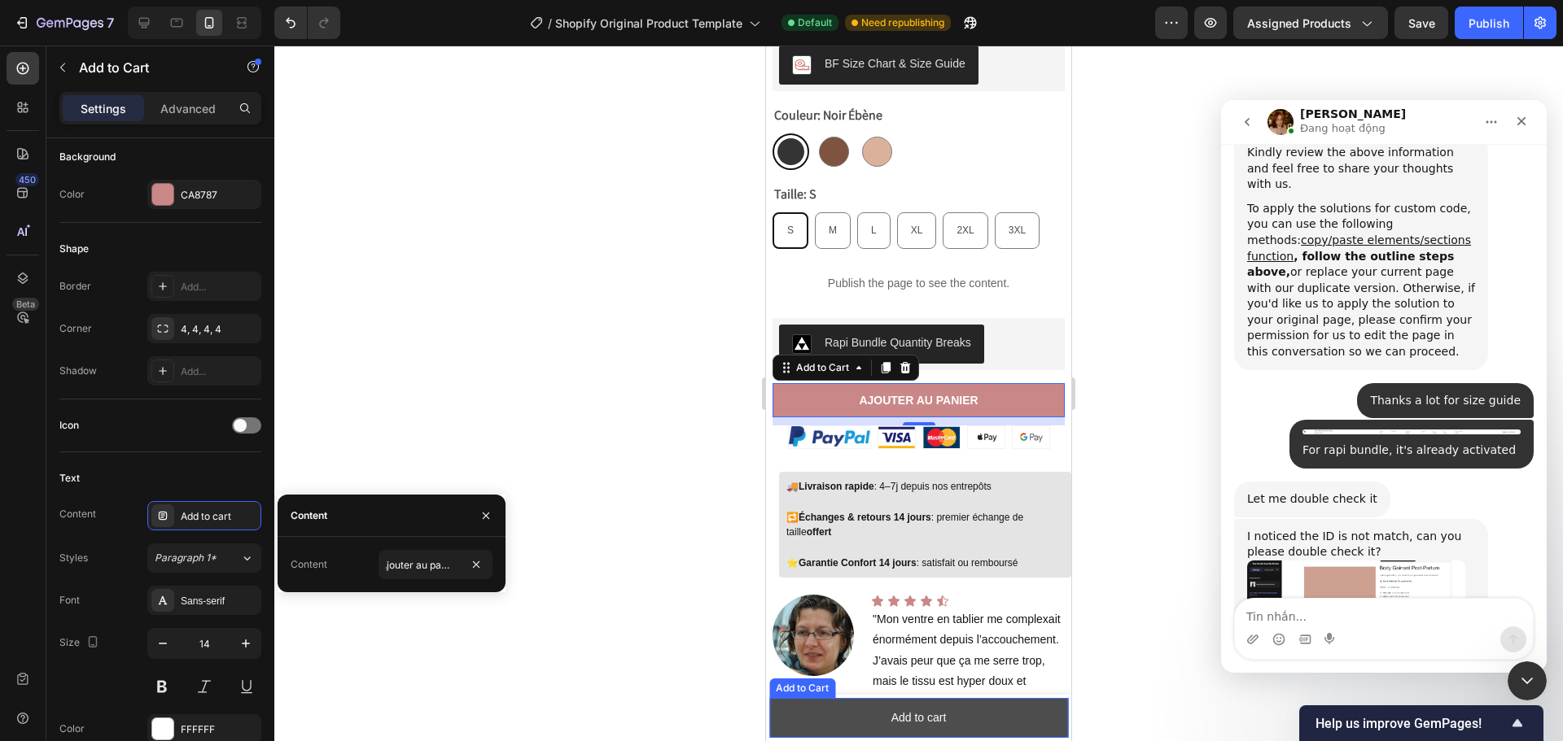
click at [846, 711] on button "Add to cart" at bounding box center [918, 718] width 299 height 40
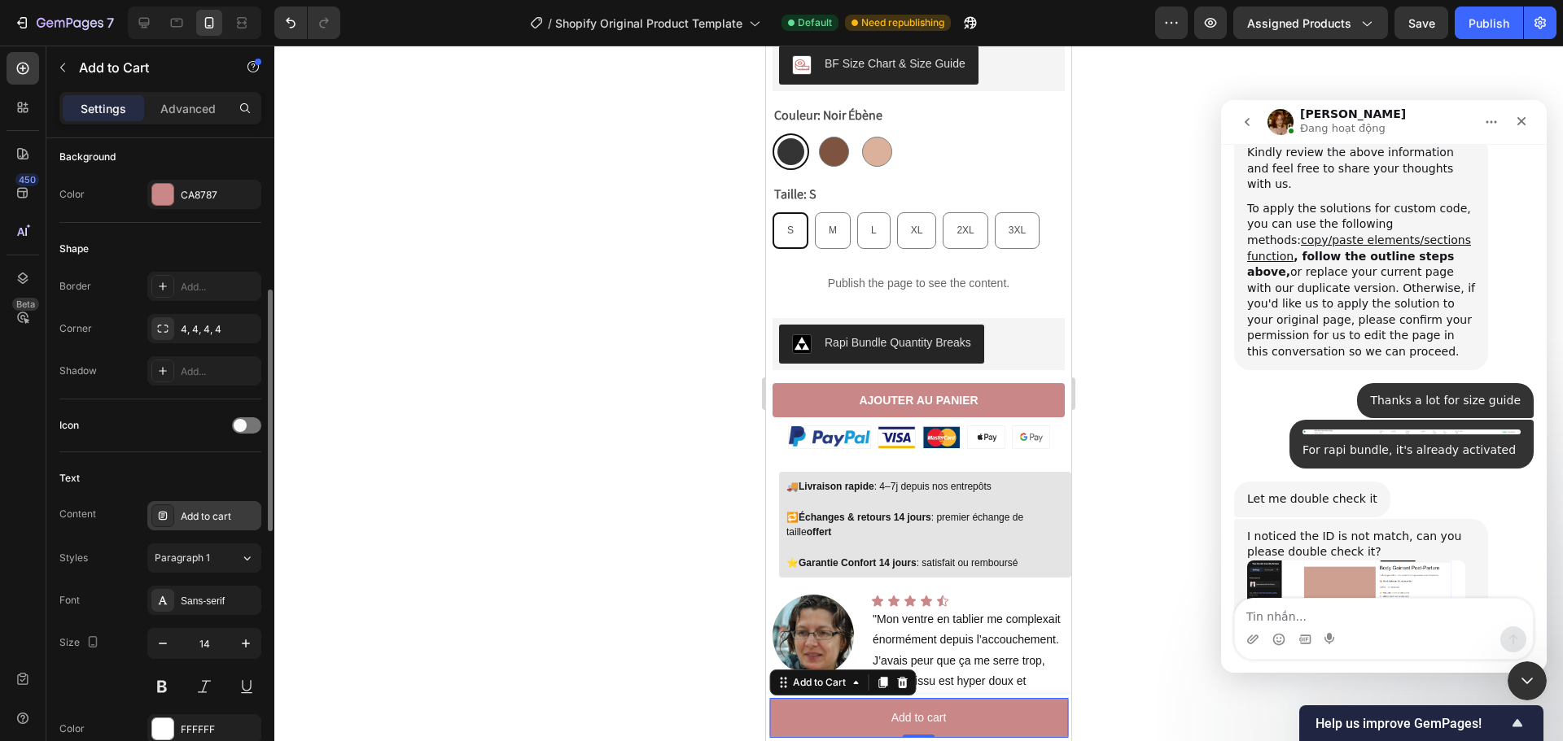
click at [217, 521] on div "Add to cart" at bounding box center [219, 517] width 77 height 15
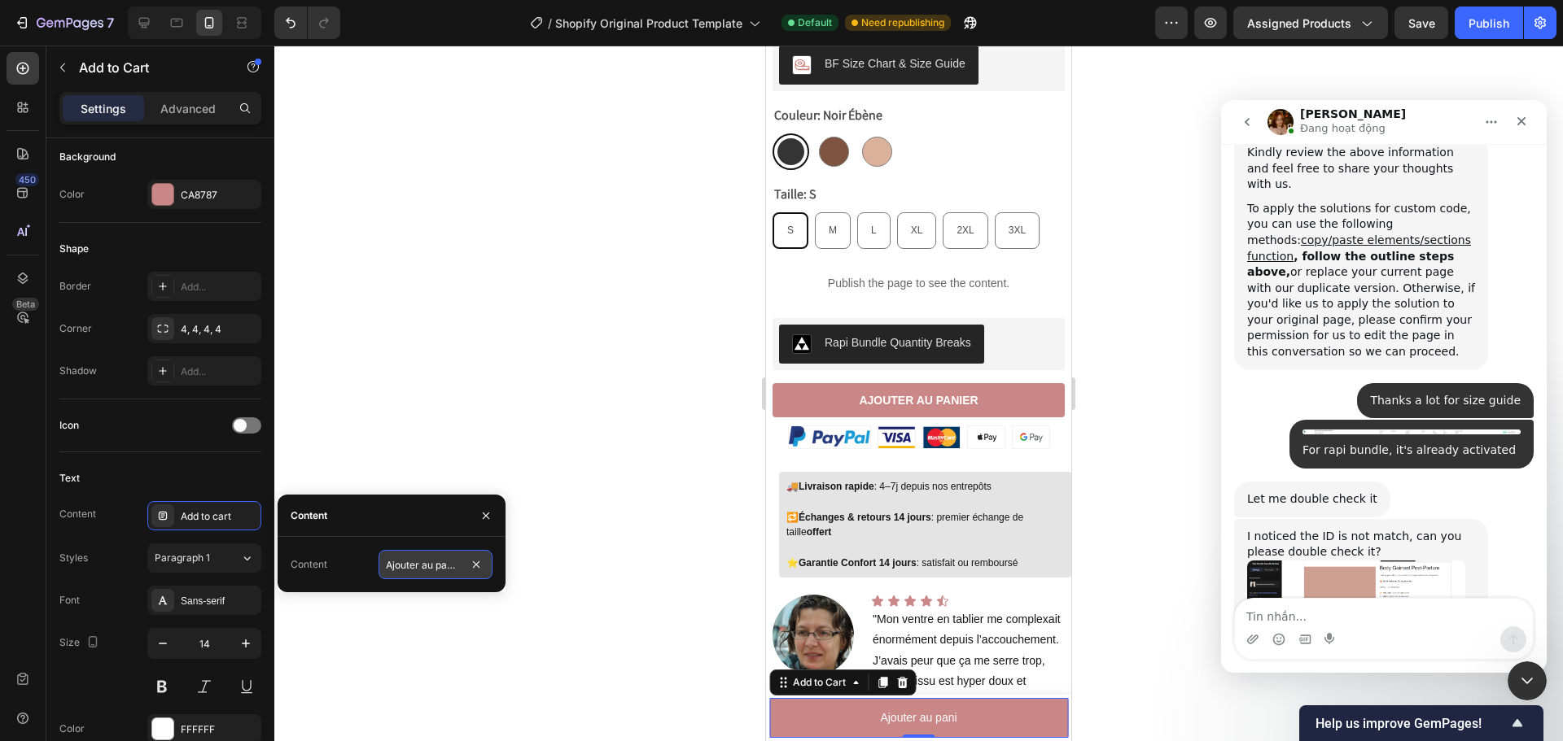
type input "Ajouter au panier"
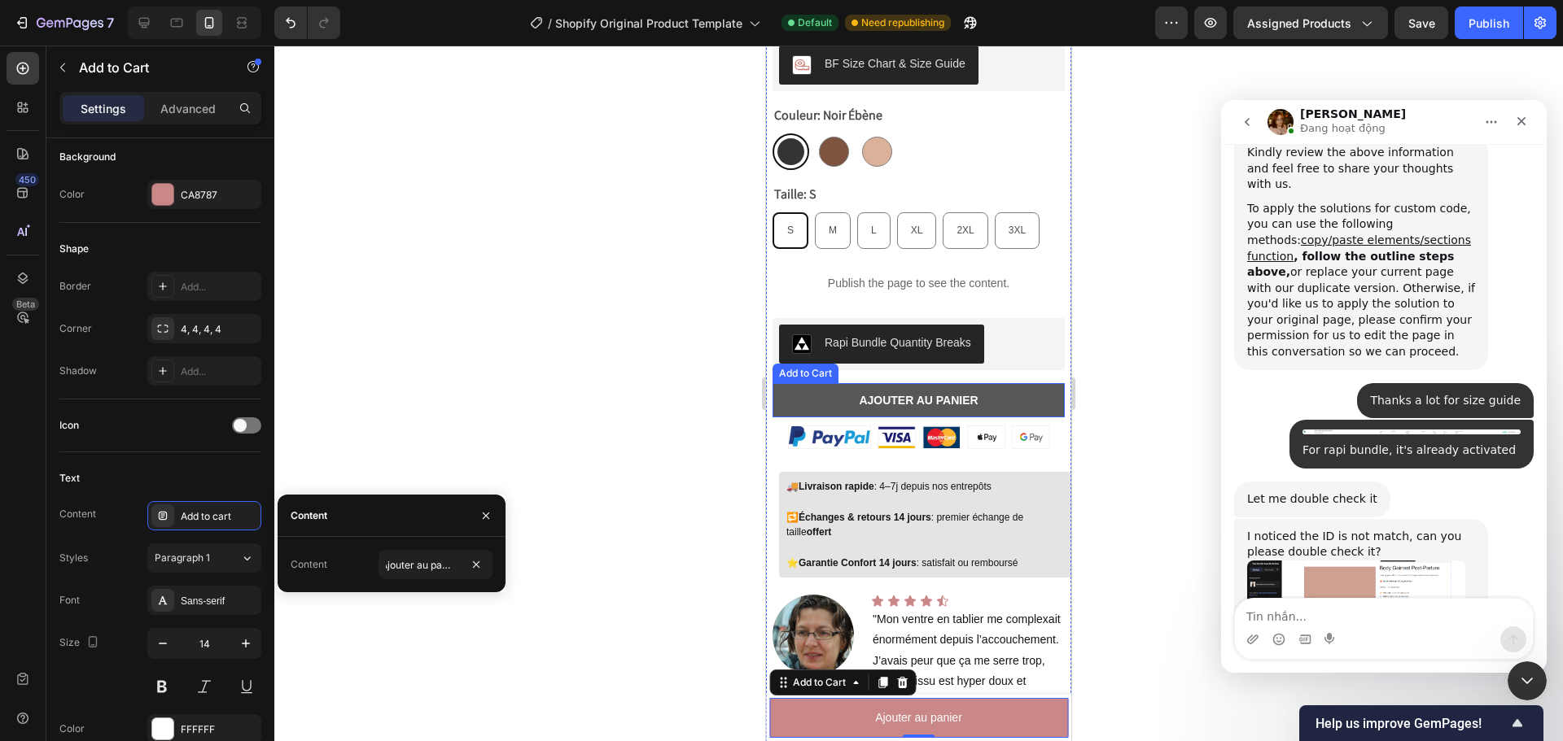
click at [978, 383] on button "Ajouter au panier" at bounding box center [918, 400] width 292 height 34
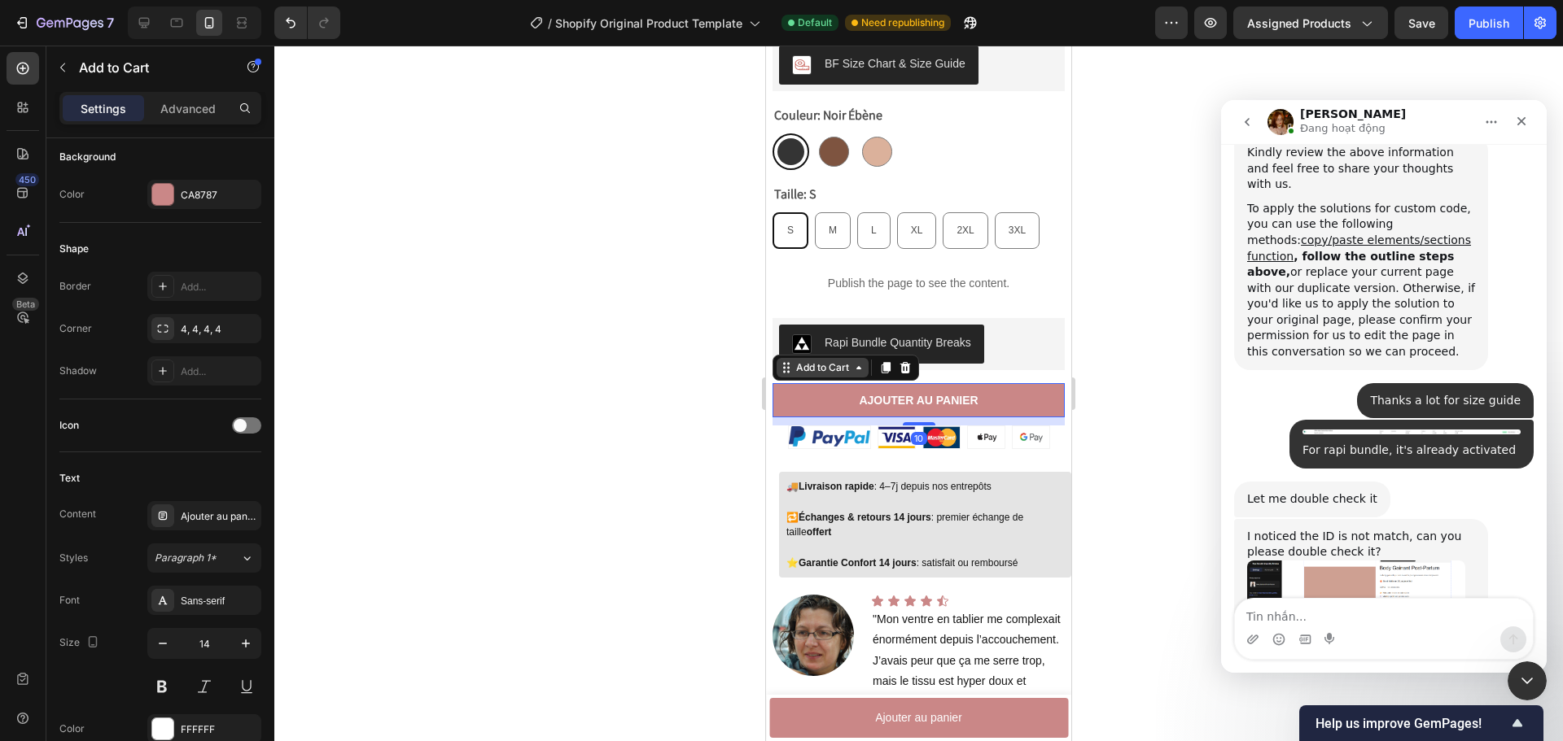
click at [855, 361] on icon at bounding box center [858, 367] width 13 height 13
click at [203, 515] on div "Ajouter au panier" at bounding box center [219, 517] width 77 height 15
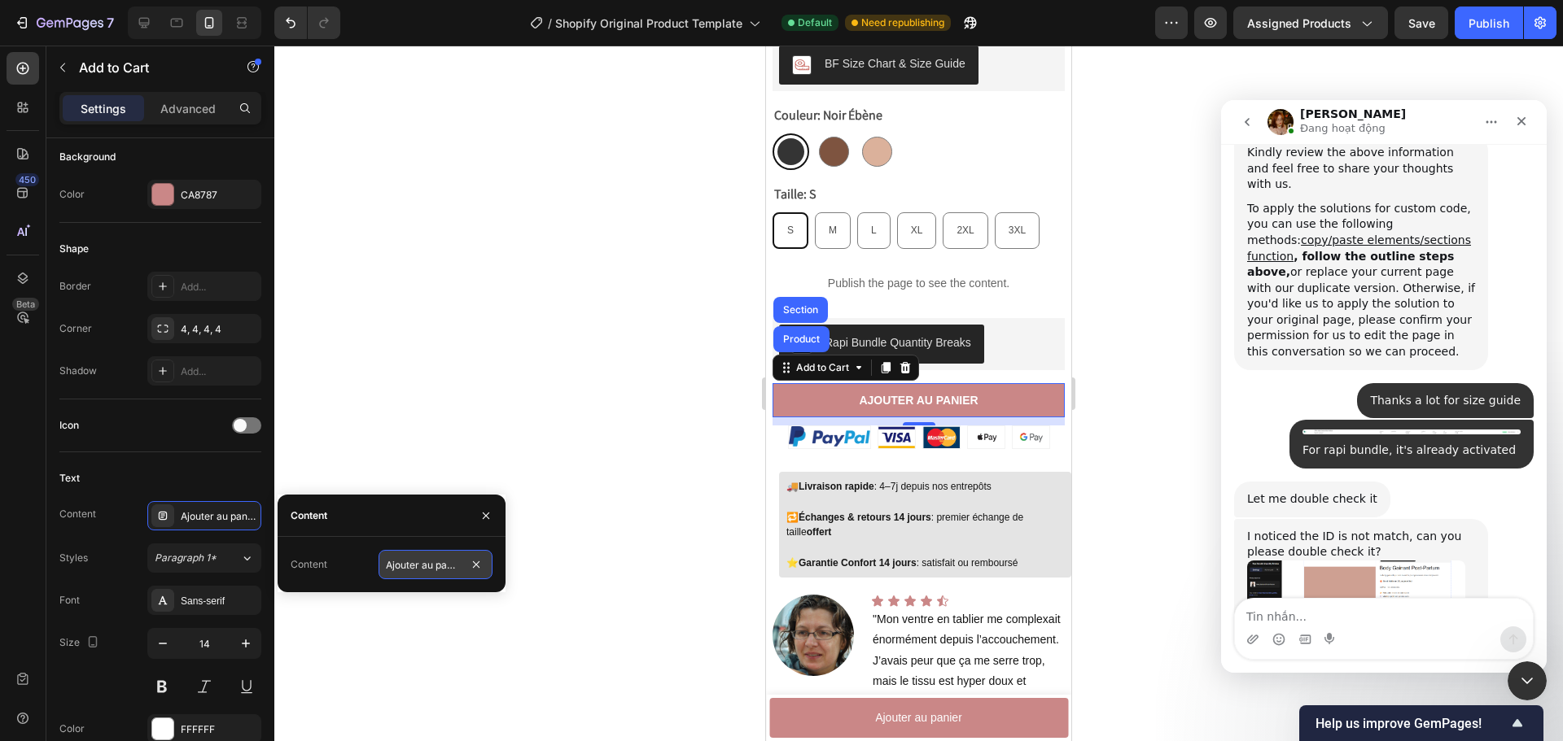
click at [423, 562] on input "Ajouter au panier" at bounding box center [435, 564] width 114 height 29
type input "Je choisi ce pack"
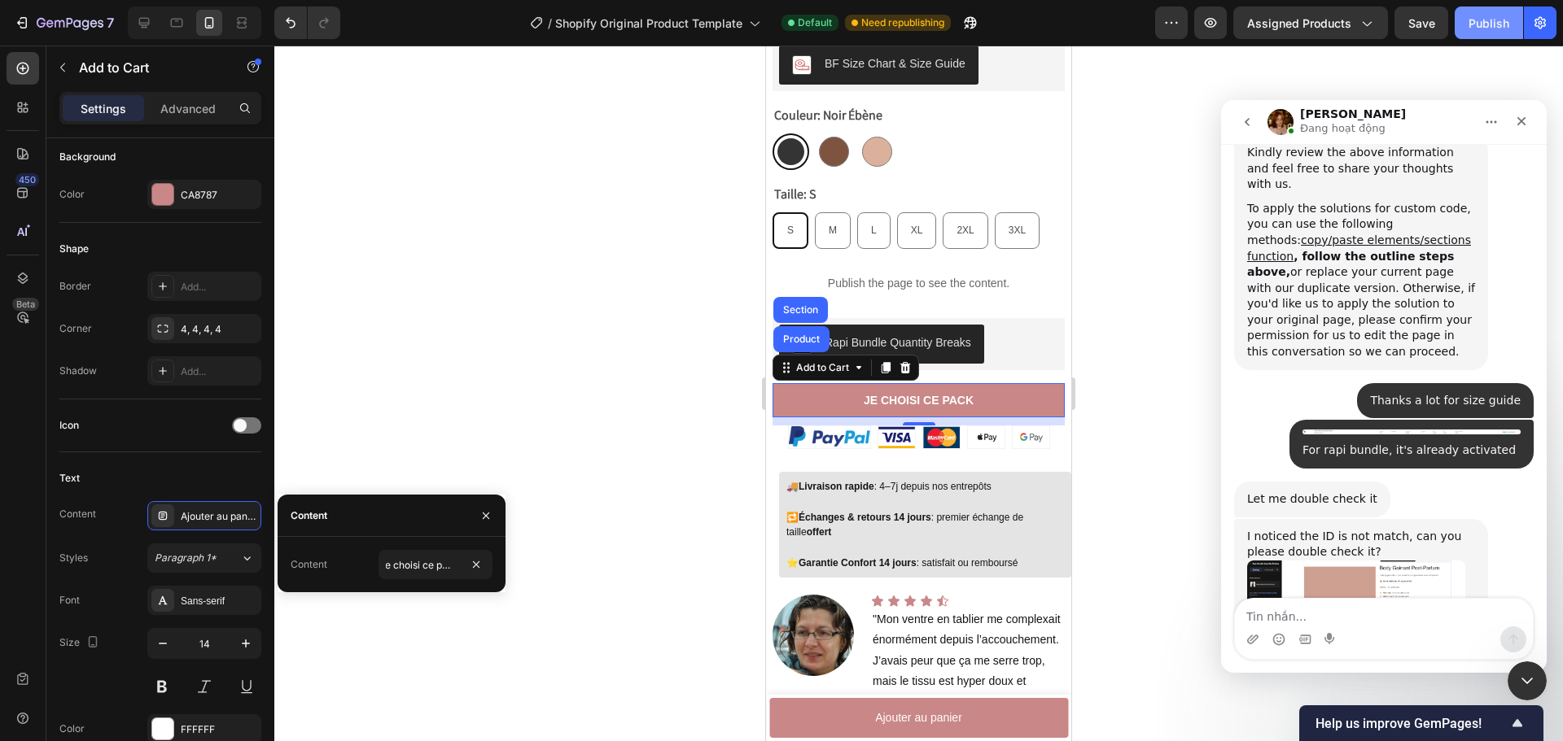
click at [1489, 20] on div "Publish" at bounding box center [1488, 23] width 41 height 17
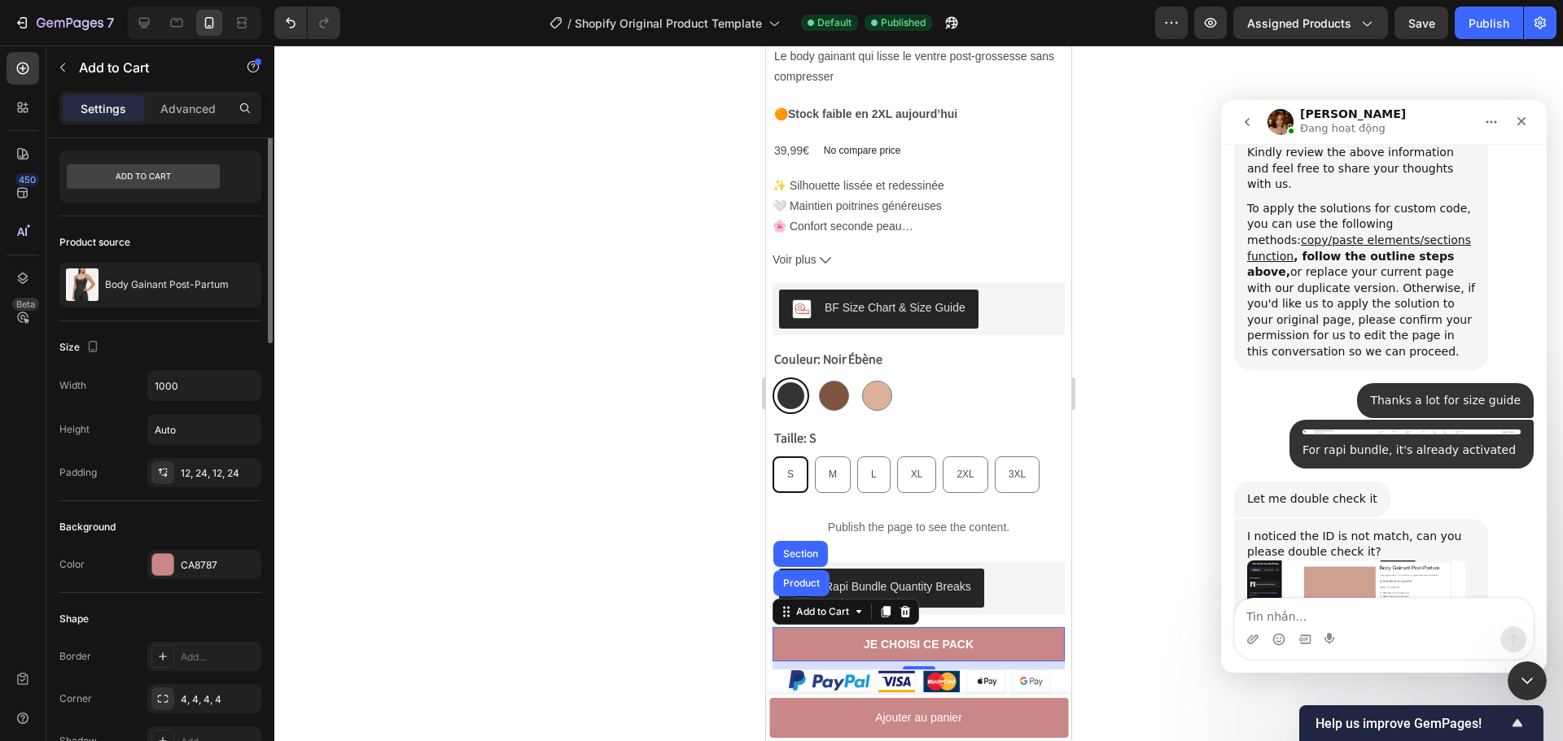
scroll to position [0, 0]
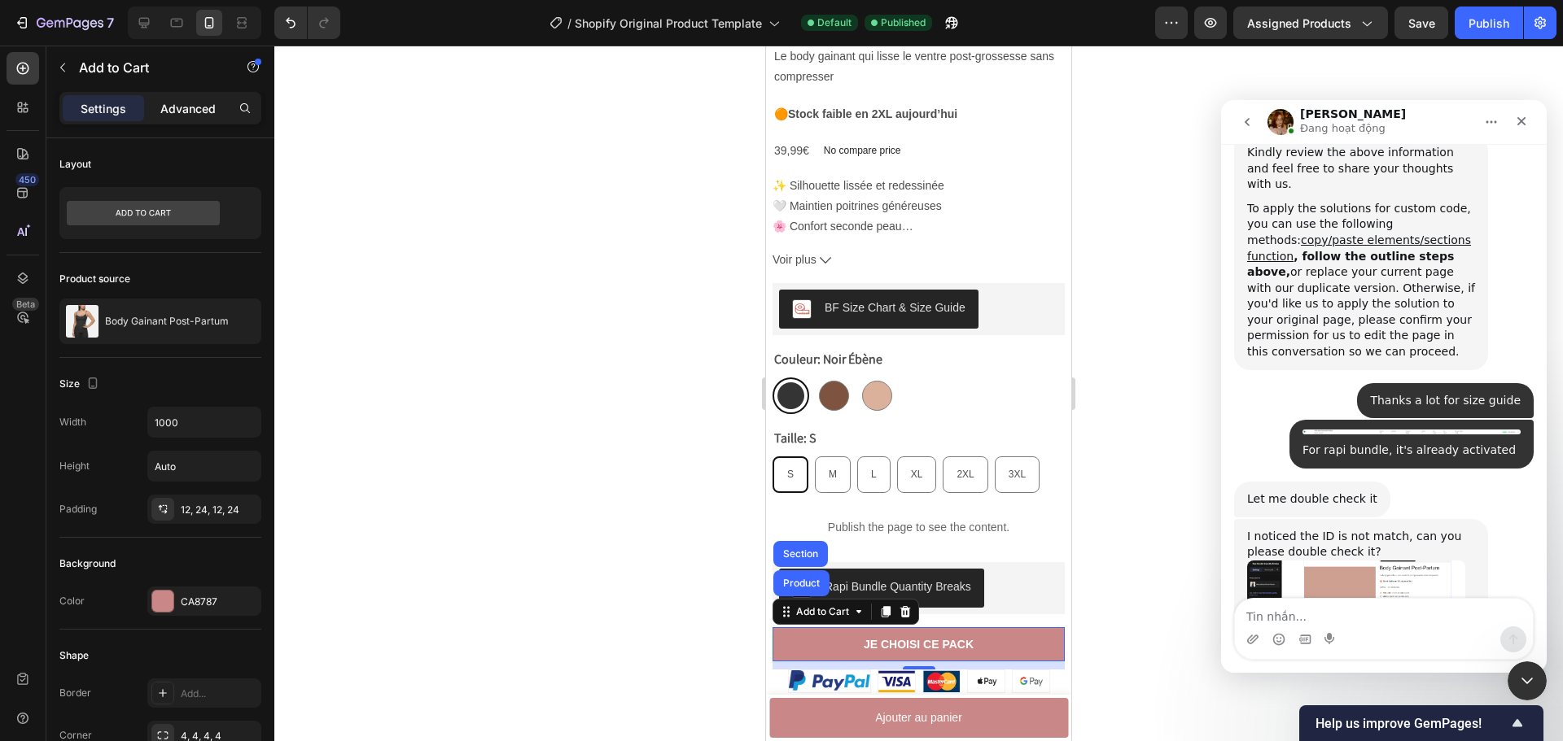
click at [205, 96] on div "Advanced" at bounding box center [187, 108] width 81 height 26
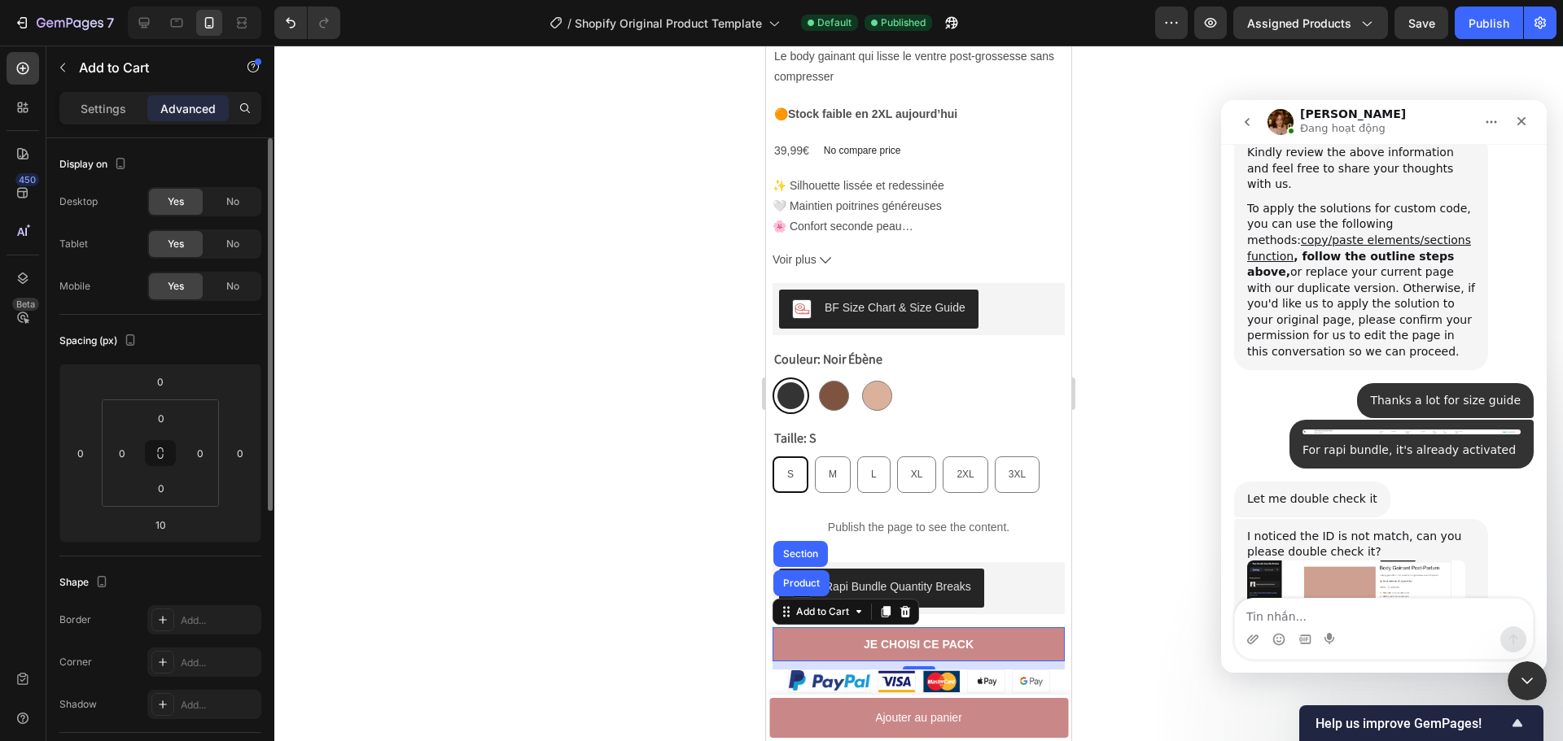
click at [116, 105] on p "Settings" at bounding box center [104, 108] width 46 height 17
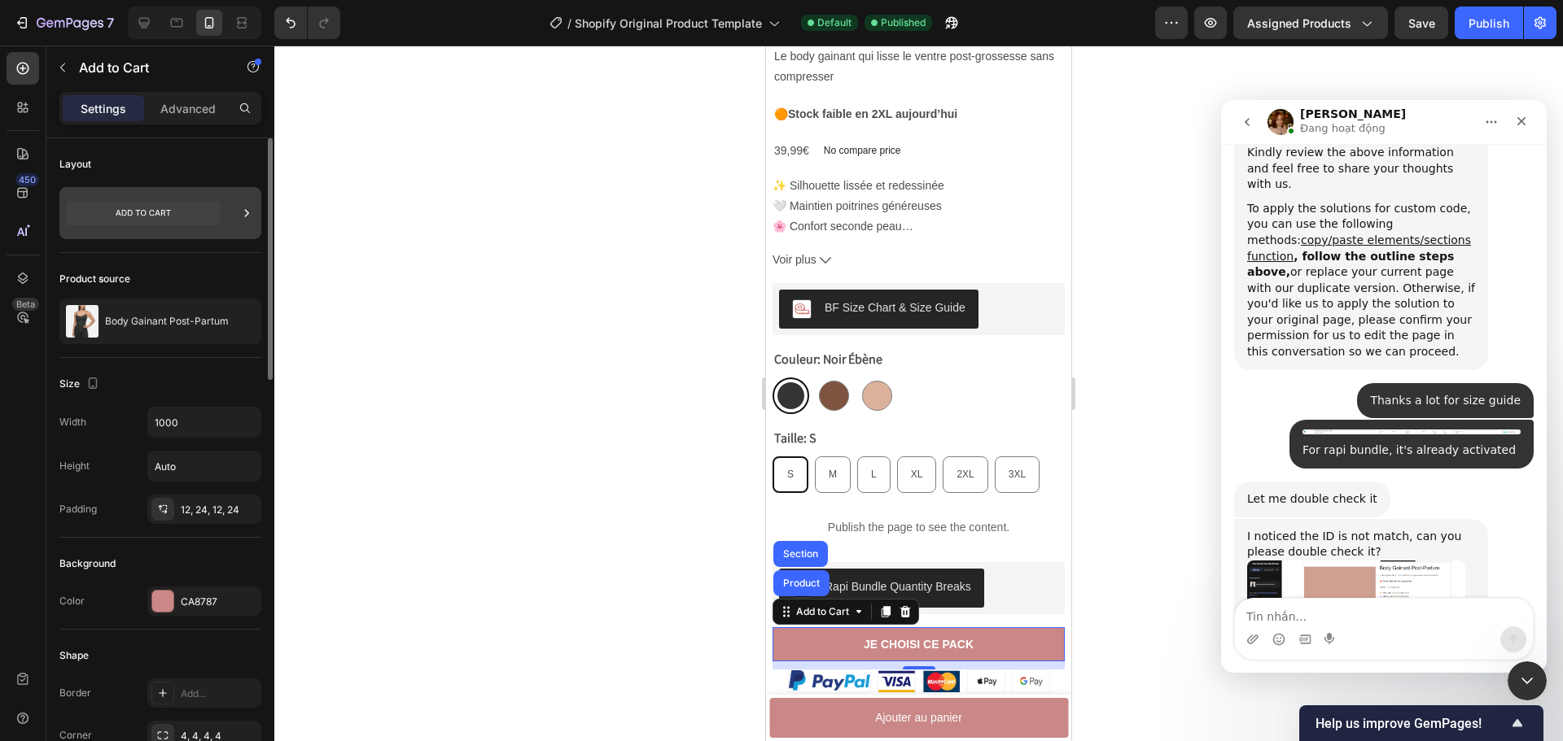
click at [238, 218] on div at bounding box center [160, 213] width 202 height 52
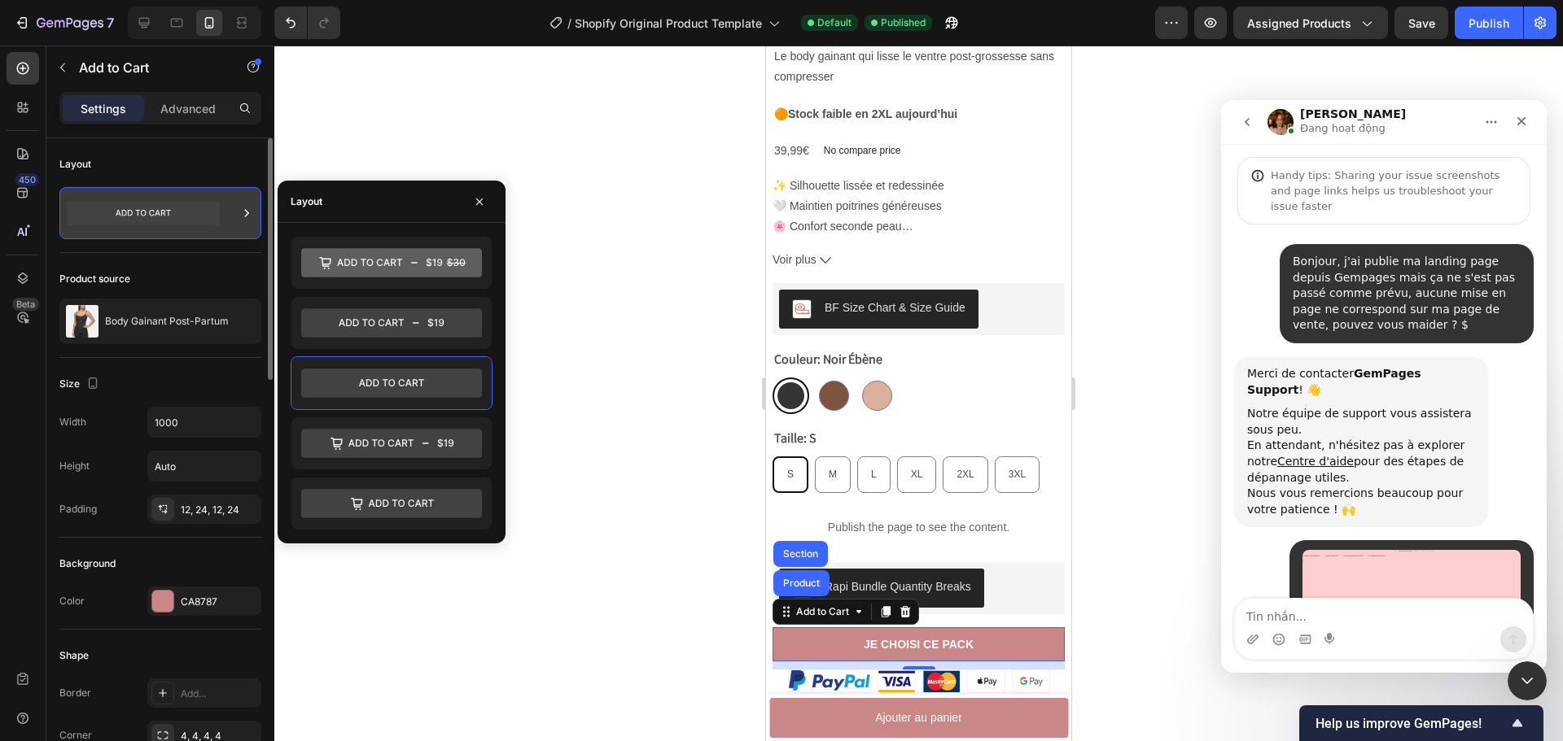
scroll to position [10893, 0]
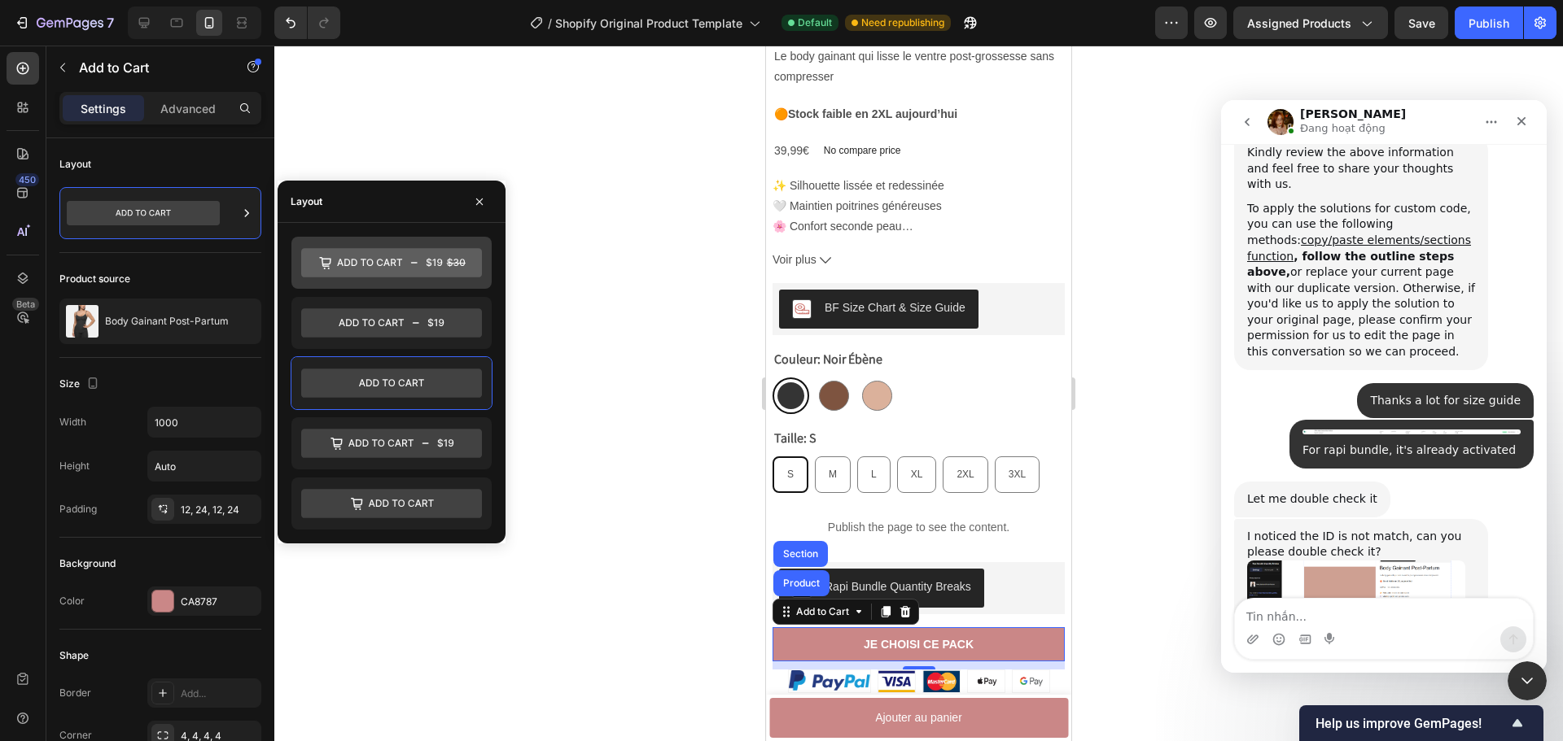
click at [413, 253] on icon at bounding box center [391, 262] width 181 height 29
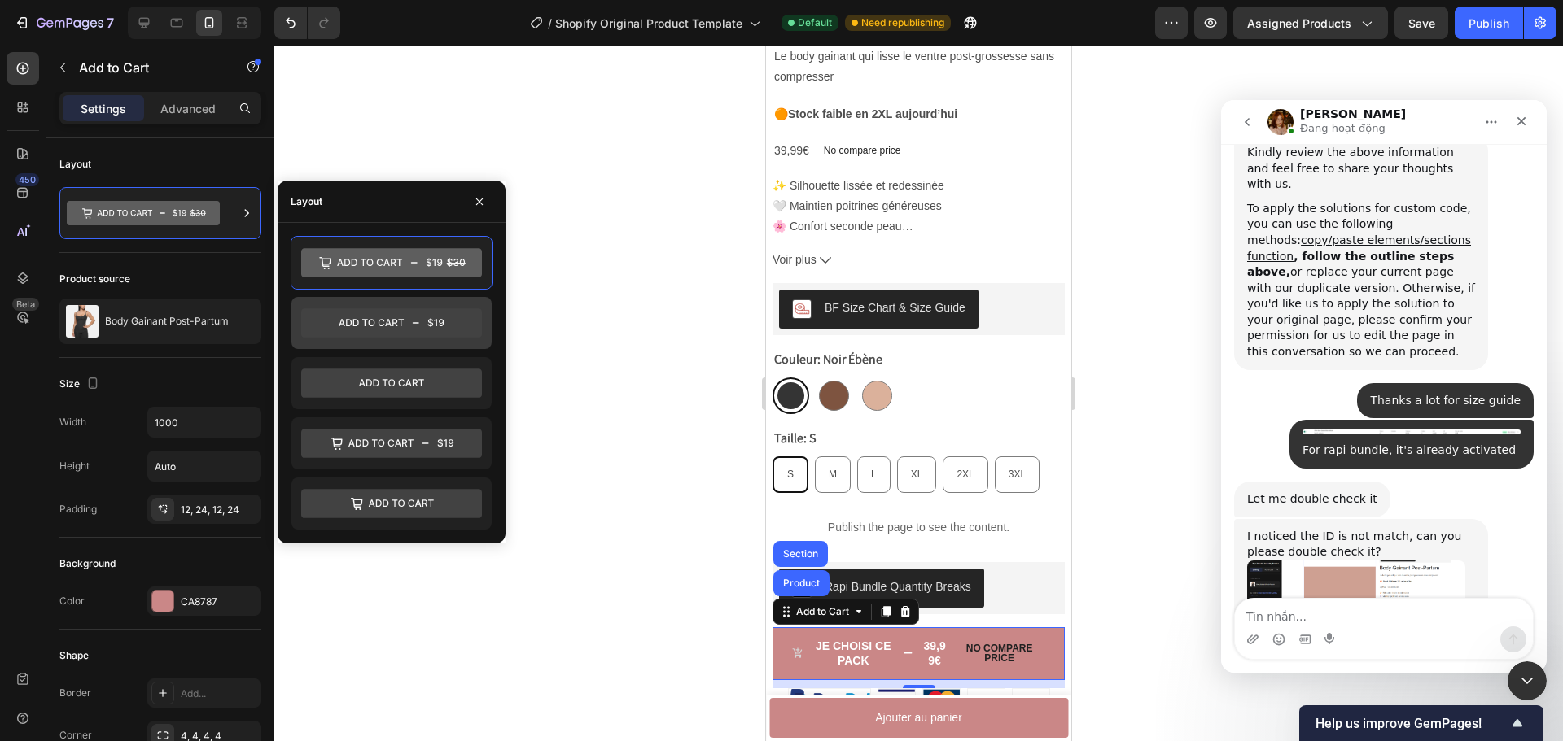
click at [422, 308] on icon at bounding box center [391, 323] width 181 height 33
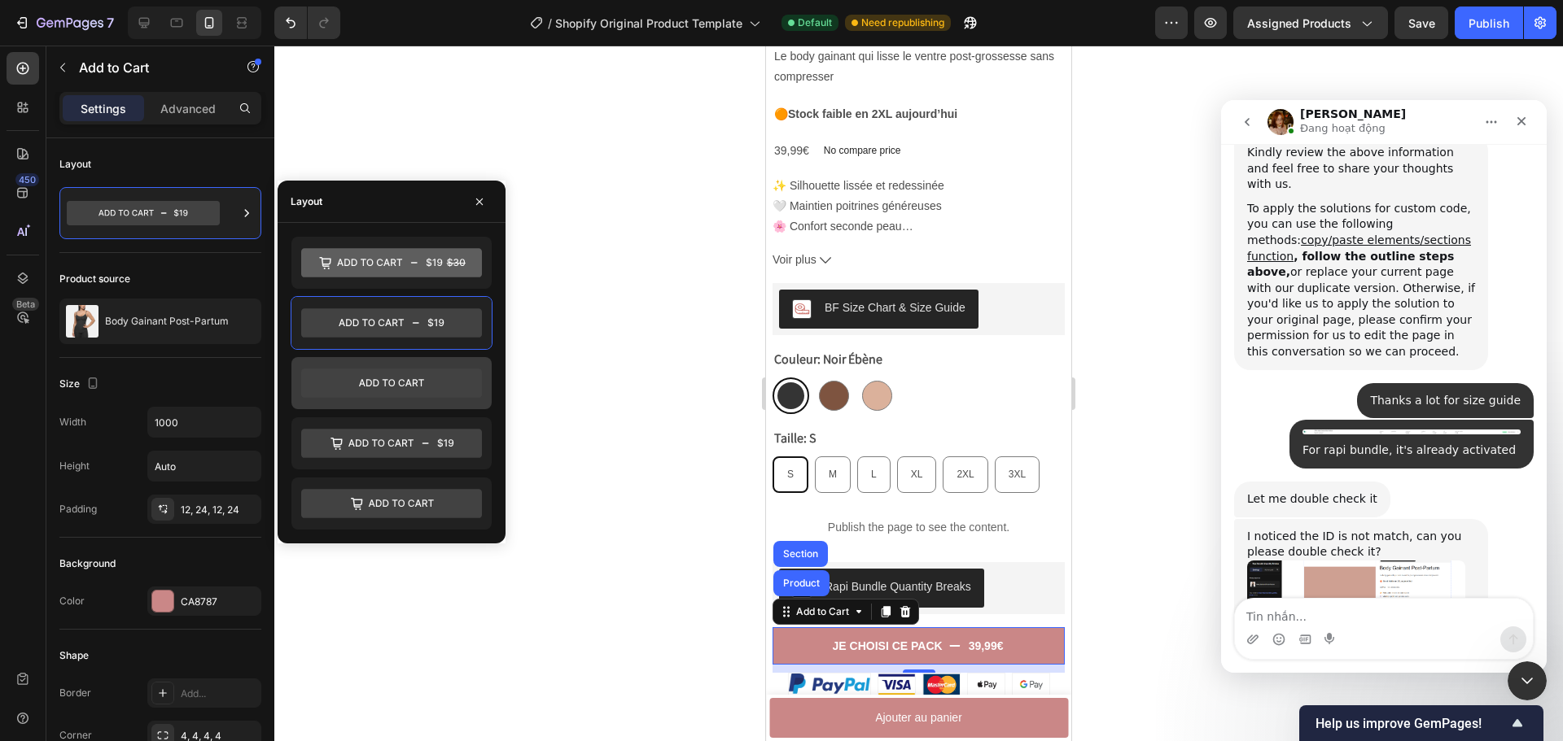
click at [404, 377] on icon at bounding box center [391, 383] width 181 height 29
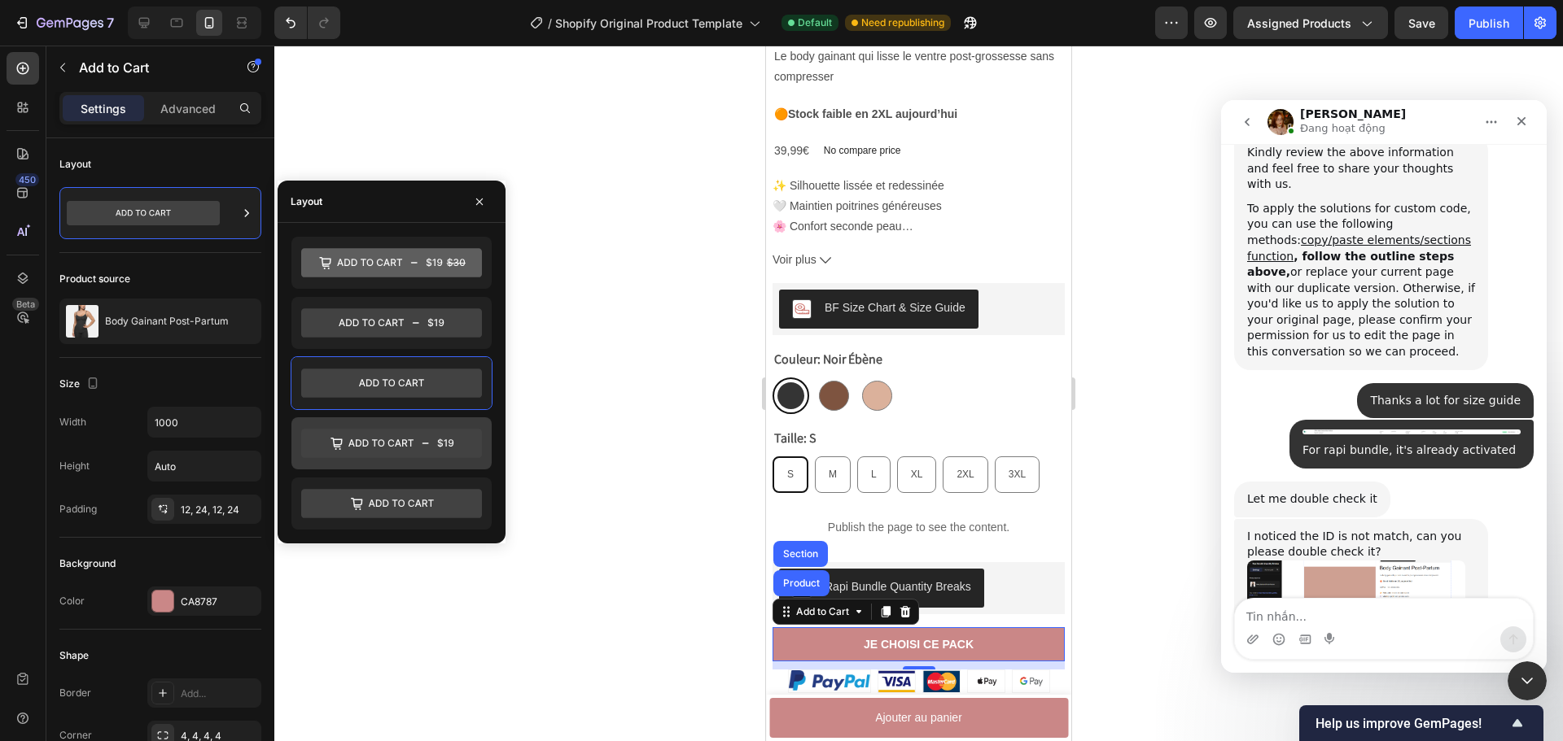
click at [401, 439] on icon at bounding box center [391, 443] width 181 height 29
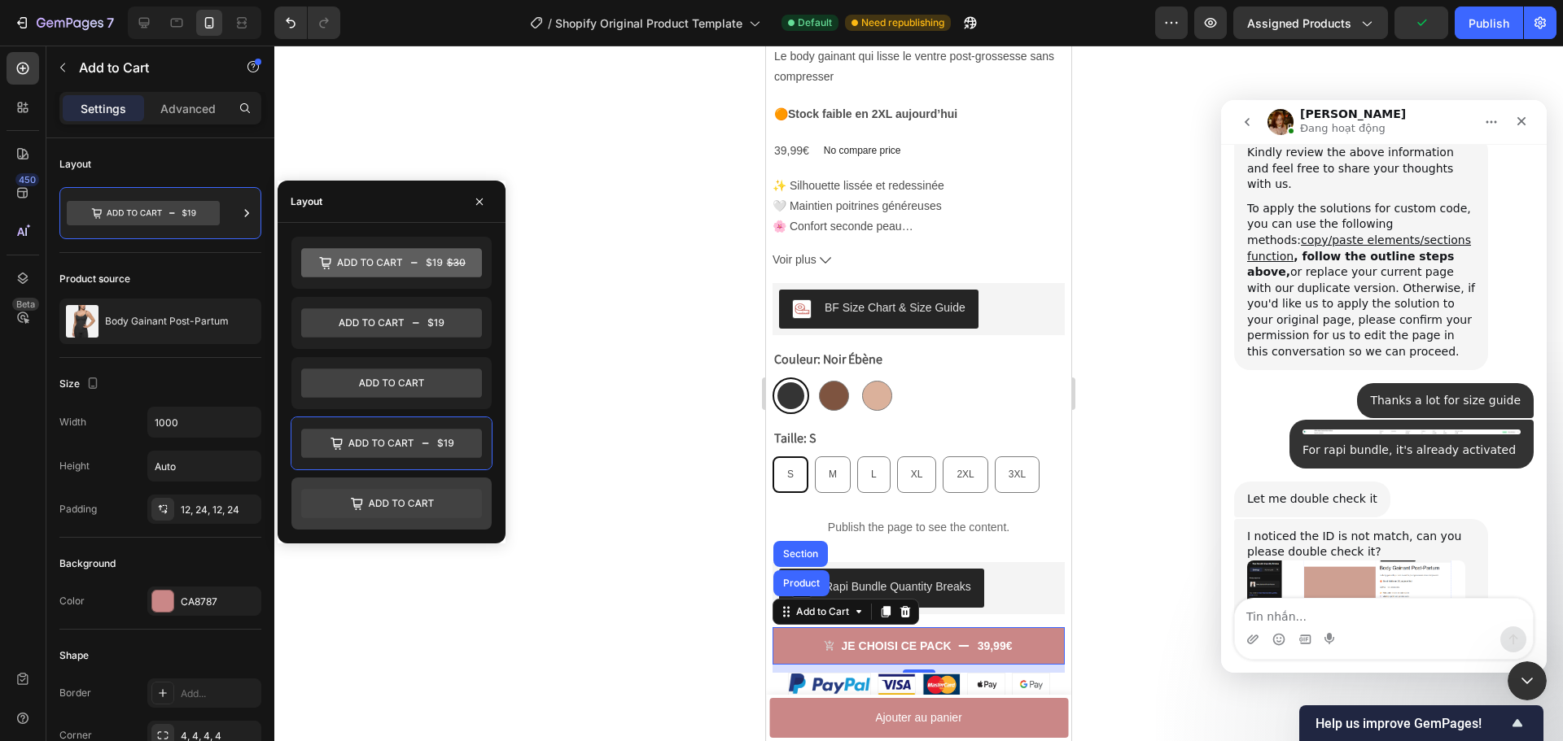
click at [402, 508] on icon at bounding box center [391, 503] width 181 height 29
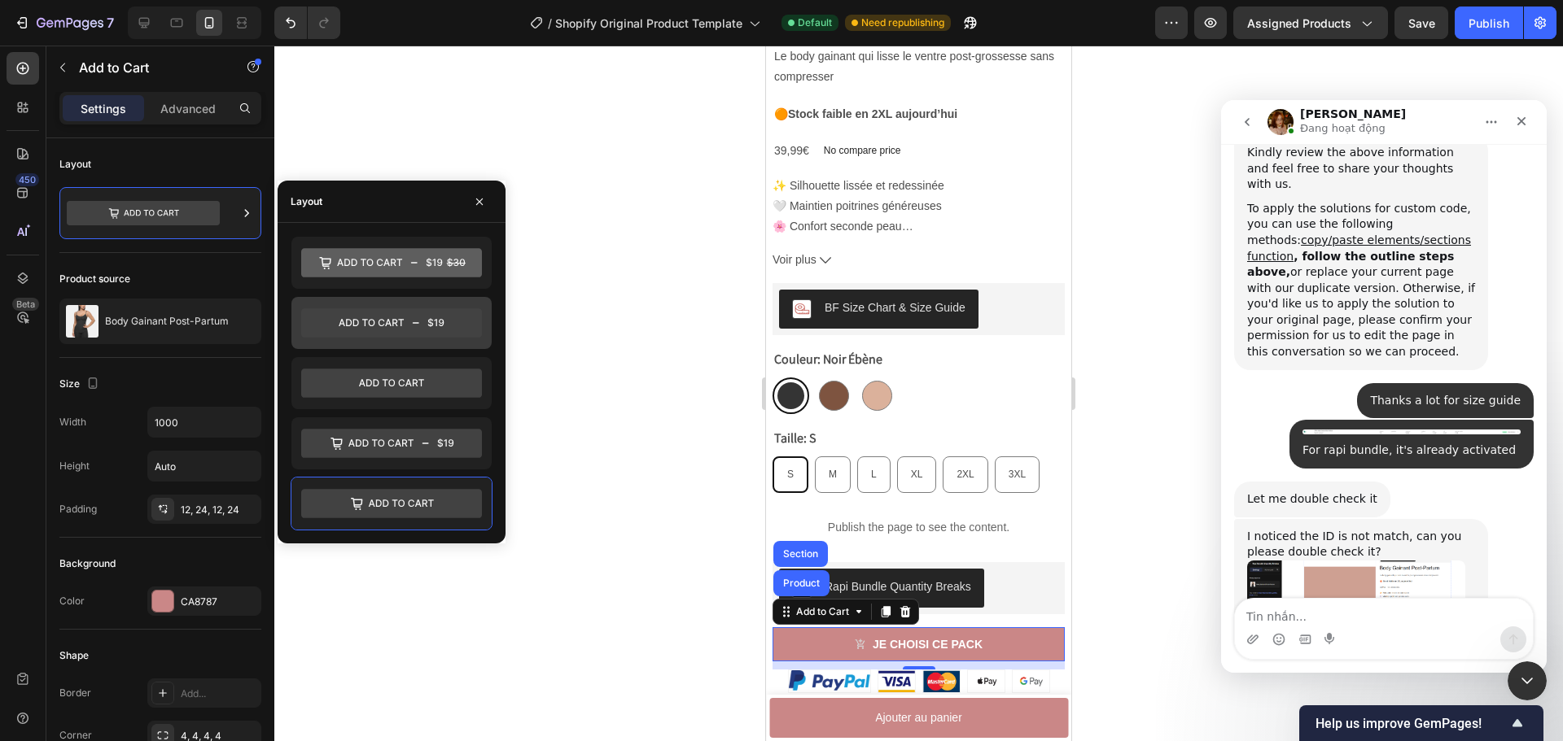
click at [395, 316] on icon at bounding box center [391, 322] width 181 height 29
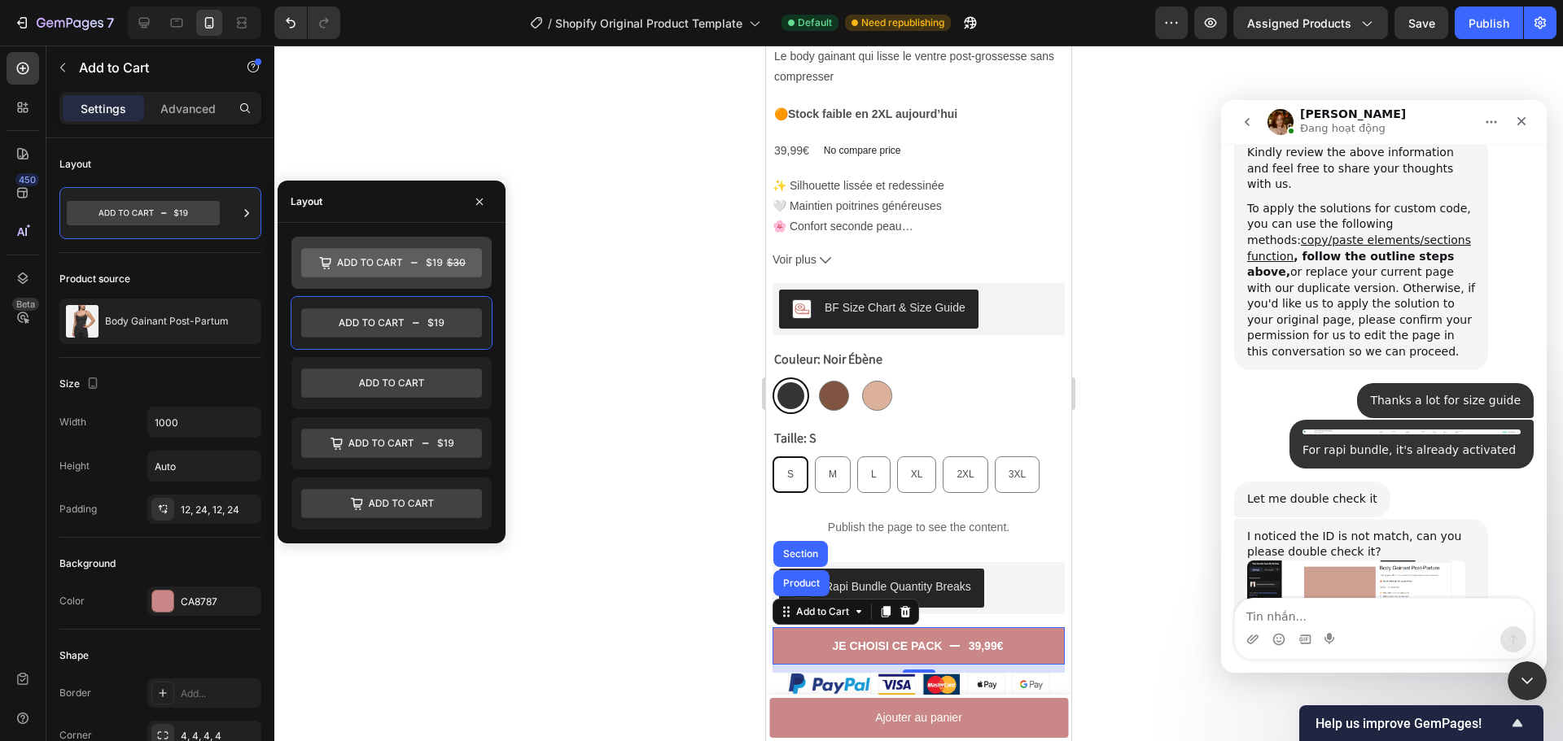
click at [453, 260] on icon at bounding box center [391, 262] width 181 height 29
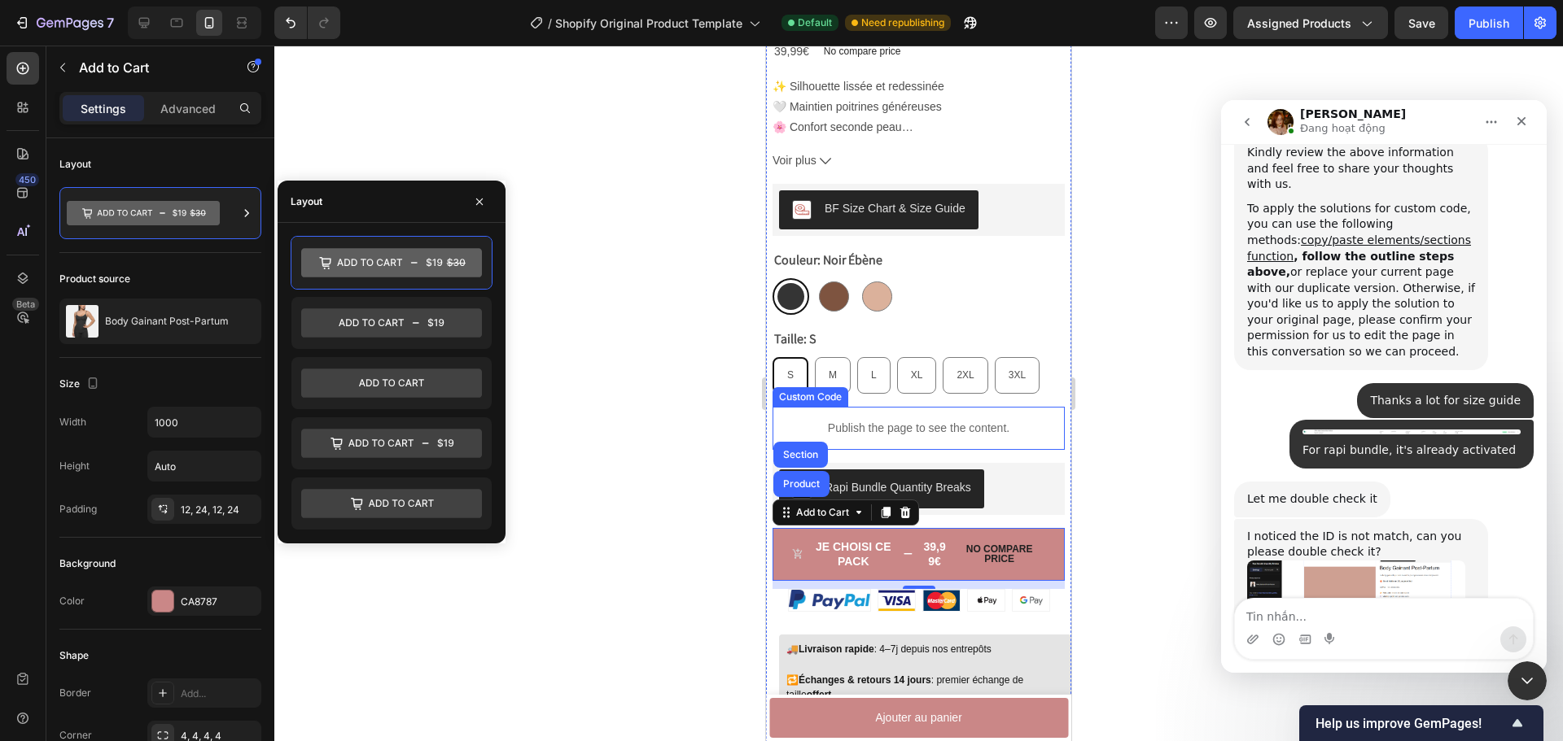
scroll to position [973, 0]
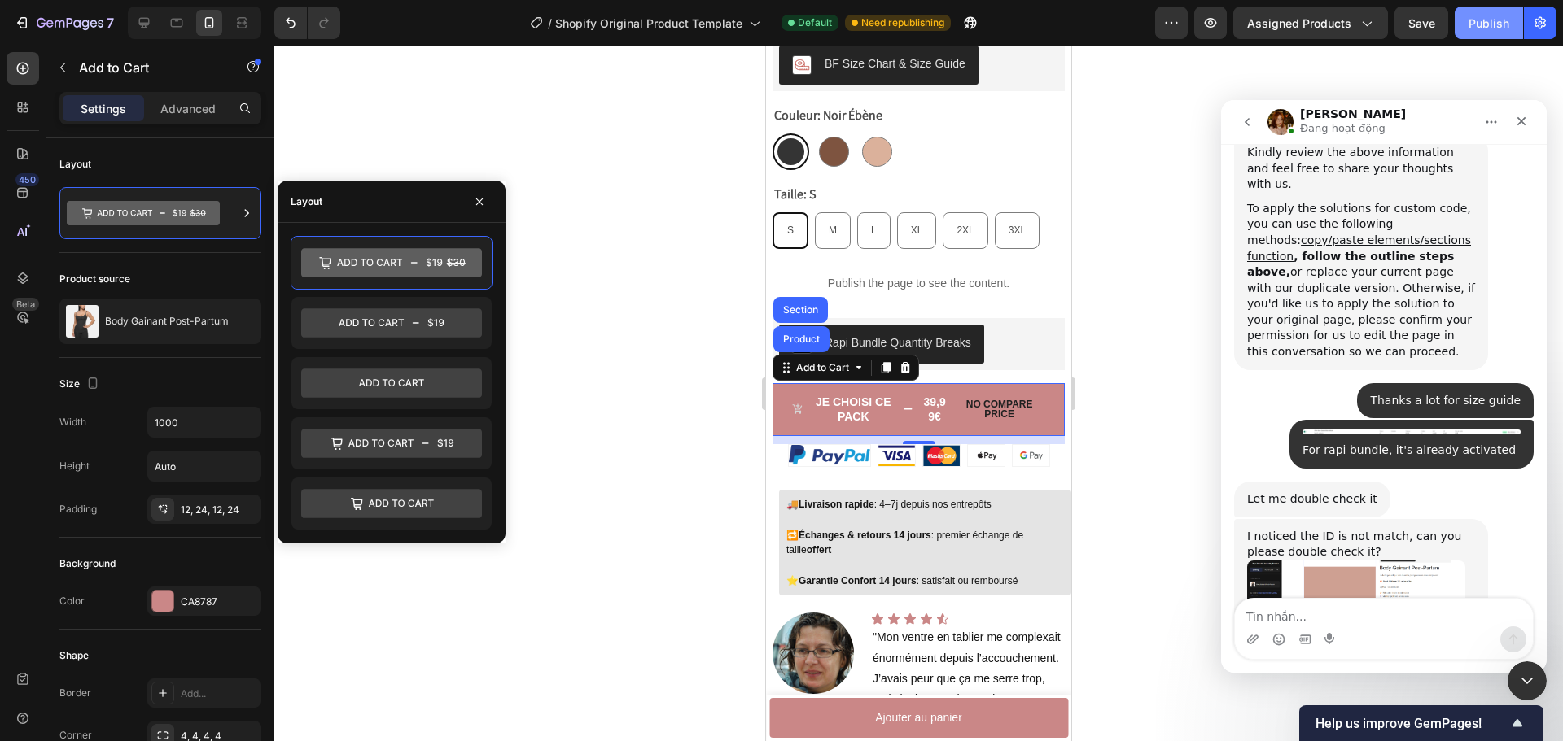
click at [1482, 25] on div "Publish" at bounding box center [1488, 23] width 41 height 17
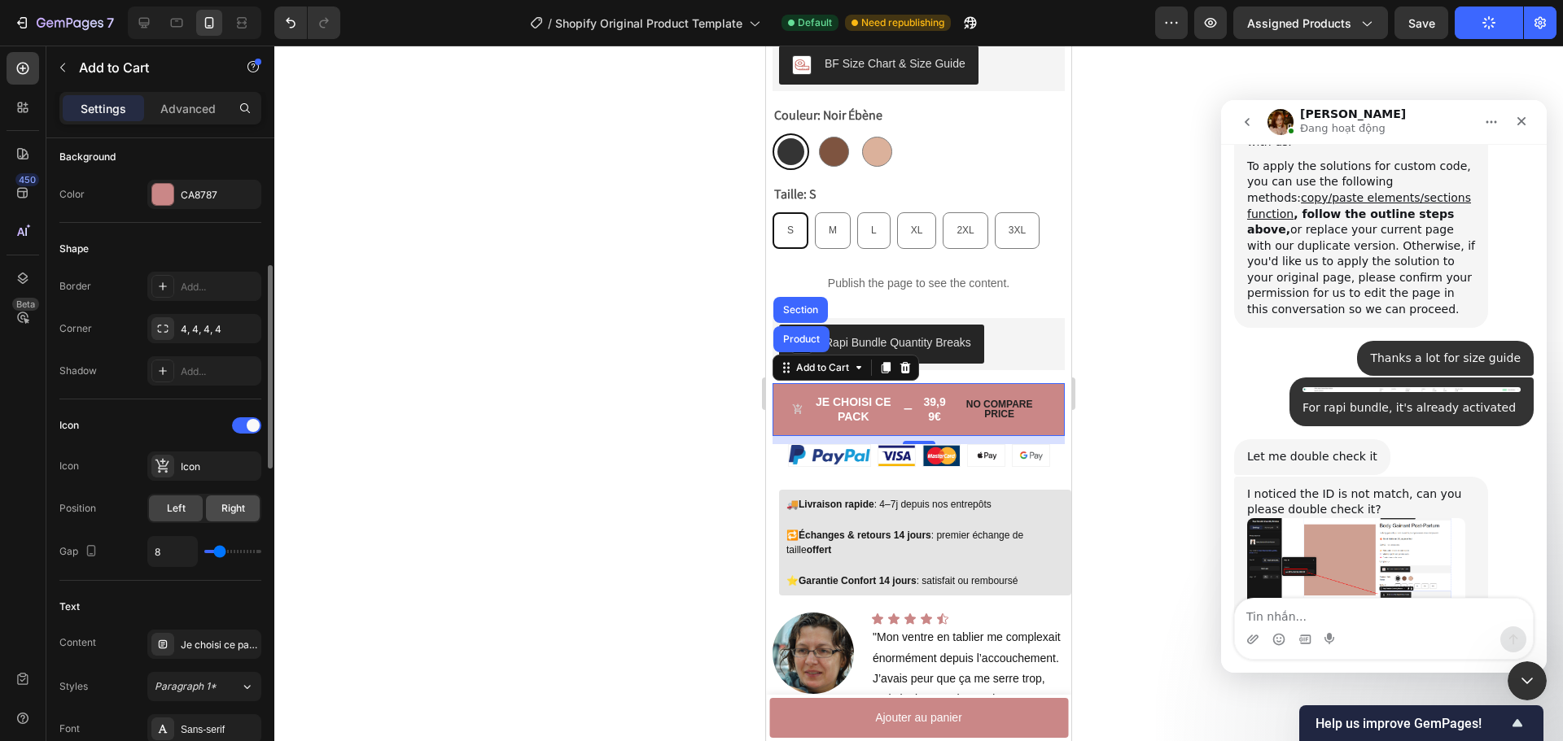
scroll to position [10955, 0]
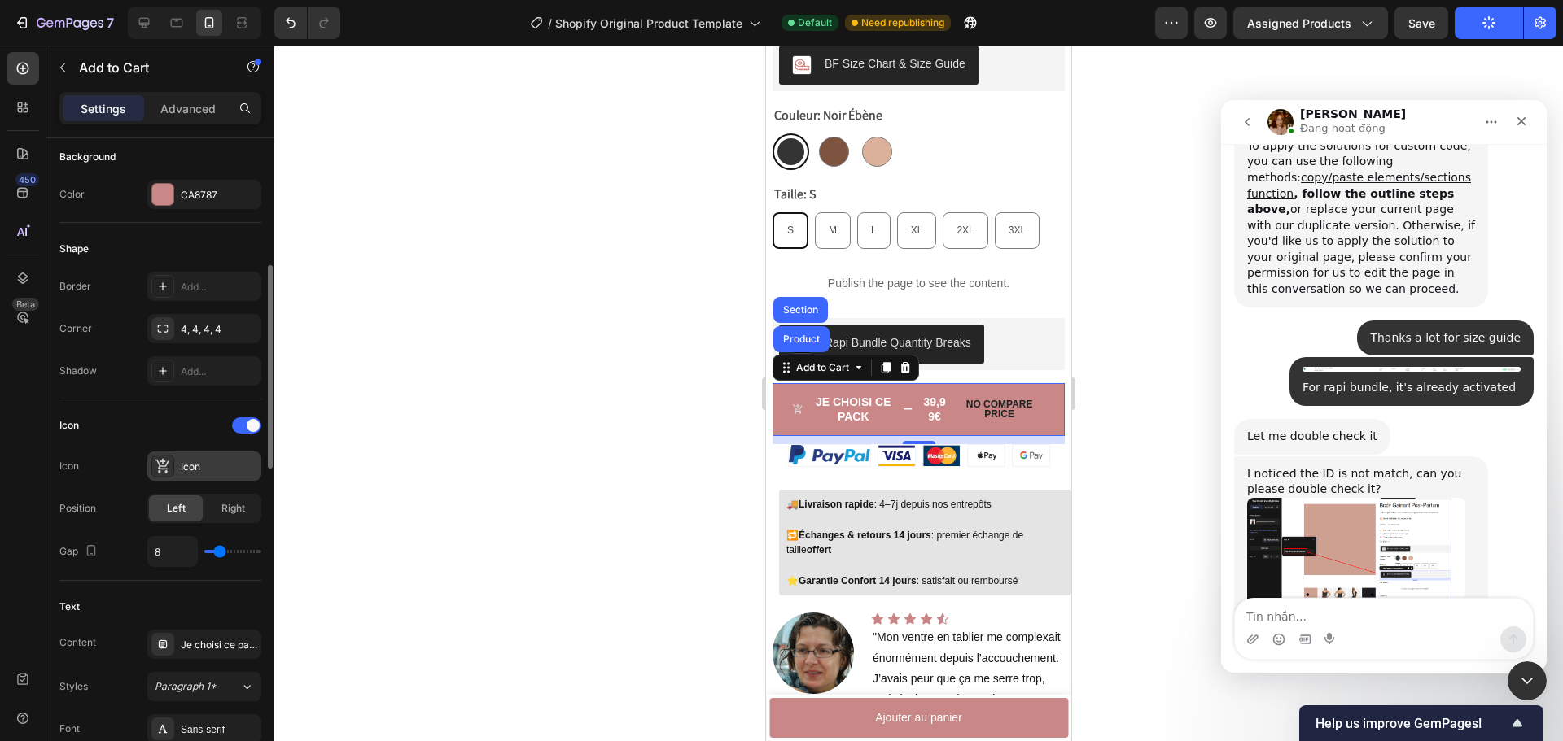
click at [182, 463] on div "Icon" at bounding box center [219, 467] width 77 height 15
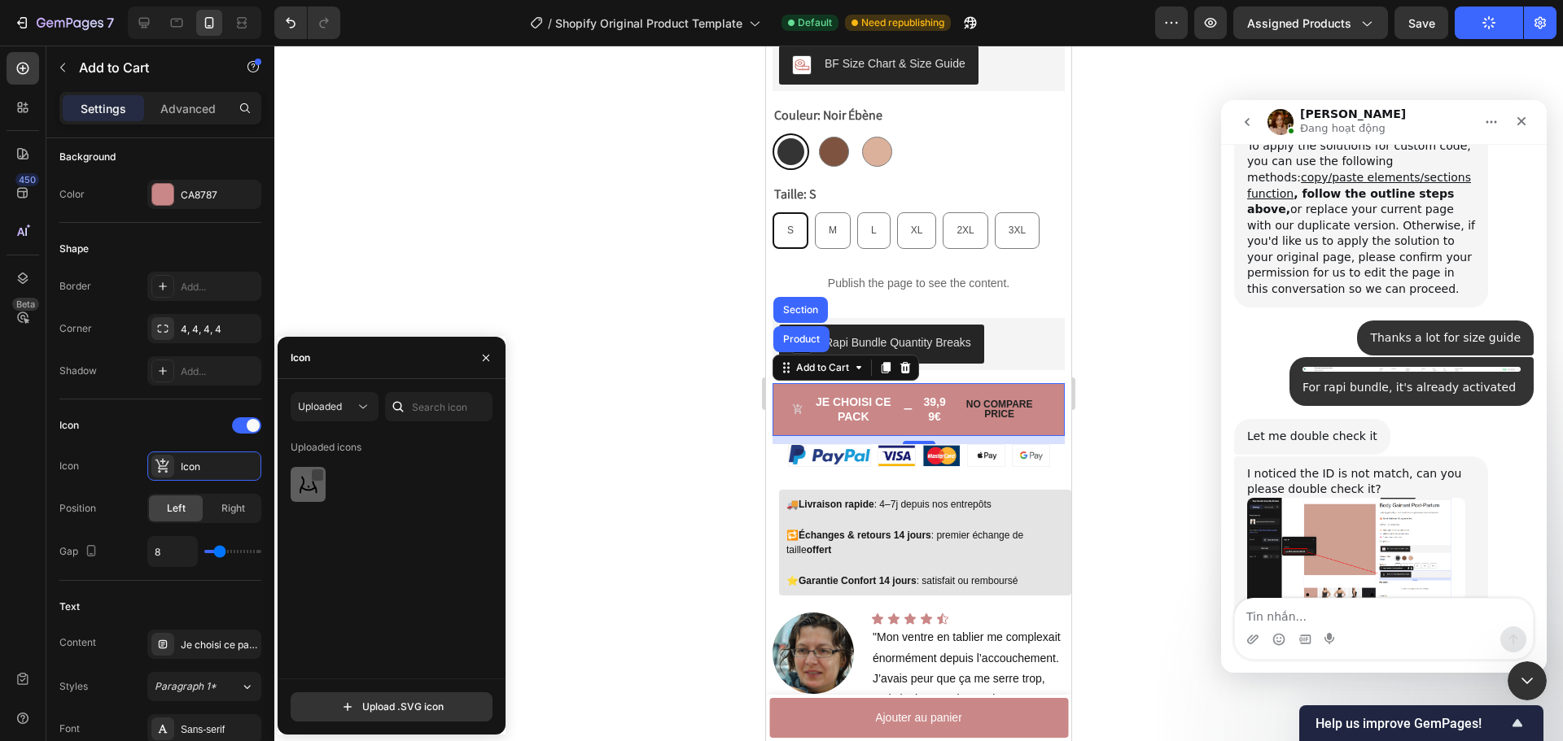
click at [317, 477] on div at bounding box center [317, 475] width 13 height 13
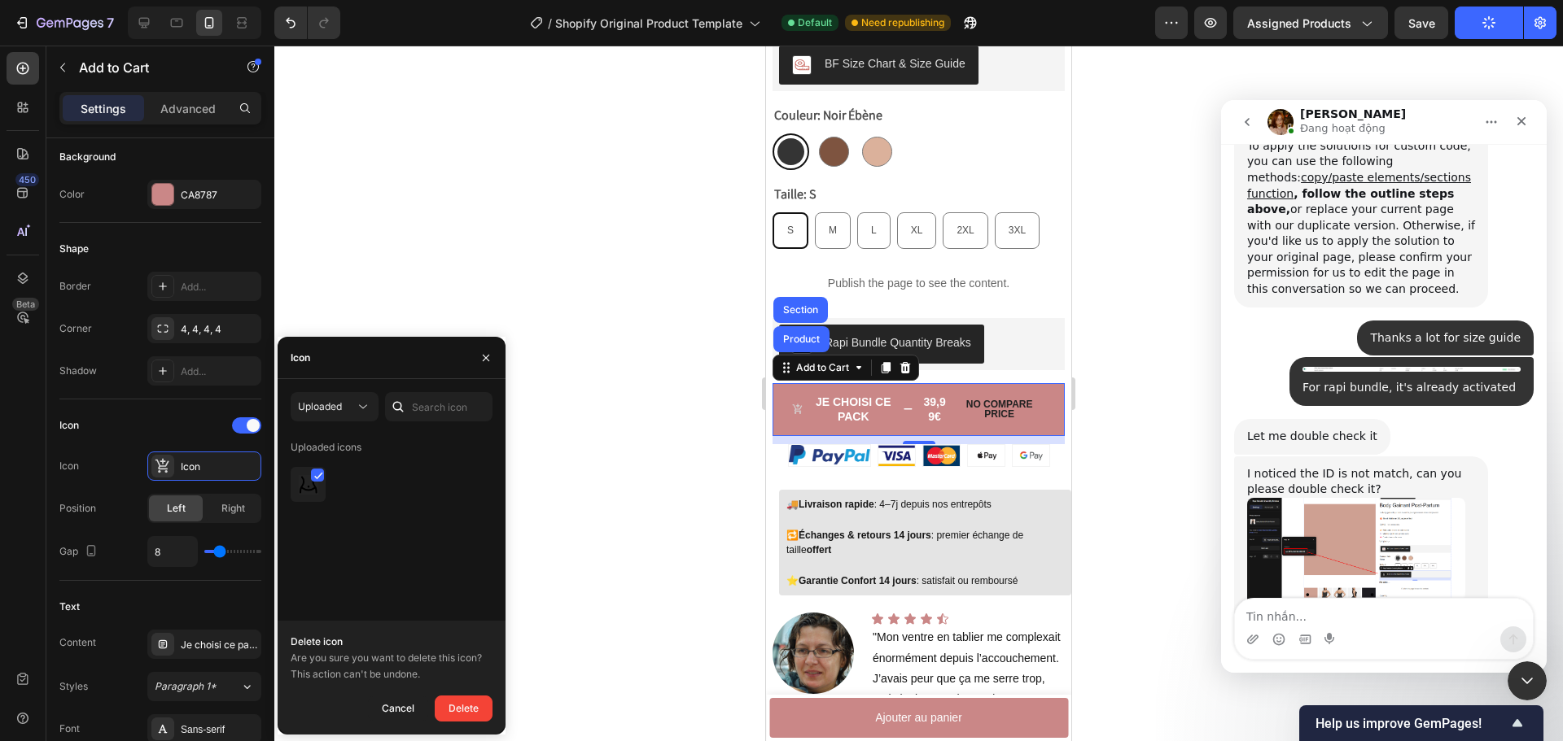
drag, startPoint x: 390, startPoint y: 547, endPoint x: 404, endPoint y: 665, distance: 118.8
click at [390, 549] on div "Uploaded icons" at bounding box center [397, 557] width 213 height 244
click at [399, 707] on div "Cancel" at bounding box center [398, 709] width 33 height 20
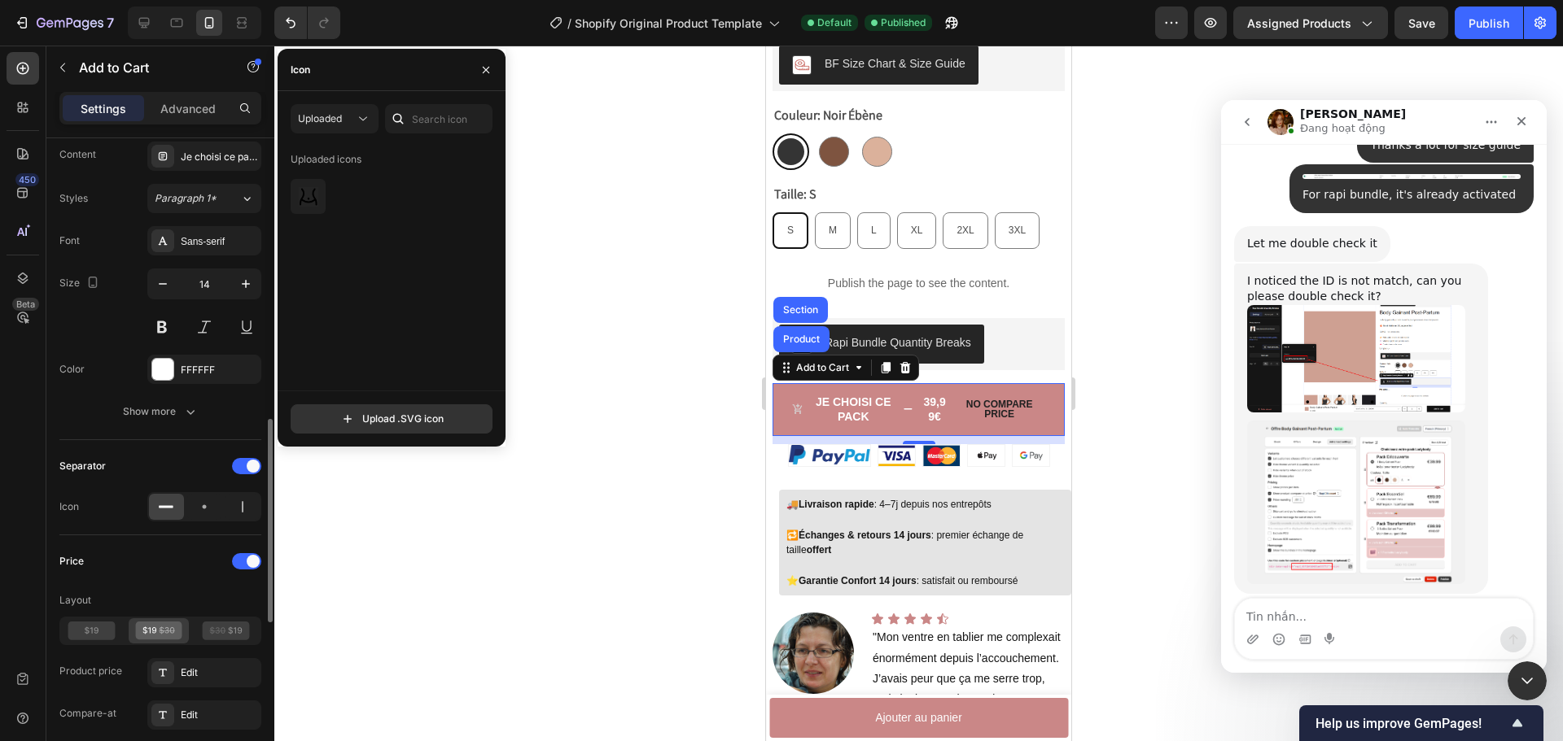
scroll to position [977, 0]
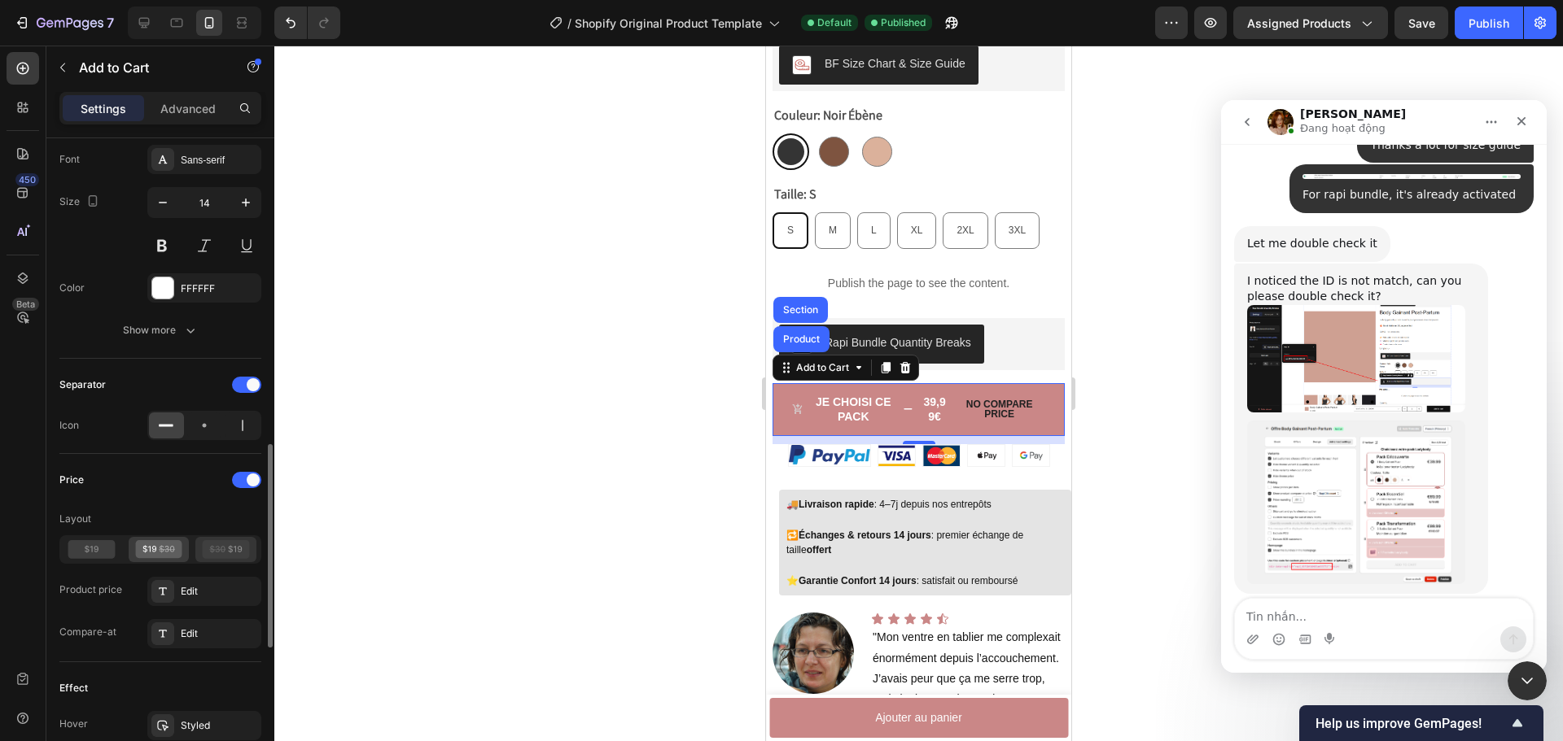
click at [221, 556] on icon at bounding box center [226, 549] width 47 height 19
click at [151, 546] on icon at bounding box center [158, 549] width 47 height 19
click at [93, 552] on icon at bounding box center [91, 549] width 47 height 19
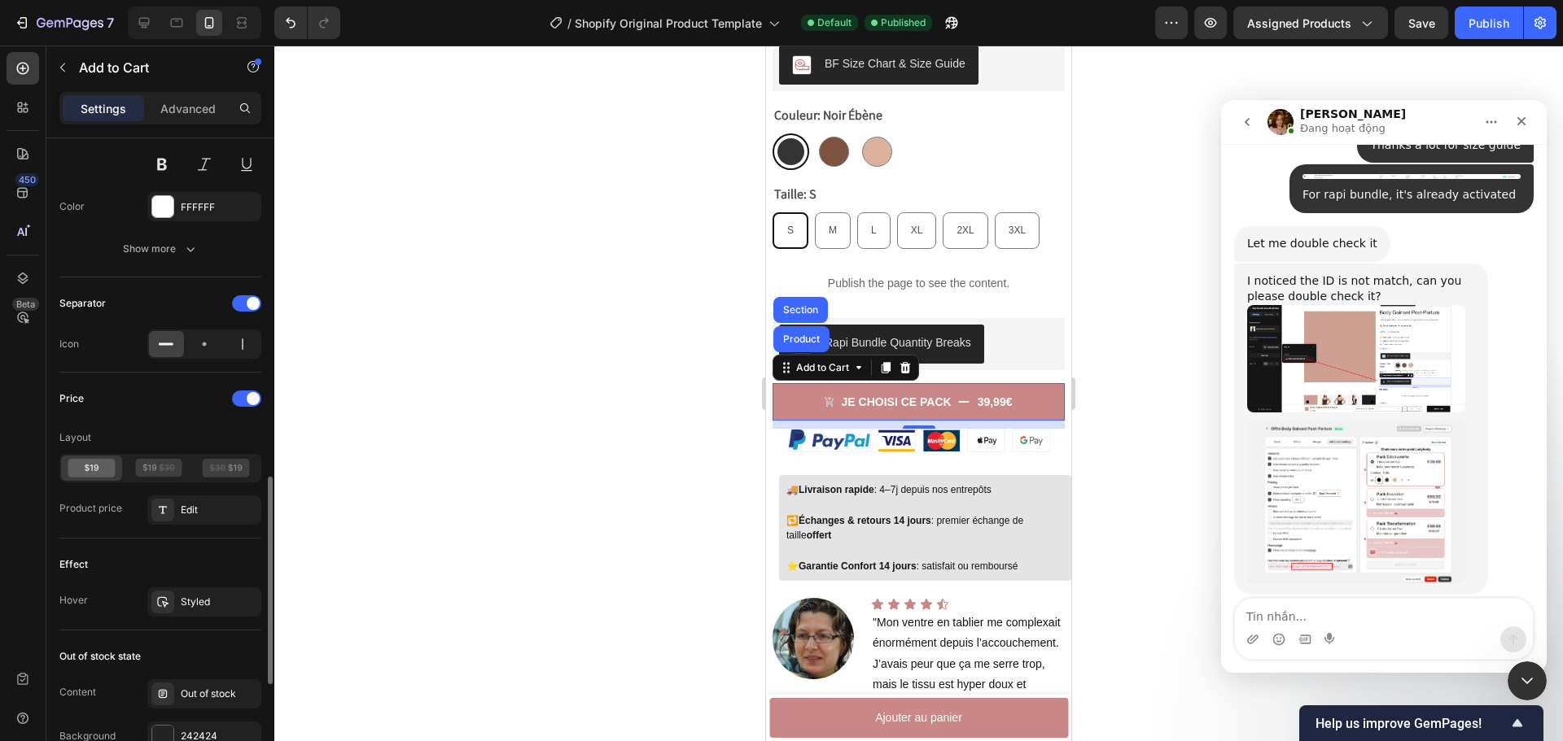
scroll to position [1221, 0]
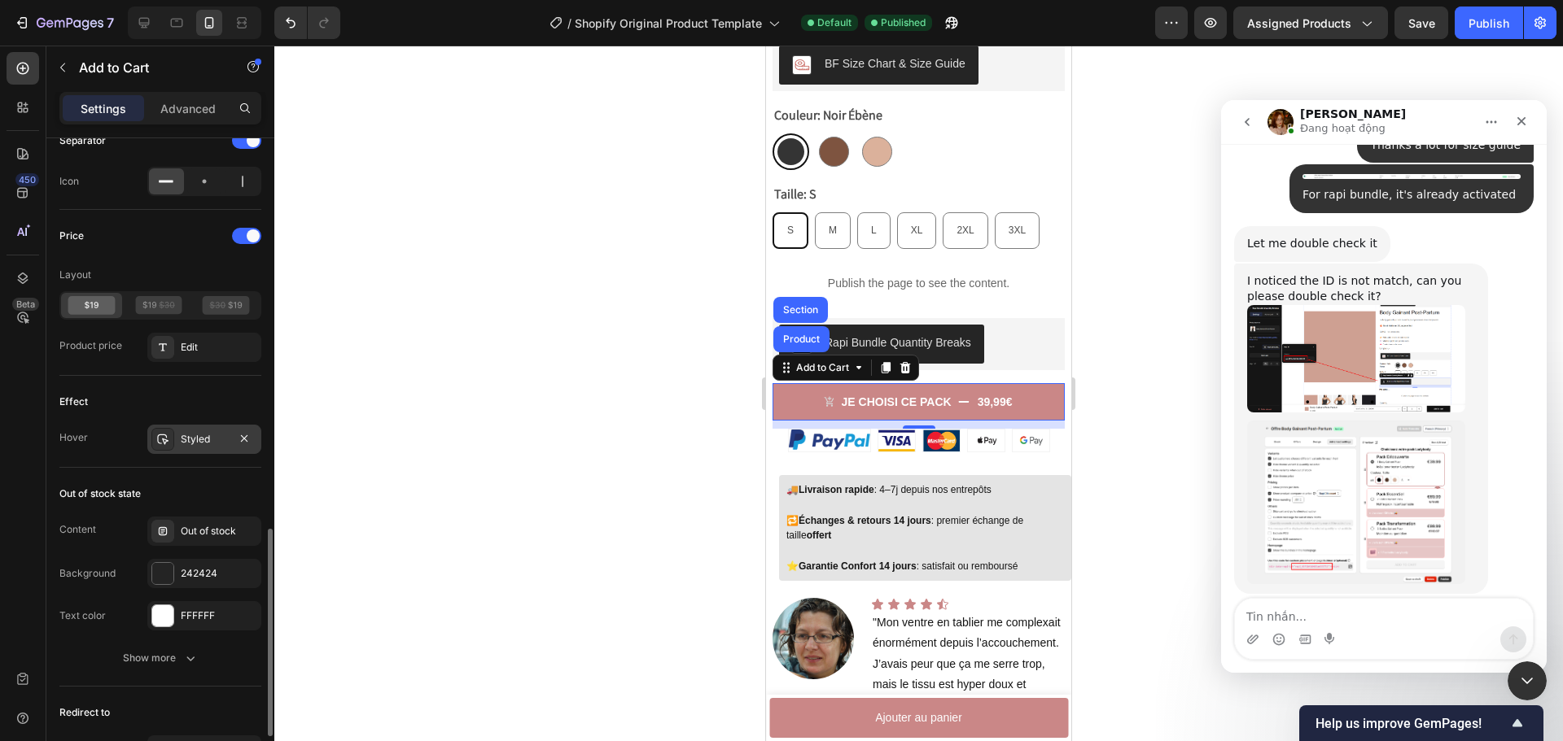
click at [190, 443] on div "Styled" at bounding box center [204, 439] width 47 height 15
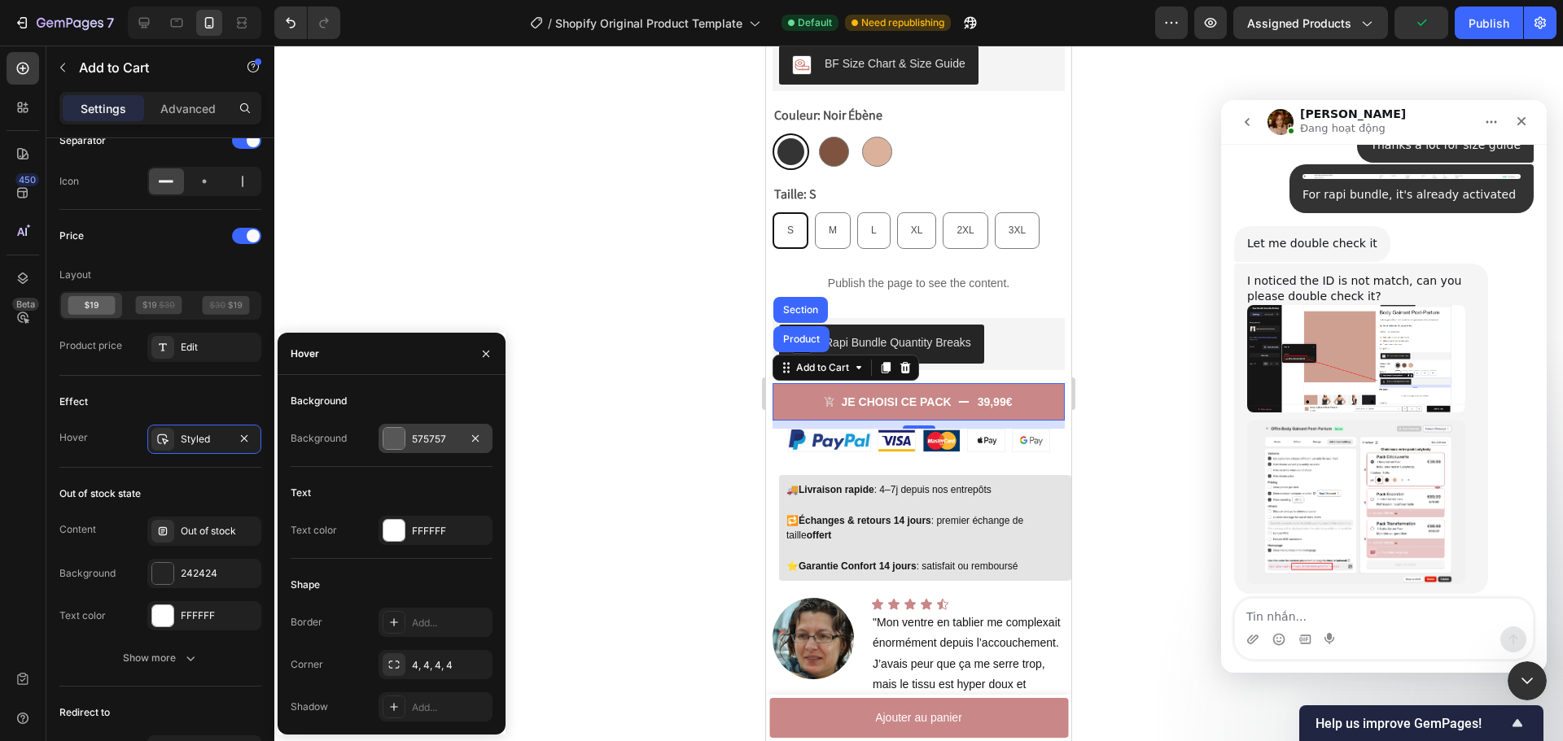
click at [393, 438] on div at bounding box center [393, 438] width 21 height 21
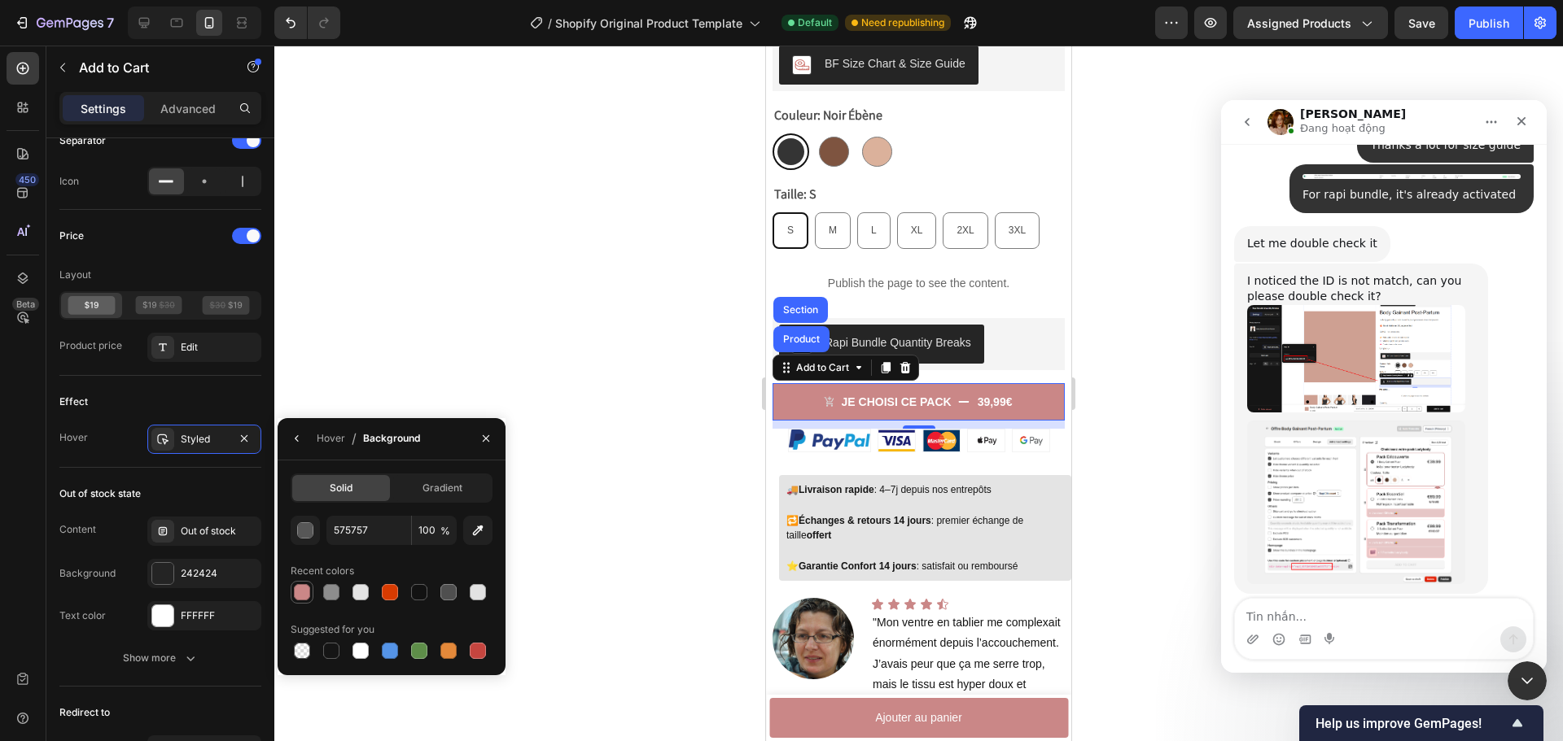
click at [302, 593] on div at bounding box center [302, 592] width 16 height 16
type input "CA8787"
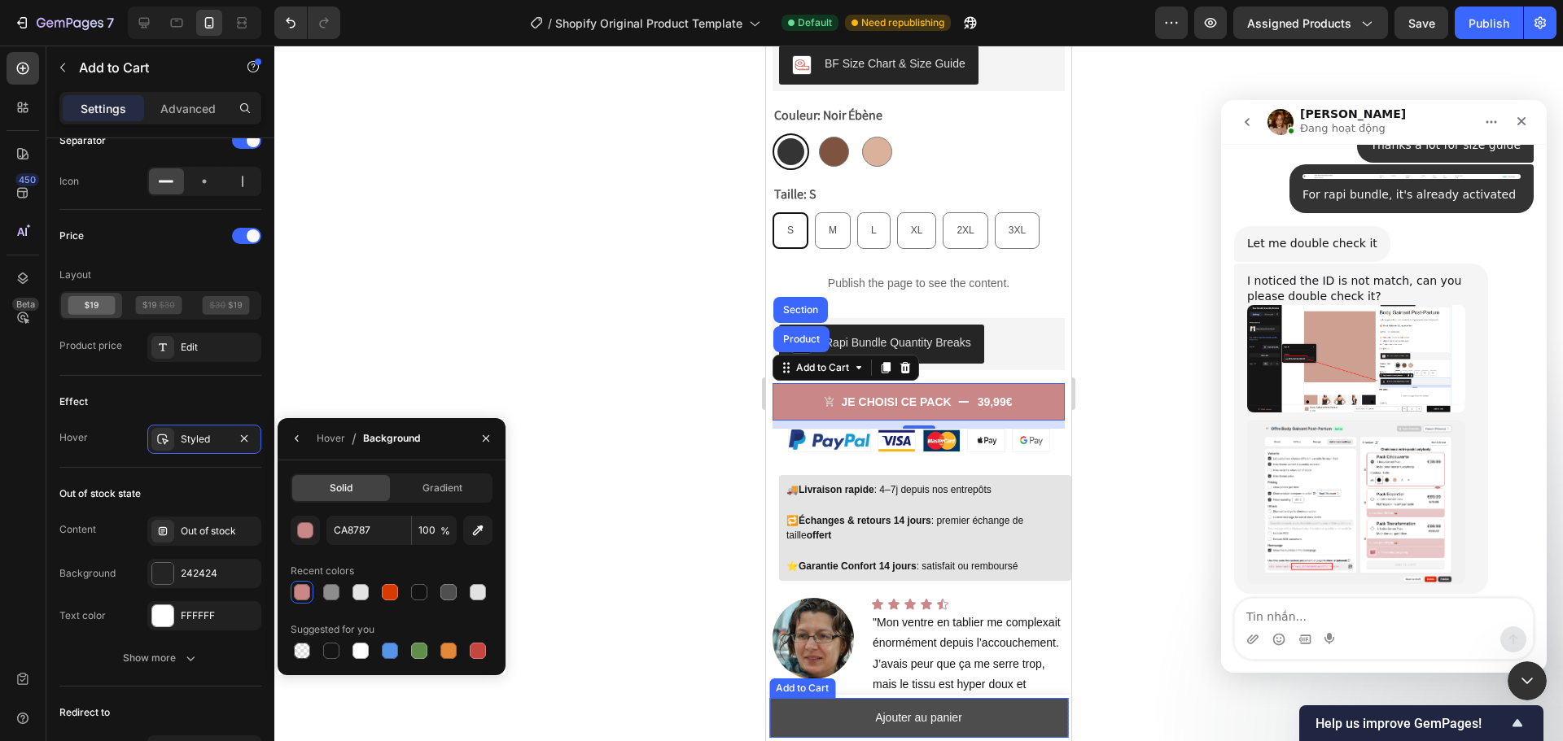
click at [809, 724] on button "Ajouter au panier" at bounding box center [918, 718] width 299 height 40
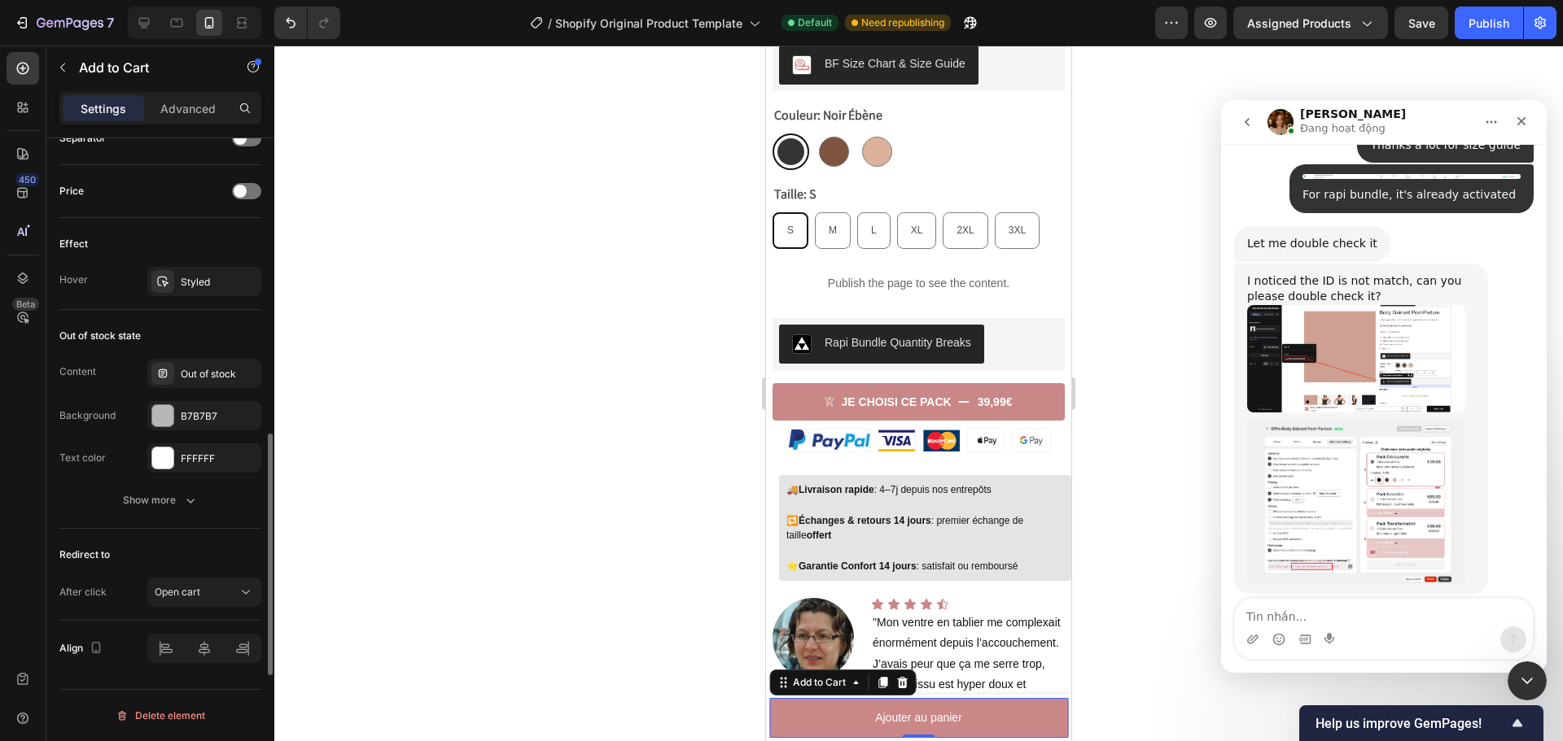
scroll to position [1013, 0]
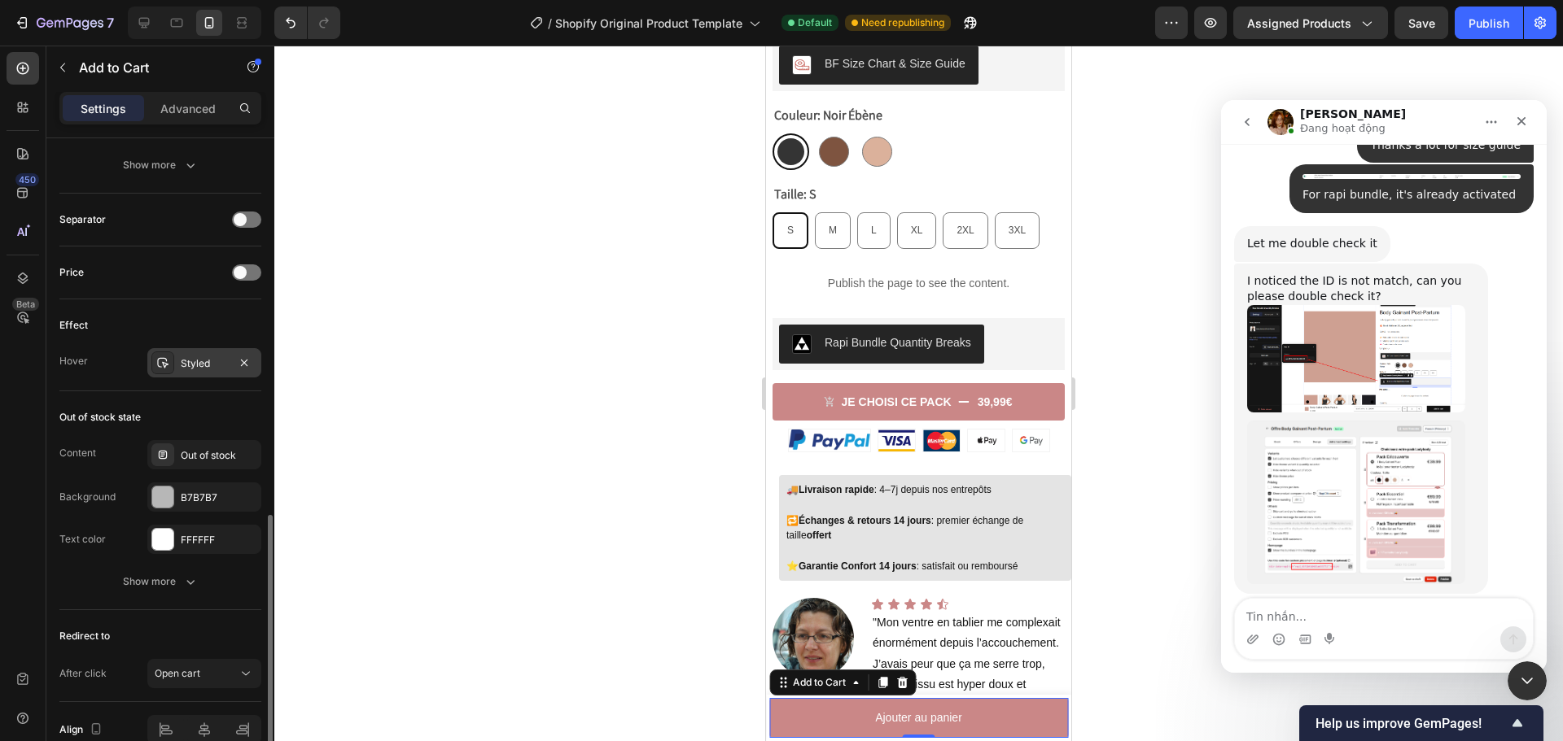
click at [193, 371] on div "Styled" at bounding box center [204, 362] width 114 height 29
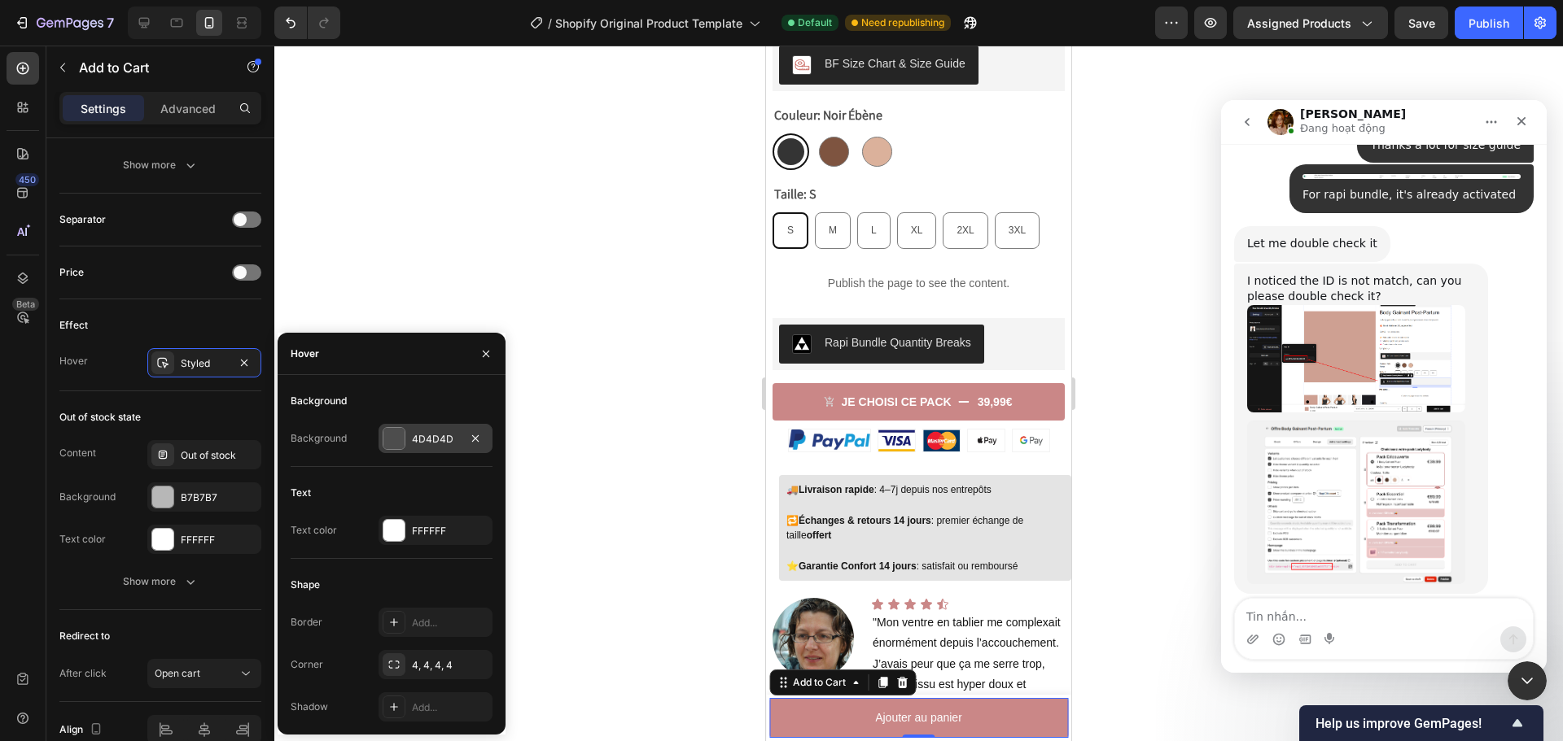
click at [397, 435] on div at bounding box center [393, 438] width 21 height 21
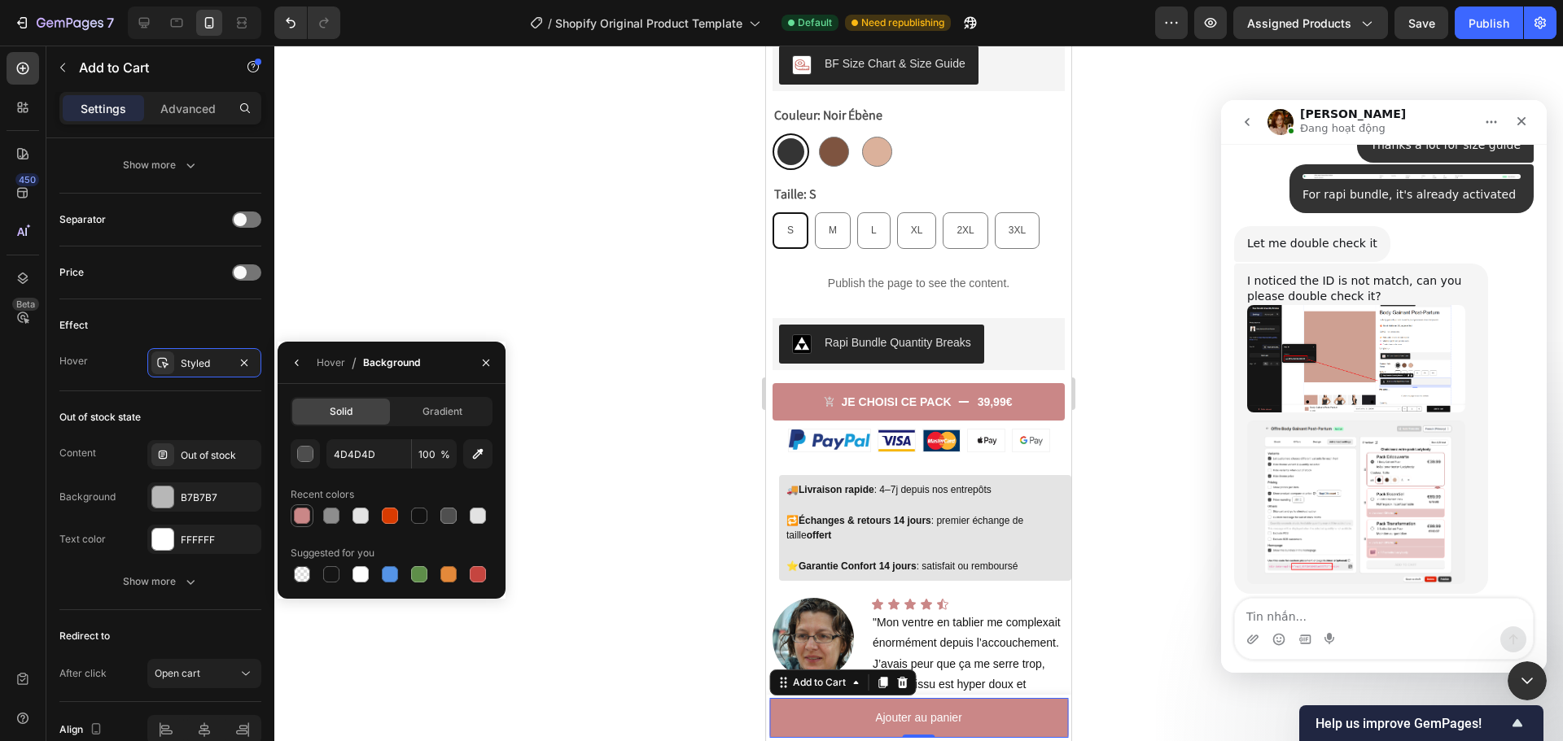
click at [296, 513] on div at bounding box center [302, 516] width 16 height 16
type input "CA8787"
click at [107, 374] on div "Hover Styled" at bounding box center [160, 362] width 202 height 29
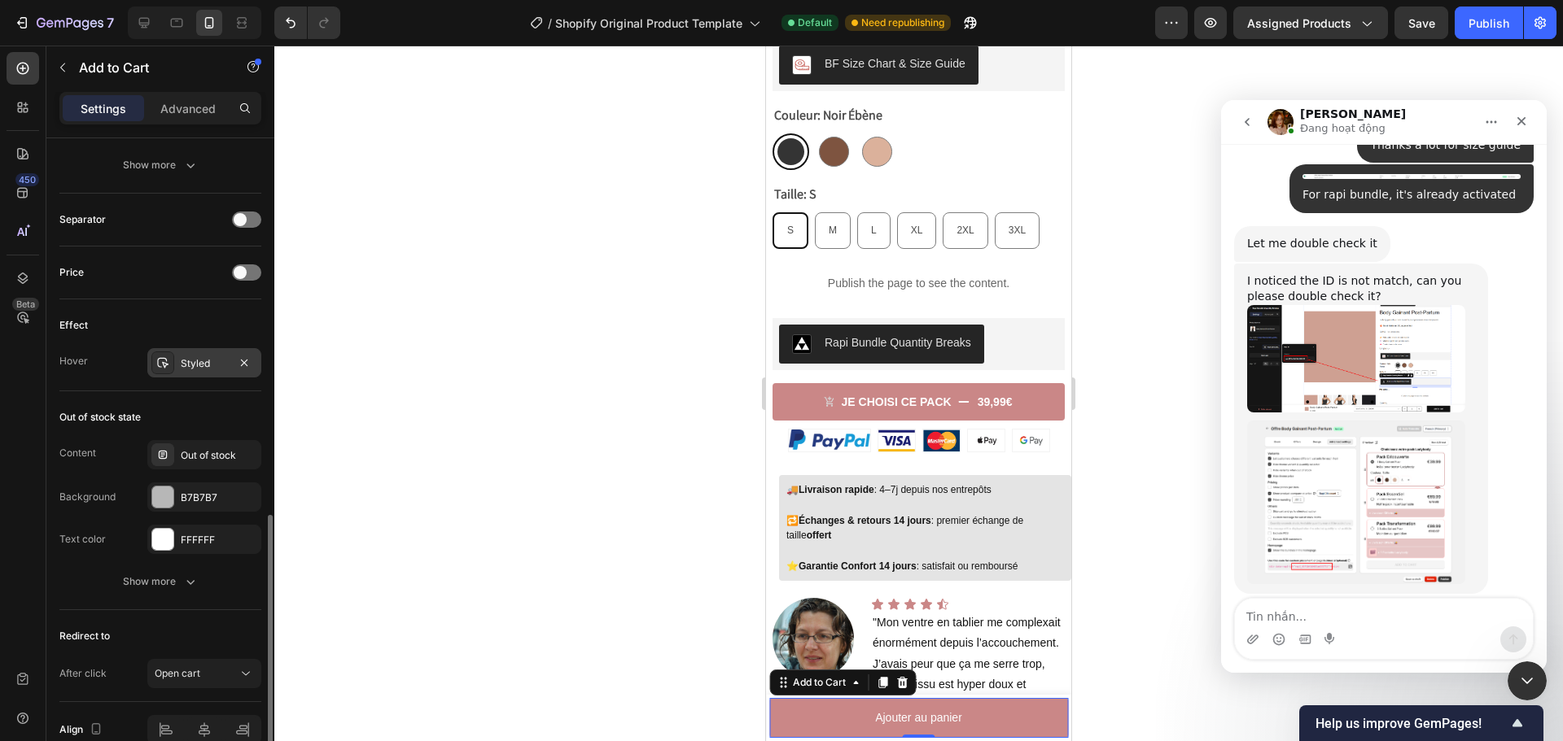
click at [179, 370] on div "Styled" at bounding box center [204, 362] width 114 height 29
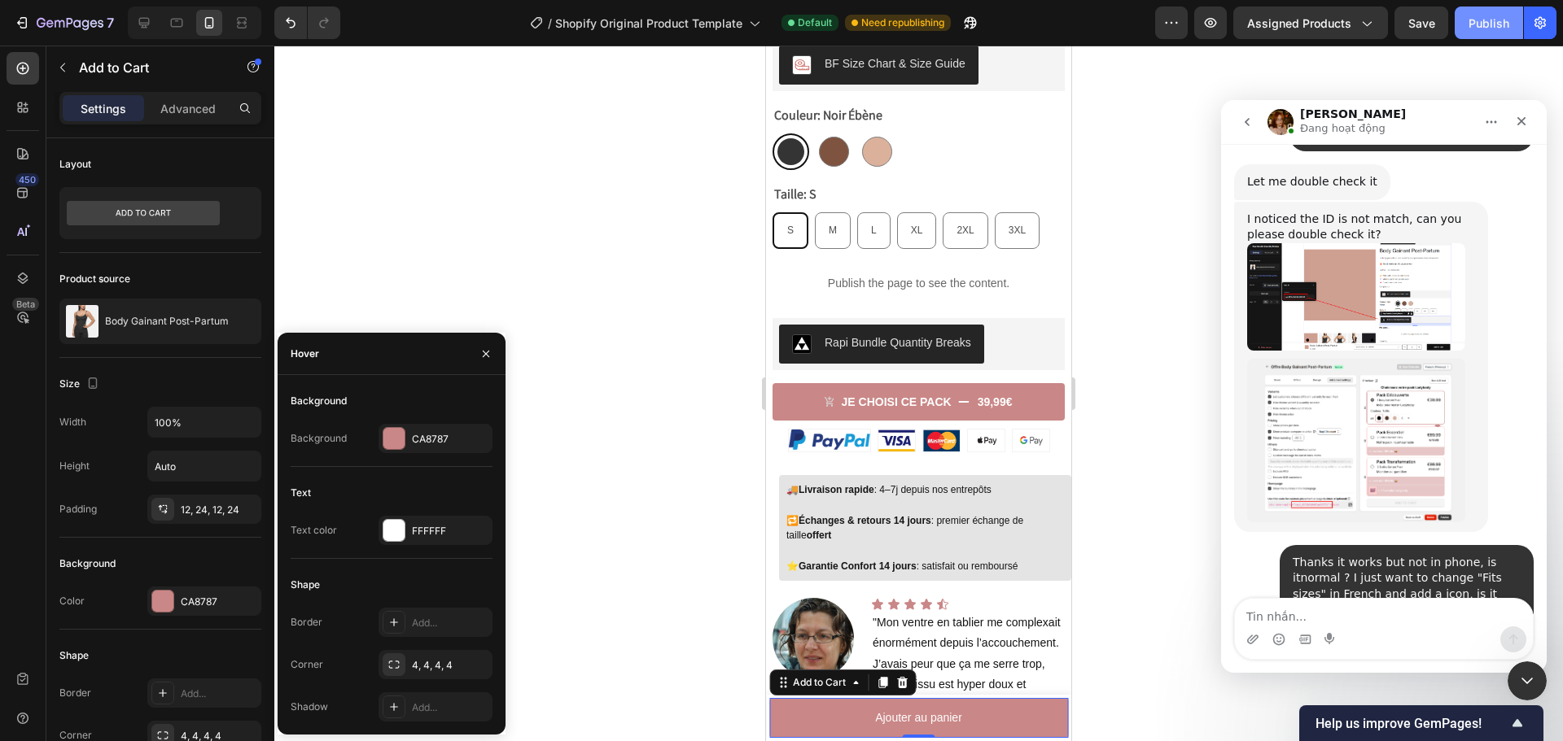
scroll to position [11211, 0]
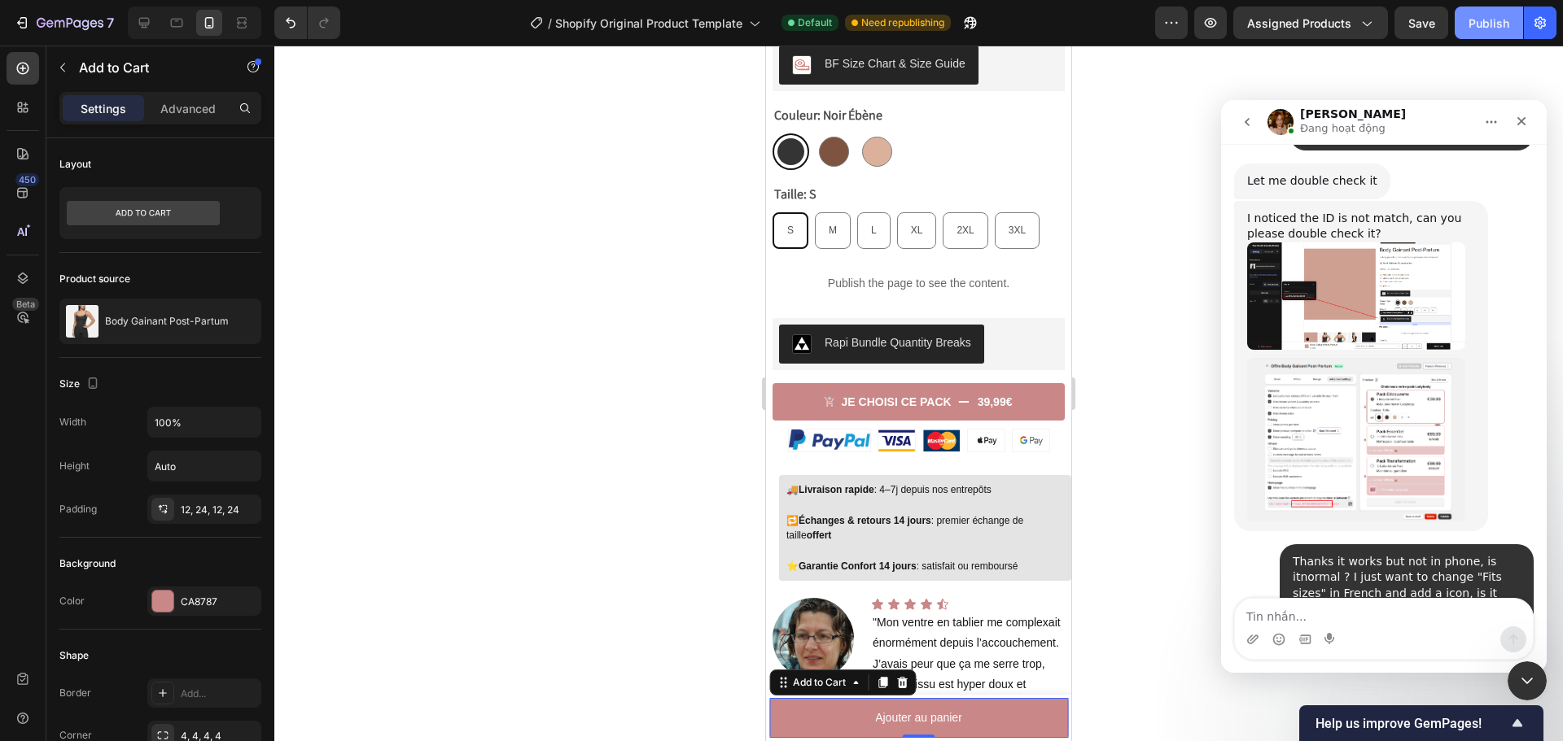
click at [1488, 30] on div "Publish" at bounding box center [1488, 23] width 41 height 17
click at [1286, 615] on textarea "Tin nhắn..." at bounding box center [1384, 613] width 298 height 28
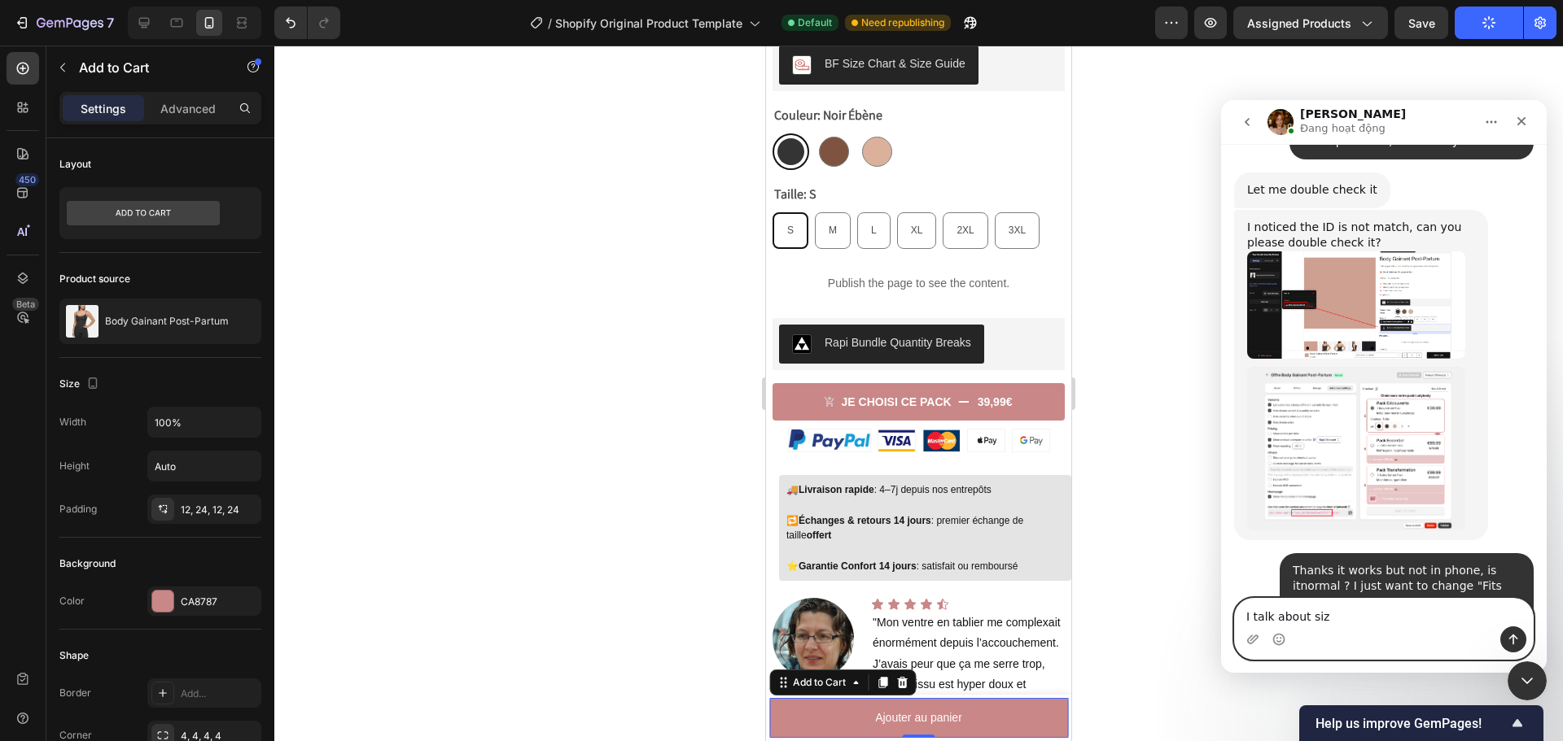
scroll to position [11201, 0]
type textarea "I talk about Fits size"
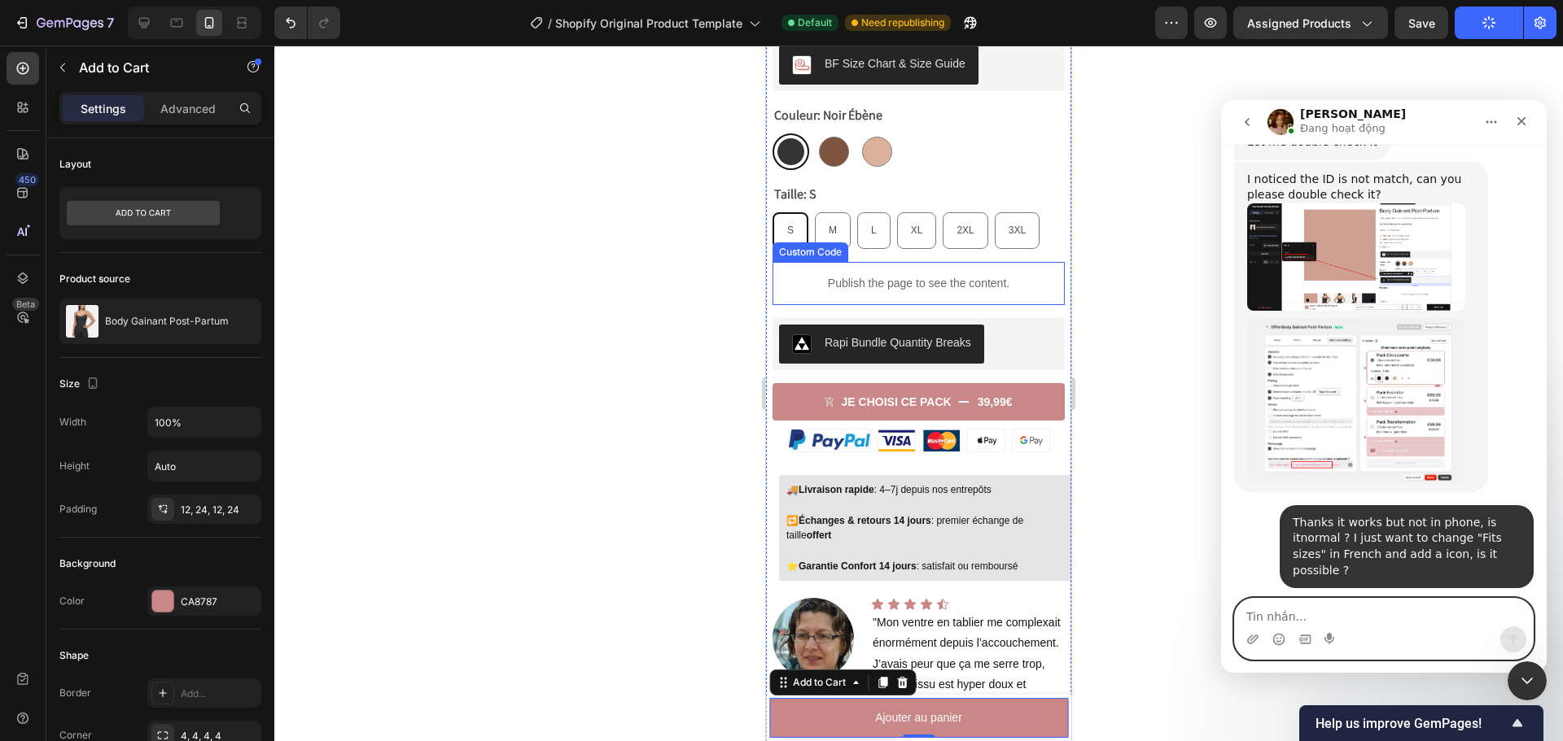
scroll to position [11298, 0]
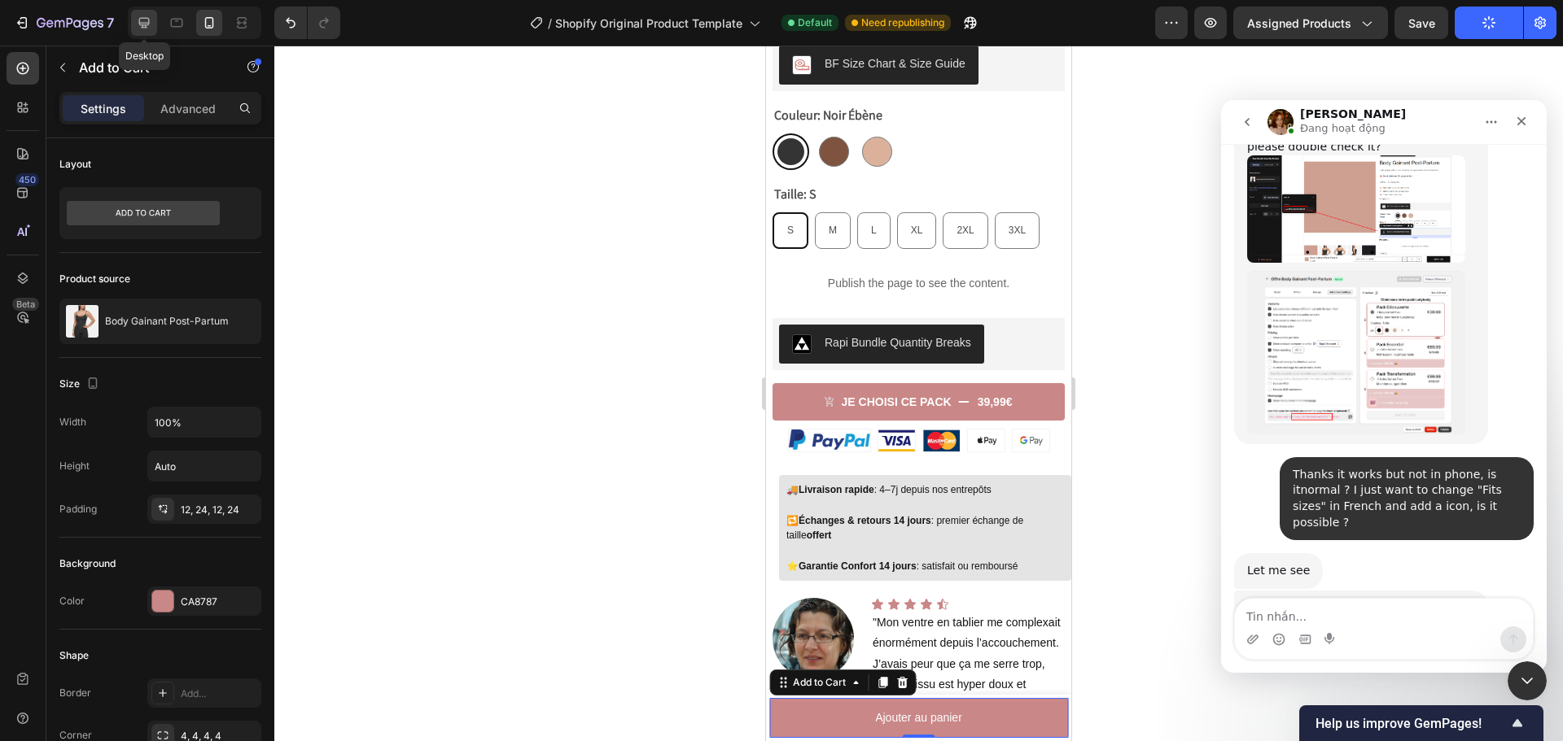
click at [142, 20] on icon at bounding box center [144, 23] width 16 height 16
type input "16"
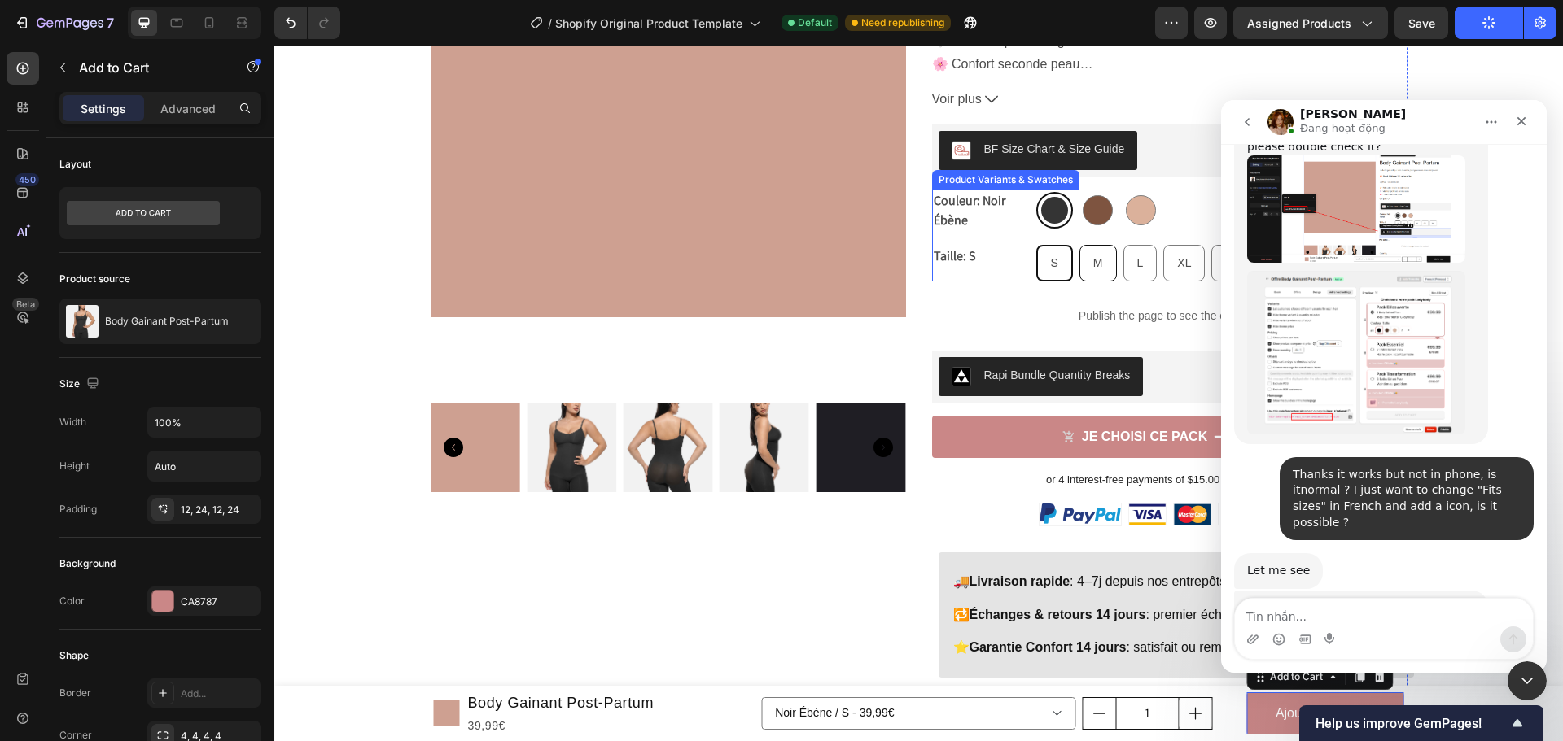
scroll to position [248, 0]
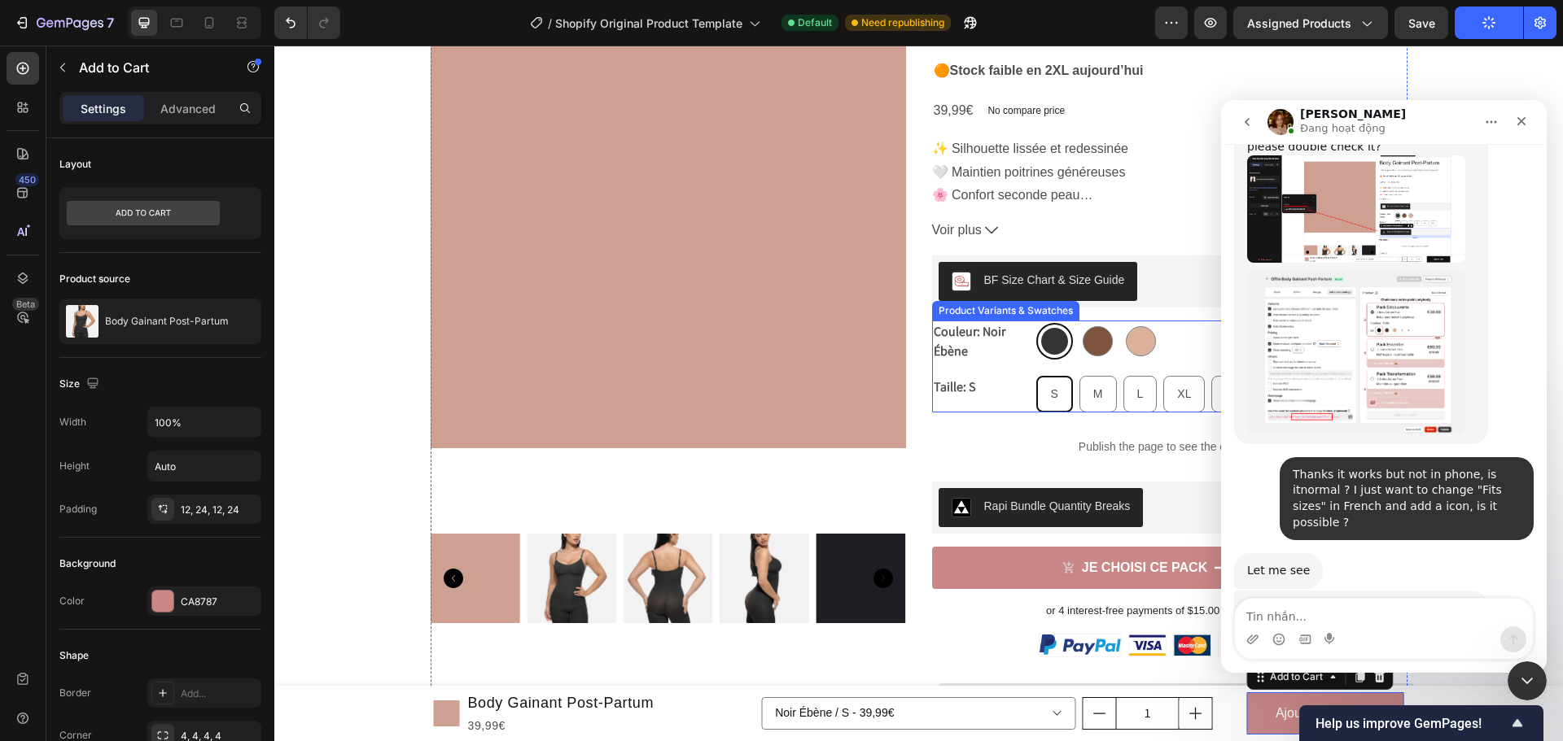
click at [1057, 400] on div "S" at bounding box center [1054, 394] width 33 height 33
click at [1036, 376] on input "S S S" at bounding box center [1035, 375] width 1 height 1
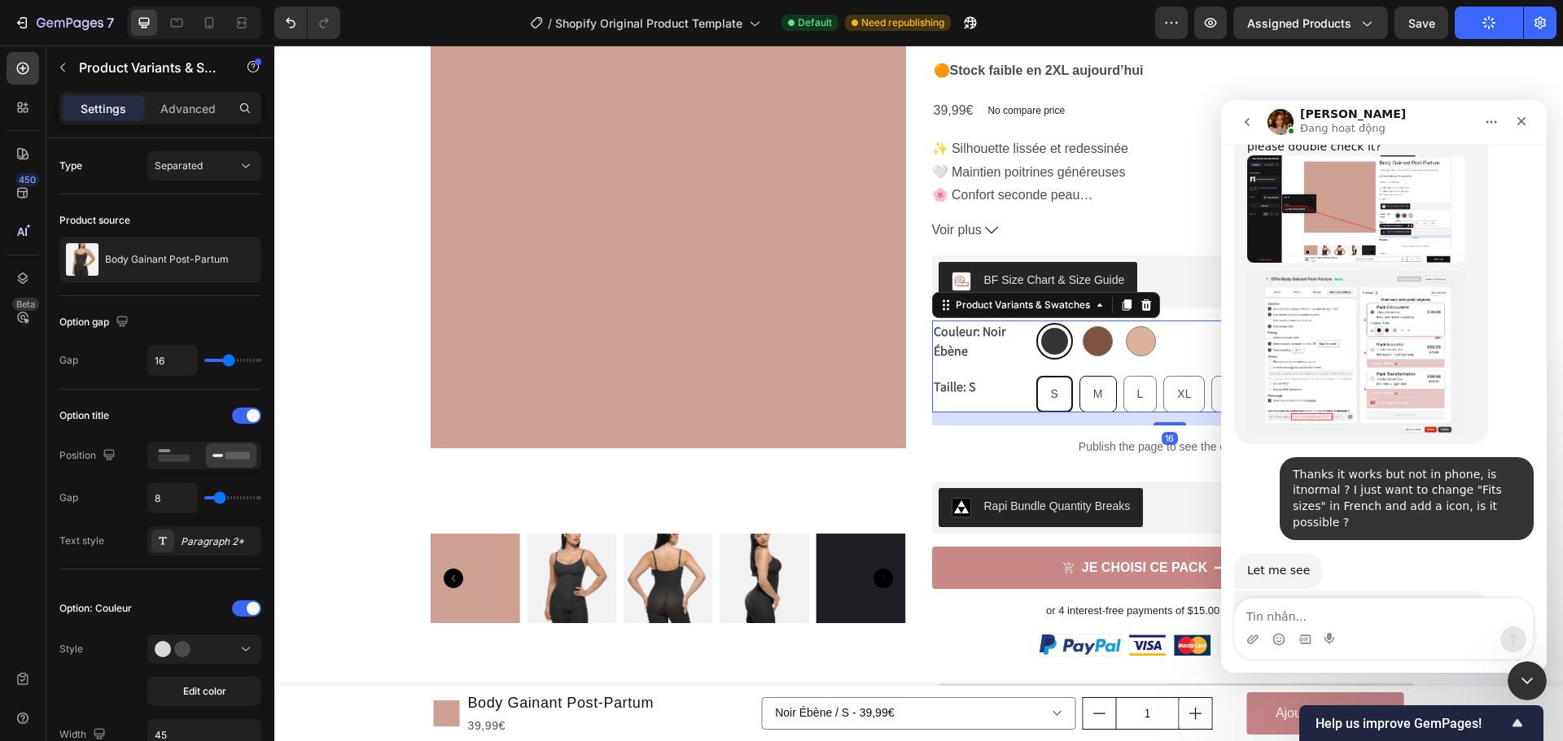
click at [1083, 396] on div "M" at bounding box center [1098, 394] width 36 height 33
click at [1079, 376] on input "M M M" at bounding box center [1078, 375] width 1 height 1
radio input "true"
select select "585566233782059865"
click at [1124, 393] on div "L" at bounding box center [1140, 394] width 33 height 33
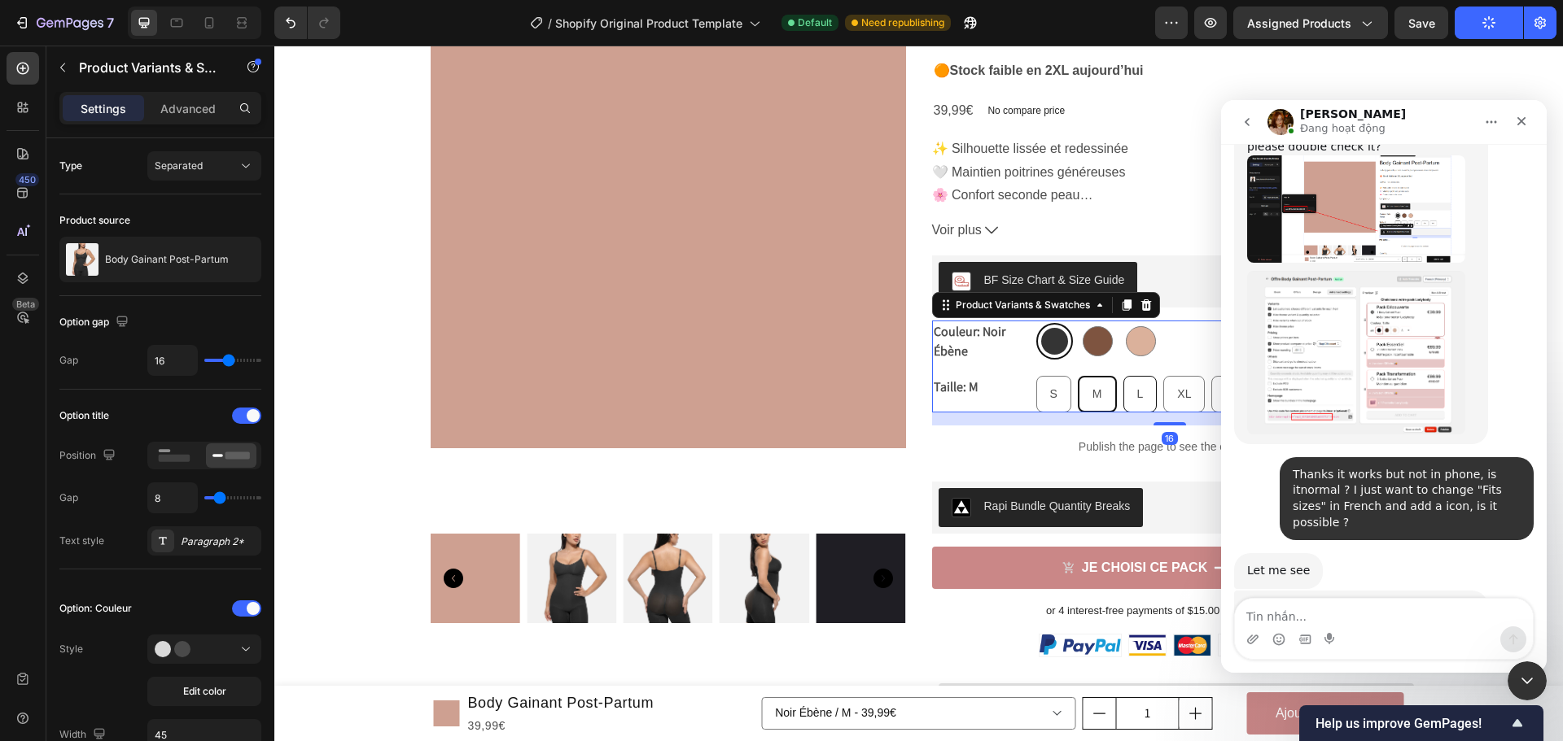
click at [1122, 376] on input "L L L" at bounding box center [1122, 375] width 1 height 1
radio input "true"
select select "585566233808339801"
click at [1096, 444] on p "Publish the page to see the content." at bounding box center [1169, 447] width 475 height 17
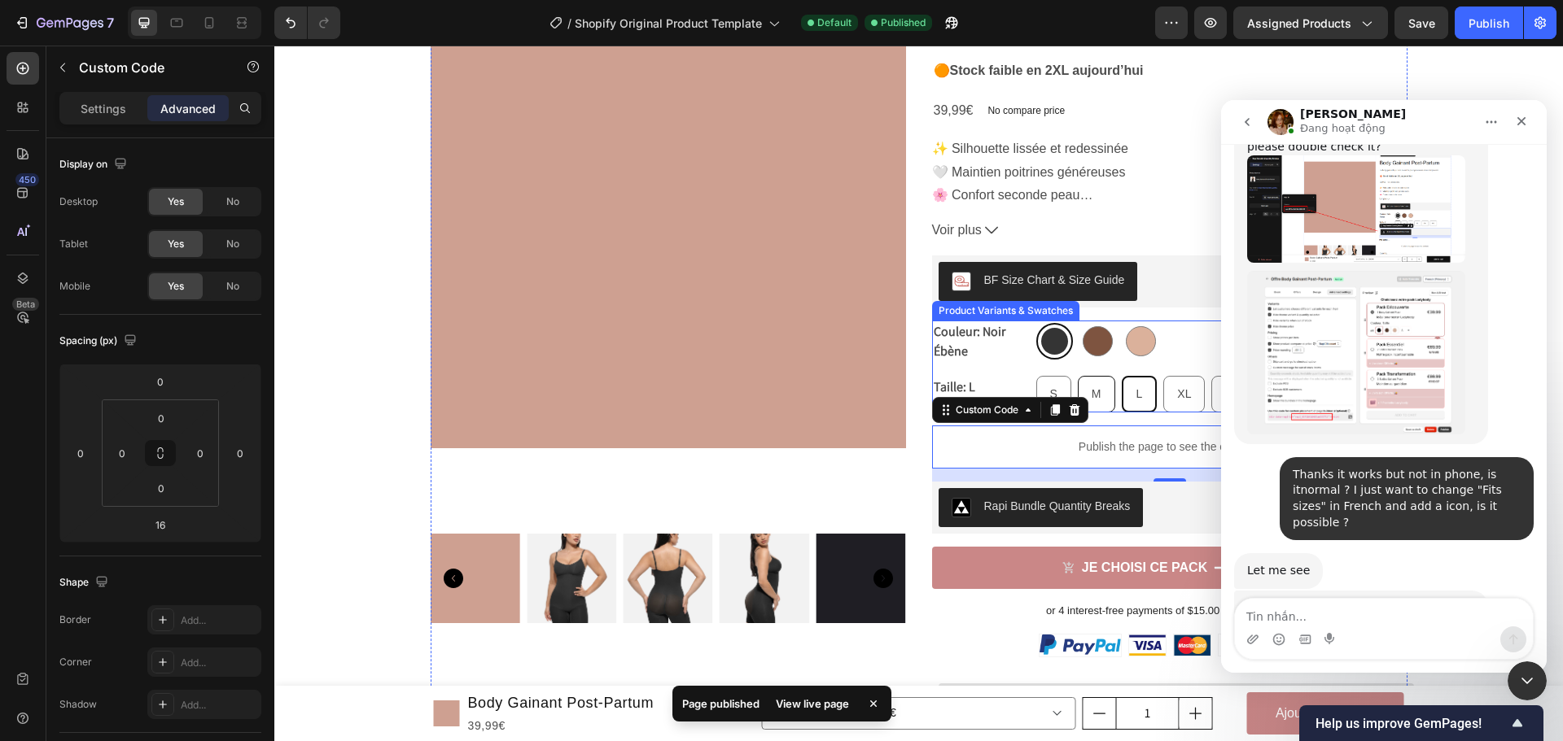
click at [1084, 396] on div "M" at bounding box center [1096, 394] width 36 height 33
click at [1078, 376] on input "M M M" at bounding box center [1077, 375] width 1 height 1
radio input "true"
select select "585566233782059865"
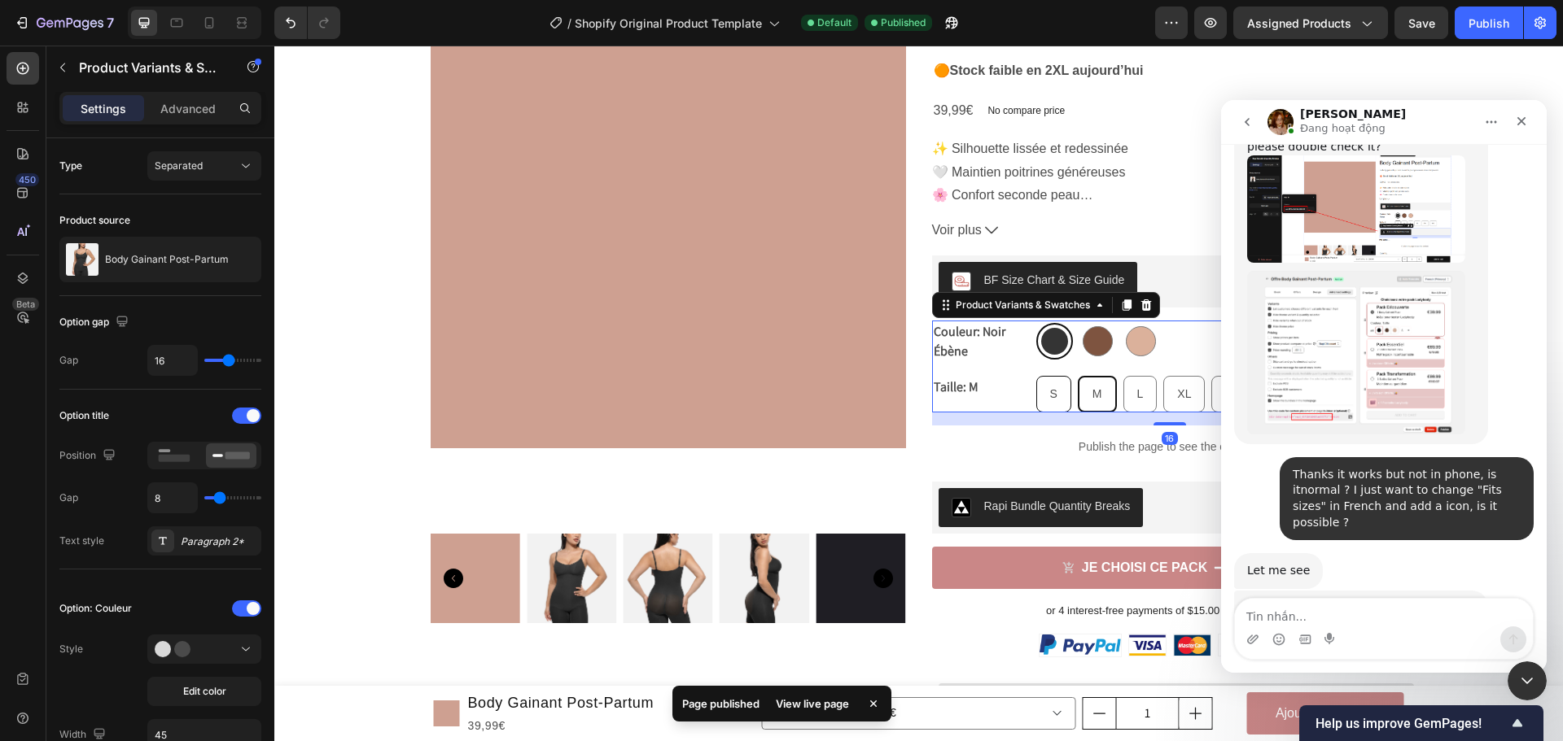
click at [1055, 390] on div "S" at bounding box center [1053, 394] width 33 height 33
click at [1036, 376] on input "S S S" at bounding box center [1035, 375] width 1 height 1
radio input "true"
select select "585566233808274265"
click at [1093, 395] on span "M" at bounding box center [1098, 393] width 10 height 13
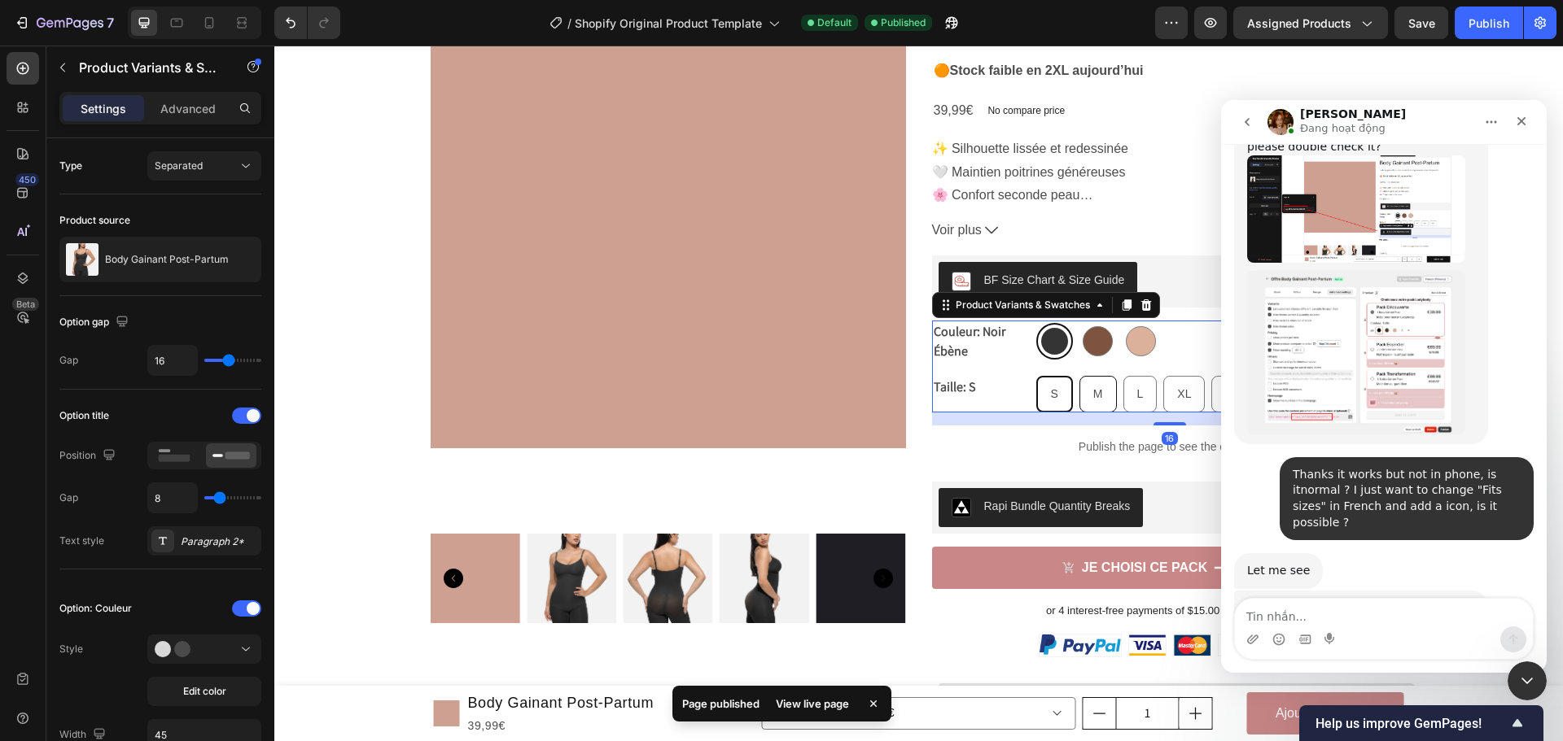
click at [1079, 376] on input "M M M" at bounding box center [1078, 375] width 1 height 1
radio input "true"
select select "585566233782059865"
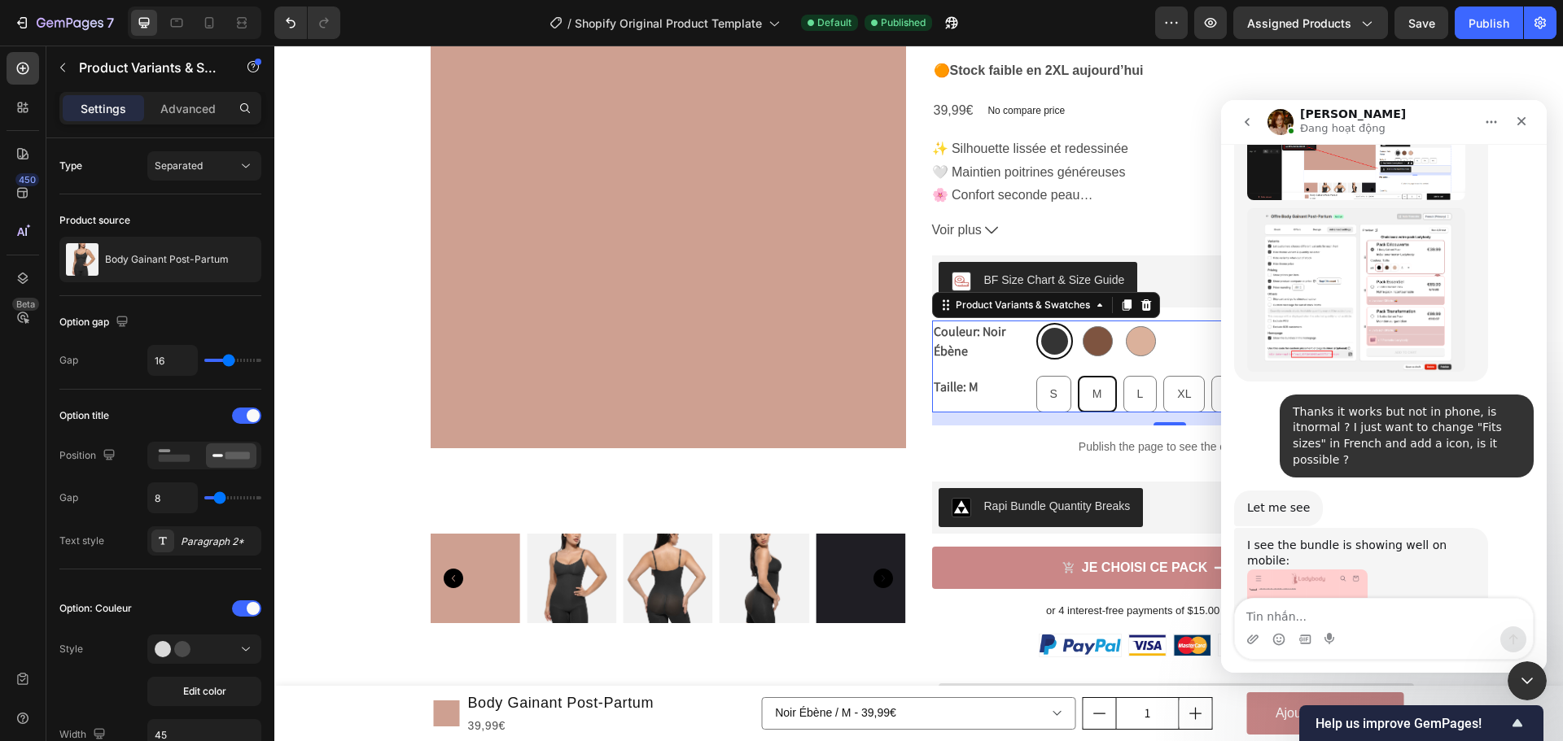
scroll to position [11372, 0]
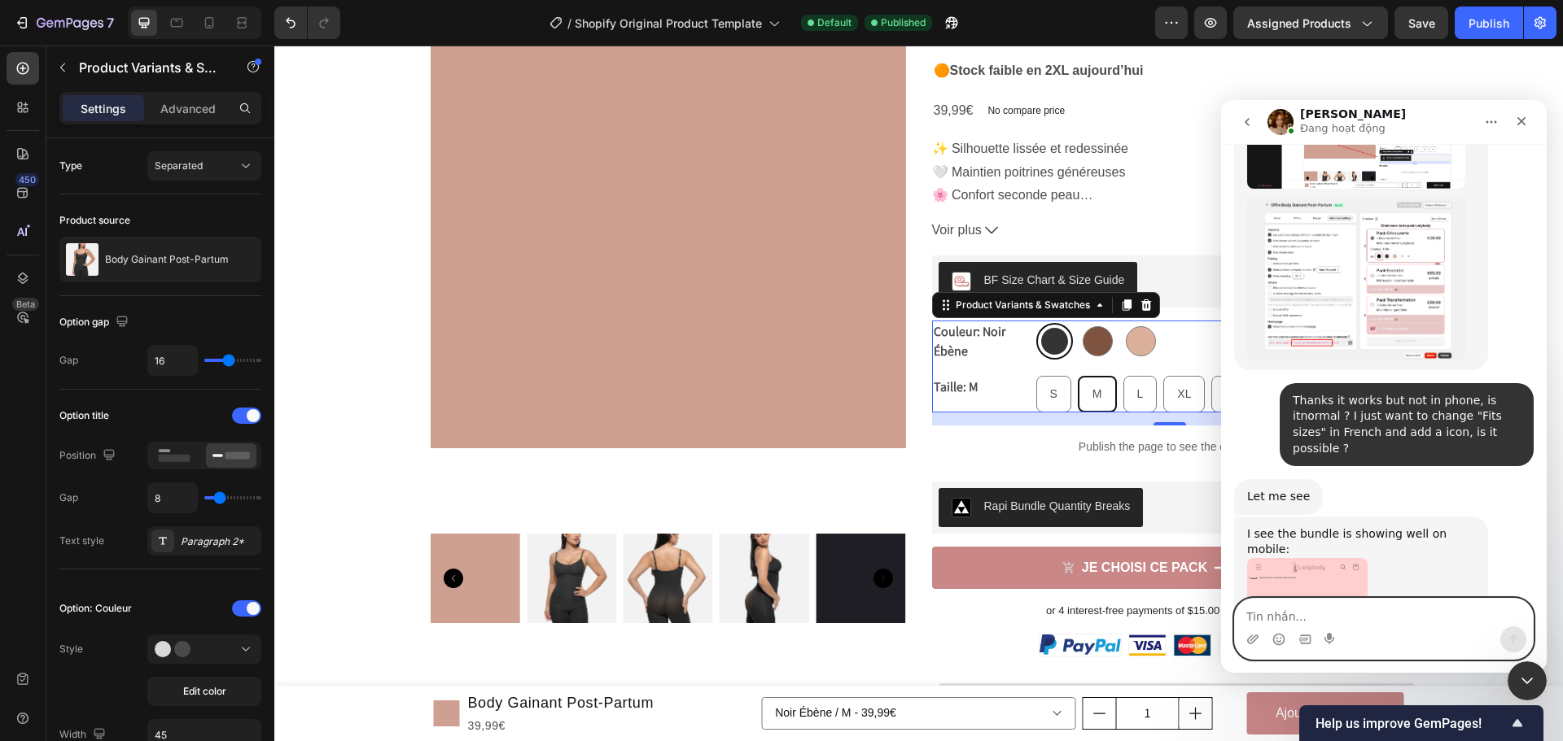
click at [1327, 614] on textarea "Tin nhắn..." at bounding box center [1384, 613] width 298 height 28
drag, startPoint x: 1351, startPoint y: 620, endPoint x: 1405, endPoint y: 617, distance: 53.8
click at [1405, 617] on textarea "I noticed that it diasappear" at bounding box center [1384, 613] width 298 height 28
click at [1393, 616] on textarea "I noticed that it diasappear" at bounding box center [1384, 613] width 298 height 28
click at [1358, 615] on textarea "I noticed that it diasappear" at bounding box center [1384, 613] width 298 height 28
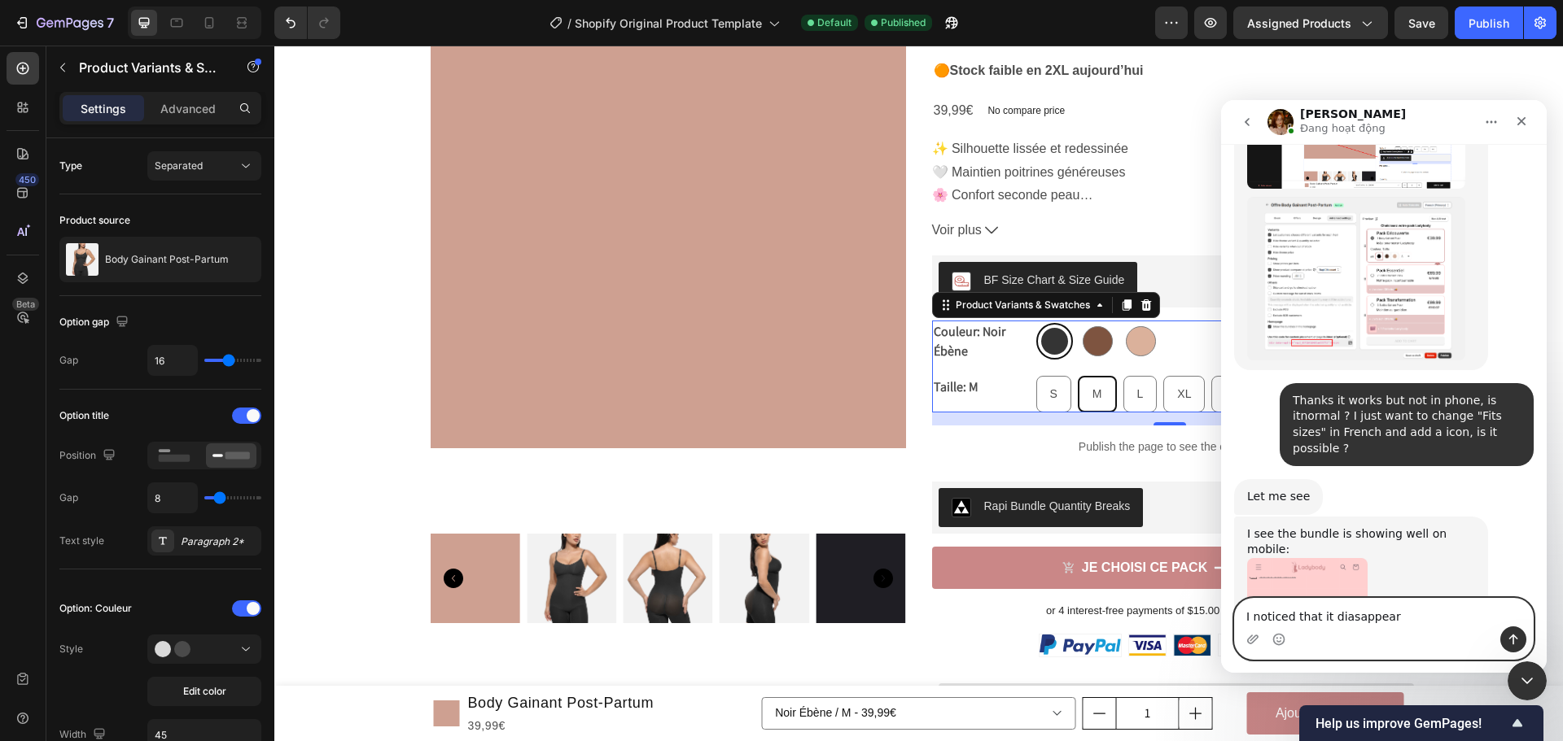
click at [1358, 615] on textarea "I noticed that it diasappear" at bounding box center [1384, 613] width 298 height 28
click at [1335, 611] on textarea "I noticed that it diasappear" at bounding box center [1384, 613] width 298 height 28
click at [1376, 617] on textarea "I noticed that it disappear" at bounding box center [1384, 613] width 298 height 28
click at [1396, 618] on textarea "I noticed that it disappears" at bounding box center [1384, 613] width 298 height 28
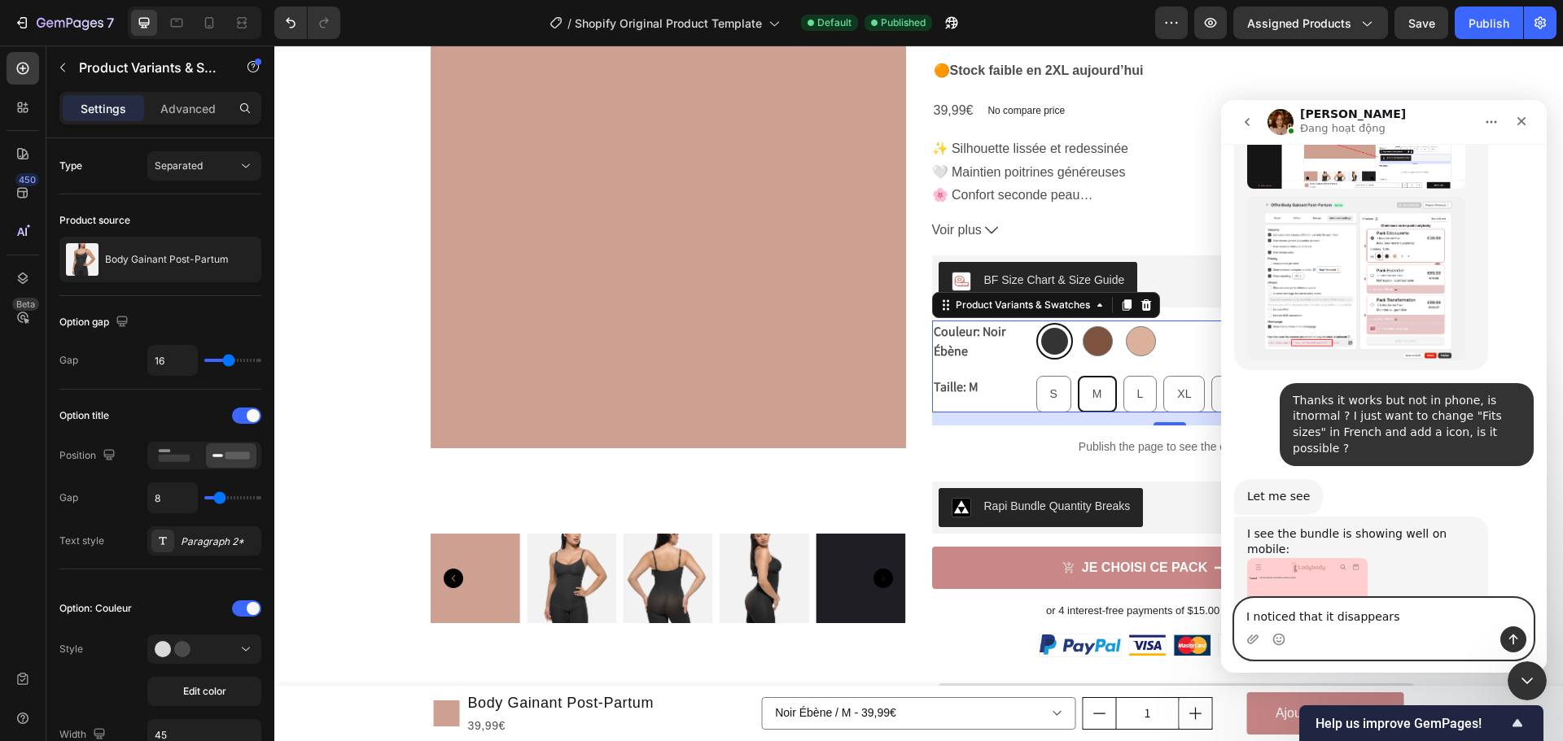
click at [1397, 619] on textarea "I noticed that it disappears" at bounding box center [1384, 613] width 298 height 28
click at [1371, 615] on textarea "I noticed that it disappears" at bounding box center [1384, 613] width 298 height 28
click at [1338, 609] on textarea "I noticed that it disappears" at bounding box center [1384, 613] width 298 height 28
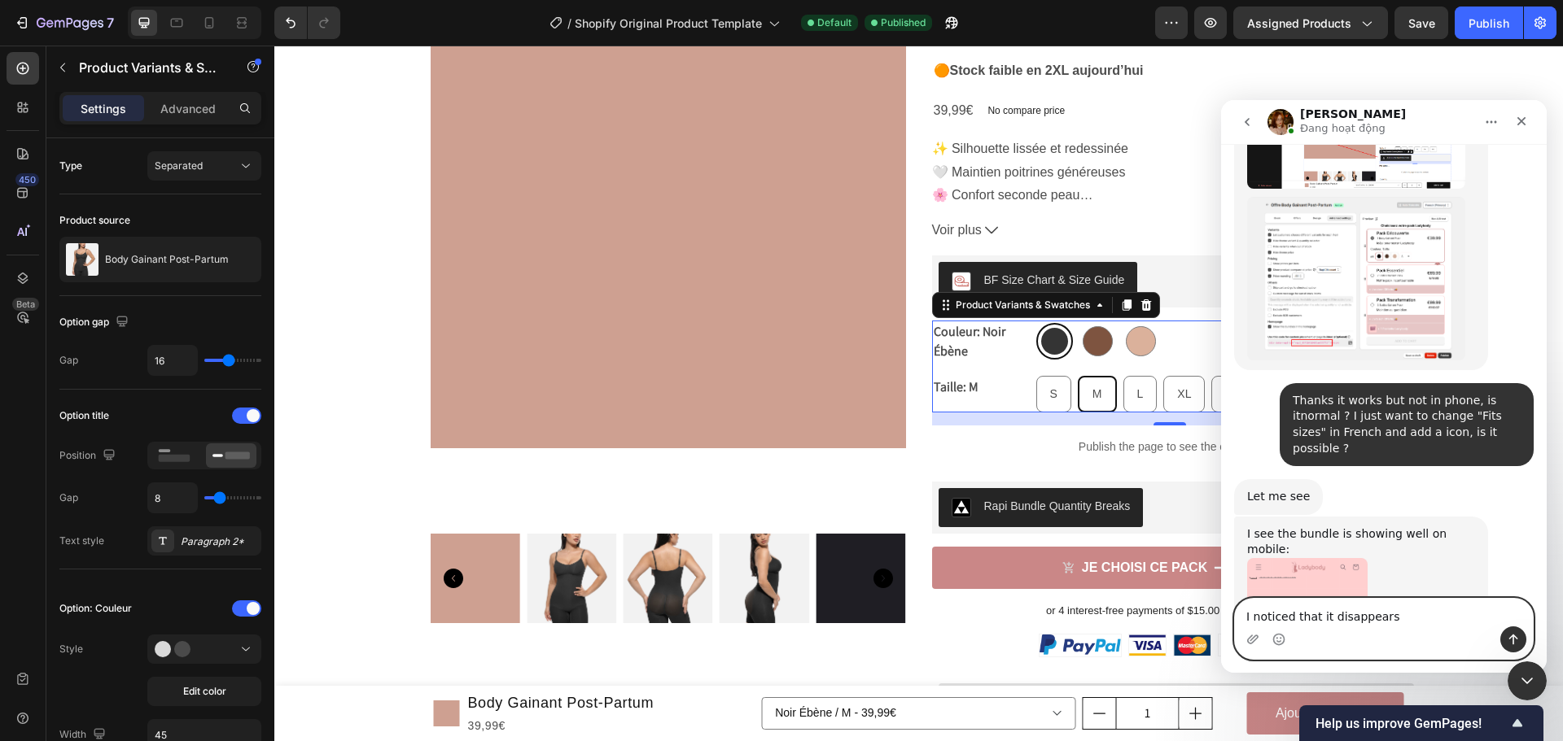
click at [1338, 609] on textarea "I noticed that it disappears" at bounding box center [1384, 613] width 298 height 28
paste textarea "he has disappeared."
type textarea "I noticed that he has disappeared"
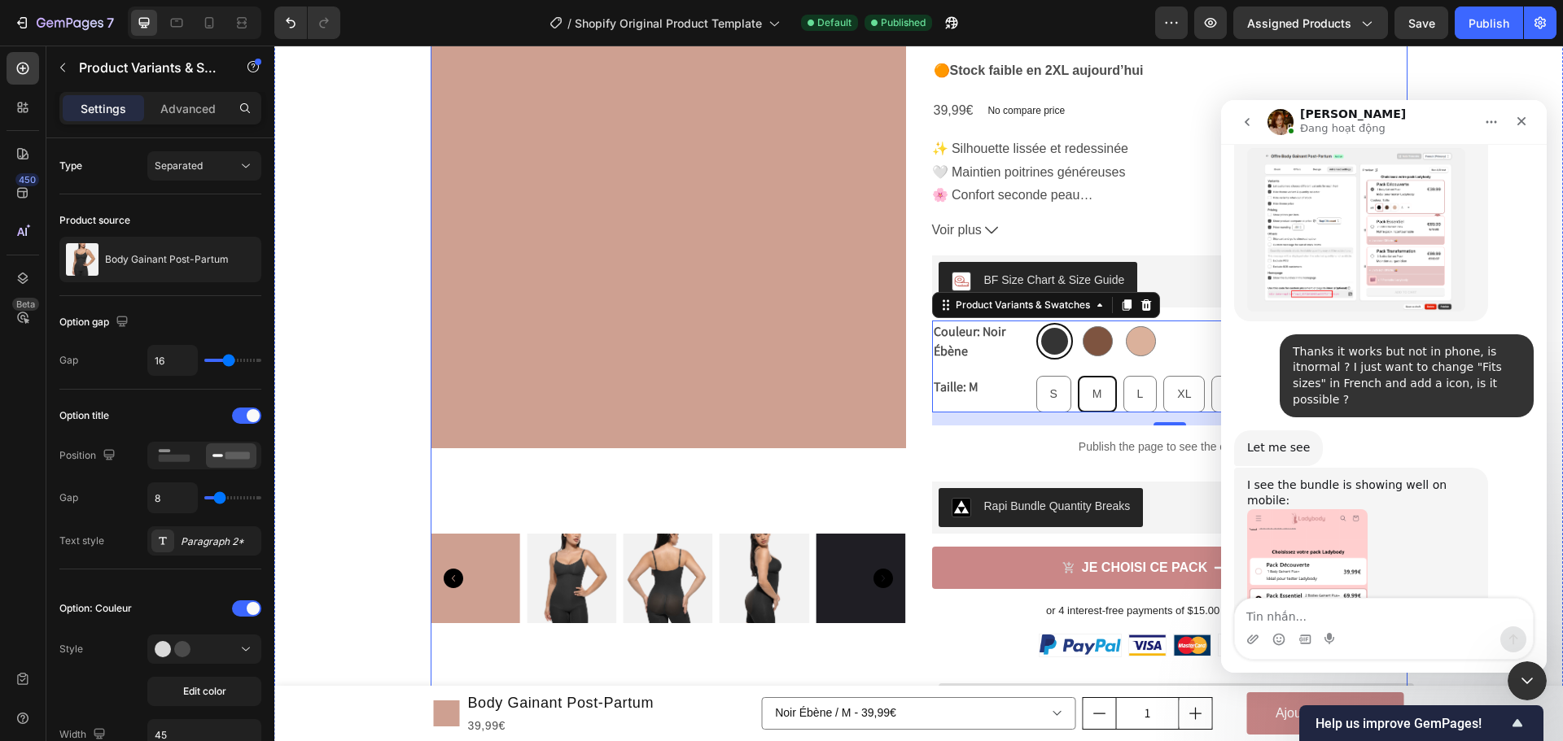
click at [910, 400] on div "Product Images Judge.me - Preview Badge (Stars) Judge.me Body Gainant Post-Part…" at bounding box center [919, 524] width 977 height 1262
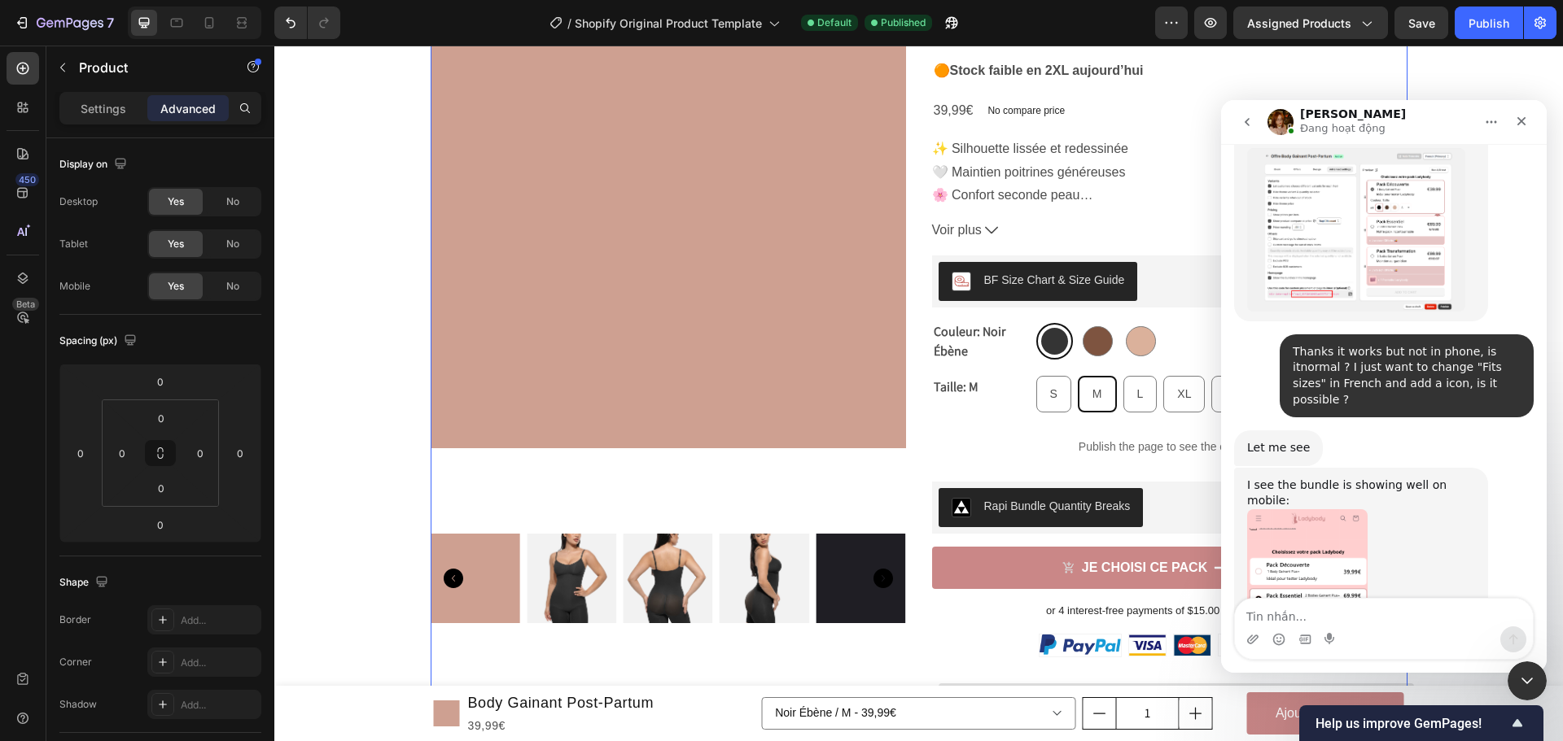
click at [916, 348] on div "Product Images Judge.me - Preview Badge (Stars) Judge.me Body Gainant Post-Part…" at bounding box center [919, 524] width 977 height 1262
click at [1255, 644] on icon "Télécharger la pièce jointe" at bounding box center [1252, 639] width 13 height 13
click at [1034, 435] on div "Publish the page to see the content." at bounding box center [1169, 447] width 475 height 43
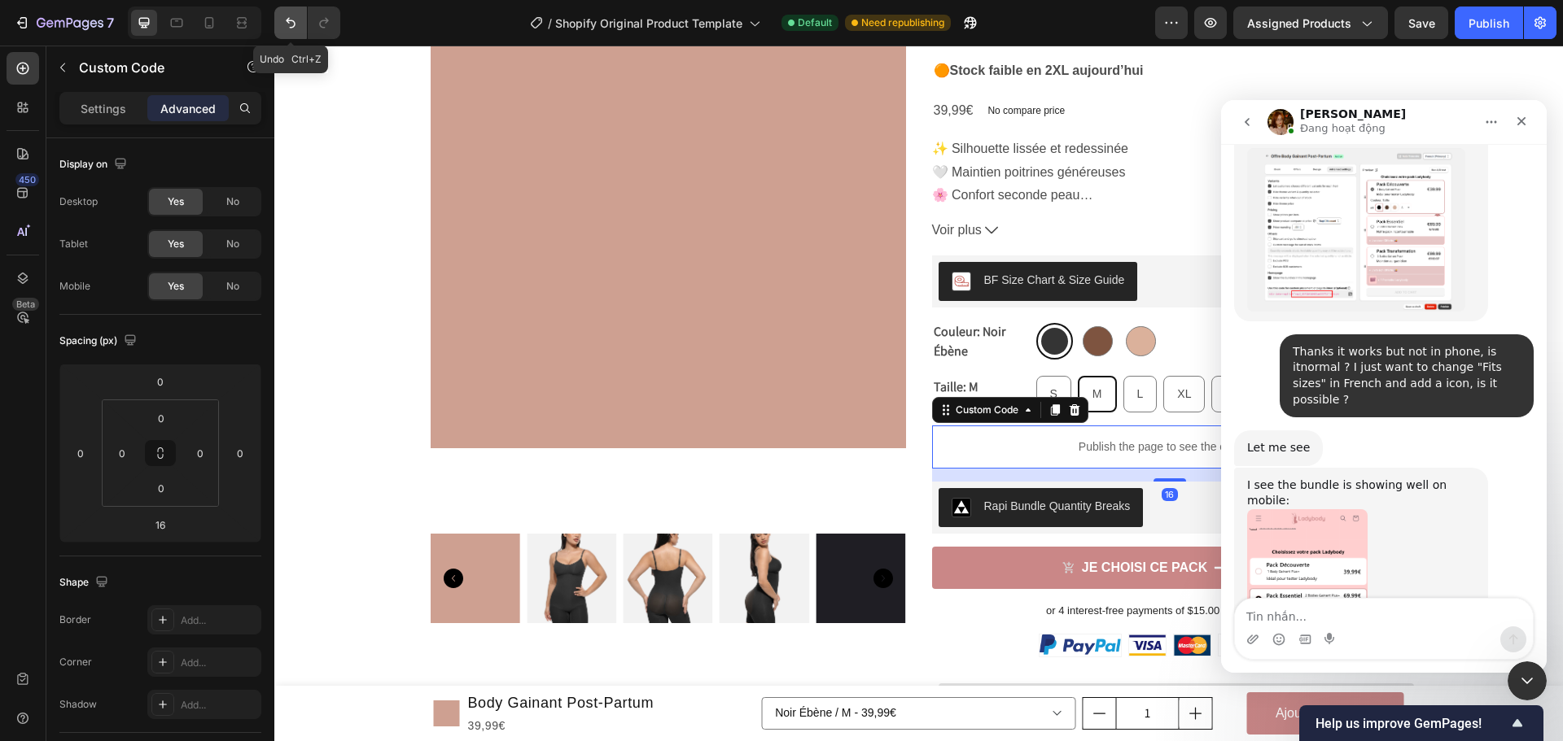
click at [295, 25] on icon "Undo/Redo" at bounding box center [291, 23] width 10 height 11
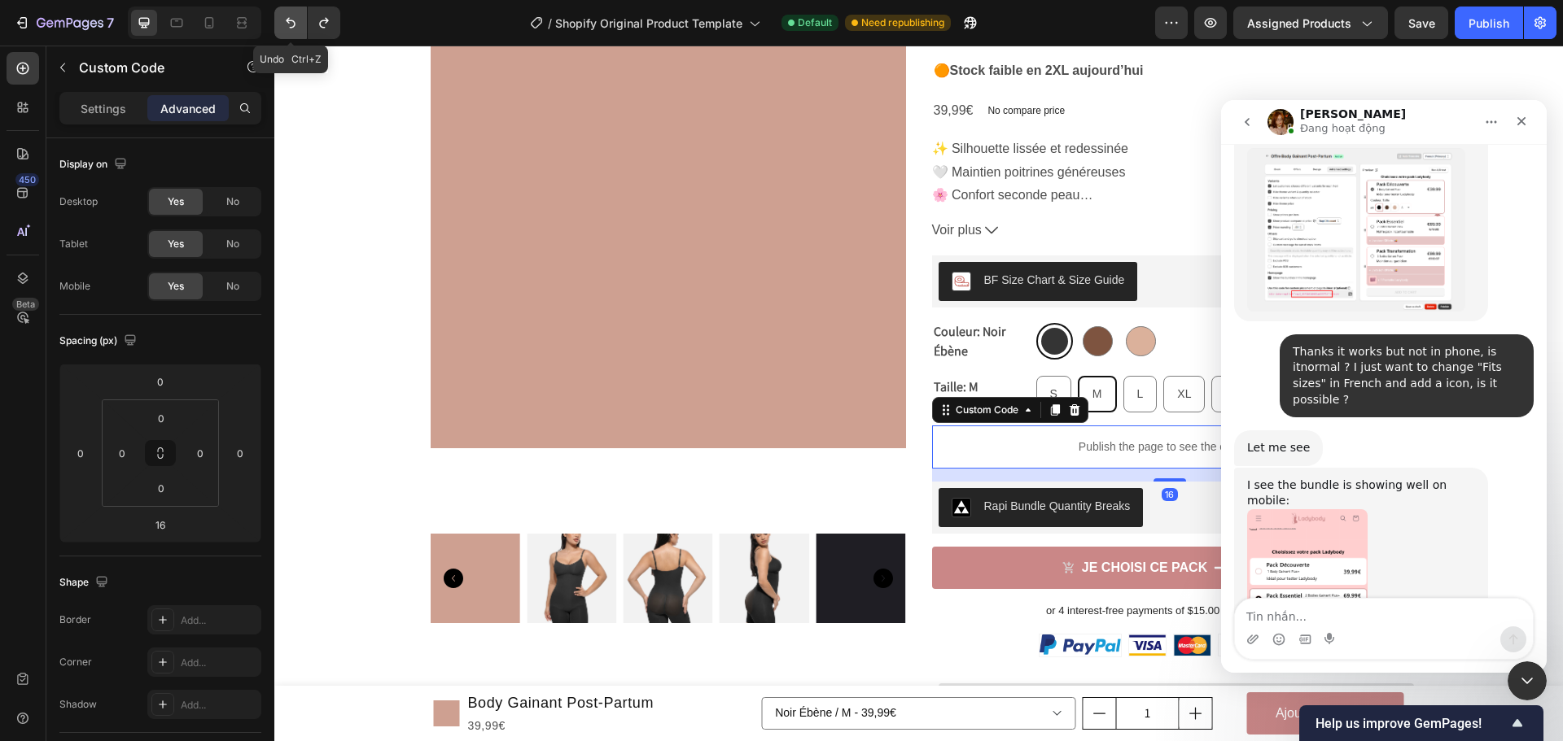
click at [295, 25] on icon "Undo/Redo" at bounding box center [291, 23] width 10 height 11
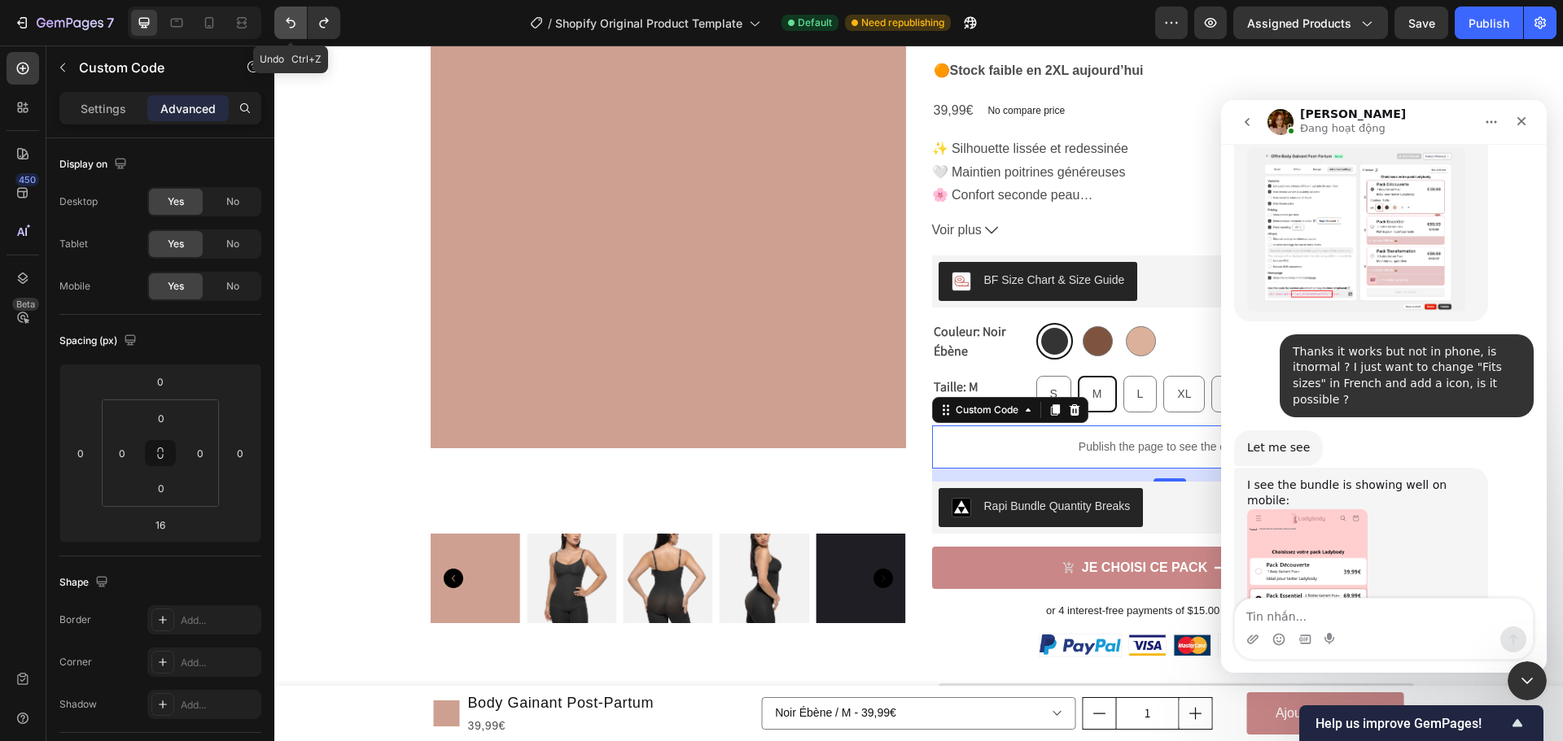
click at [295, 25] on icon "Undo/Redo" at bounding box center [291, 23] width 10 height 11
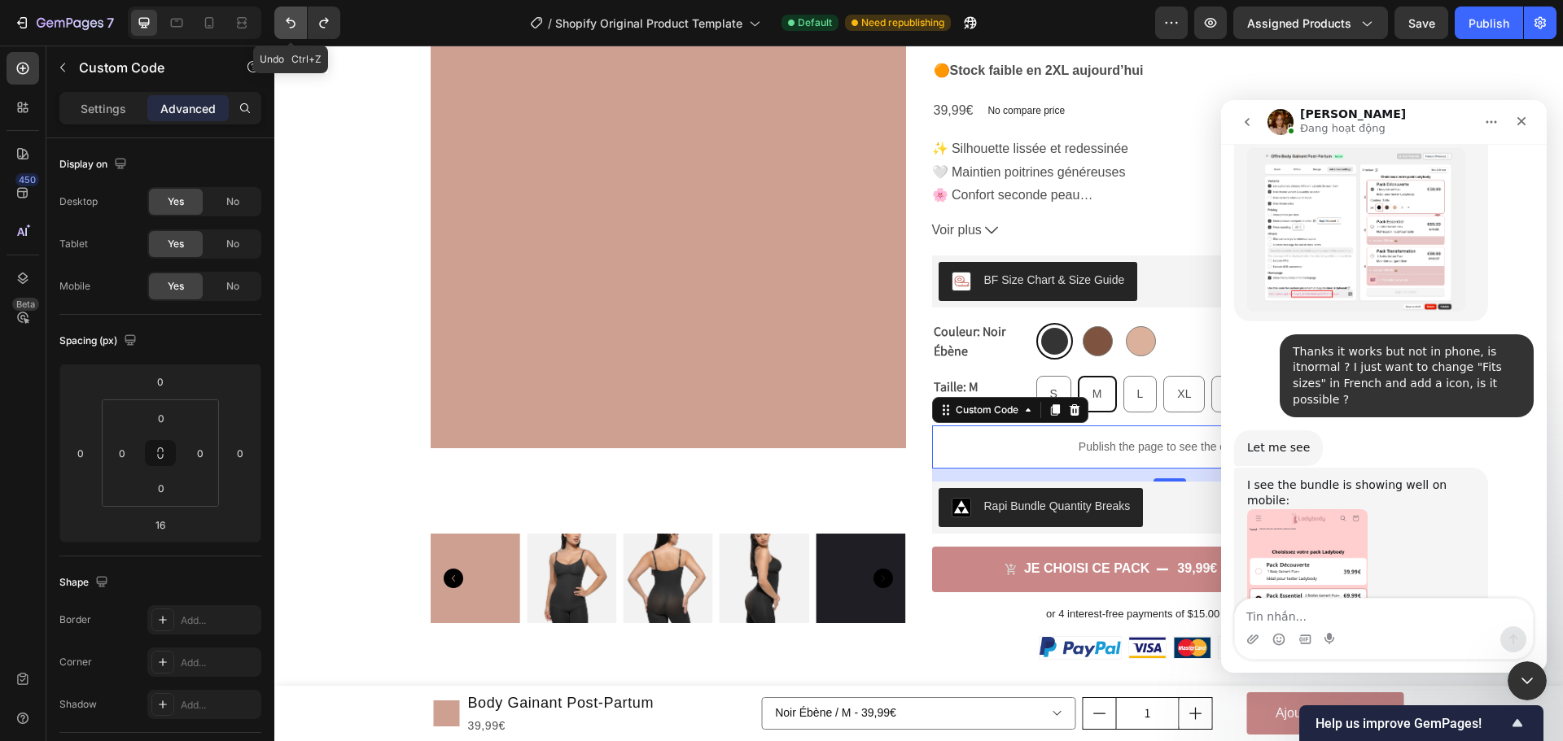
click at [295, 25] on icon "Undo/Redo" at bounding box center [291, 23] width 10 height 11
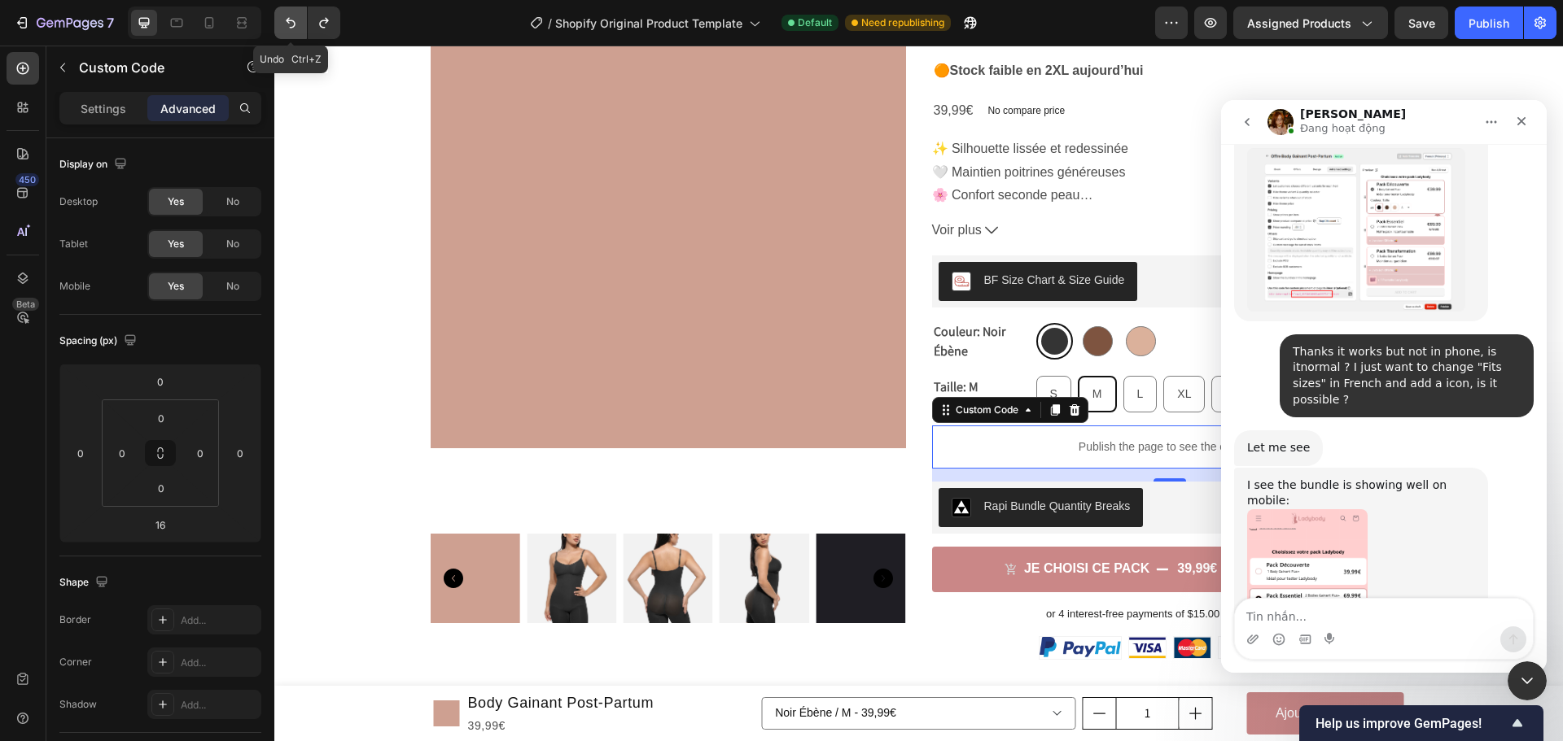
click at [295, 25] on icon "Undo/Redo" at bounding box center [291, 23] width 10 height 11
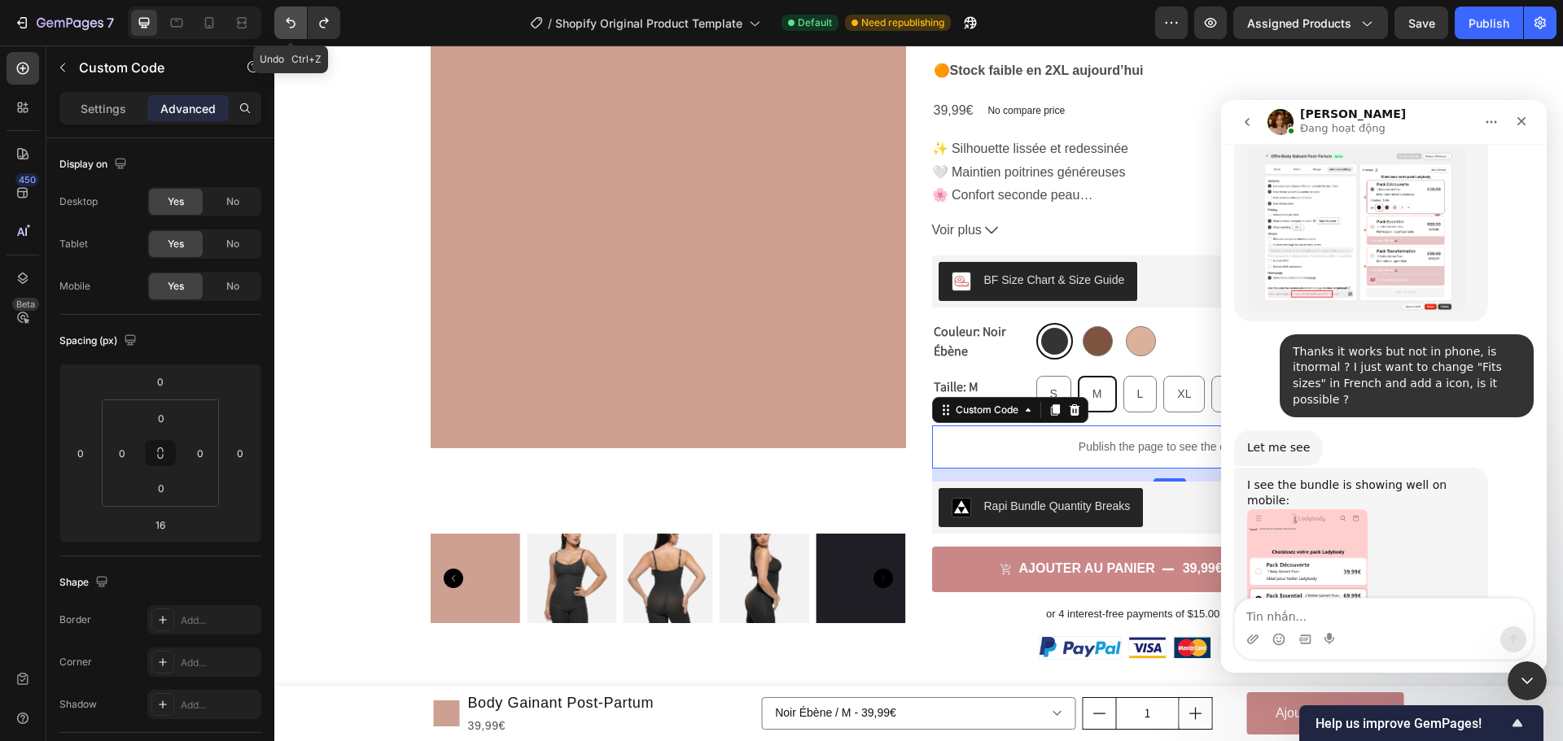
click at [295, 25] on icon "Undo/Redo" at bounding box center [291, 23] width 10 height 11
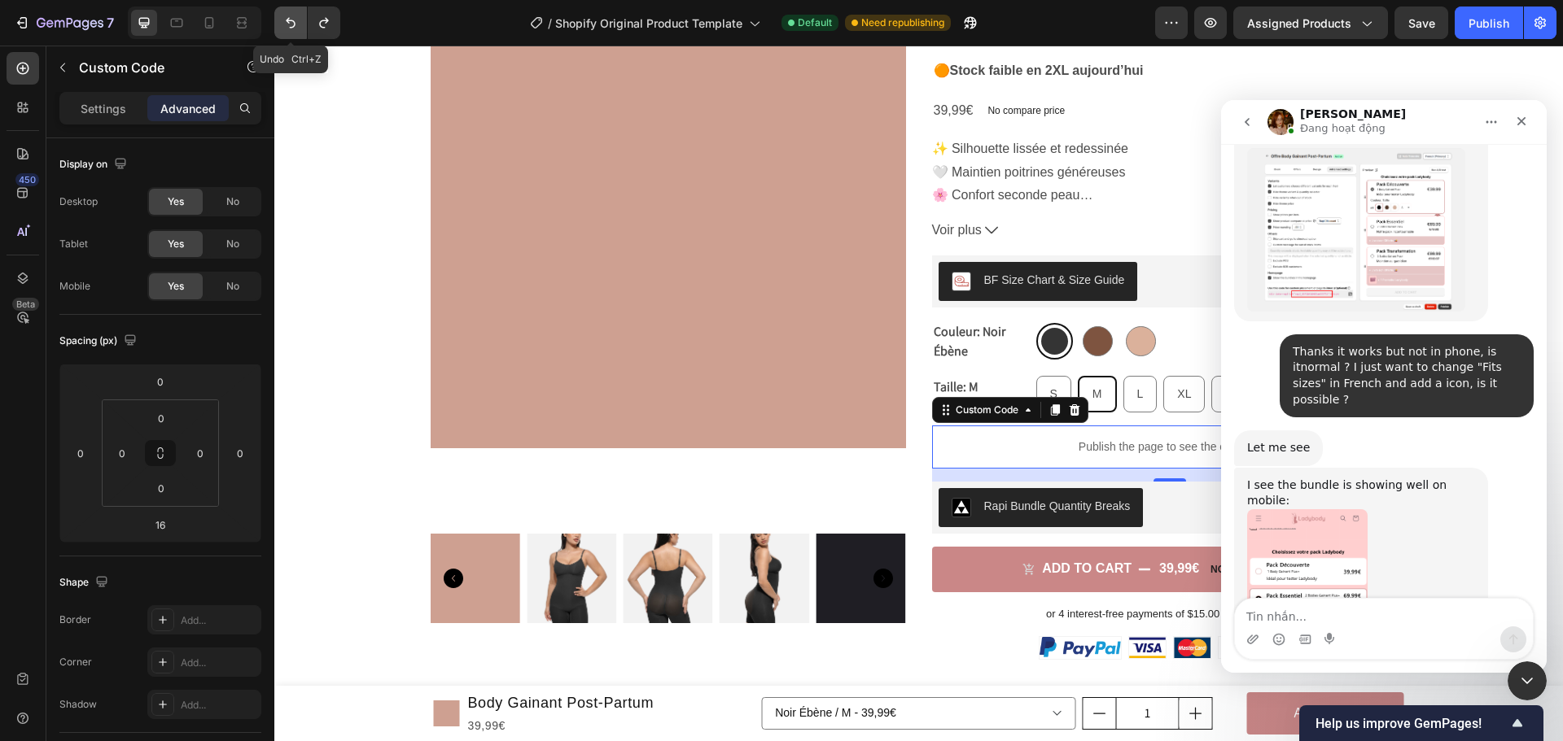
radio input "true"
click at [288, 13] on button "Undo/Redo" at bounding box center [290, 23] width 33 height 33
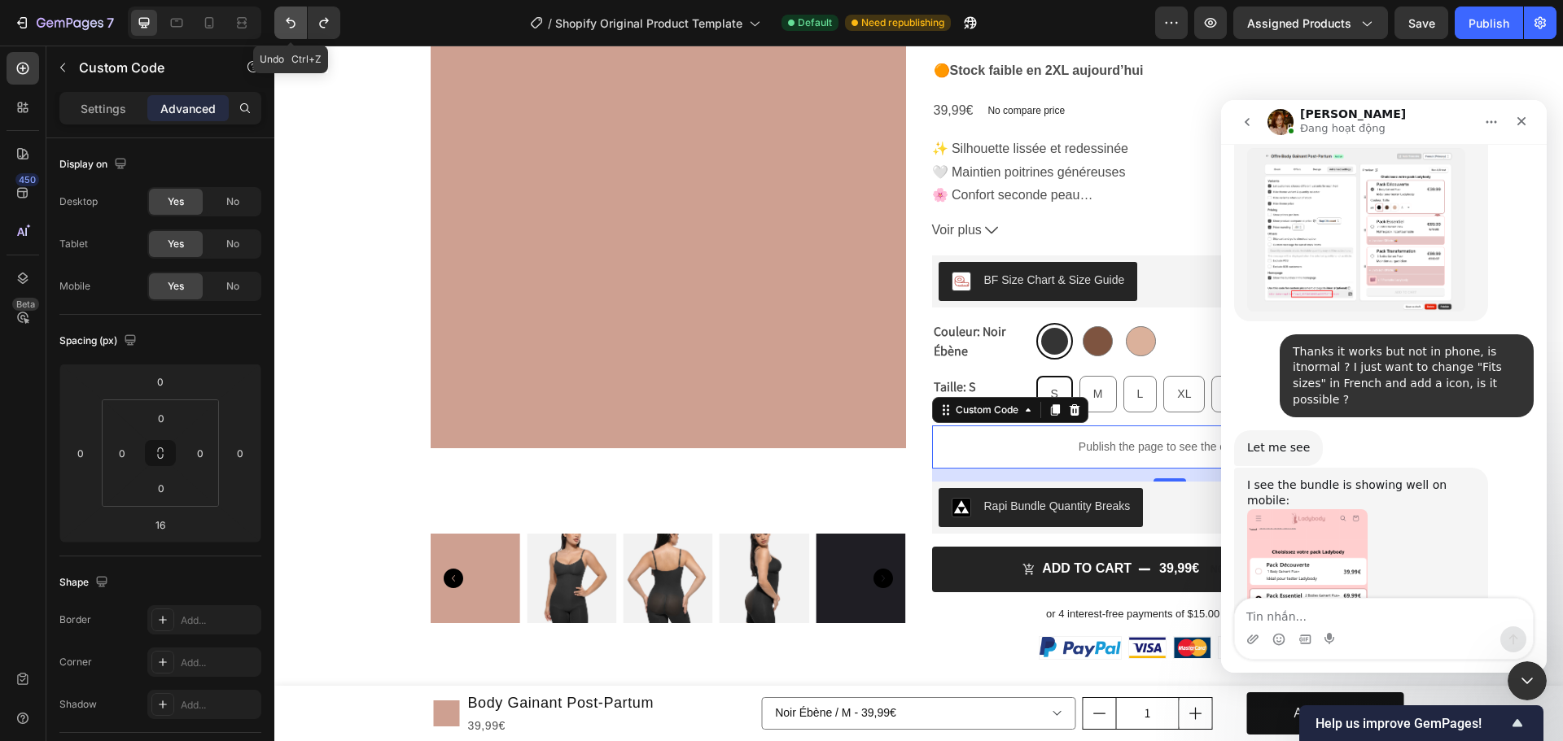
click at [288, 13] on button "Undo/Redo" at bounding box center [290, 23] width 33 height 33
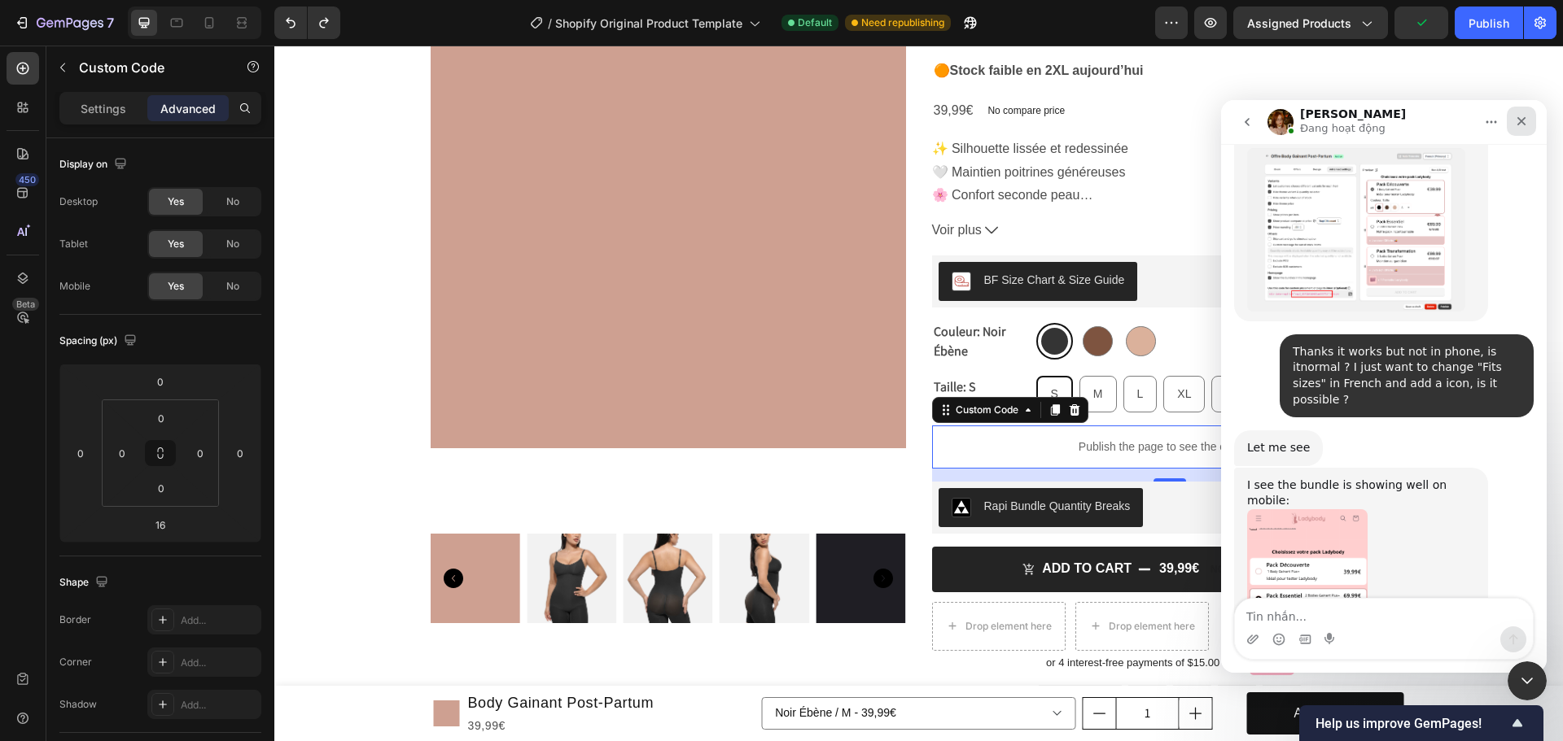
click at [1530, 115] on div "Fermer" at bounding box center [1521, 121] width 29 height 29
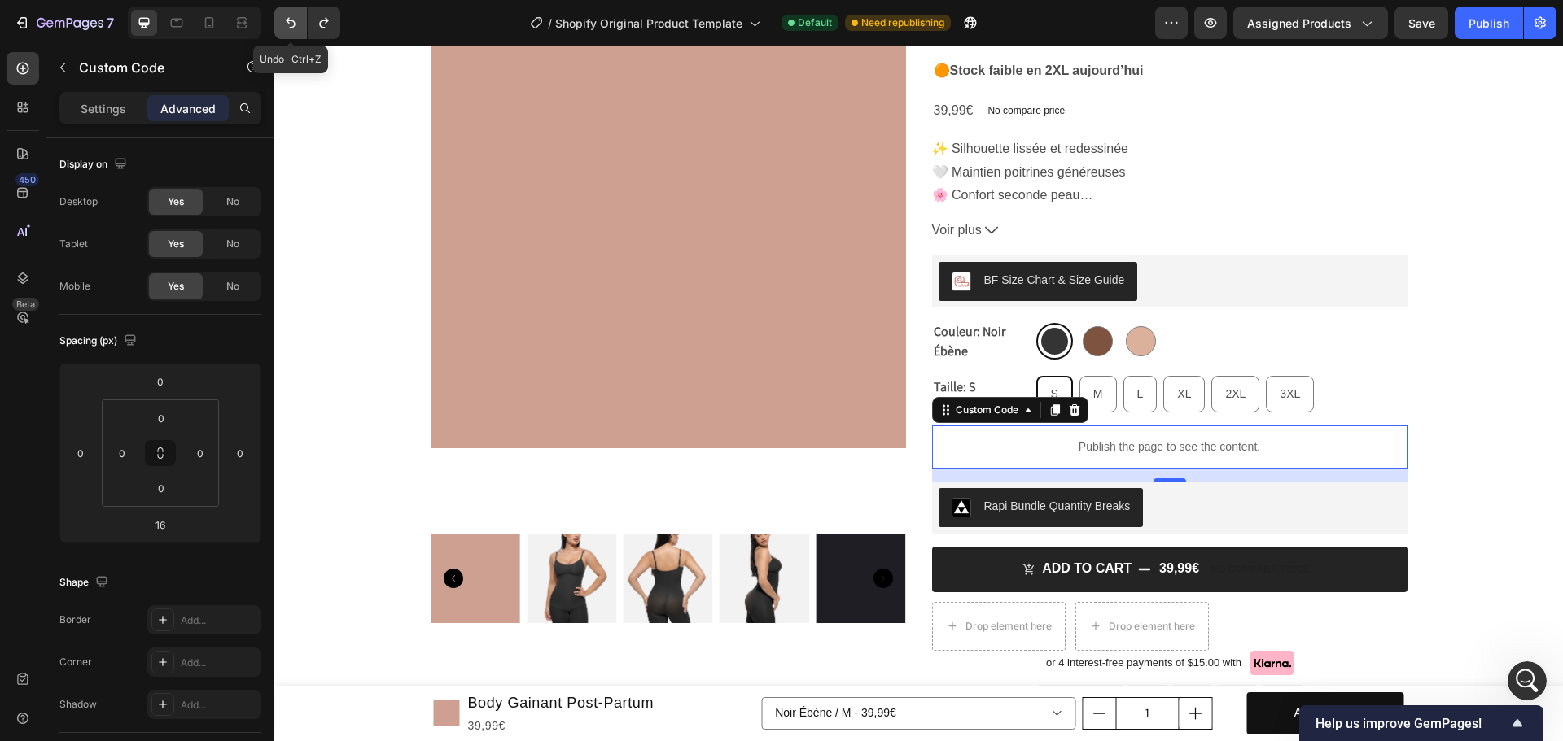
click at [286, 24] on icon "Undo/Redo" at bounding box center [290, 23] width 16 height 16
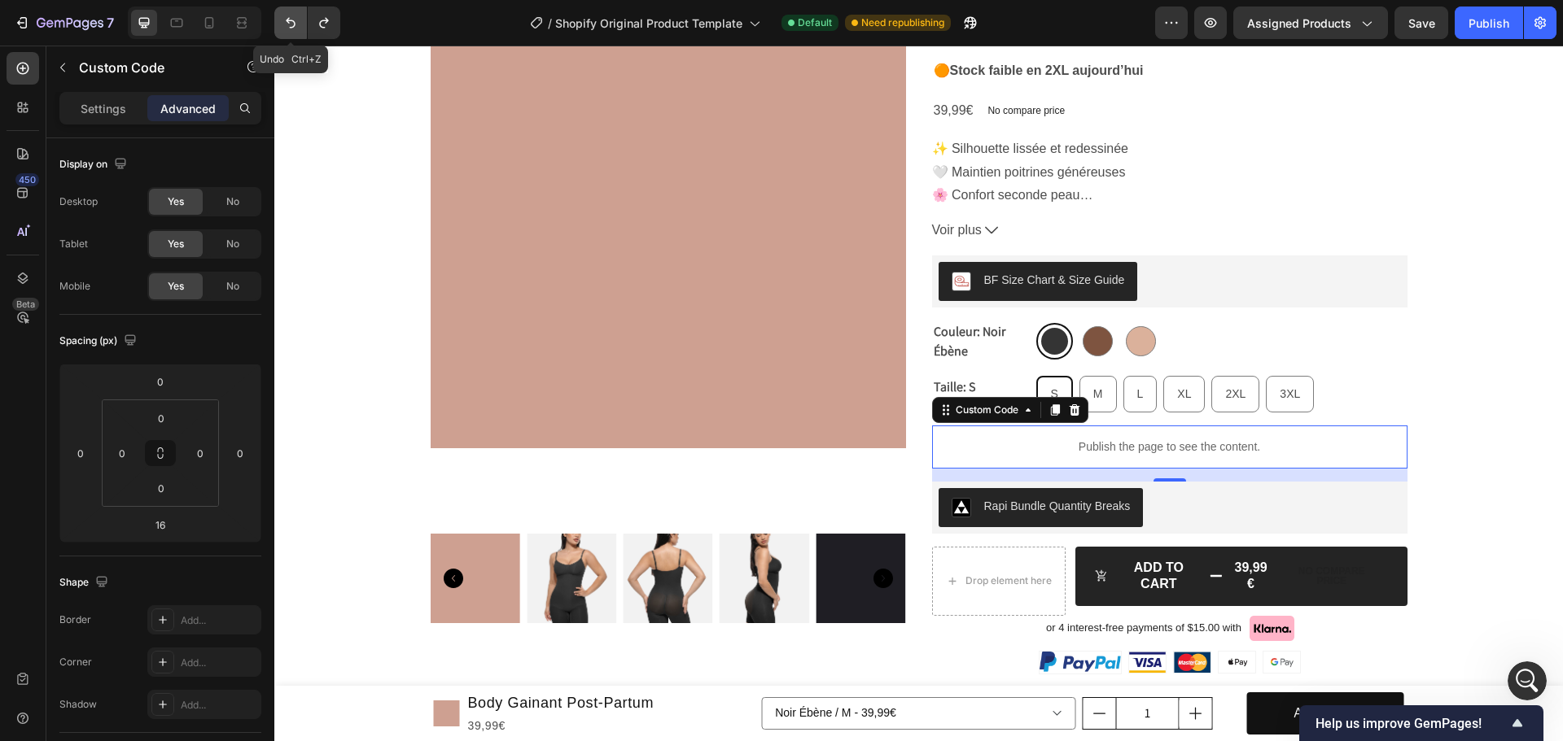
click at [286, 24] on icon "Undo/Redo" at bounding box center [290, 23] width 16 height 16
type input "0"
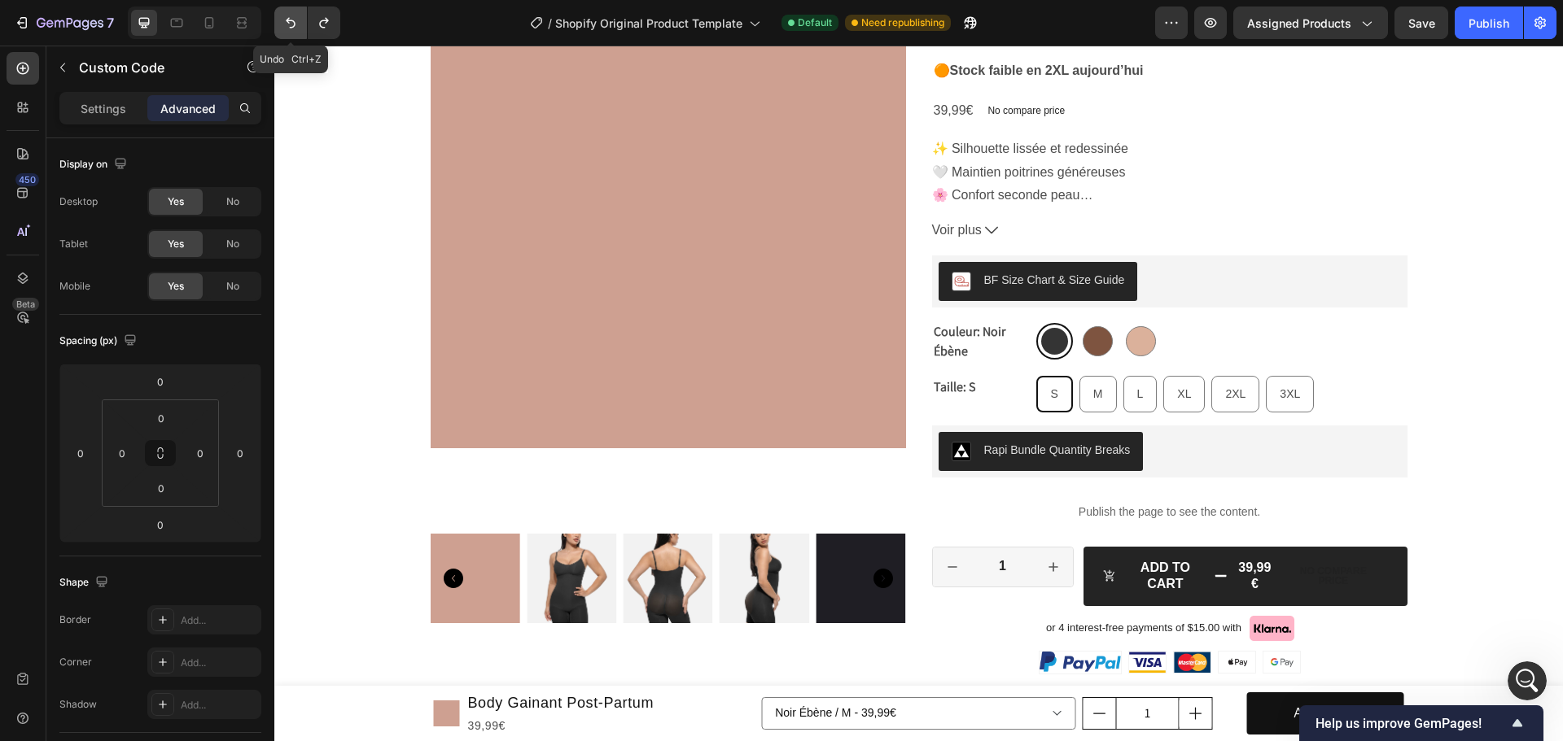
click at [286, 24] on icon "Undo/Redo" at bounding box center [290, 23] width 16 height 16
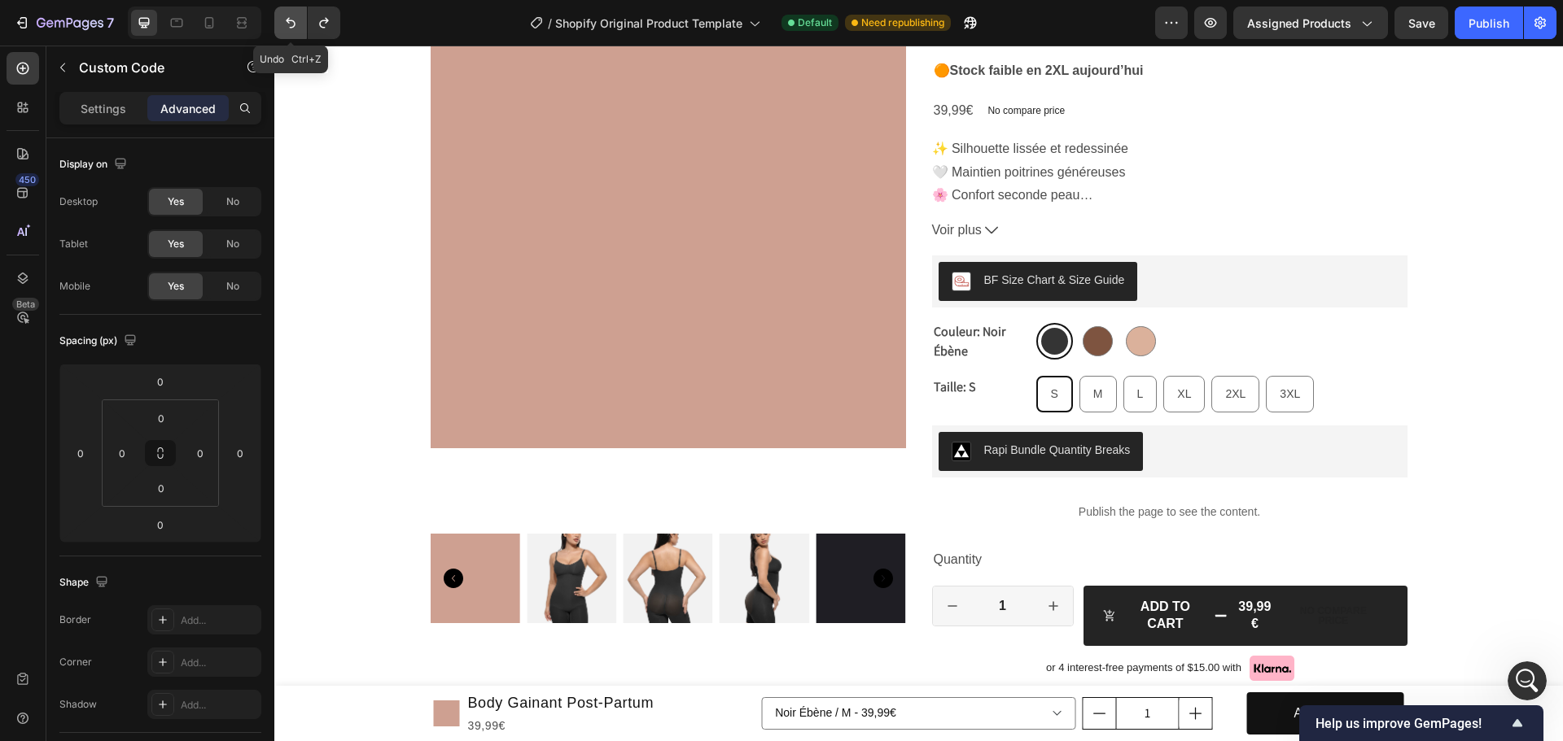
click at [286, 24] on icon "Undo/Redo" at bounding box center [290, 23] width 16 height 16
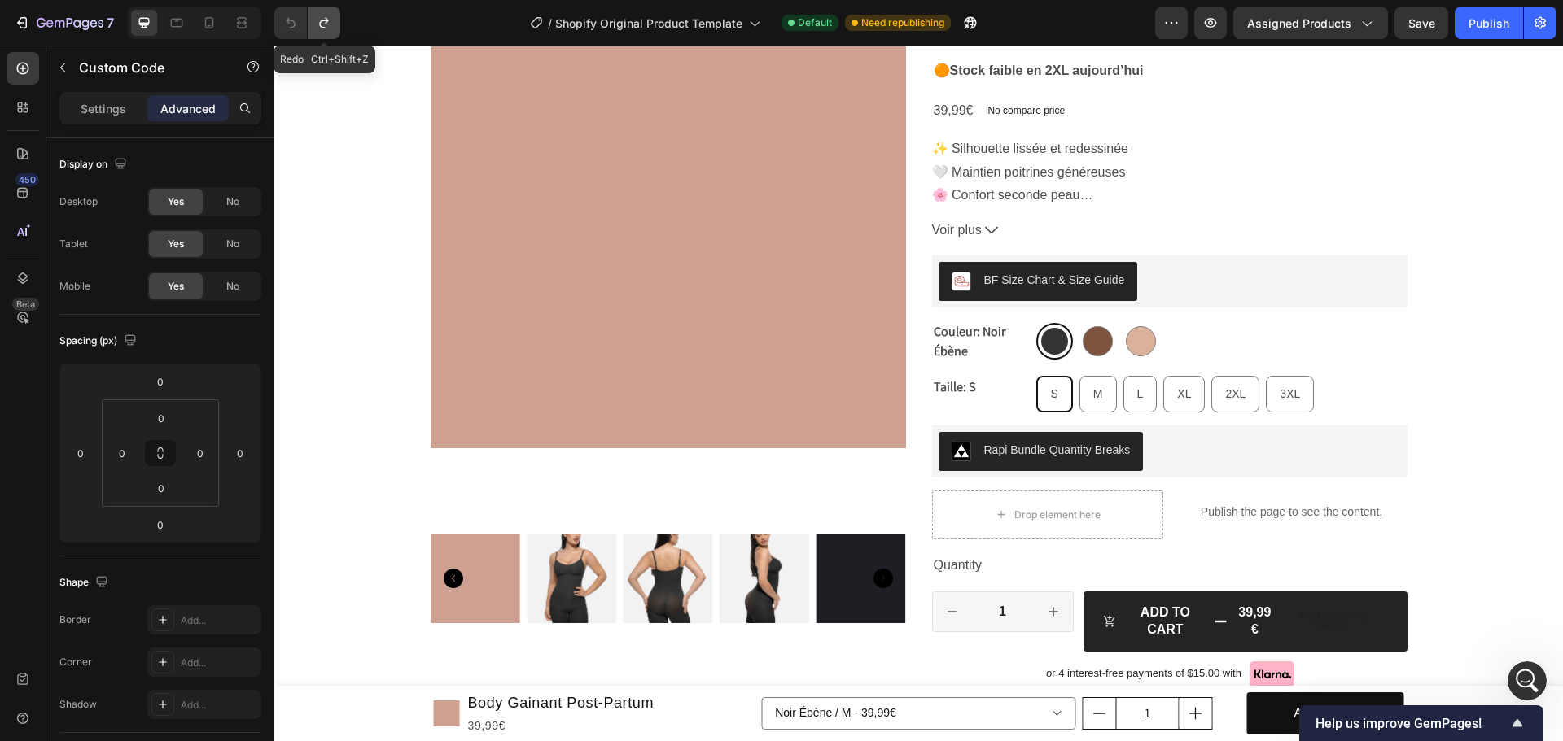
click at [321, 28] on icon "Undo/Redo" at bounding box center [324, 23] width 16 height 16
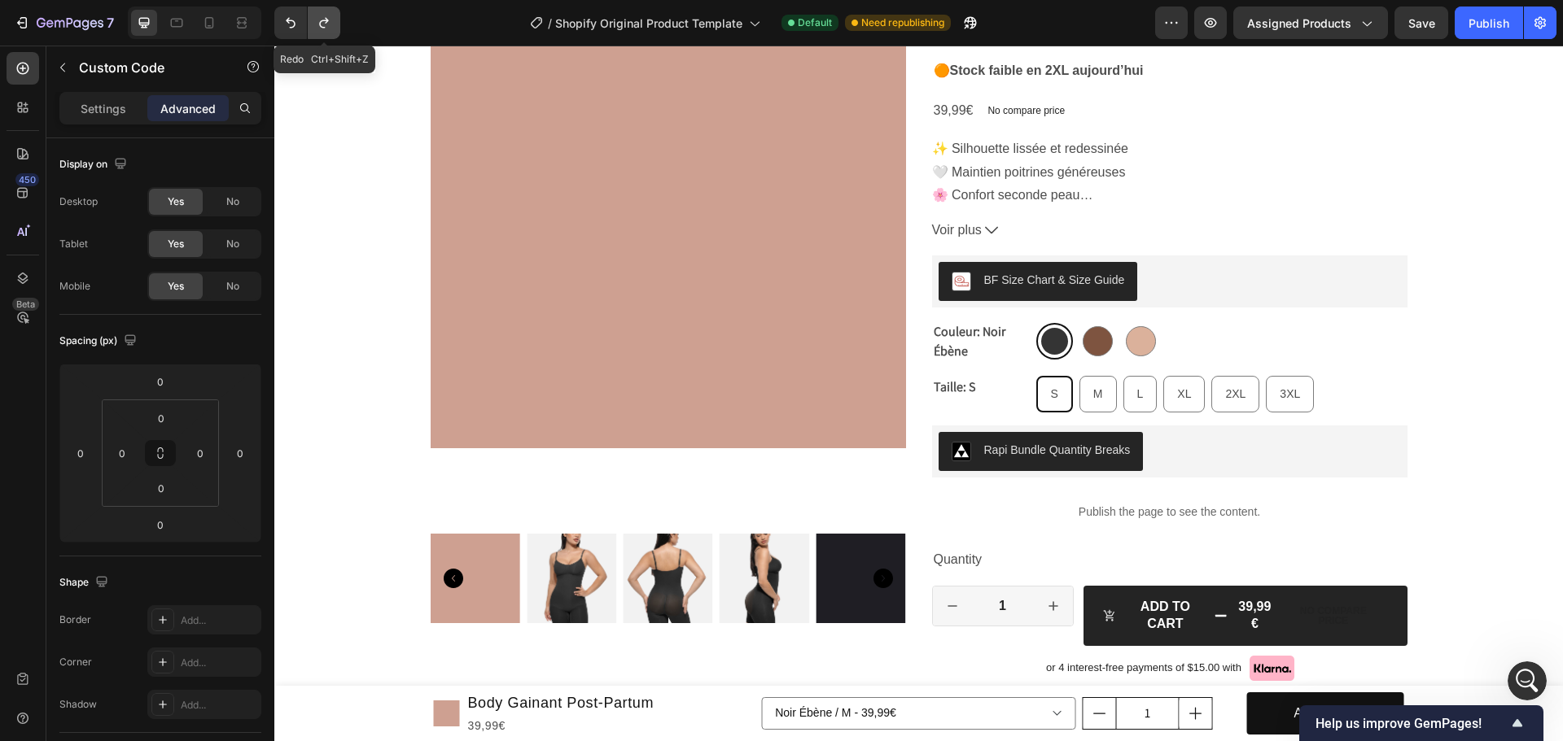
scroll to position [11483, 0]
click at [298, 24] on icon "Undo/Redo" at bounding box center [290, 23] width 16 height 16
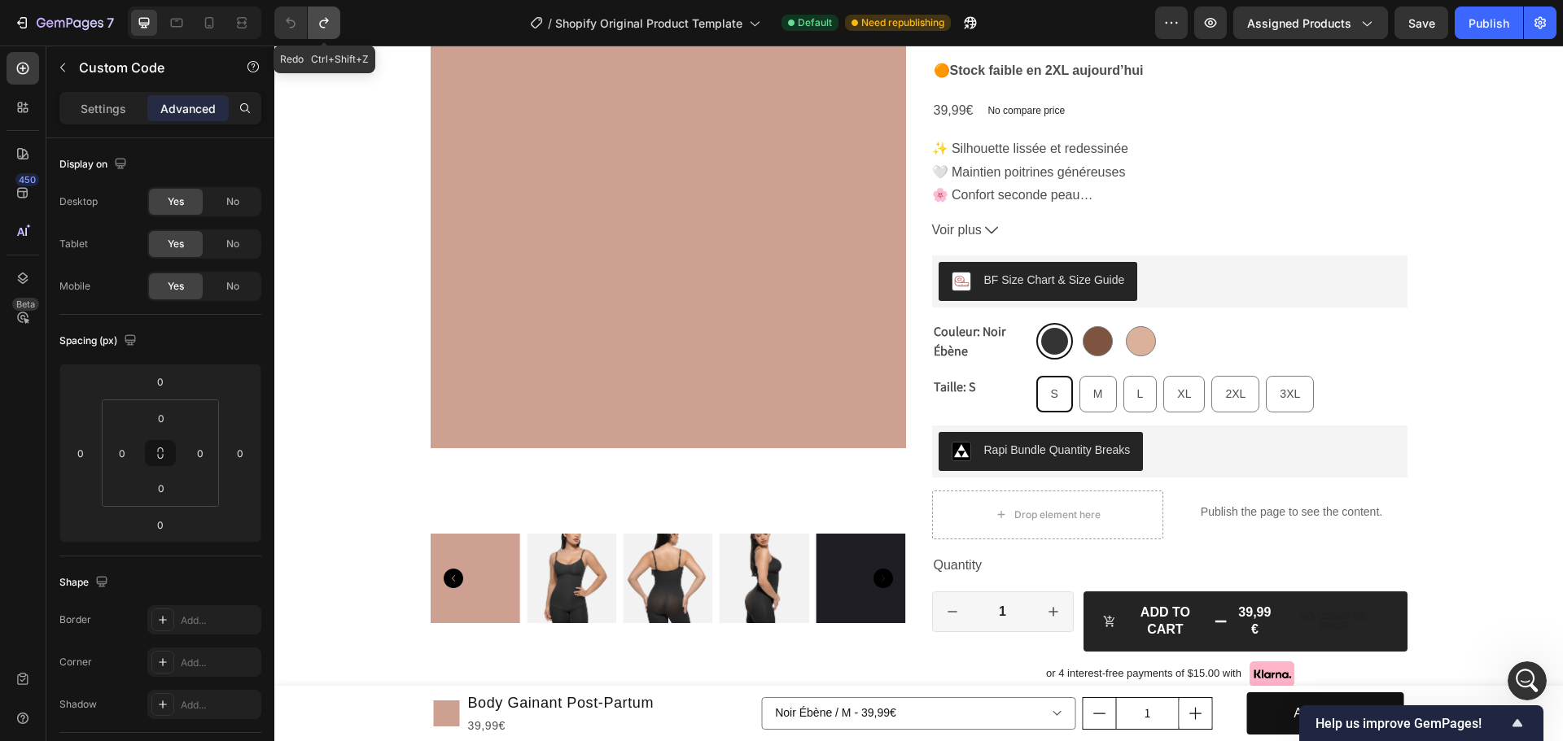
click at [316, 24] on icon "Undo/Redo" at bounding box center [324, 23] width 16 height 16
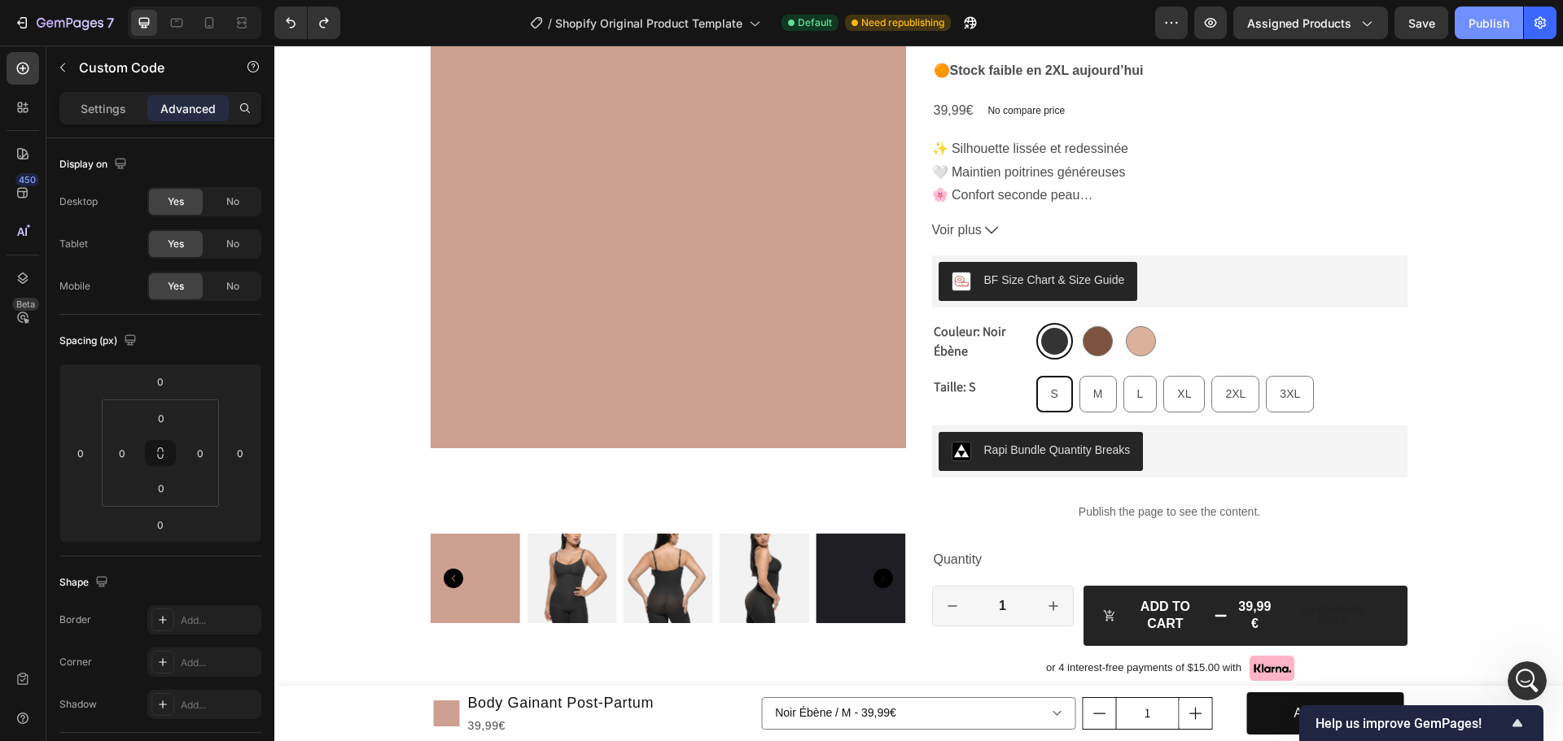
click at [1468, 25] on div "Publish" at bounding box center [1488, 23] width 41 height 17
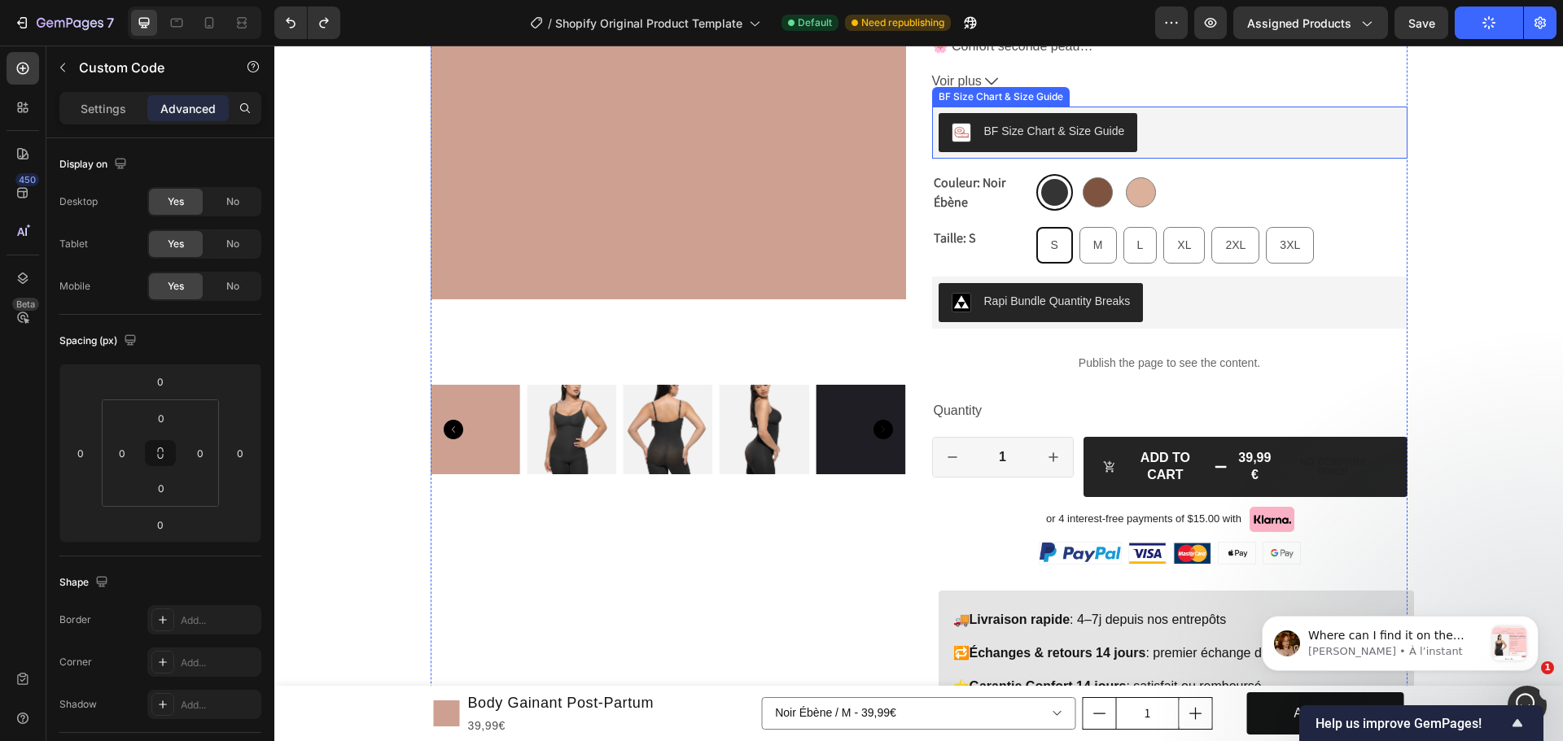
scroll to position [248, 0]
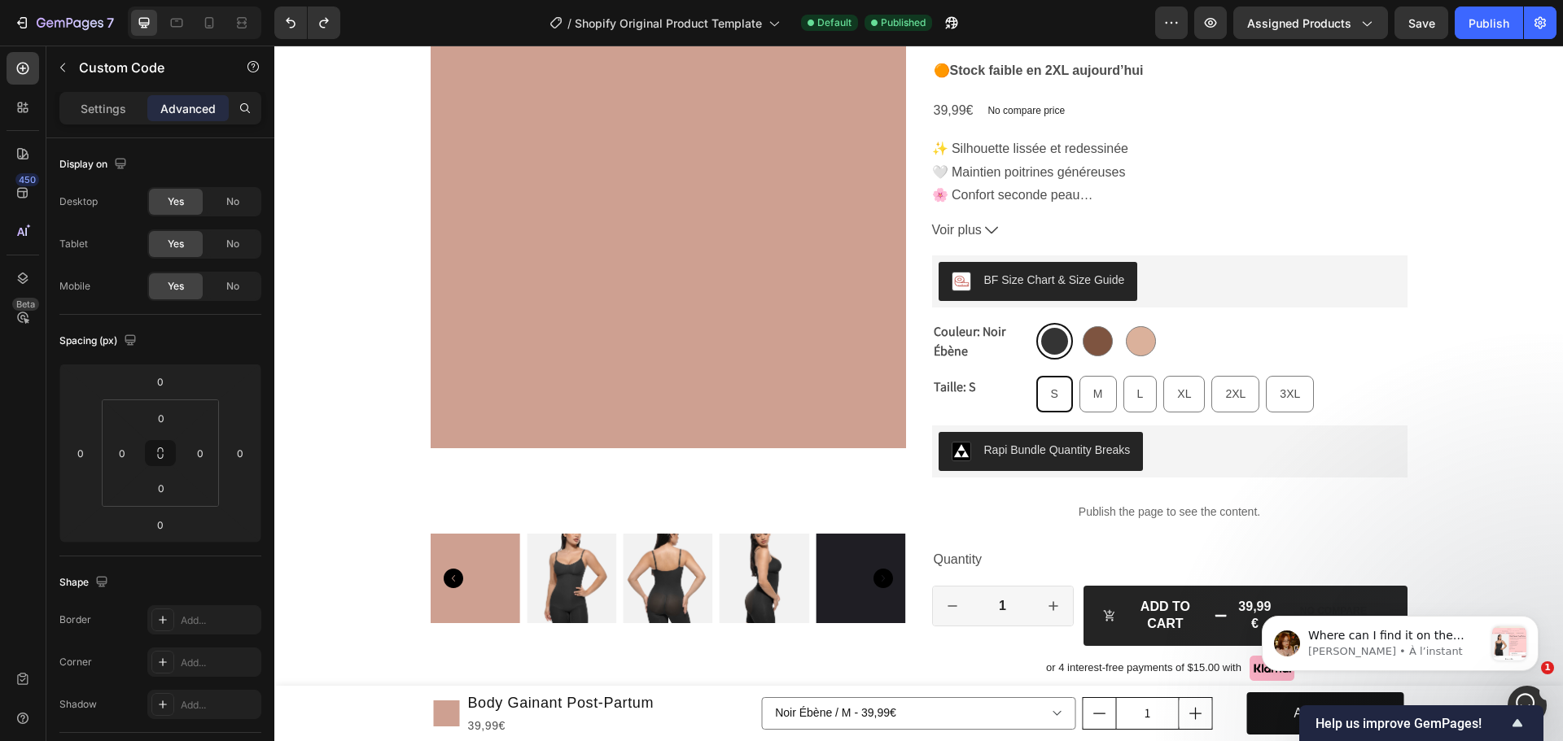
click at [1297, 515] on p "Publish the page to see the content." at bounding box center [1169, 512] width 475 height 17
click at [1213, 505] on p "Publish the page to see the content." at bounding box center [1169, 512] width 475 height 17
click at [1113, 510] on p "Publish the page to see the content." at bounding box center [1169, 512] width 475 height 17
click at [1109, 510] on p "Publish the page to see the content." at bounding box center [1169, 512] width 475 height 17
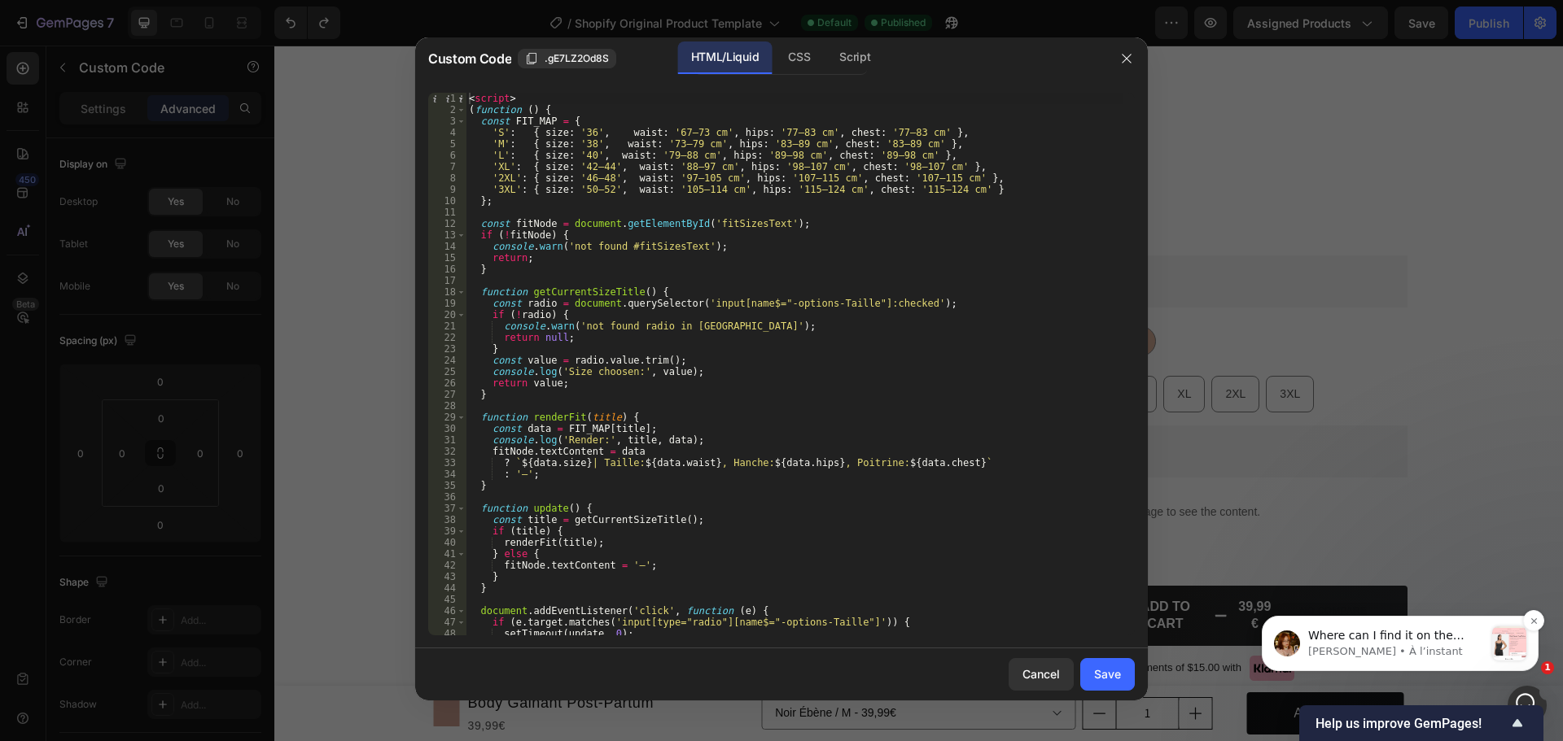
click at [1354, 636] on span "Where can I find it on the desktop?" at bounding box center [1386, 643] width 156 height 29
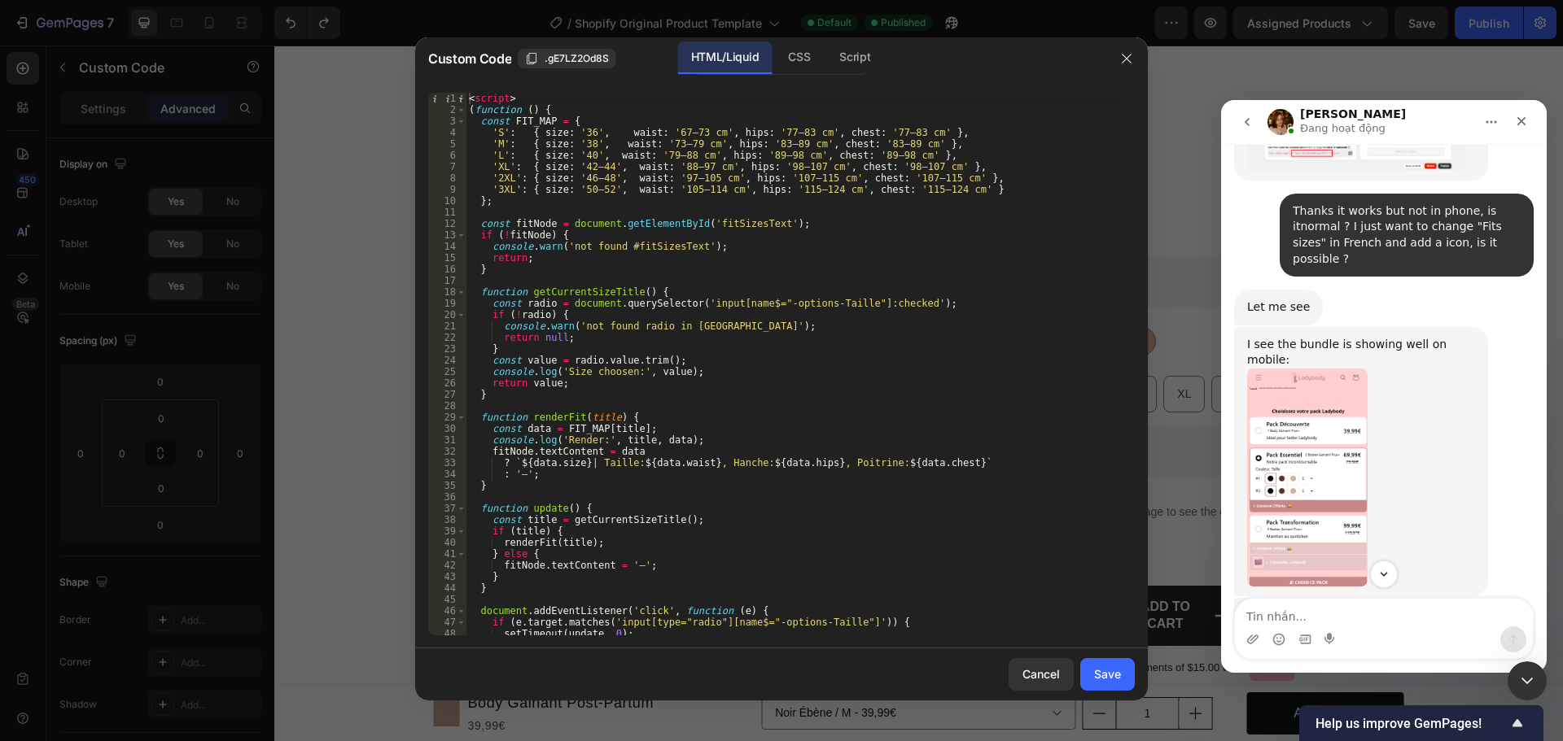
scroll to position [11610, 0]
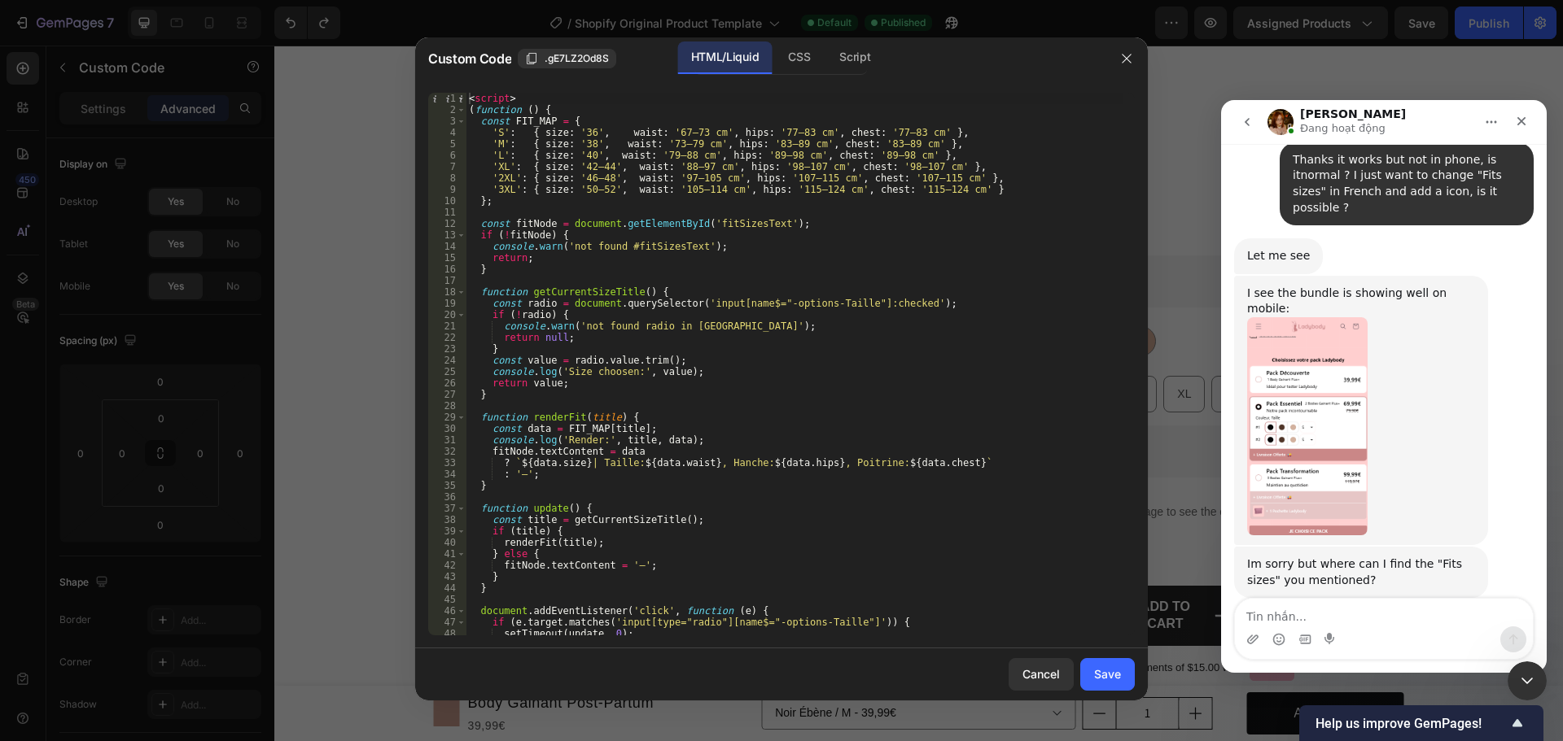
click at [1371, 616] on textarea "Tin nhắn..." at bounding box center [1384, 613] width 298 height 28
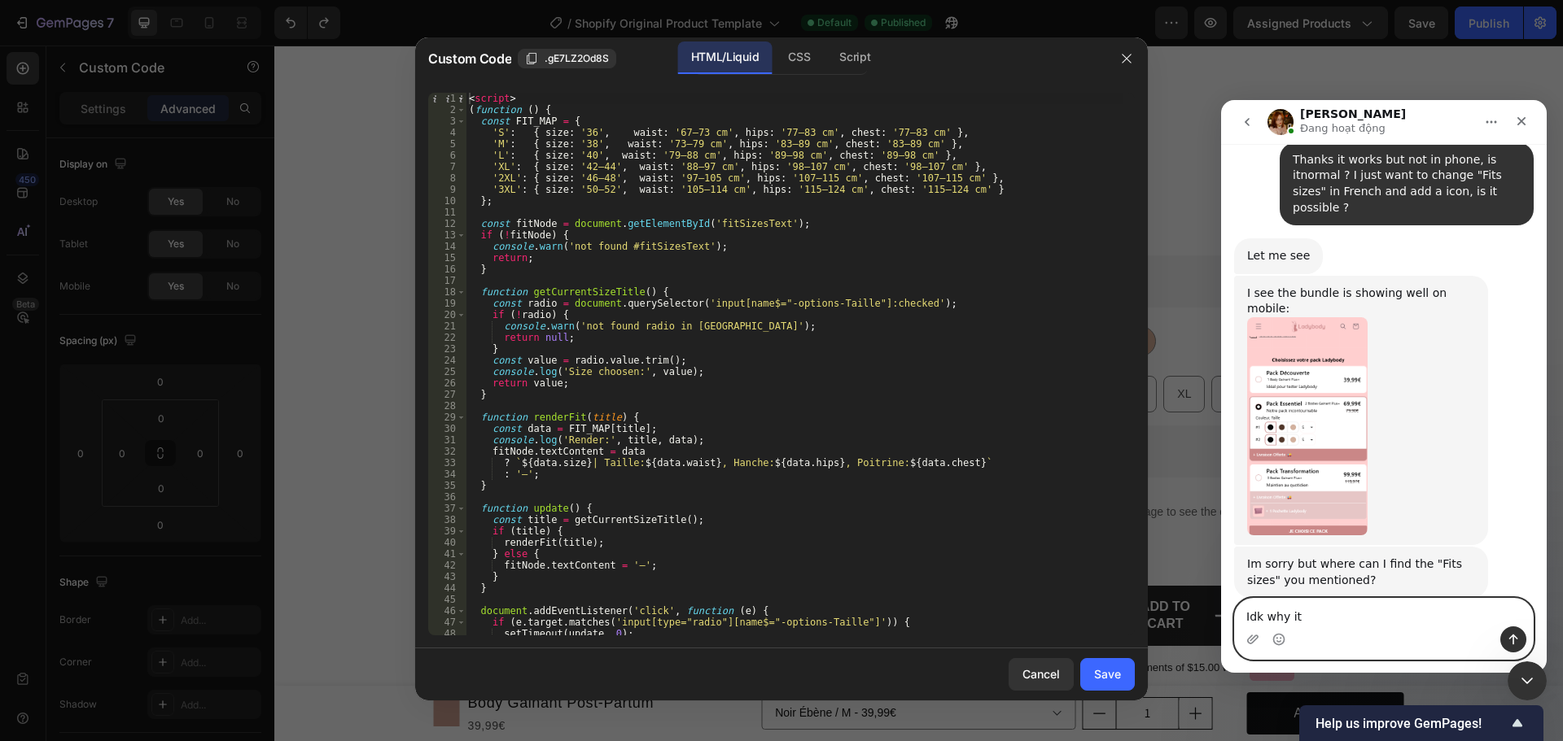
paste textarea "it no longer displays"
click at [1296, 616] on textarea "Idk why it it no longer displays" at bounding box center [1384, 613] width 298 height 28
type textarea "Idk why it no longer displays"
drag, startPoint x: 1389, startPoint y: 609, endPoint x: 1406, endPoint y: 619, distance: 19.4
click at [1400, 618] on textarea "Idk why it no longer displays" at bounding box center [1384, 613] width 298 height 28
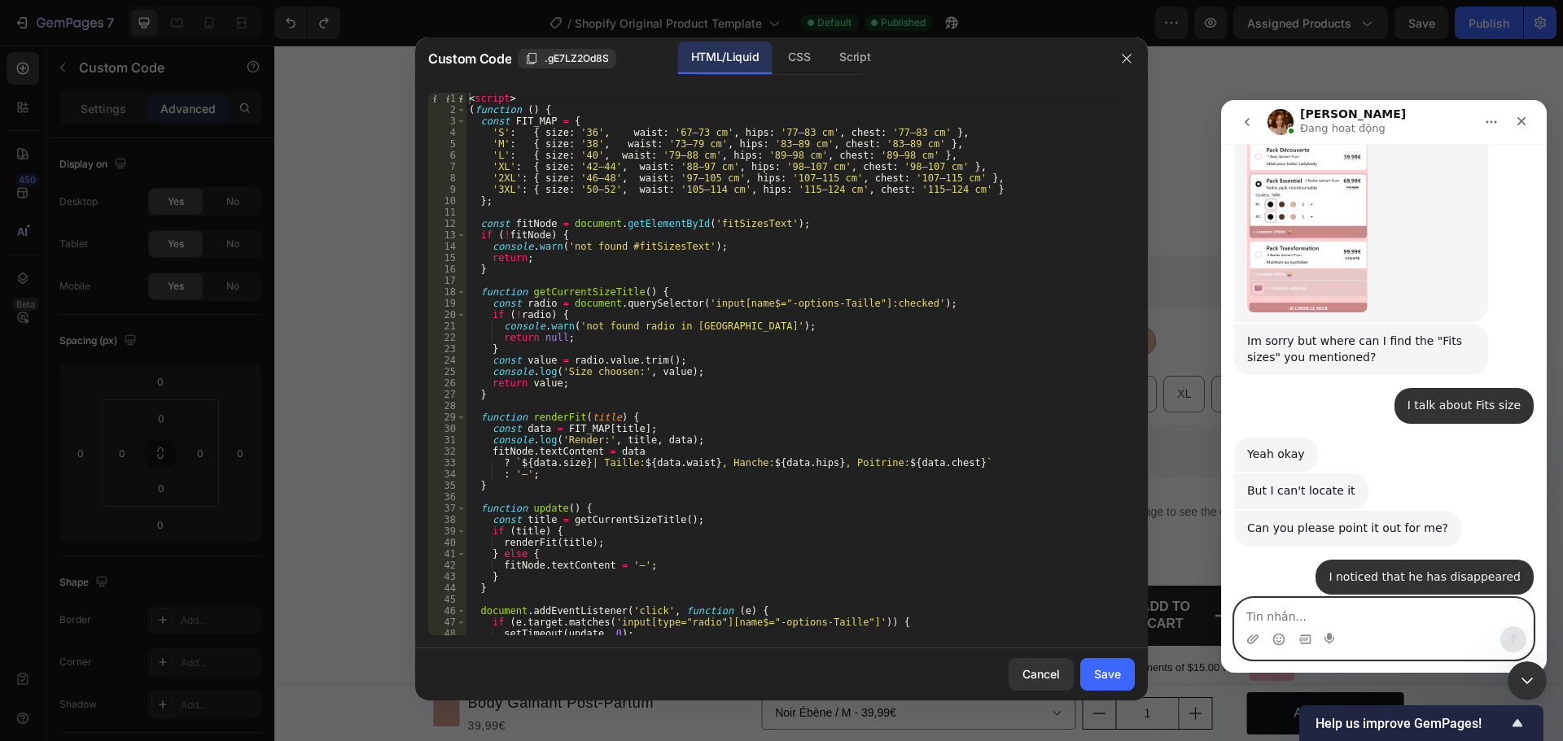
scroll to position [11835, 0]
click at [1118, 56] on button "button" at bounding box center [1126, 59] width 26 height 26
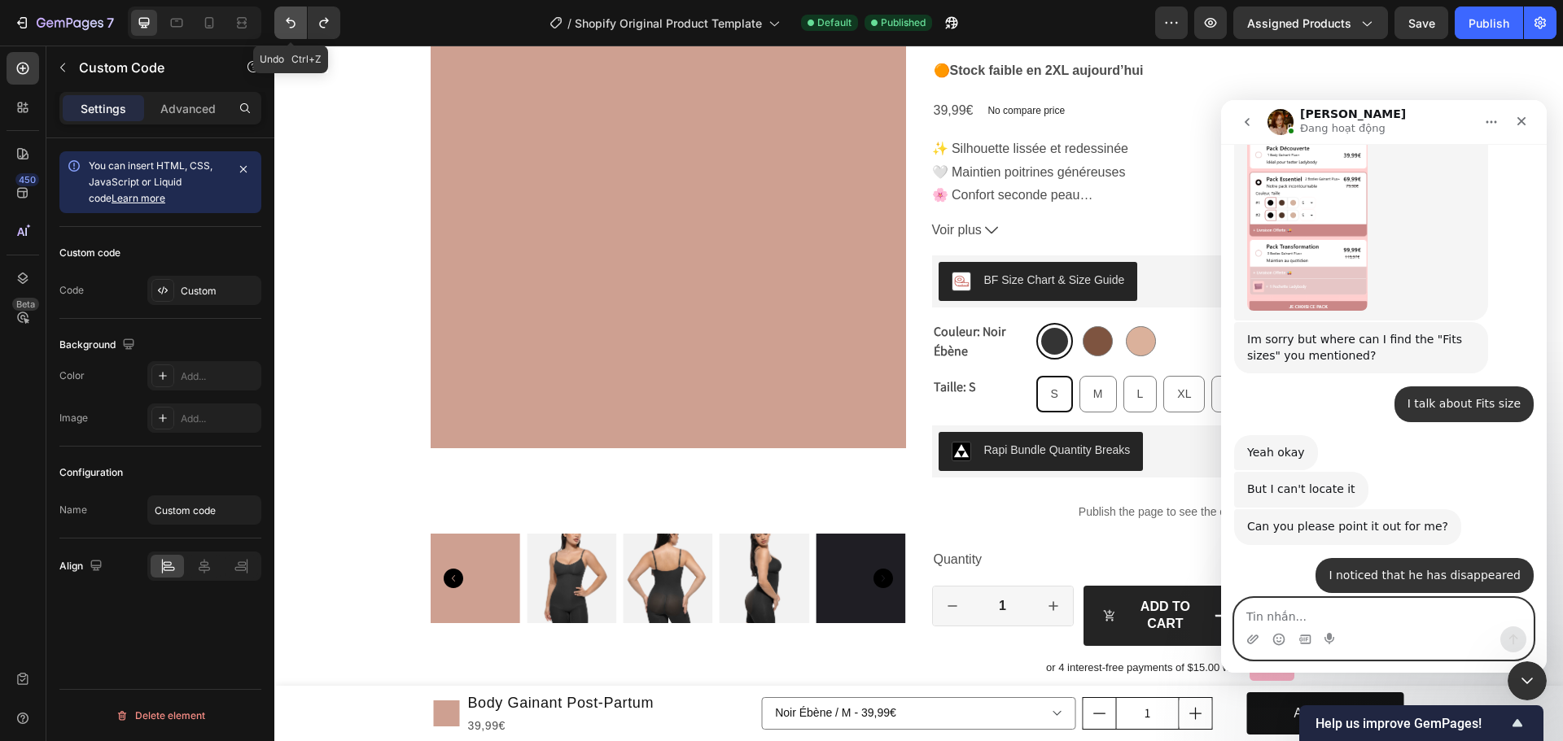
click at [287, 23] on icon "Undo/Redo" at bounding box center [290, 23] width 16 height 16
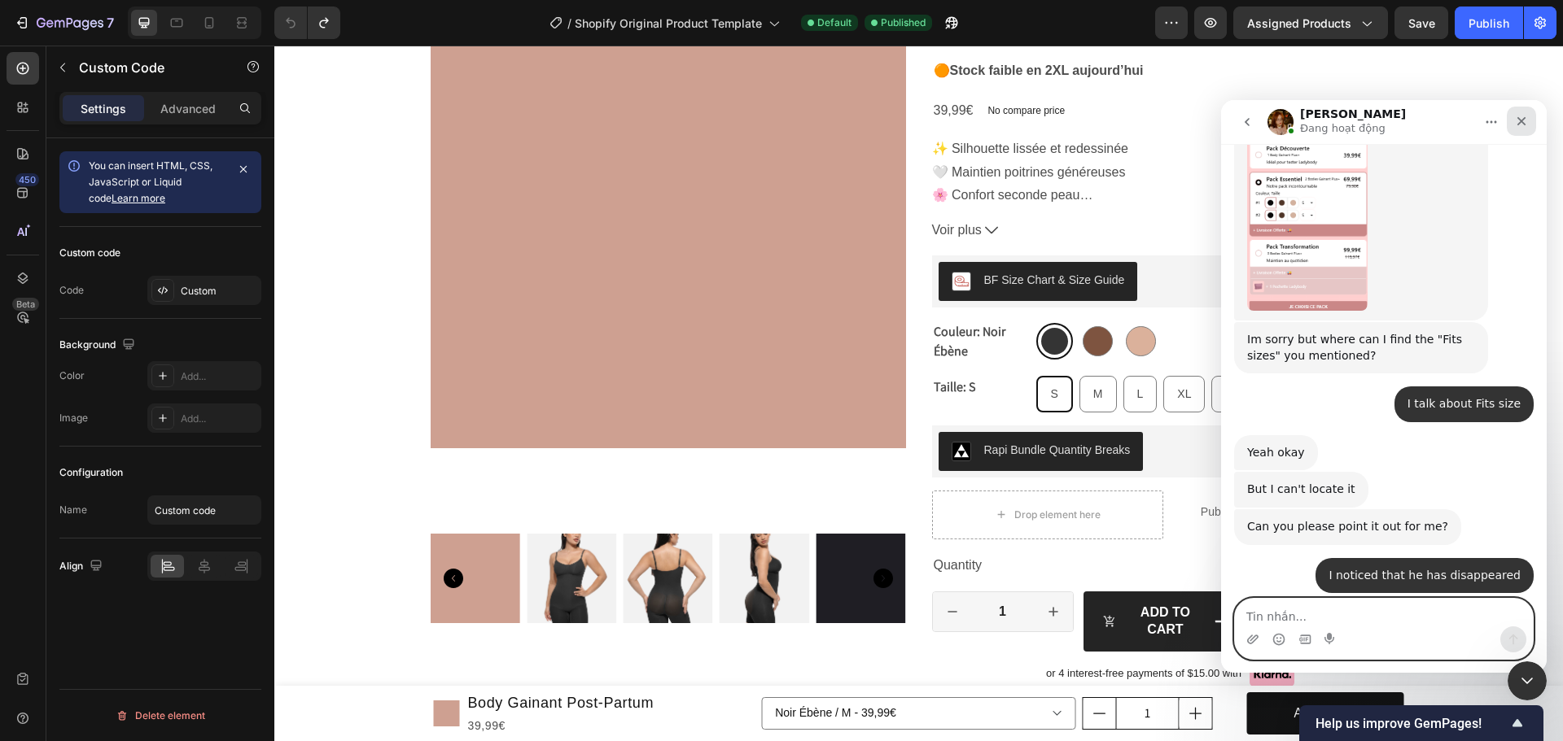
click at [1515, 116] on icon "Fermer" at bounding box center [1521, 121] width 13 height 13
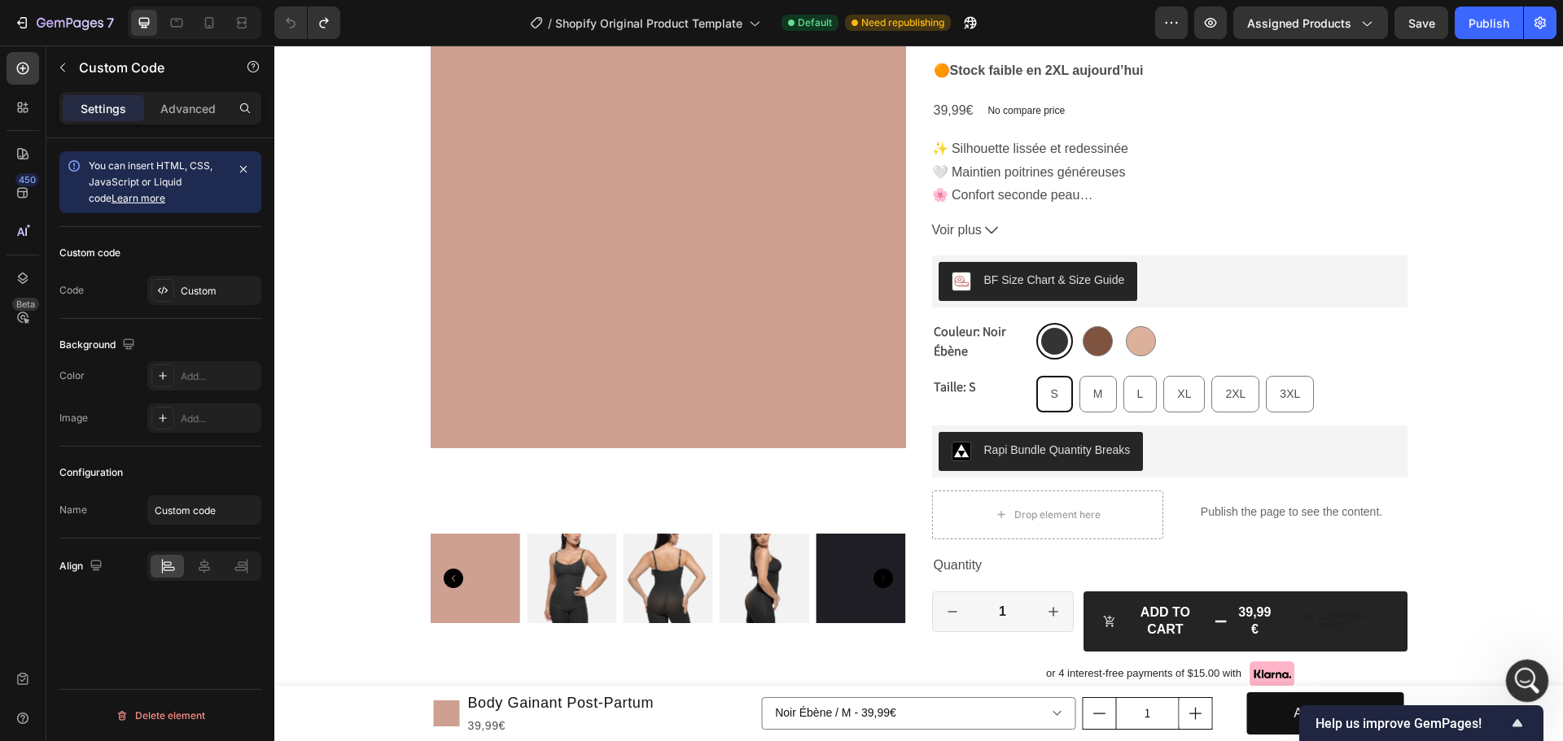
click at [1520, 680] on icon "Ouvrir le Messenger Intercom" at bounding box center [1524, 679] width 27 height 27
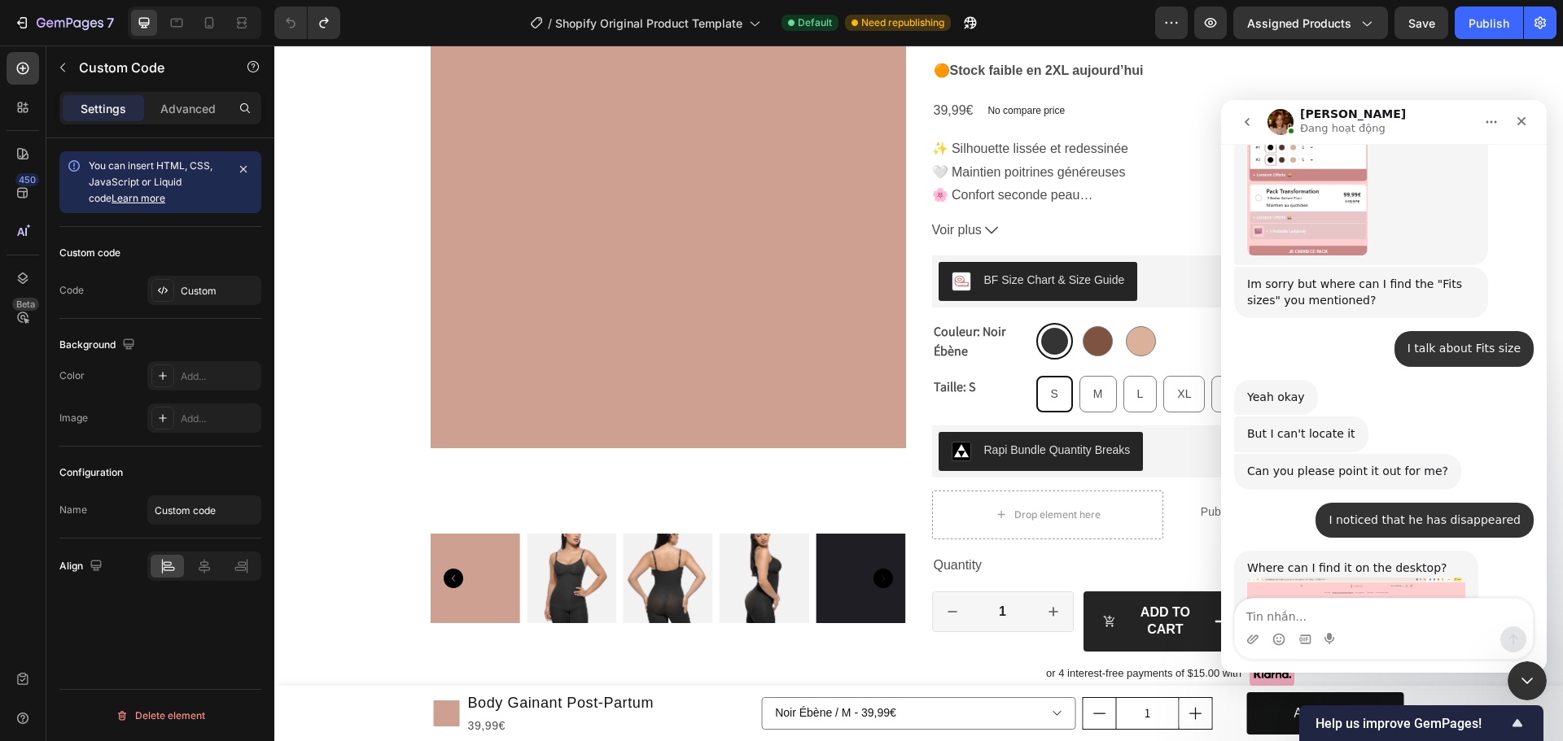
scroll to position [11919, 0]
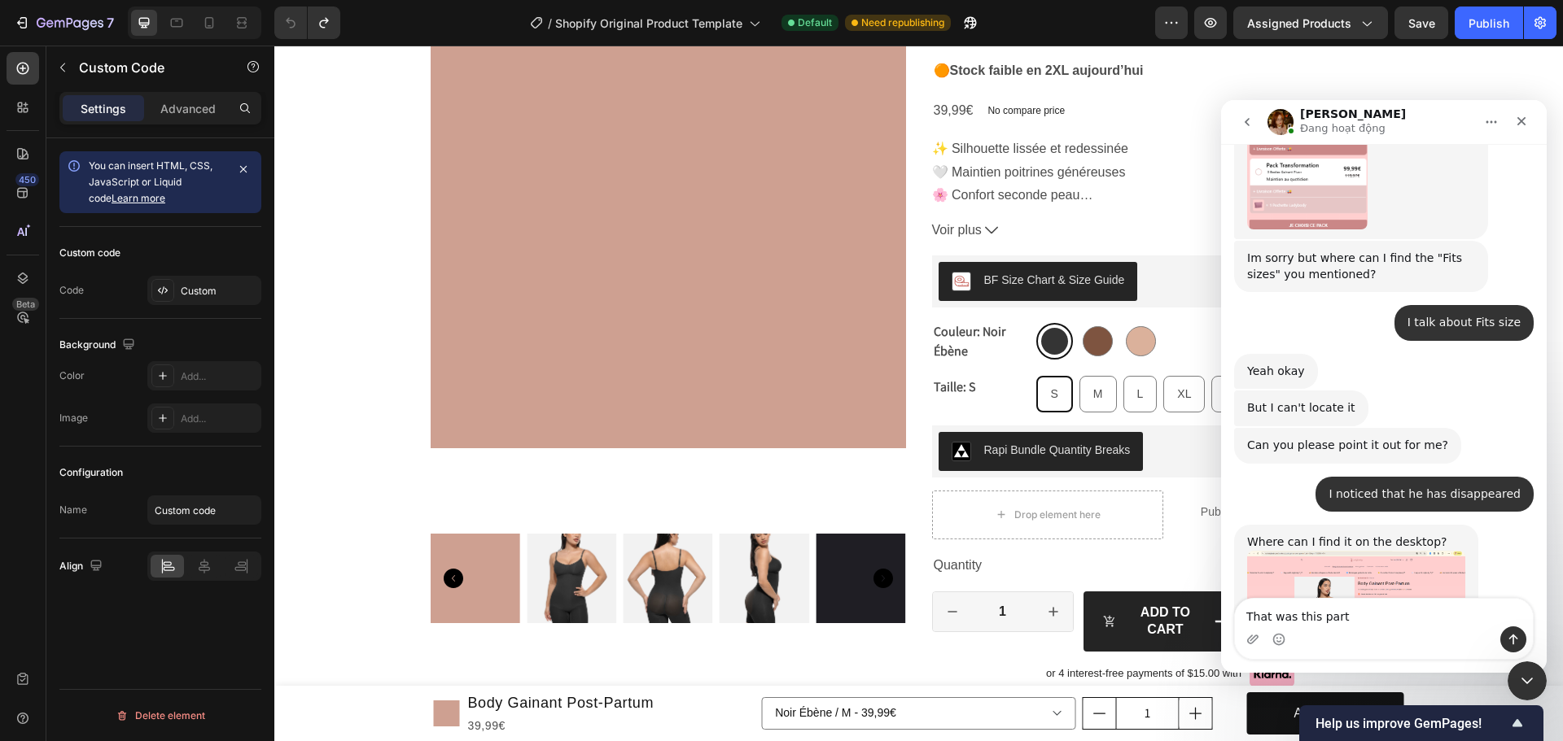
type textarea "That was this part"
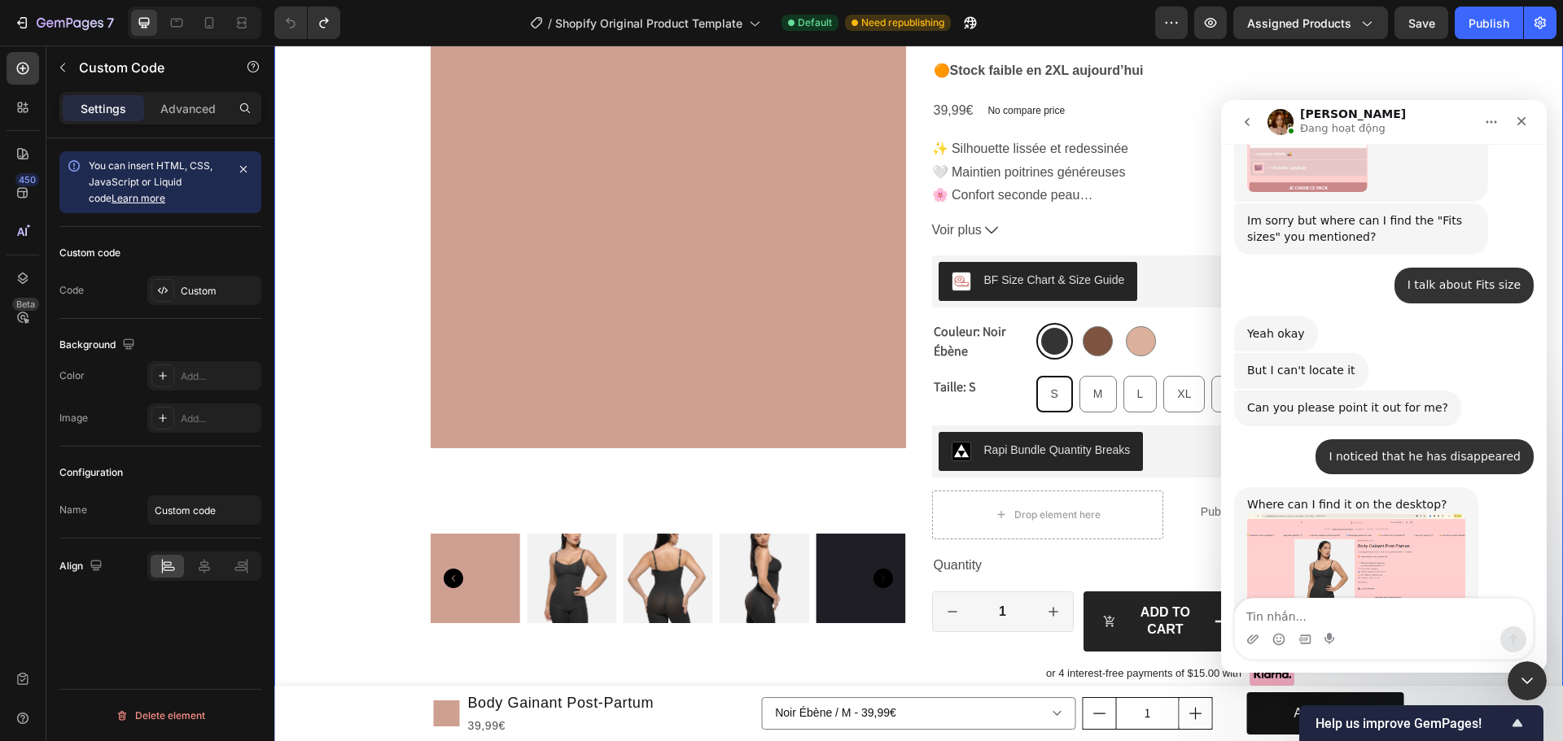
click at [373, 166] on div "Product Images Judge.me - Preview Badge (Stars) Judge.me Body Gainant Post-Part…" at bounding box center [918, 555] width 1288 height 1324
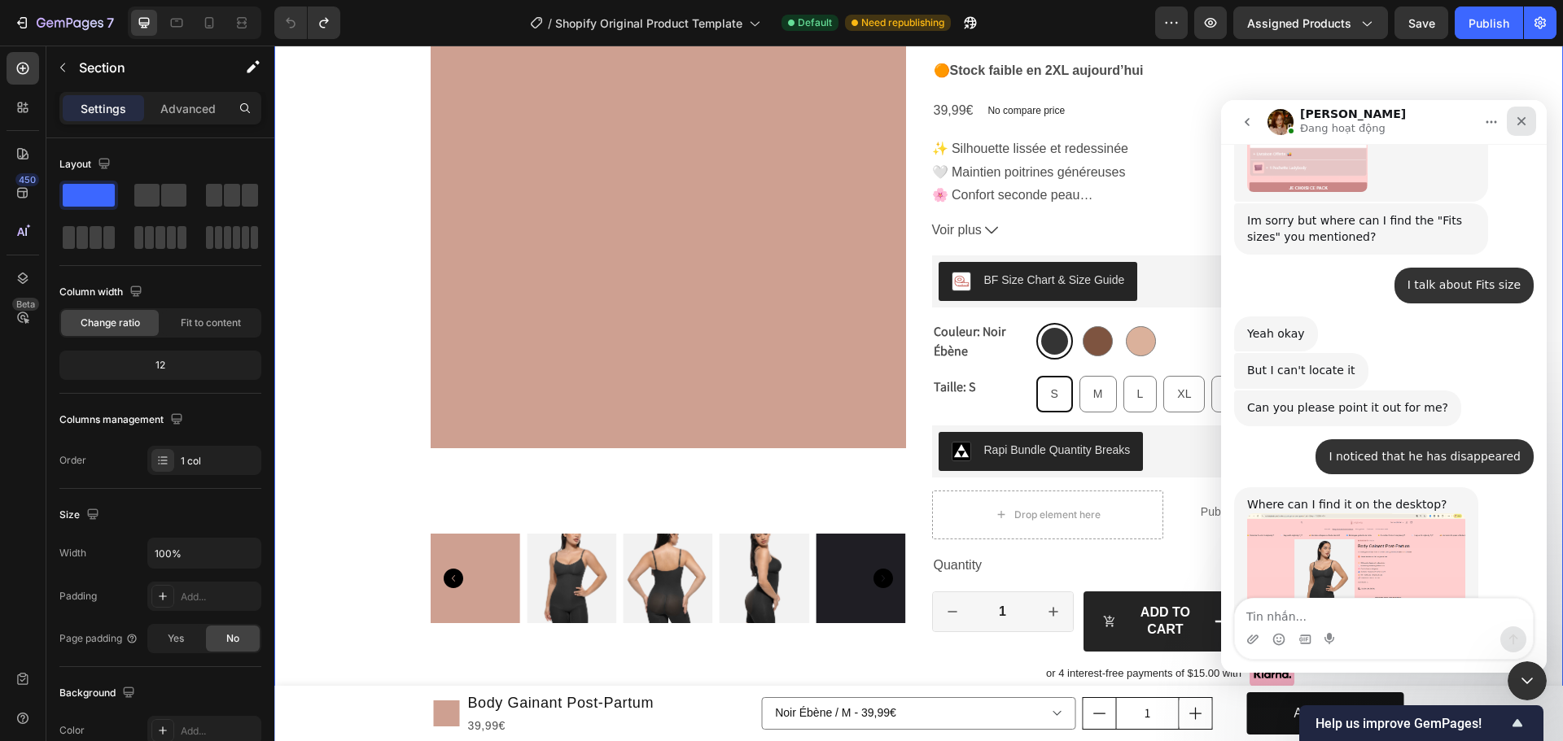
click at [1517, 119] on icon "Fermer" at bounding box center [1521, 121] width 13 height 13
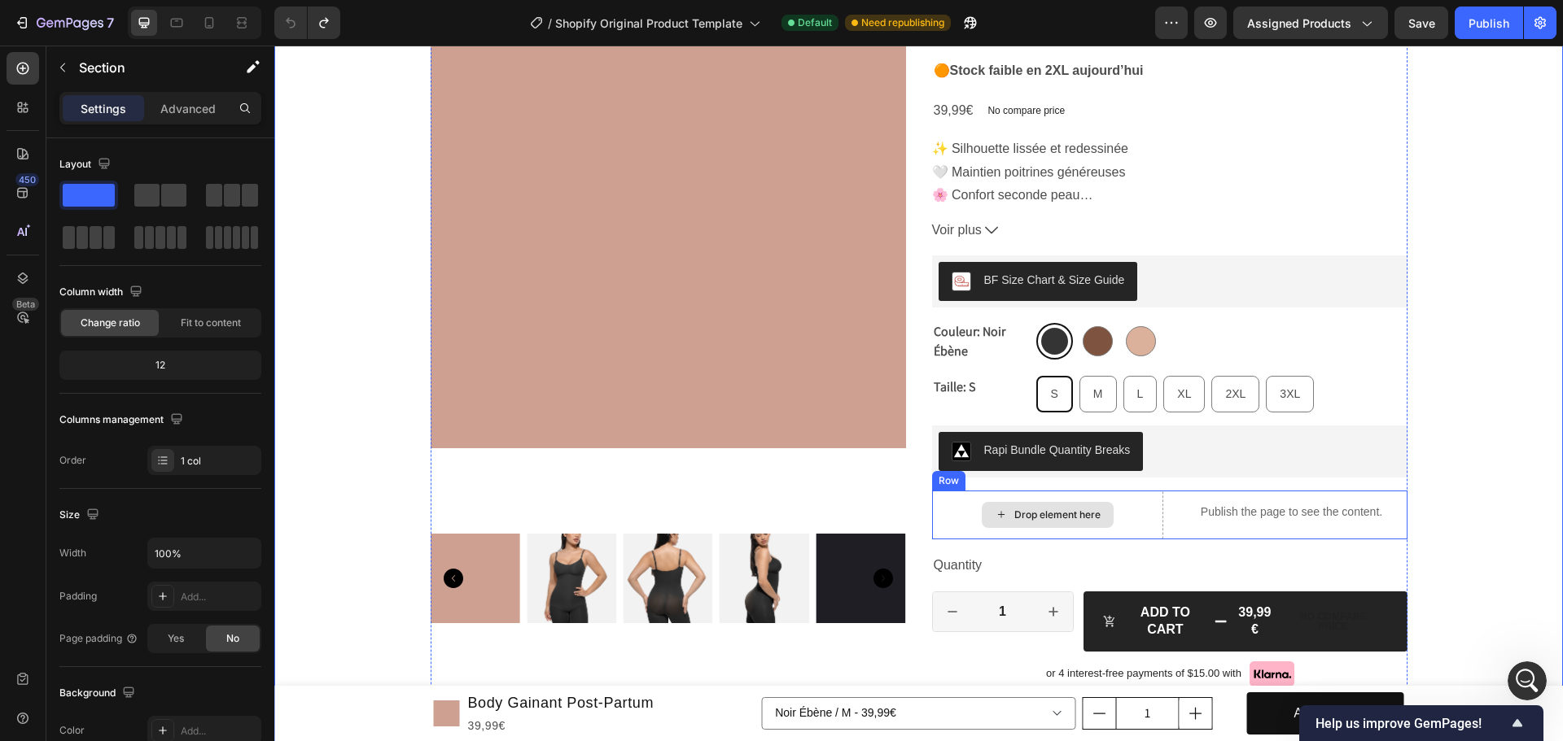
click at [1129, 526] on div "Drop element here" at bounding box center [1047, 515] width 231 height 49
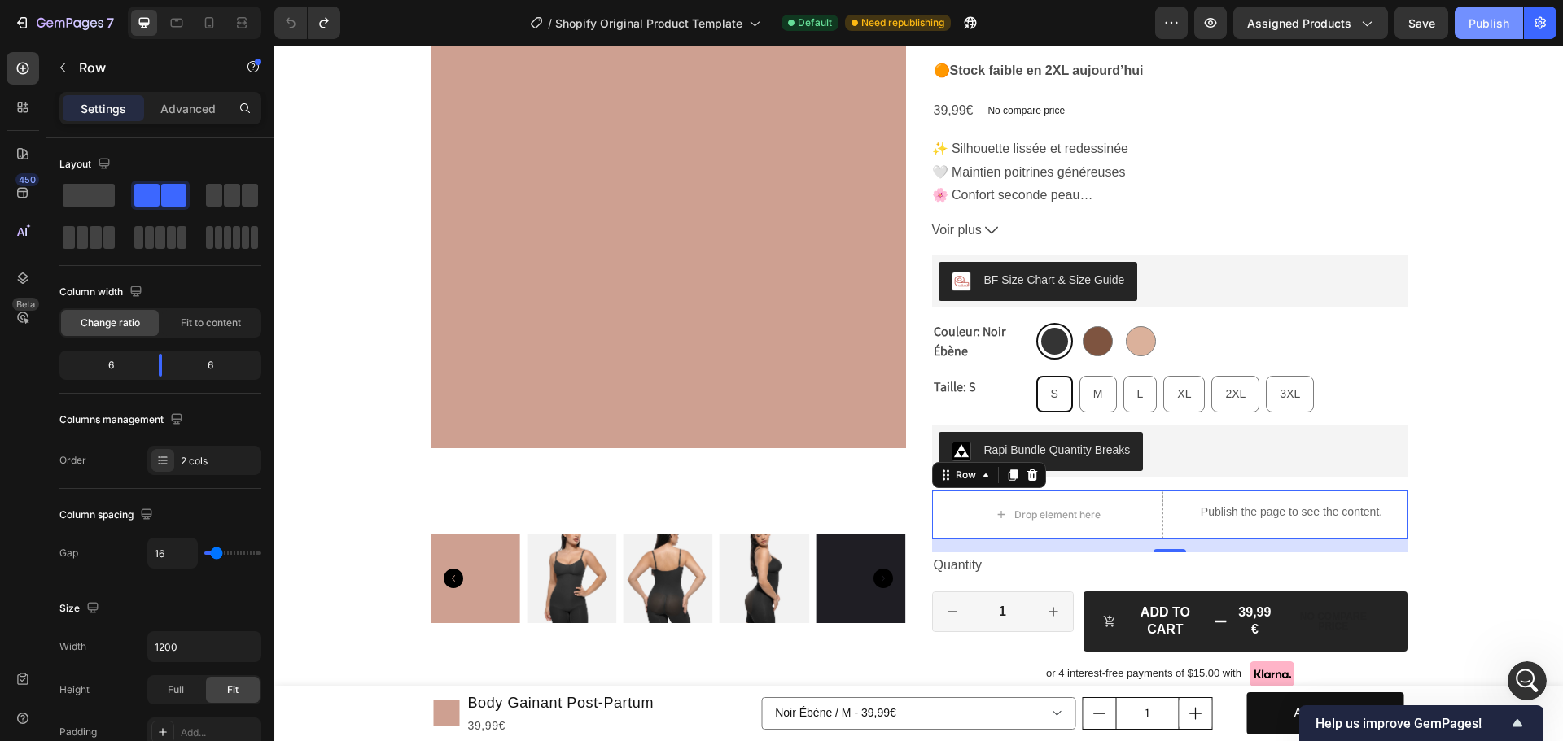
click at [1479, 22] on div "Publish" at bounding box center [1488, 23] width 41 height 17
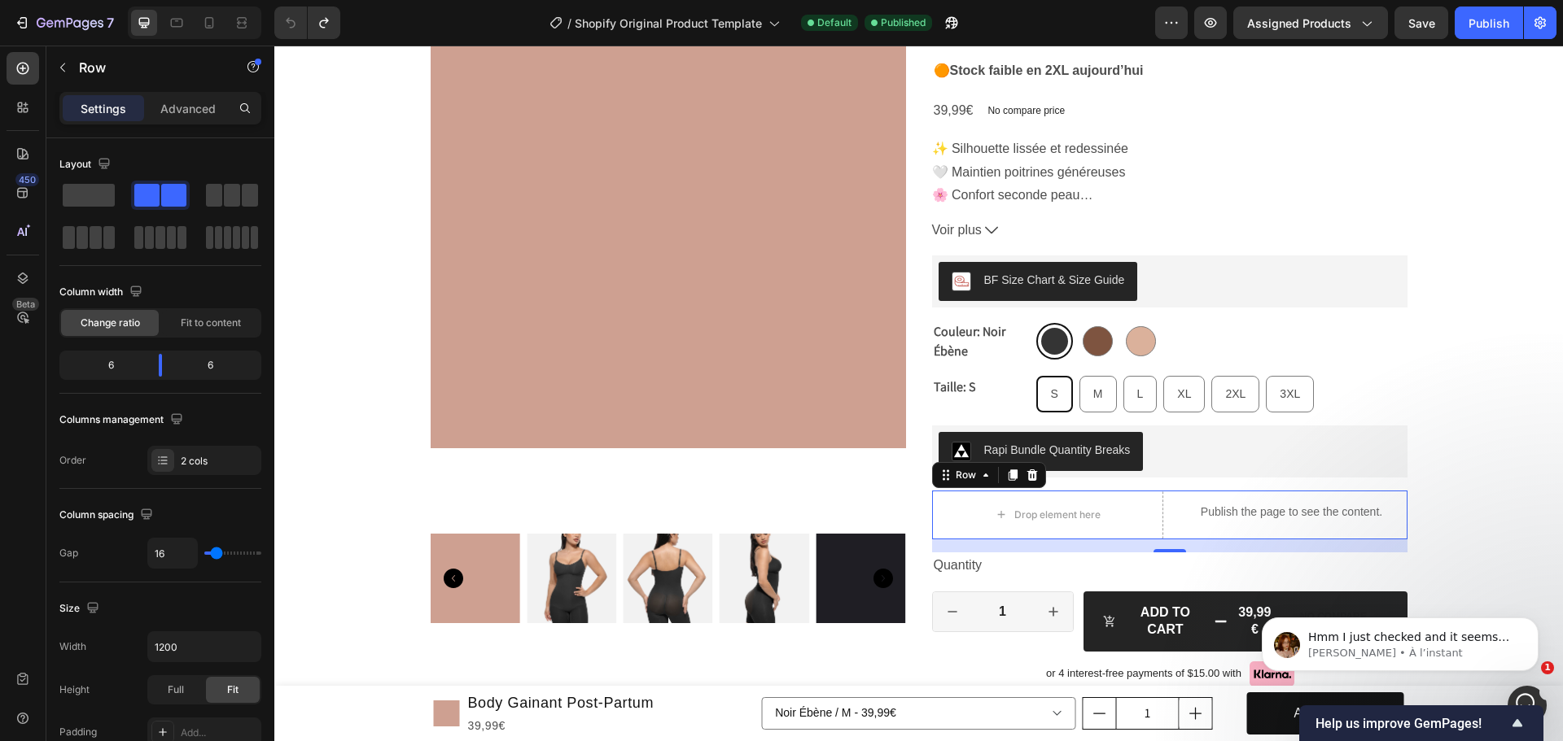
scroll to position [12089, 0]
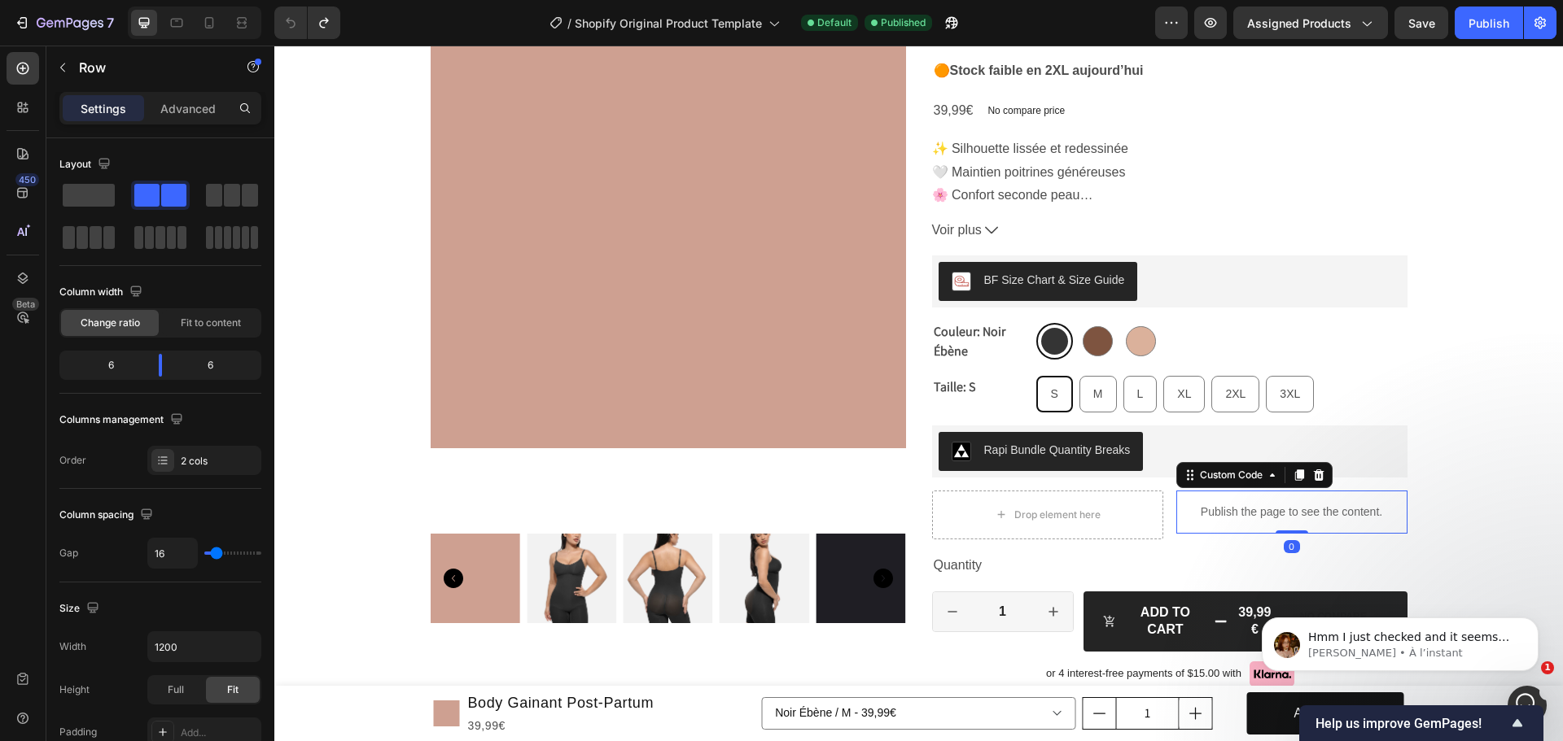
click at [1283, 514] on p "Publish the page to see the content." at bounding box center [1291, 512] width 231 height 17
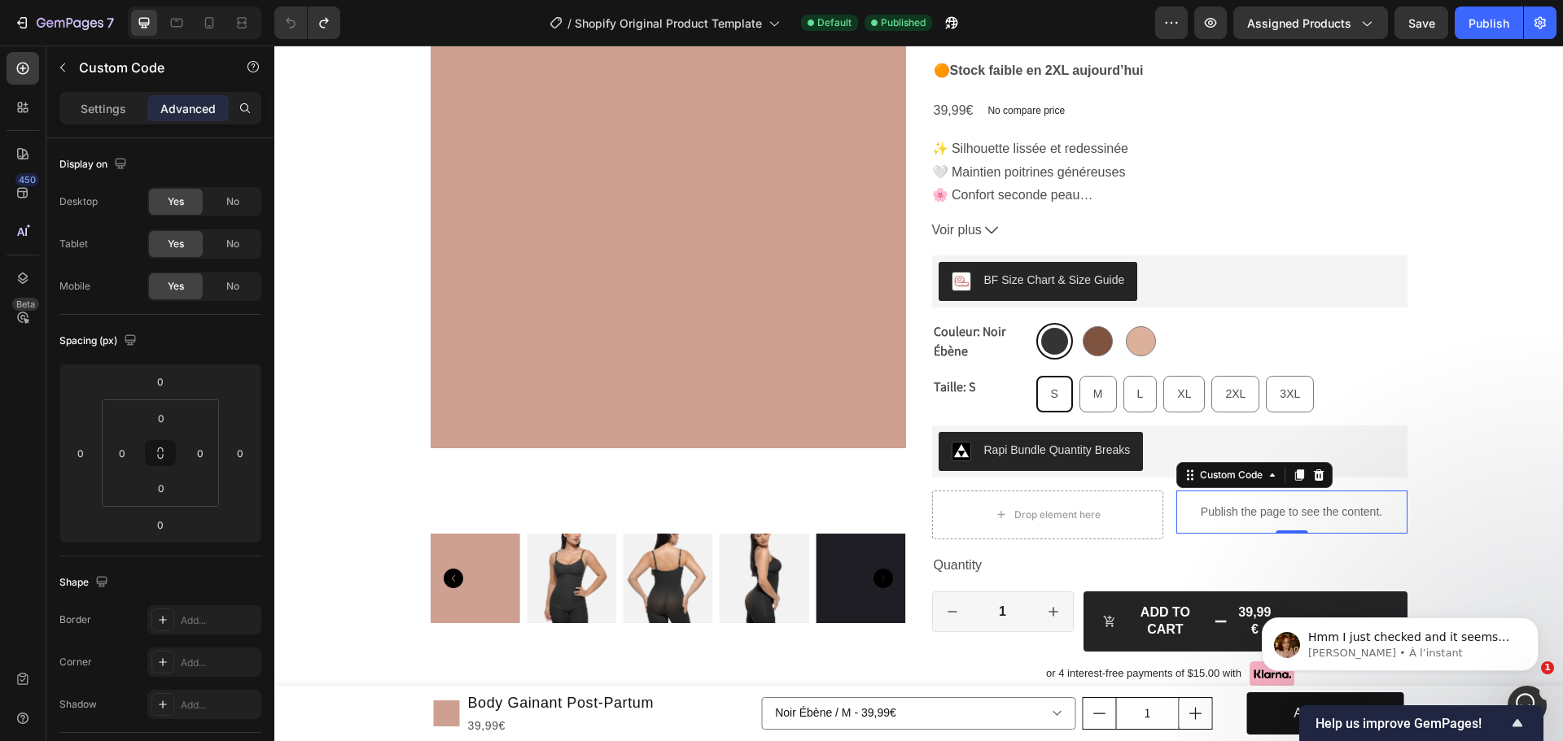
click at [1265, 506] on p "Publish the page to see the content." at bounding box center [1291, 512] width 231 height 17
click at [80, 109] on div "Settings" at bounding box center [103, 108] width 81 height 26
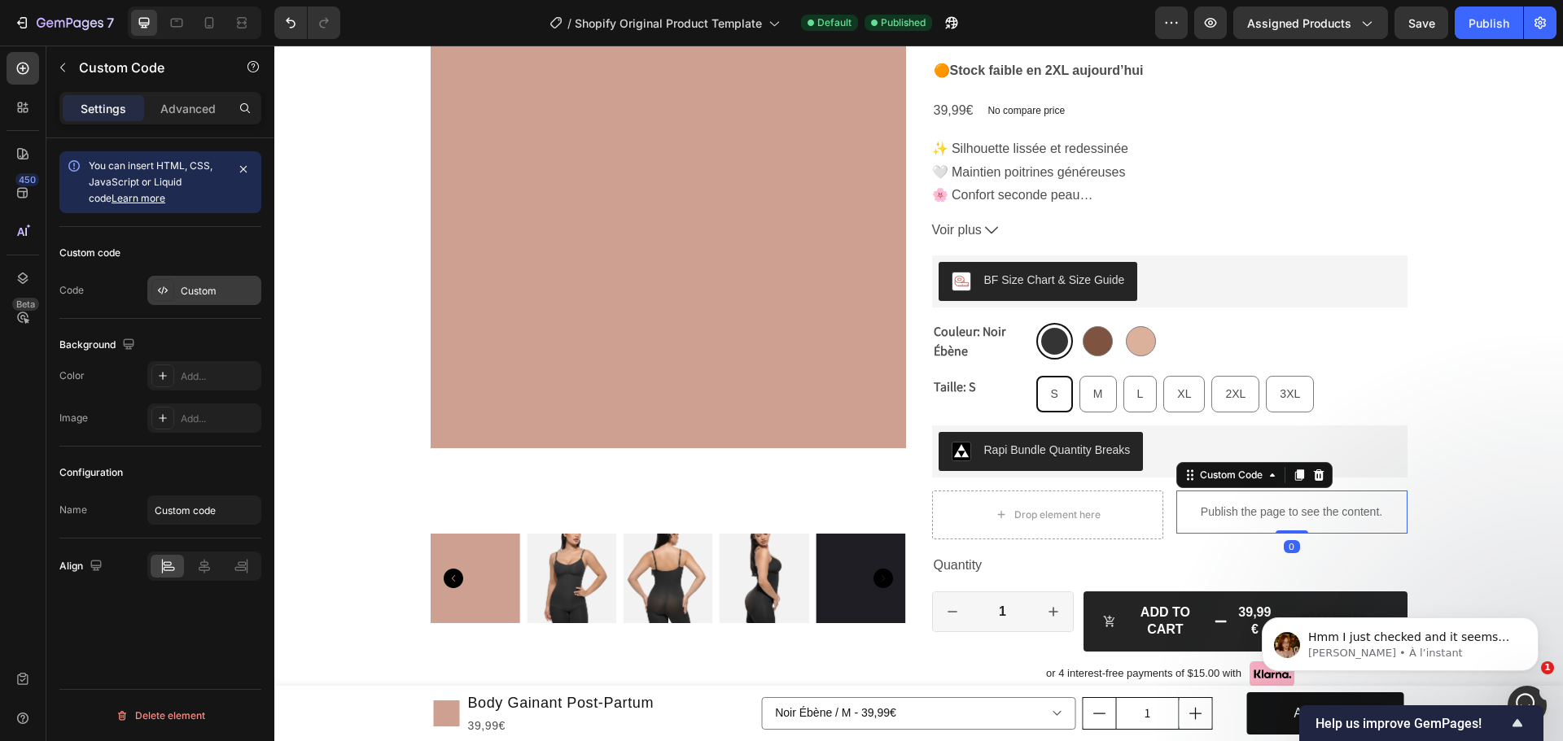
click at [216, 286] on div "Custom" at bounding box center [219, 291] width 77 height 15
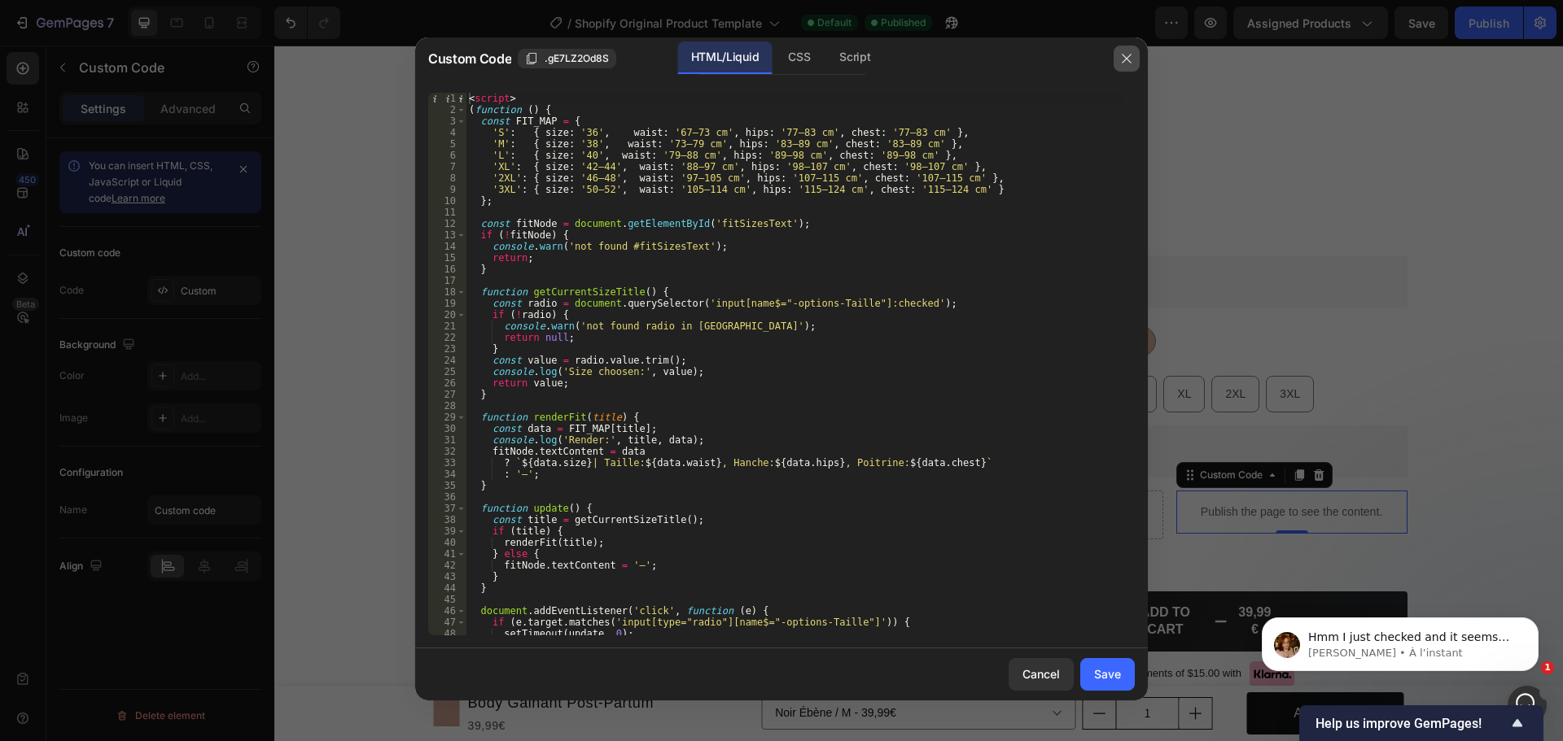
click at [1131, 58] on icon "button" at bounding box center [1126, 58] width 13 height 13
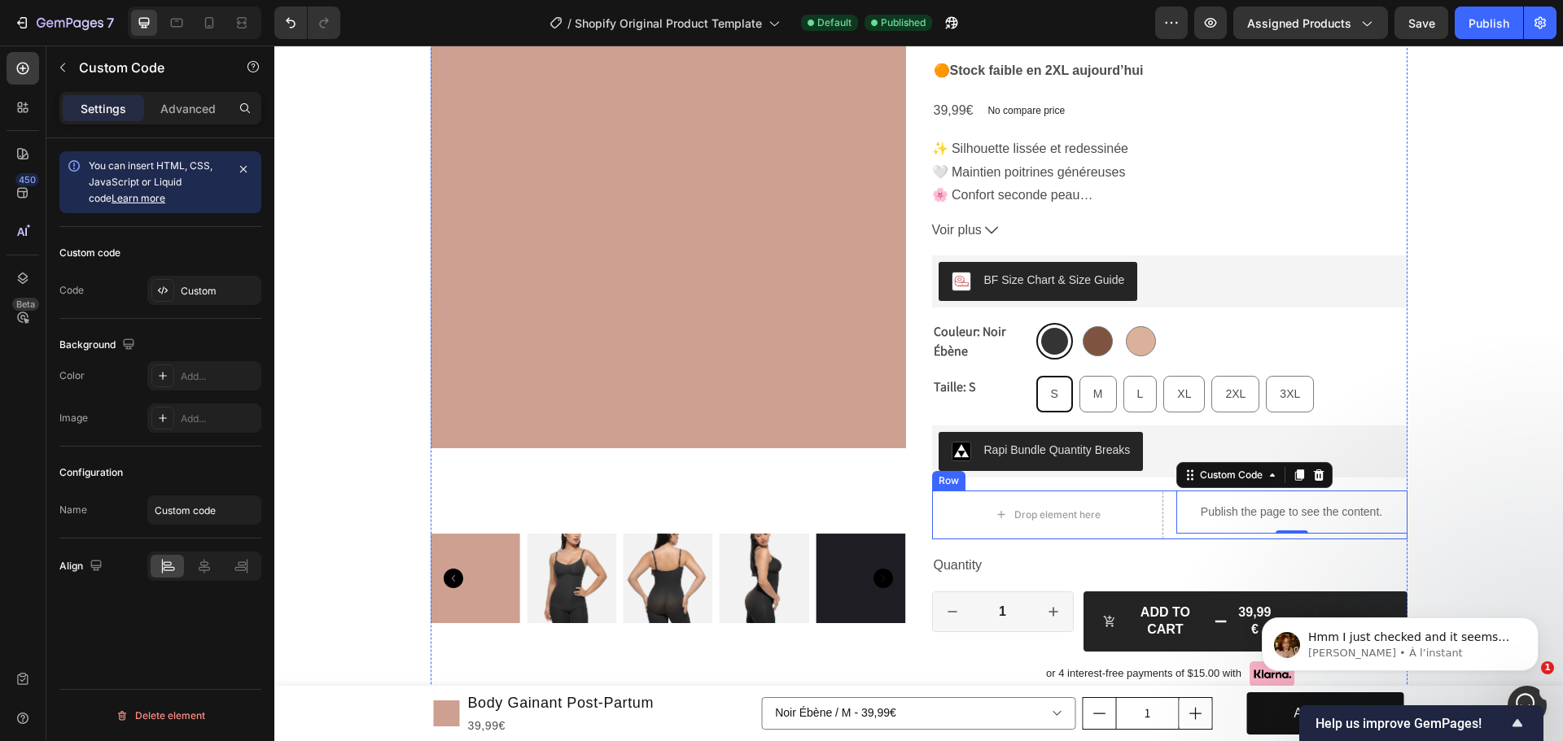
click at [1162, 514] on div "Drop element here Publish the page to see the content. Custom Code 0 Row" at bounding box center [1169, 515] width 475 height 49
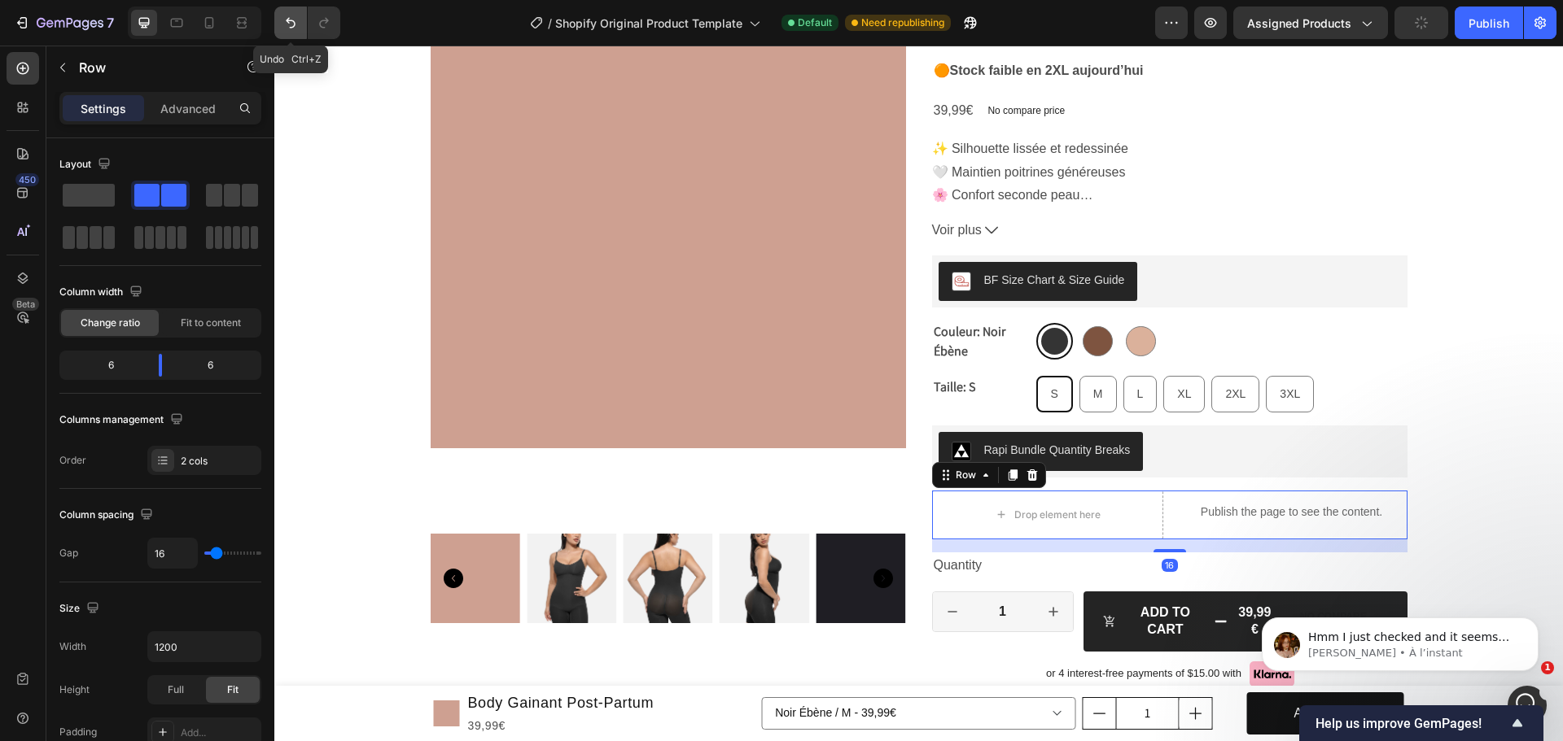
click at [293, 20] on icon "Undo/Redo" at bounding box center [290, 23] width 16 height 16
click at [1400, 646] on p "Jamie • À l’instant" at bounding box center [1413, 653] width 210 height 15
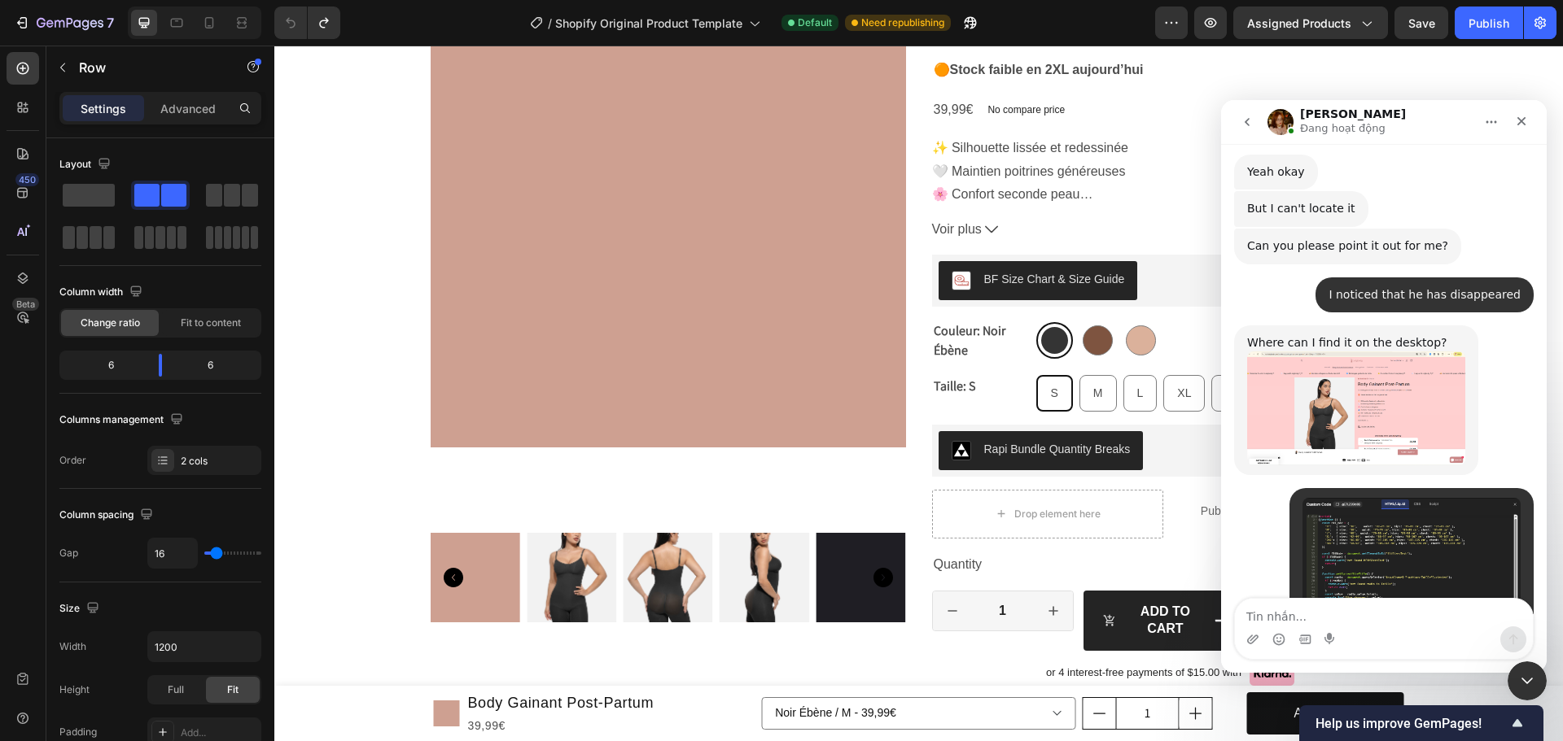
scroll to position [248, 0]
drag, startPoint x: 1372, startPoint y: 547, endPoint x: 1250, endPoint y: 492, distance: 133.7
copy div "Hmm I just checked and it seems like the code was moved further down. Did you h…"
click at [1326, 626] on textarea "Tin nhắn..." at bounding box center [1384, 613] width 298 height 28
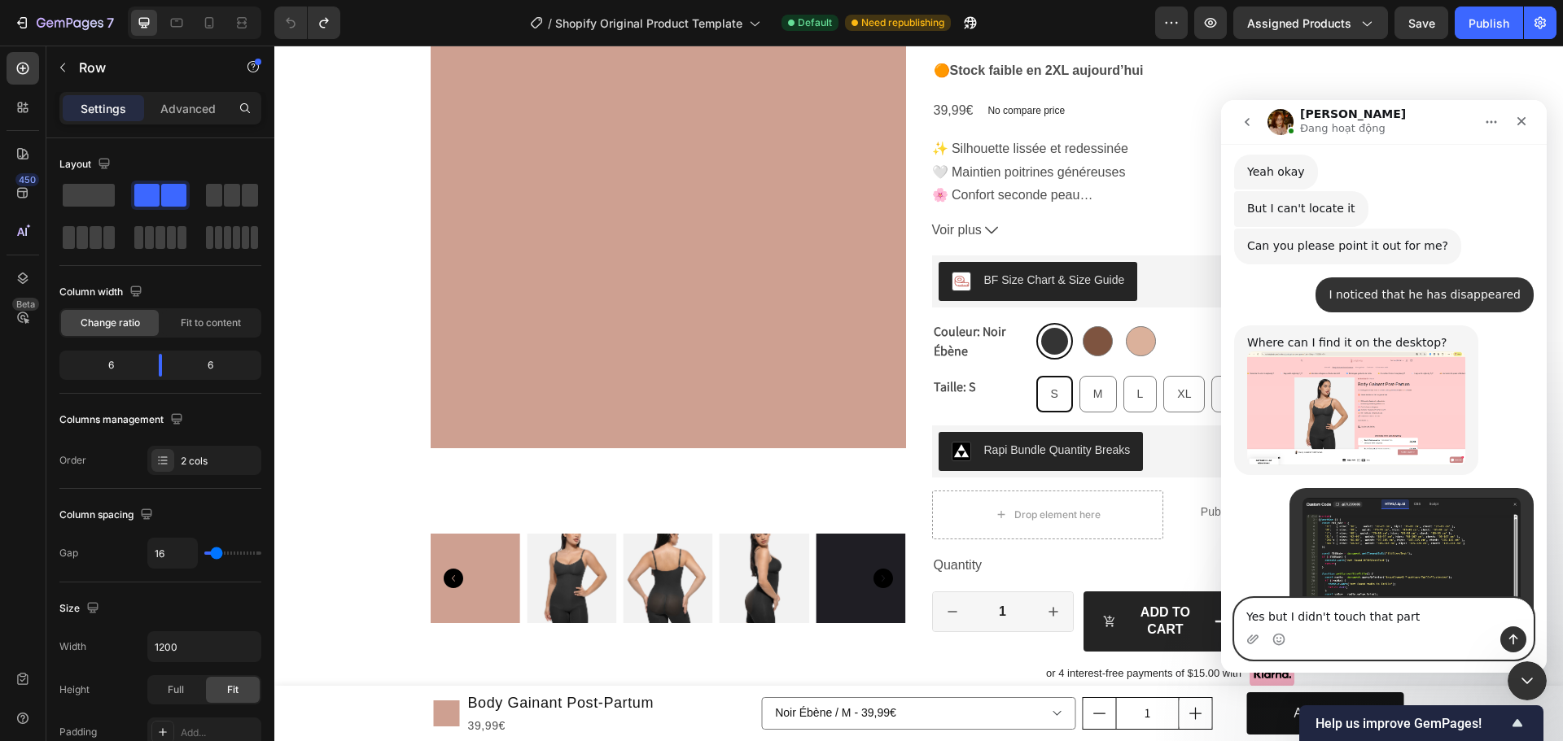
type textarea "Yes but I didn't touch that part"
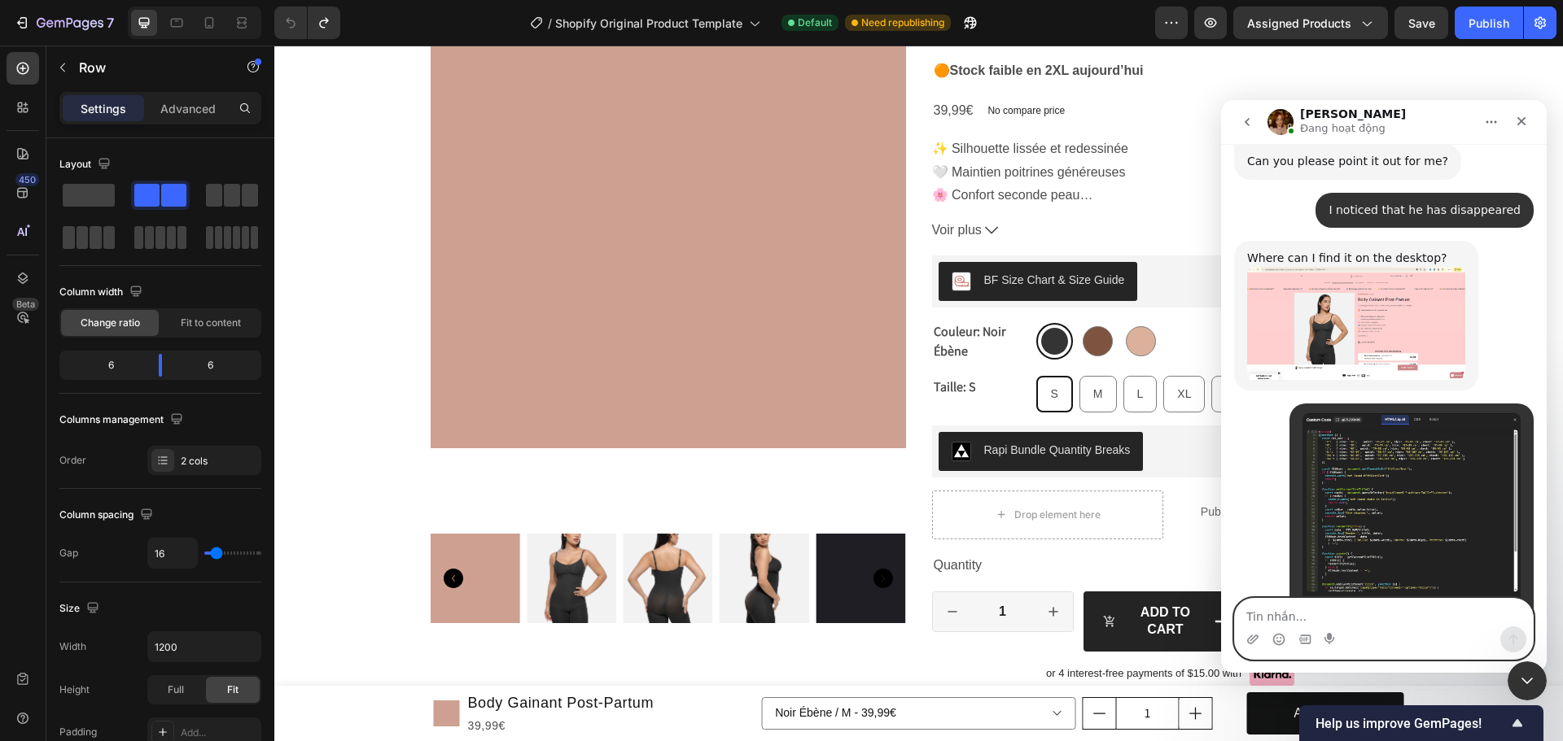
scroll to position [12203, 0]
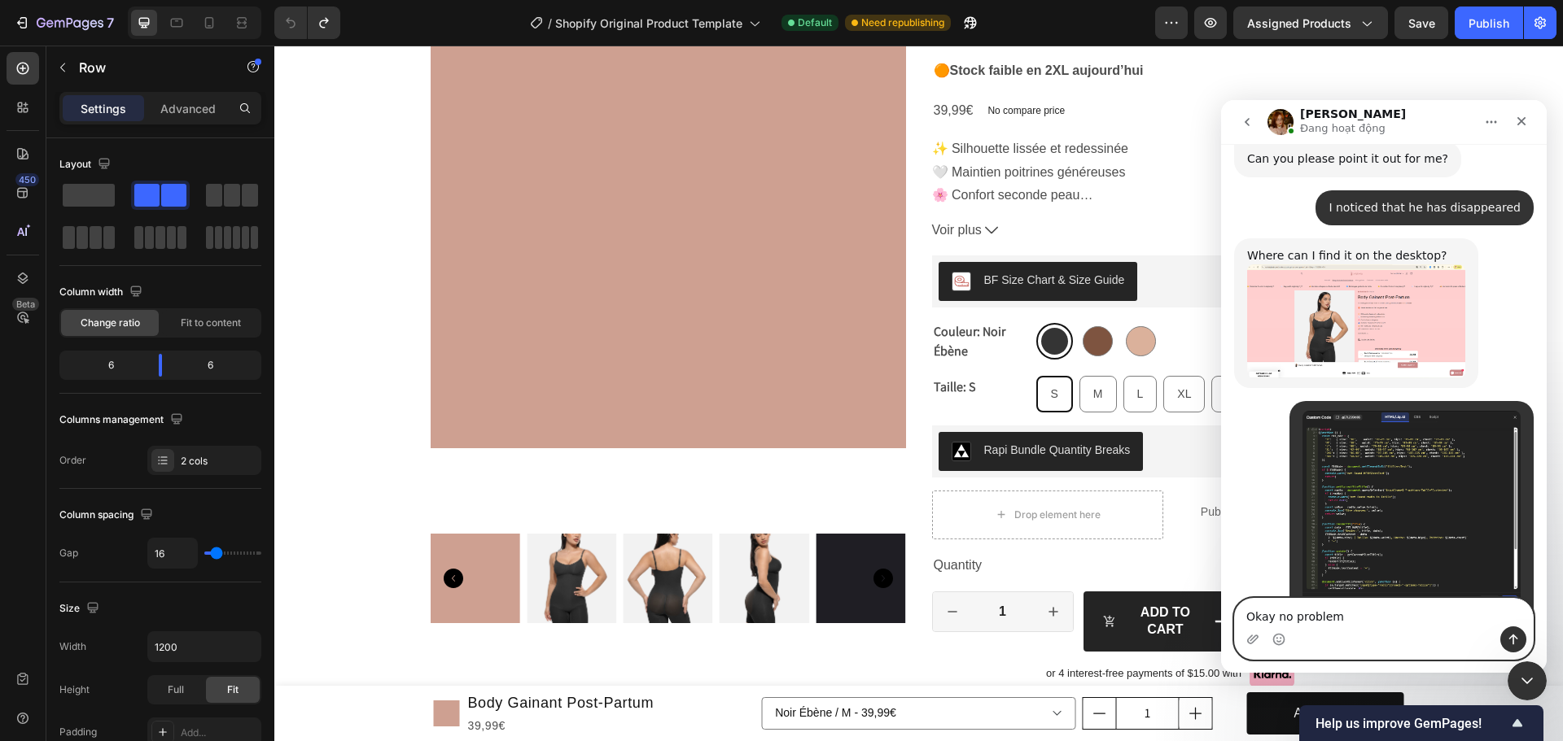
type textarea "Okay no problem"
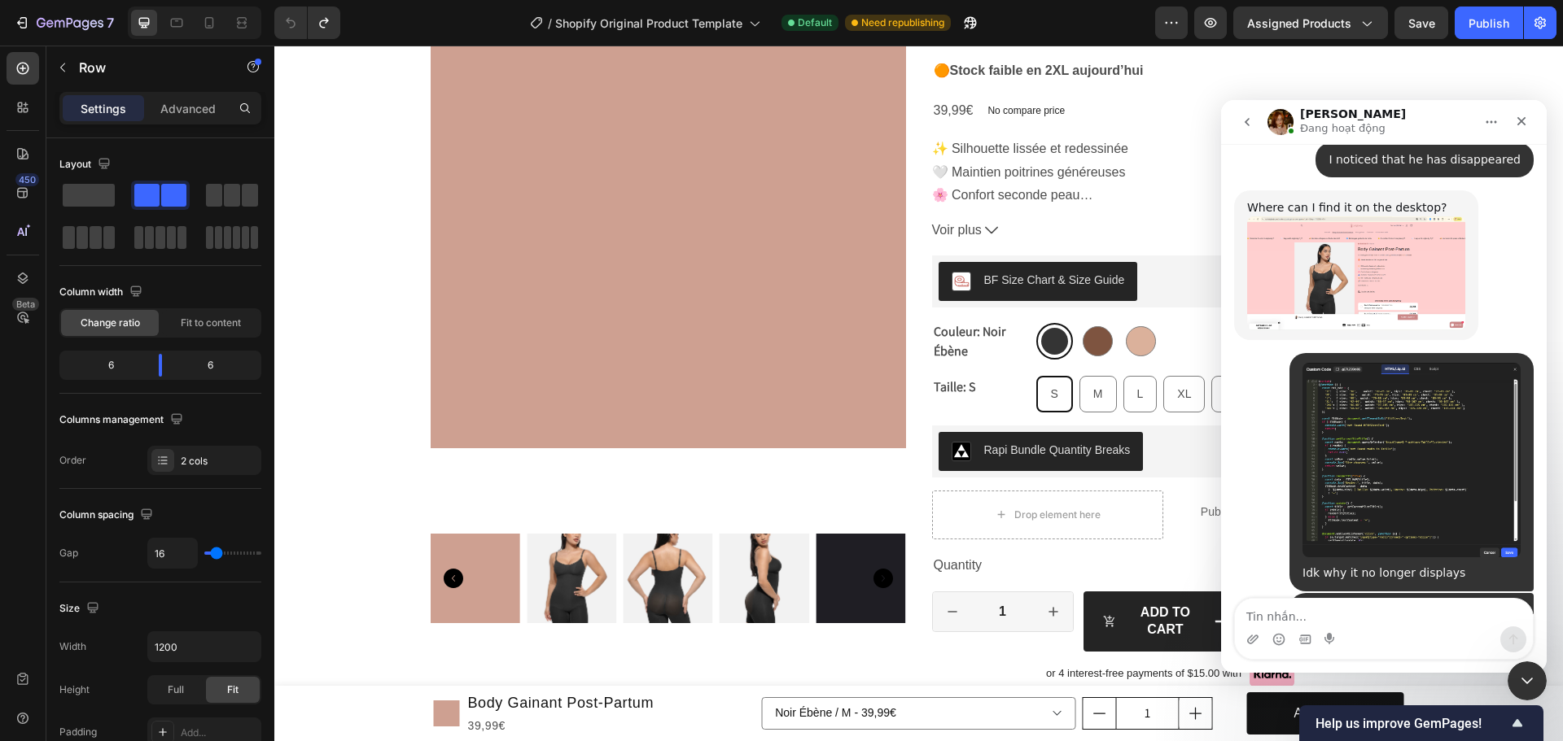
click at [908, 441] on div "Product Images Judge.me - Preview Badge (Stars) Judge.me Body Gainant Post-Part…" at bounding box center [919, 555] width 977 height 1324
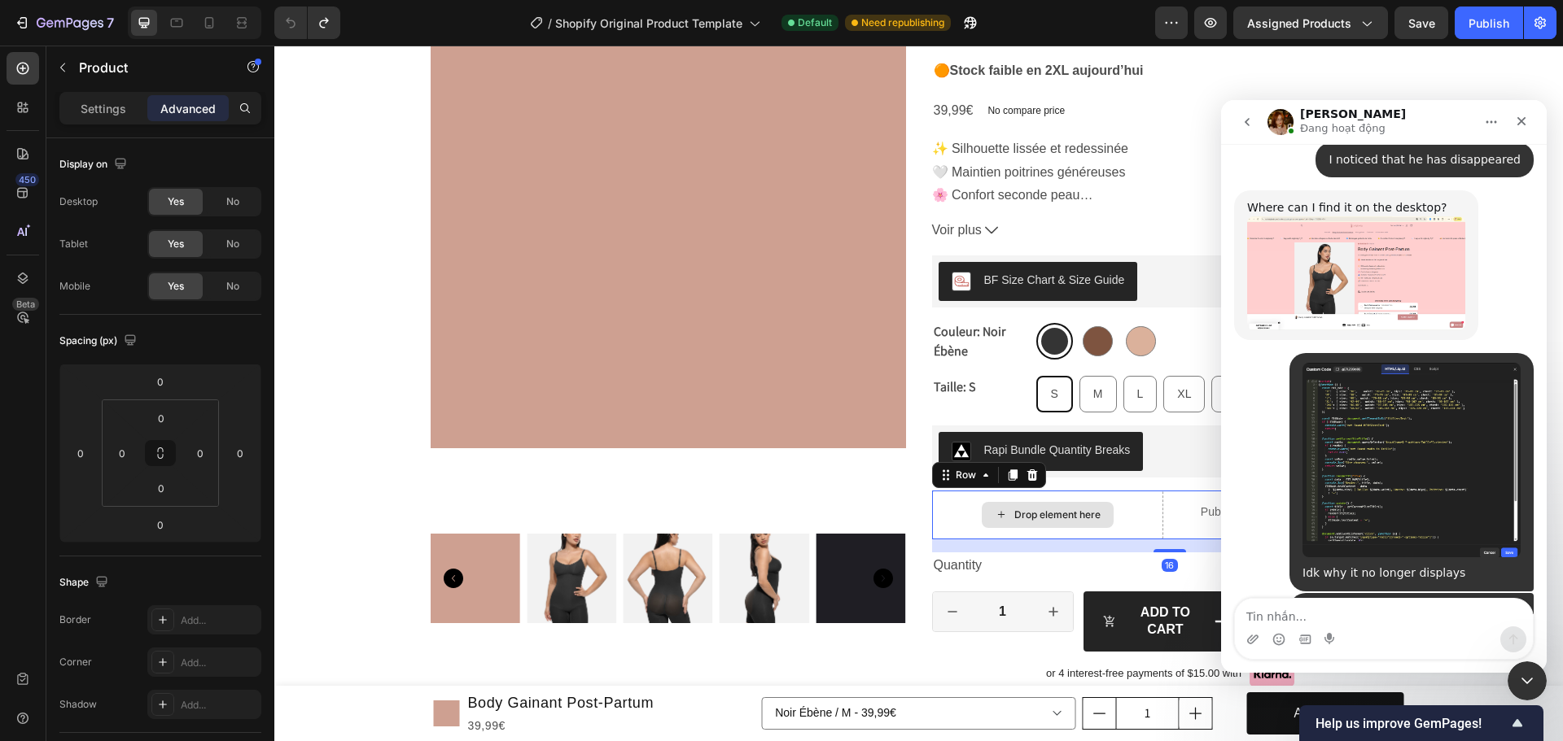
click at [1148, 510] on div "Drop element here" at bounding box center [1047, 515] width 231 height 49
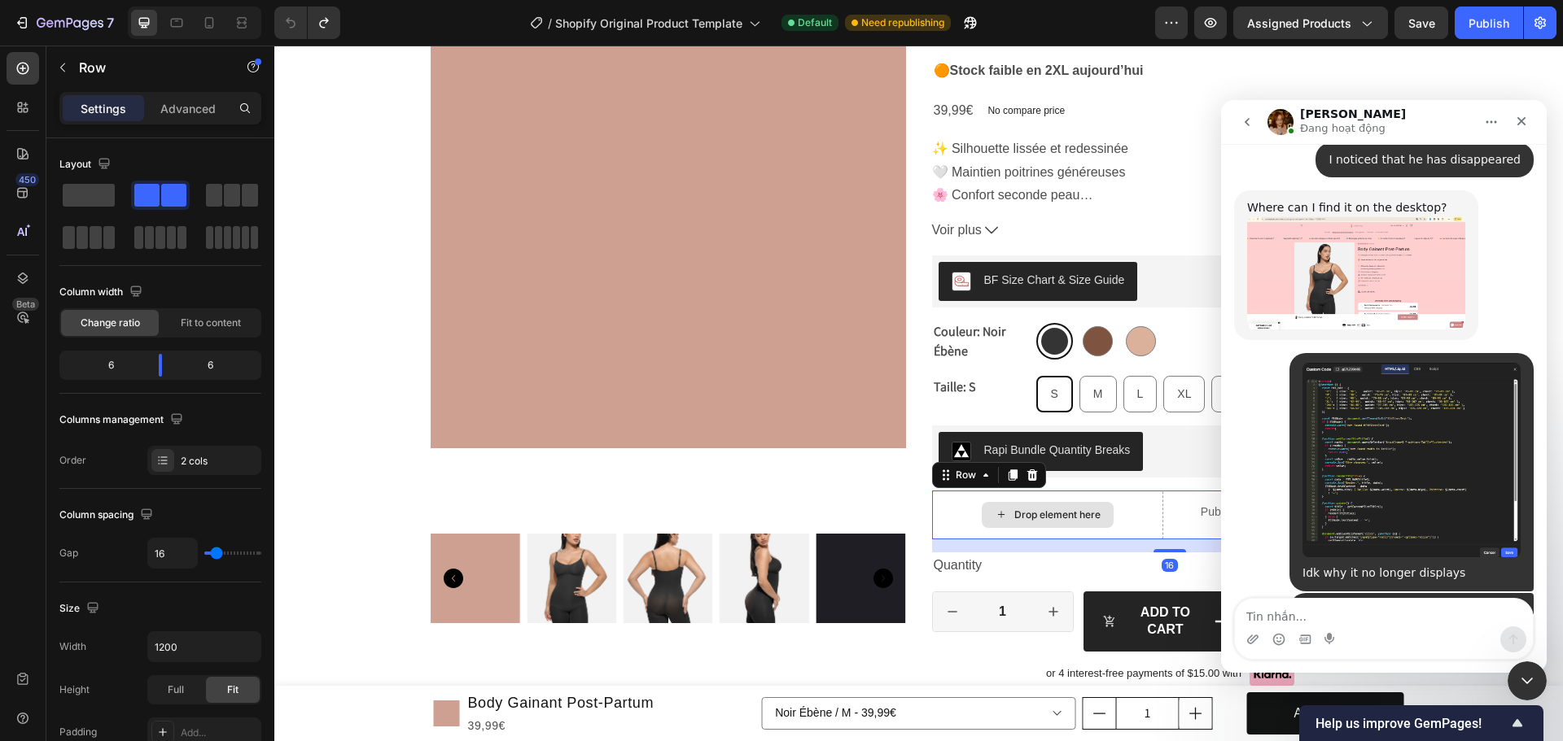
click at [1139, 511] on div "Drop element here" at bounding box center [1047, 515] width 231 height 49
drag, startPoint x: 209, startPoint y: 459, endPoint x: 259, endPoint y: 465, distance: 50.0
click at [210, 459] on div "2 cols" at bounding box center [219, 461] width 77 height 15
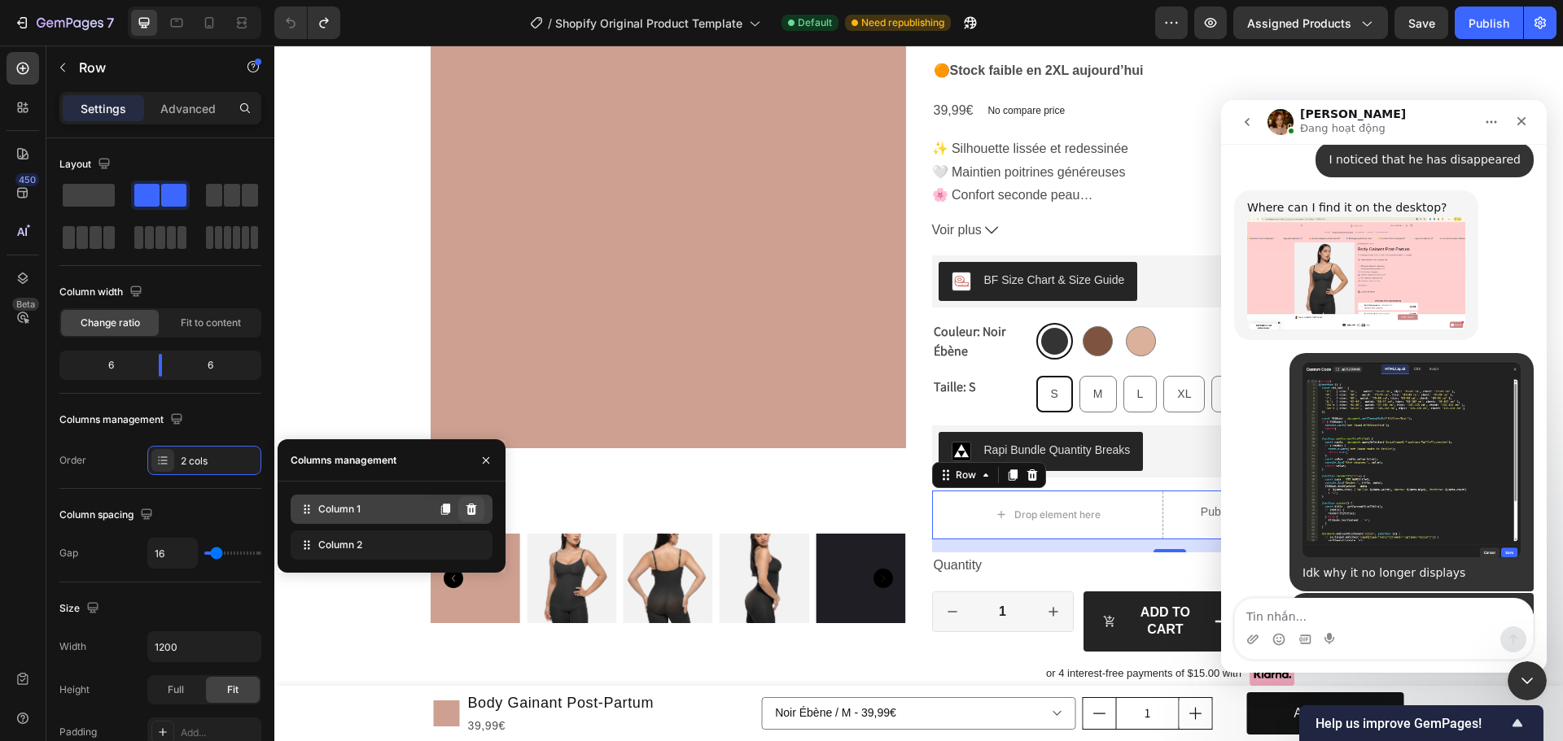
click at [474, 510] on icon at bounding box center [471, 509] width 11 height 11
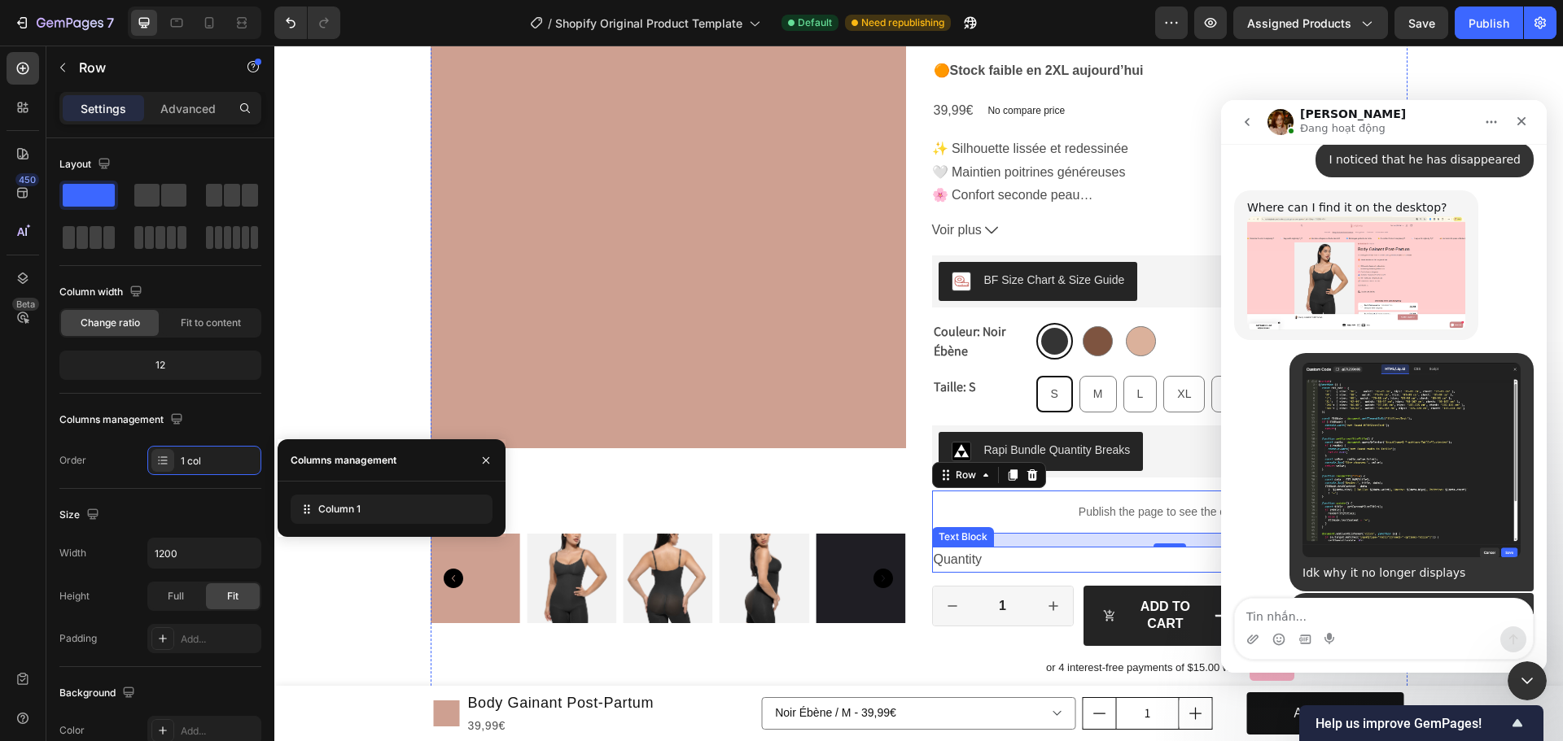
click at [1091, 563] on div "Quantity" at bounding box center [1169, 560] width 475 height 27
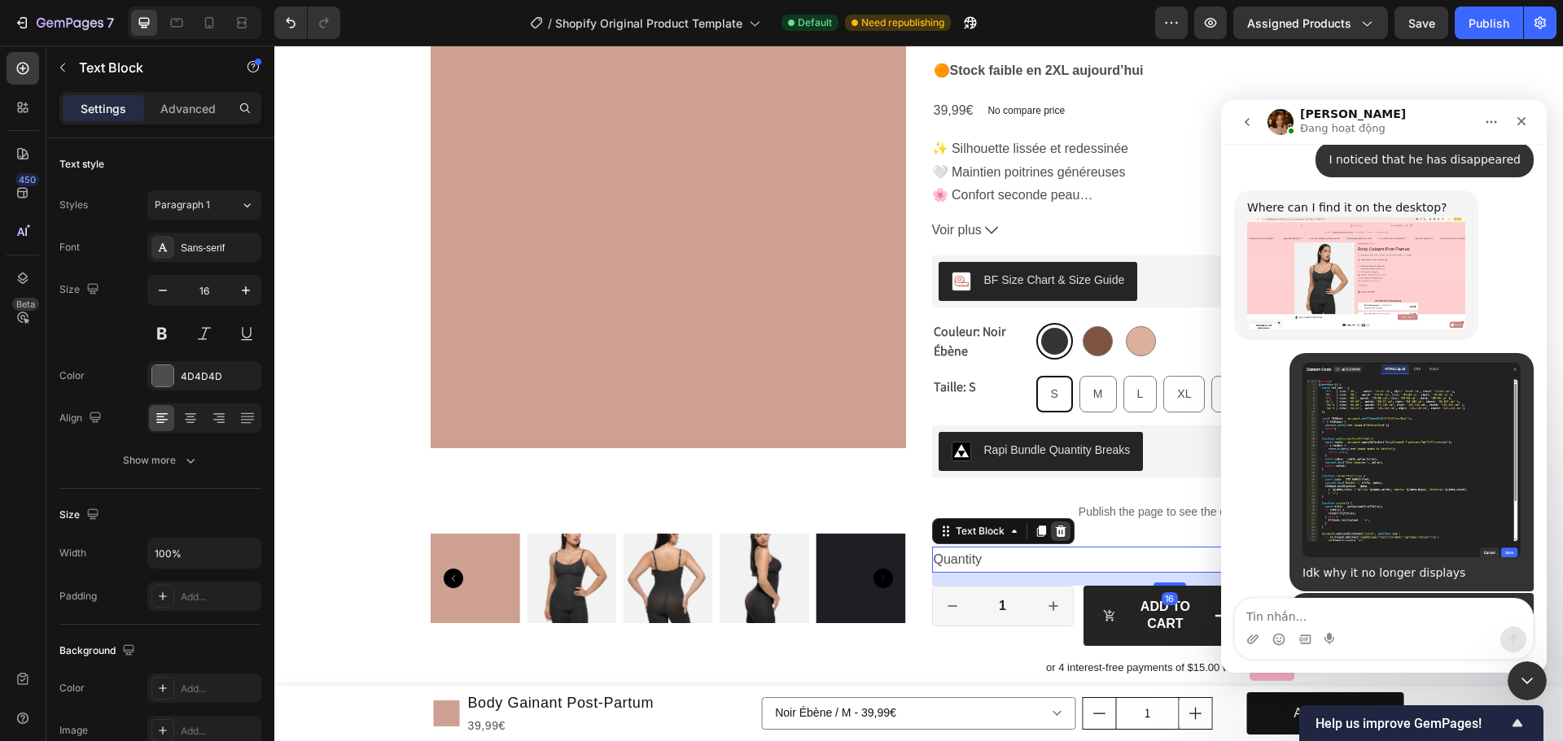
click at [1051, 538] on div at bounding box center [1061, 532] width 20 height 20
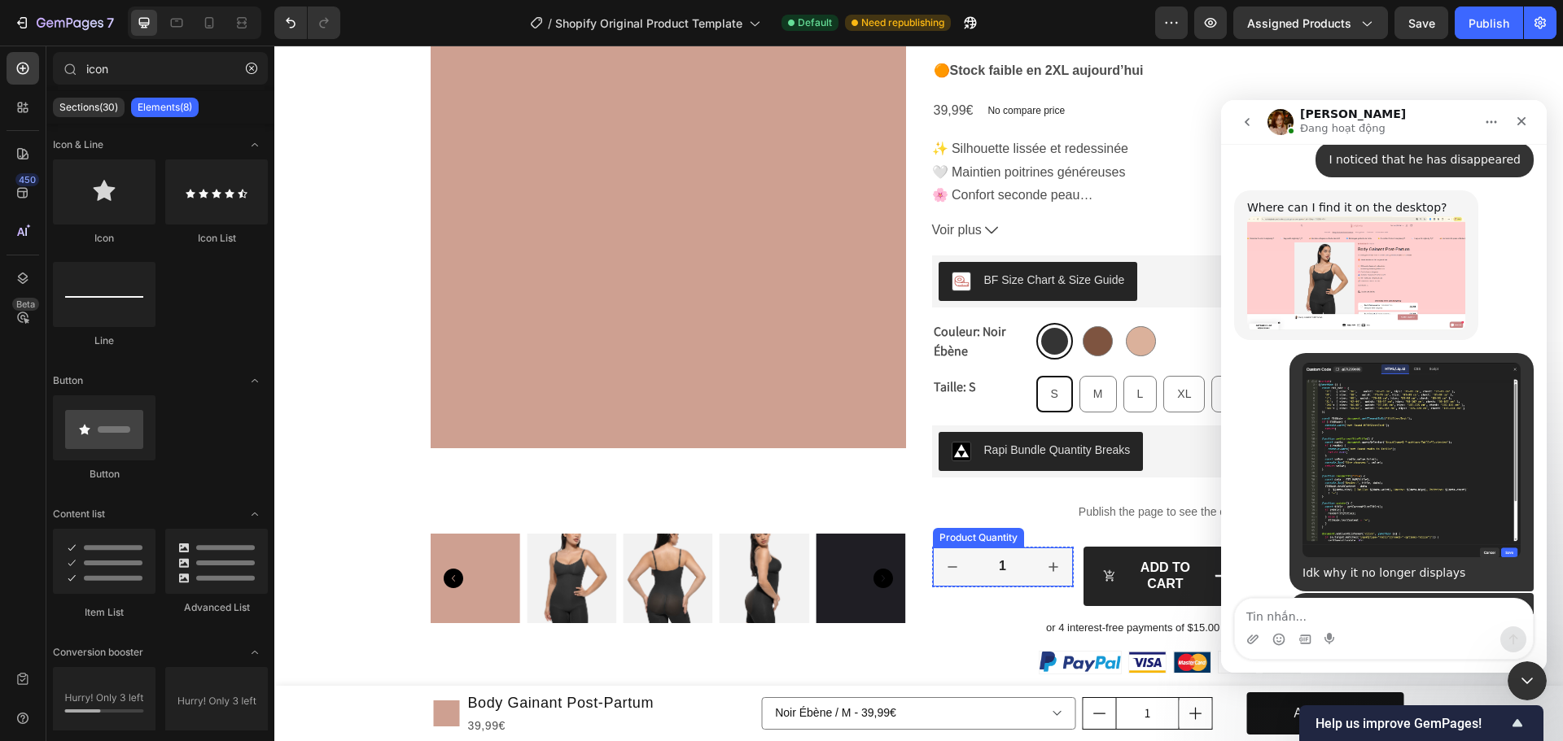
click at [1013, 577] on input "1" at bounding box center [1003, 567] width 62 height 39
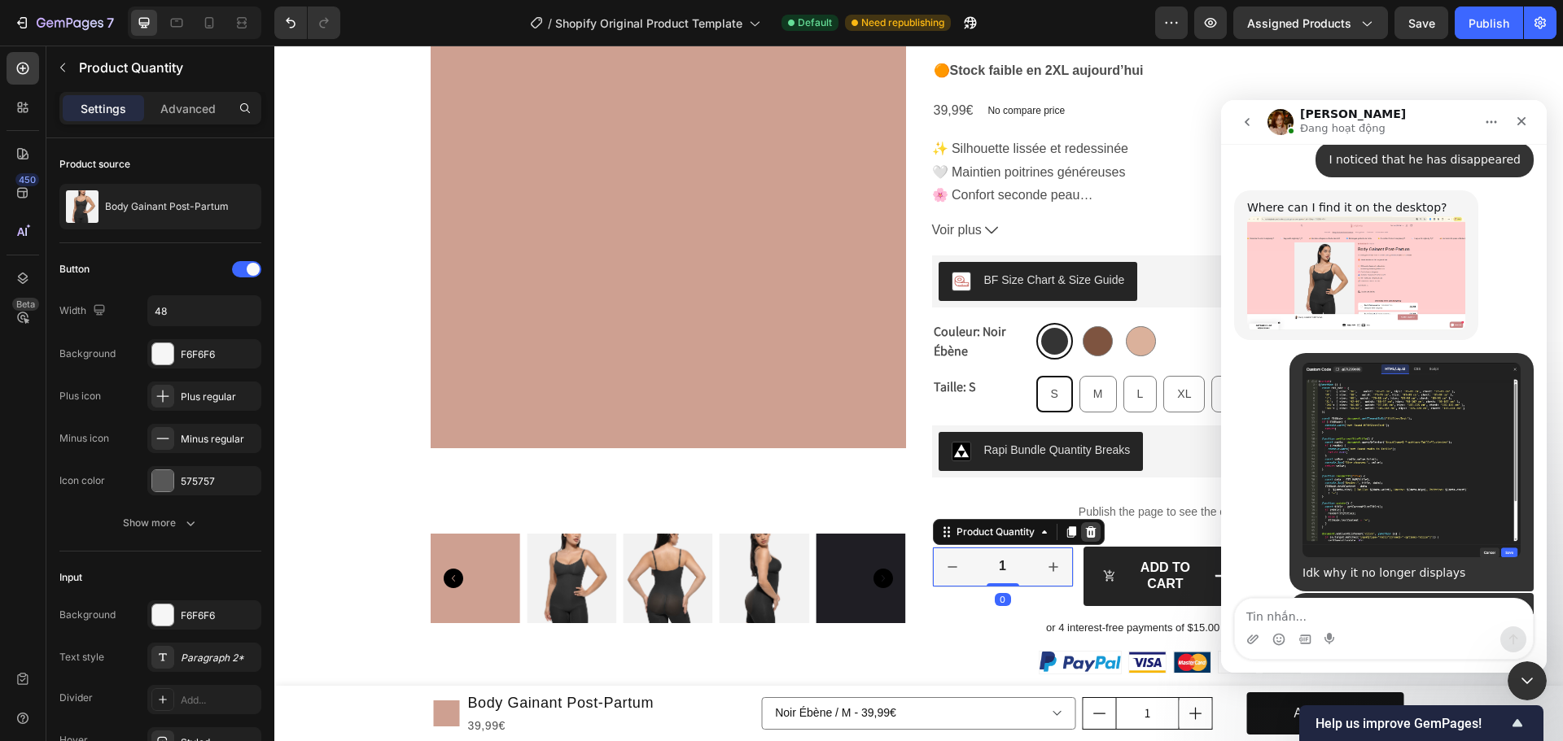
click at [1090, 530] on icon at bounding box center [1090, 532] width 13 height 13
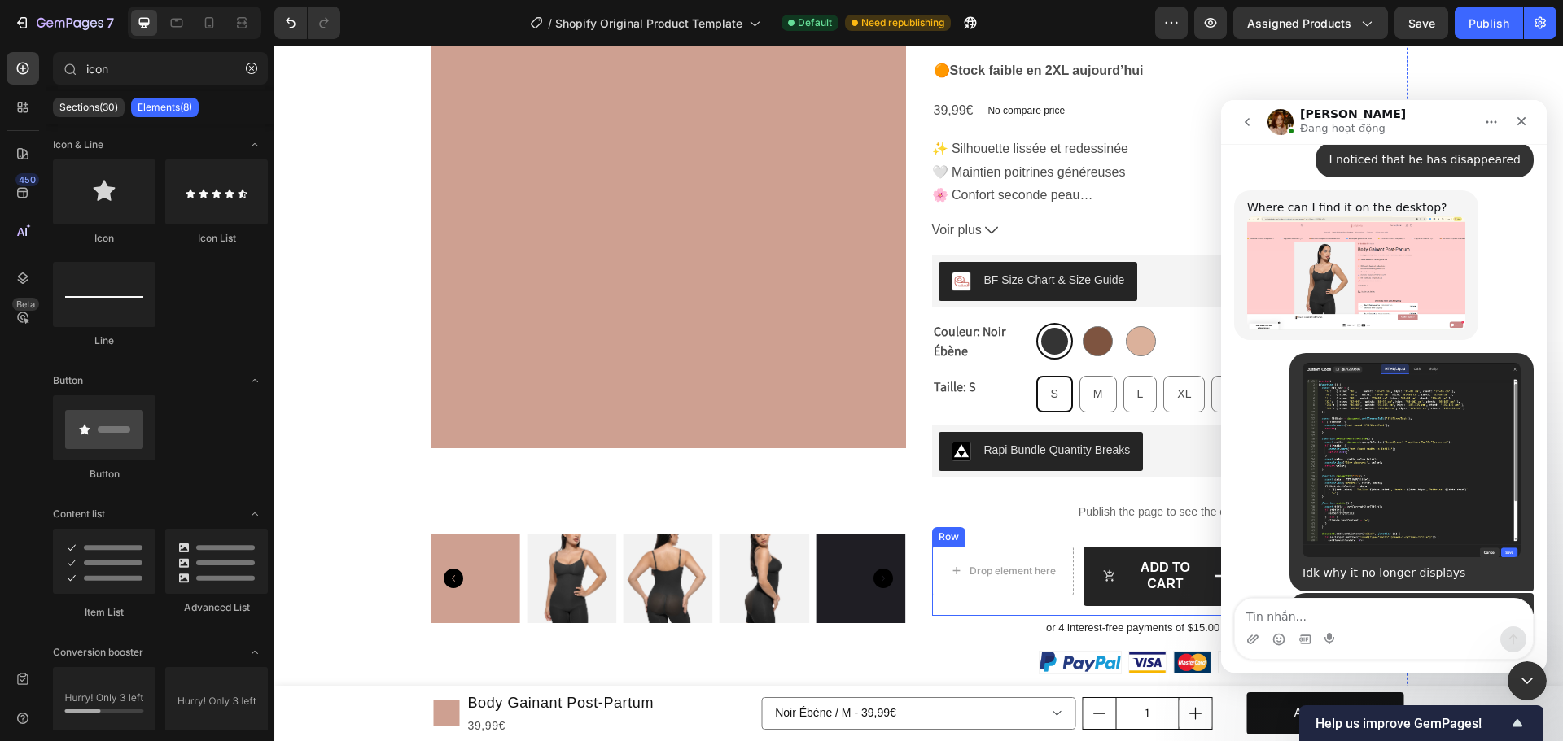
click at [1070, 565] on div "Drop element here Row Add to cart 39,99€ No compare price Add to Cart Row" at bounding box center [1169, 582] width 475 height 70
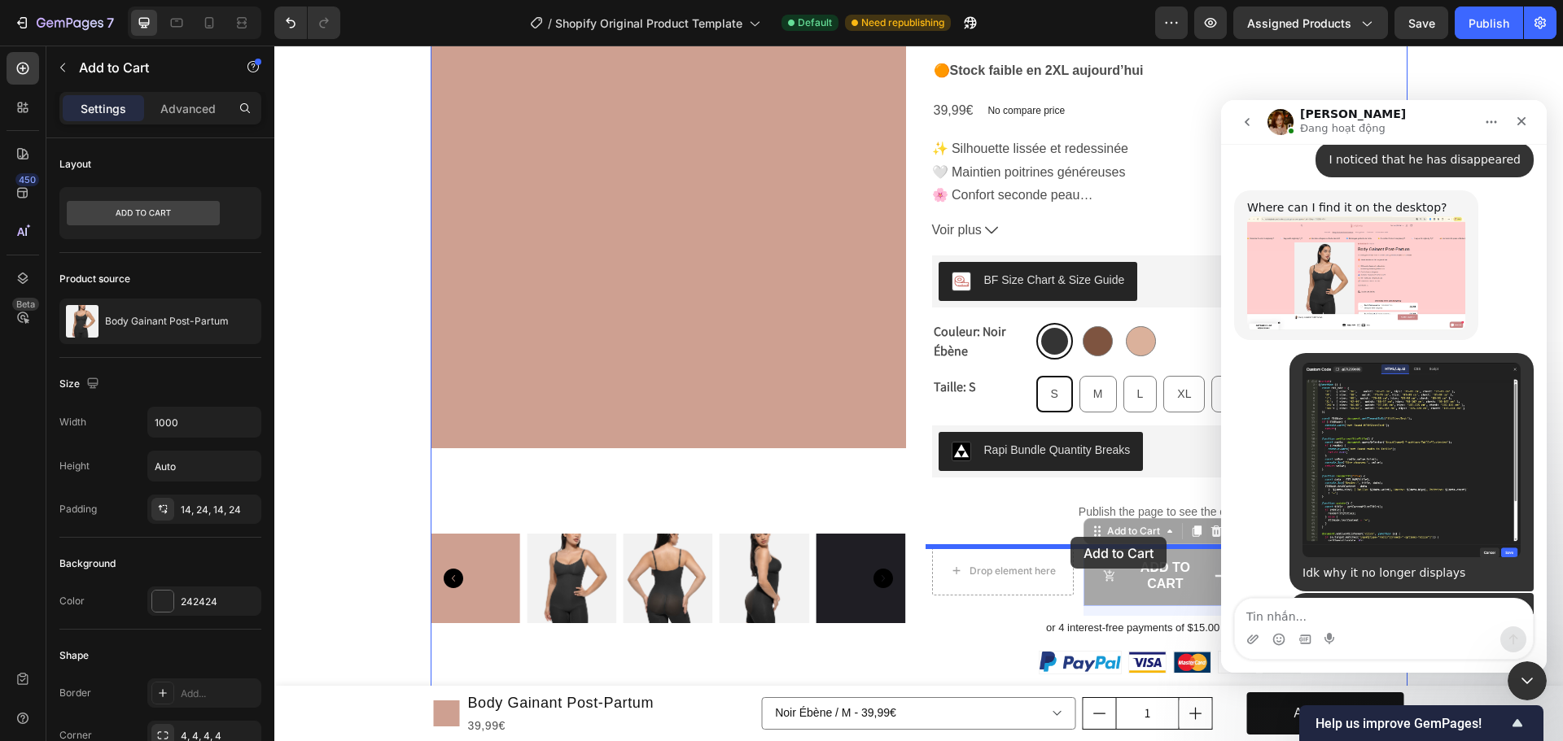
drag, startPoint x: 1110, startPoint y: 539, endPoint x: 1070, endPoint y: 537, distance: 39.9
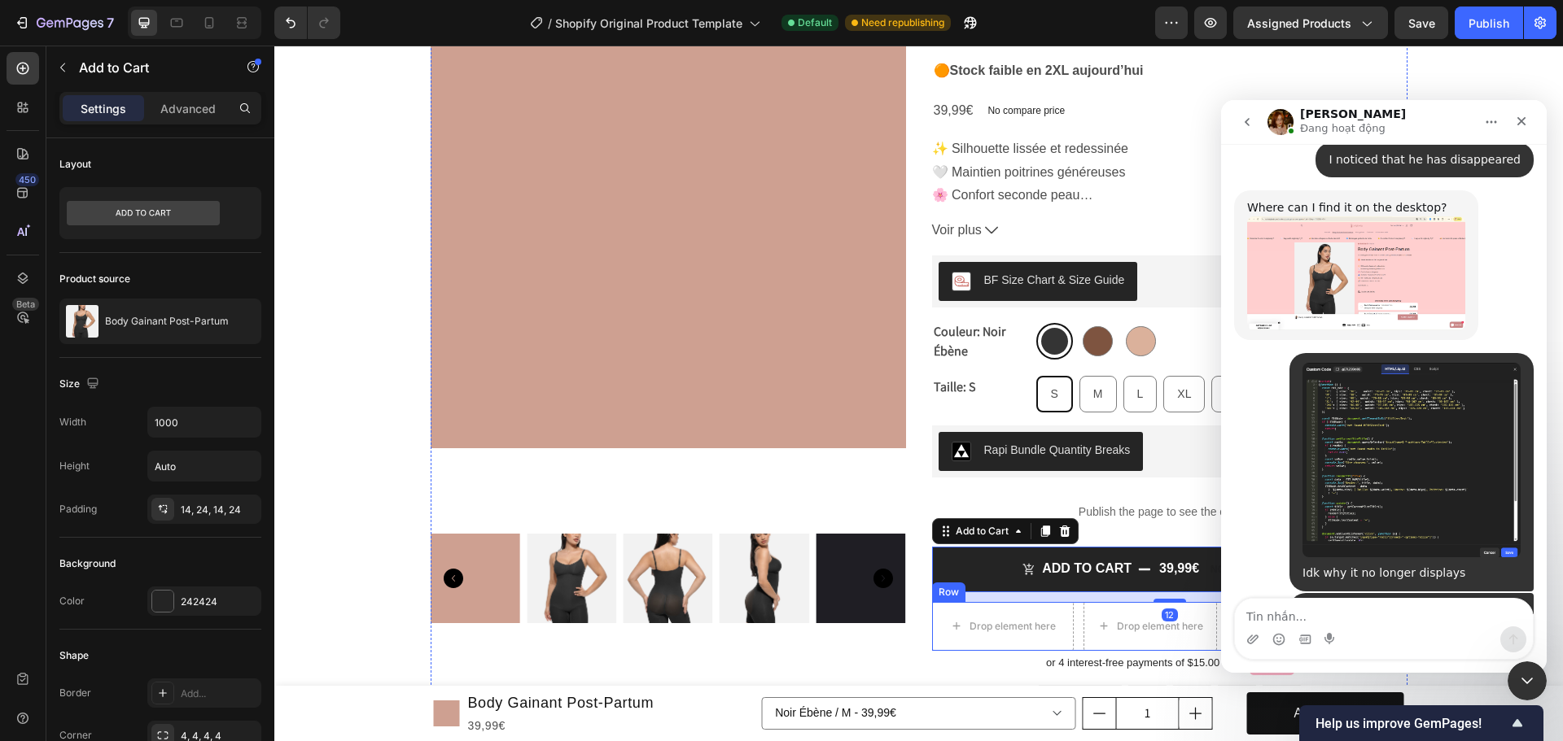
click at [1074, 622] on div "Drop element here Row Drop element here Row" at bounding box center [1169, 626] width 475 height 49
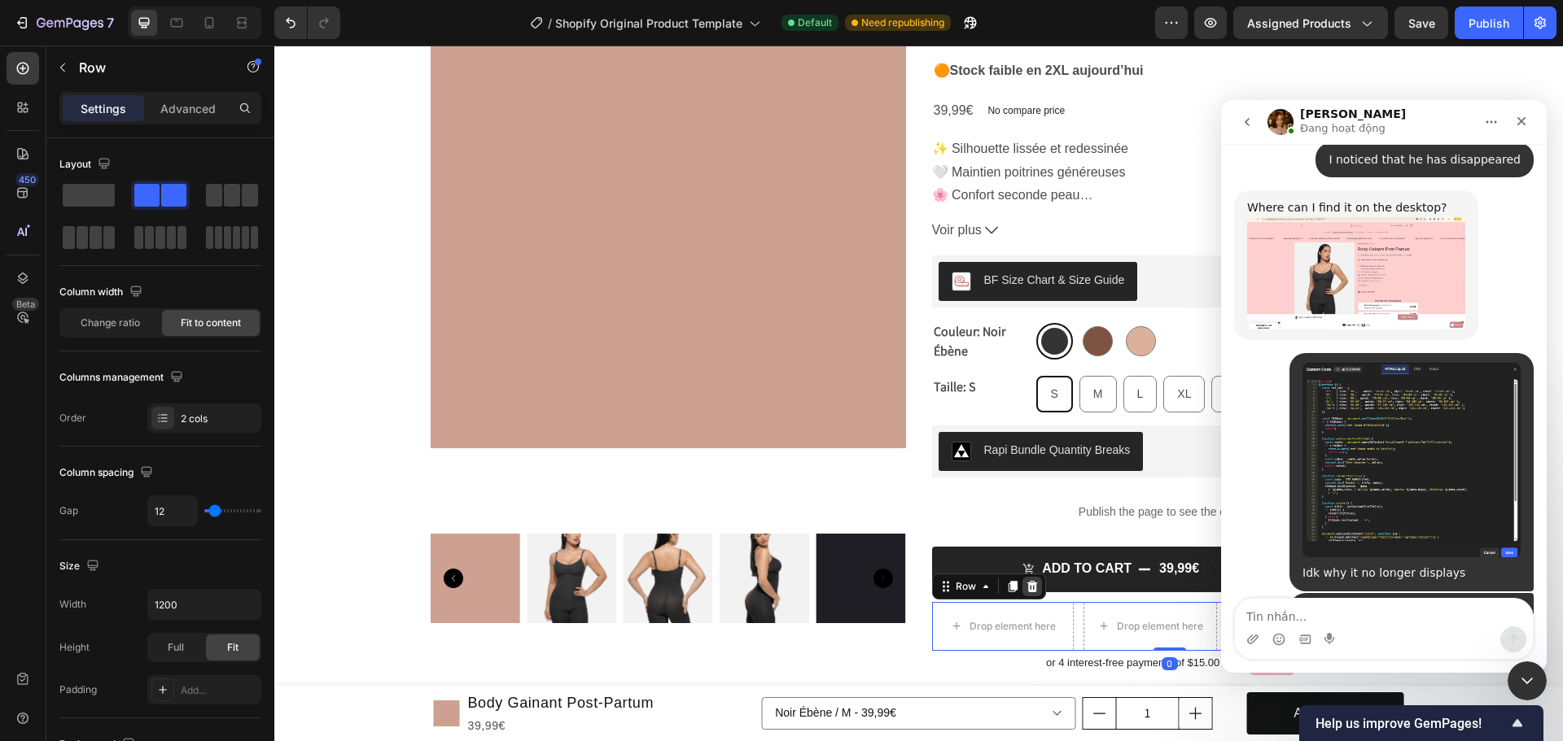
click at [1026, 584] on icon at bounding box center [1032, 586] width 13 height 13
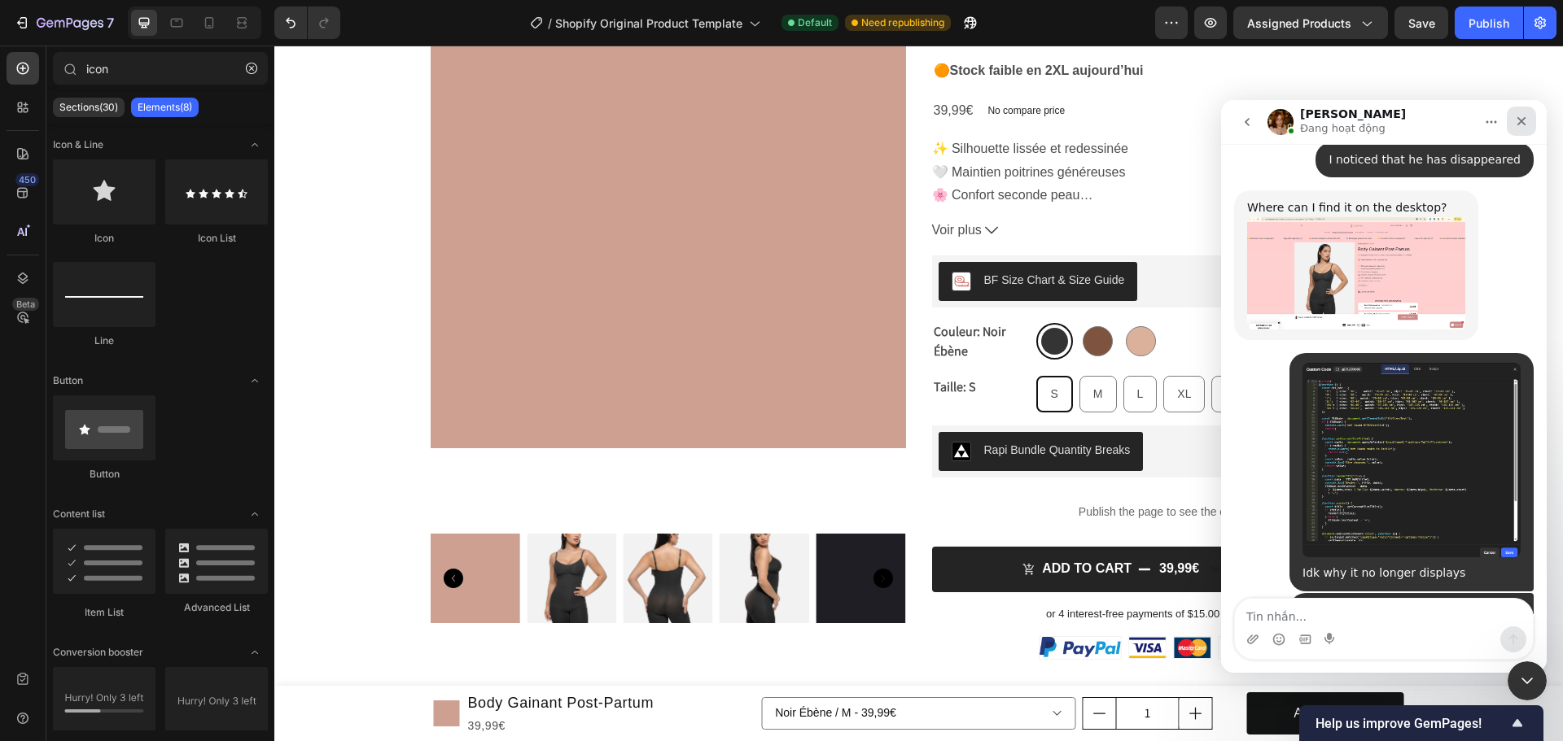
click at [1524, 125] on icon "Fermer" at bounding box center [1521, 121] width 13 height 13
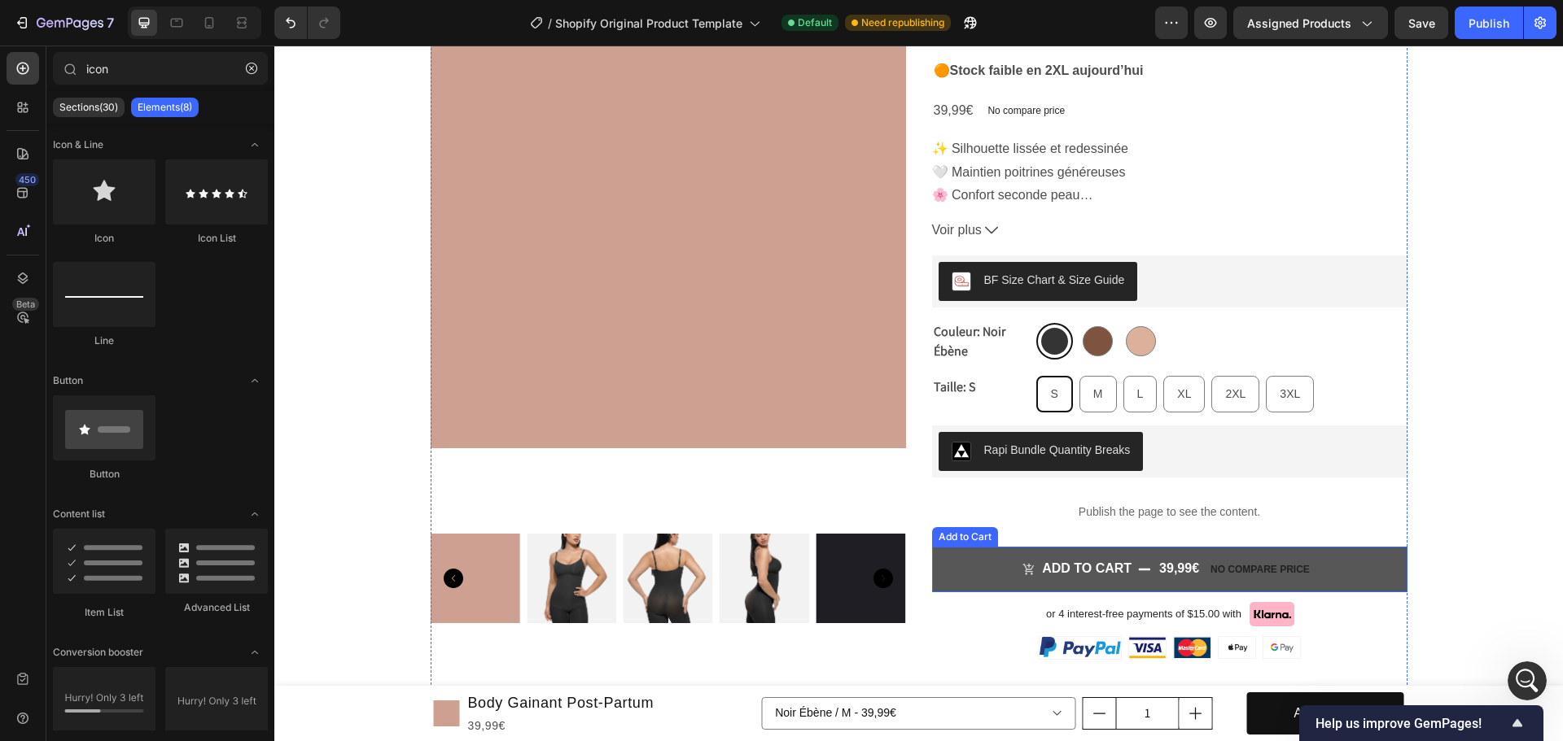
click at [1376, 568] on button "Add to cart 39,99€ No compare price" at bounding box center [1169, 570] width 475 height 46
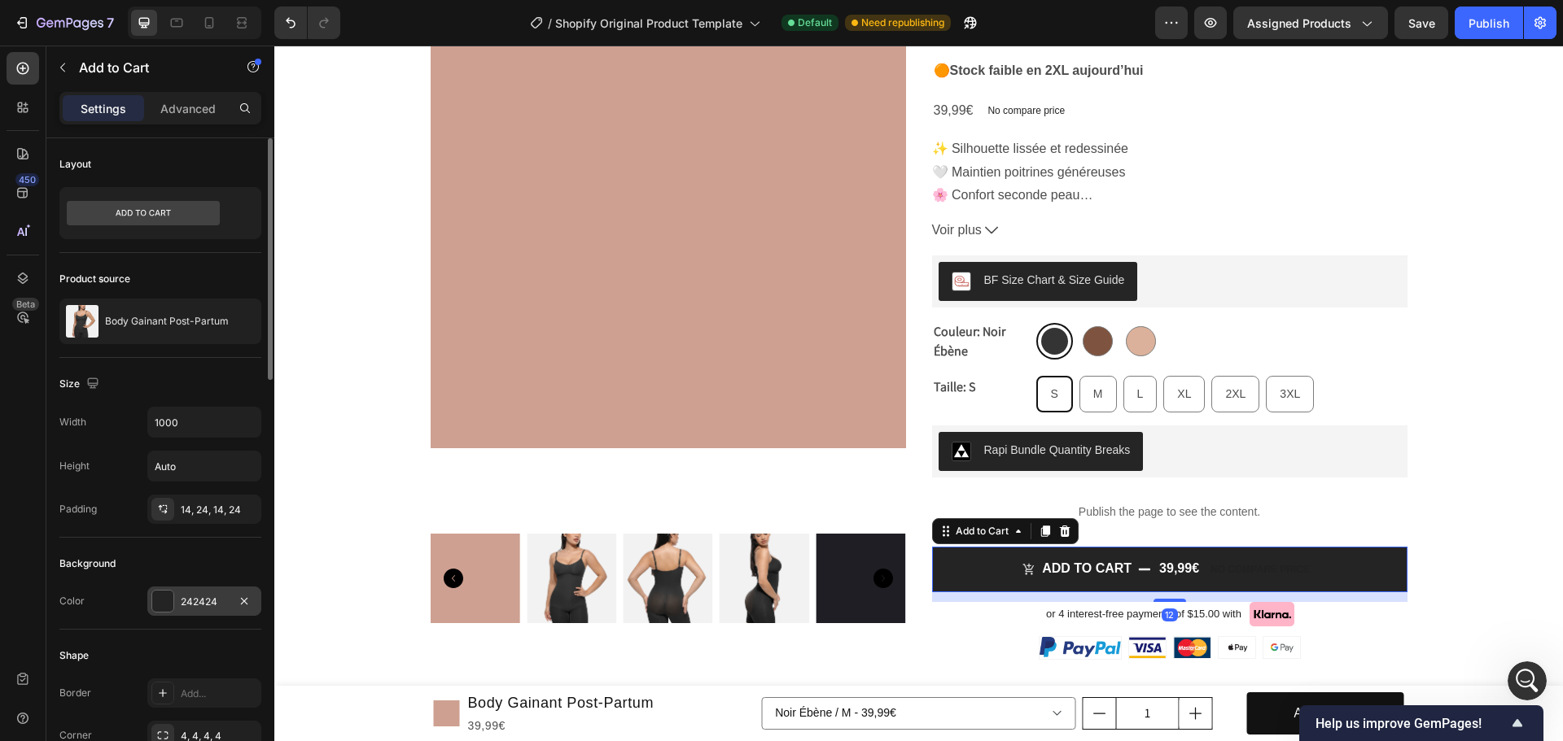
click at [172, 610] on div at bounding box center [162, 601] width 21 height 21
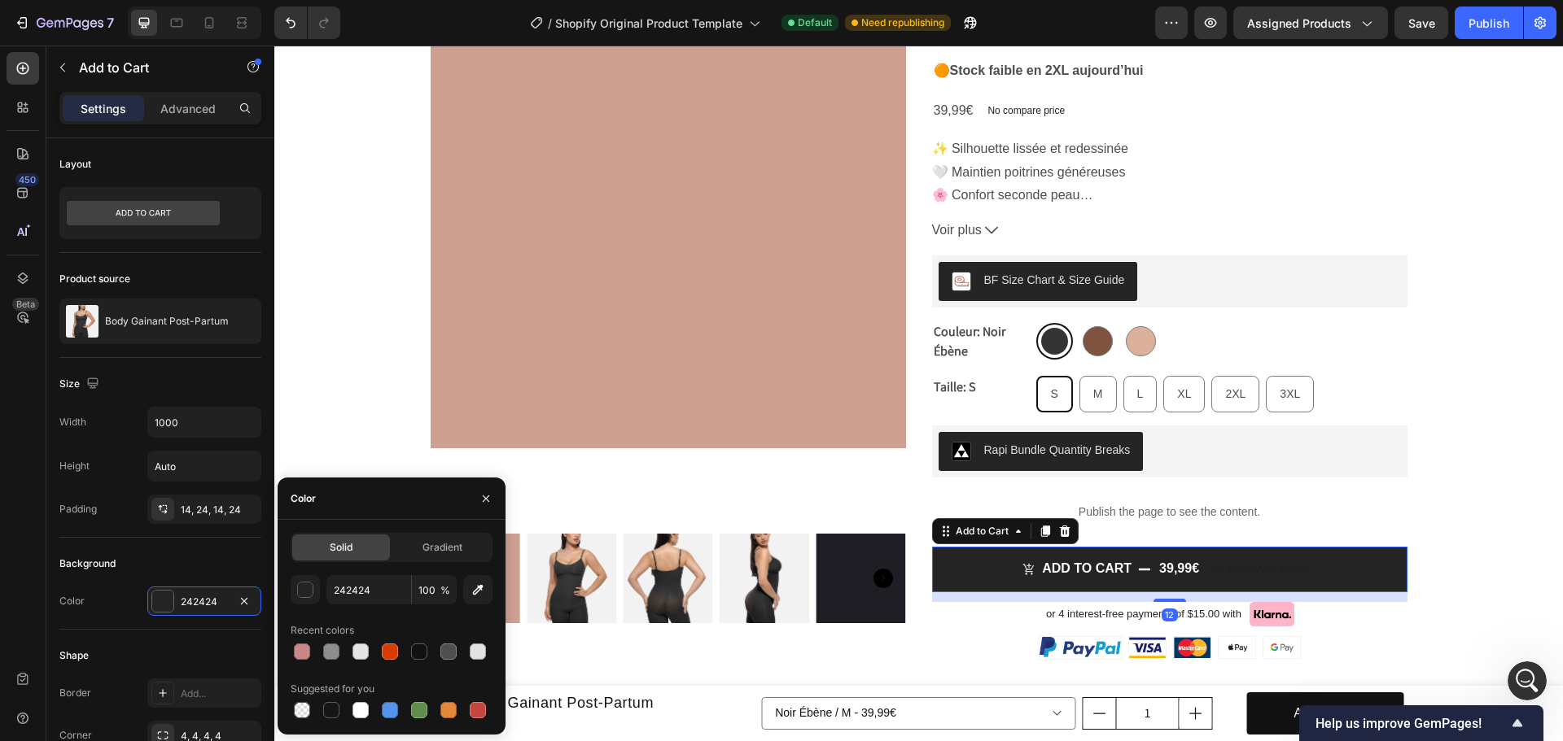
click at [305, 647] on div at bounding box center [302, 652] width 16 height 16
type input "CA8787"
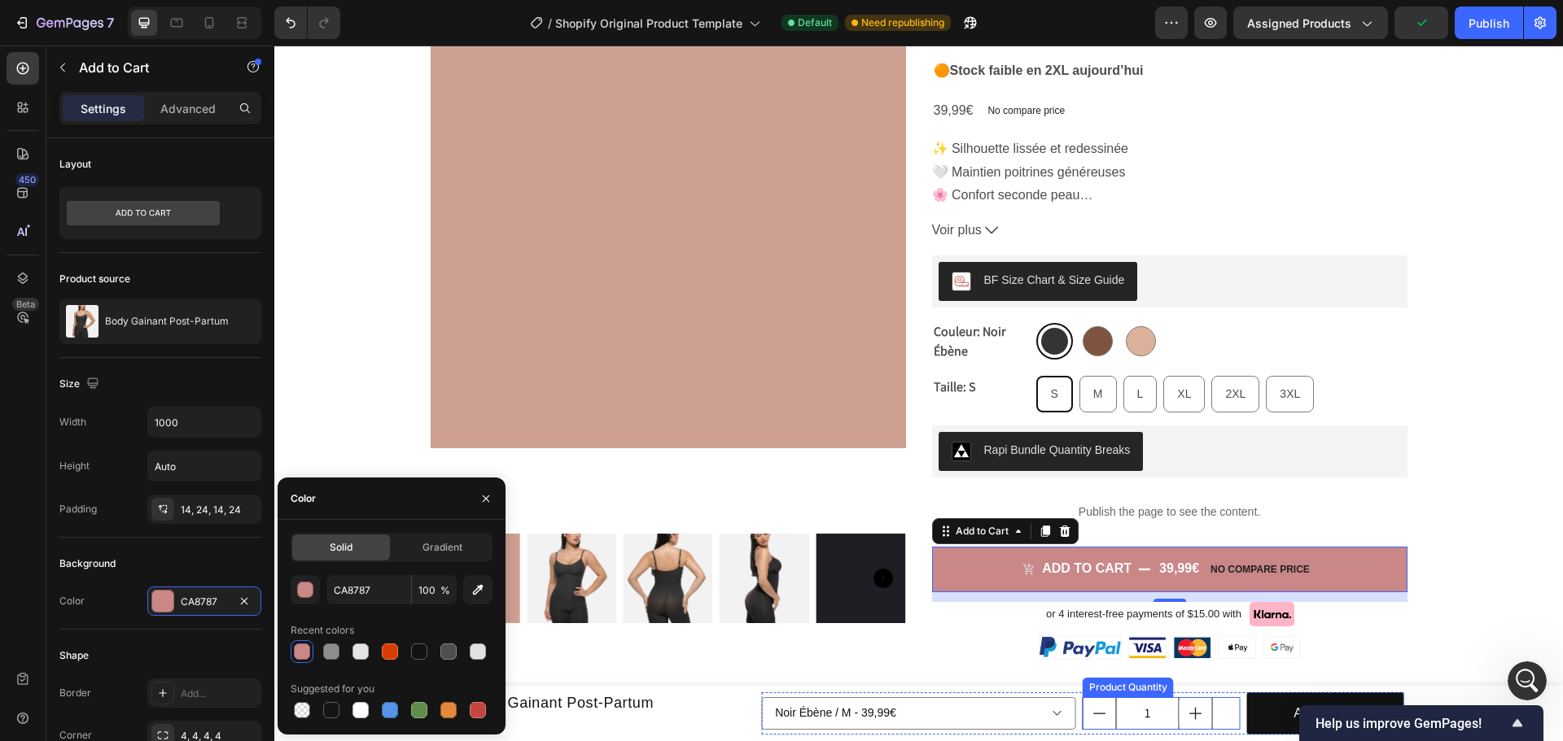
click at [1220, 721] on div "1" at bounding box center [1161, 714] width 157 height 33
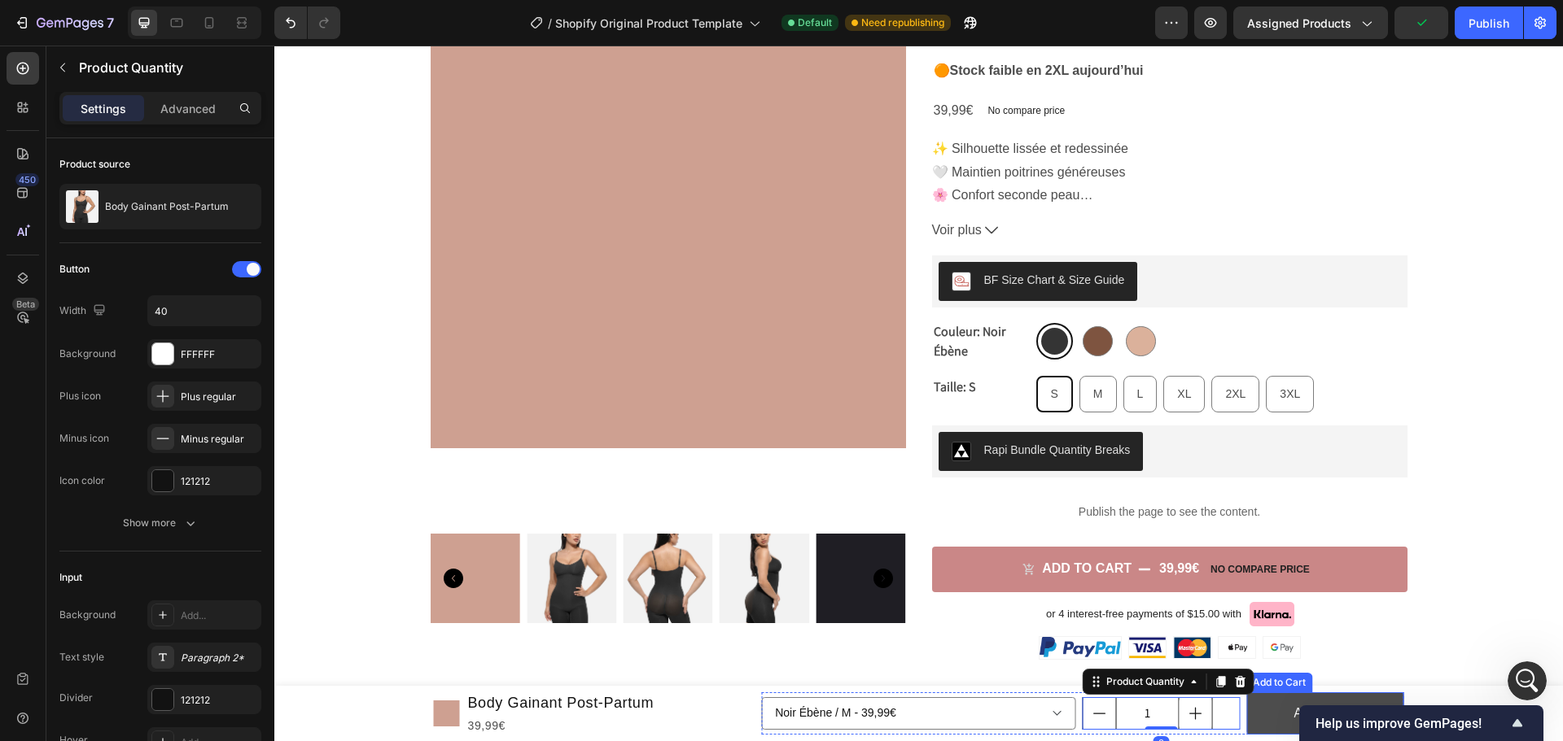
scroll to position [12314, 0]
click at [1249, 716] on button "Add to cart" at bounding box center [1324, 714] width 157 height 43
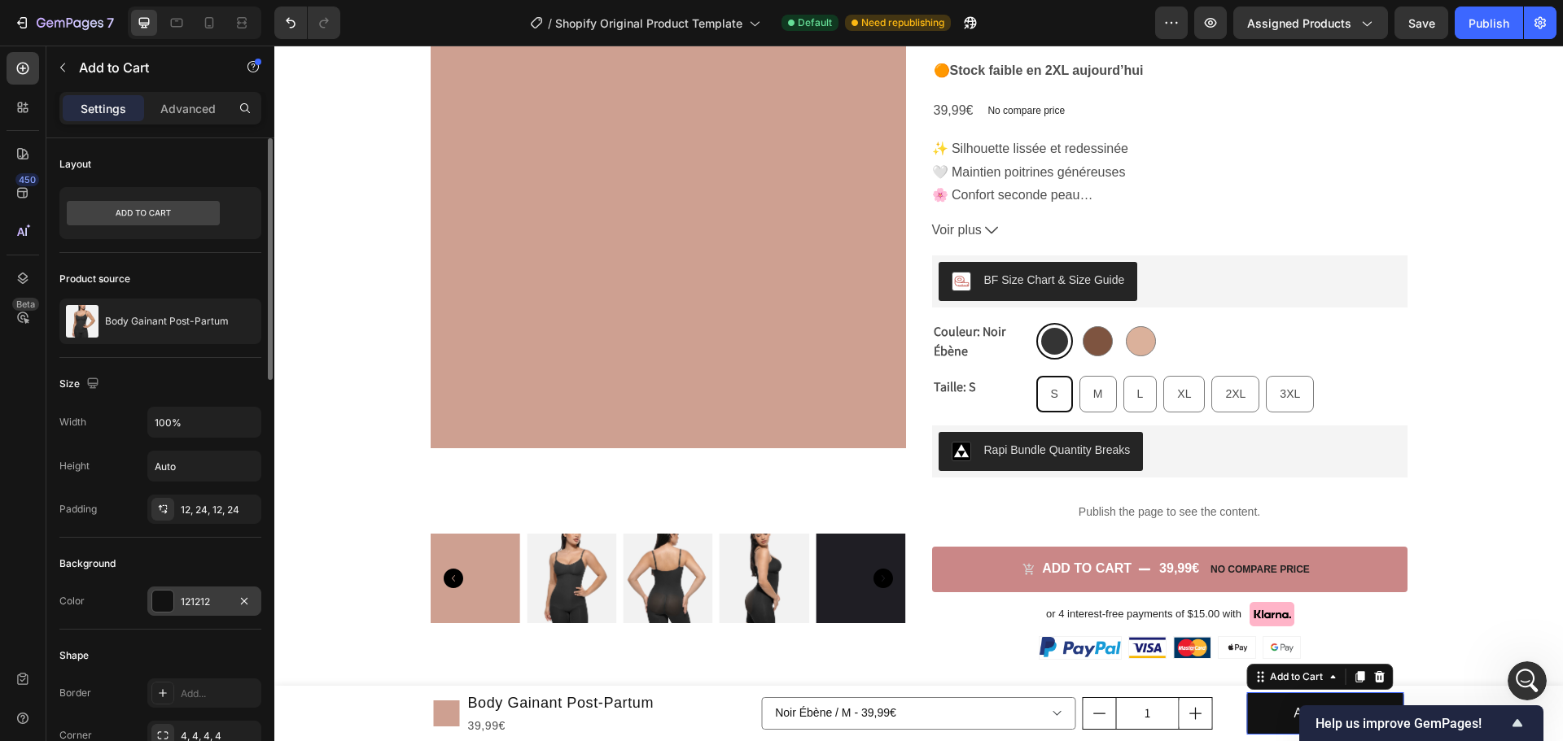
click at [158, 599] on div at bounding box center [162, 601] width 21 height 21
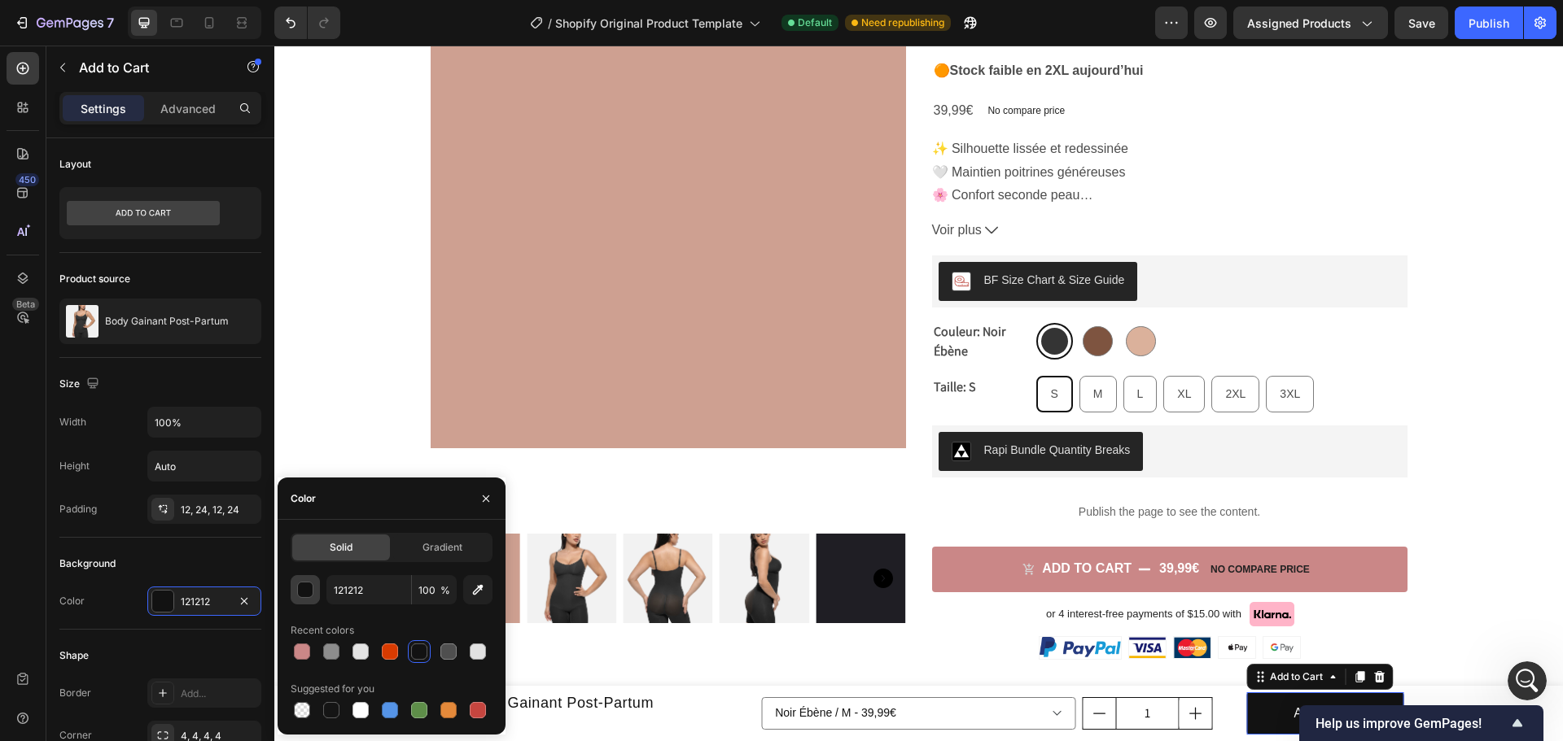
click at [304, 586] on div "button" at bounding box center [306, 591] width 16 height 16
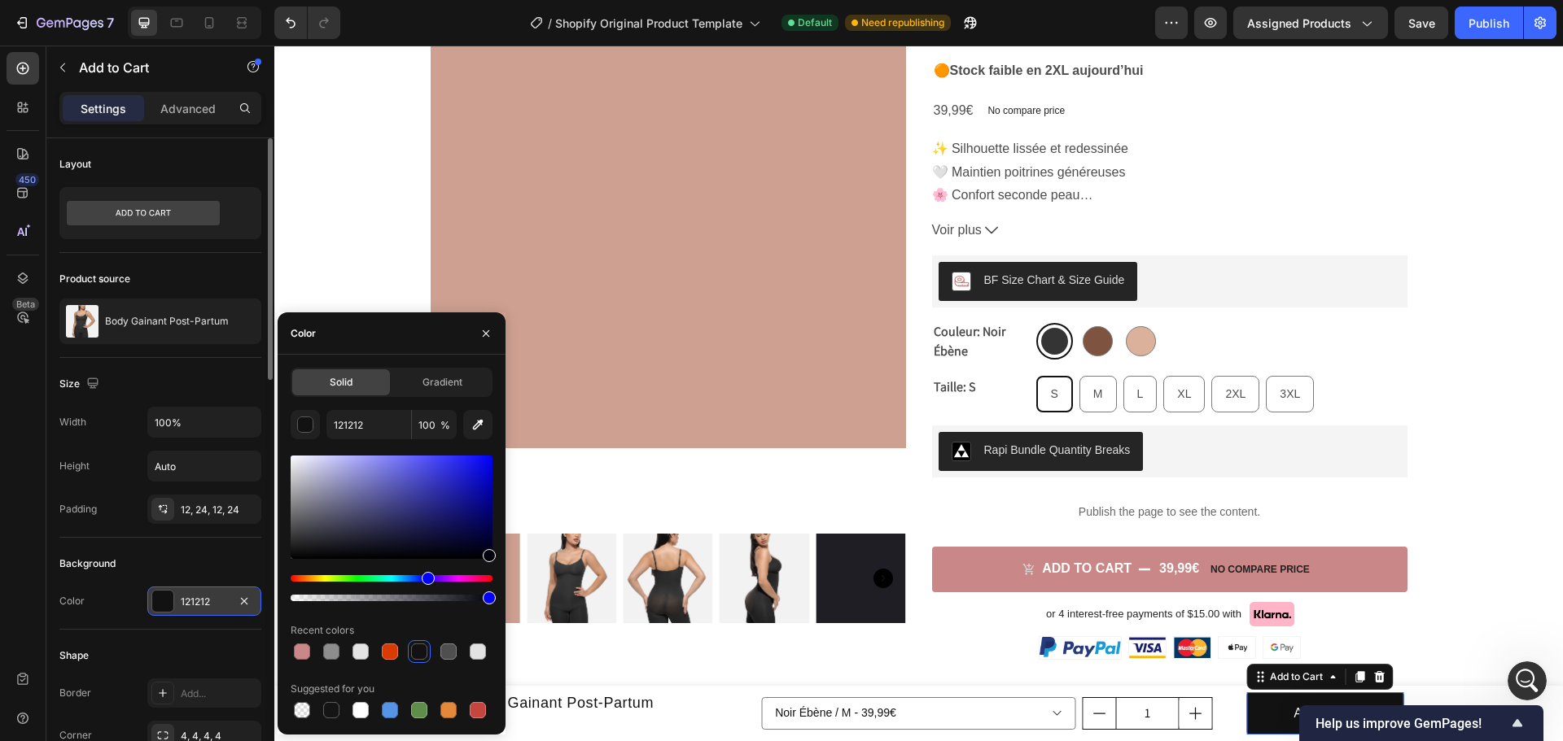
click at [171, 601] on div at bounding box center [162, 601] width 21 height 21
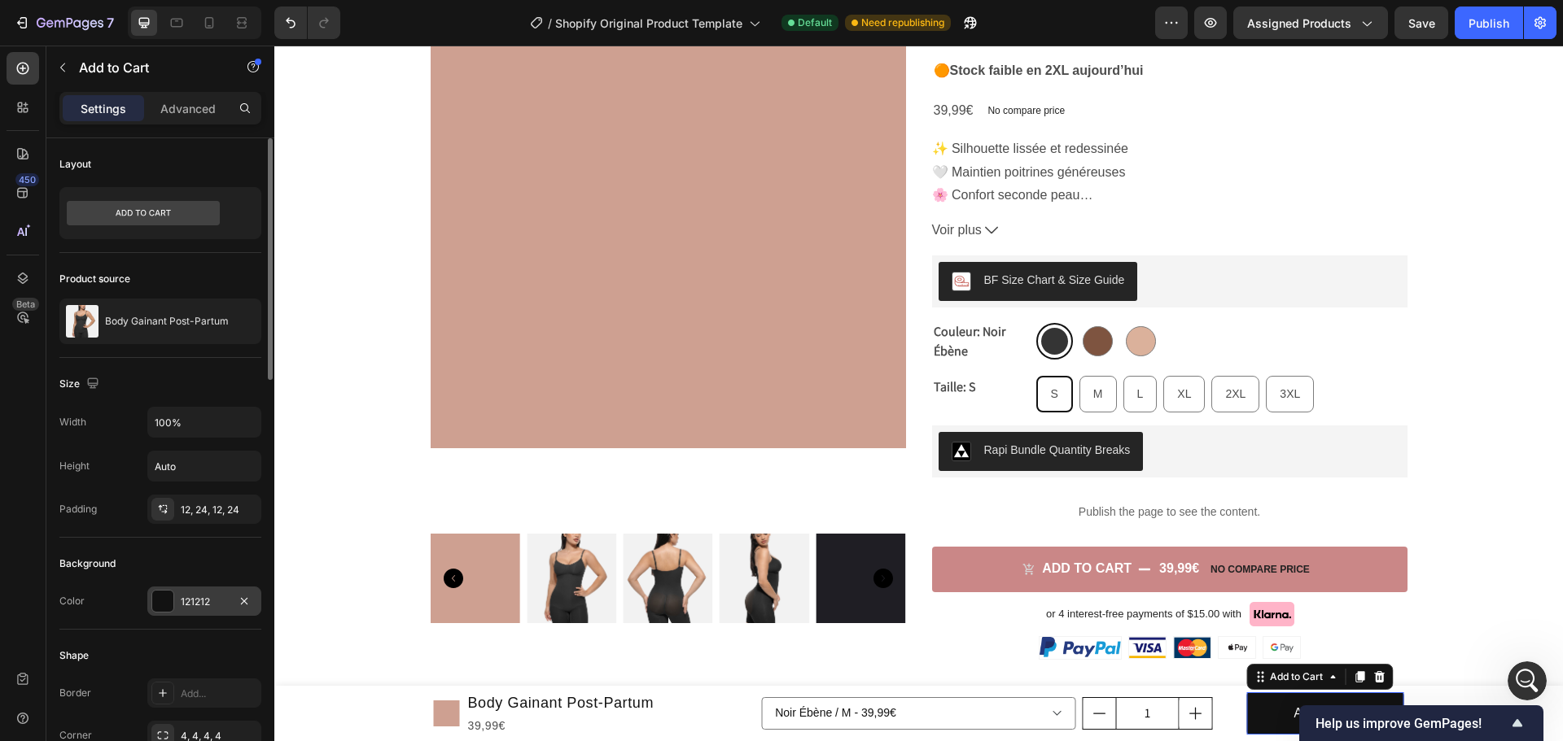
click at [166, 606] on div at bounding box center [162, 601] width 21 height 21
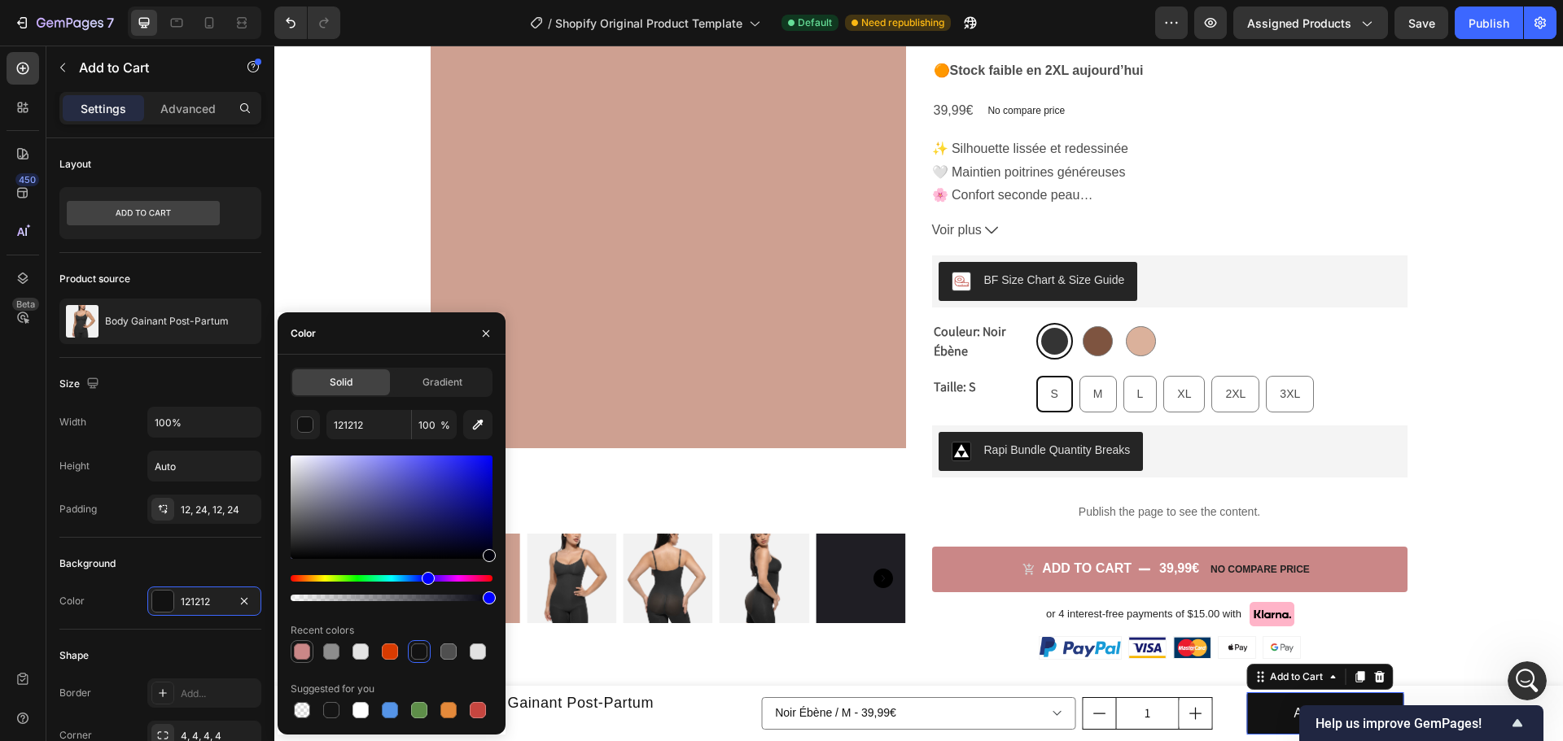
click at [304, 654] on div at bounding box center [302, 652] width 16 height 16
type input "CA8787"
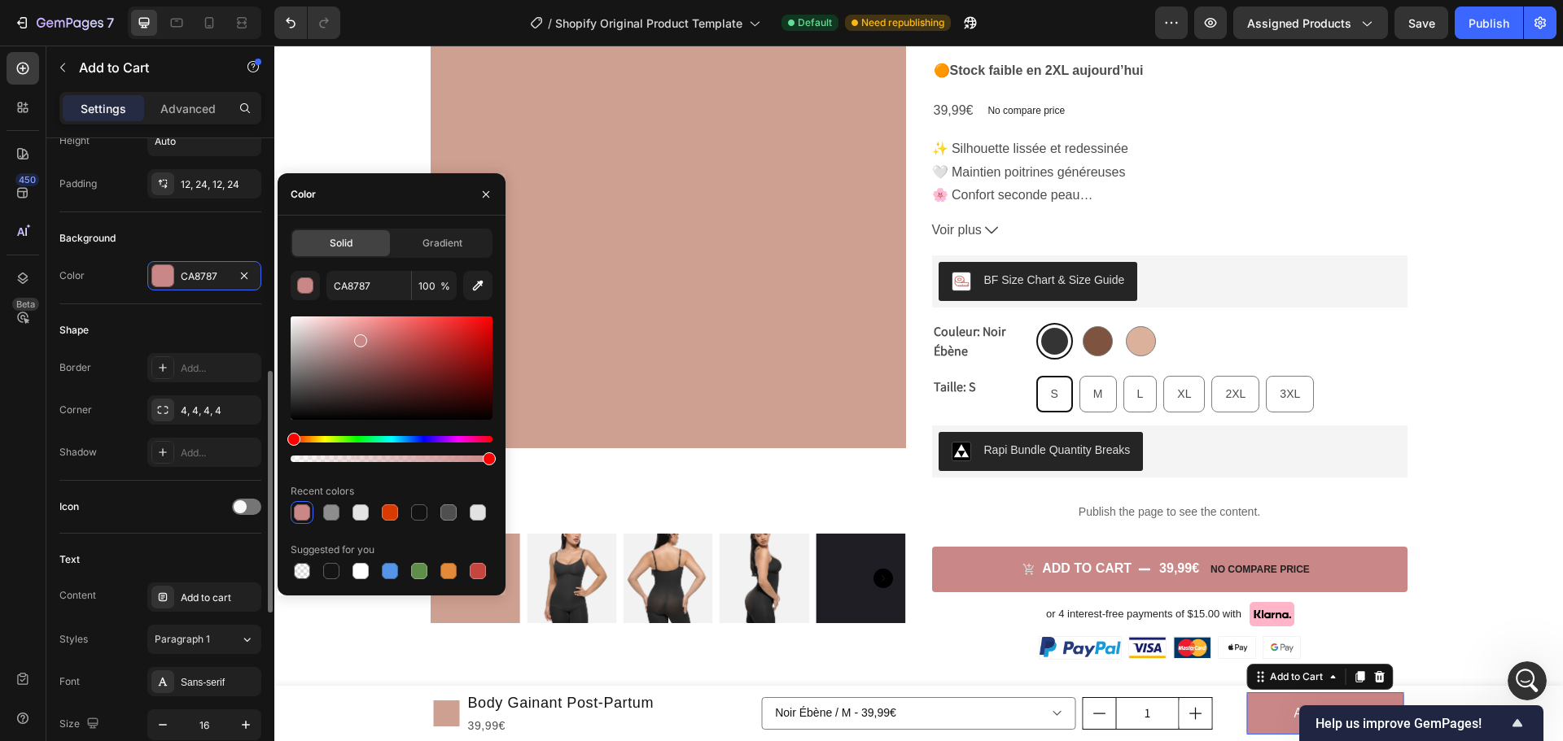
scroll to position [407, 0]
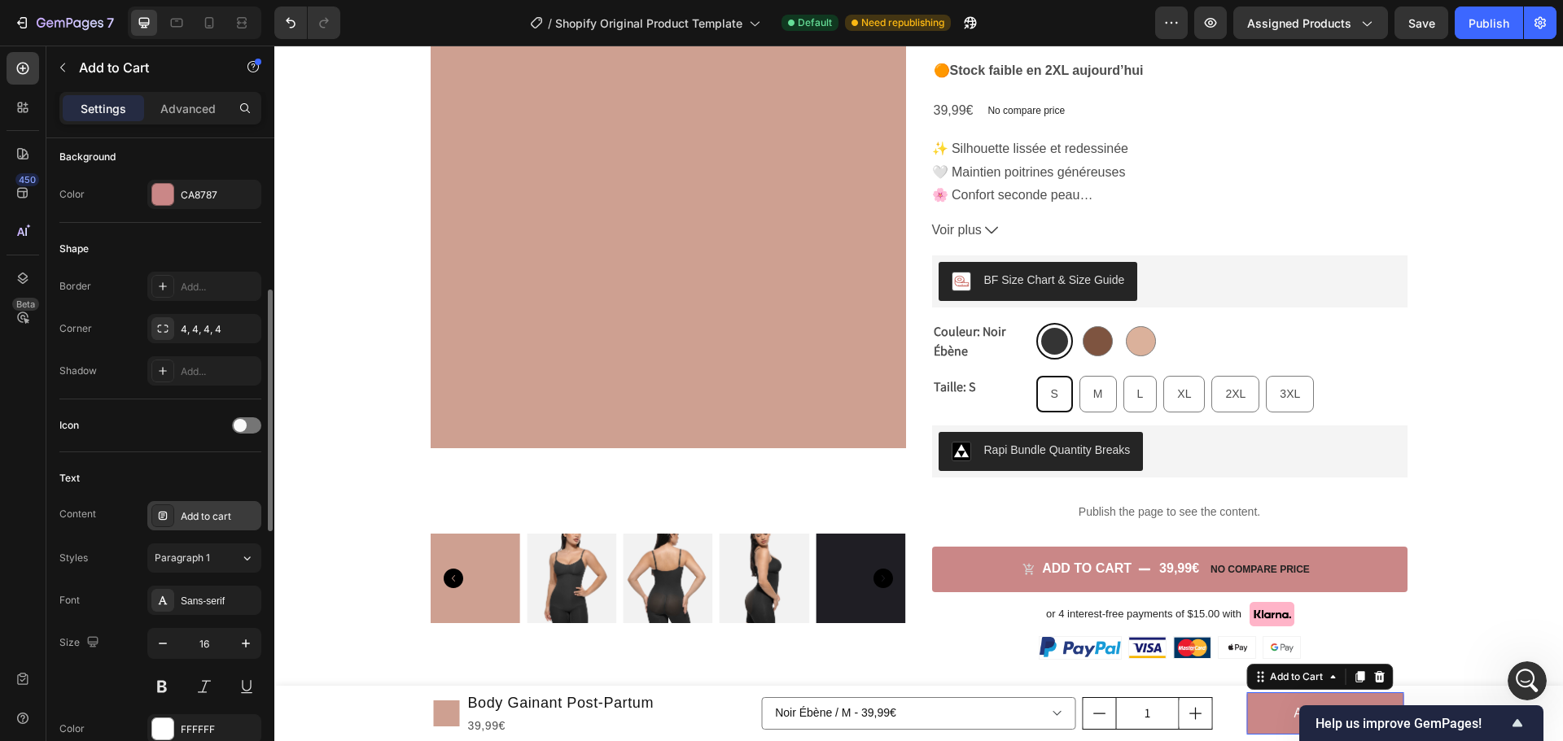
click at [192, 510] on div "Add to cart" at bounding box center [219, 517] width 77 height 15
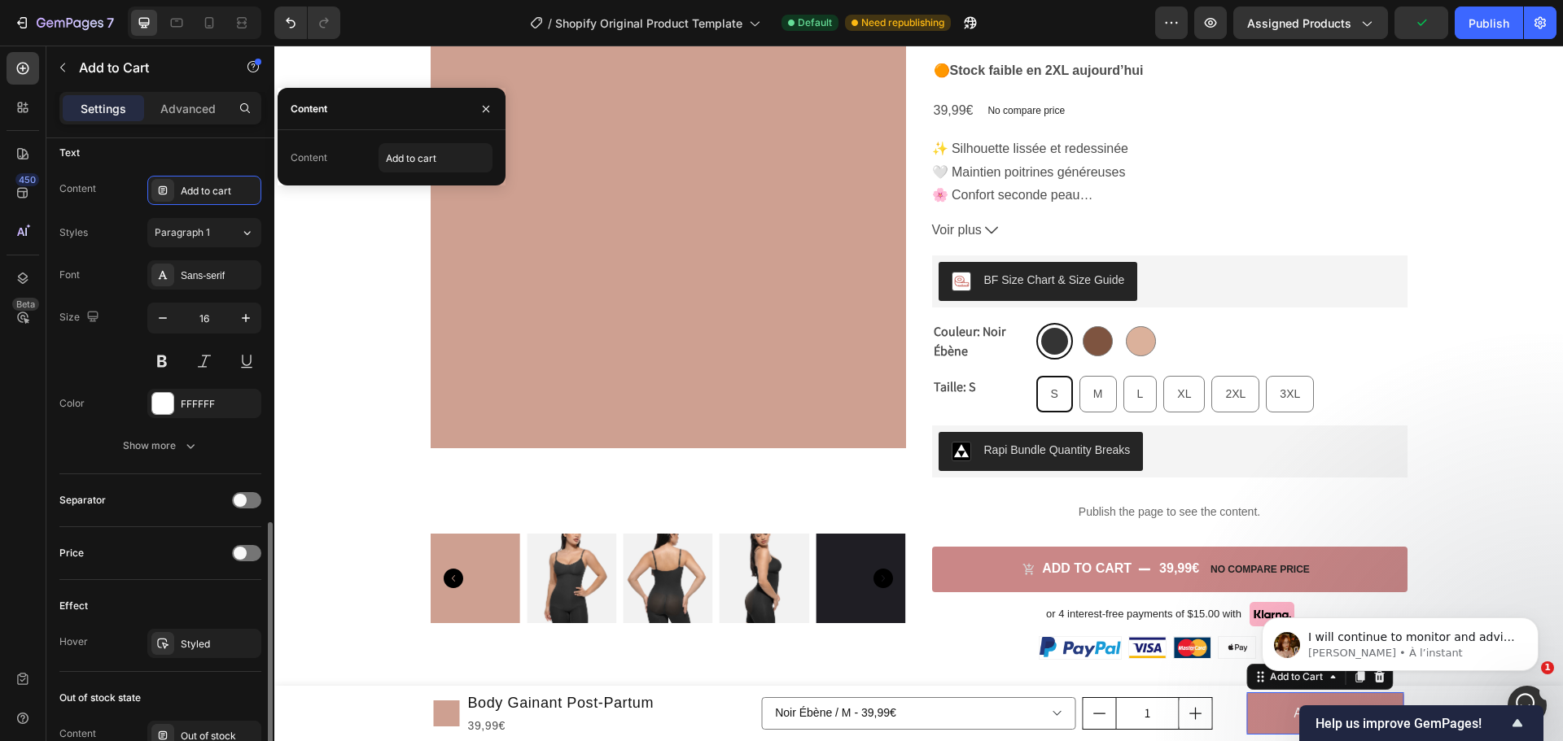
scroll to position [977, 0]
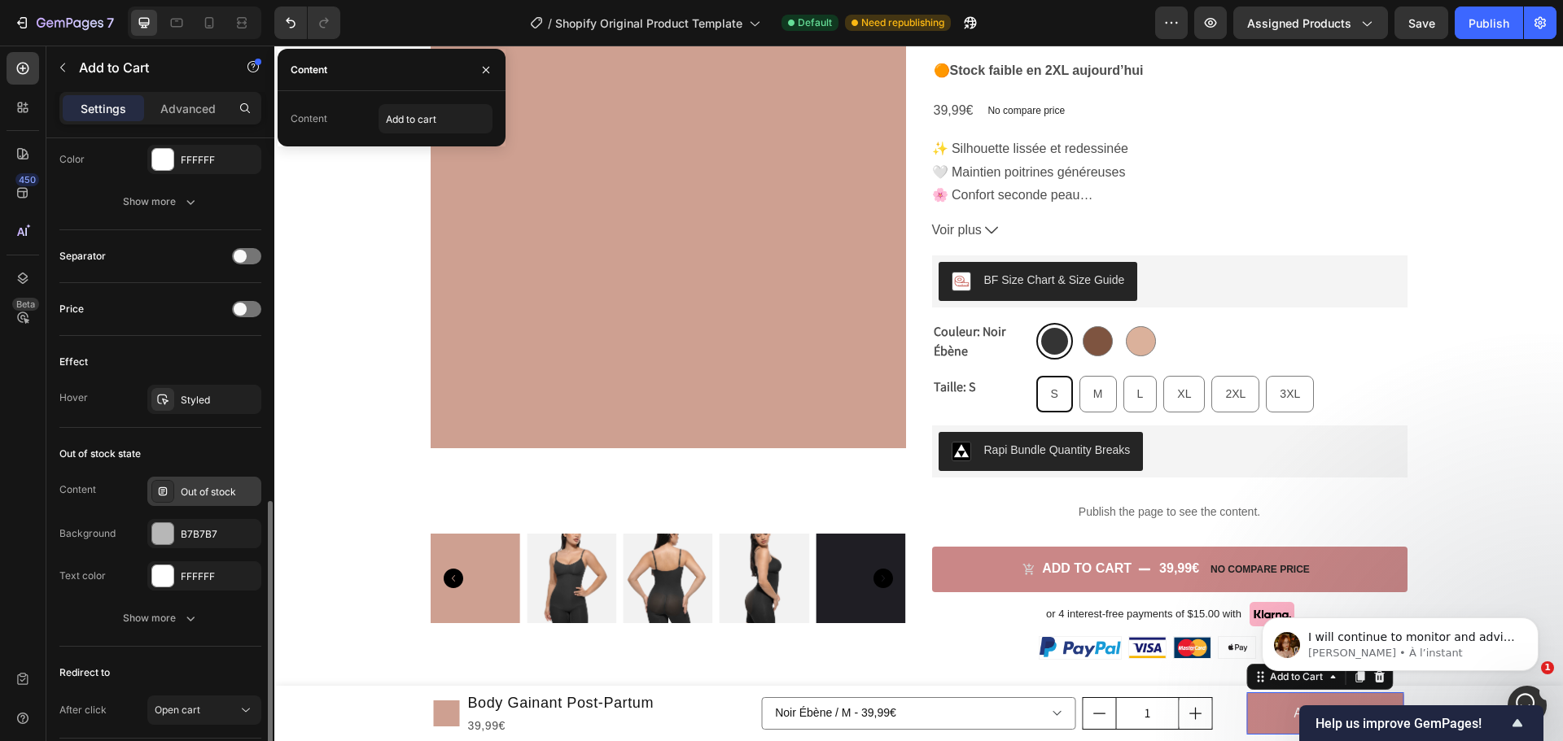
click at [198, 494] on div "Out of stock" at bounding box center [219, 492] width 77 height 15
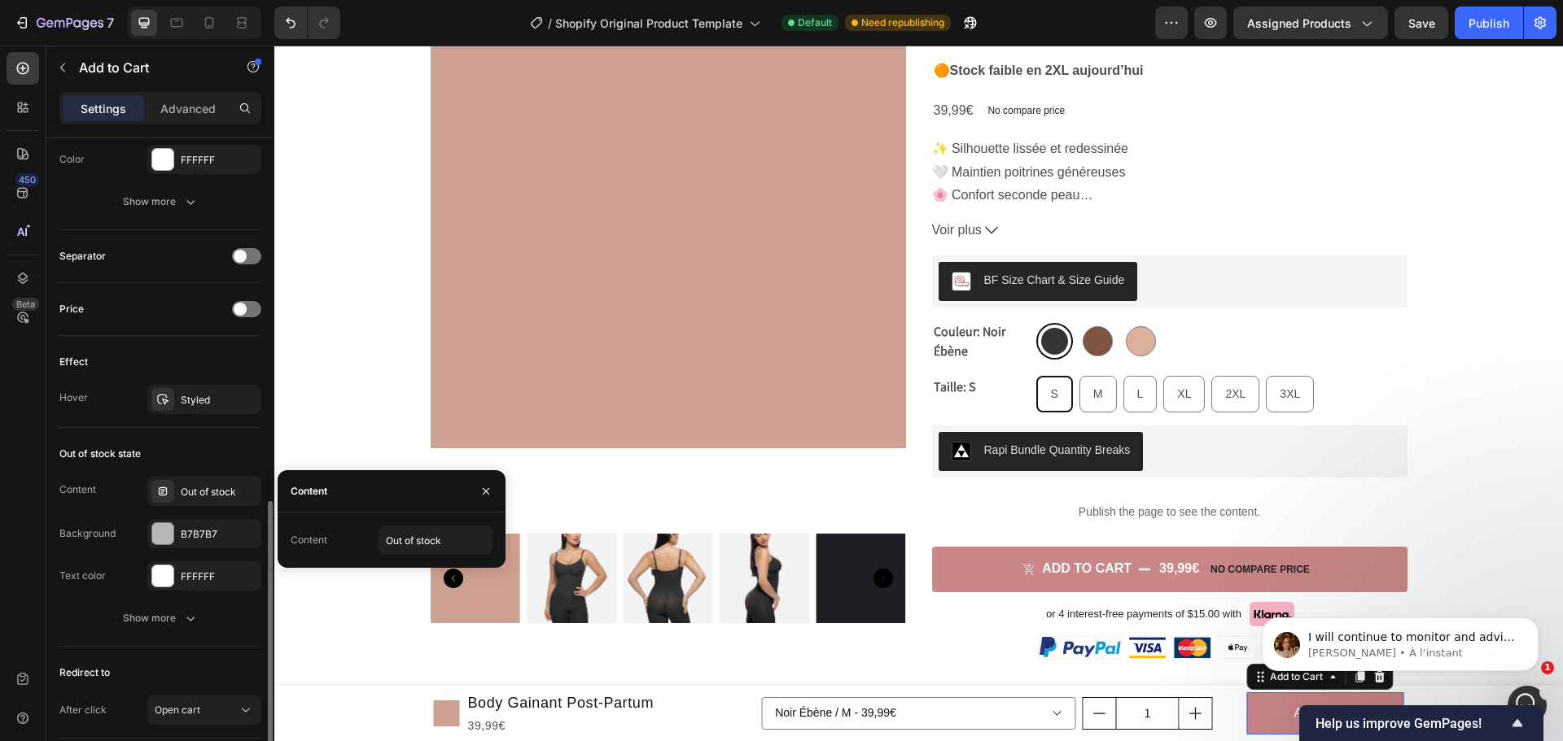
click at [192, 414] on div "Effect Hover Styled" at bounding box center [160, 382] width 202 height 92
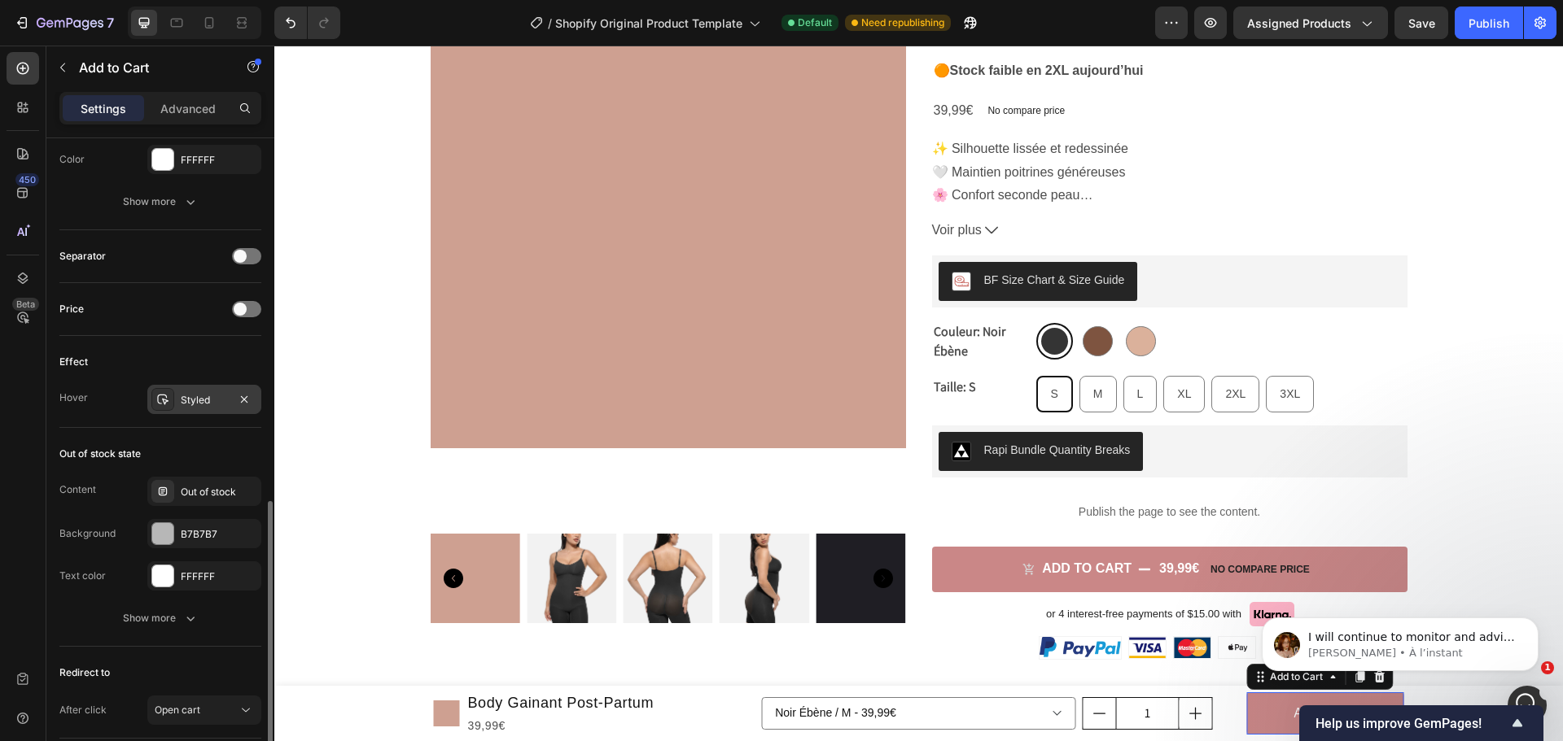
click at [191, 403] on div "Styled" at bounding box center [204, 400] width 47 height 15
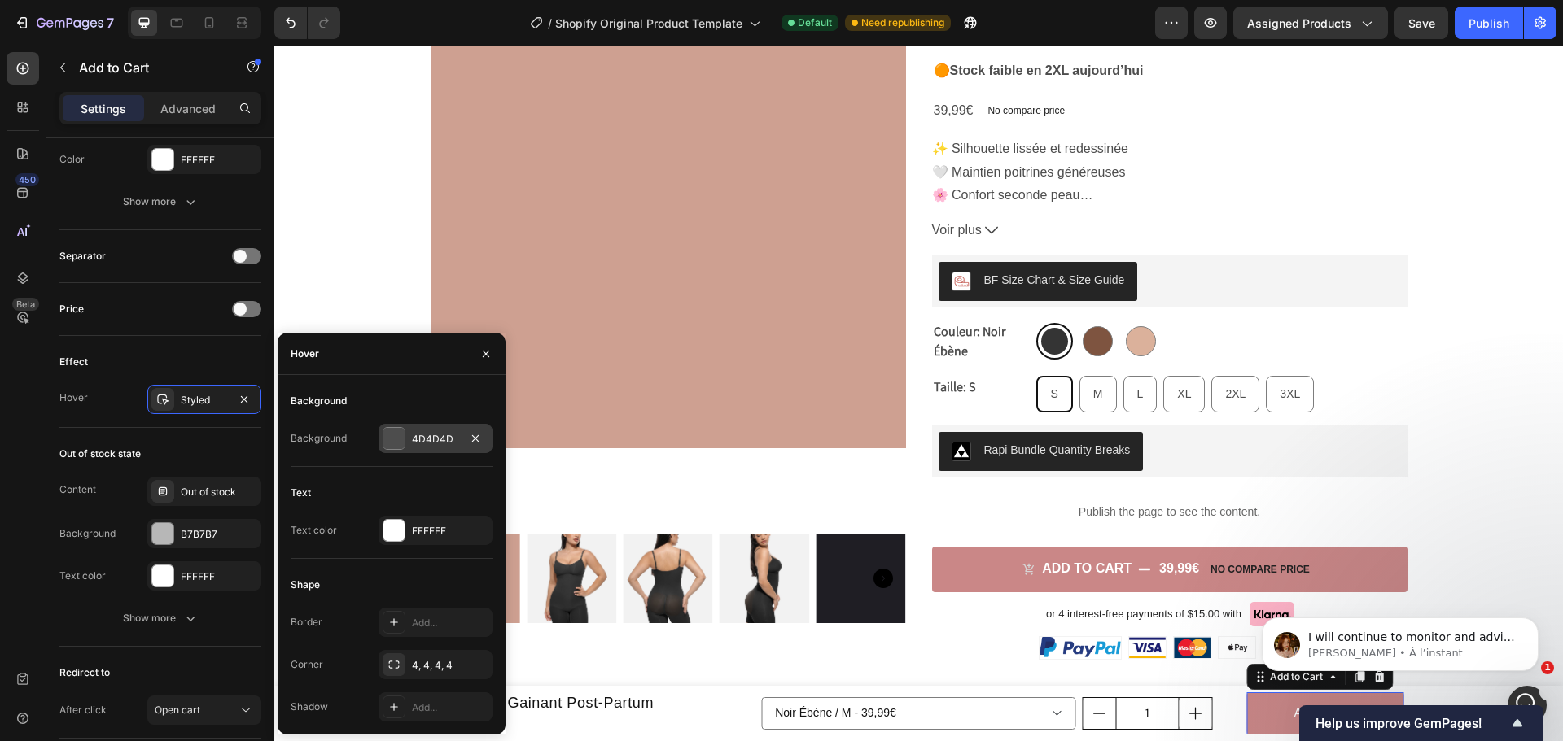
click at [394, 441] on div at bounding box center [393, 438] width 21 height 21
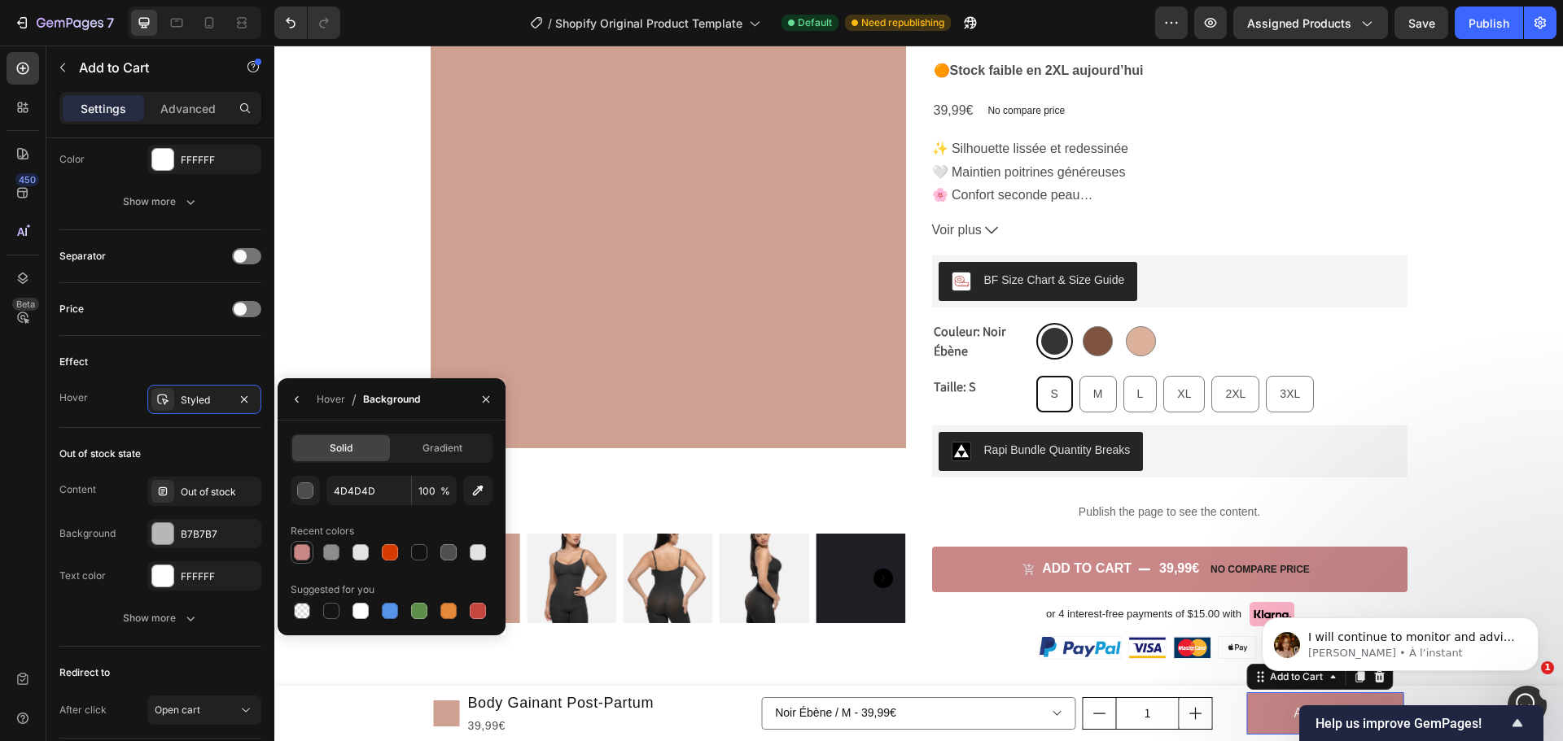
click at [302, 555] on div at bounding box center [302, 553] width 16 height 16
type input "CA8787"
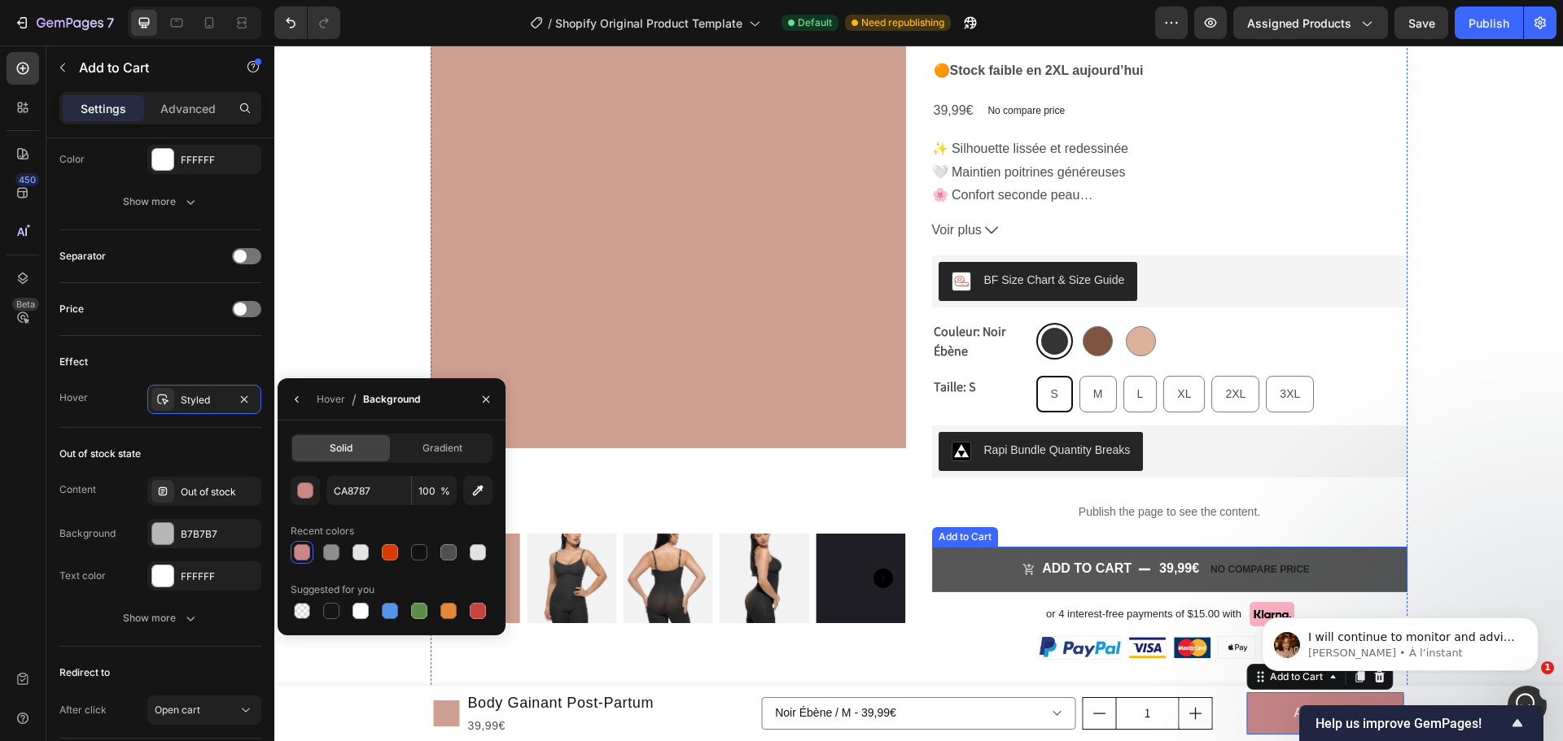
click at [1008, 582] on button "Add to cart 39,99€ No compare price" at bounding box center [1169, 570] width 475 height 46
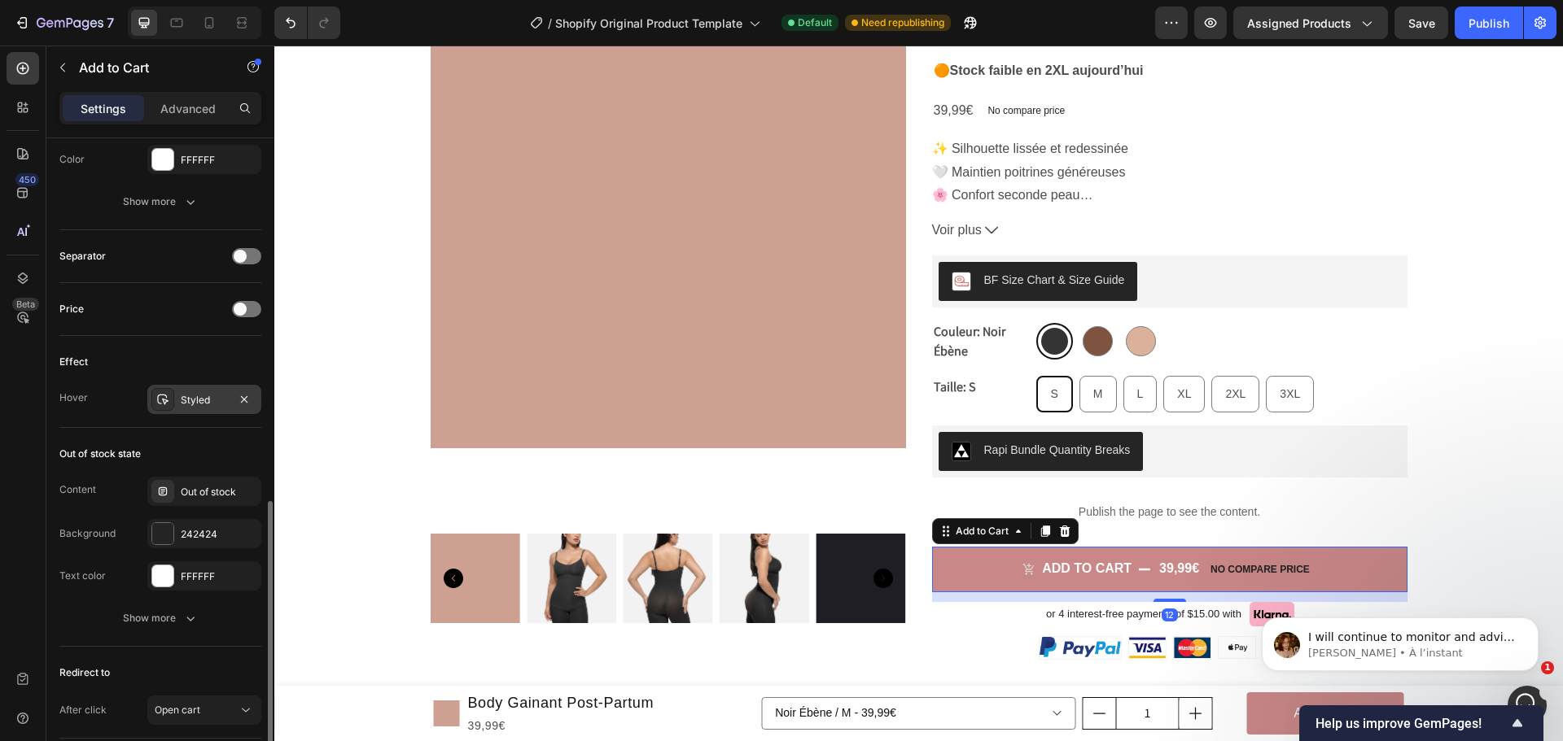
click at [194, 402] on div "Styled" at bounding box center [204, 400] width 47 height 15
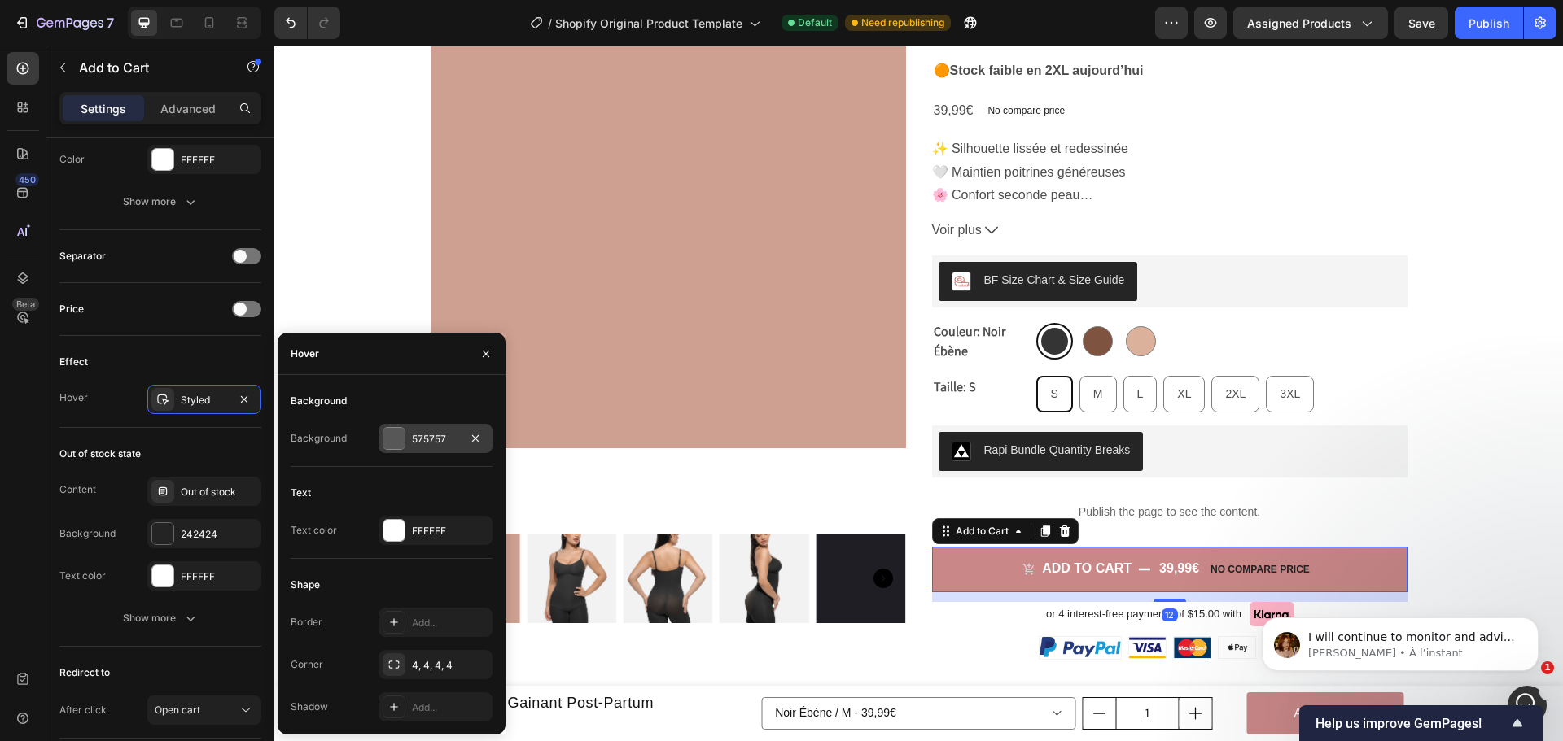
click at [396, 438] on div at bounding box center [393, 438] width 21 height 21
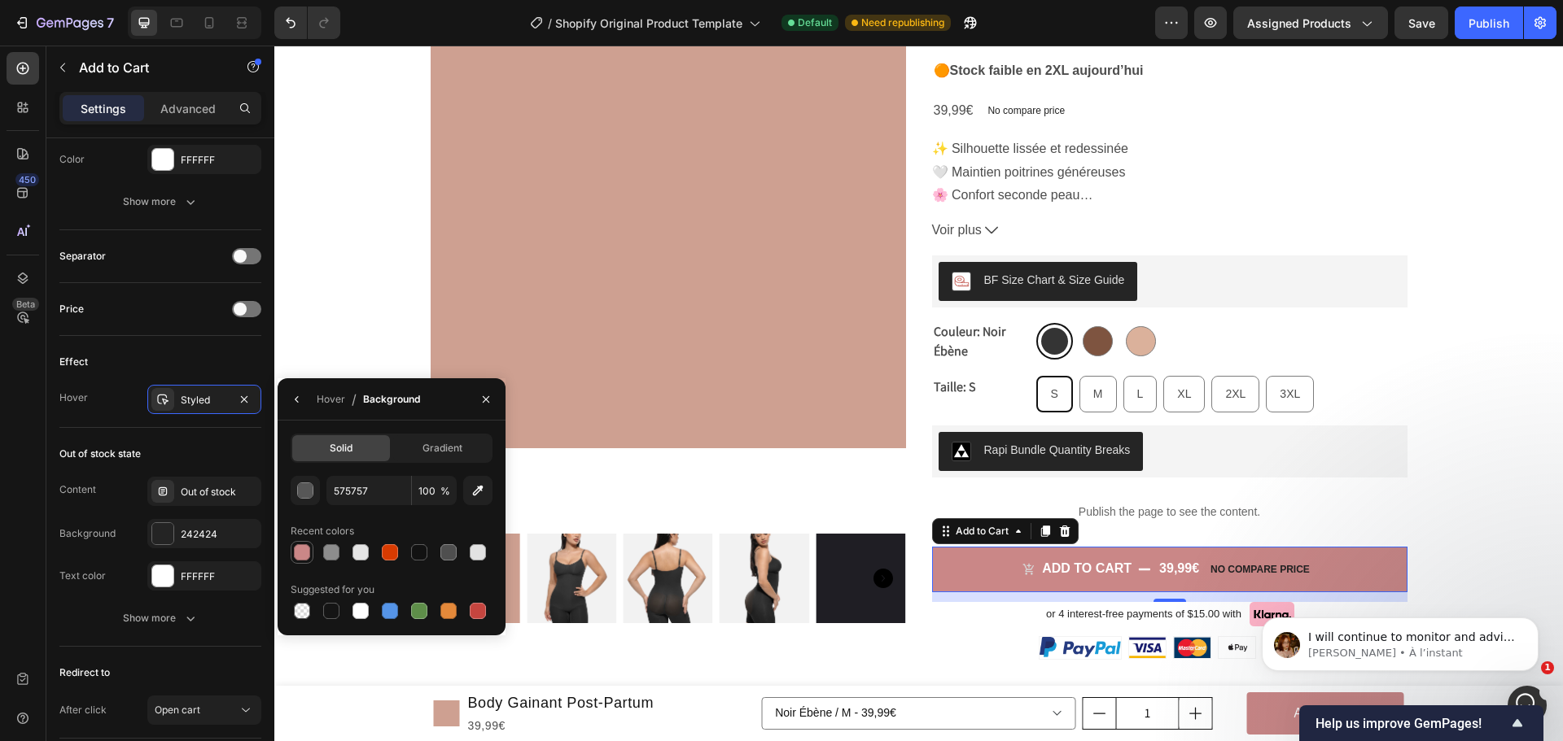
click at [300, 545] on div at bounding box center [302, 553] width 16 height 16
type input "CA8787"
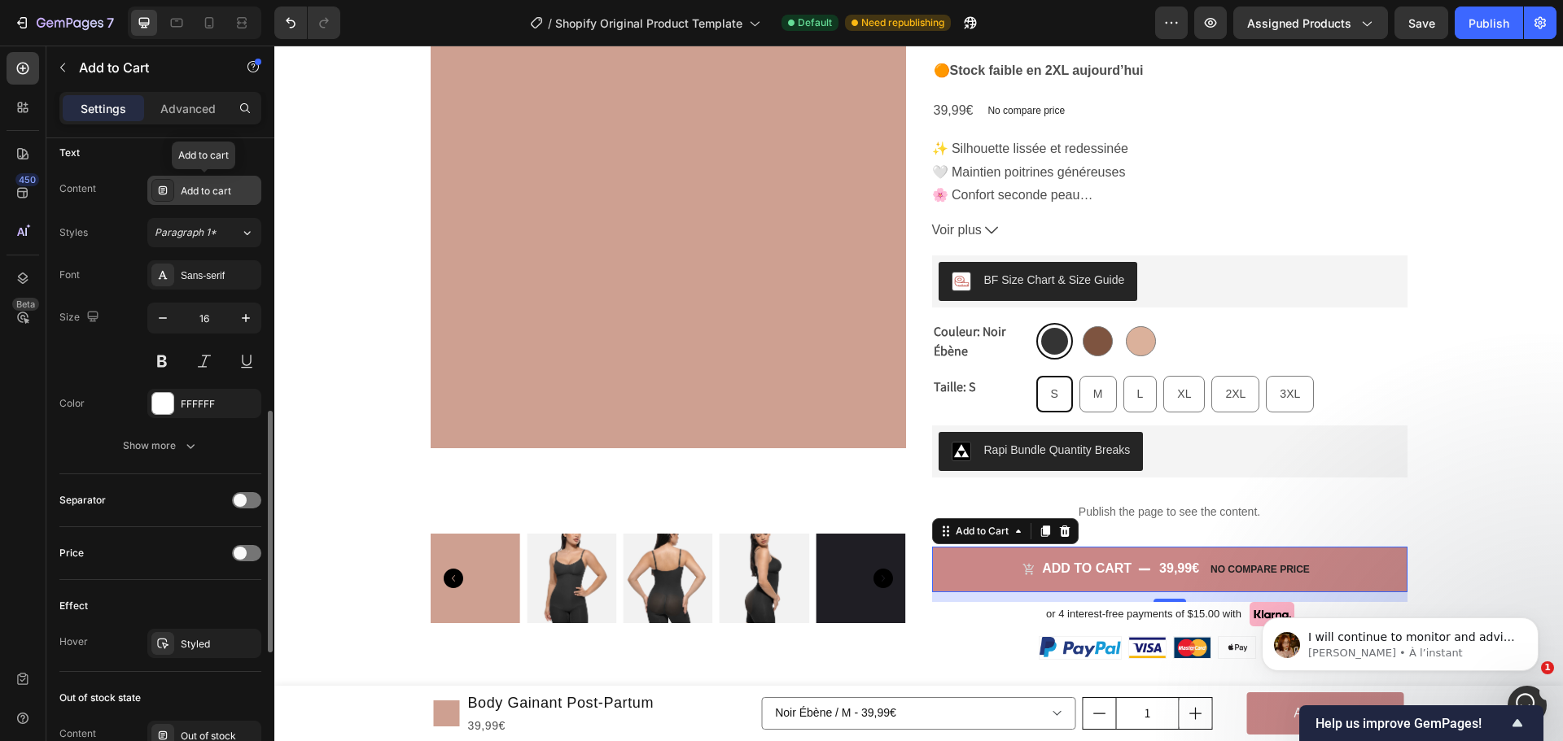
drag, startPoint x: 238, startPoint y: 191, endPoint x: 186, endPoint y: 184, distance: 52.6
click at [187, 184] on div "Add to cart" at bounding box center [219, 191] width 77 height 15
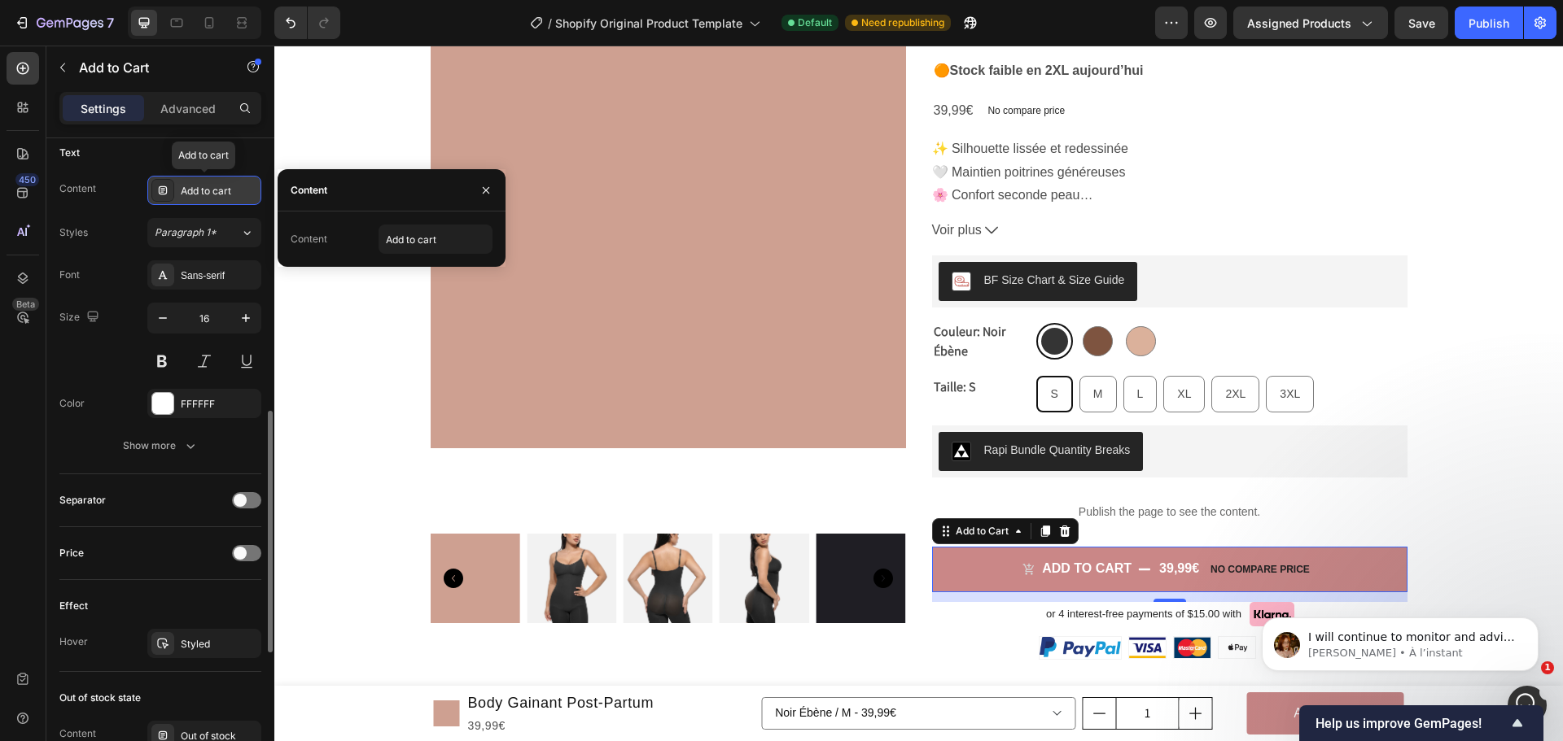
click at [186, 184] on div "Add to cart" at bounding box center [219, 191] width 77 height 15
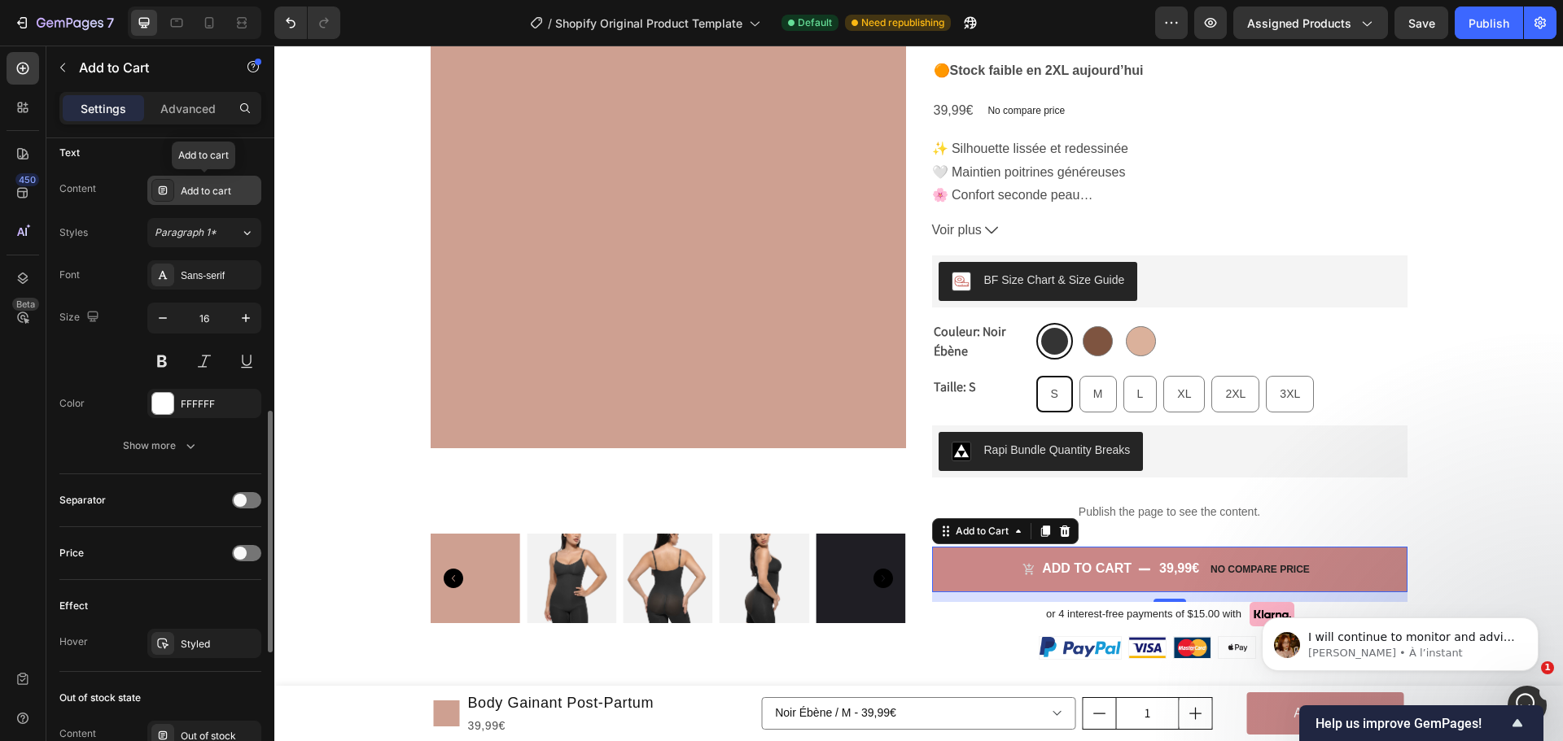
click at [192, 187] on div "Add to cart" at bounding box center [219, 191] width 77 height 15
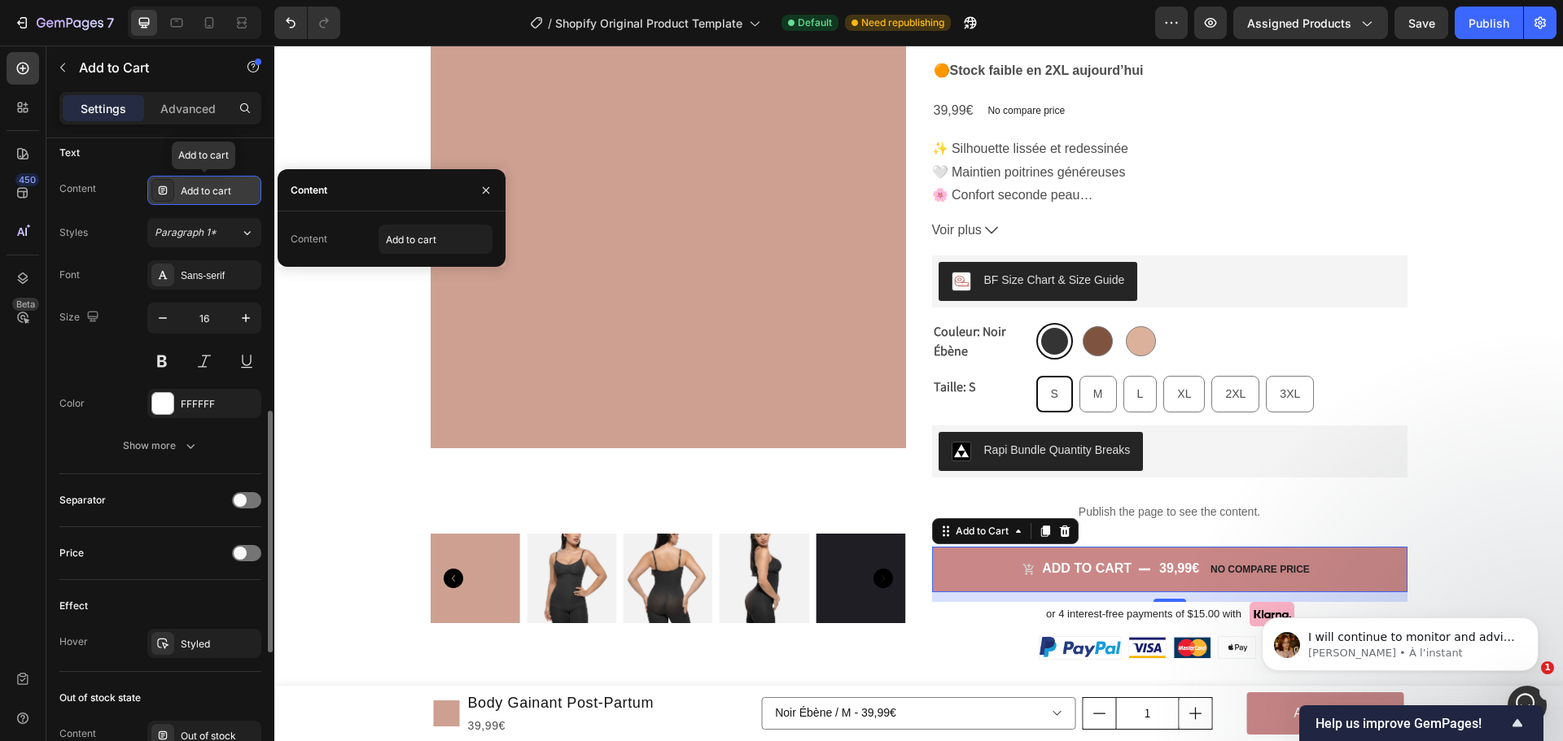
click at [192, 187] on div "Add to cart" at bounding box center [219, 191] width 77 height 15
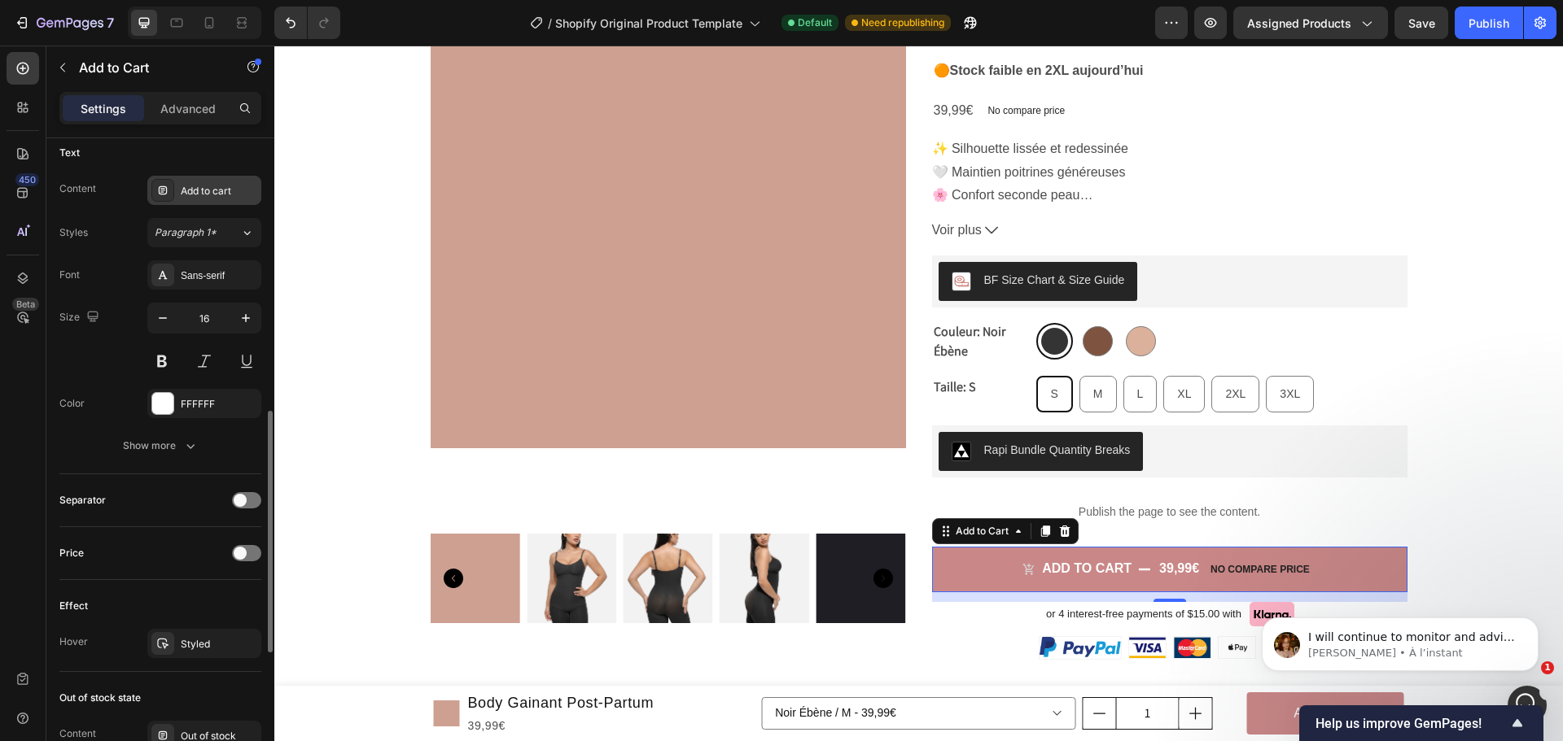
click at [182, 179] on div "Add to cart" at bounding box center [204, 190] width 114 height 29
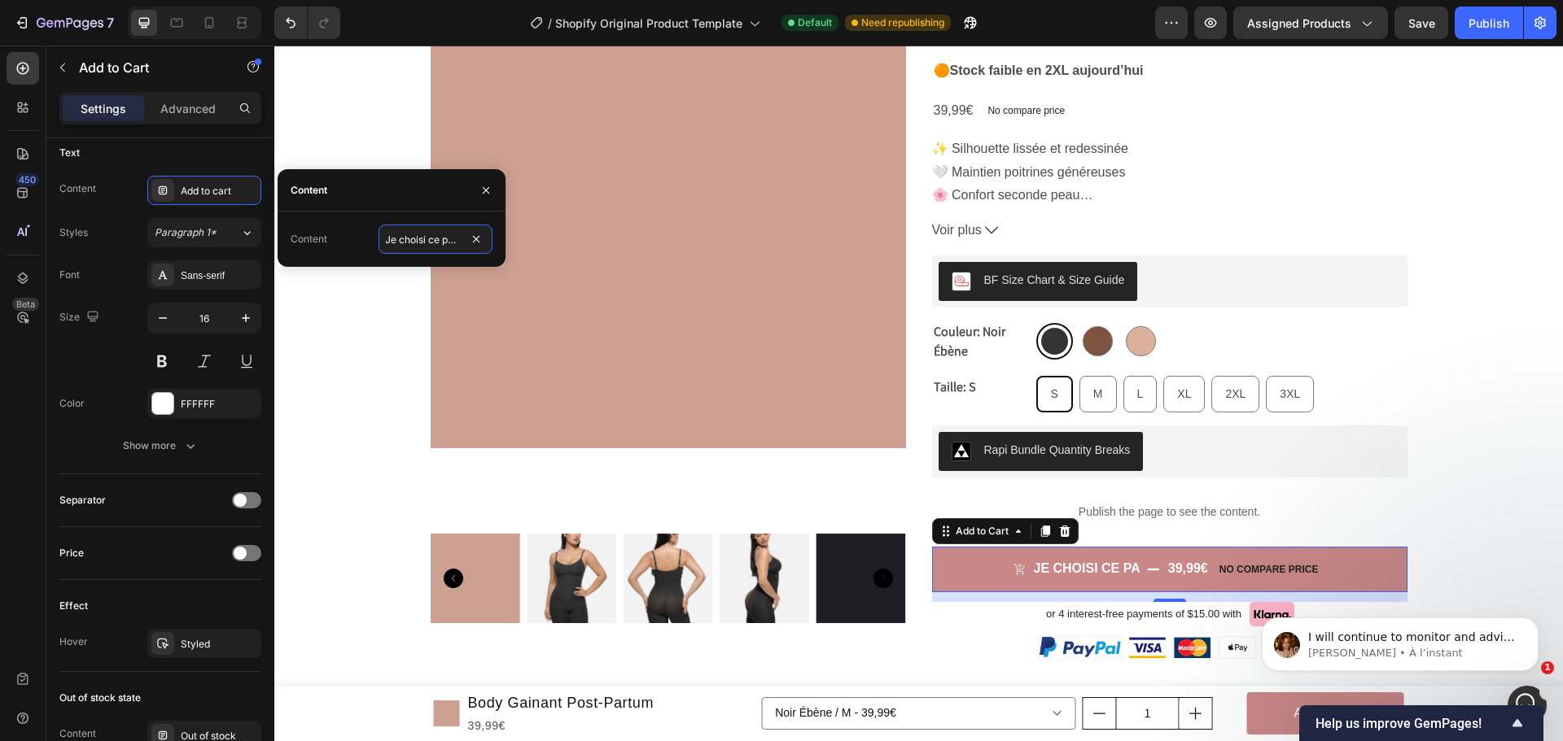
type input "Je choisi ce pack"
click at [1461, 27] on button "Publish" at bounding box center [1488, 23] width 68 height 33
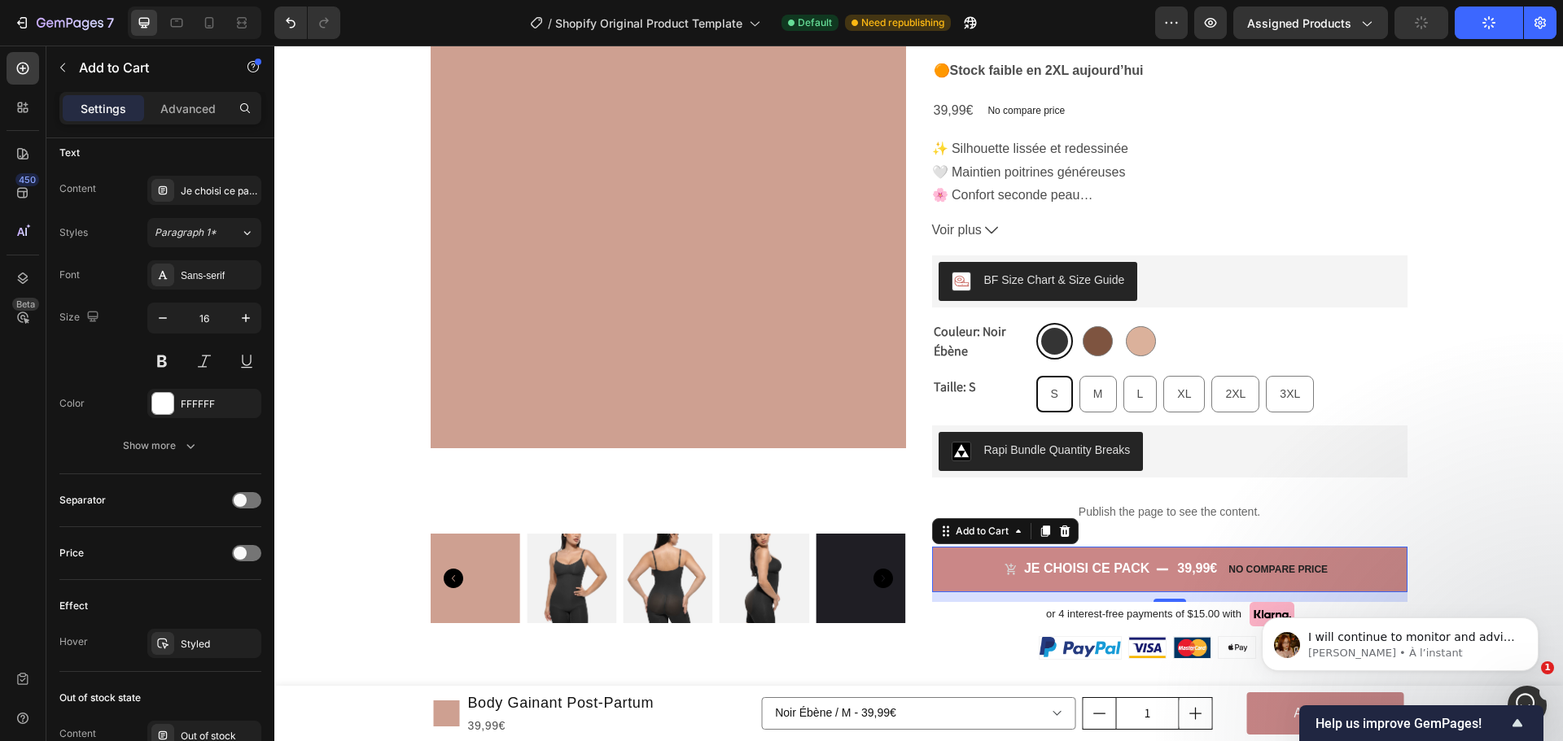
scroll to position [0, 0]
click at [1334, 693] on span "I will continue to monitor and advise you as soon as I receive updates from the…" at bounding box center [1412, 662] width 208 height 62
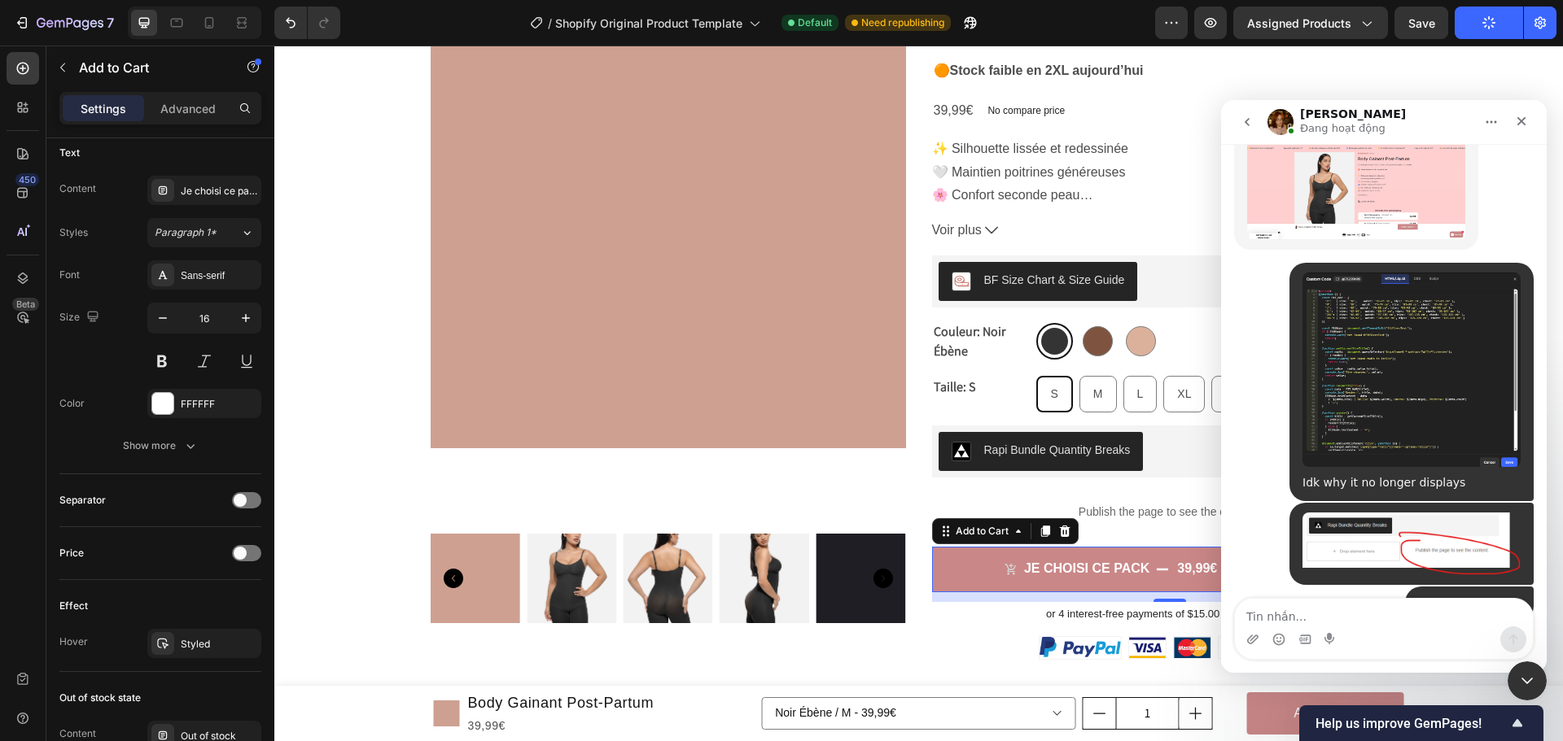
scroll to position [12342, 0]
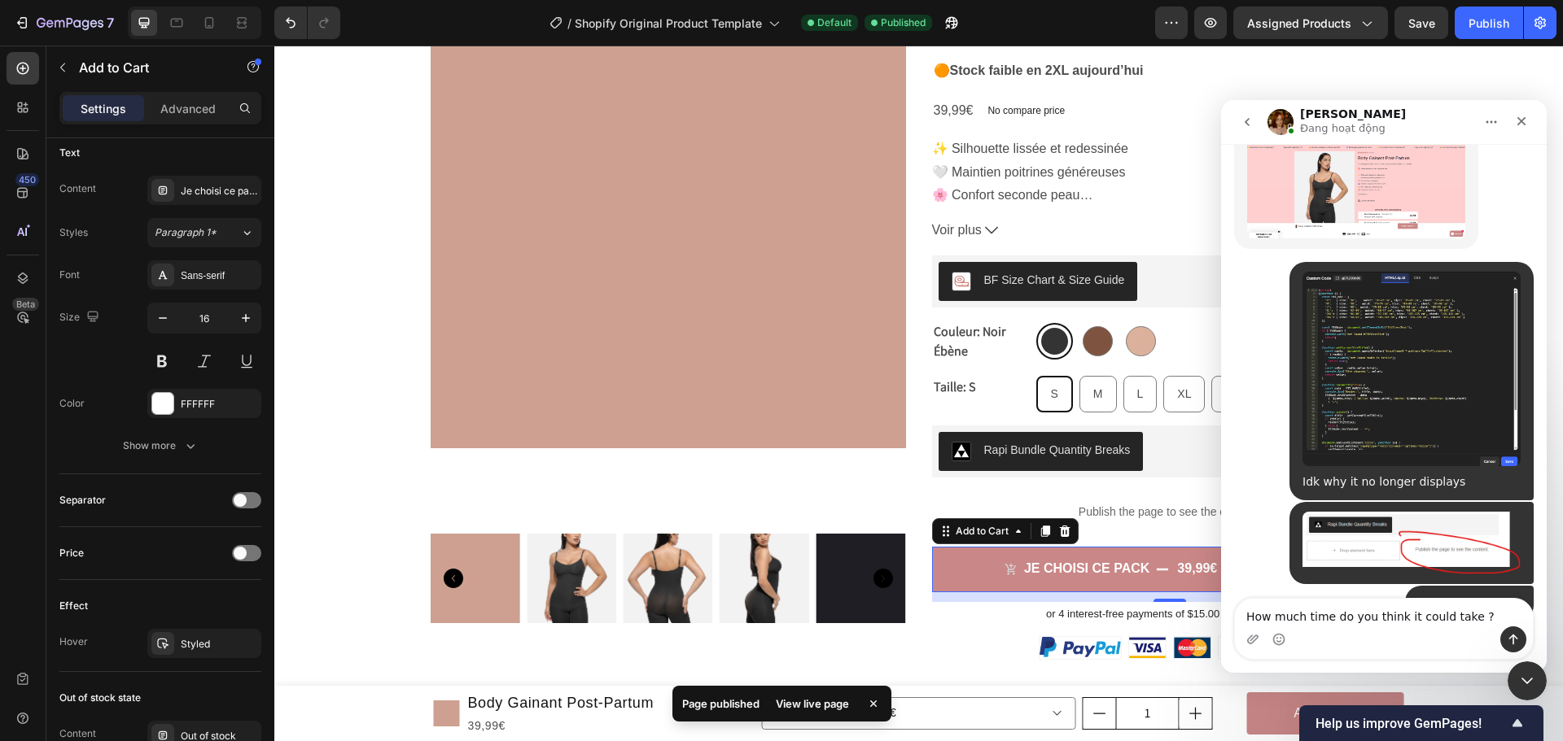
type textarea "How much time do you think it could take ?"
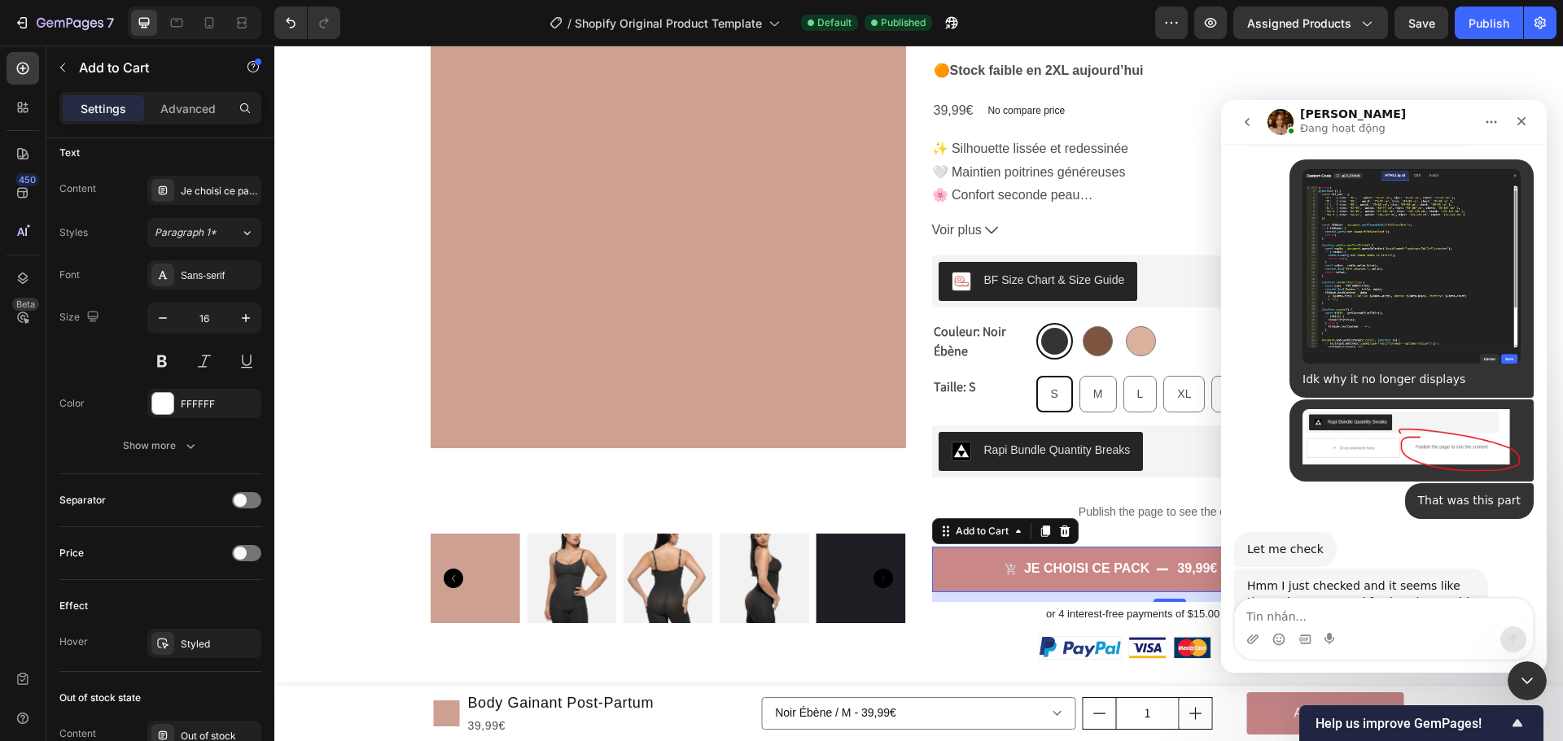
scroll to position [12444, 0]
click at [1324, 610] on textarea "Tin nhắn..." at bounding box center [1384, 613] width 298 height 28
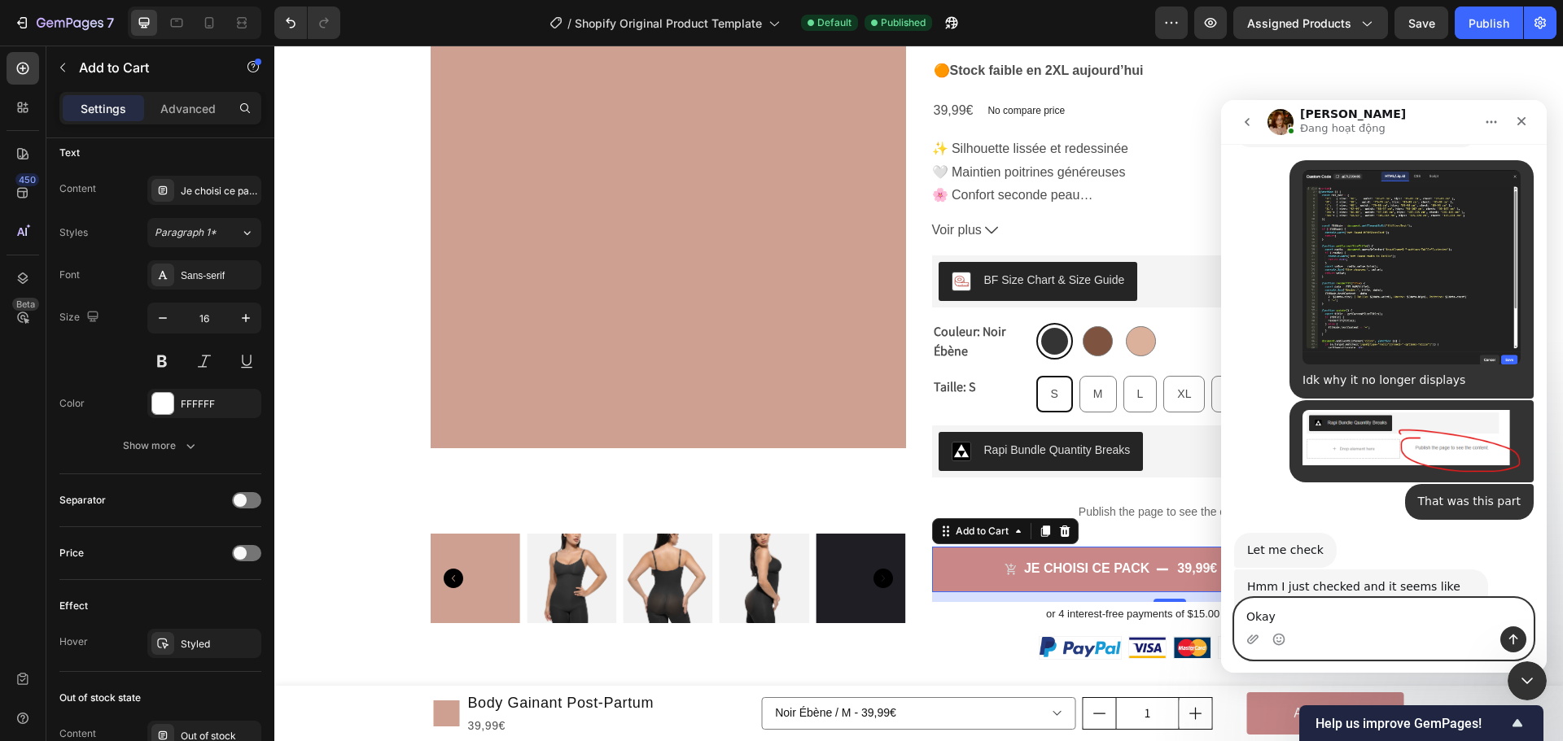
type textarea "Okay"
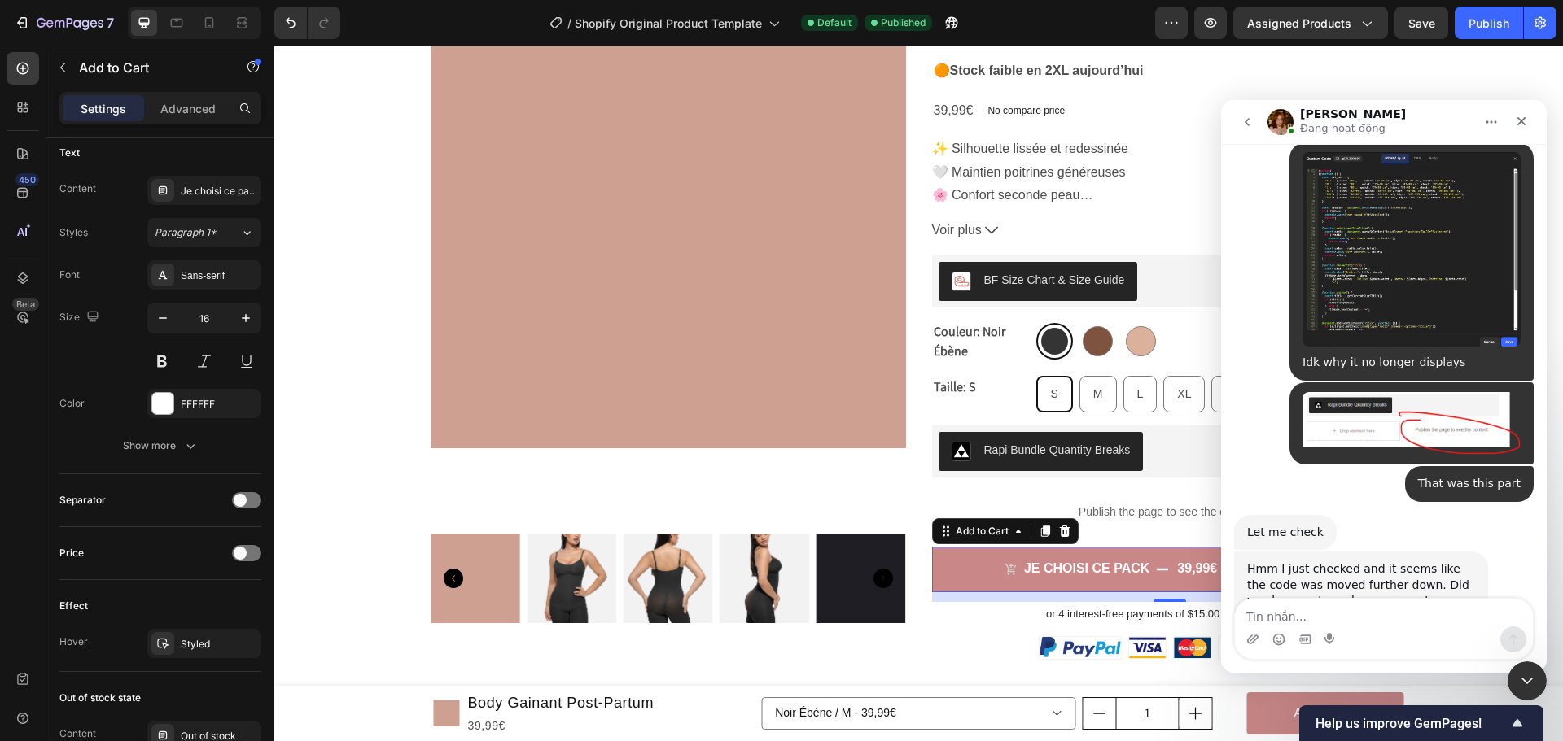
scroll to position [12411, 0]
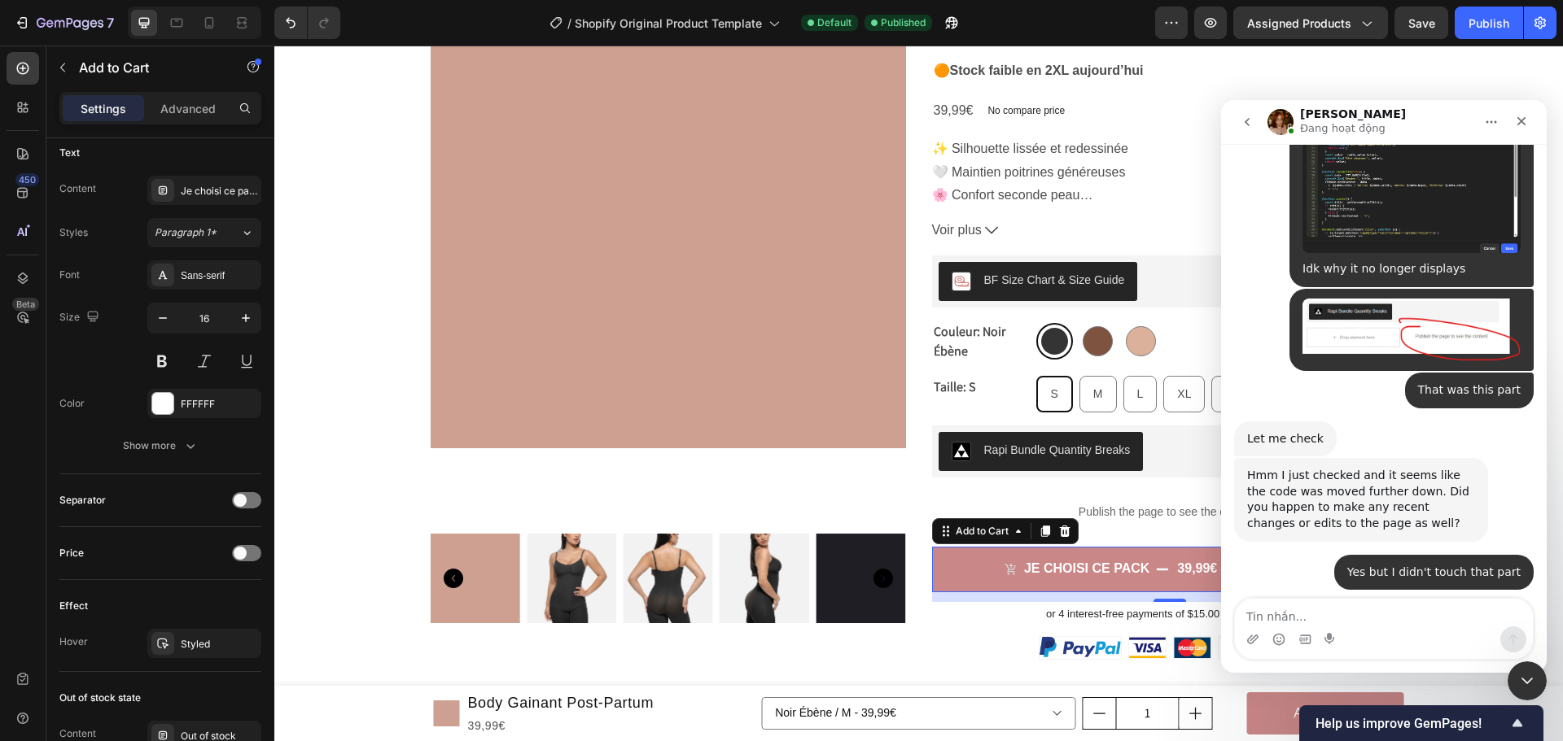
scroll to position [12573, 0]
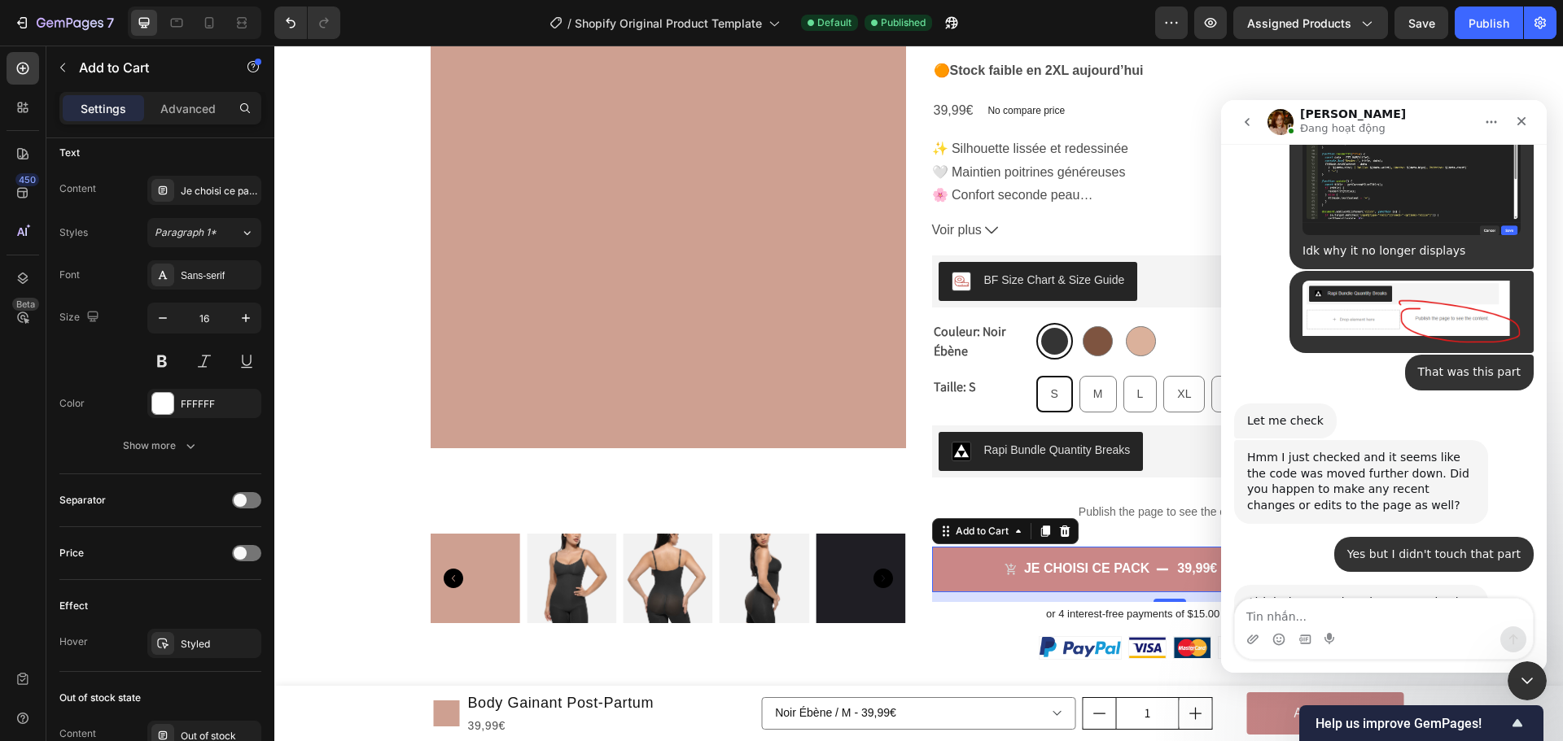
click at [1310, 617] on textarea "Tin nhắn..." at bounding box center [1384, 613] width 298 height 28
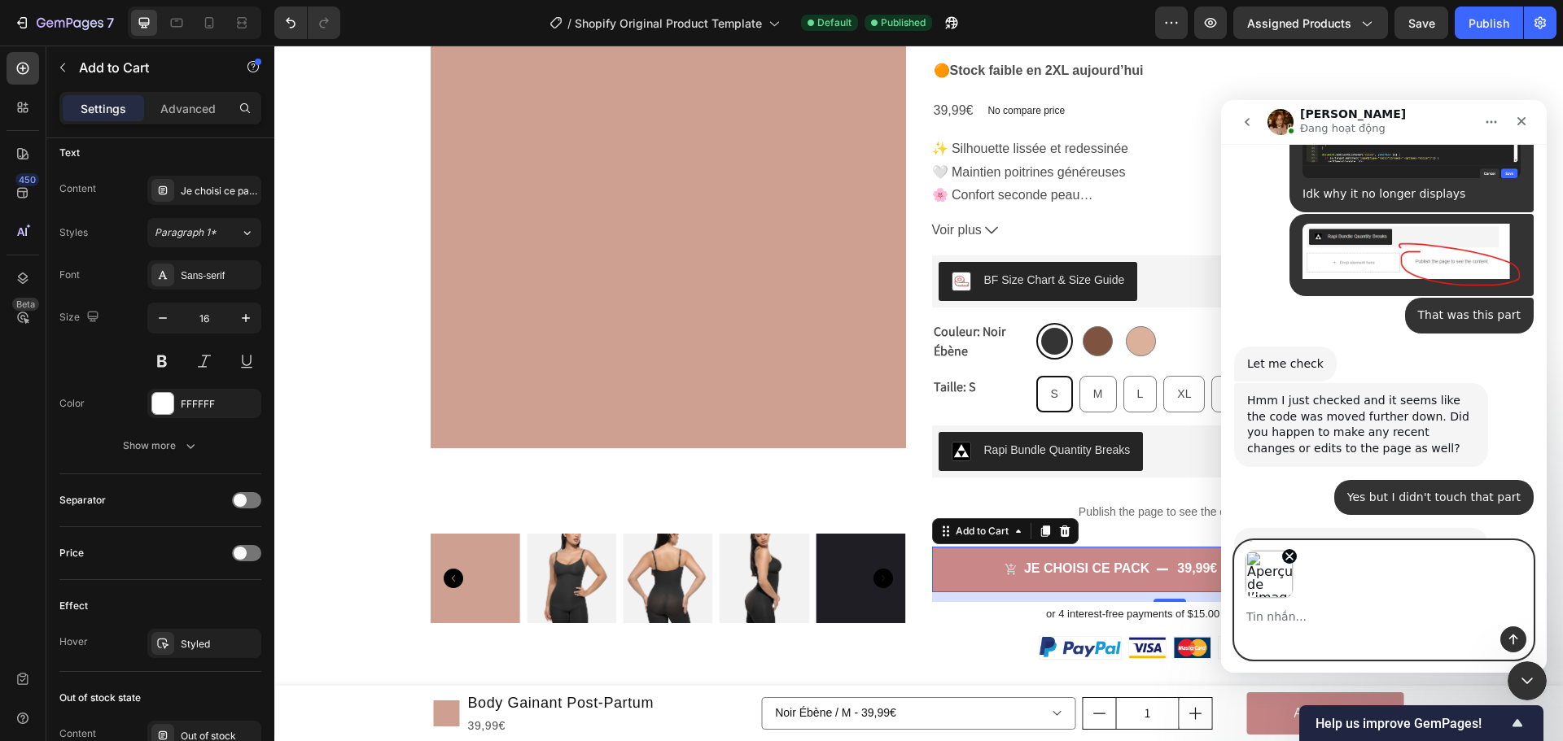
scroll to position [12631, 0]
type textarea "like that: Icon Ta"
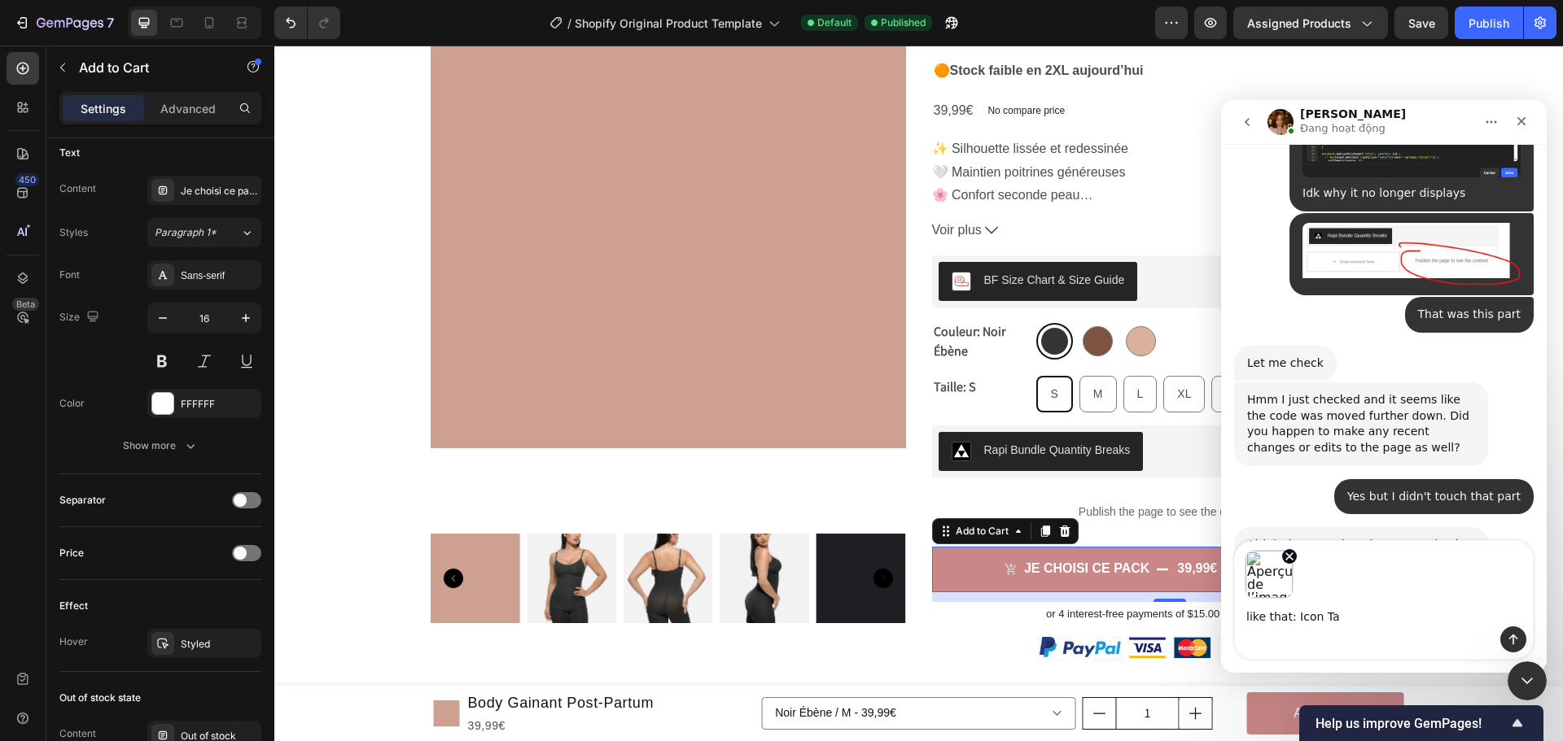
drag, startPoint x: 1335, startPoint y: 615, endPoint x: 1317, endPoint y: 621, distance: 19.1
click at [1317, 621] on textarea "like that: Icon Ta" at bounding box center [1384, 613] width 298 height 28
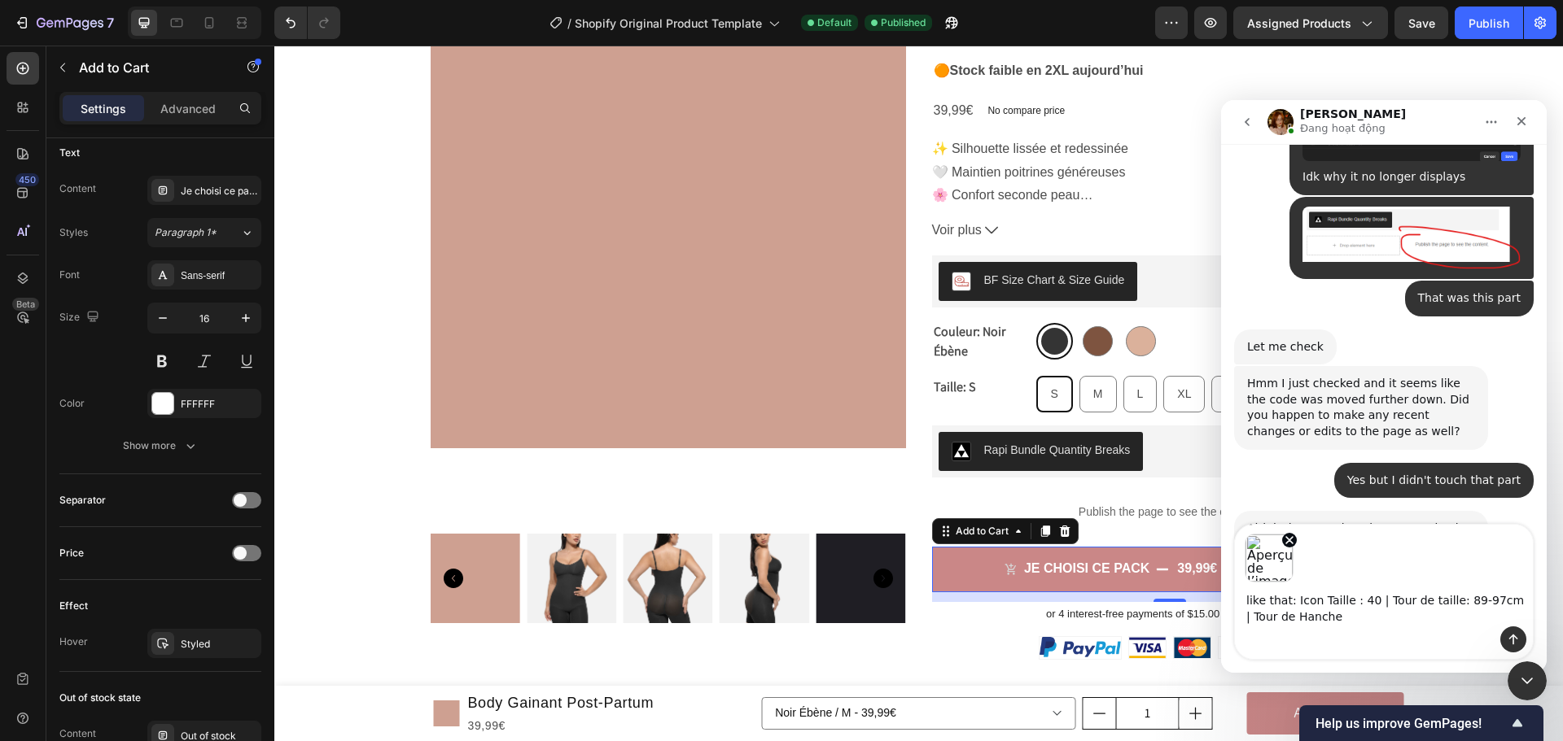
drag, startPoint x: 1442, startPoint y: 600, endPoint x: 1469, endPoint y: 601, distance: 26.9
click at [1483, 603] on textarea "like that: Icon Taille : 40 | Tour de taille: 89-97cm | Tour de Hanche" at bounding box center [1384, 605] width 298 height 44
drag, startPoint x: 1436, startPoint y: 599, endPoint x: 1485, endPoint y: 605, distance: 50.0
click at [1485, 605] on textarea "like that: Icon Taille : 40 | Tour de taille: 89-97cm | Tour de Hanche" at bounding box center [1384, 605] width 298 height 44
click at [1362, 618] on textarea "like that: Icon Taille : 40 | Tour de taille: 89-97cm | Tour de Hanche" at bounding box center [1384, 605] width 298 height 44
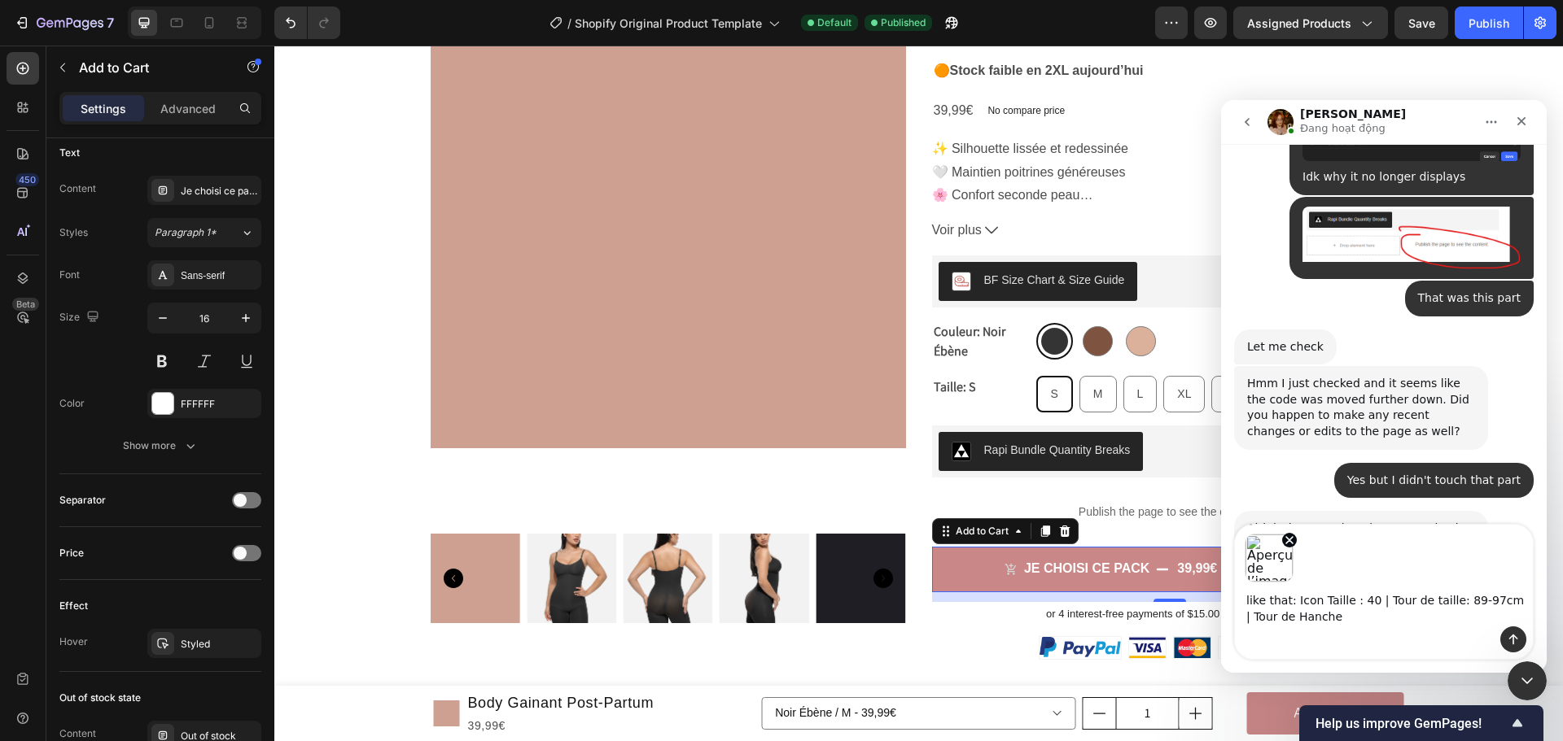
paste textarea ": 89-97cm"
drag, startPoint x: 1481, startPoint y: 610, endPoint x: 1489, endPoint y: 595, distance: 17.9
click at [1489, 595] on textarea "like that: Icon Taille : 40 | Tour de taille: 89-97cm | Tour de Hanche : 89-97cm" at bounding box center [1384, 605] width 298 height 44
click at [1369, 620] on textarea "like that: Icon Taille : 40 | Tour de taille: 89-97cm | Tour de Hanche : 89-97cm" at bounding box center [1384, 605] width 298 height 44
paste textarea "| Tour de Hanche : 89-97cm"
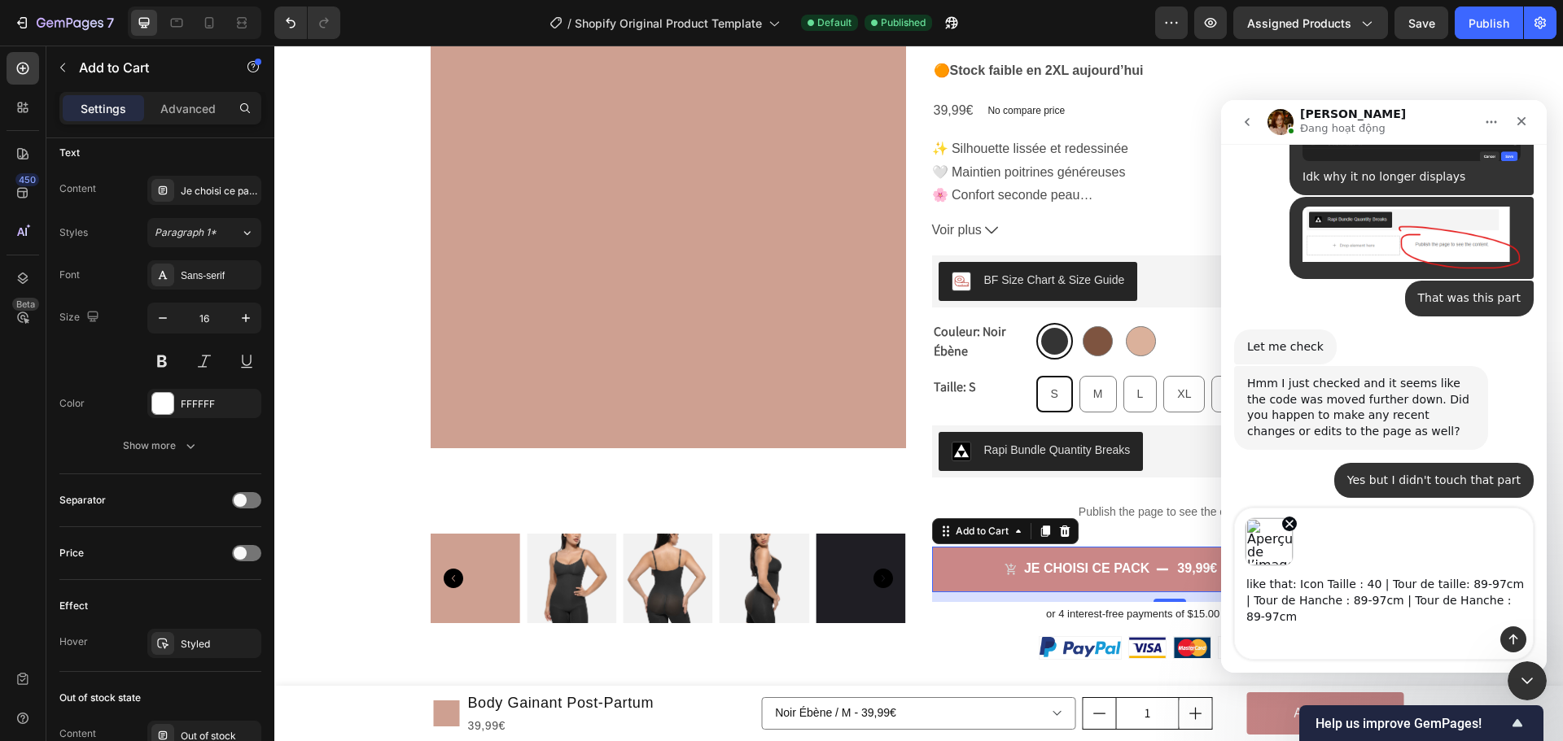
drag, startPoint x: 1406, startPoint y: 618, endPoint x: 1440, endPoint y: 621, distance: 34.3
click at [1440, 621] on textarea "like that: Icon Taille : 40 | Tour de taille: 89-97cm | Tour de Hanche : 89-97c…" at bounding box center [1384, 596] width 298 height 60
click at [1426, 615] on textarea "like that: Icon Taille : 40 | Tour de taille: 89-97cm | Tour de Hanche : 89-97c…" at bounding box center [1384, 596] width 298 height 60
drag, startPoint x: 1406, startPoint y: 619, endPoint x: 1368, endPoint y: 619, distance: 37.4
click at [1368, 619] on textarea "like that: Icon Taille : 40 | Tour de taille: 89-97cm | Tour de Hanche : 89-97c…" at bounding box center [1384, 596] width 298 height 60
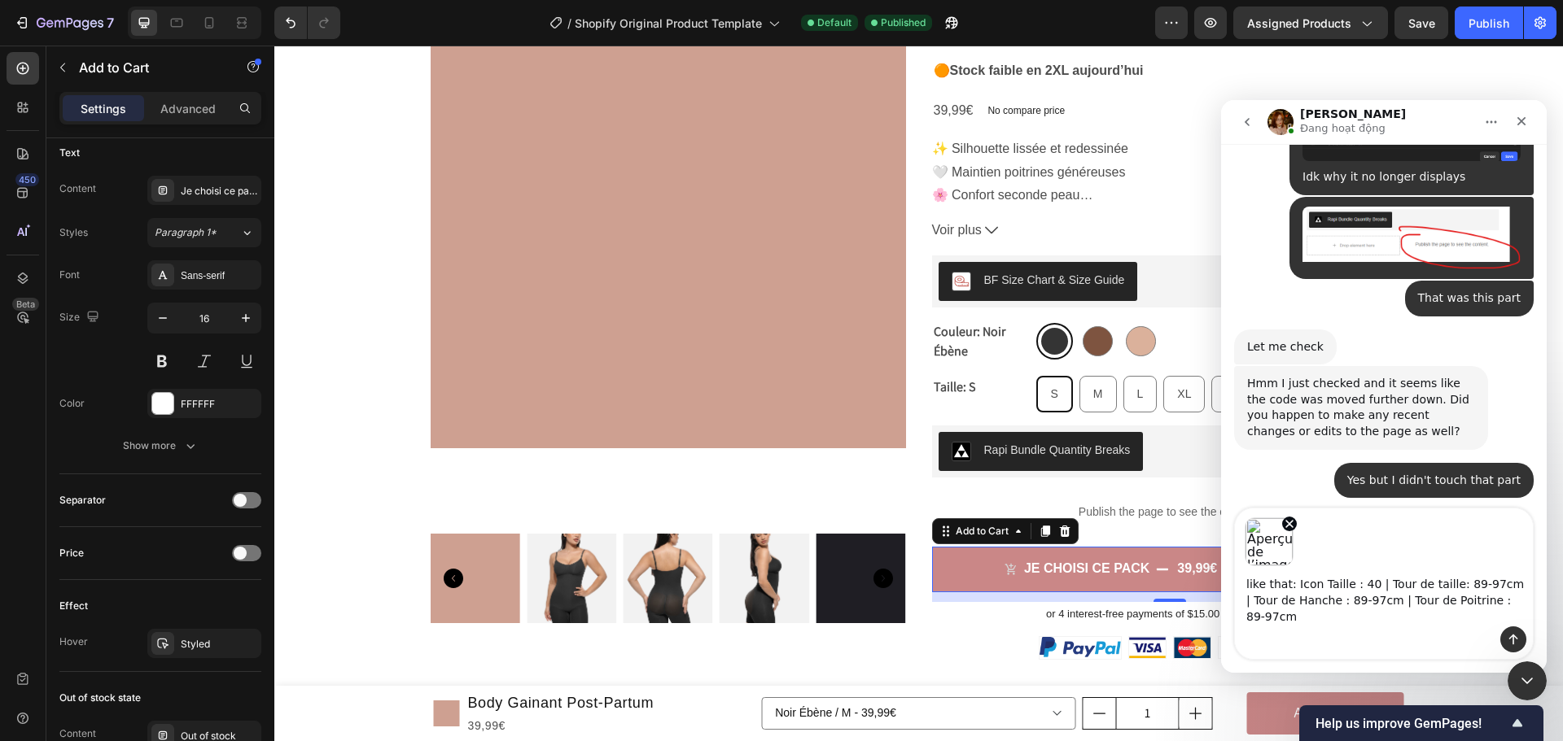
drag, startPoint x: 1363, startPoint y: 617, endPoint x: 1403, endPoint y: 620, distance: 40.0
click at [1403, 620] on textarea "like that: Icon Taille : 40 | Tour de taille: 89-97cm | Tour de Hanche : 89-97c…" at bounding box center [1384, 596] width 298 height 60
drag, startPoint x: 1263, startPoint y: 617, endPoint x: 1494, endPoint y: 601, distance: 231.7
click at [1494, 601] on textarea "like that: Icon Taille : 40 | Tour de taille: 89-97cm | Tour de Hanche : 89-97c…" at bounding box center [1384, 605] width 298 height 44
type textarea "like that: Icon Taille : 40 | Tour de taille: 89-97cm | Hanche : 89-97cm | Poit…"
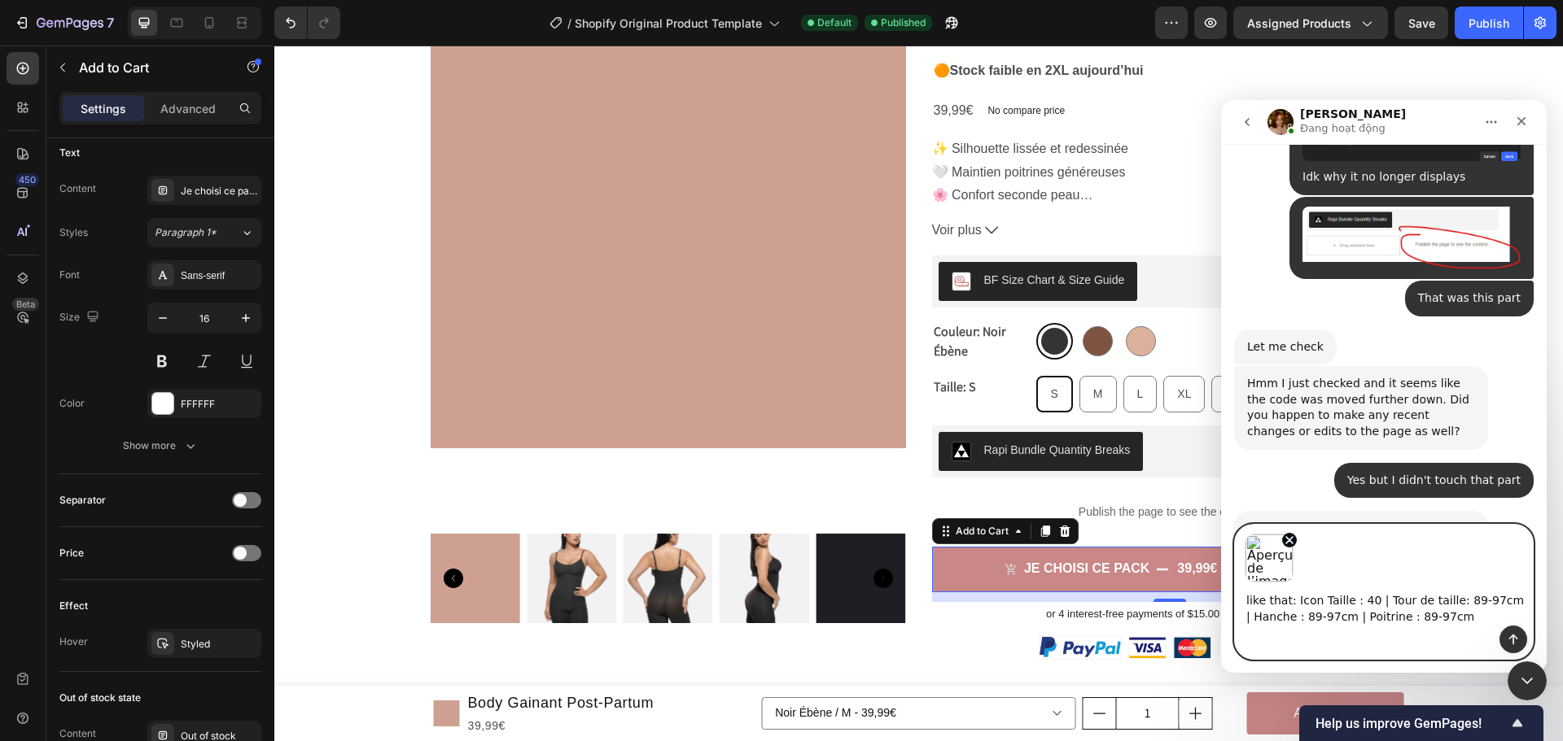
click at [1507, 637] on icon "Envoyer un message…" at bounding box center [1513, 639] width 13 height 13
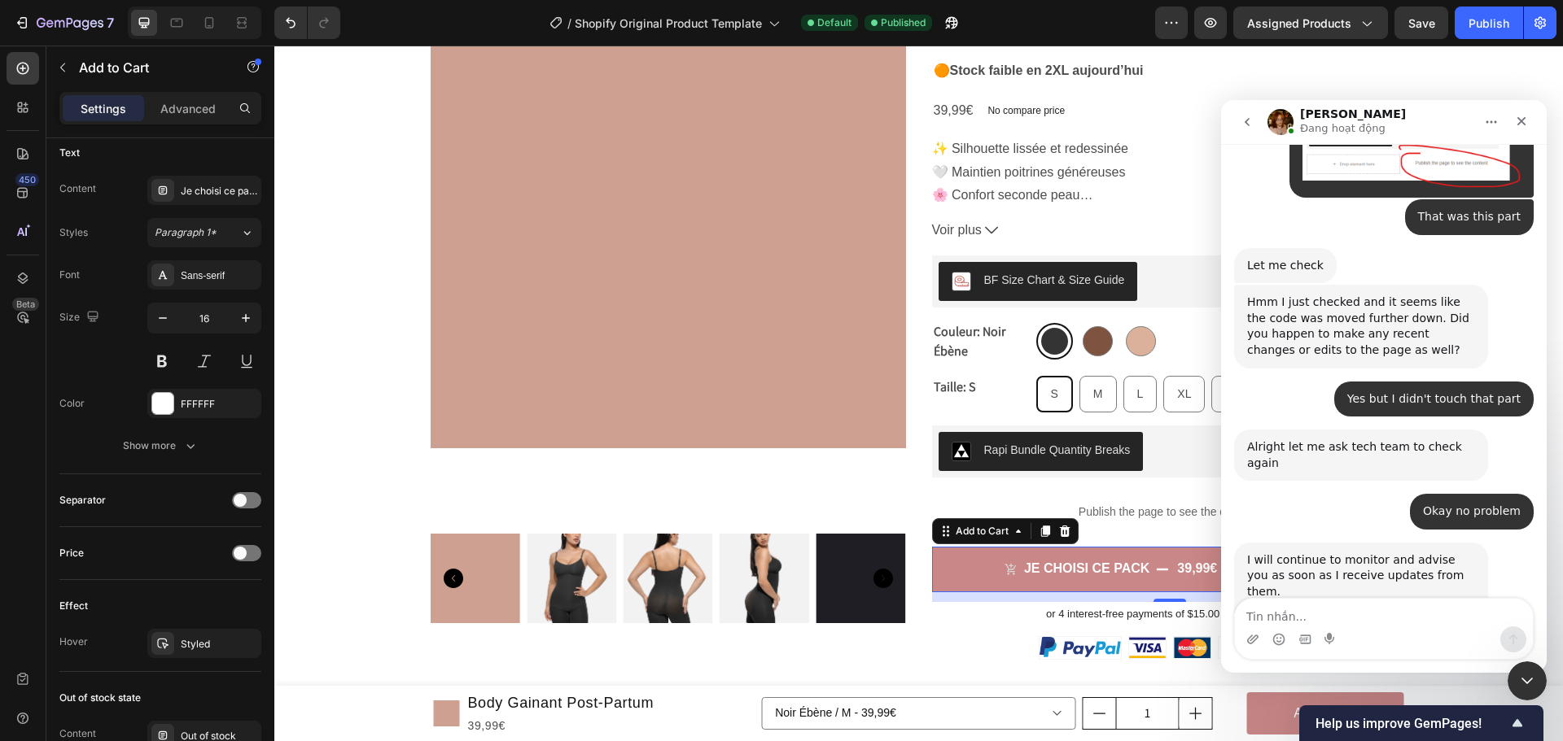
scroll to position [12729, 0]
click at [1376, 613] on textarea "Tin nhắn..." at bounding box center [1384, 613] width 298 height 28
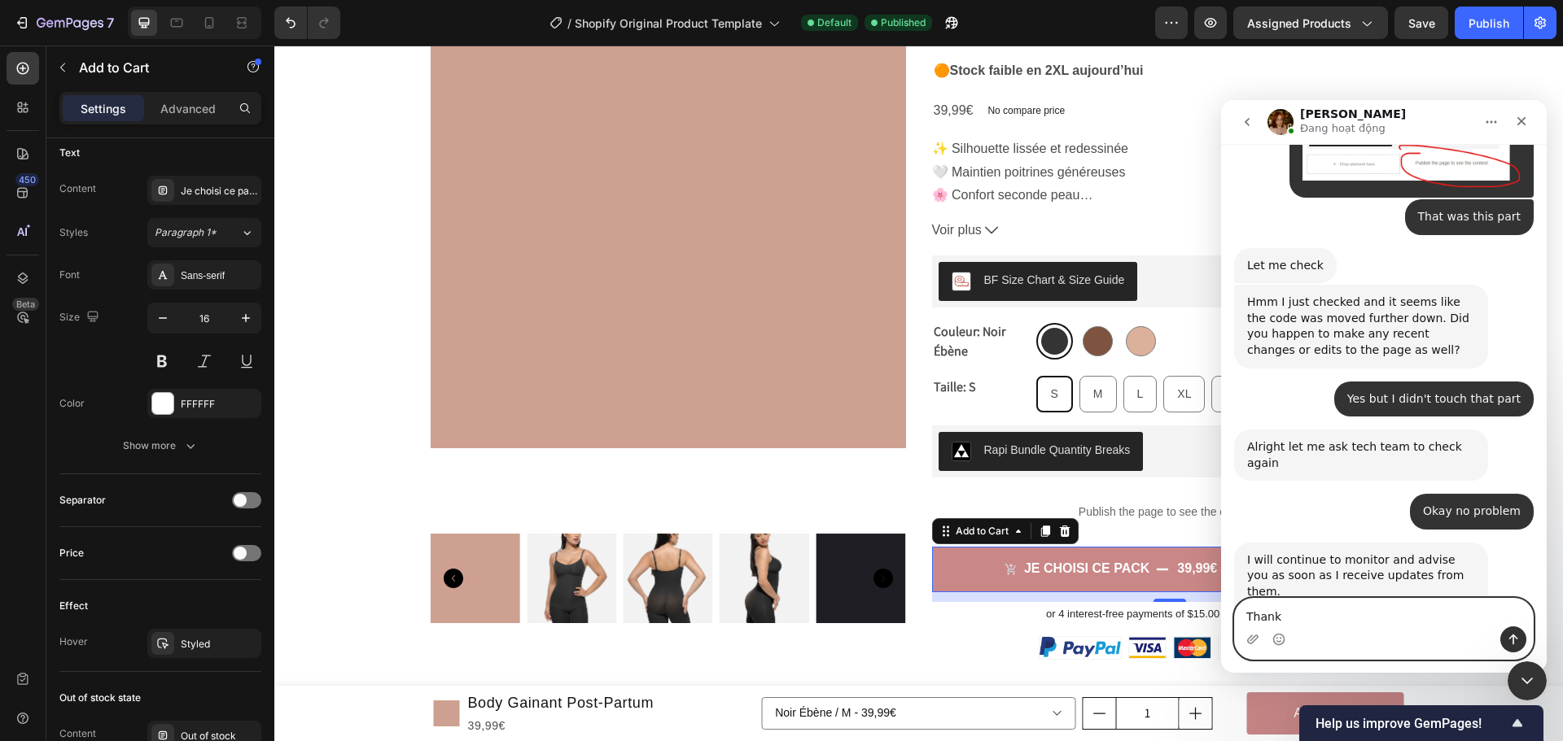
type textarea "Thanks"
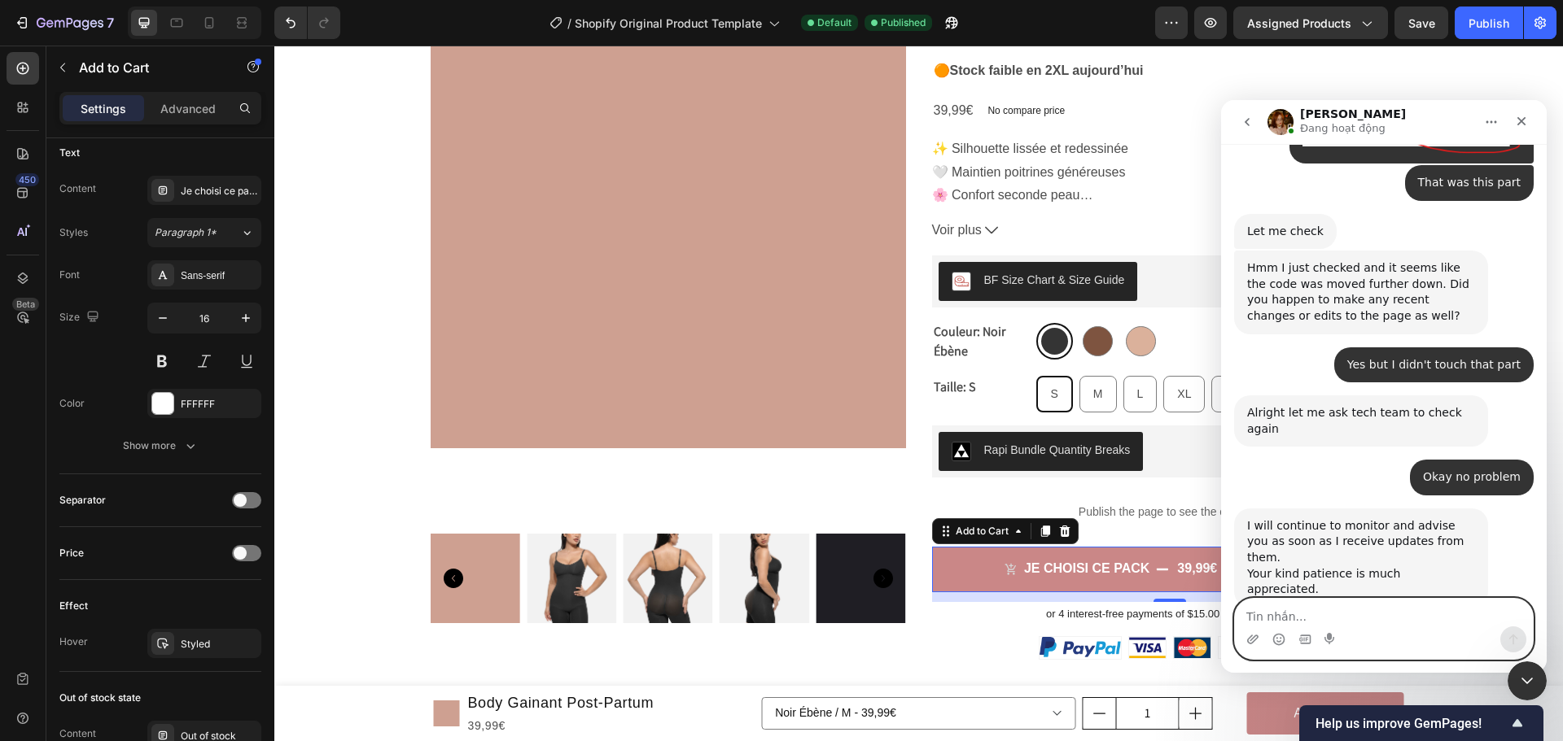
scroll to position [12778, 0]
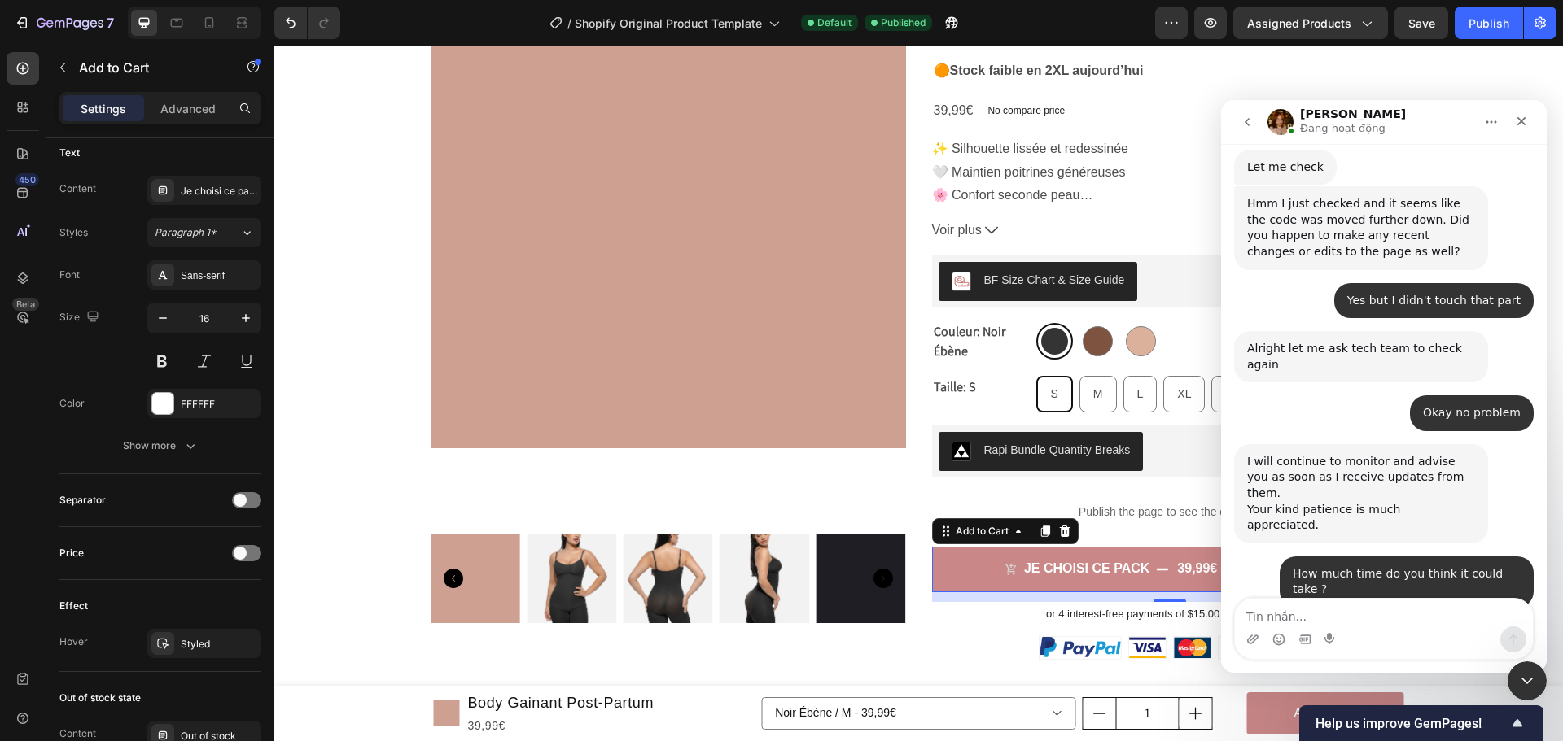
scroll to position [12826, 0]
drag, startPoint x: 1516, startPoint y: 118, endPoint x: 2373, endPoint y: 233, distance: 865.5
click at [1516, 118] on icon "Fermer" at bounding box center [1521, 121] width 13 height 13
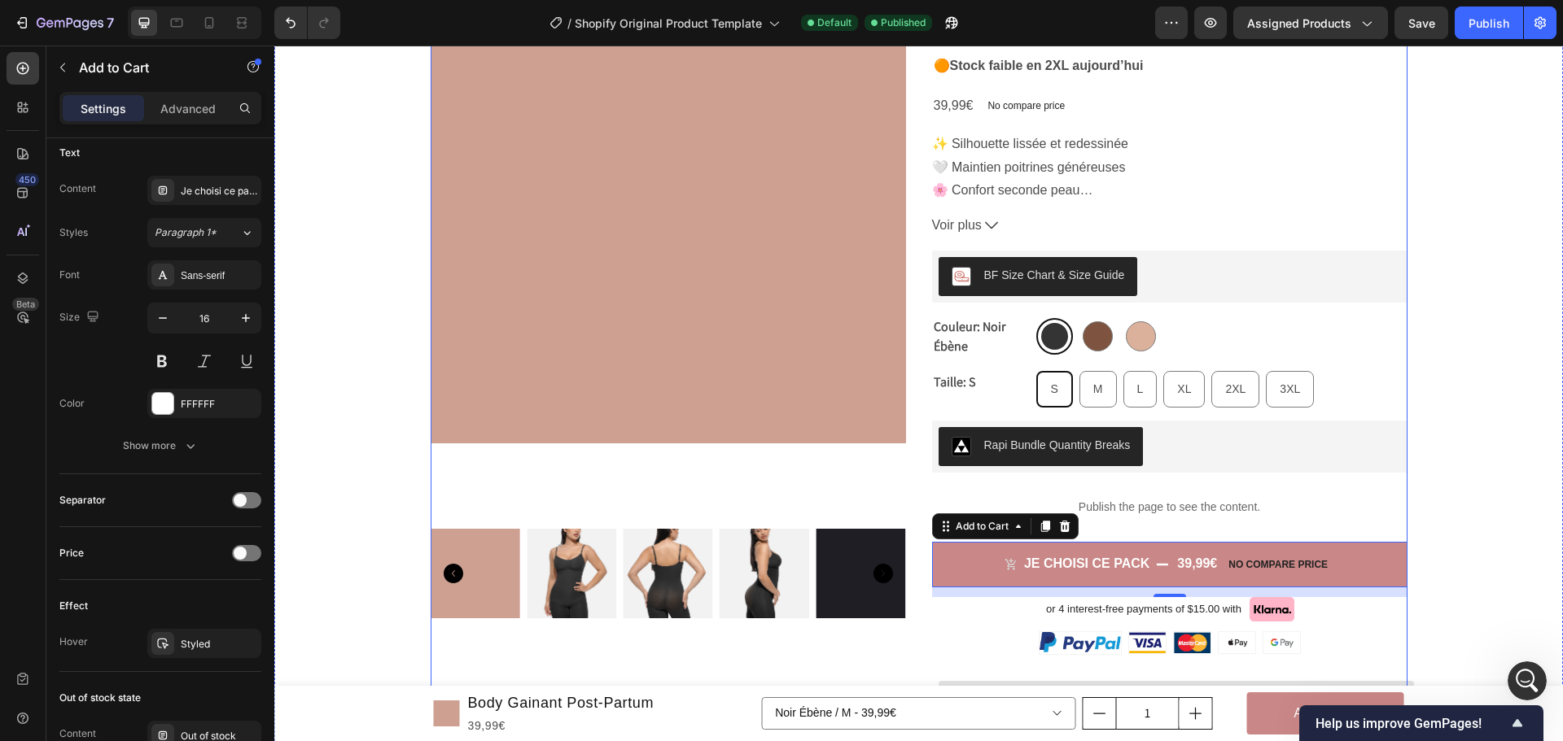
scroll to position [411, 0]
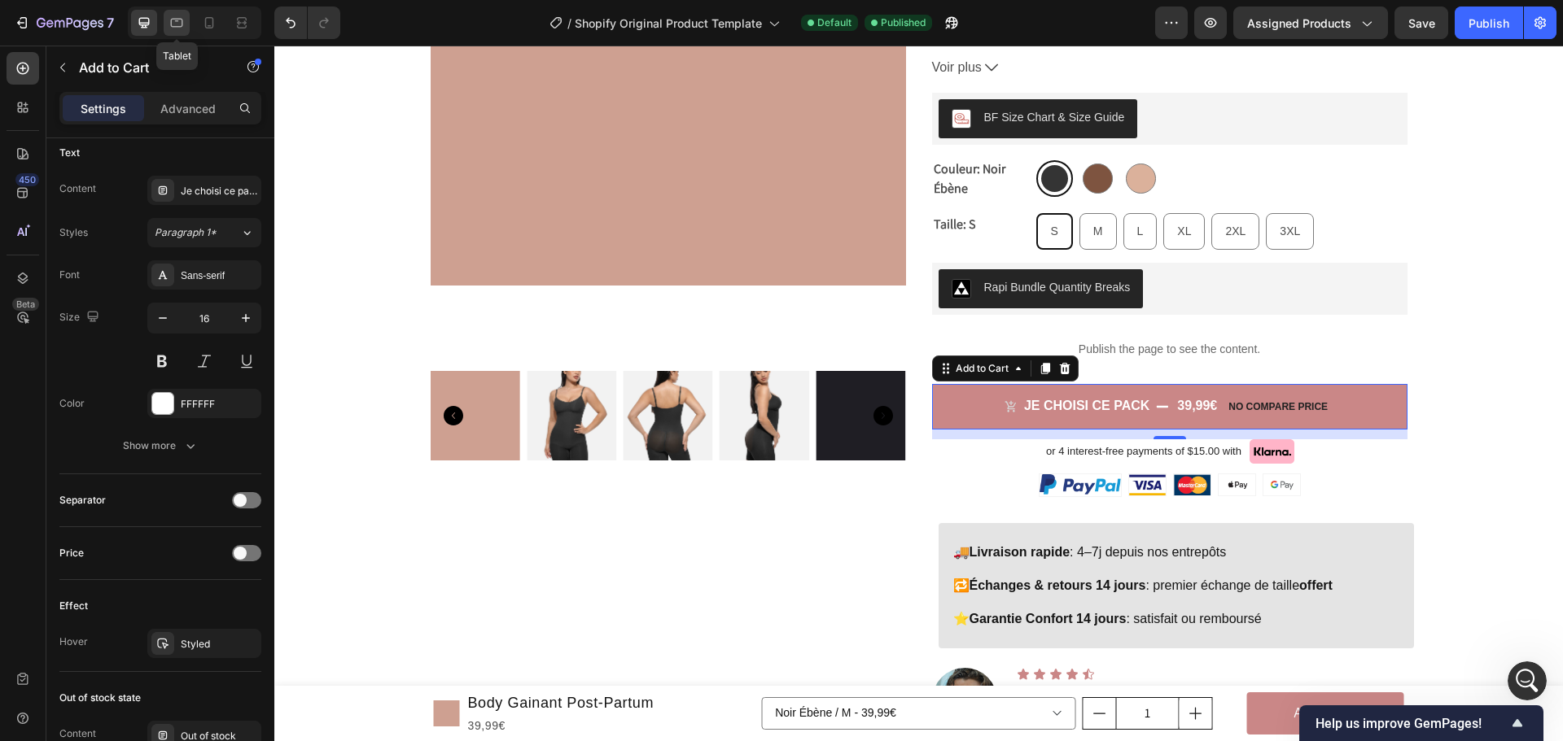
click at [169, 11] on div at bounding box center [177, 23] width 26 height 26
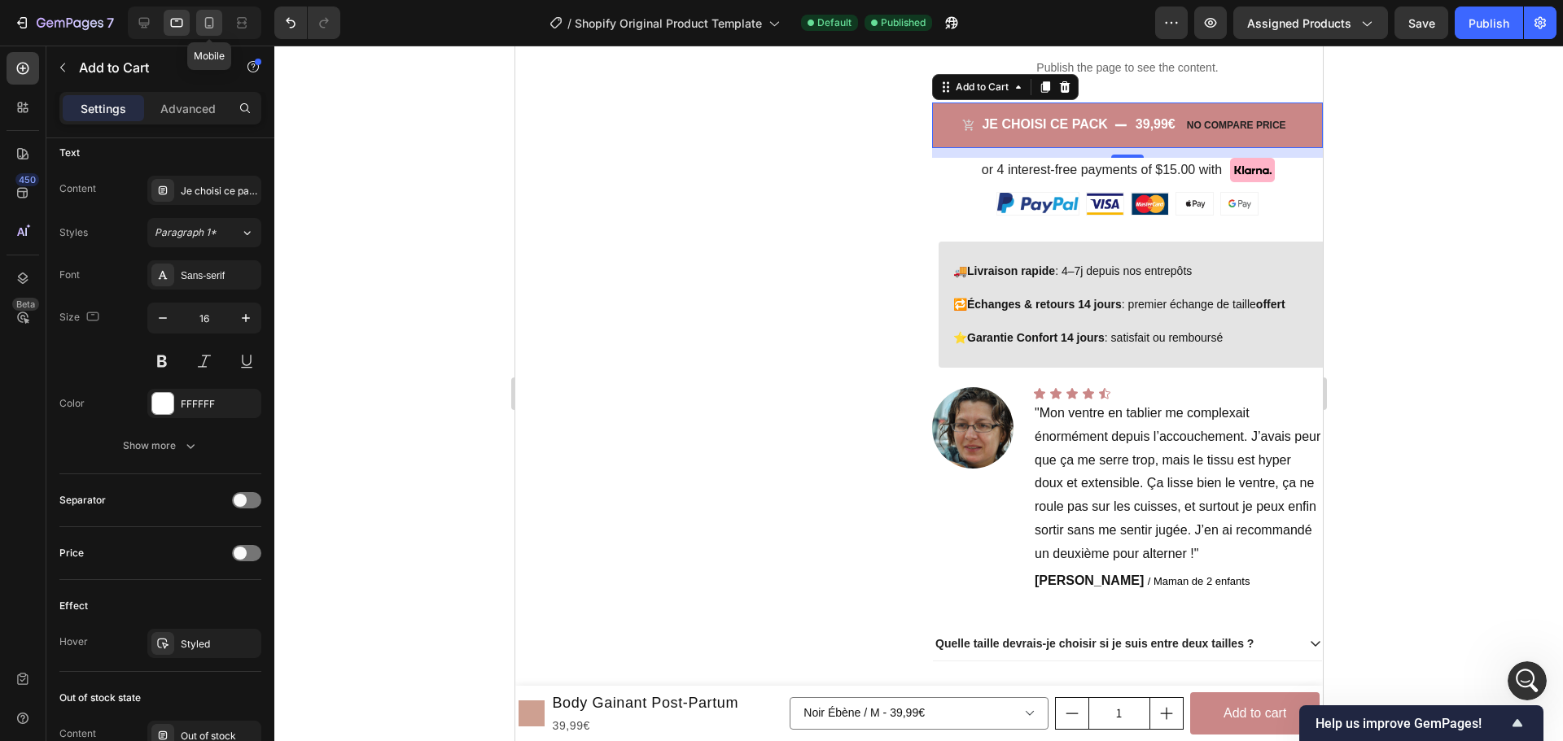
click at [203, 24] on icon at bounding box center [209, 23] width 16 height 16
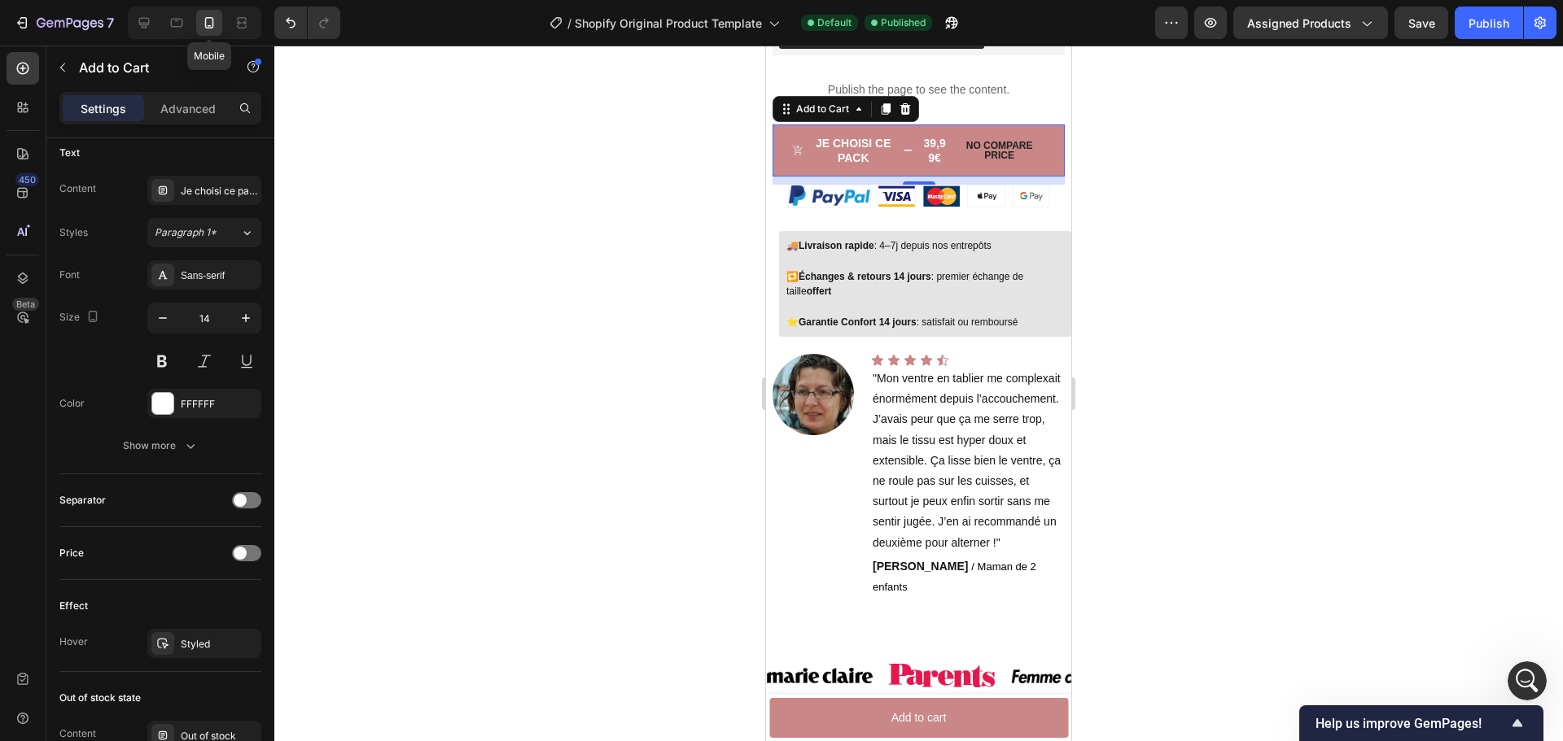
scroll to position [1239, 0]
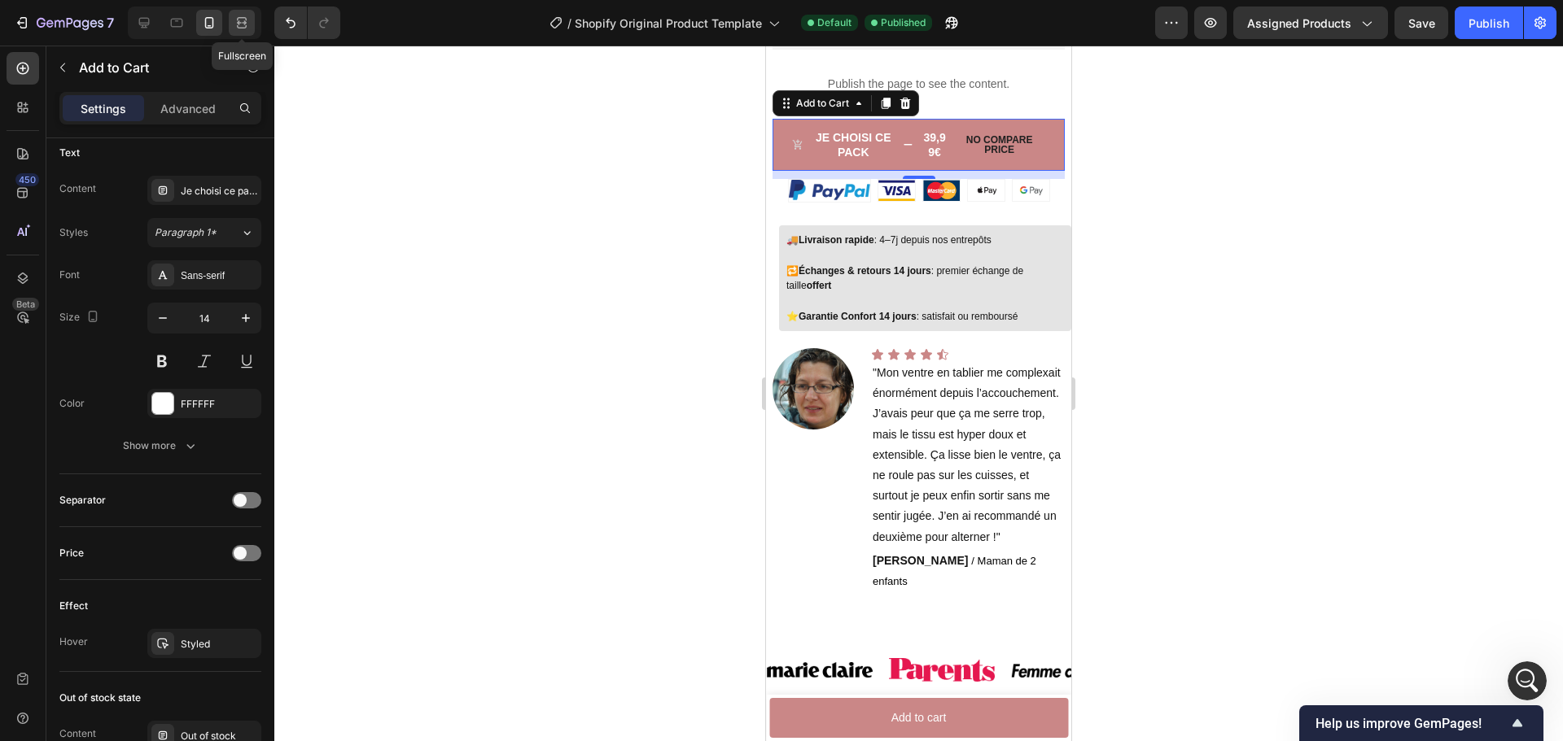
click at [232, 23] on div at bounding box center [242, 23] width 26 height 26
type input "16"
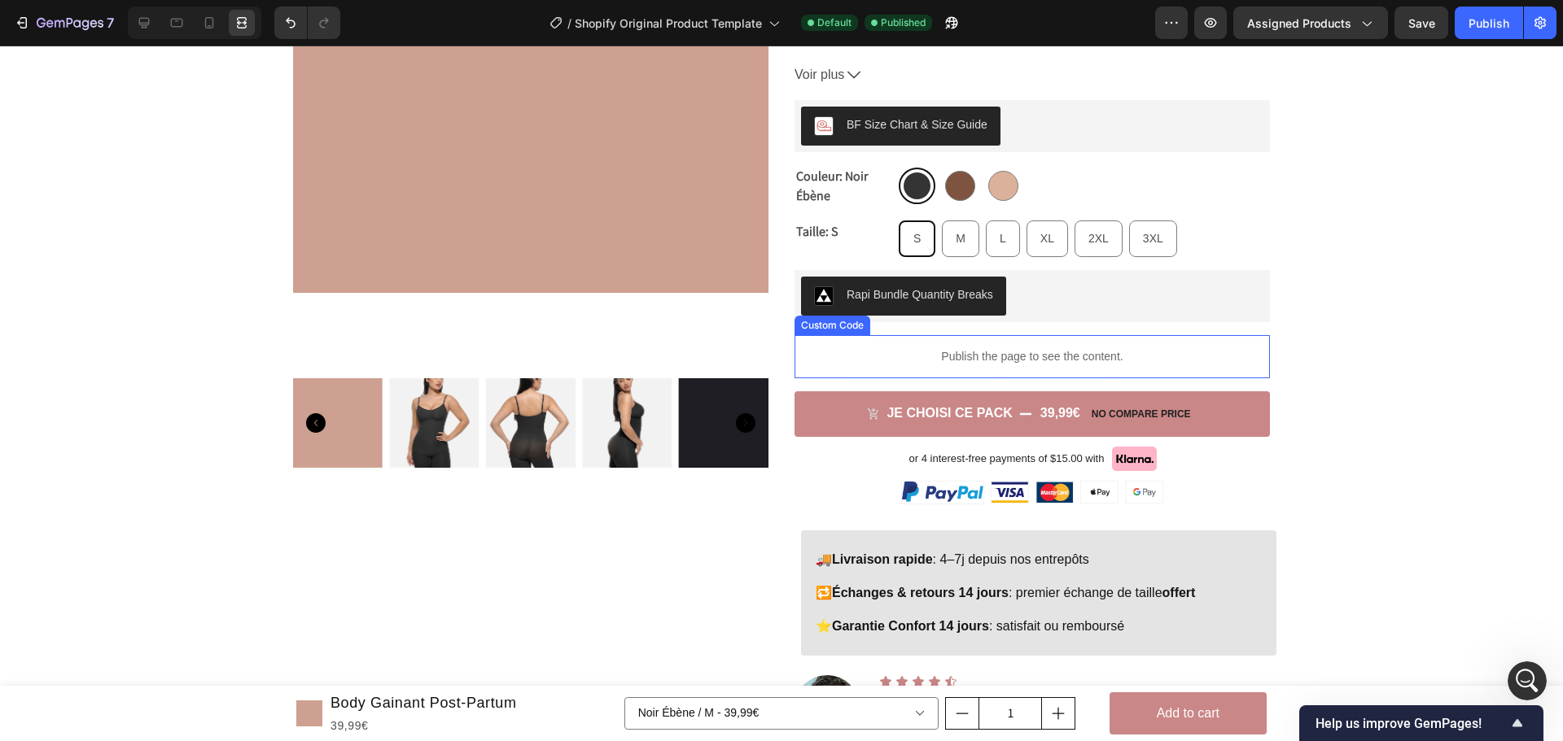
scroll to position [548, 0]
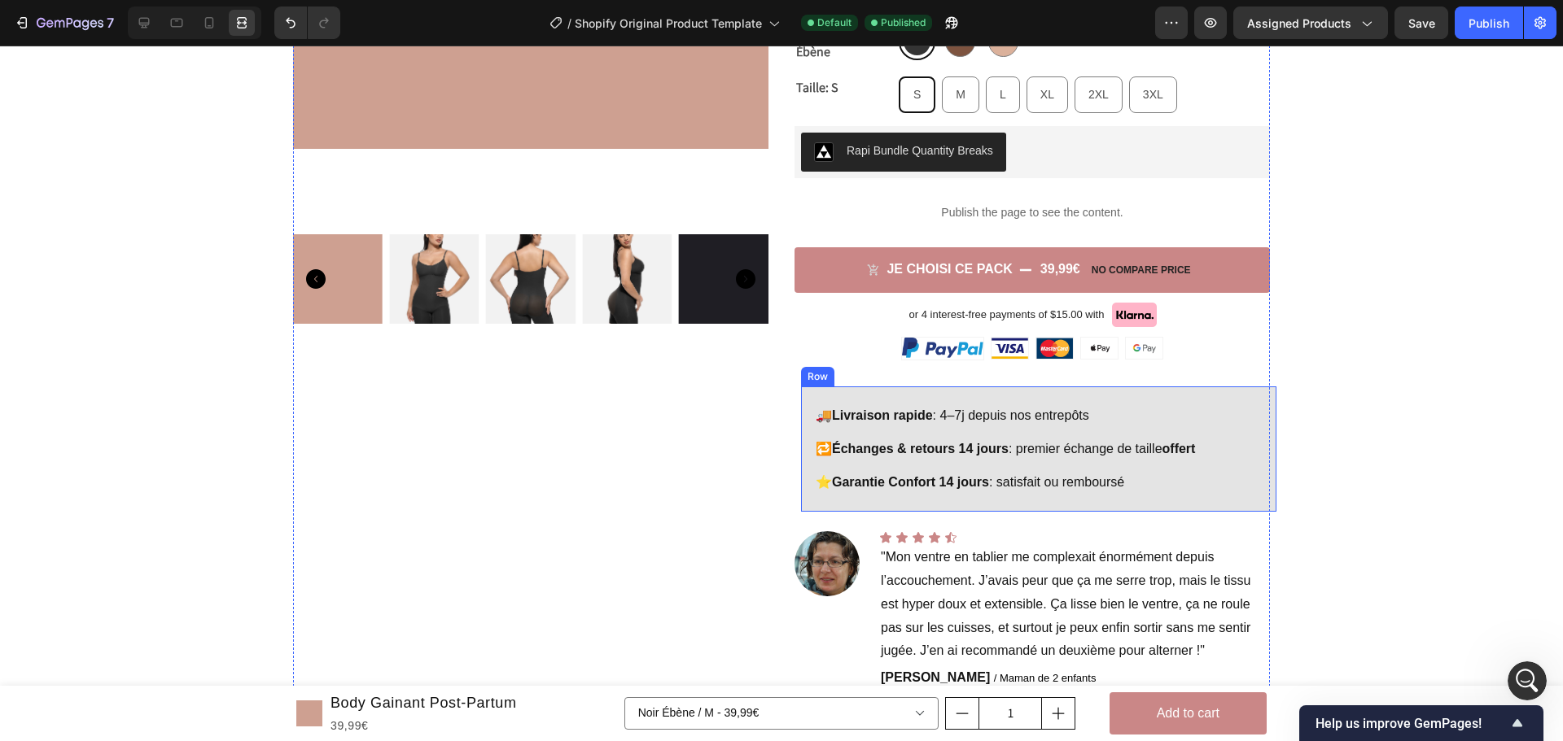
click at [1243, 396] on div "🚚 Livraison rapide : 4–7j depuis nos entrepôts Text Block Row 🔁 Échanges & reto…" at bounding box center [1038, 449] width 475 height 125
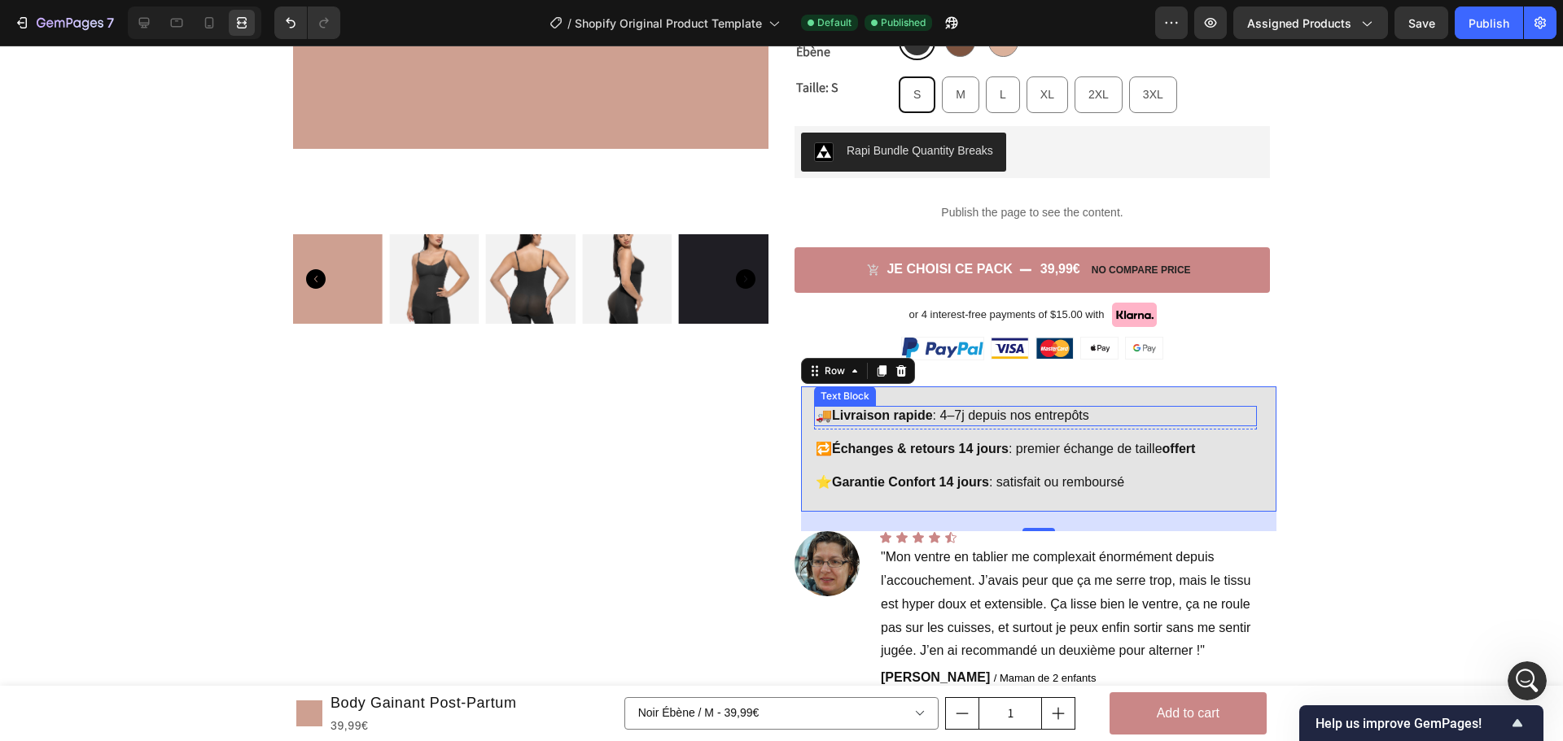
click at [1219, 404] on div "🚚 Livraison rapide : 4–7j depuis nos entrepôts Text Block Row 🔁 Échanges & reto…" at bounding box center [1038, 449] width 475 height 125
click at [142, 20] on icon at bounding box center [144, 23] width 16 height 16
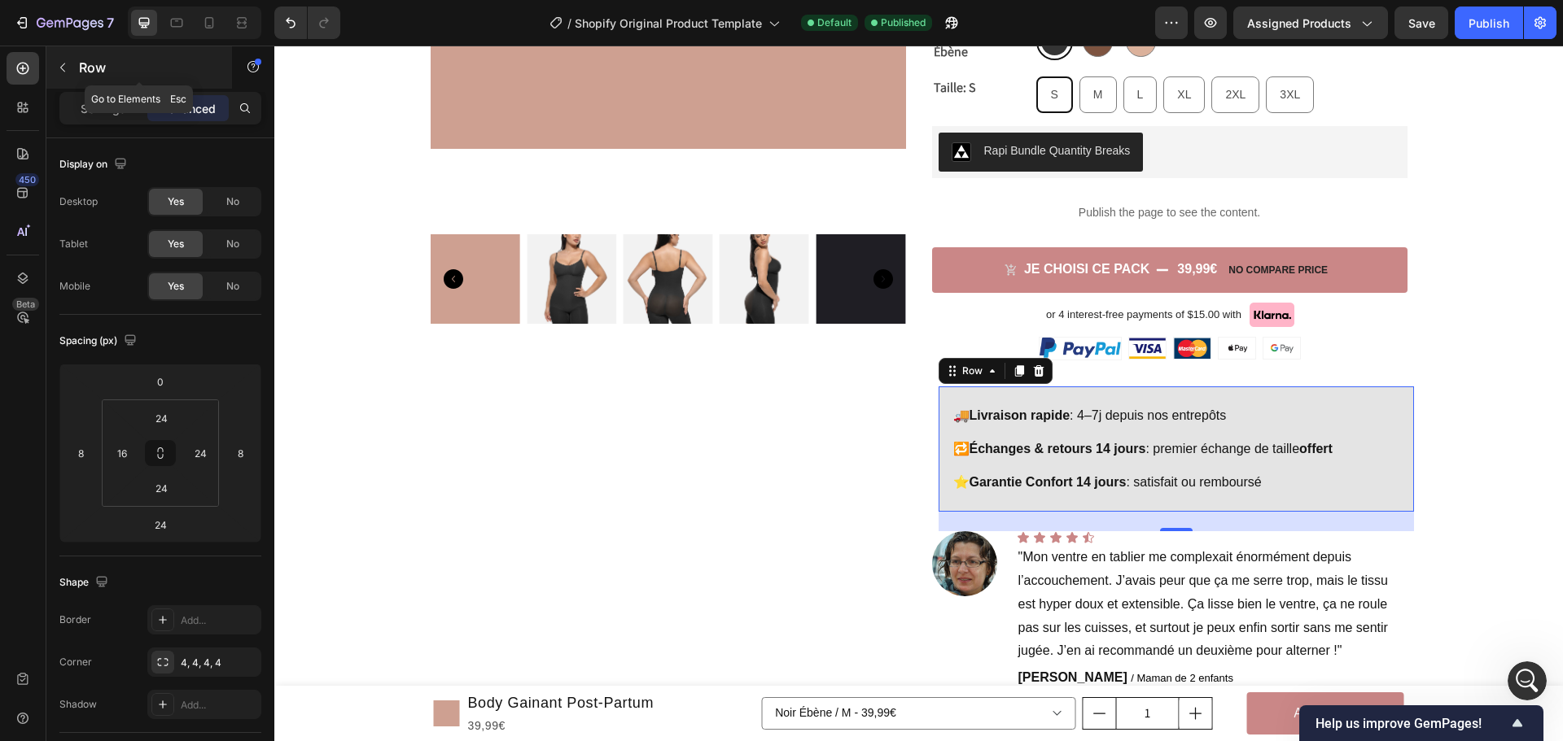
click at [63, 60] on button "button" at bounding box center [63, 68] width 26 height 26
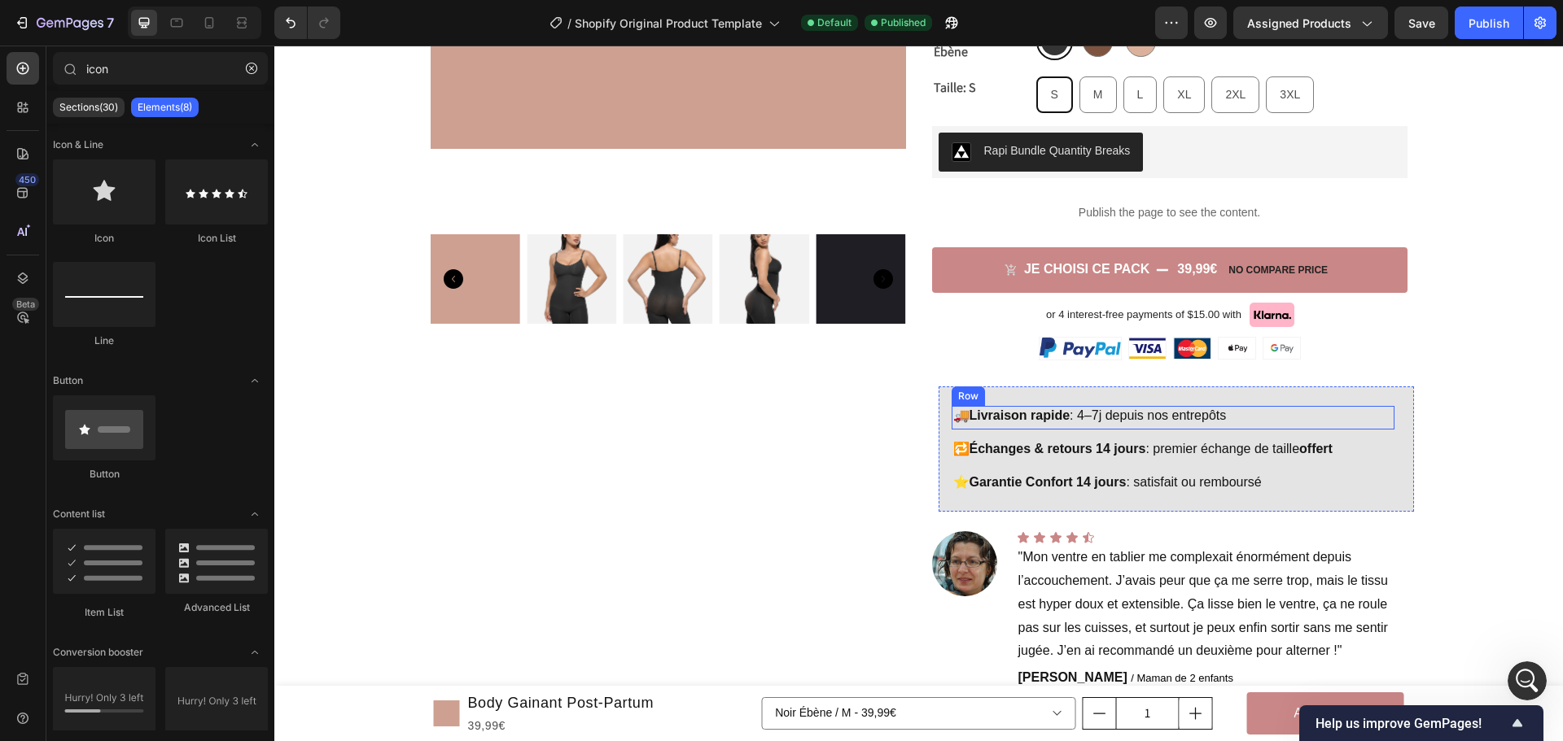
click at [1315, 422] on p "🚚 Livraison rapide : 4–7j depuis nos entrepôts" at bounding box center [1173, 416] width 440 height 17
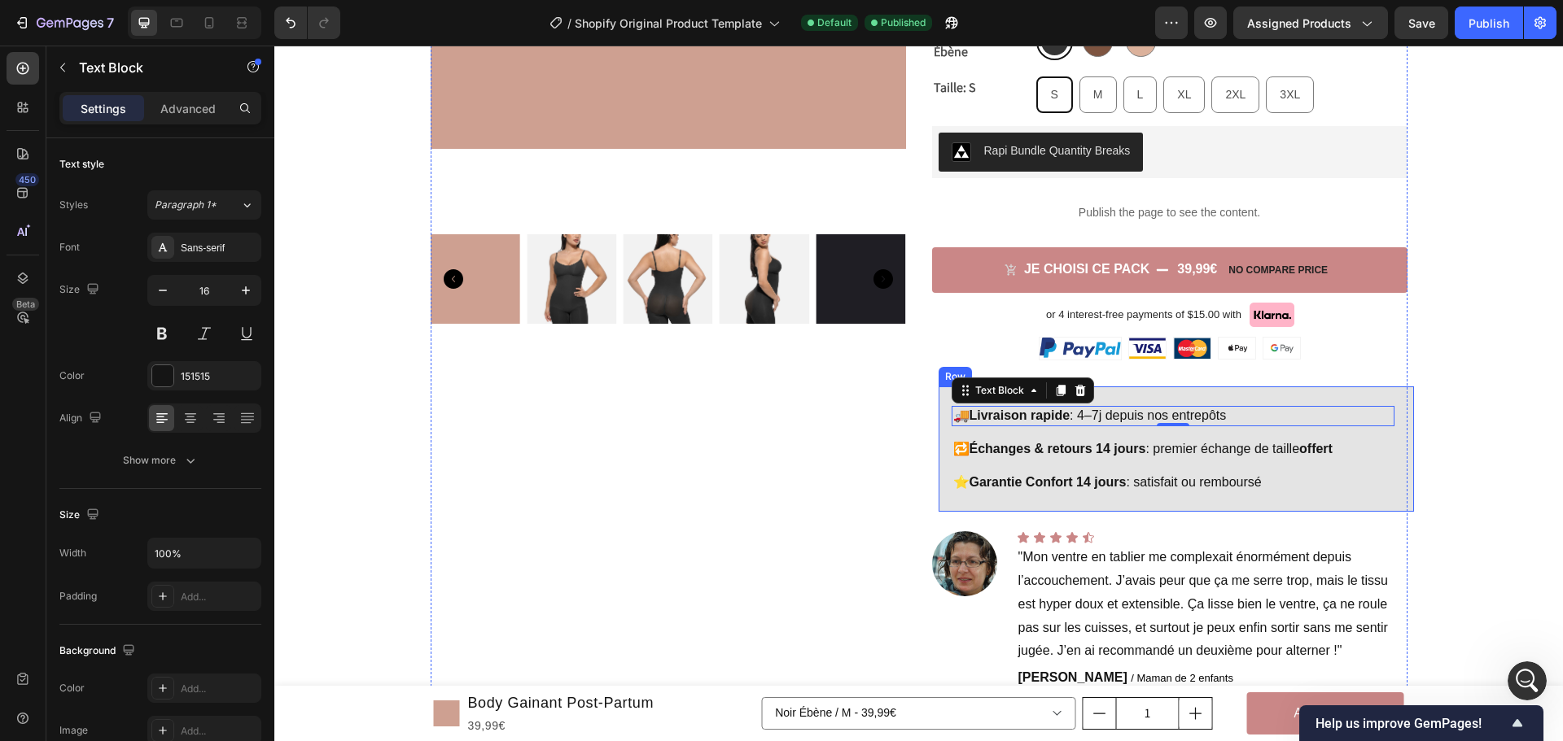
click at [1321, 396] on div "🚚 Livraison rapide : 4–7j depuis nos entrepôts Text Block 0 Row 🔁 Échanges & re…" at bounding box center [1175, 449] width 475 height 125
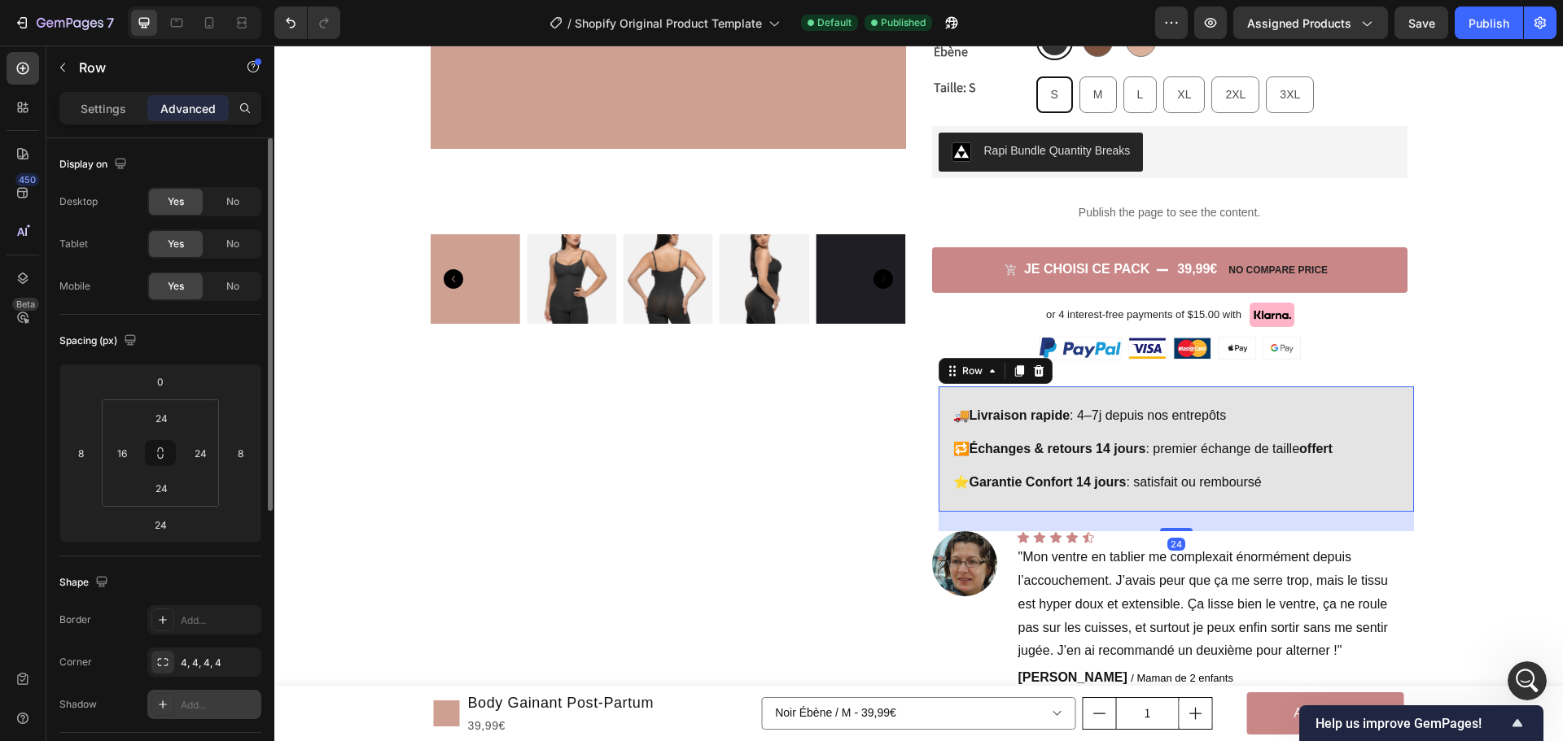
scroll to position [326, 0]
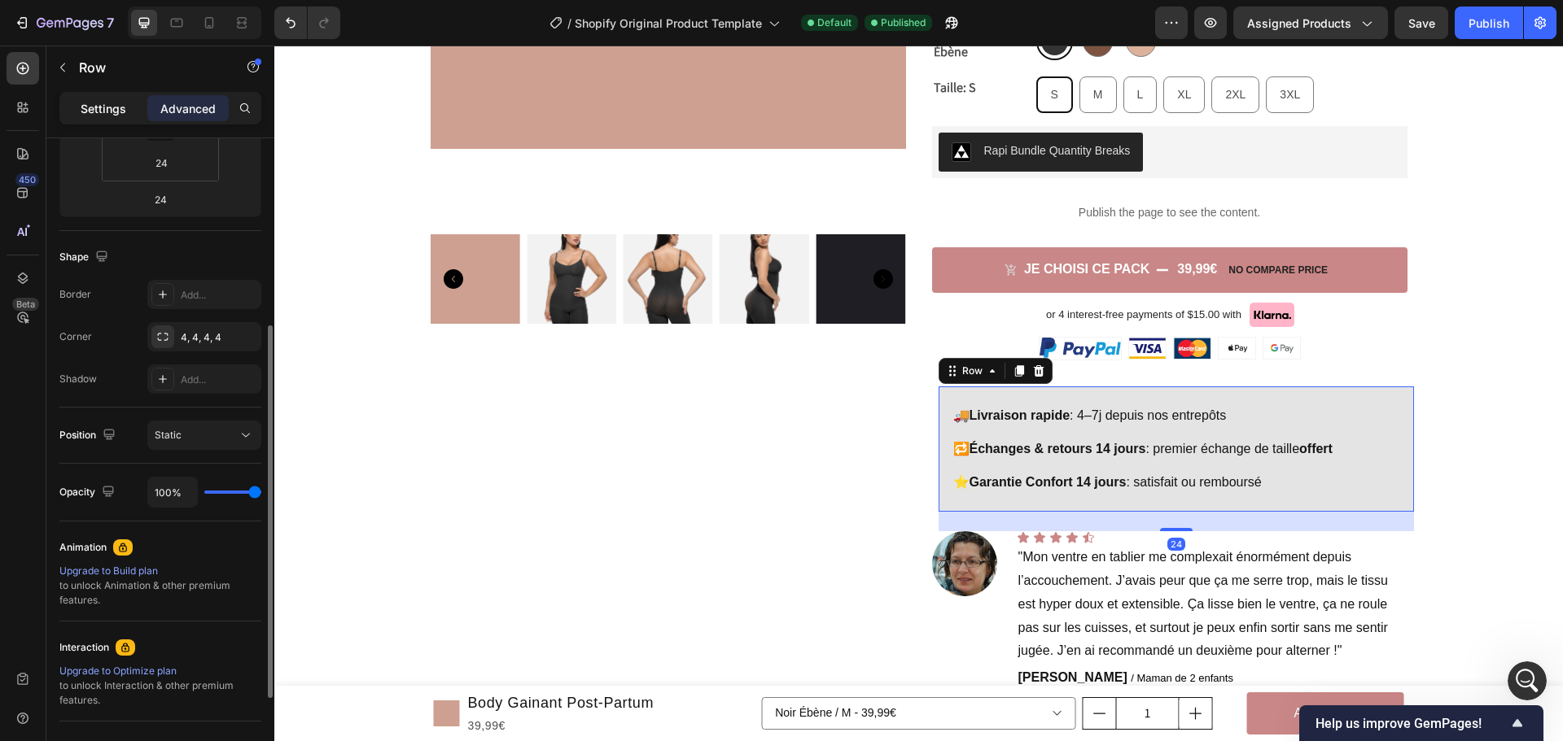
click at [129, 98] on div "Settings" at bounding box center [103, 108] width 81 height 26
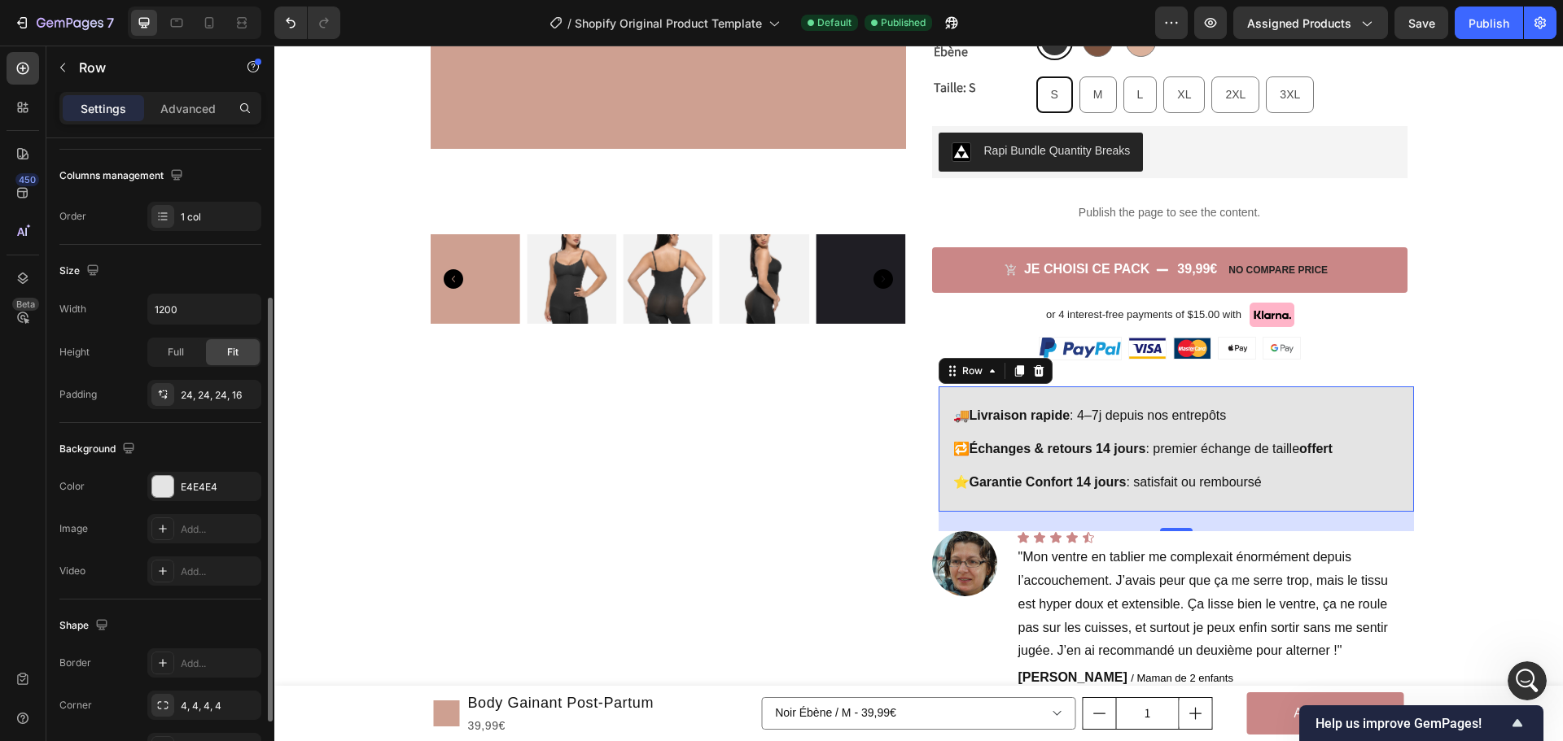
scroll to position [343, 0]
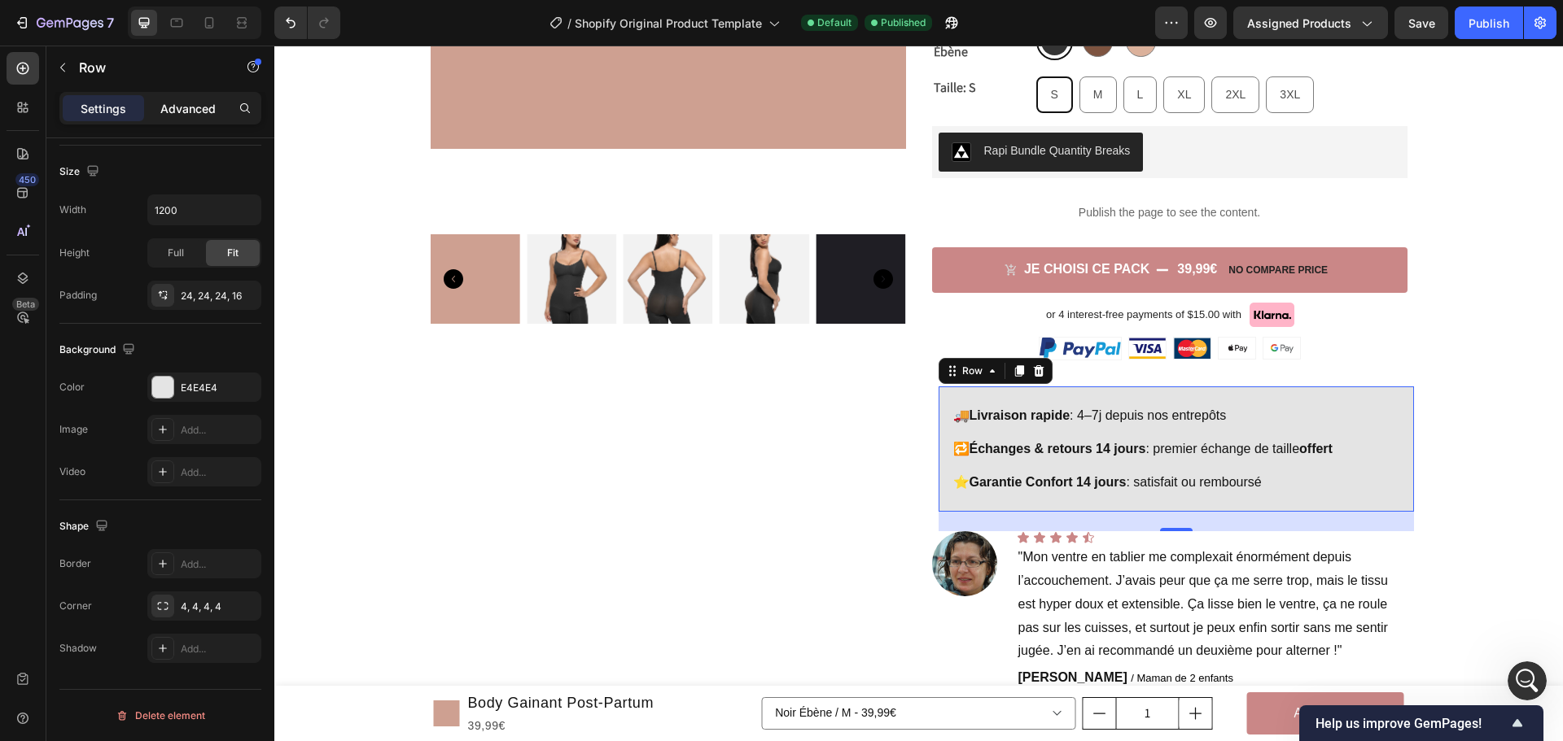
click at [192, 103] on p "Advanced" at bounding box center [187, 108] width 55 height 17
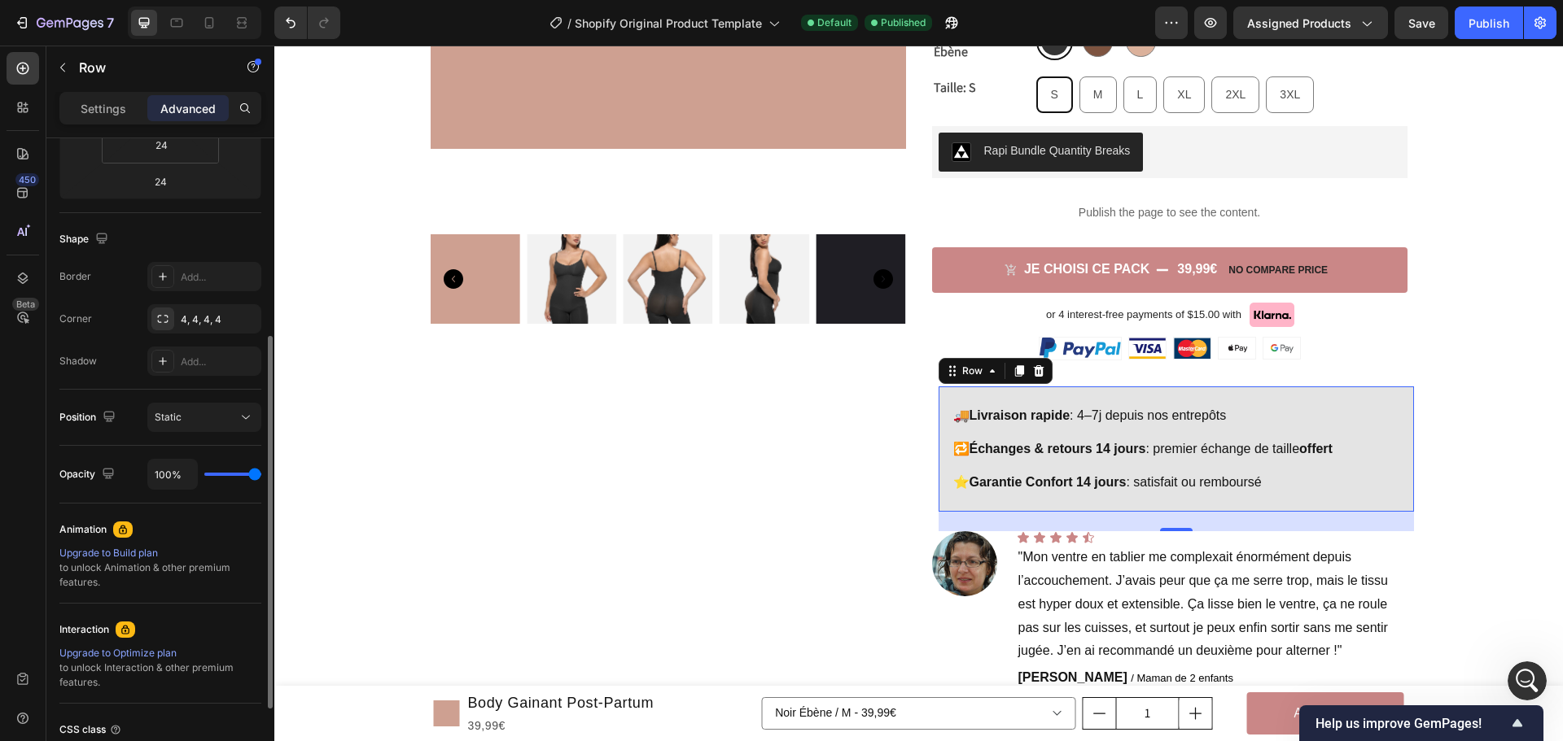
scroll to position [0, 0]
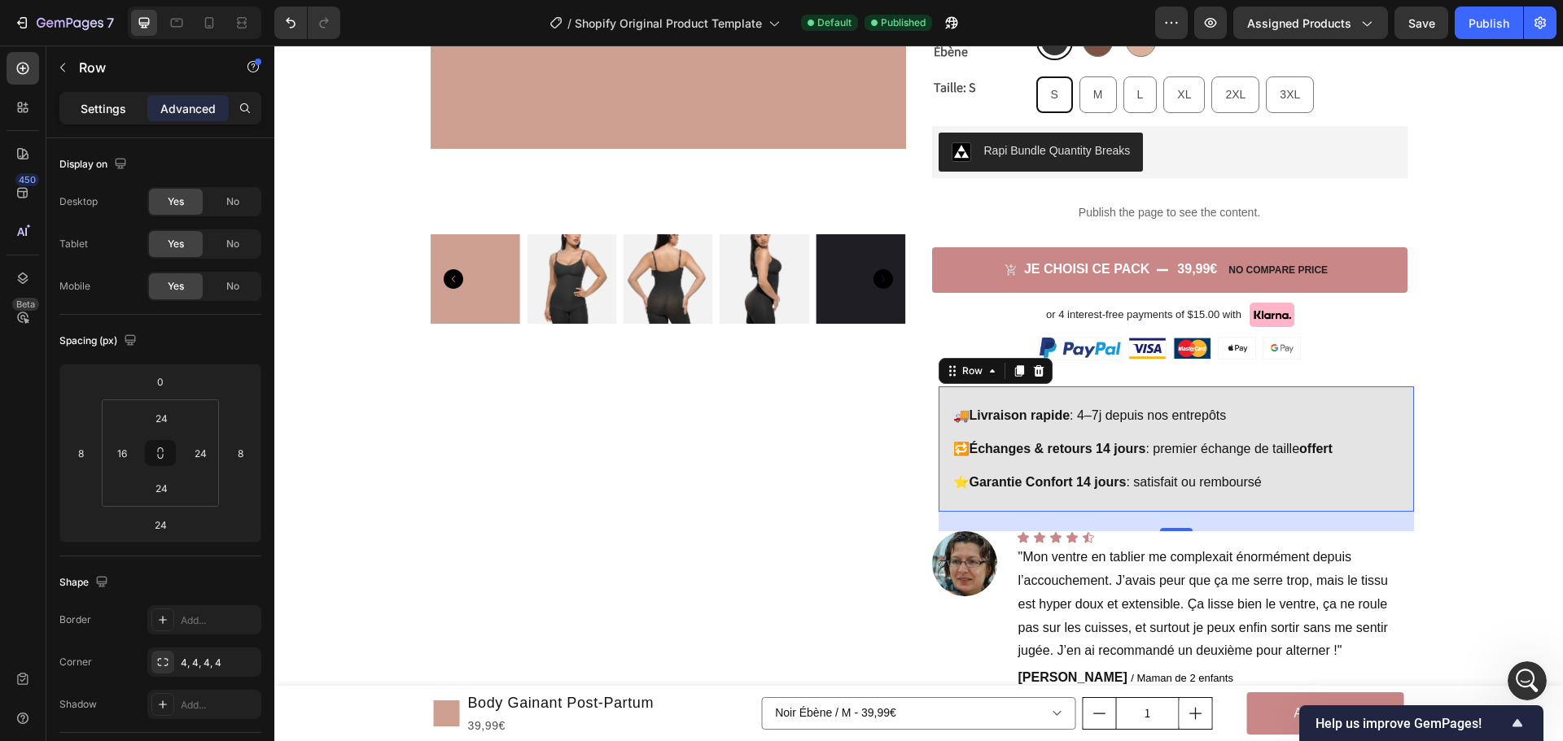
click at [88, 114] on p "Settings" at bounding box center [104, 108] width 46 height 17
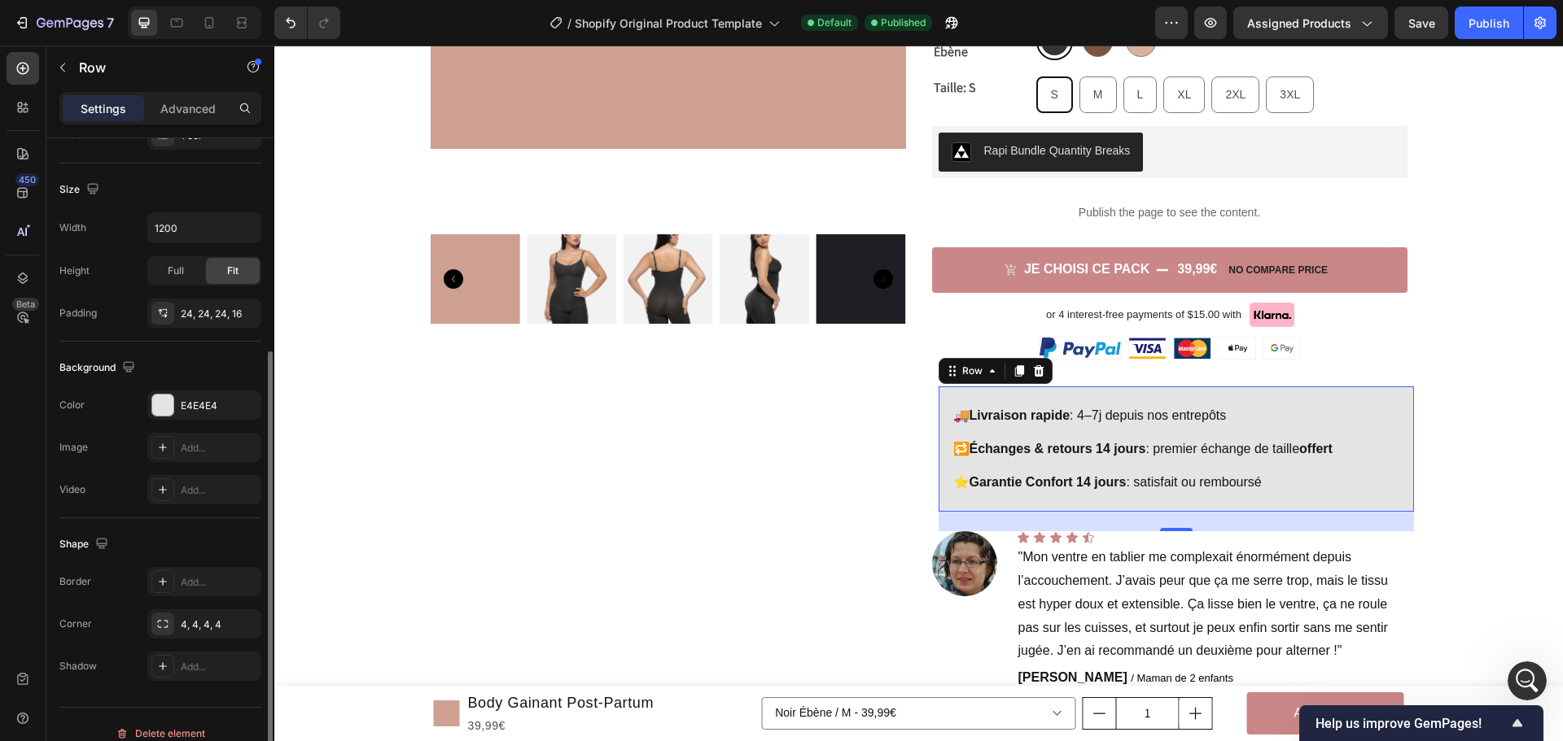
scroll to position [343, 0]
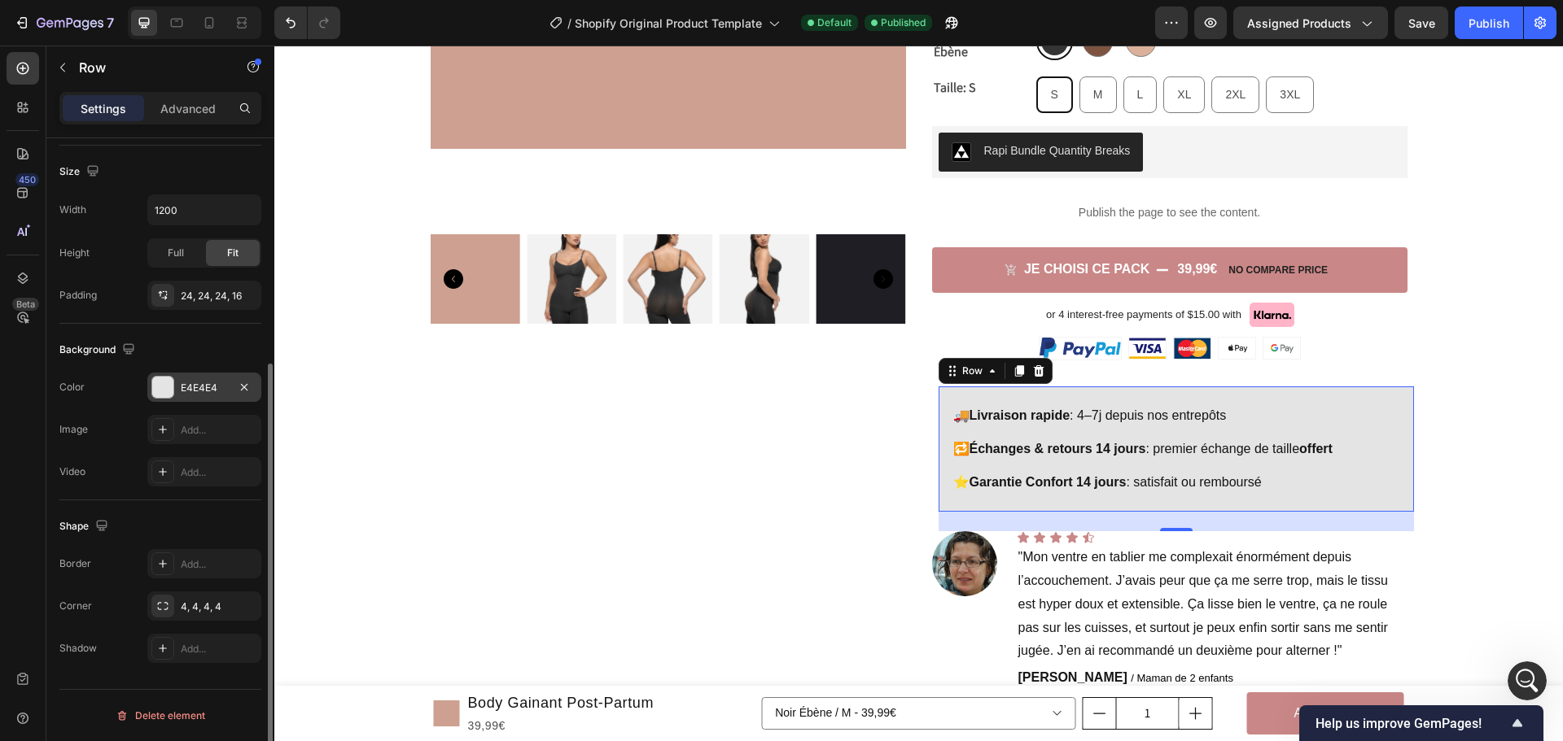
click at [162, 387] on div at bounding box center [162, 387] width 21 height 21
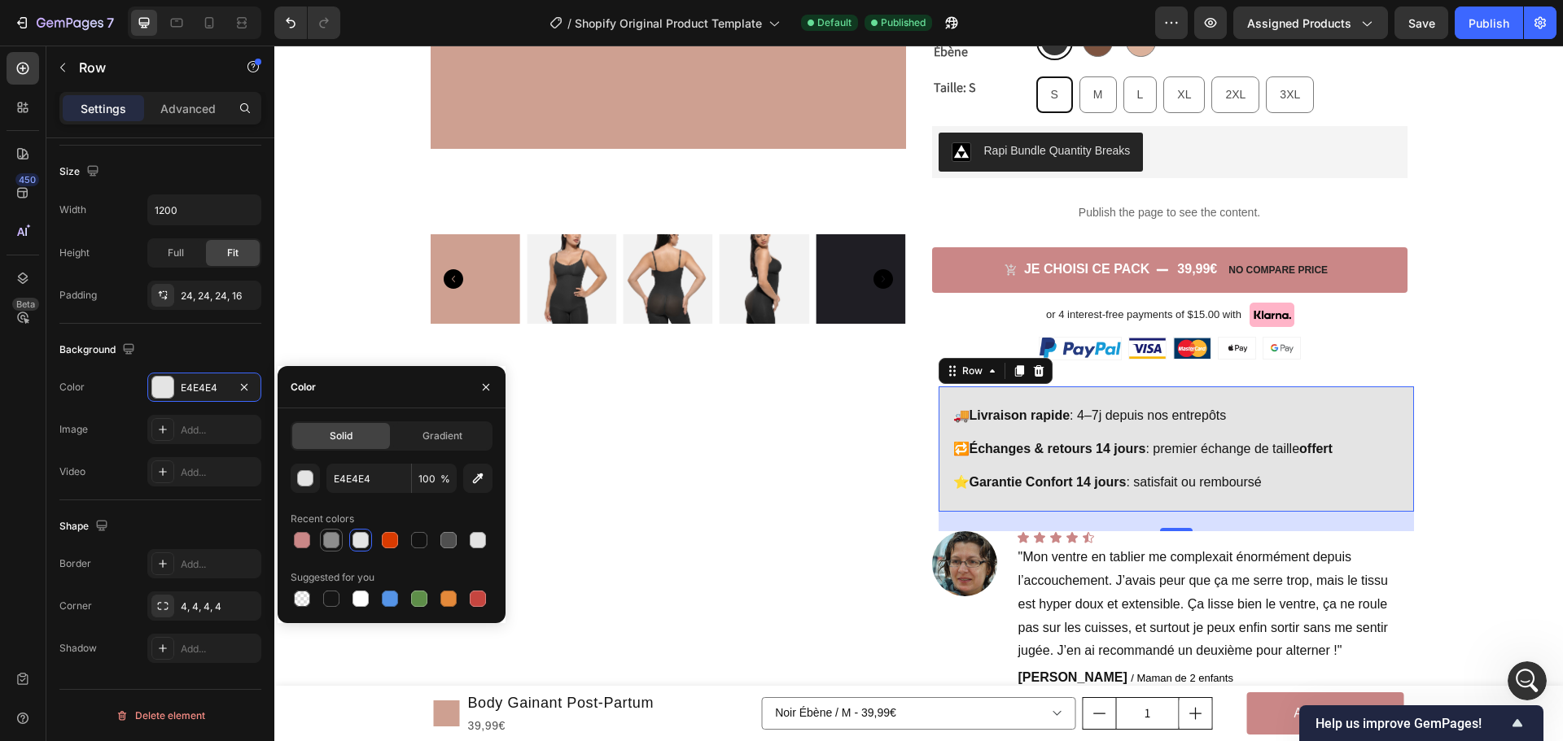
click at [326, 539] on div at bounding box center [331, 540] width 16 height 16
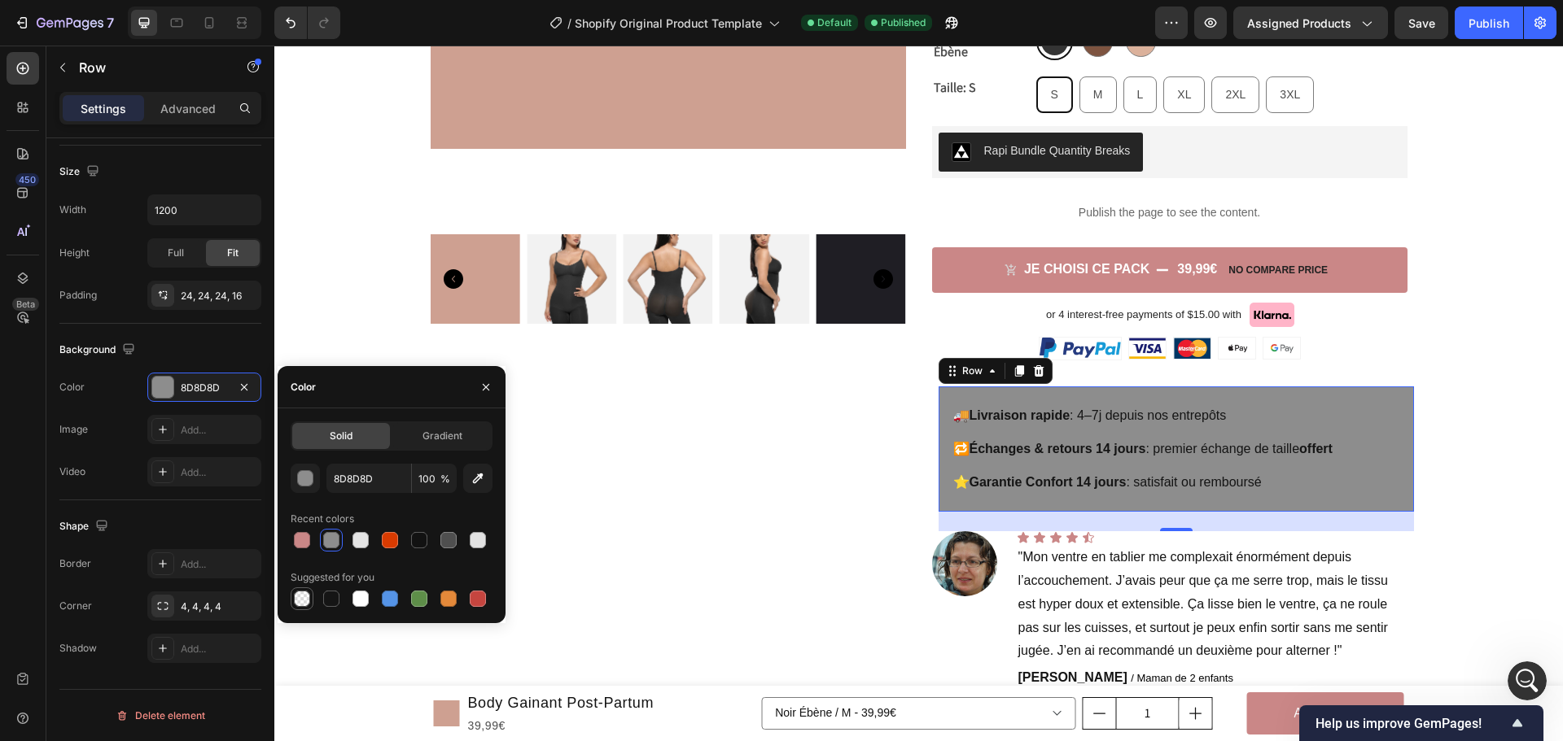
click at [295, 598] on div at bounding box center [302, 599] width 16 height 16
type input "000000"
type input "0"
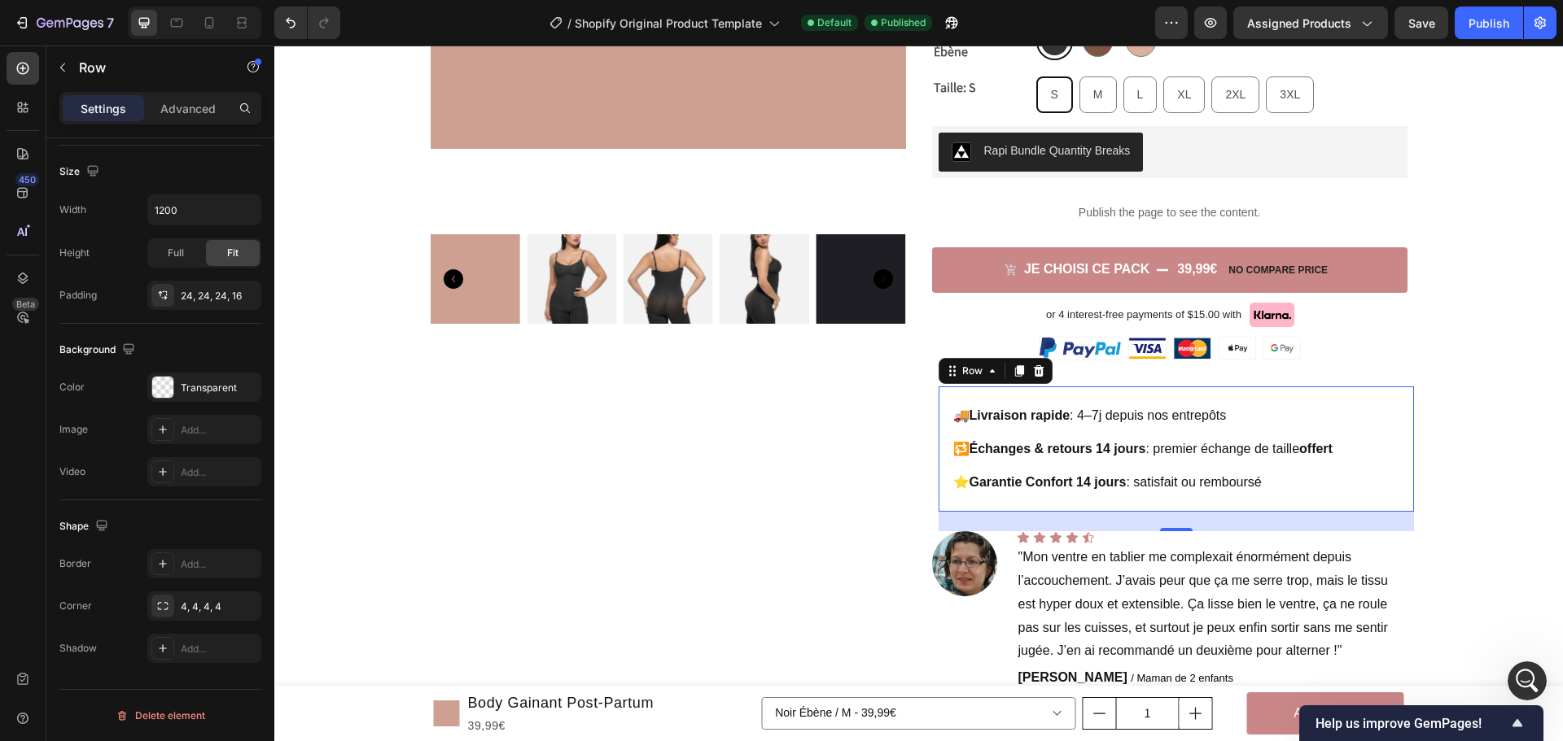
click at [46, 400] on div "450 Beta" at bounding box center [23, 394] width 46 height 696
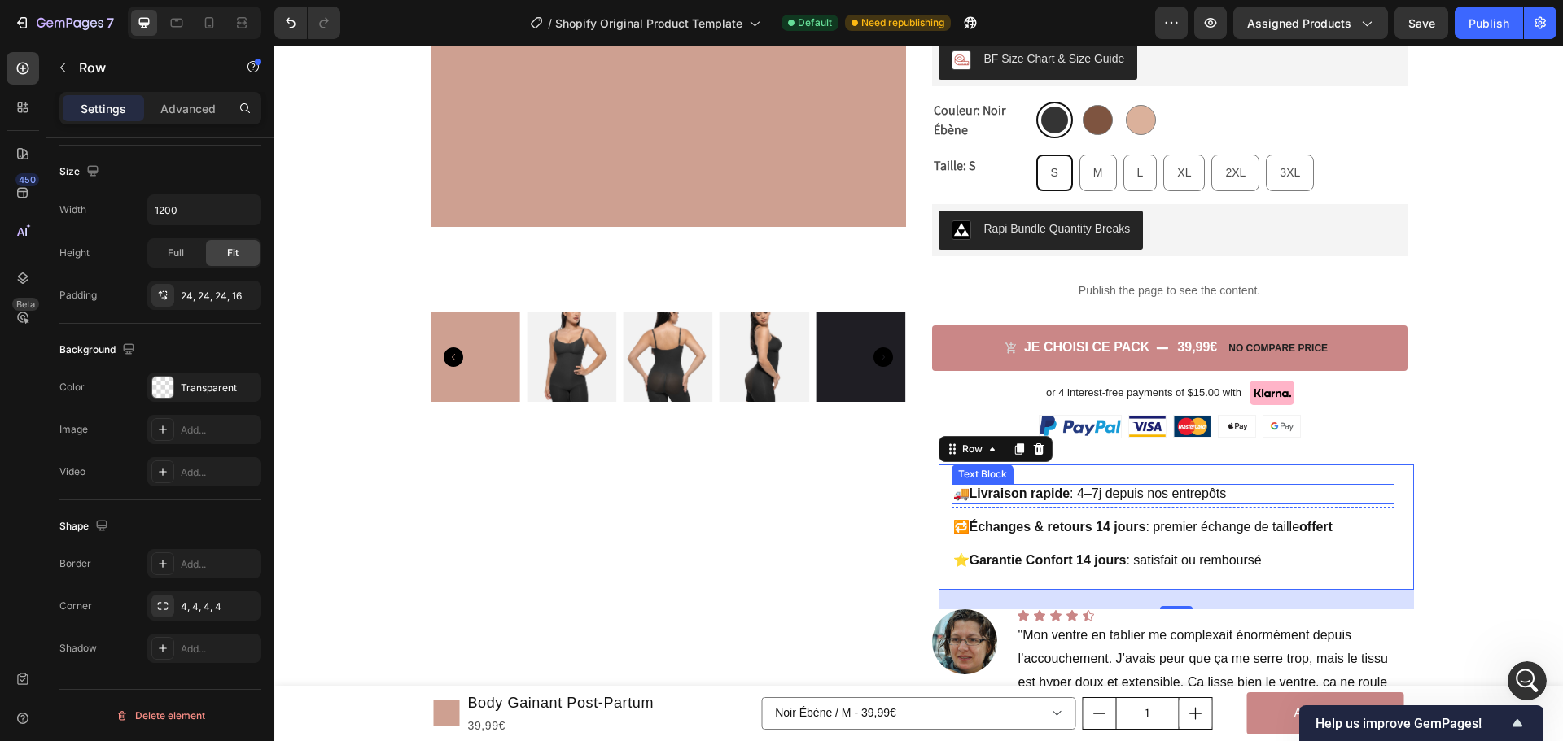
scroll to position [385, 0]
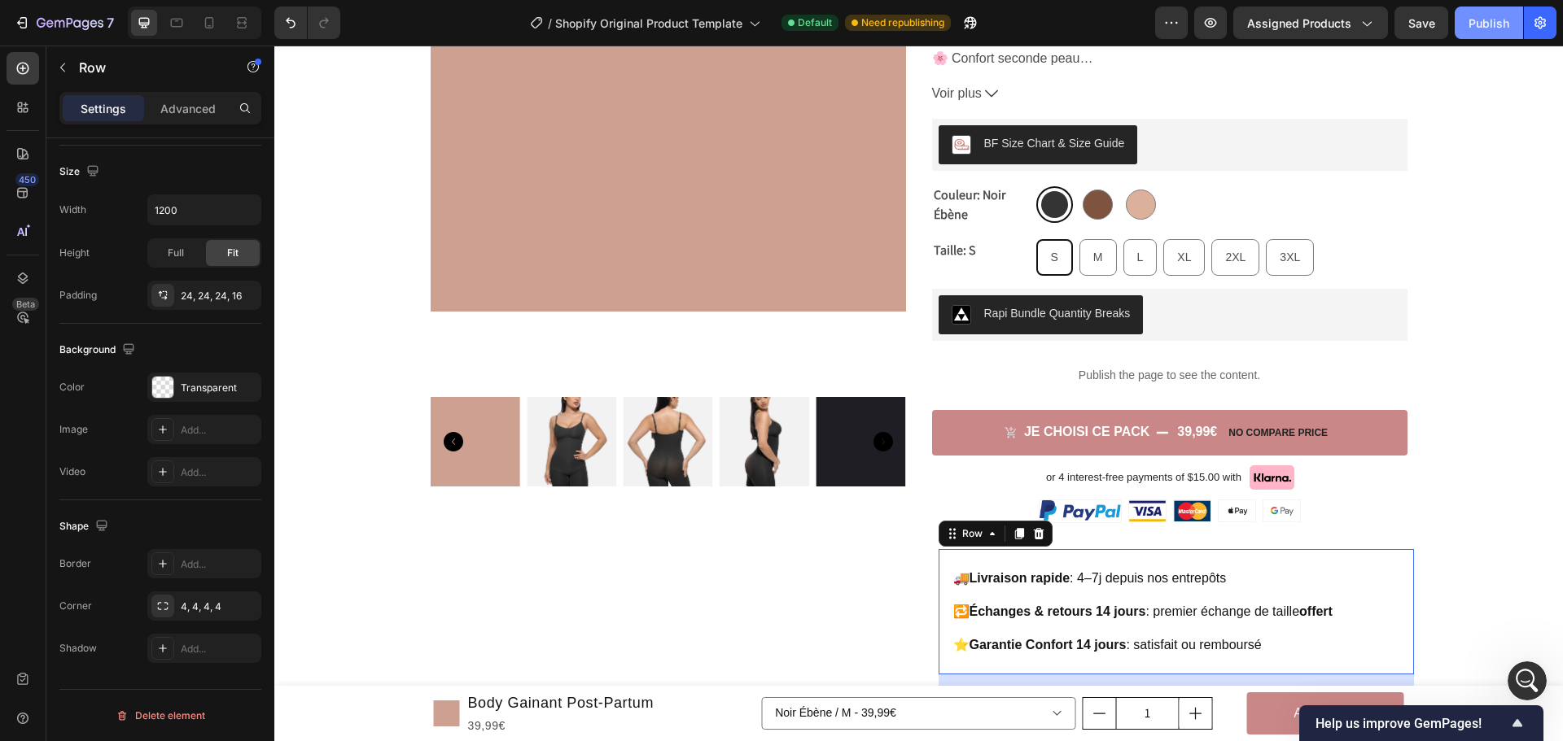
click at [1475, 13] on button "Publish" at bounding box center [1488, 23] width 68 height 33
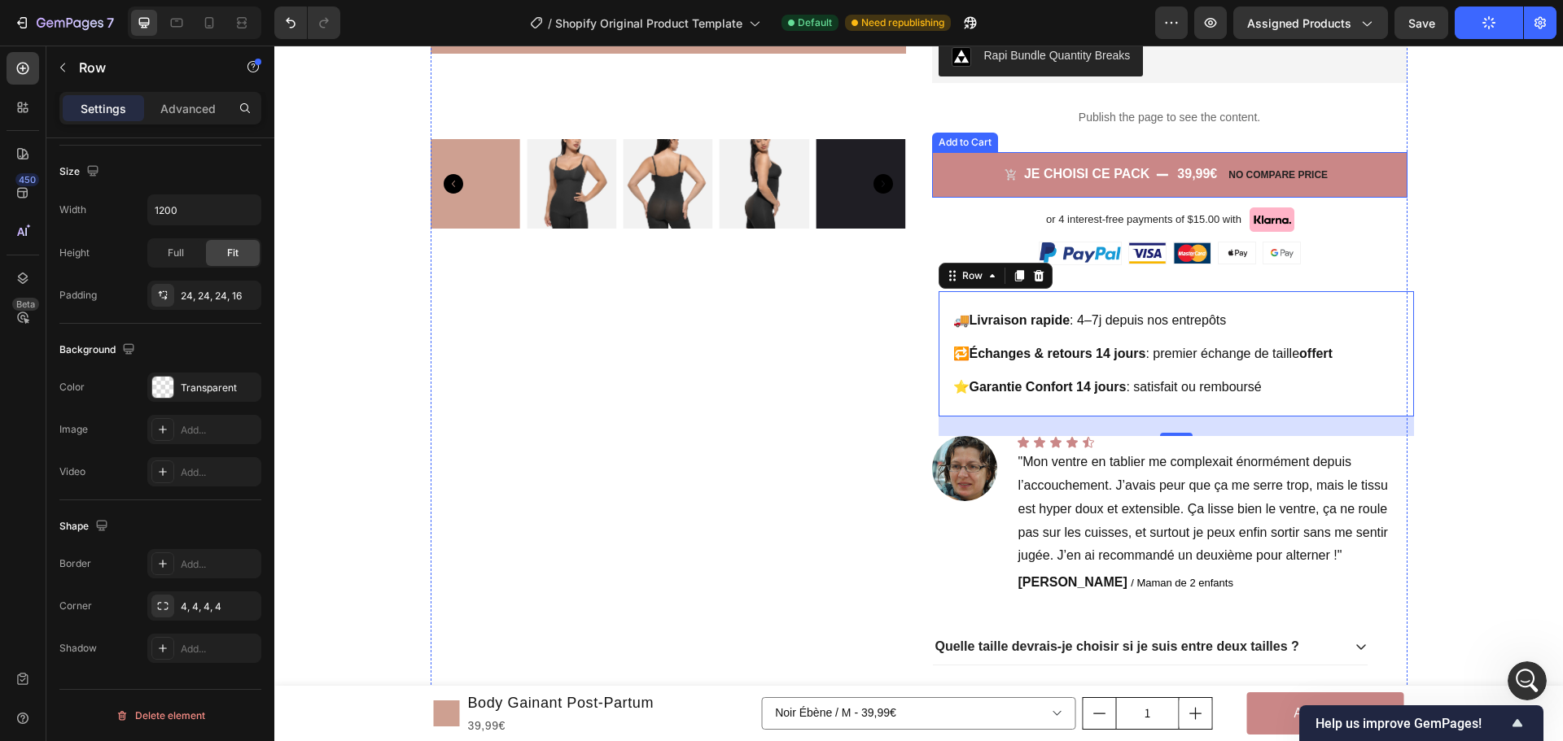
scroll to position [651, 0]
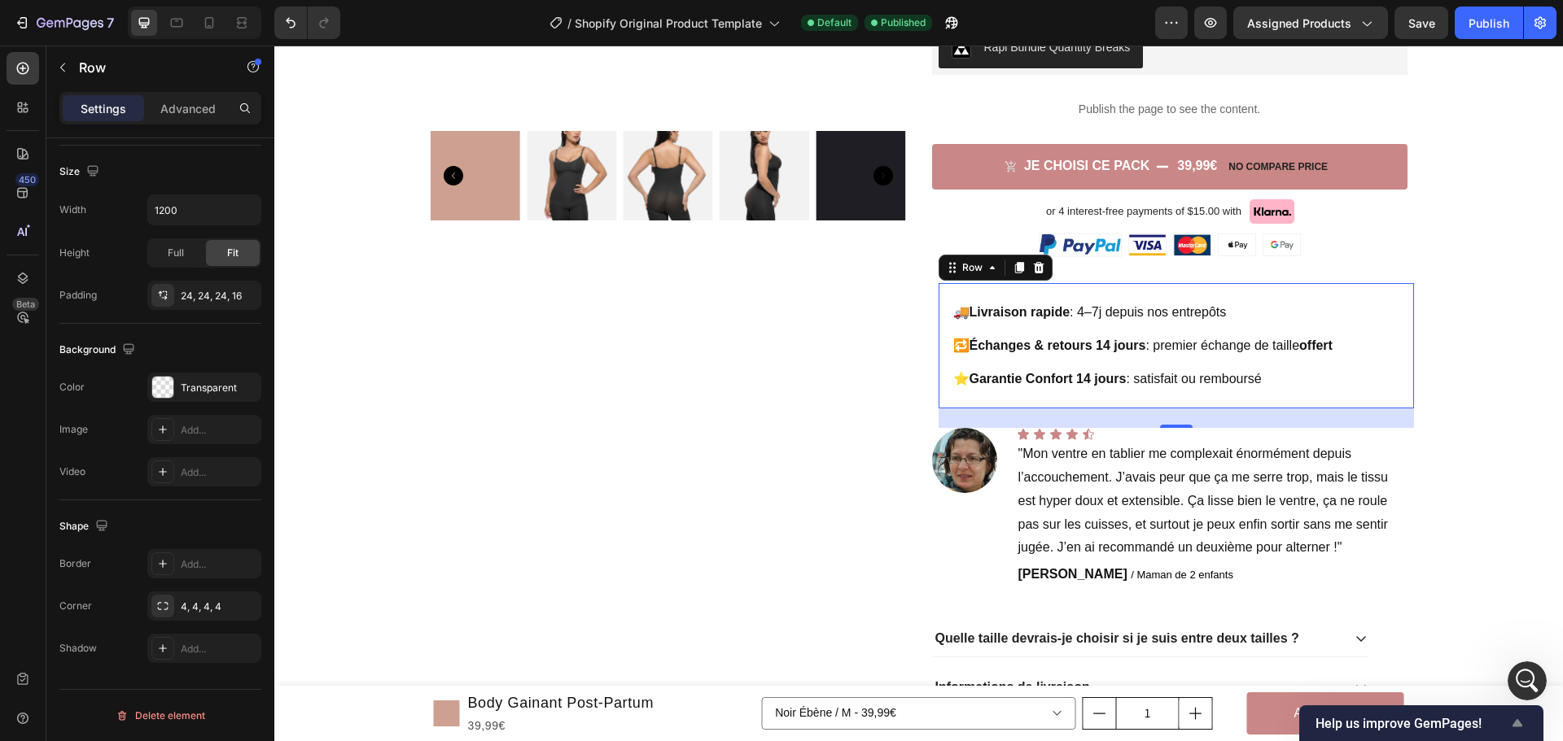
click at [1526, 723] on icon "Show survey - Help us improve GemPages!" at bounding box center [1517, 724] width 20 height 20
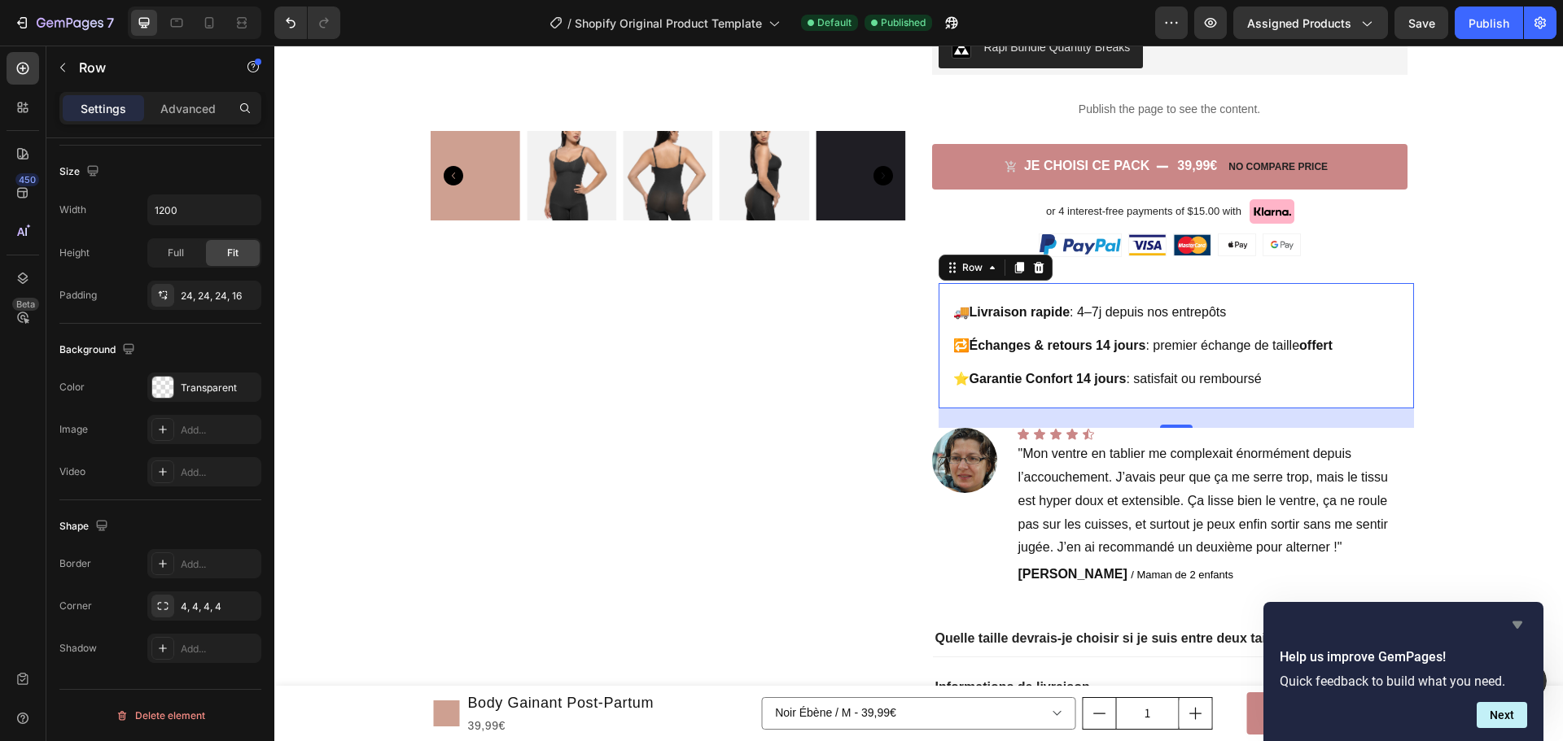
drag, startPoint x: 1513, startPoint y: 621, endPoint x: 1242, endPoint y: 584, distance: 273.5
click at [1513, 621] on icon "Hide survey" at bounding box center [1517, 625] width 20 height 20
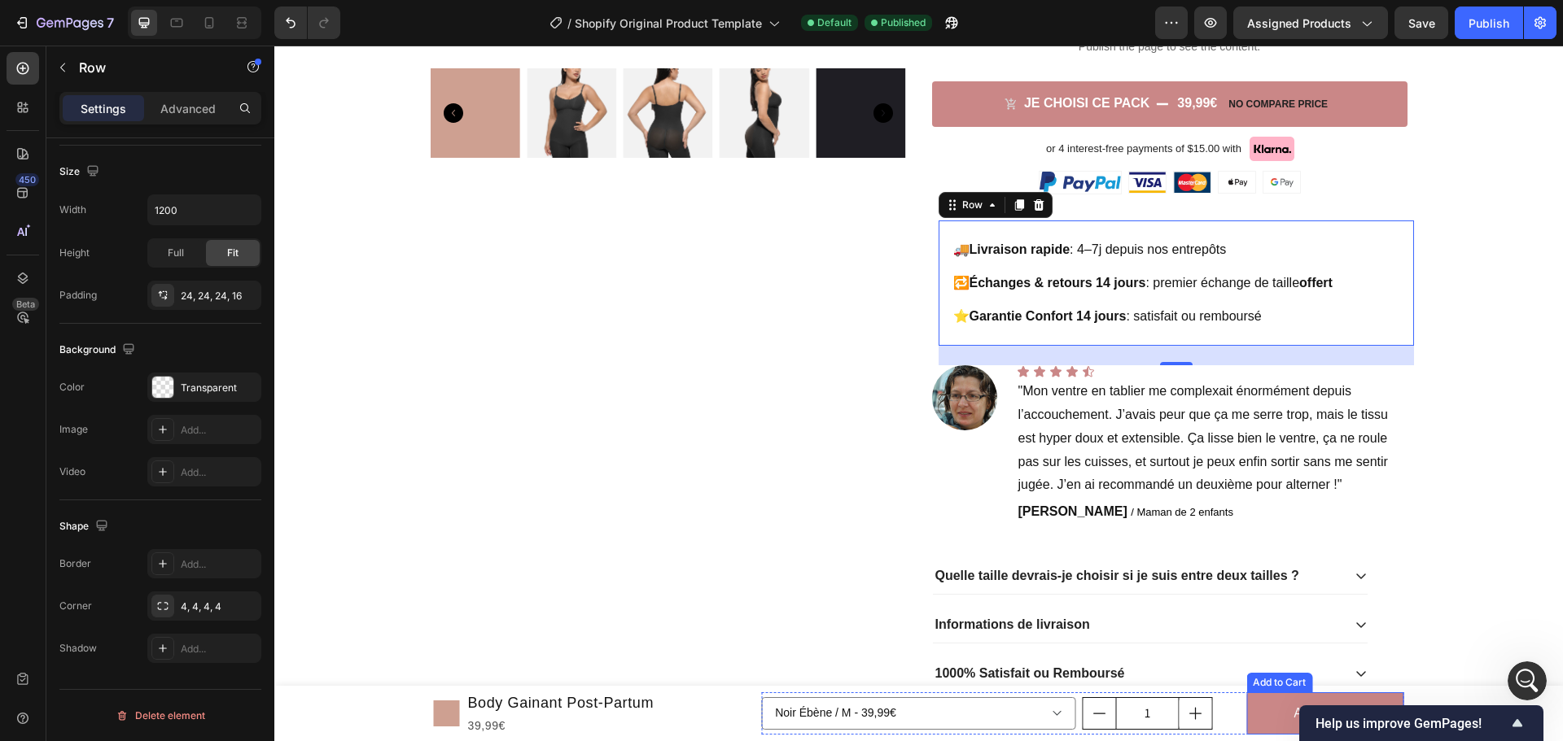
scroll to position [733, 0]
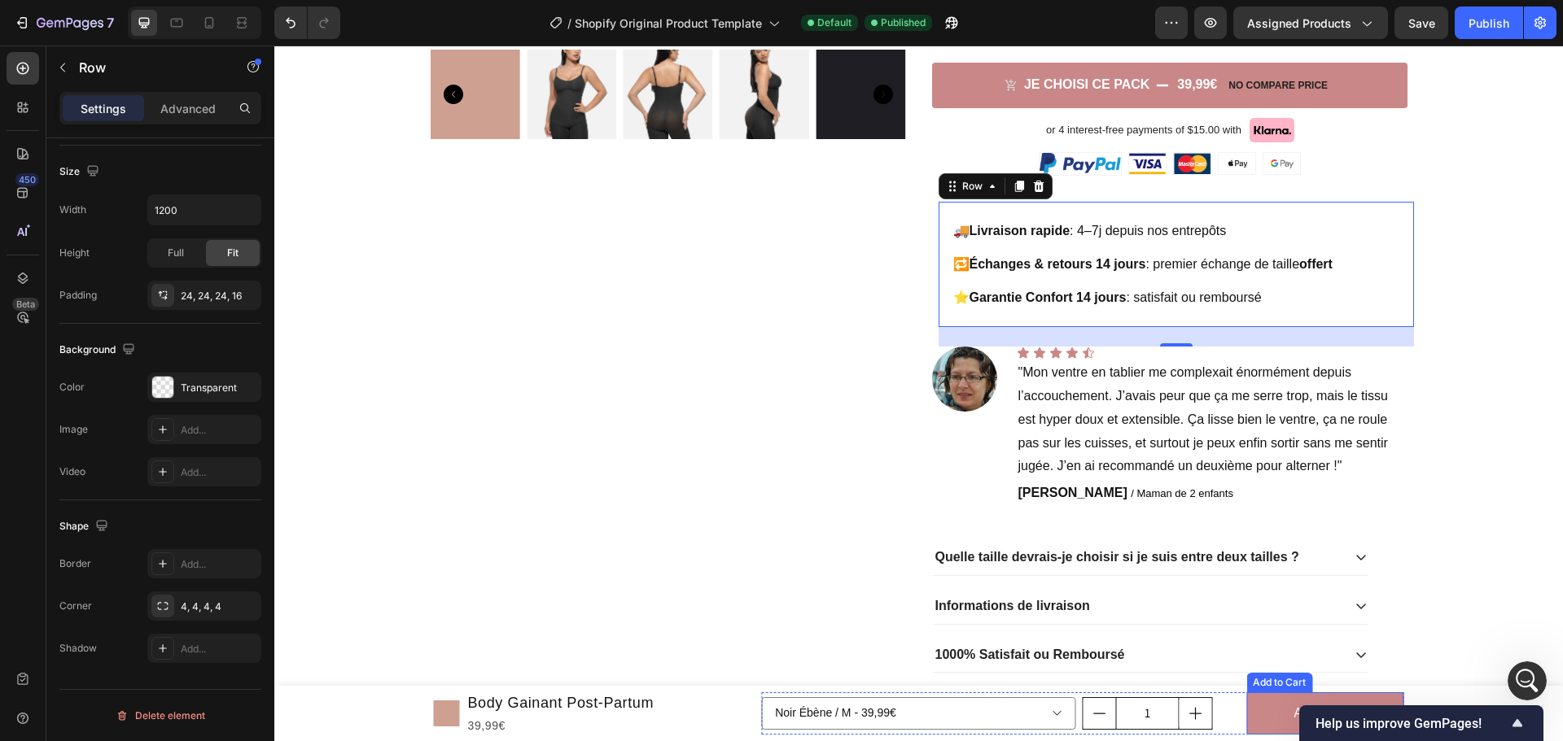
click at [1257, 696] on button "Add to cart" at bounding box center [1324, 714] width 157 height 43
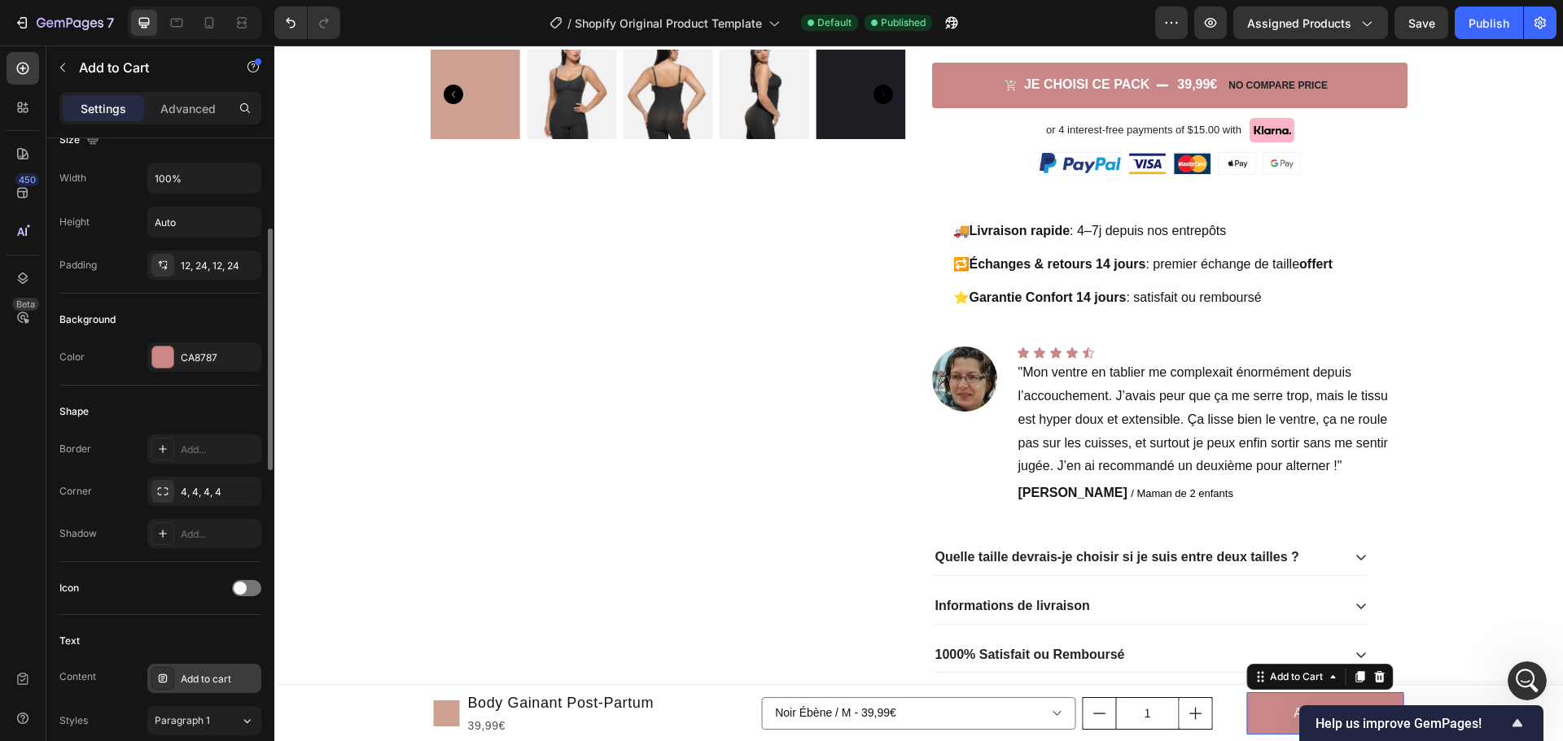
scroll to position [407, 0]
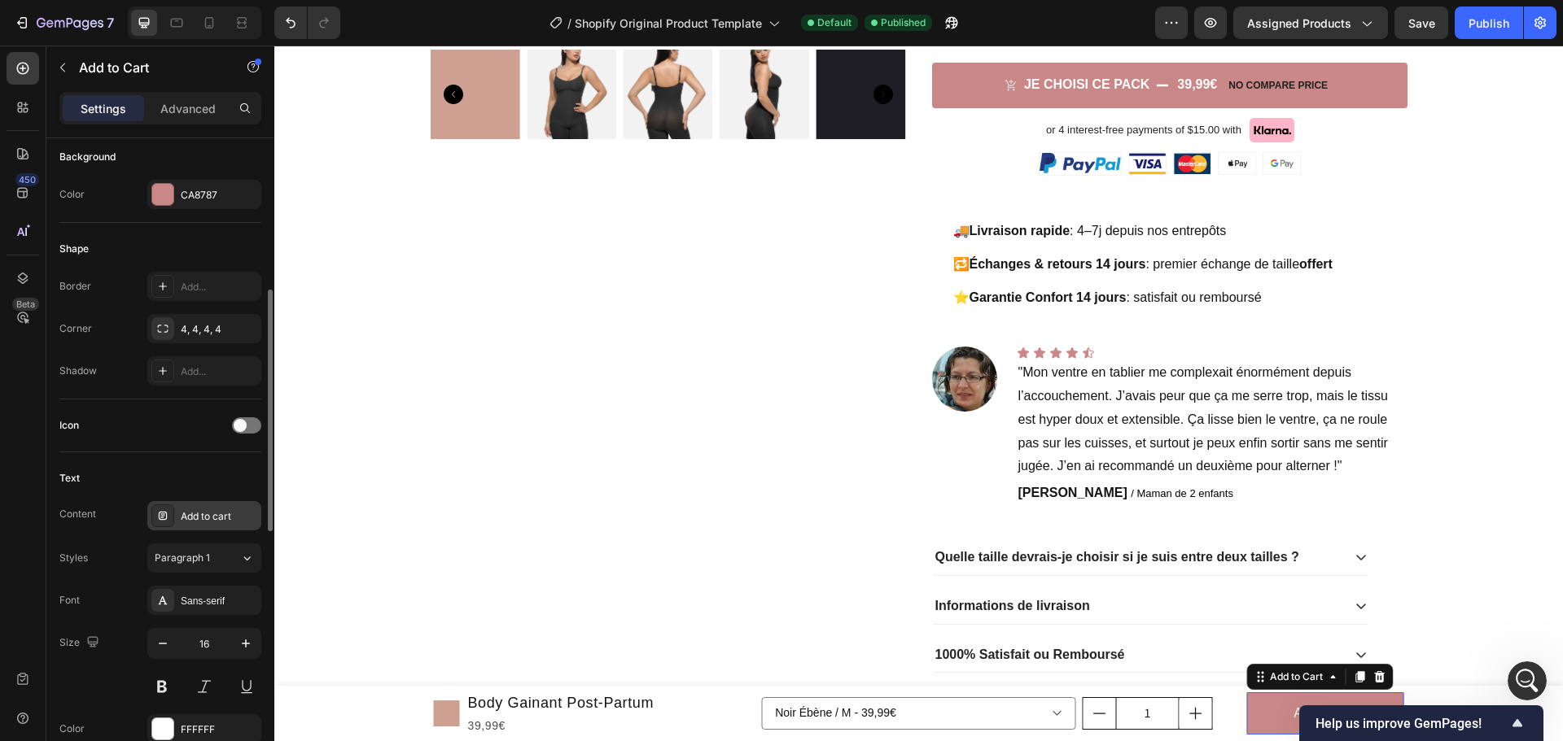
click at [204, 510] on div "Add to cart" at bounding box center [219, 517] width 77 height 15
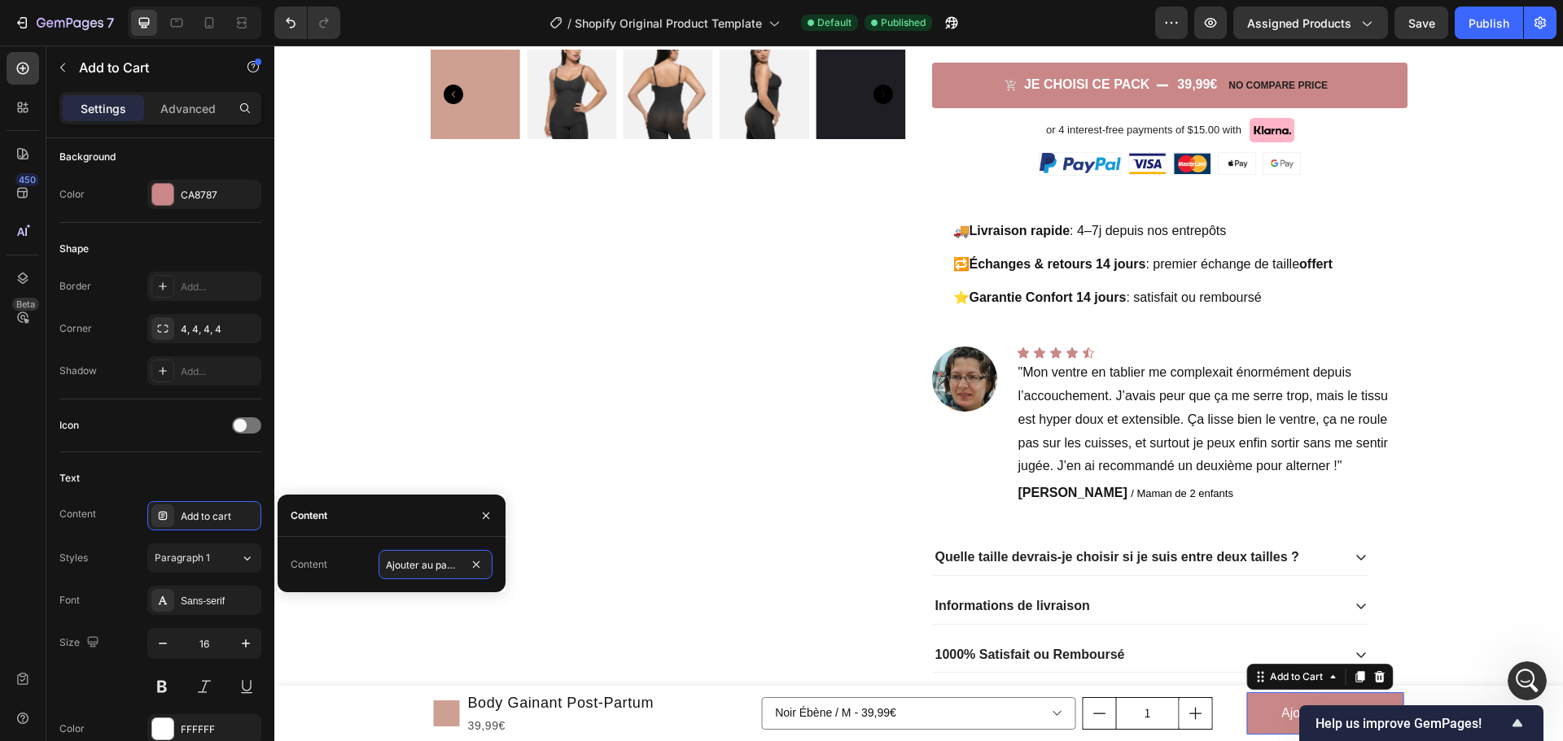
scroll to position [0, 5]
type input "Ajouter au panier"
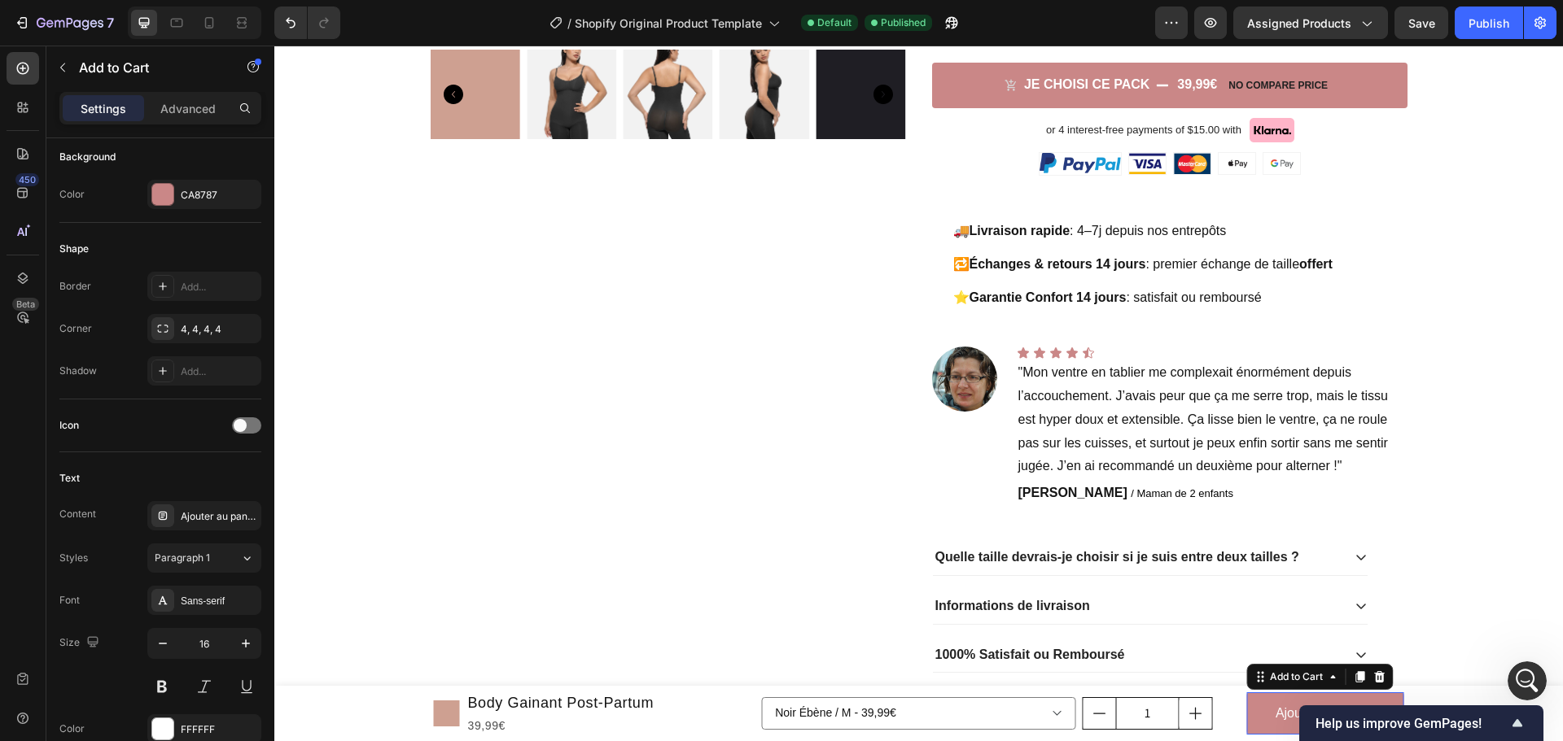
click at [24, 466] on div "450 Beta" at bounding box center [23, 357] width 33 height 611
click at [365, 25] on div "/ Shopify Original Product Template Default Published" at bounding box center [754, 23] width 802 height 33
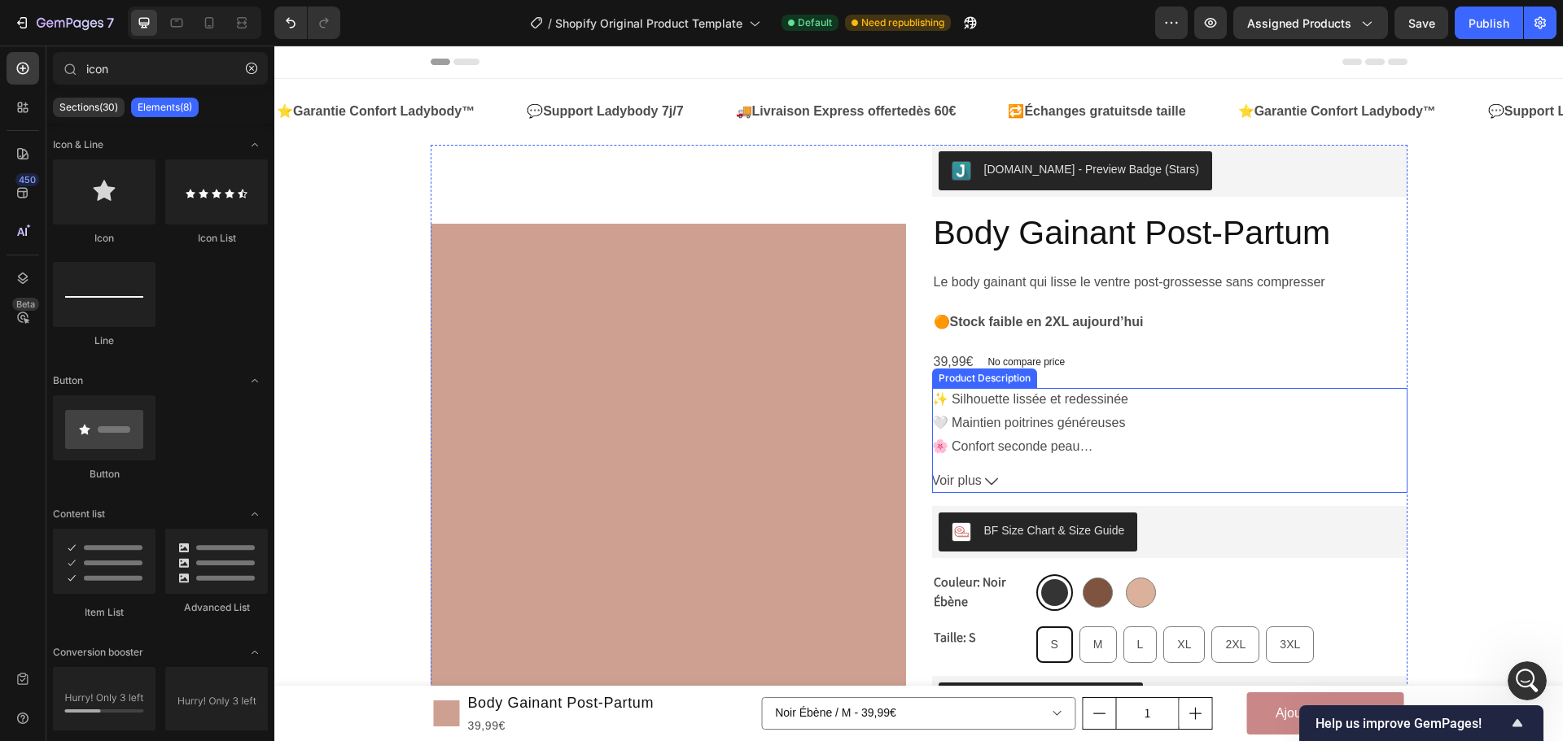
click at [985, 480] on icon at bounding box center [991, 481] width 13 height 13
